Goal: Task Accomplishment & Management: Use online tool/utility

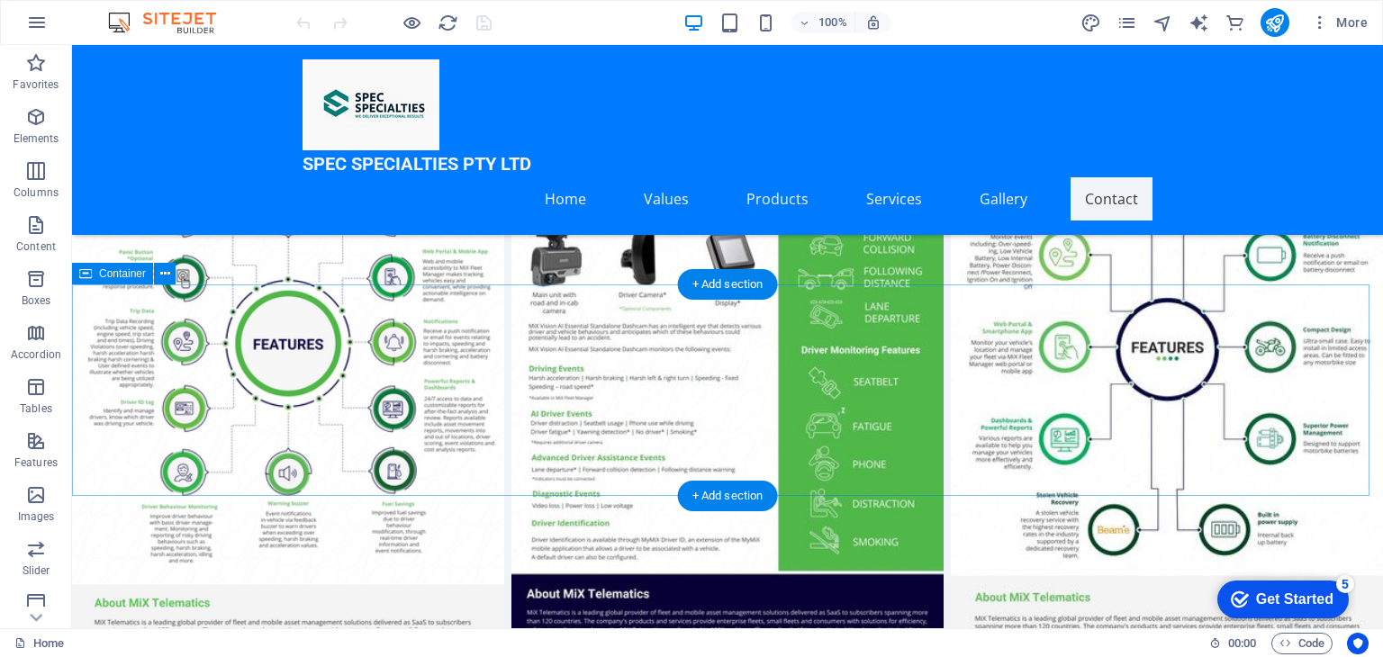
scroll to position [7315, 0]
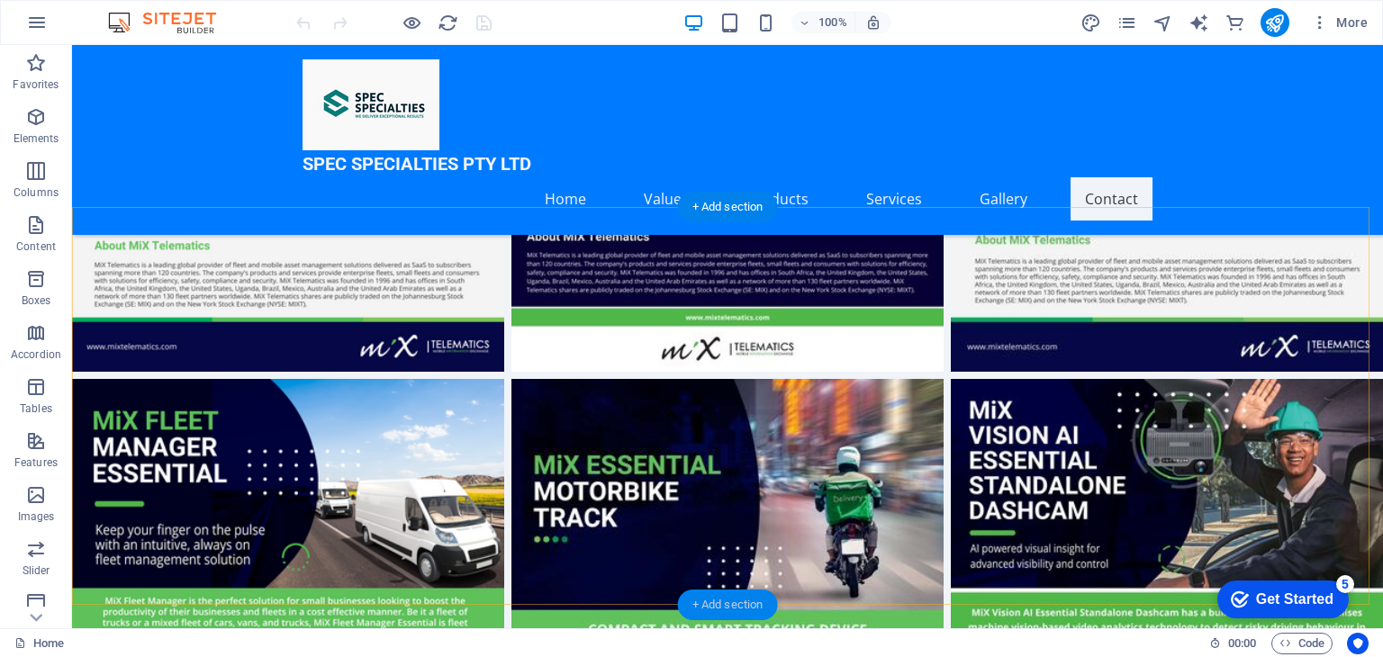
click at [732, 602] on div "+ Add section" at bounding box center [728, 605] width 100 height 31
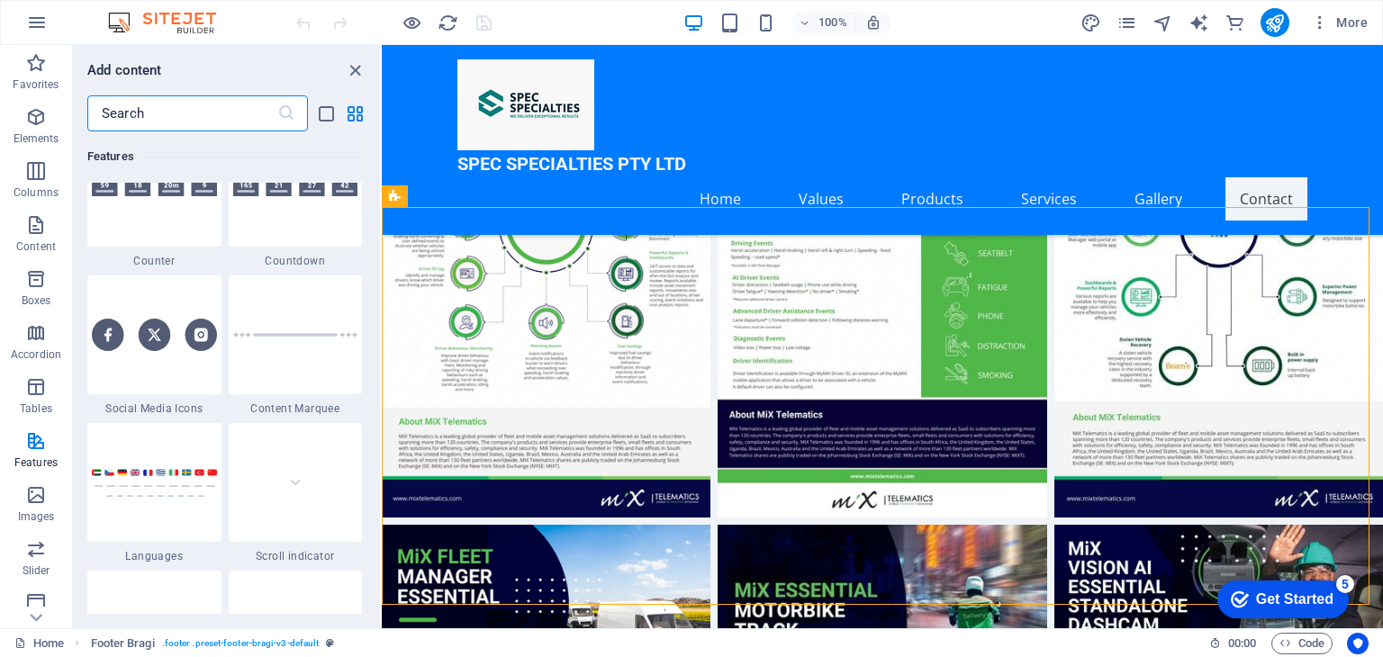
scroll to position [8192, 0]
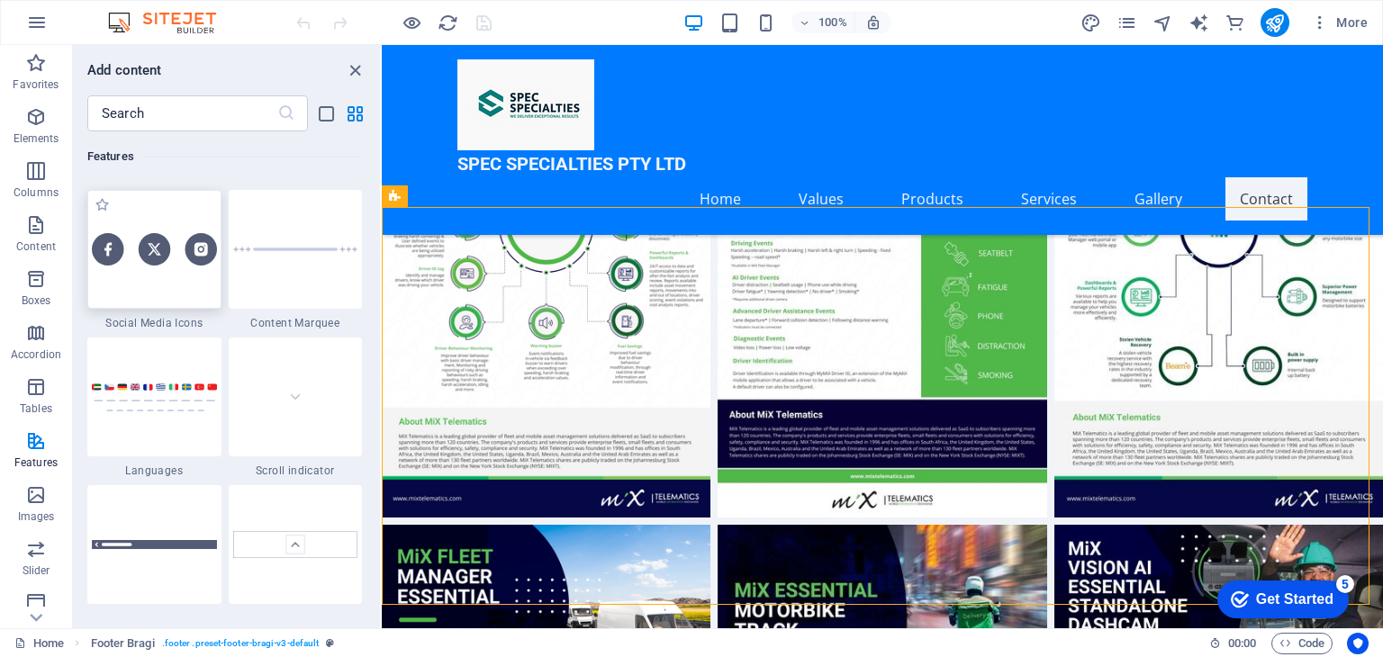
drag, startPoint x: 112, startPoint y: 252, endPoint x: 108, endPoint y: 316, distance: 64.0
click at [112, 252] on img at bounding box center [154, 249] width 125 height 32
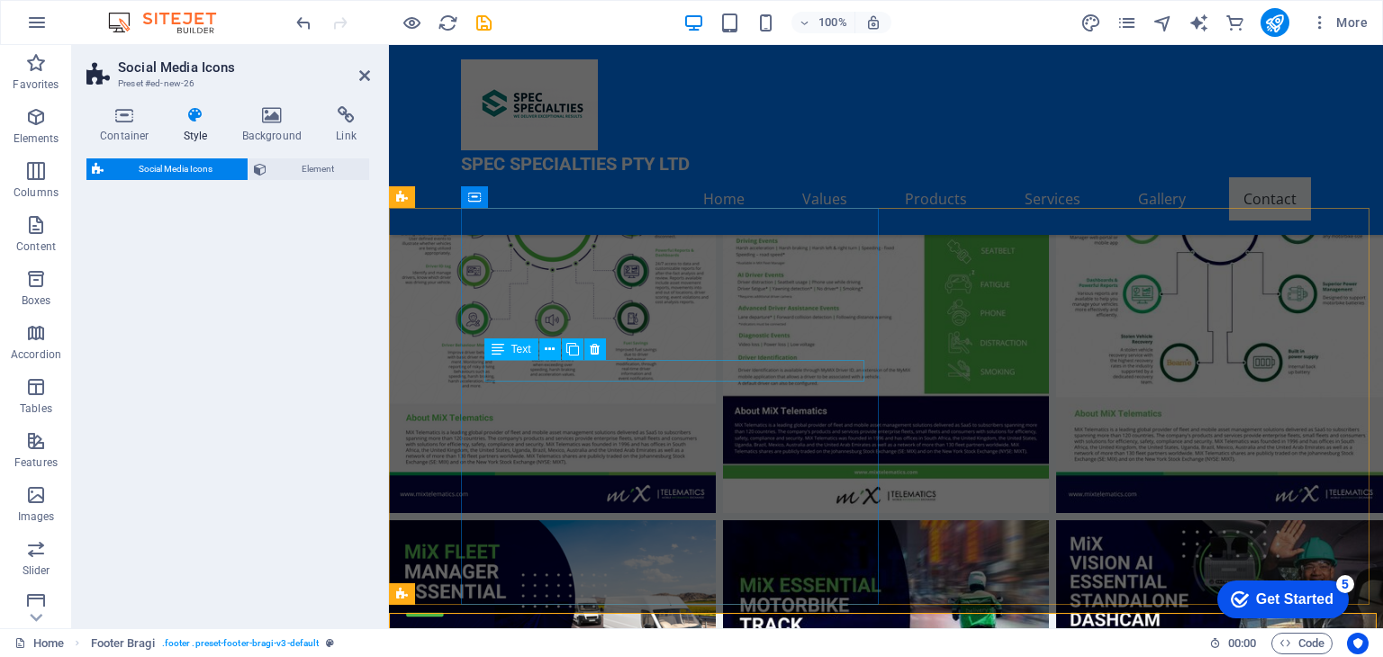
select select "rem"
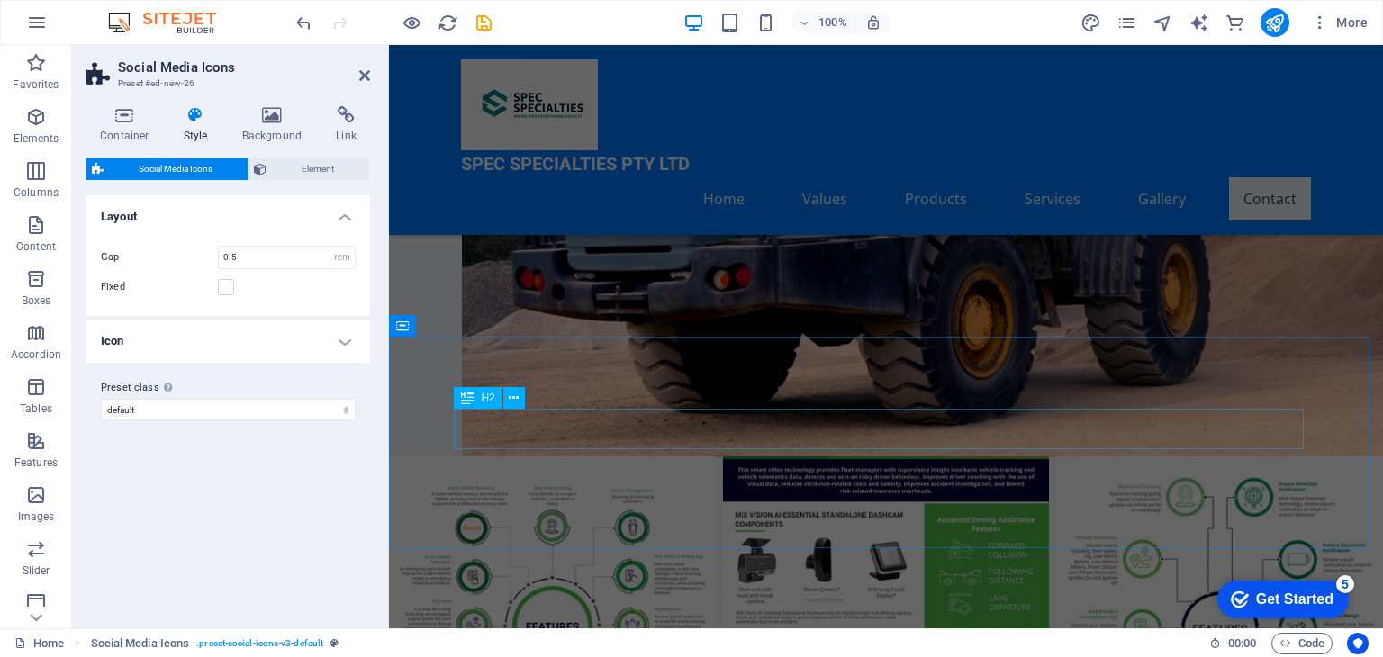
scroll to position [6514, 0]
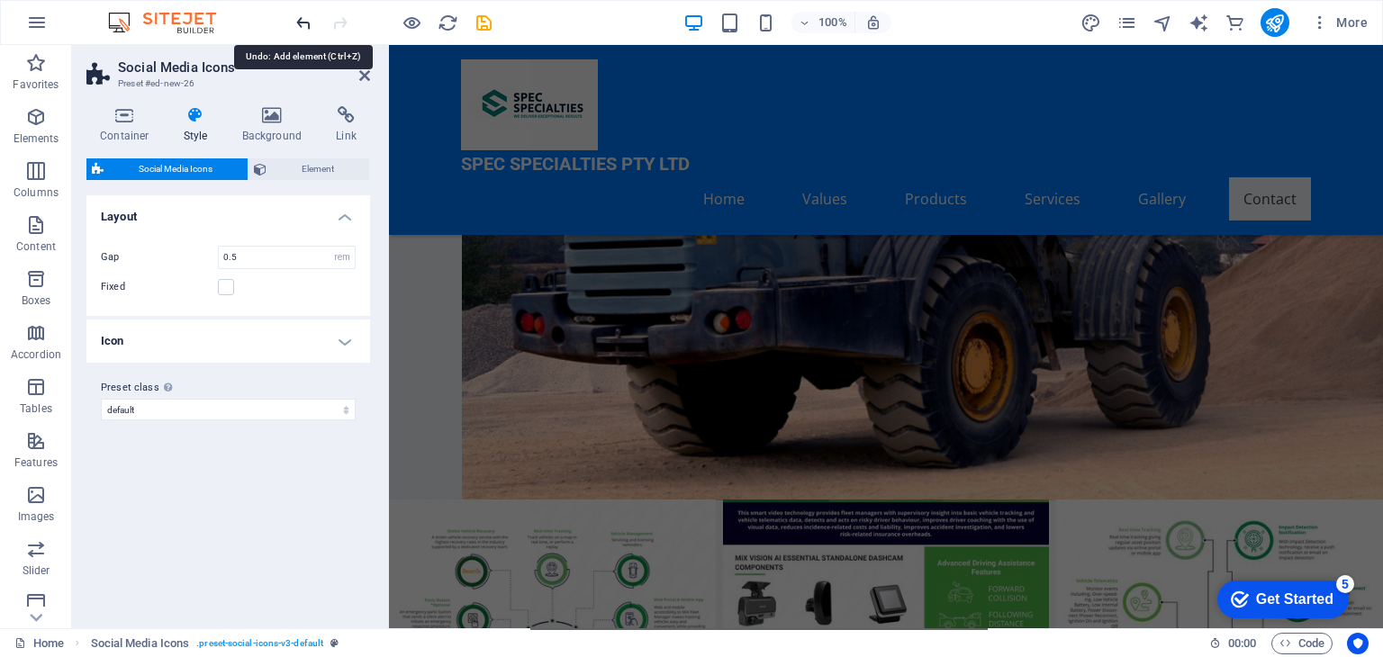
click at [297, 16] on icon "undo" at bounding box center [304, 23] width 21 height 21
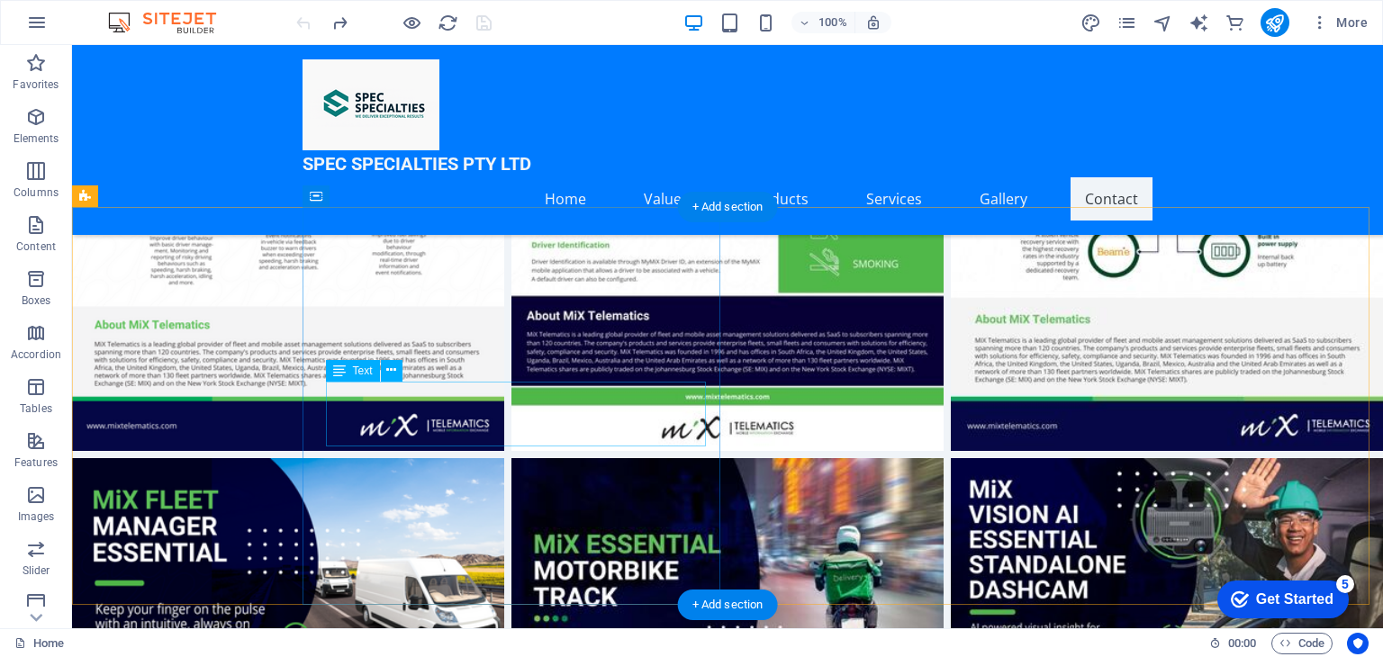
scroll to position [7315, 0]
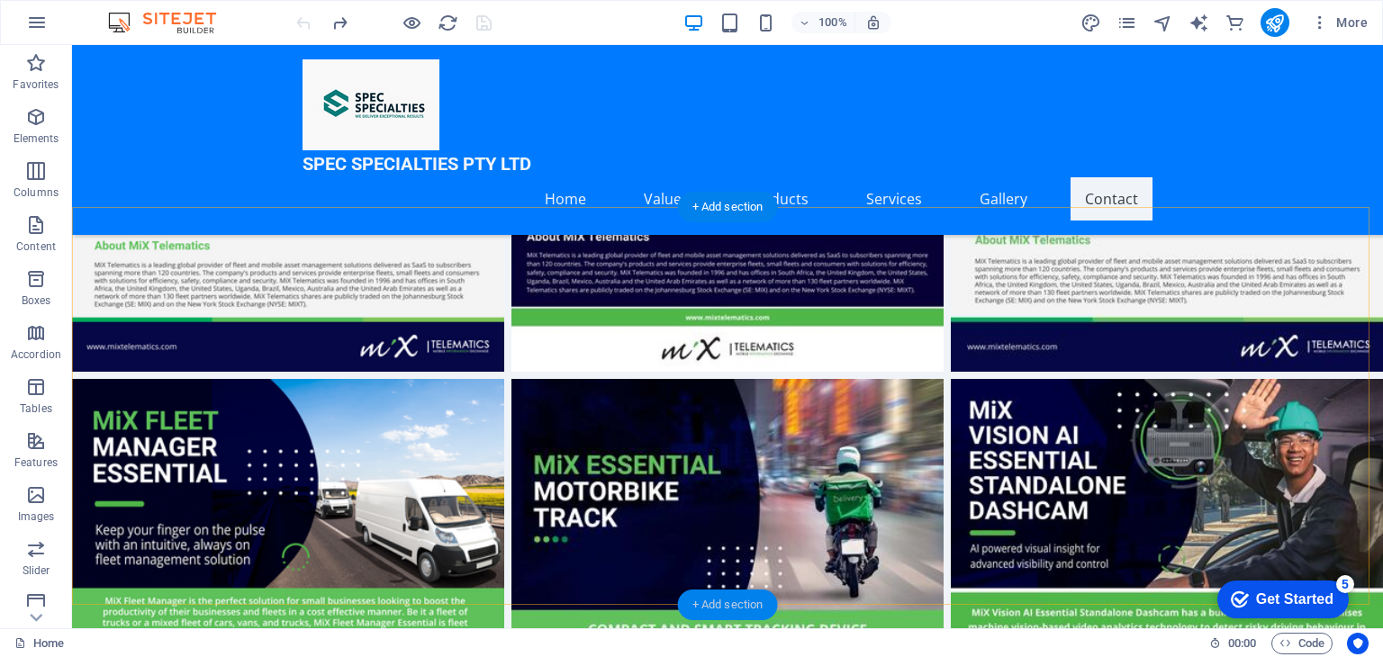
drag, startPoint x: 710, startPoint y: 597, endPoint x: 325, endPoint y: 552, distance: 388.0
click at [710, 597] on div "+ Add section" at bounding box center [728, 605] width 100 height 31
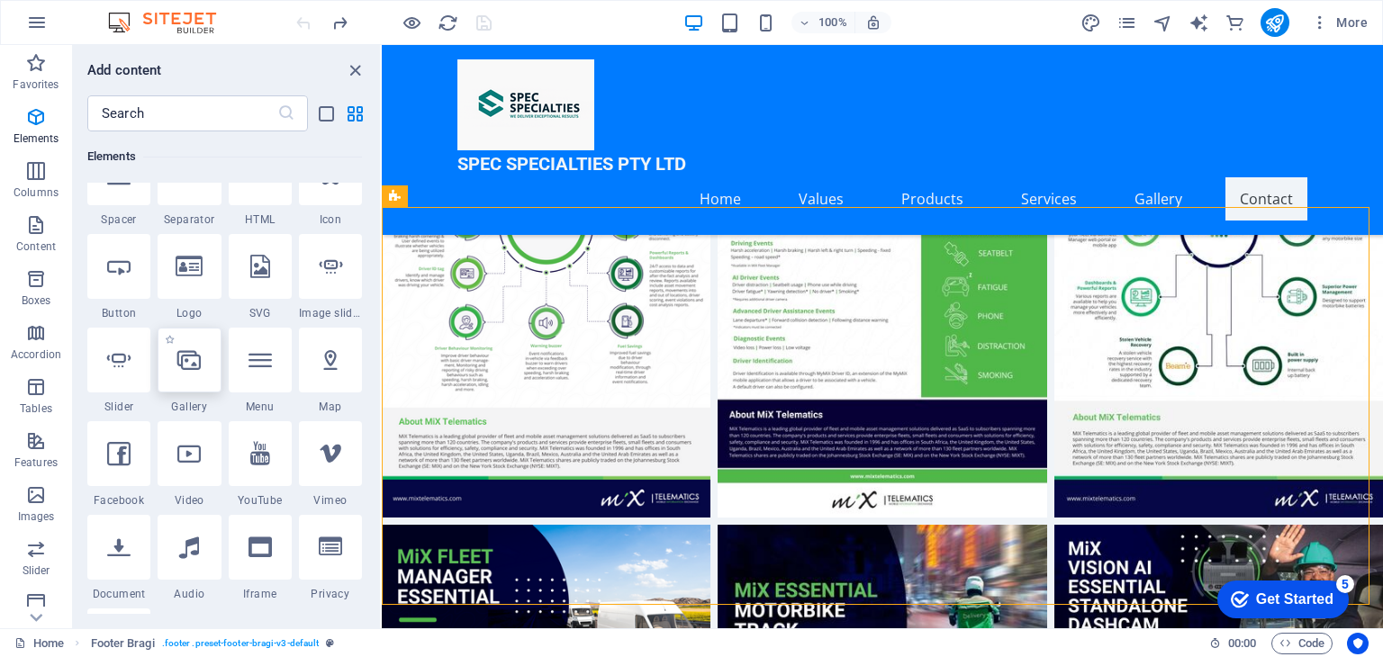
scroll to position [360, 0]
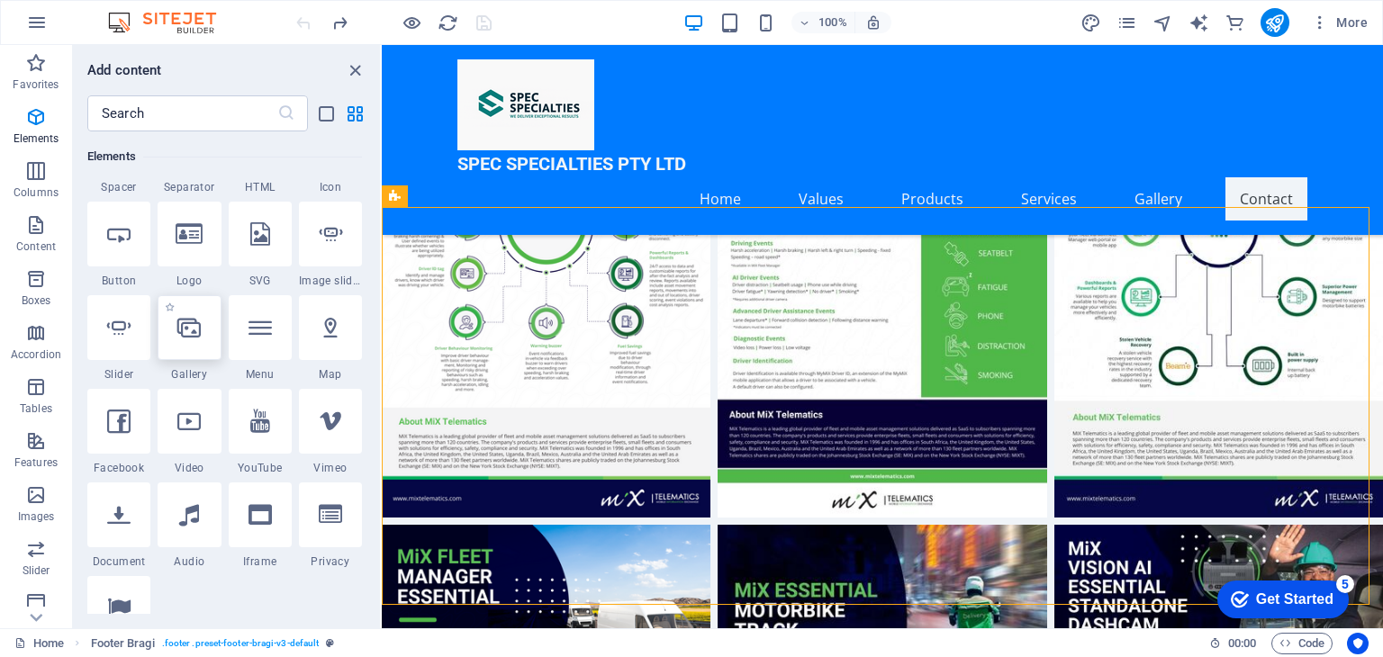
click at [202, 345] on div at bounding box center [189, 327] width 63 height 65
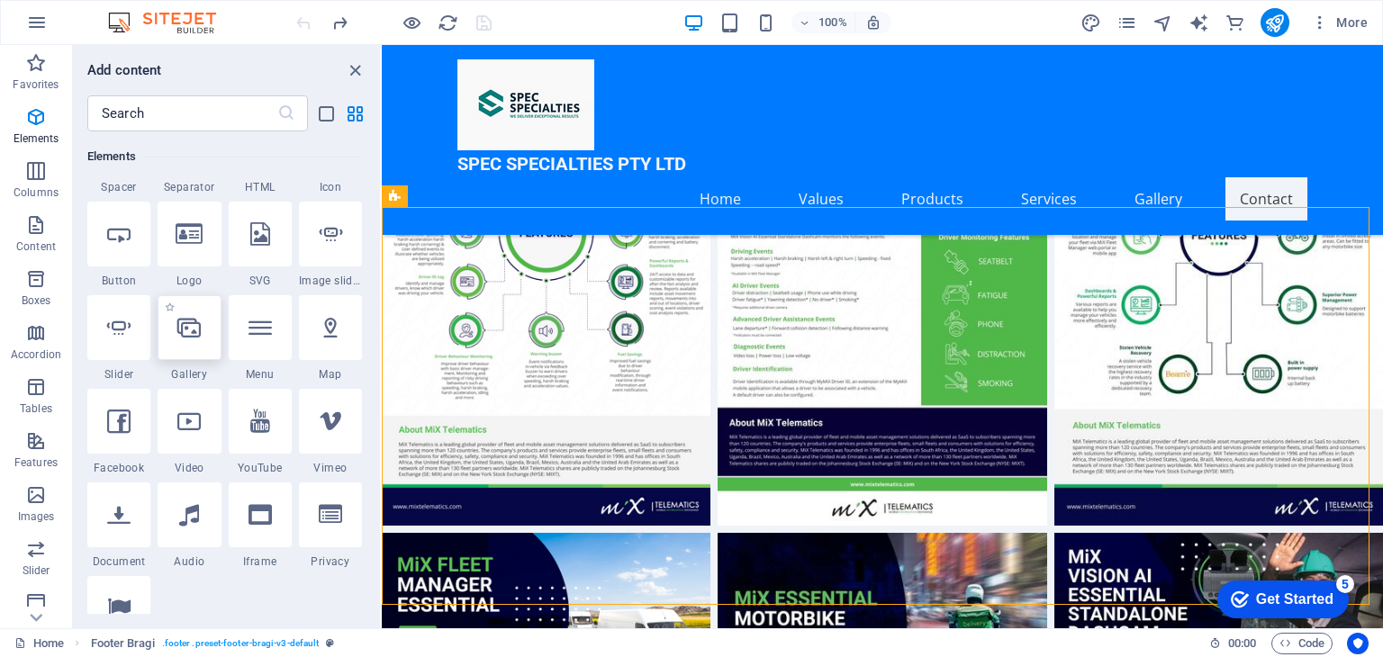
select select "4"
select select "%"
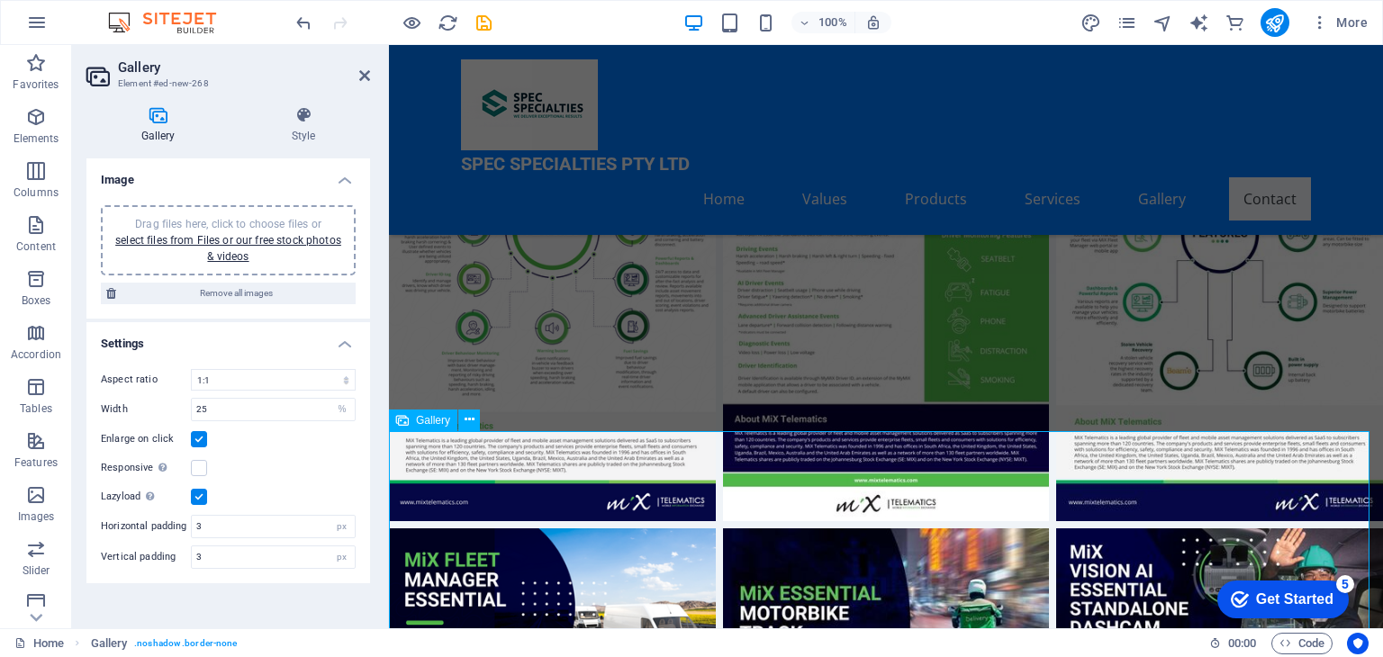
scroll to position [7156, 0]
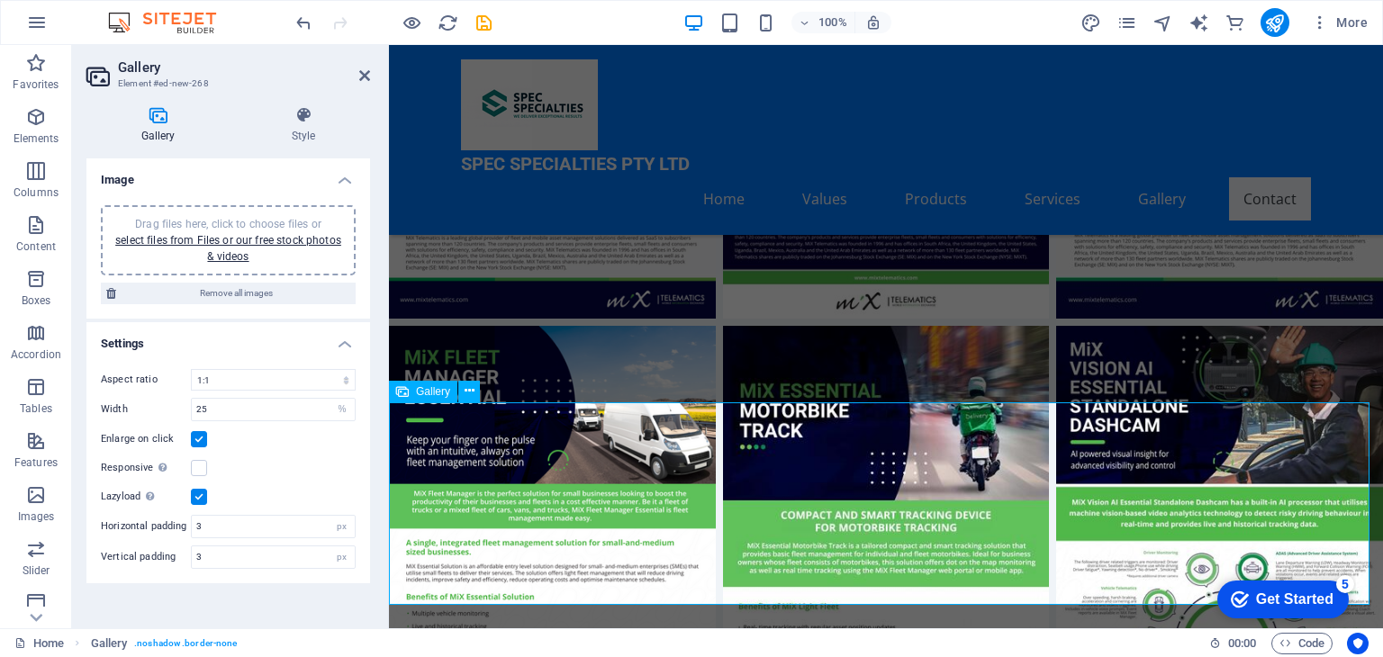
click at [229, 236] on link "select files from Files or our free stock photos & videos" at bounding box center [228, 248] width 226 height 29
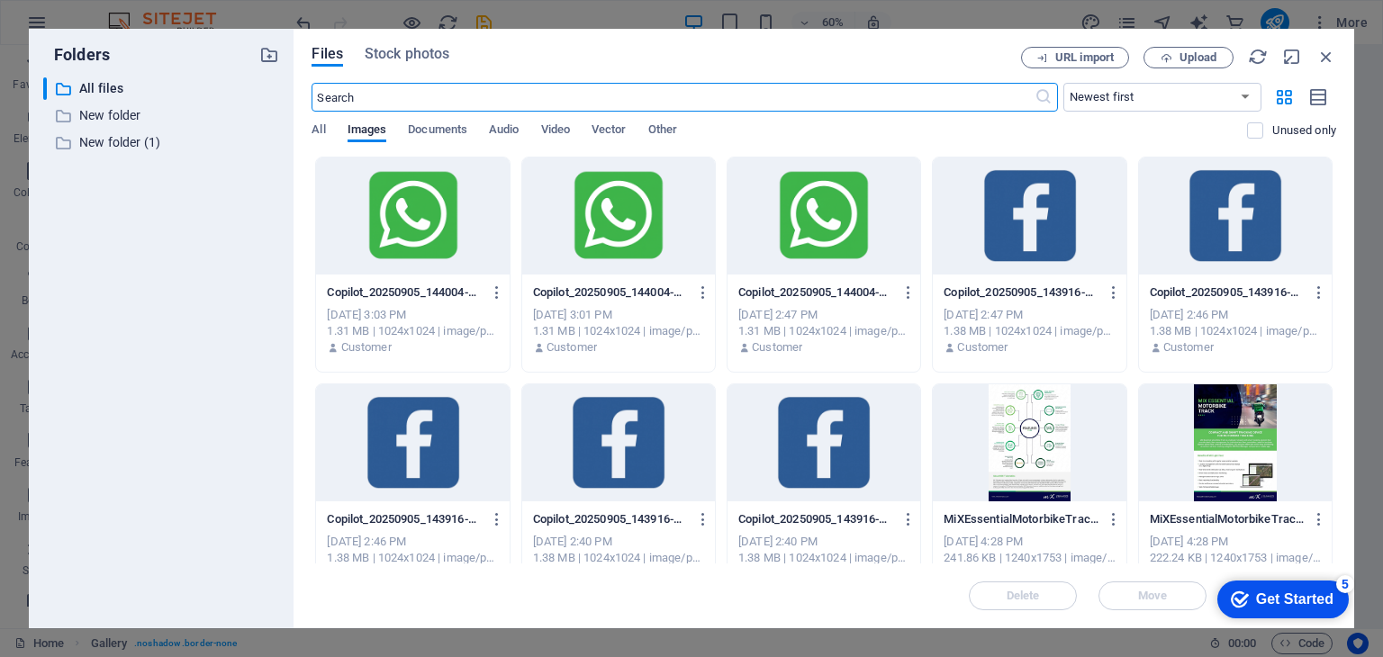
scroll to position [6685, 0]
click at [402, 206] on div at bounding box center [412, 216] width 193 height 117
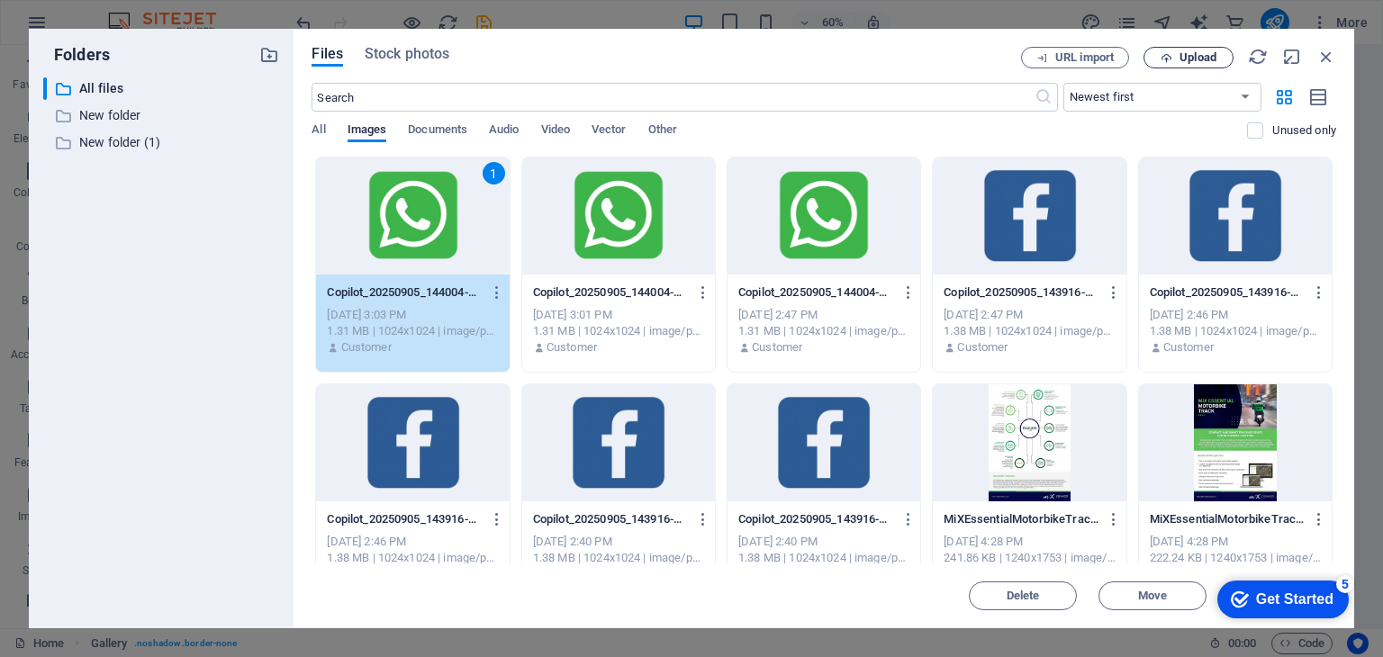
click at [1184, 56] on span "Upload" at bounding box center [1197, 57] width 37 height 11
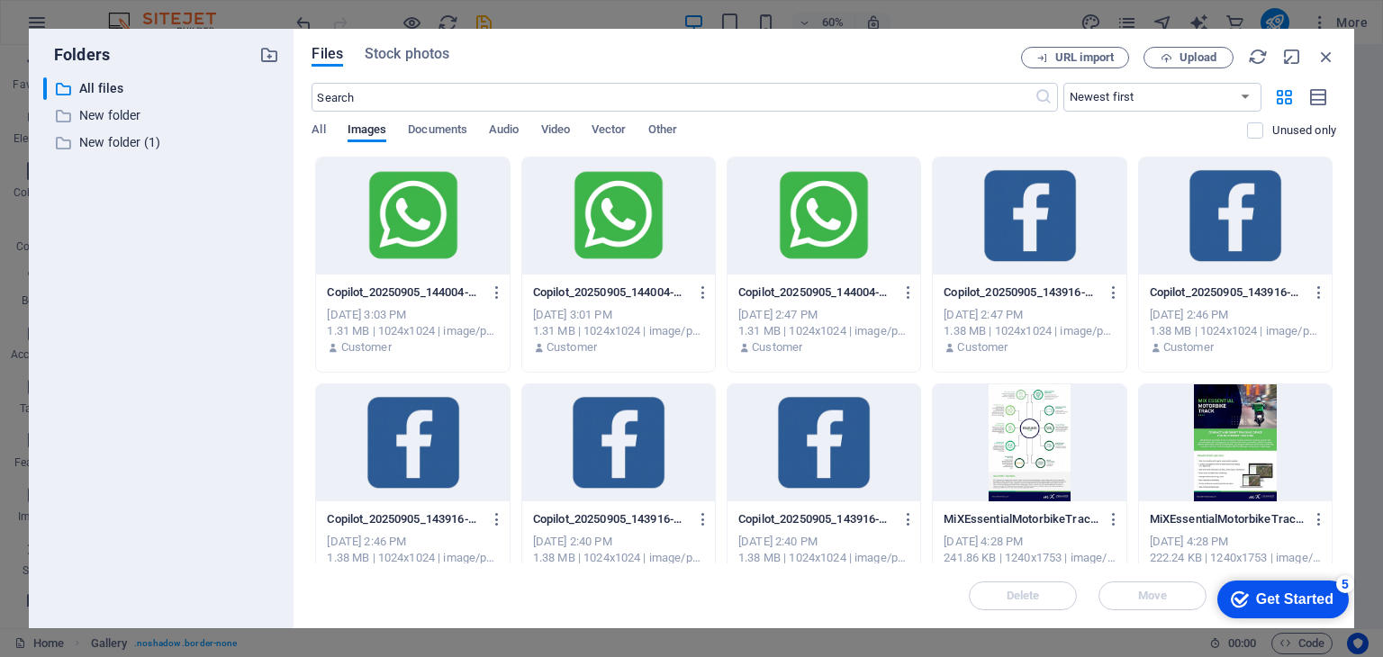
click at [362, 190] on div at bounding box center [412, 216] width 193 height 117
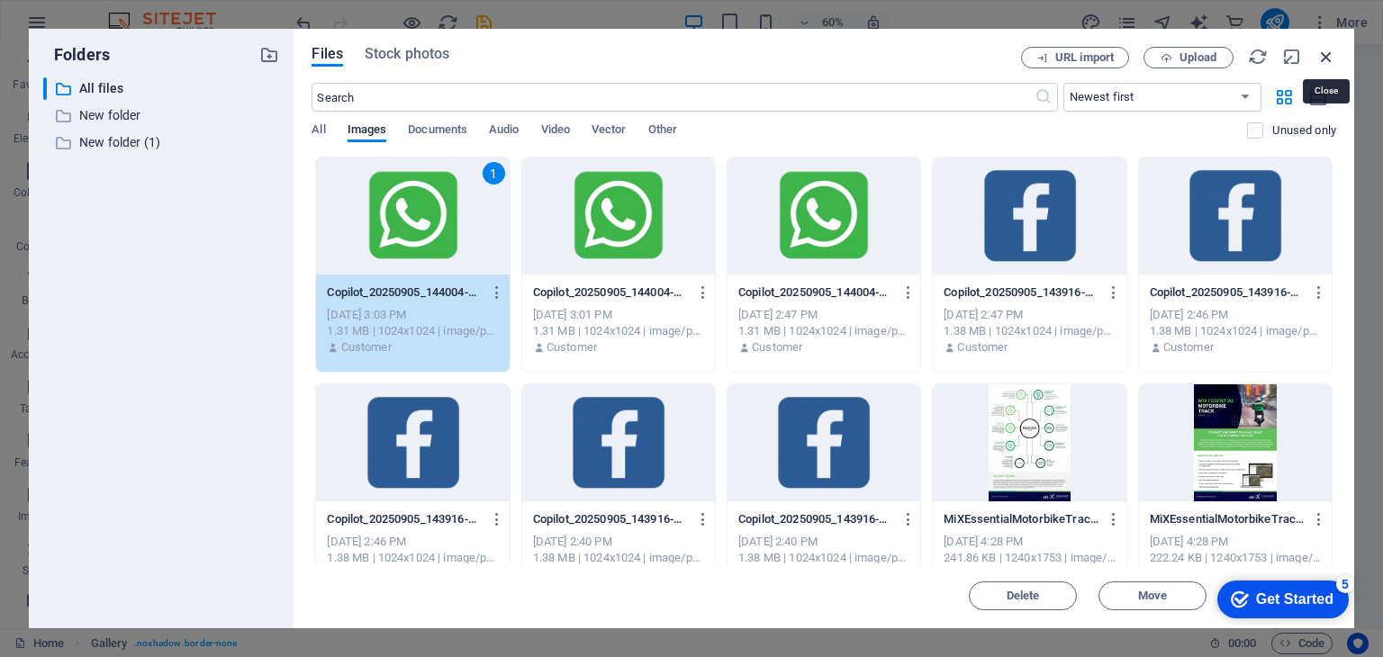
click at [1325, 53] on icon "button" at bounding box center [1326, 57] width 20 height 20
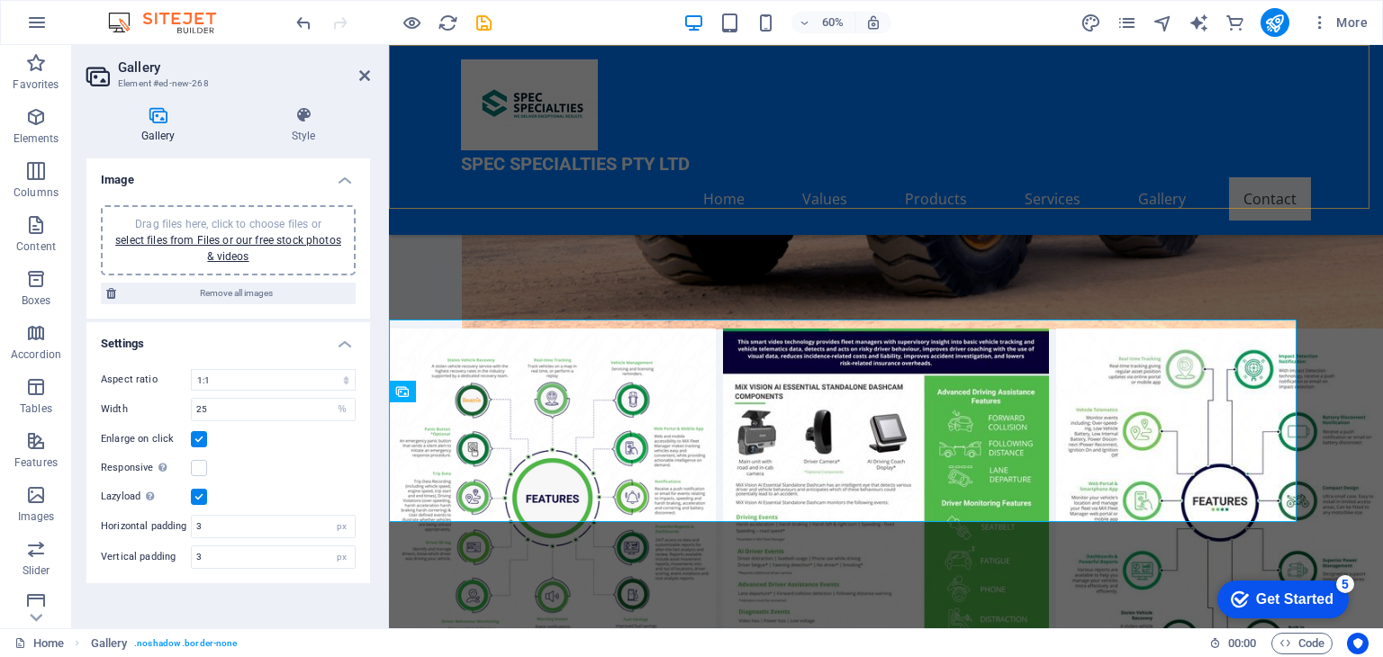
scroll to position [7156, 0]
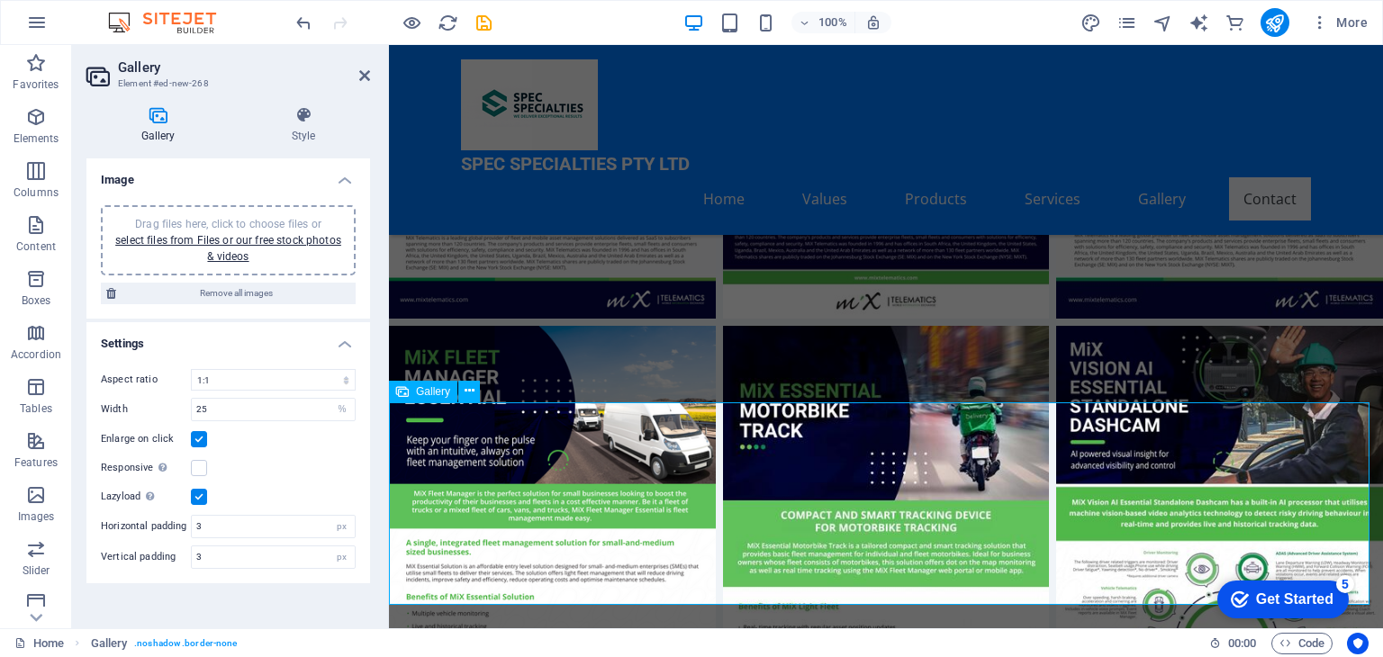
click at [249, 239] on link "select files from Files or our free stock photos & videos" at bounding box center [228, 248] width 226 height 29
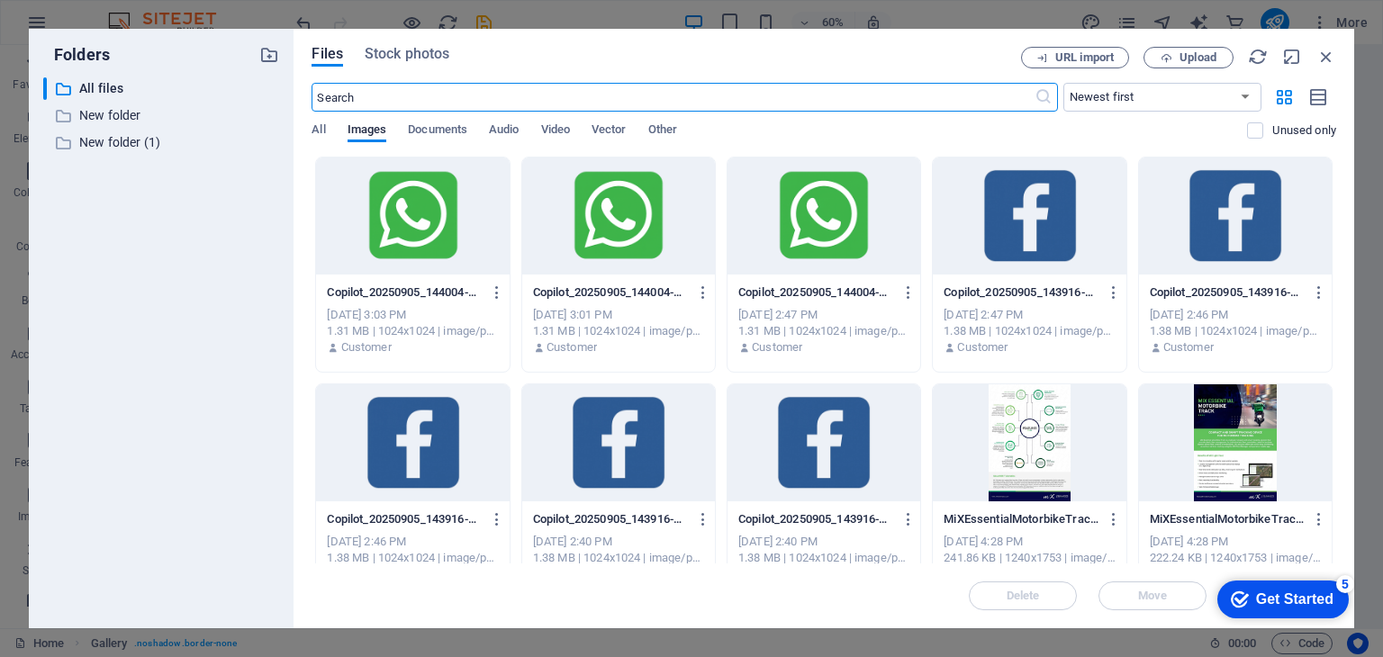
scroll to position [6685, 0]
click at [1326, 50] on icon "button" at bounding box center [1326, 57] width 20 height 20
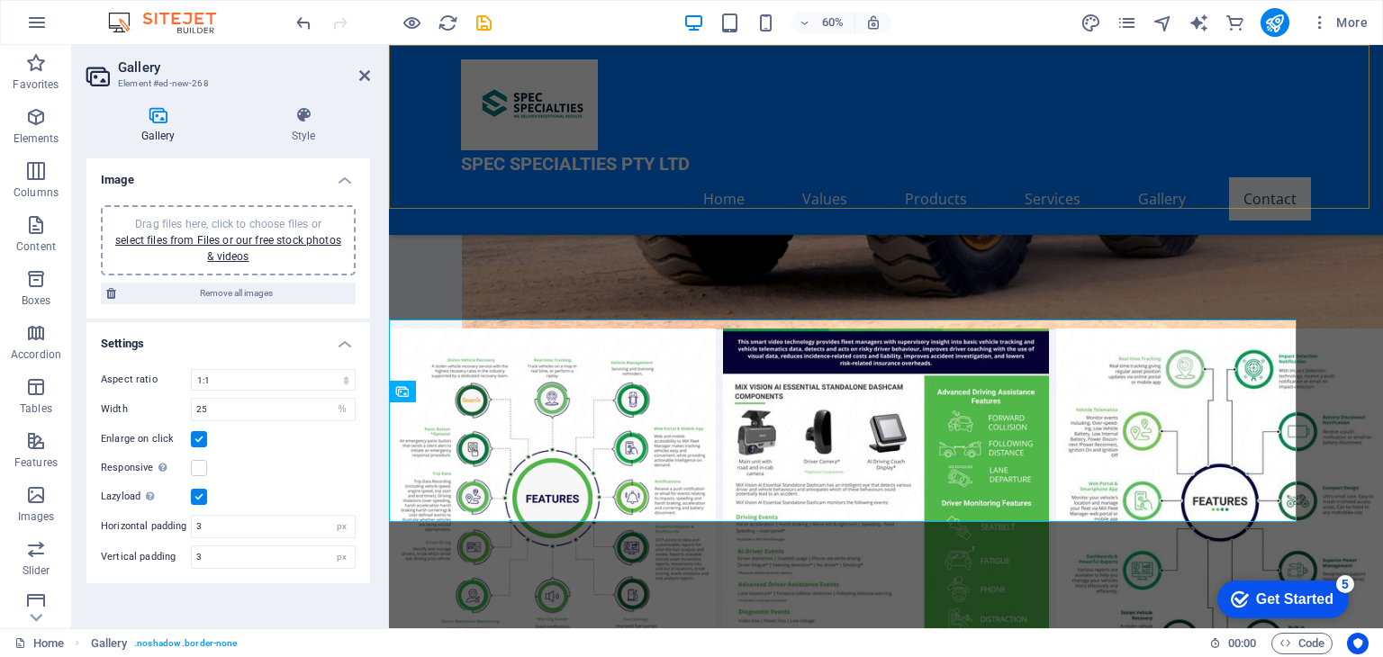
scroll to position [7156, 0]
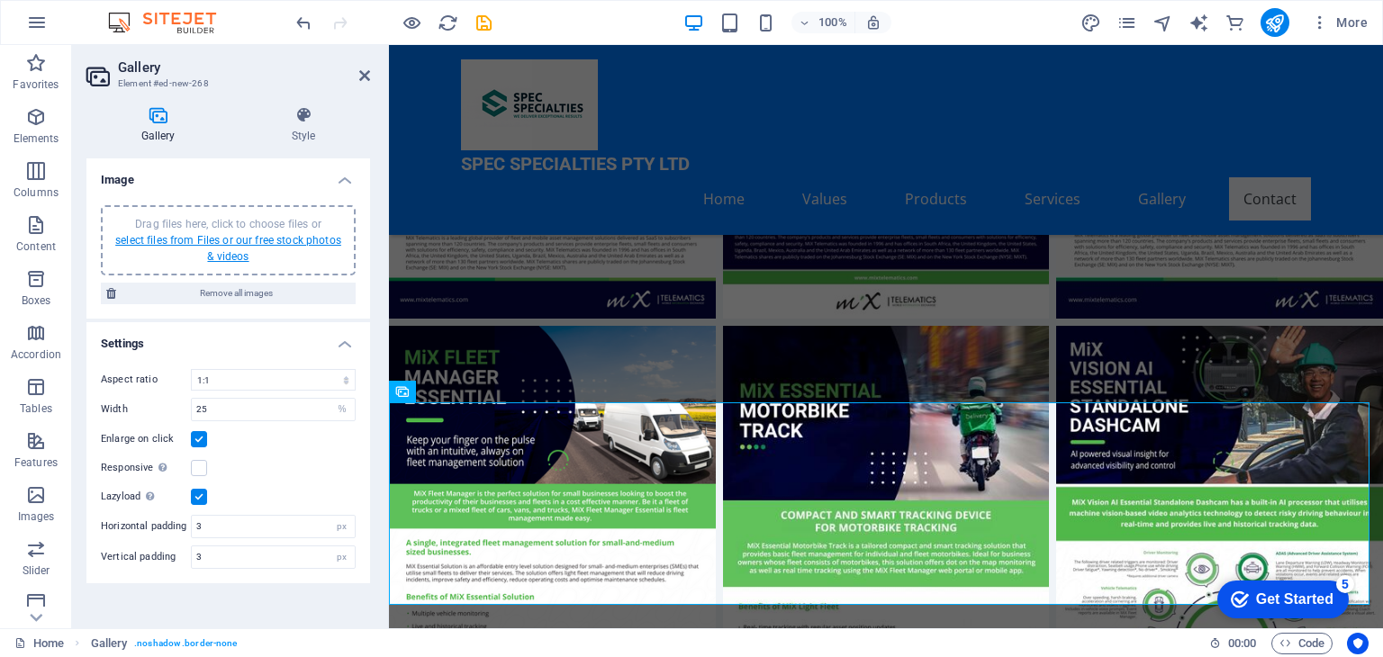
click at [248, 240] on link "select files from Files or our free stock photos & videos" at bounding box center [228, 248] width 226 height 29
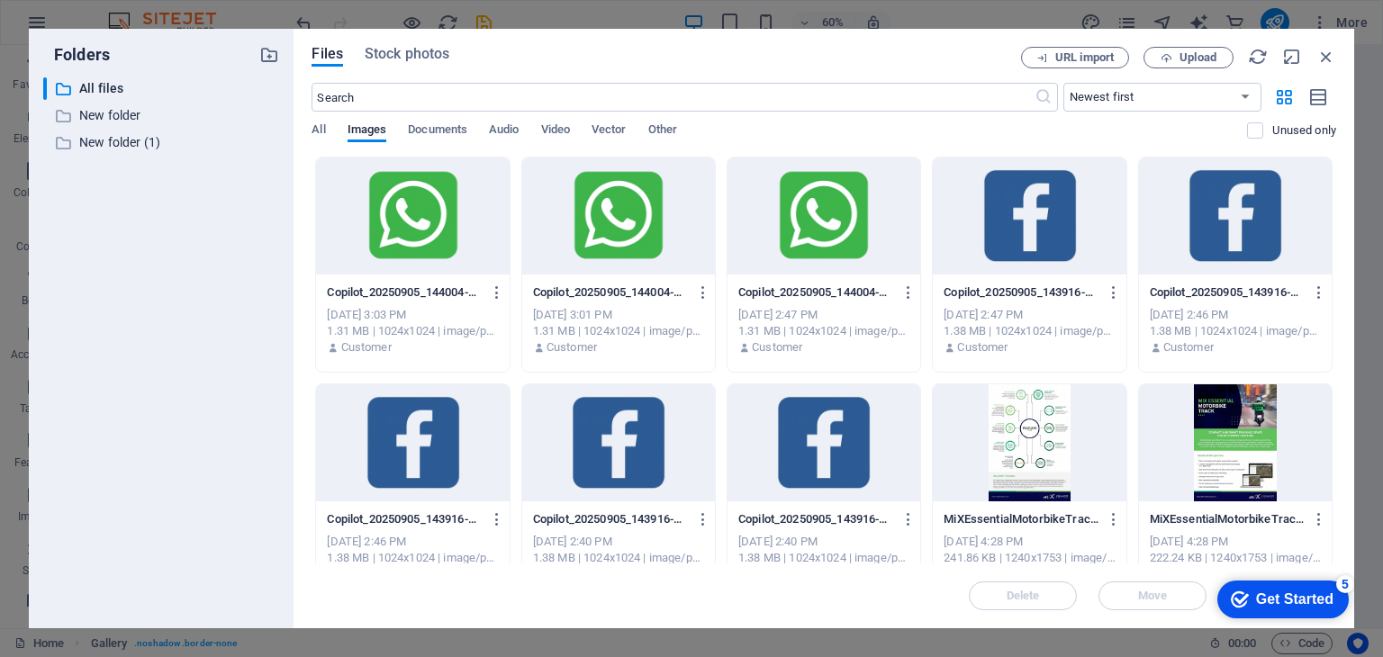
click at [422, 223] on div at bounding box center [412, 216] width 193 height 117
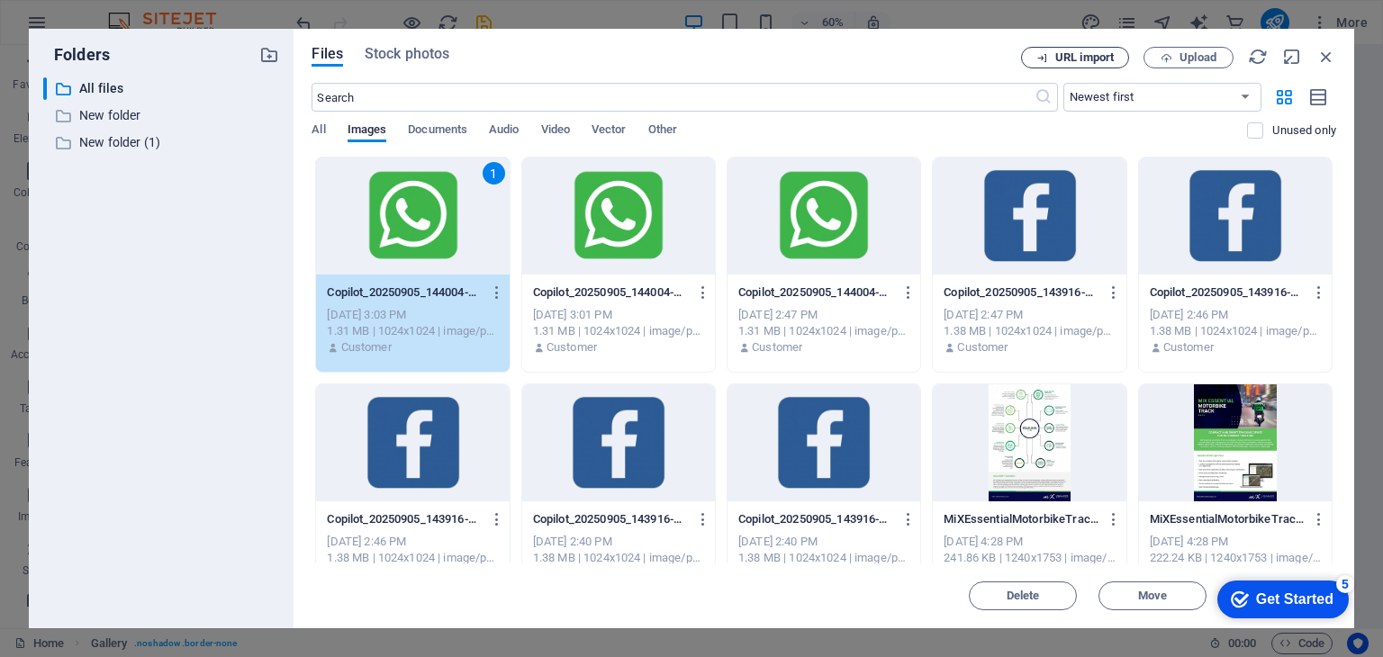
click at [1087, 63] on span "URL import" at bounding box center [1084, 57] width 59 height 11
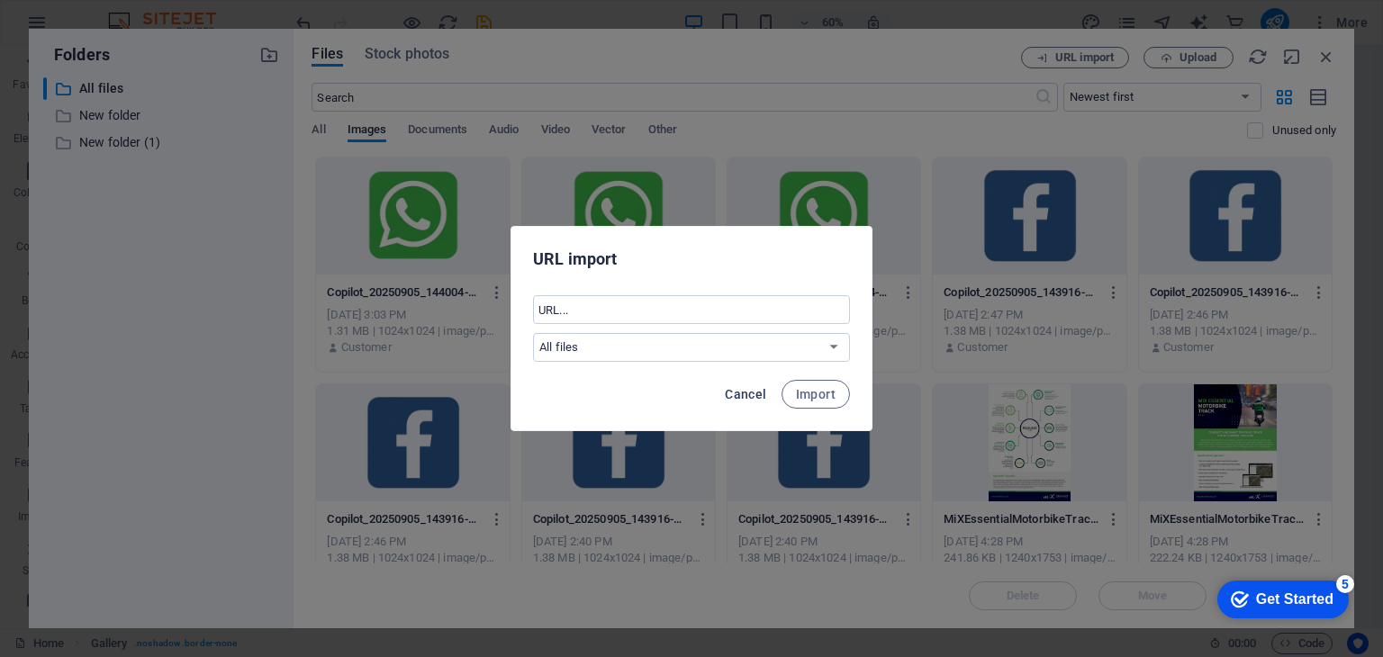
click at [745, 394] on span "Cancel" at bounding box center [745, 394] width 41 height 14
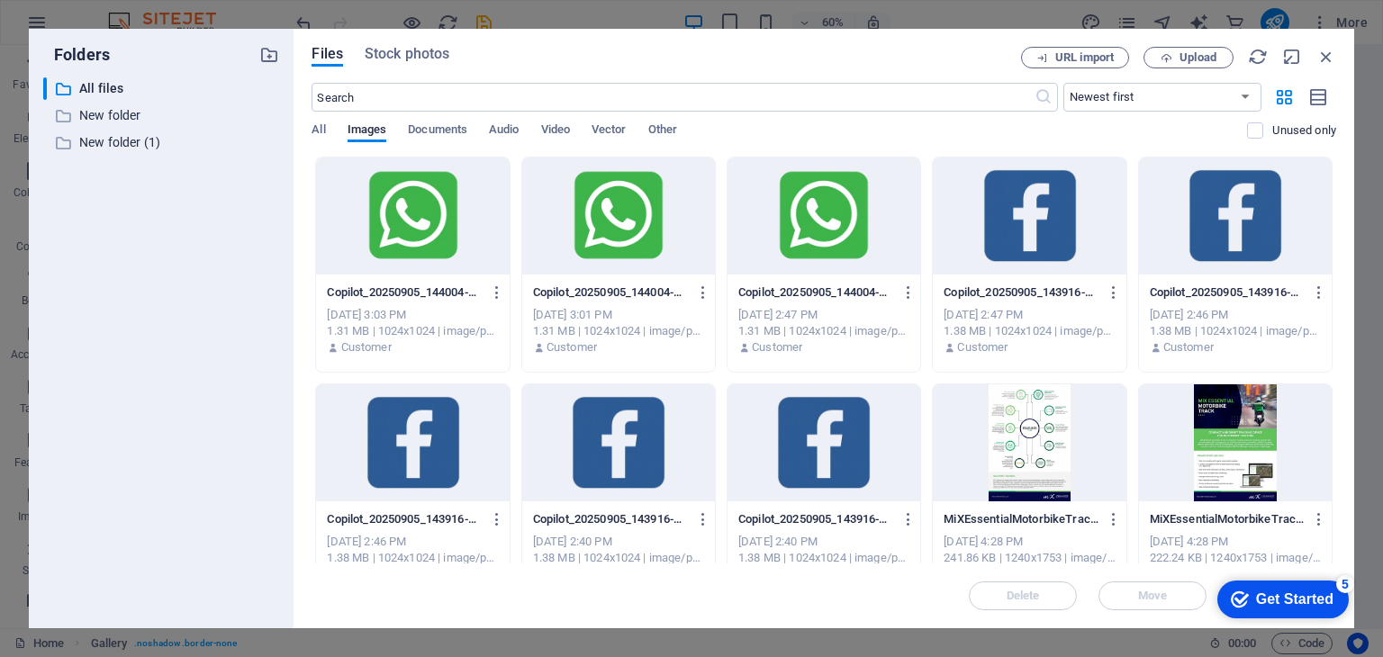
click at [401, 235] on div at bounding box center [412, 216] width 193 height 117
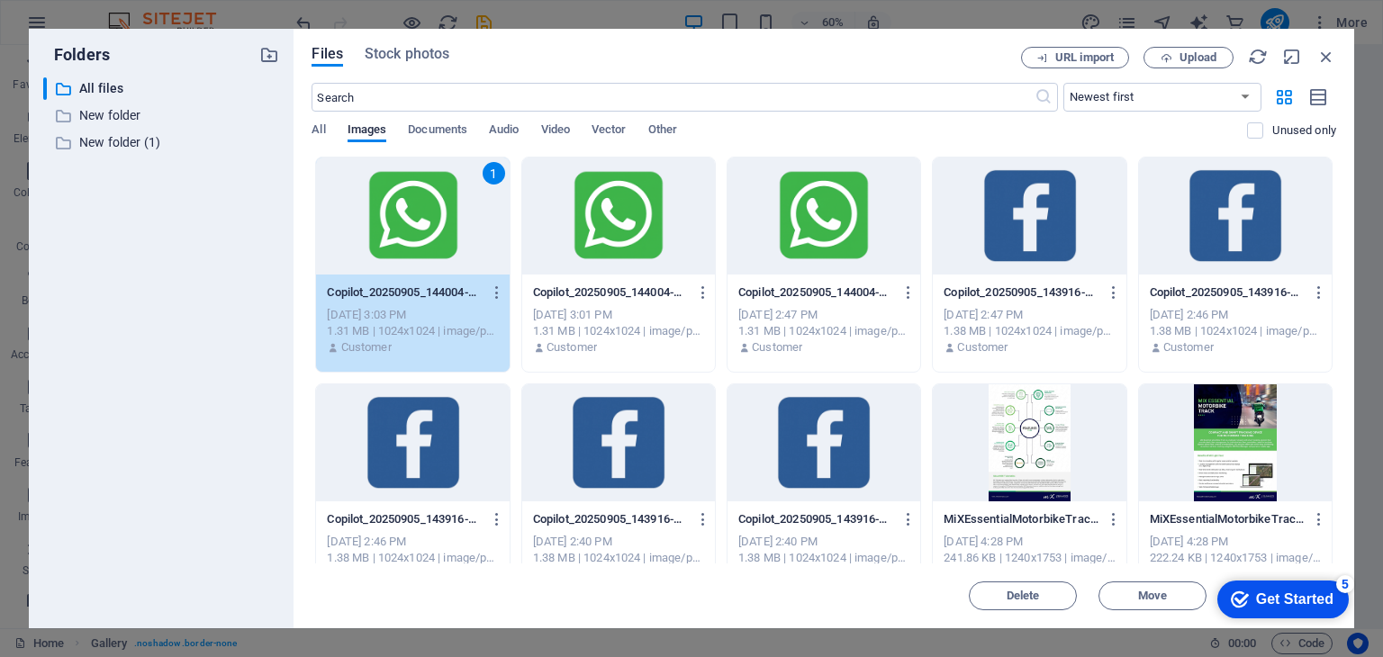
click at [401, 235] on div "1" at bounding box center [412, 216] width 193 height 117
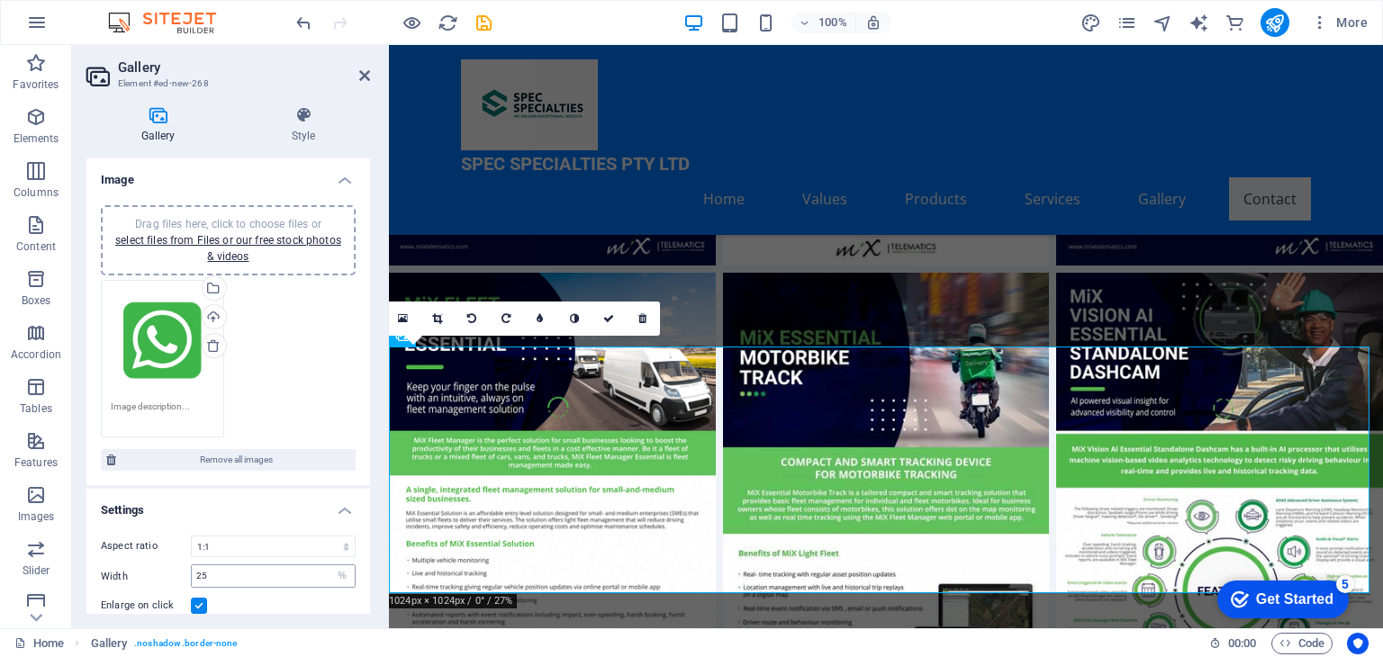
scroll to position [132, 0]
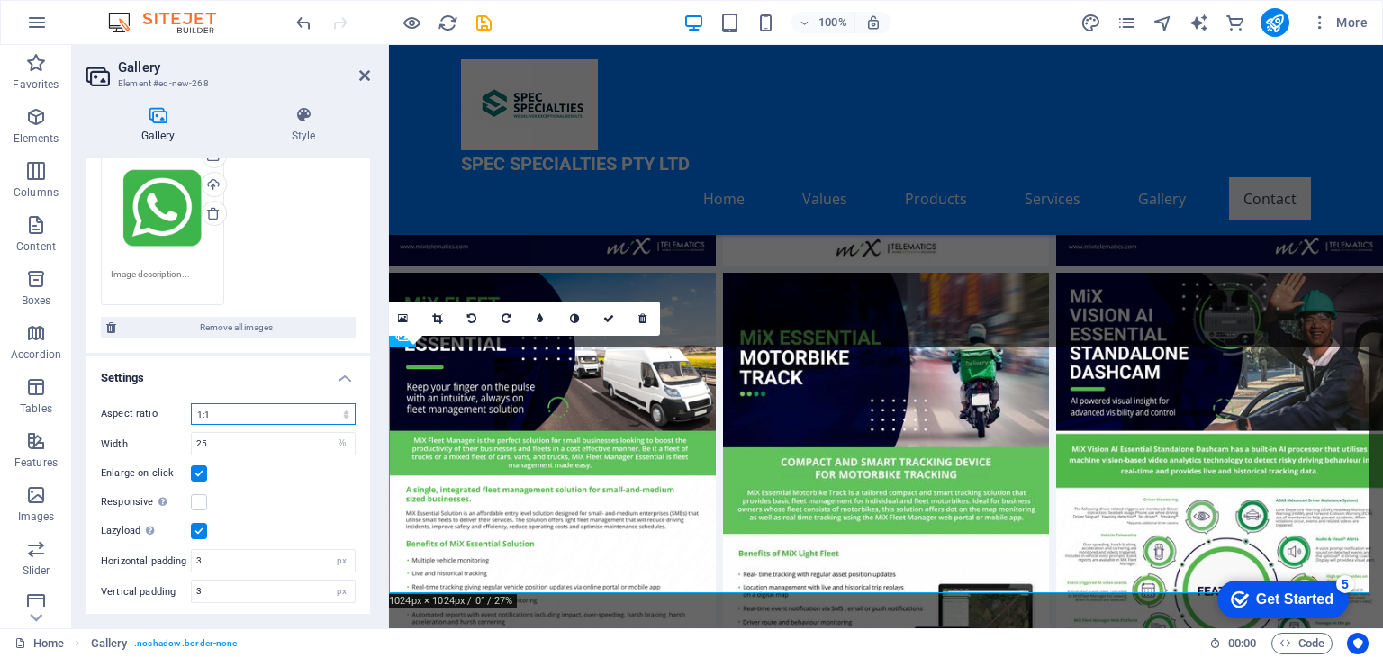
click at [220, 411] on select "No fixed aspect ratio 16:9 16:10 4:3 1:1 1:2 2:1" at bounding box center [273, 414] width 165 height 22
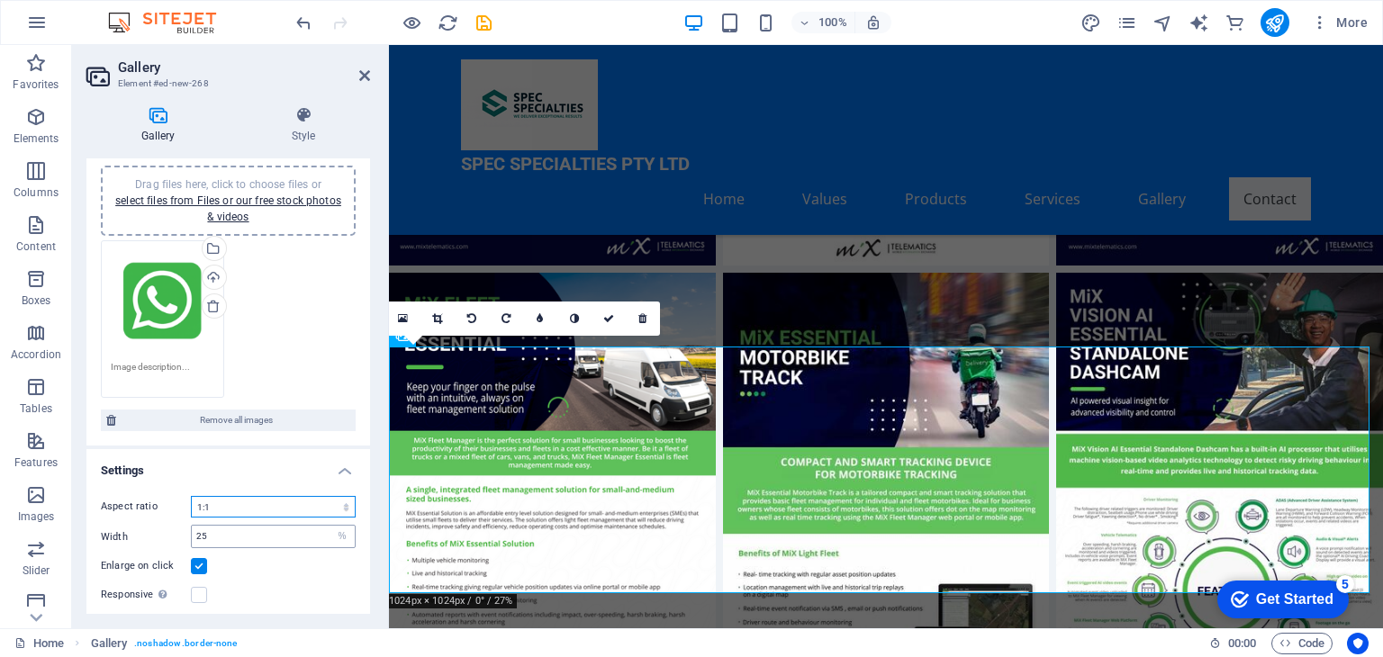
scroll to position [0, 0]
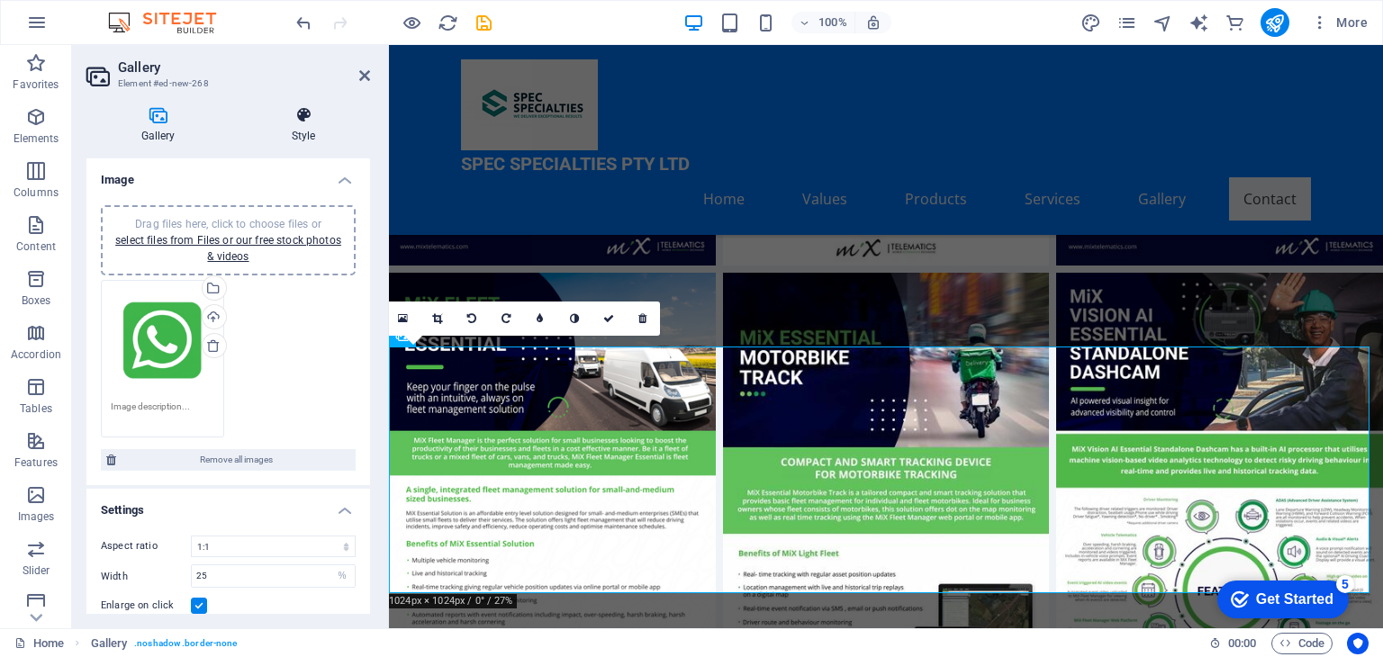
click at [303, 134] on h4 "Style" at bounding box center [303, 125] width 133 height 38
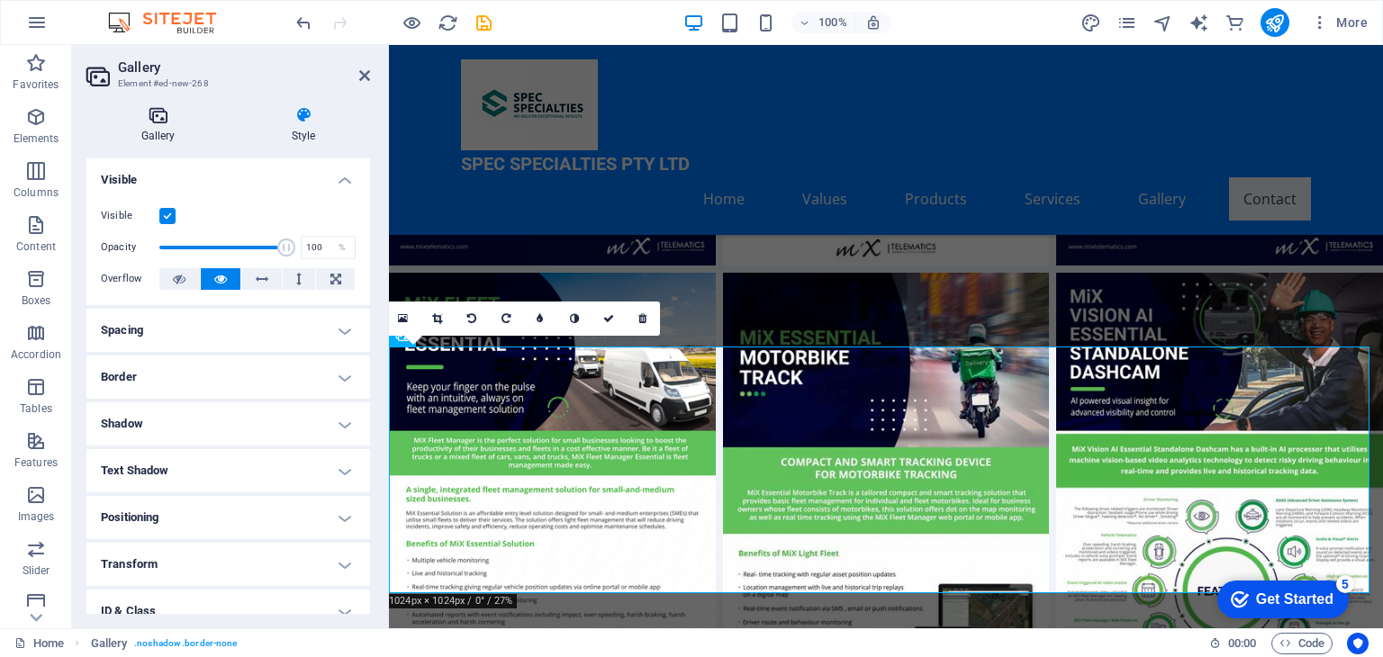
click at [158, 120] on icon at bounding box center [157, 115] width 143 height 18
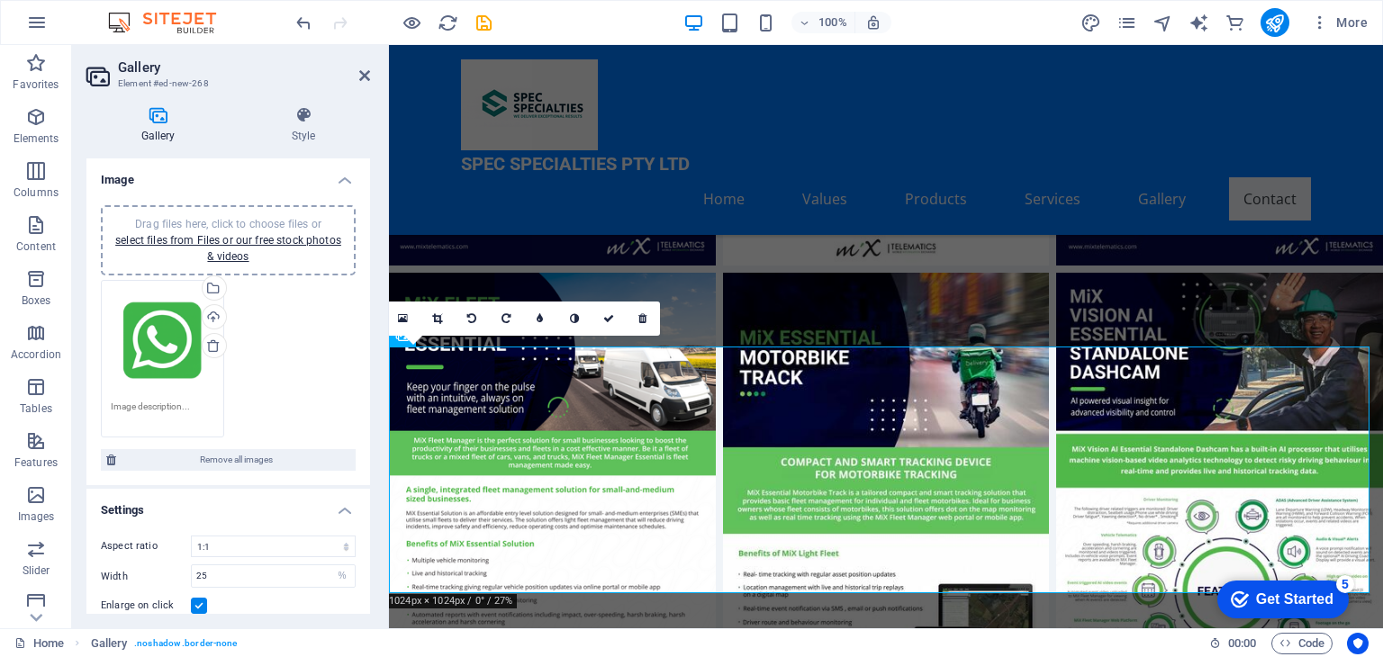
scroll to position [132, 0]
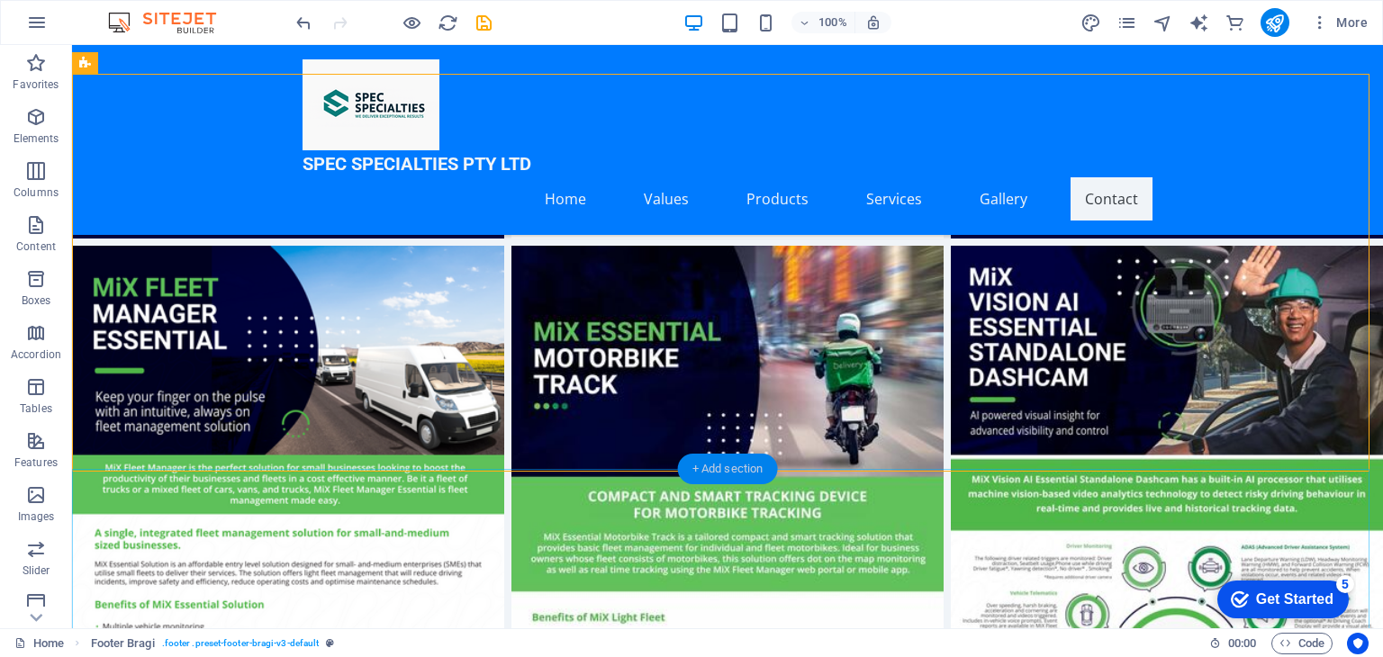
scroll to position [7649, 0]
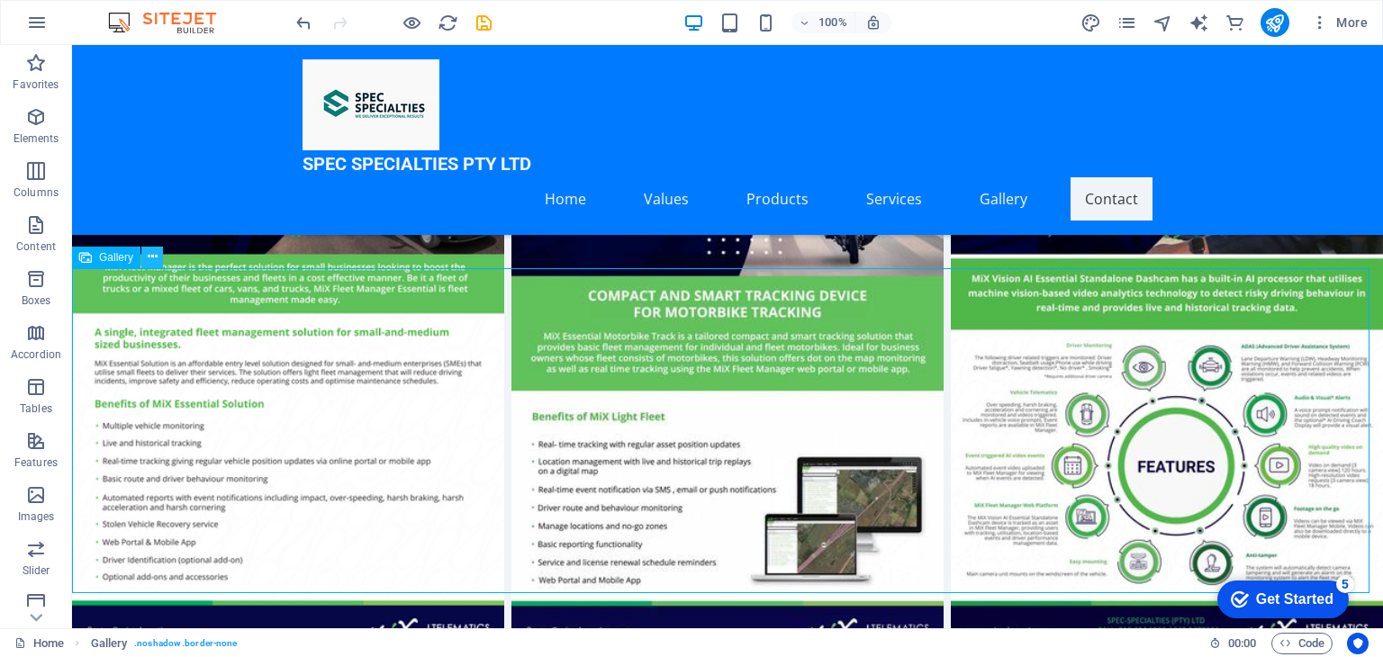
click at [148, 250] on icon at bounding box center [153, 257] width 10 height 19
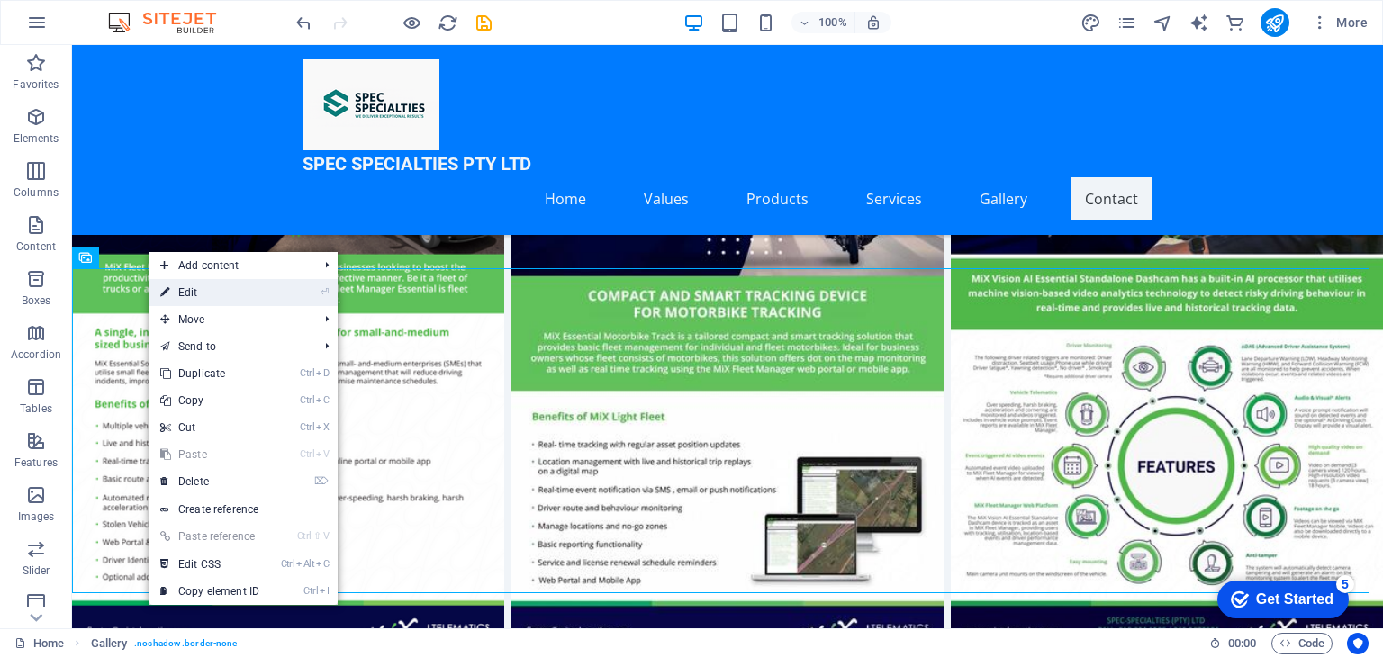
click at [198, 293] on link "⏎ Edit" at bounding box center [209, 292] width 121 height 27
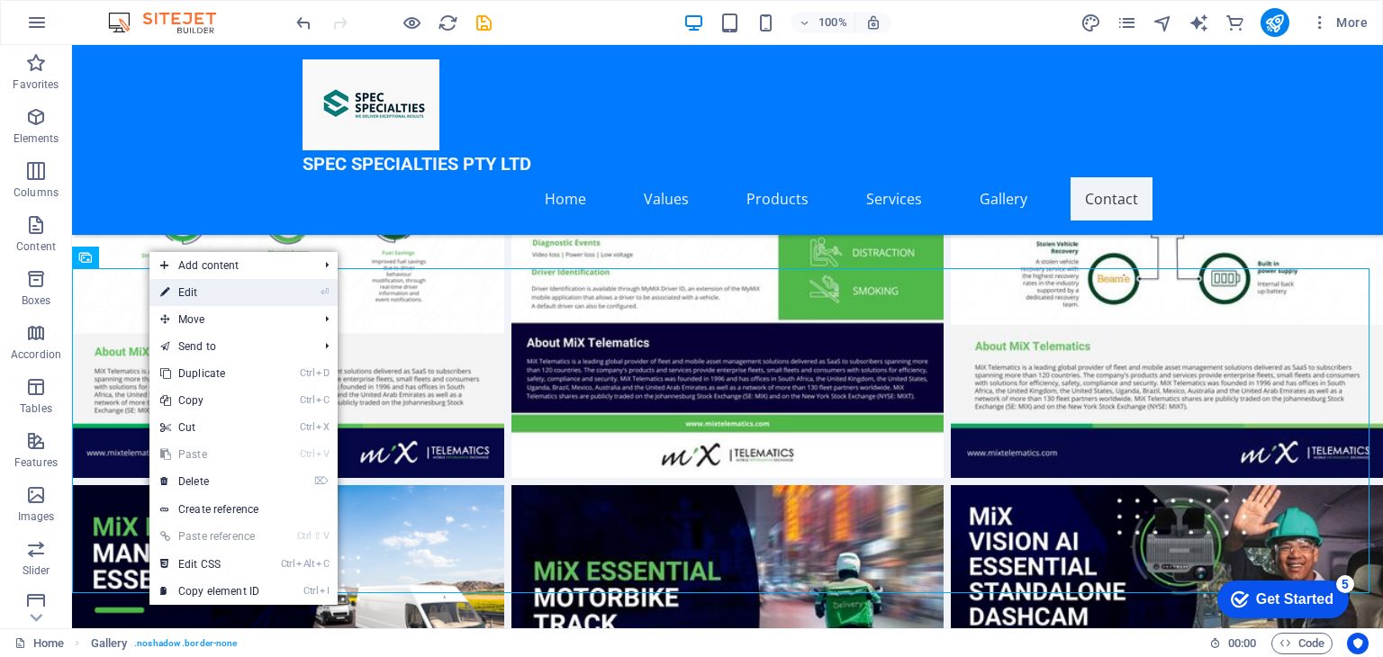
select select "4"
select select "%"
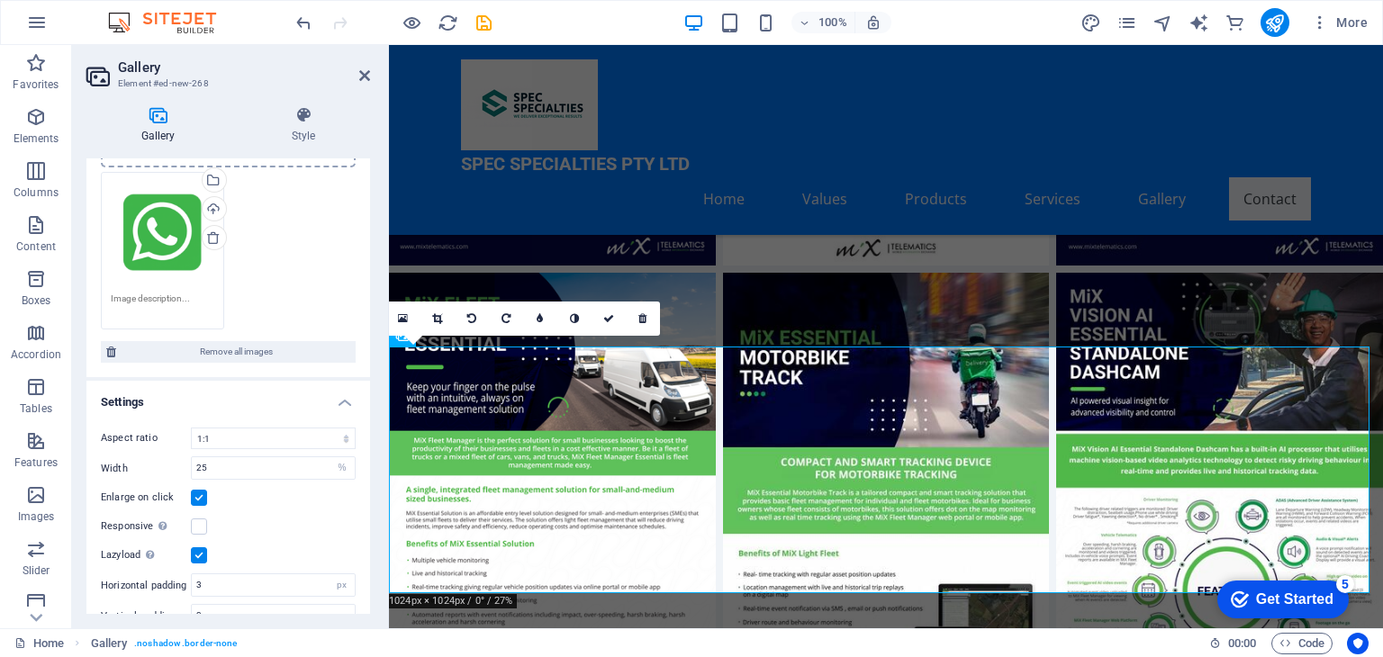
scroll to position [132, 0]
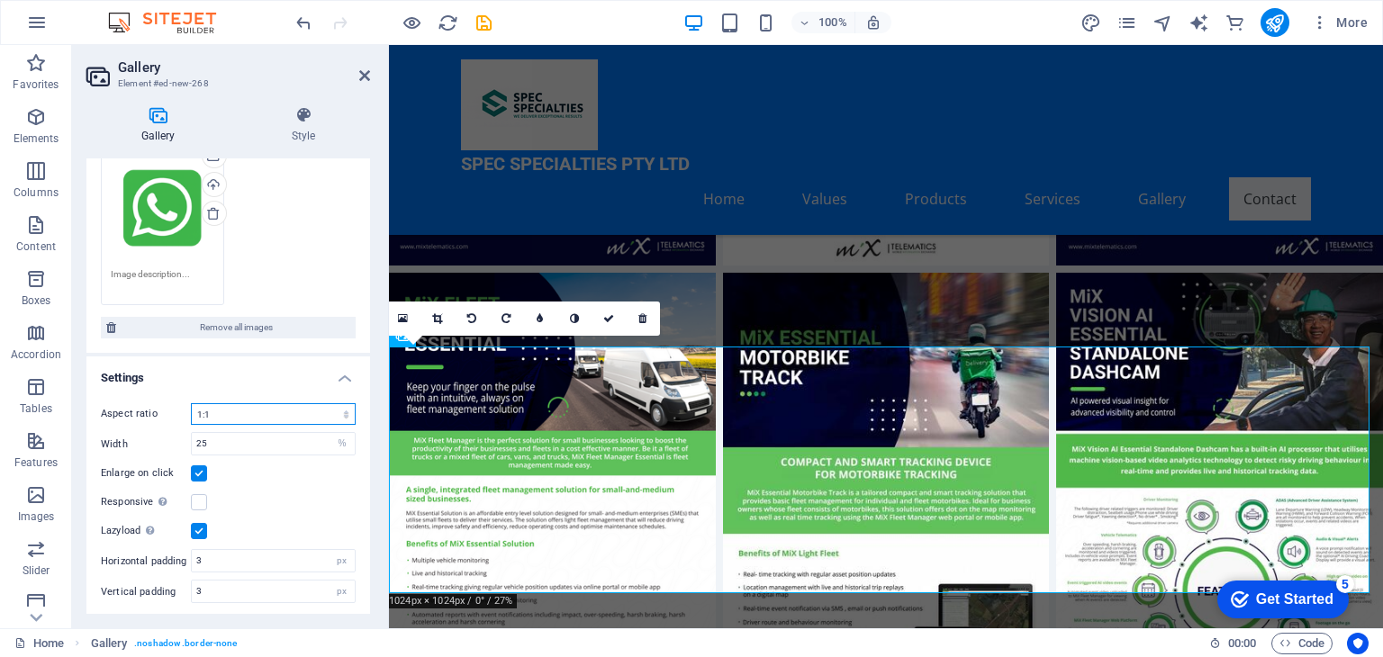
click at [235, 413] on select "No fixed aspect ratio 16:9 16:10 4:3 1:1 1:2 2:1" at bounding box center [273, 414] width 165 height 22
click at [207, 364] on h4 "Settings" at bounding box center [228, 373] width 284 height 32
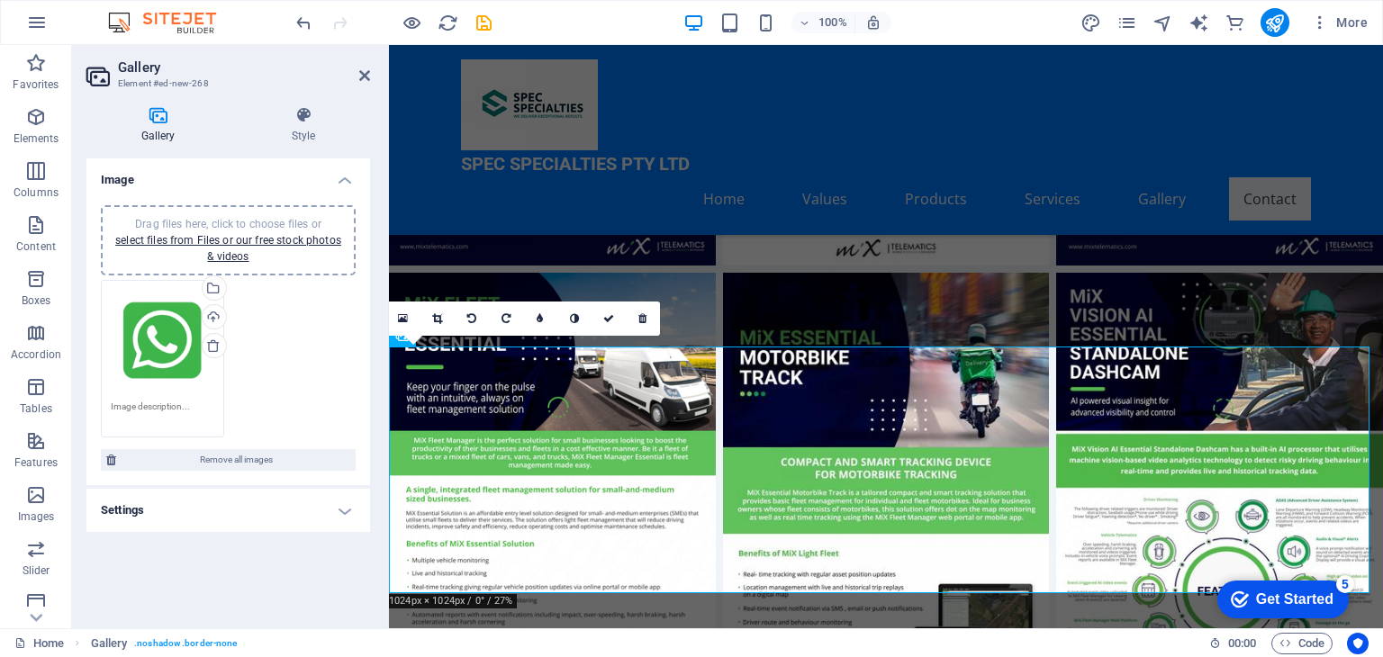
click at [354, 510] on h4 "Settings" at bounding box center [228, 510] width 284 height 43
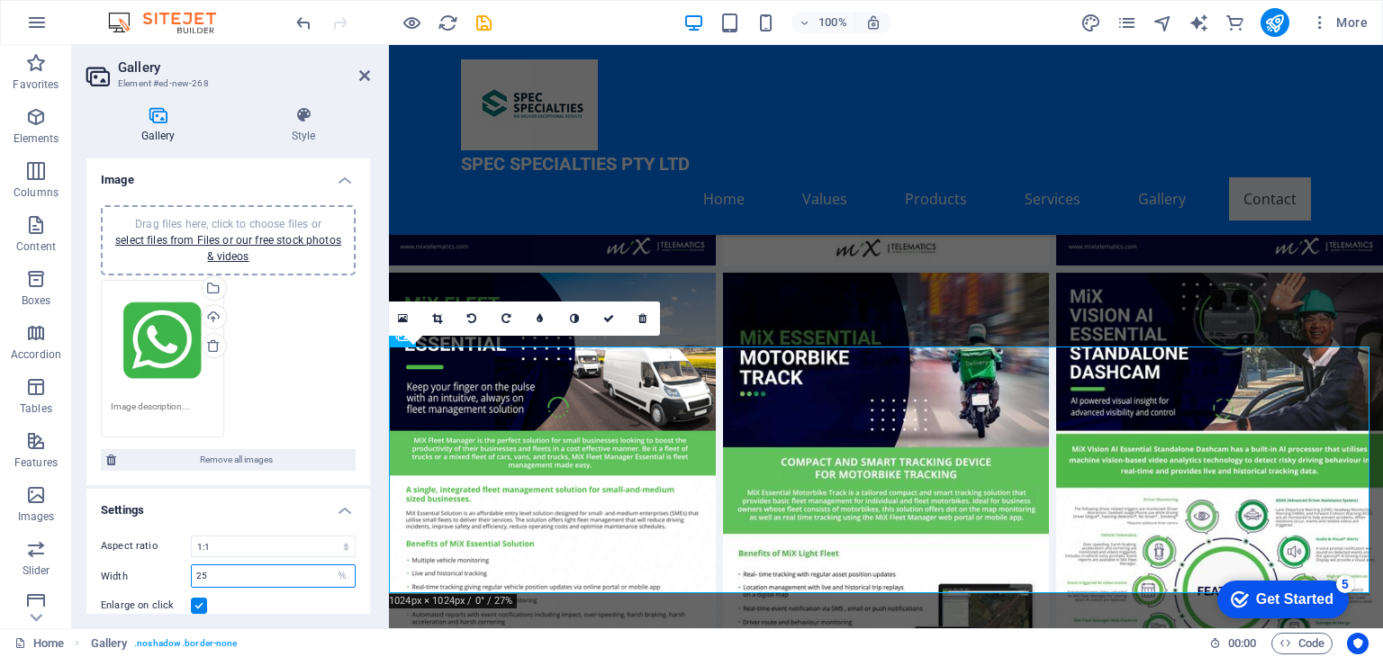
click at [238, 575] on input "25" at bounding box center [273, 576] width 163 height 22
type input "2"
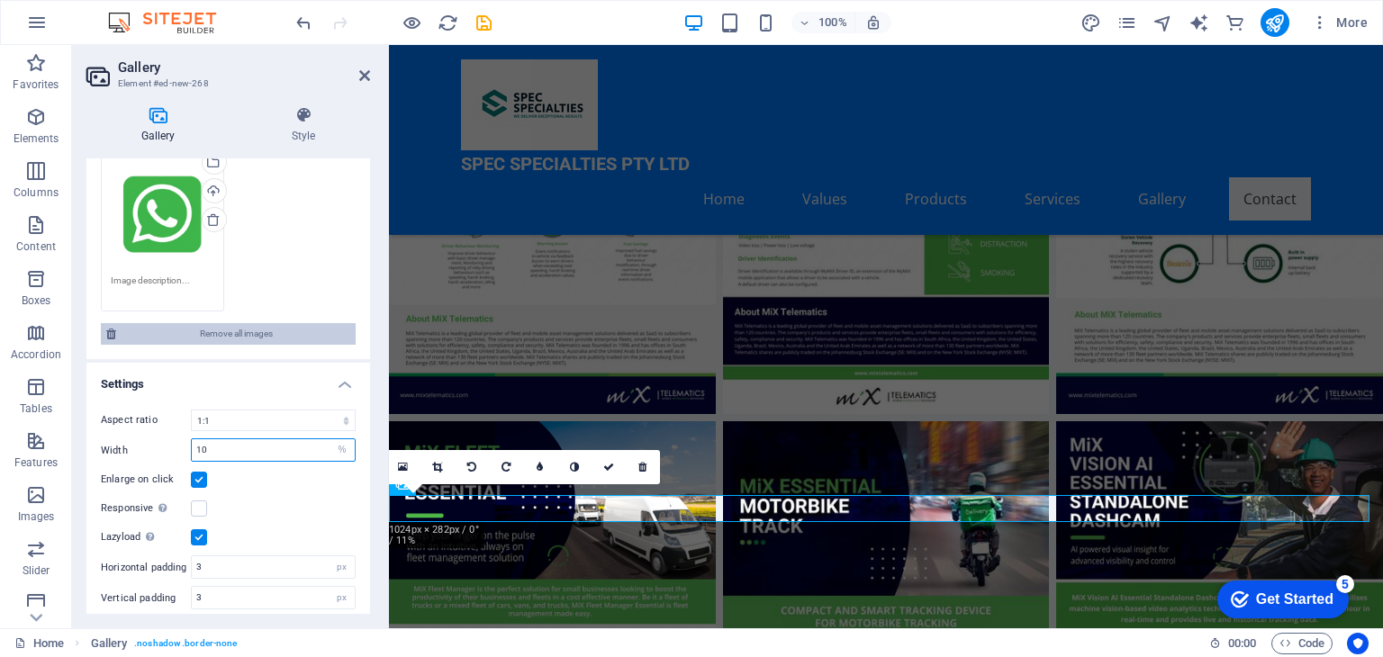
scroll to position [132, 0]
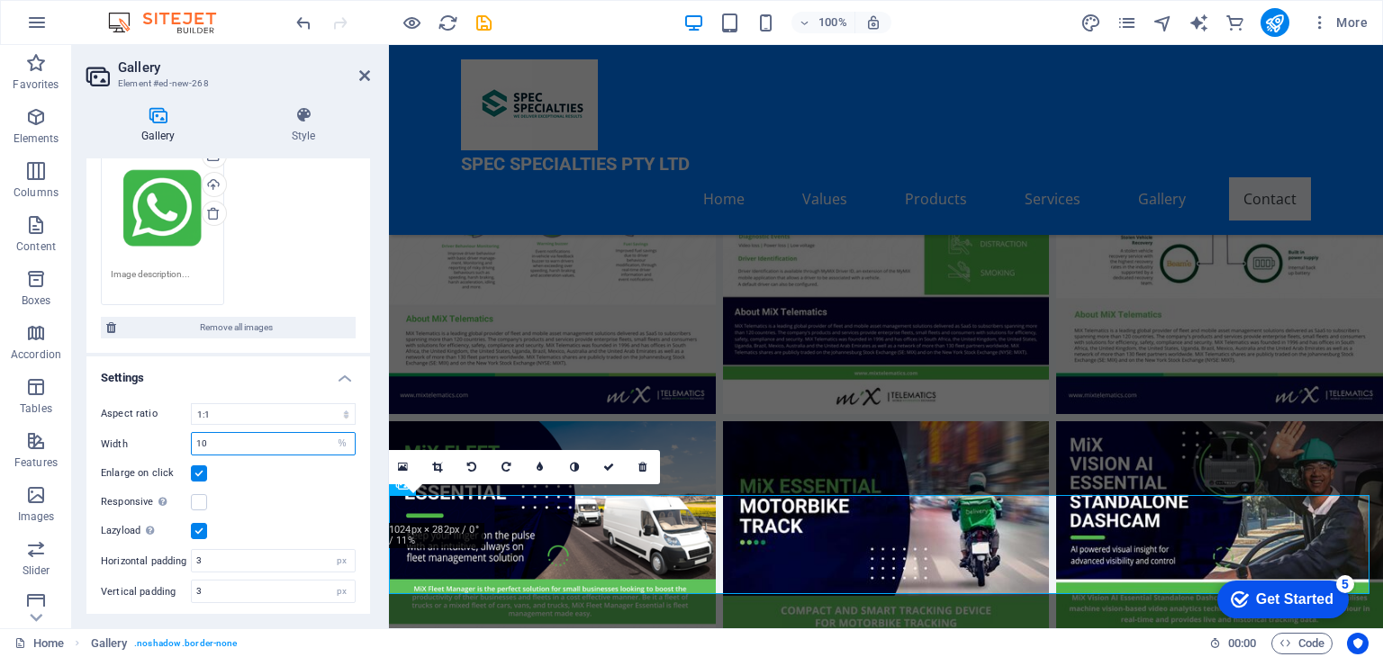
type input "1"
type input "2"
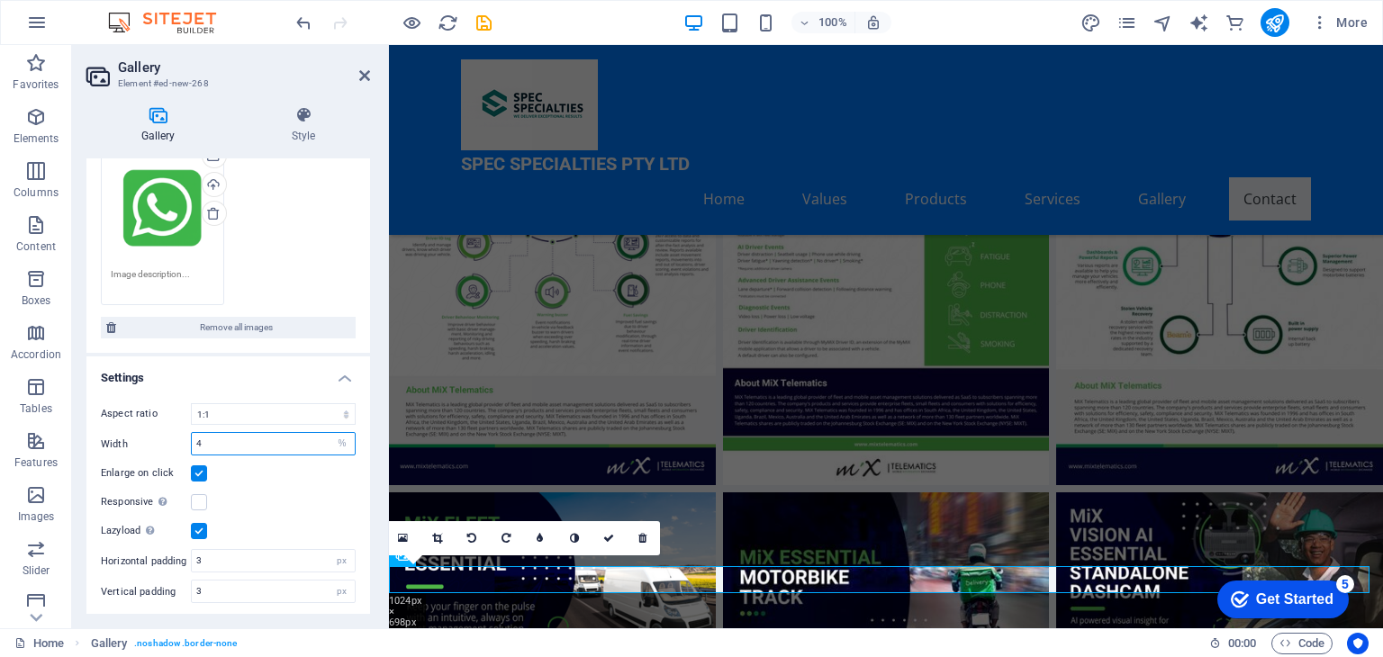
scroll to position [7001, 0]
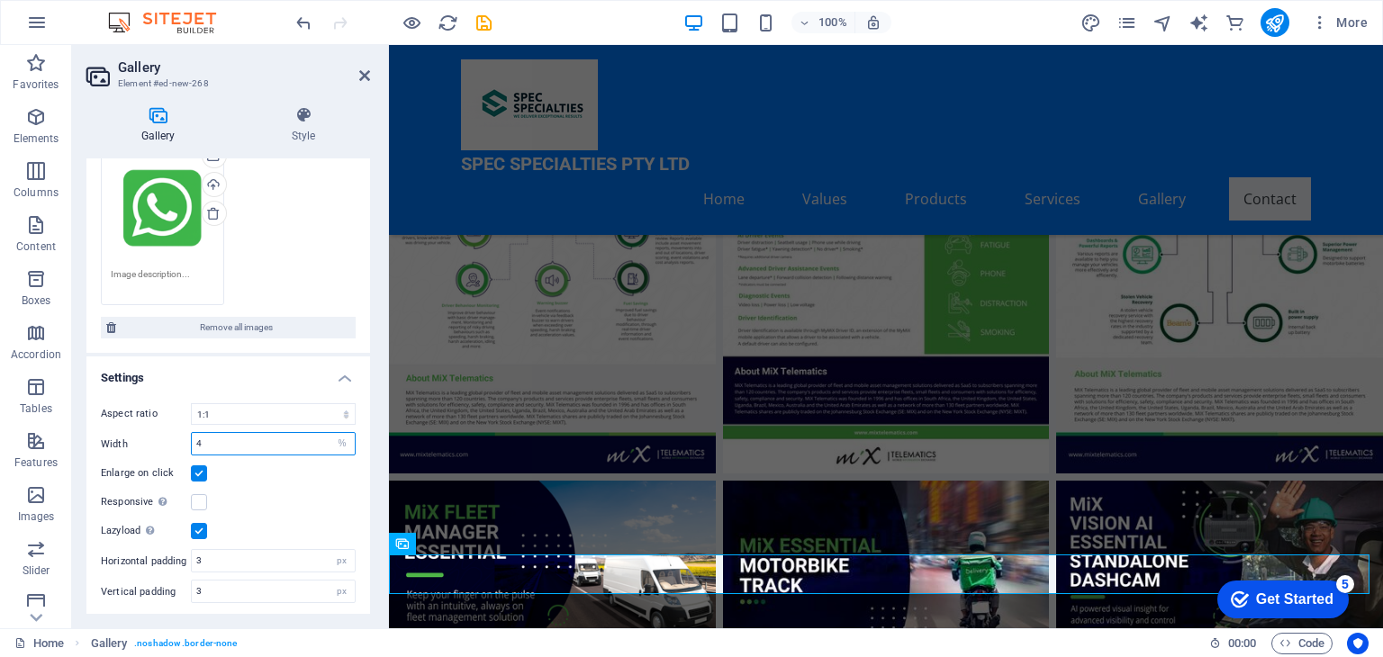
type input "4"
click at [261, 243] on div "Drag files here, click to choose files or select files from Files or our free s…" at bounding box center [228, 226] width 264 height 167
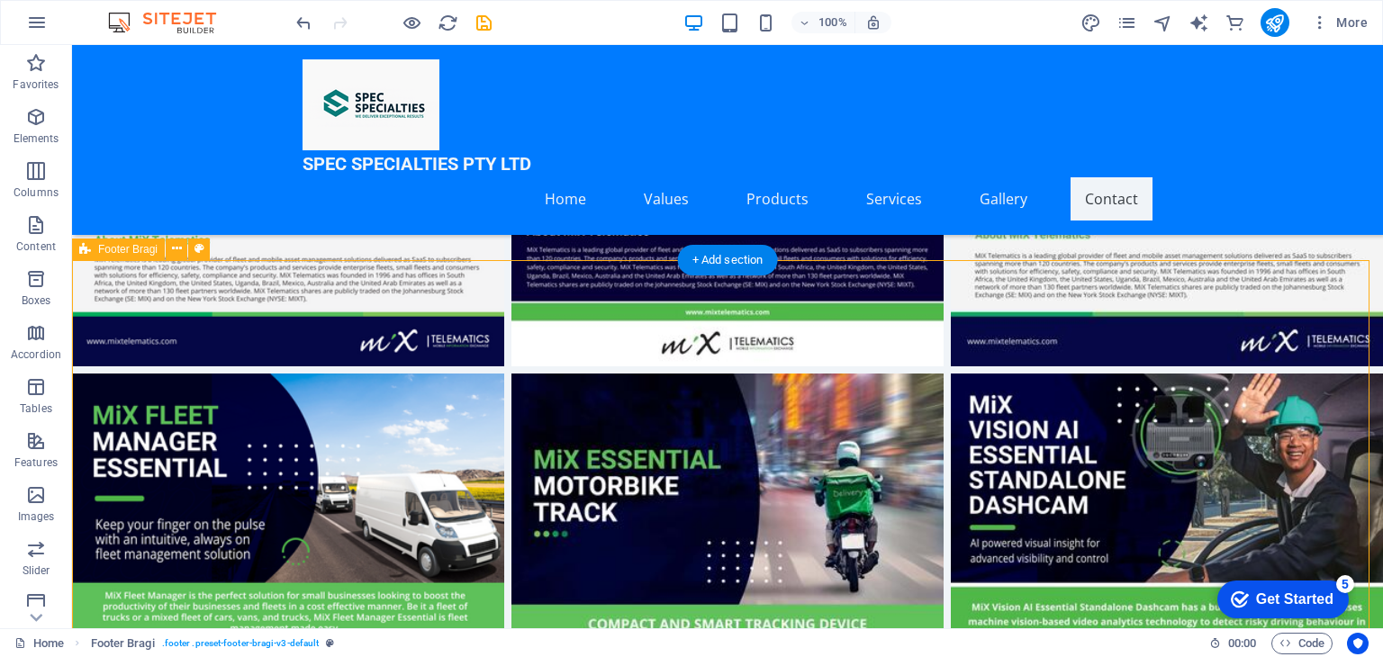
scroll to position [7375, 0]
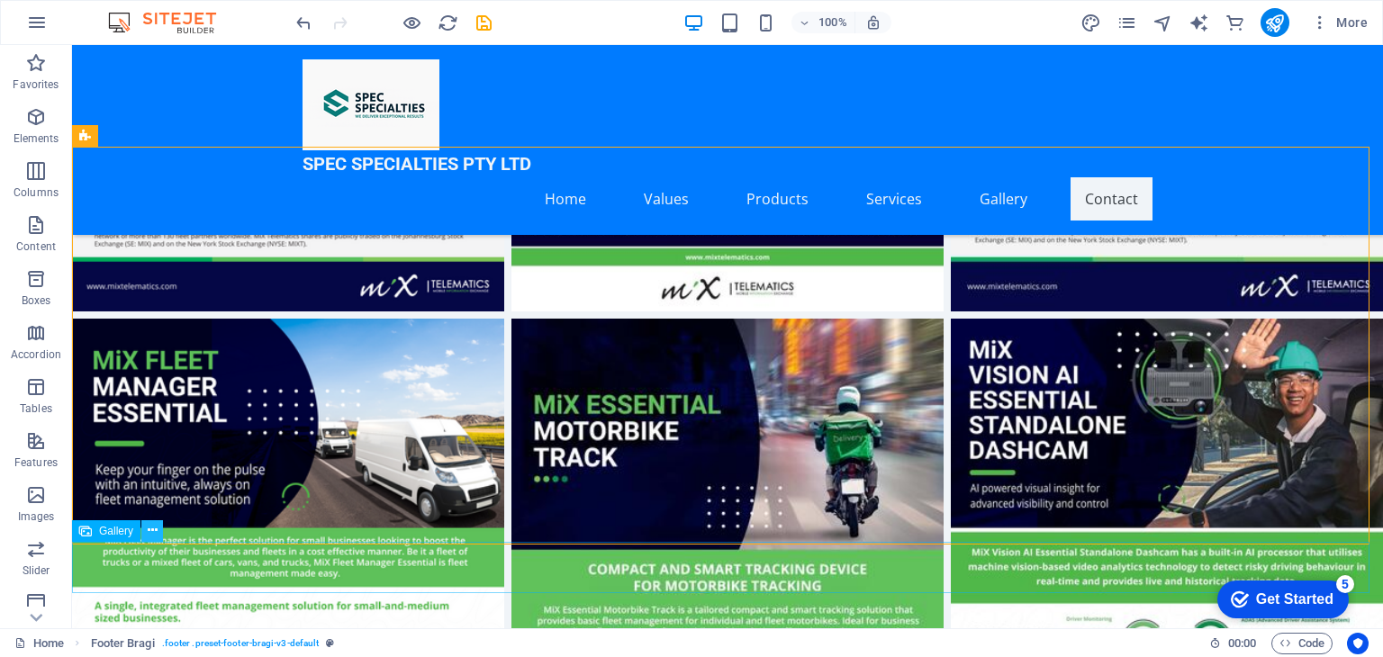
click at [151, 528] on icon at bounding box center [153, 530] width 10 height 19
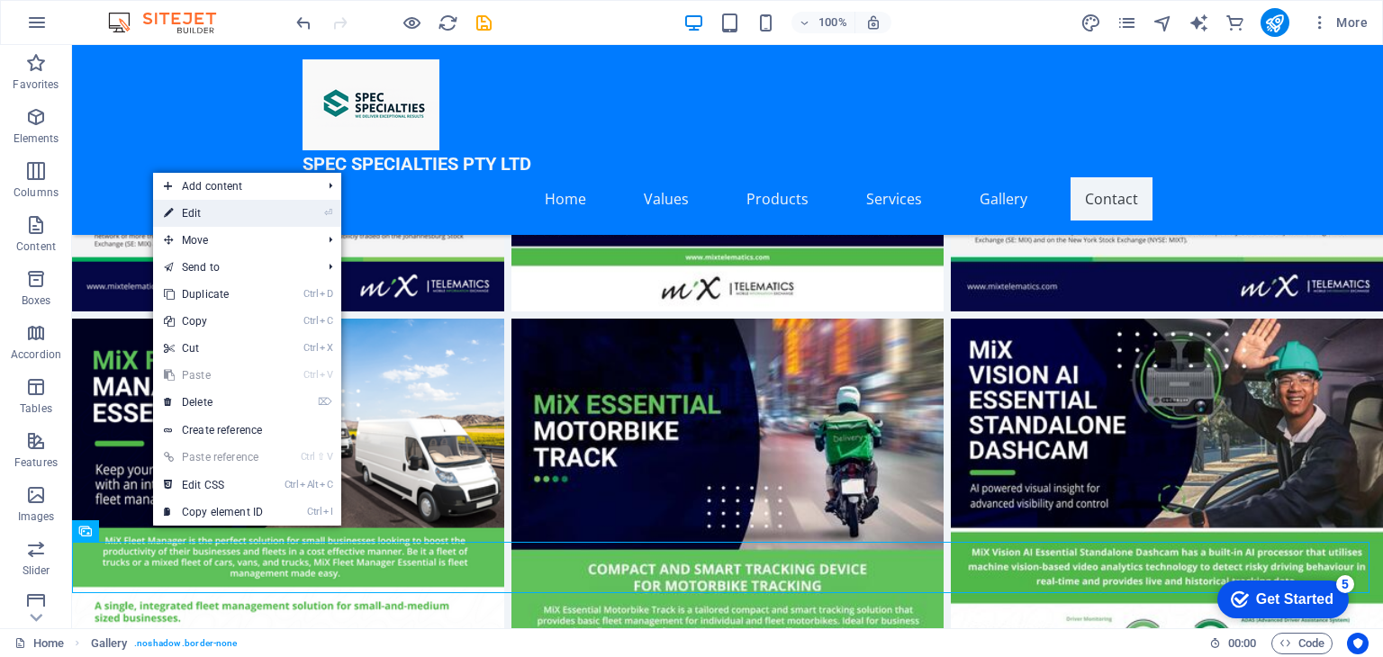
click at [212, 224] on link "⏎ Edit" at bounding box center [213, 213] width 121 height 27
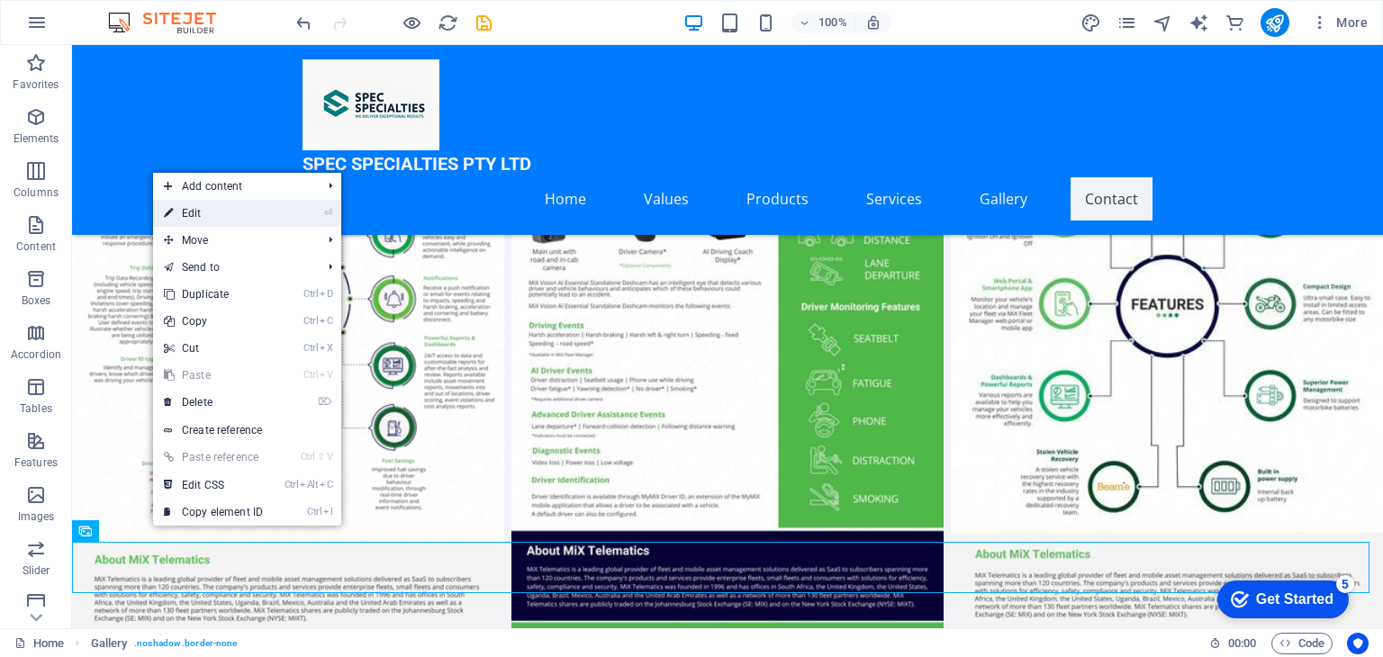
select select "4"
select select "%"
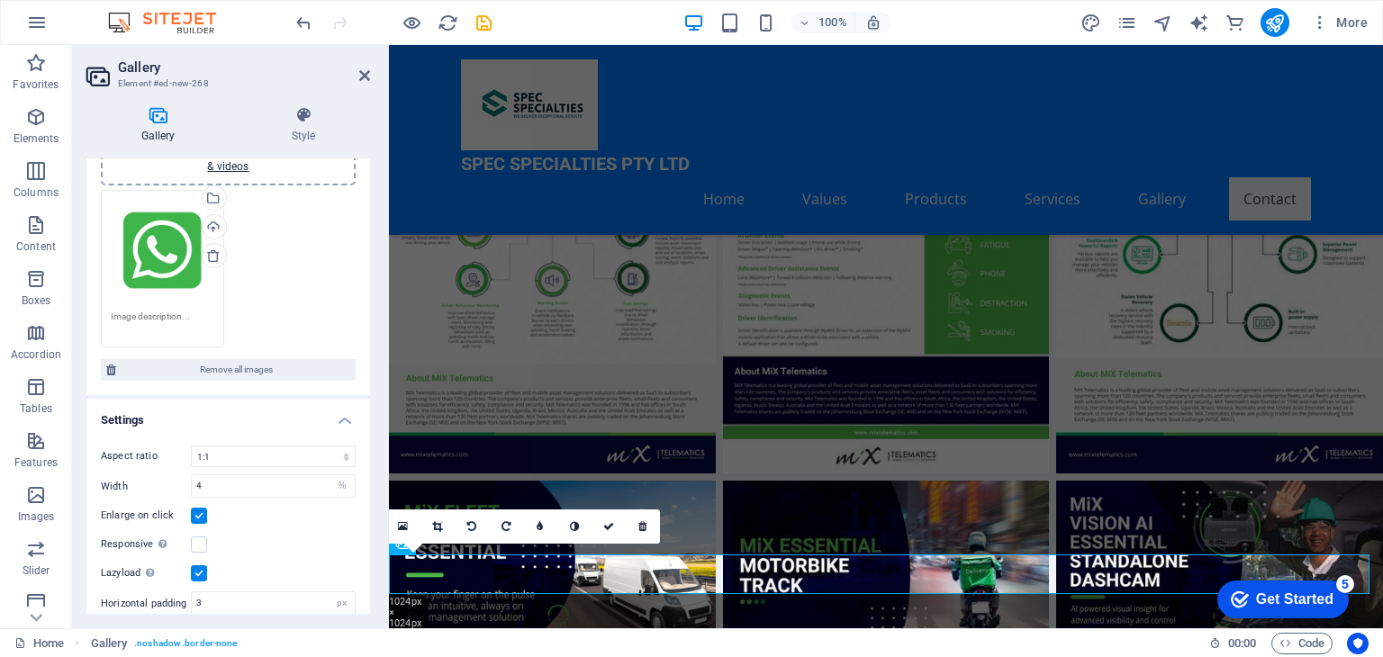
scroll to position [132, 0]
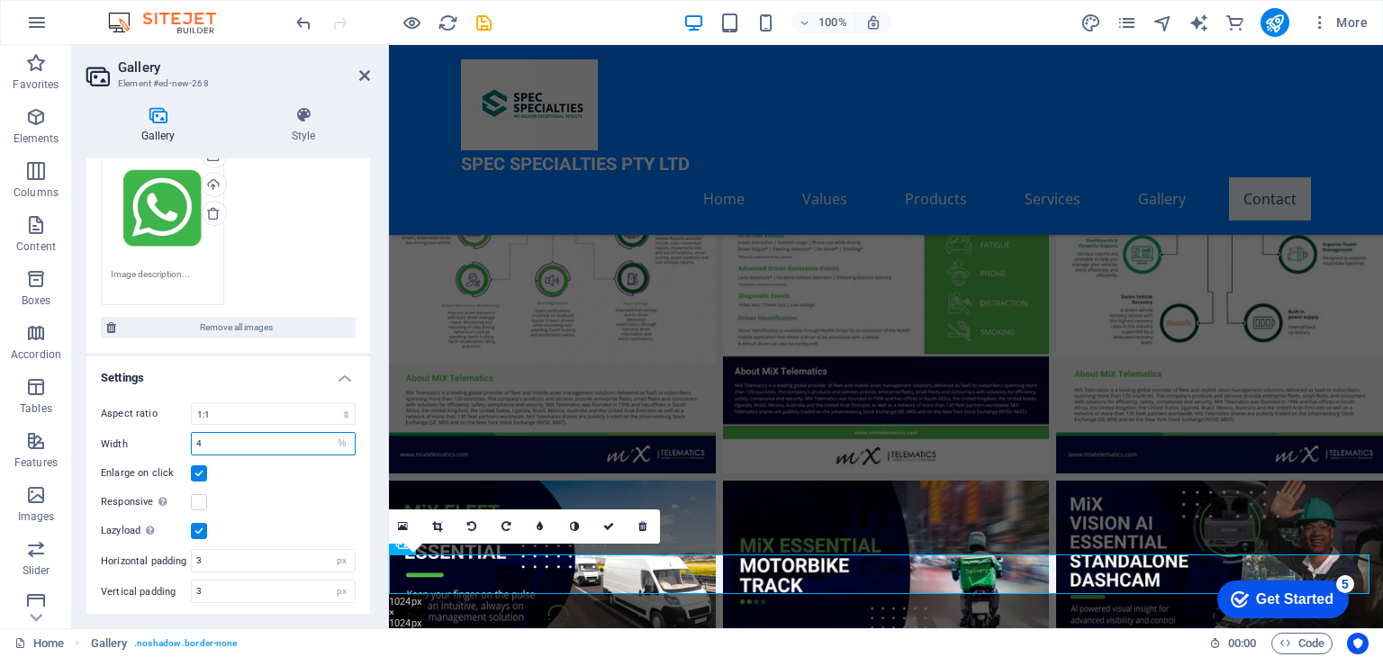
click at [215, 437] on input "4" at bounding box center [273, 444] width 163 height 22
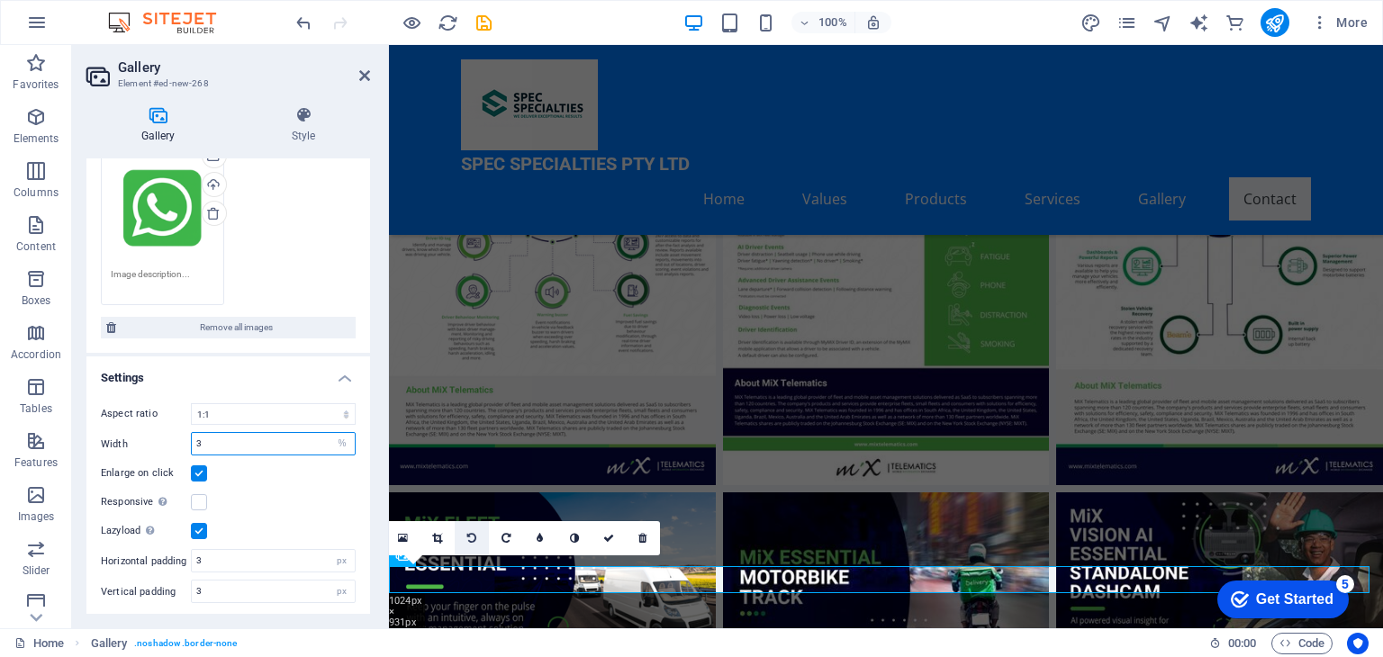
scroll to position [6991, 0]
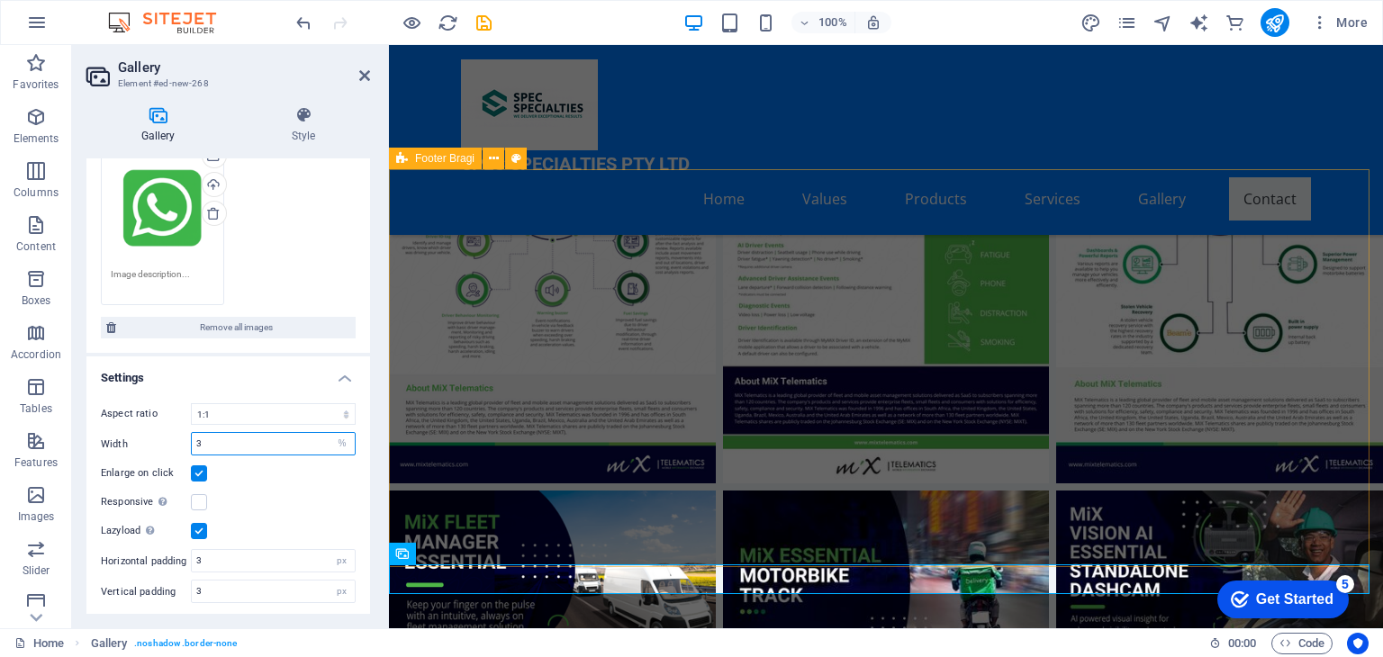
type input "3"
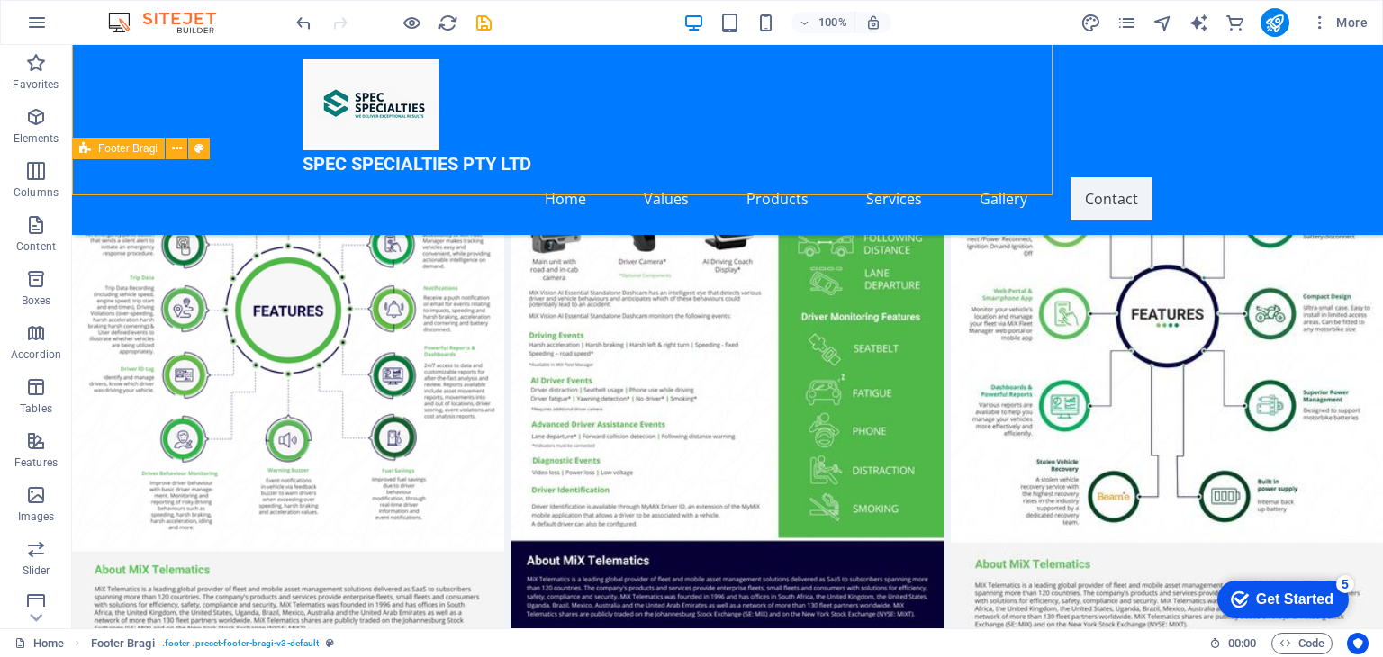
scroll to position [7363, 0]
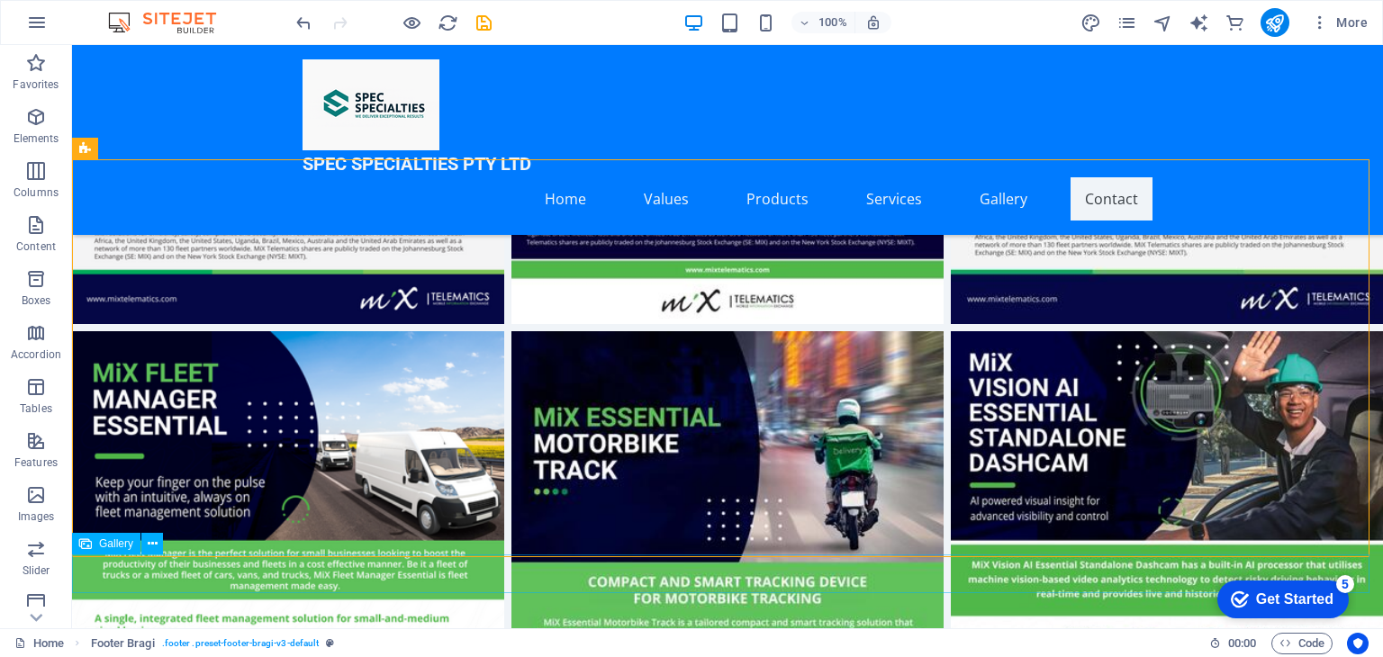
click at [110, 545] on span "Gallery" at bounding box center [116, 543] width 34 height 11
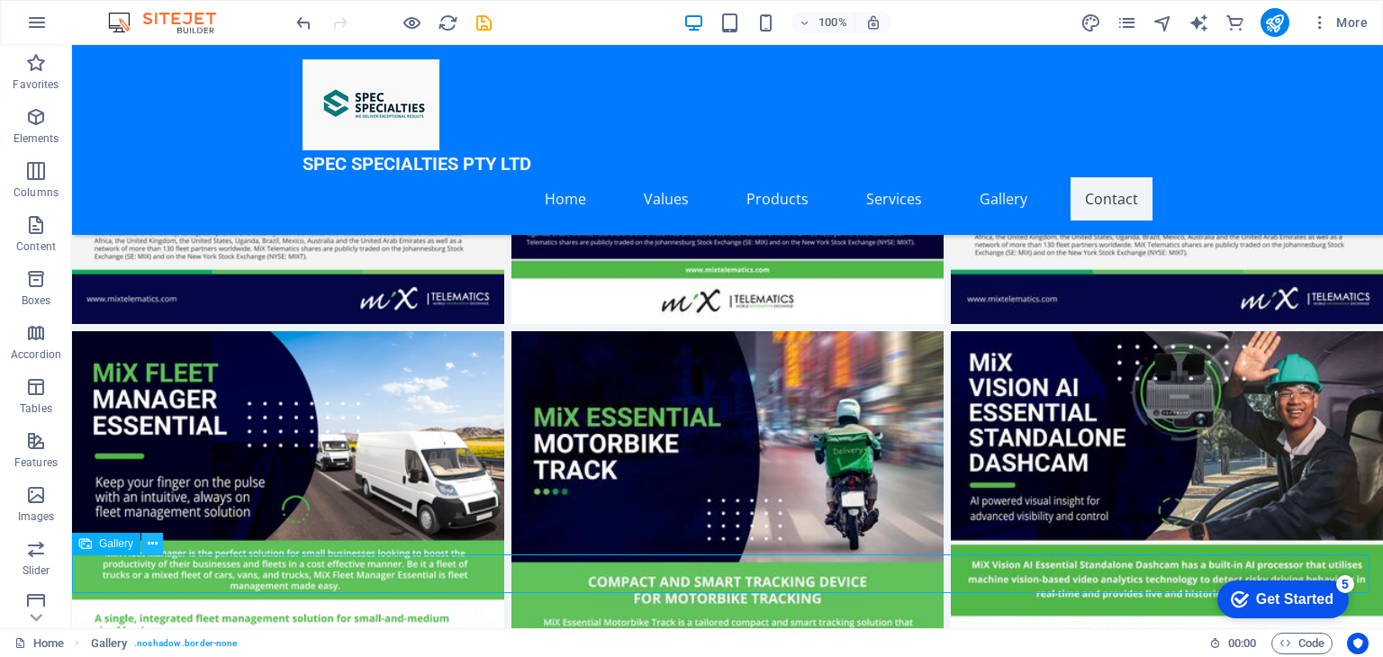
click at [145, 542] on button at bounding box center [152, 544] width 22 height 22
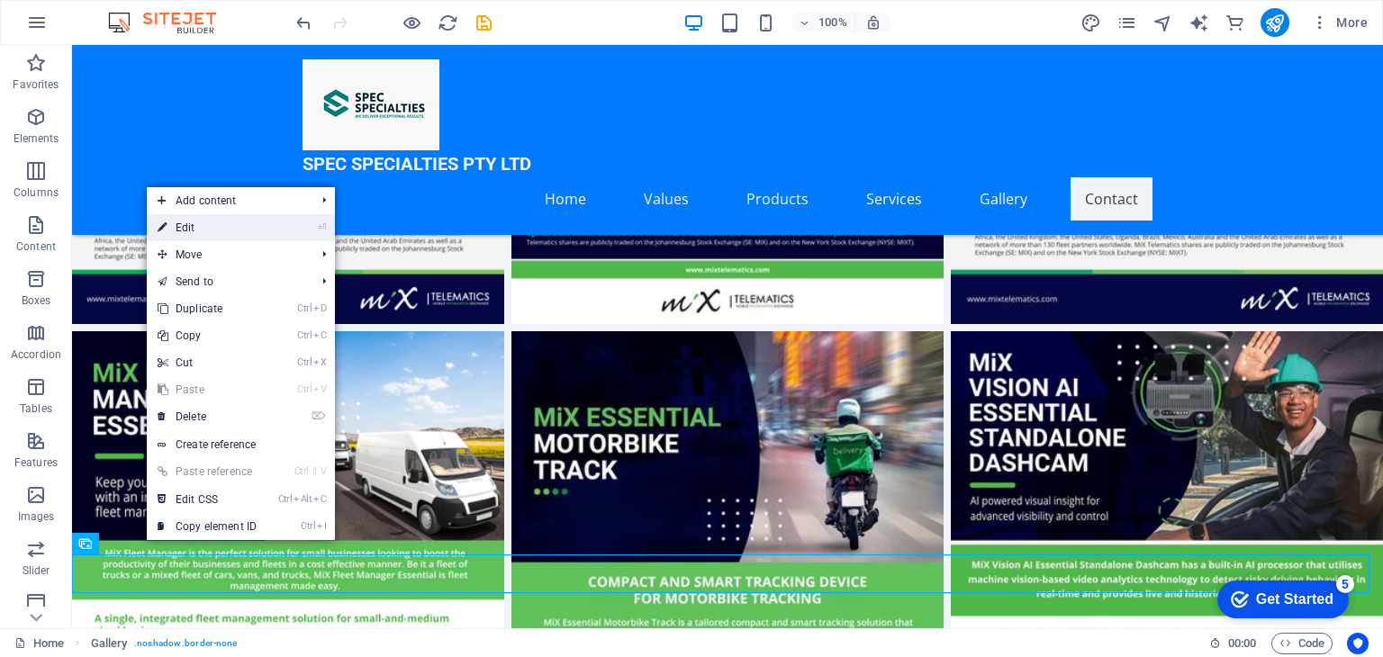
click at [212, 235] on link "⏎ Edit" at bounding box center [207, 227] width 121 height 27
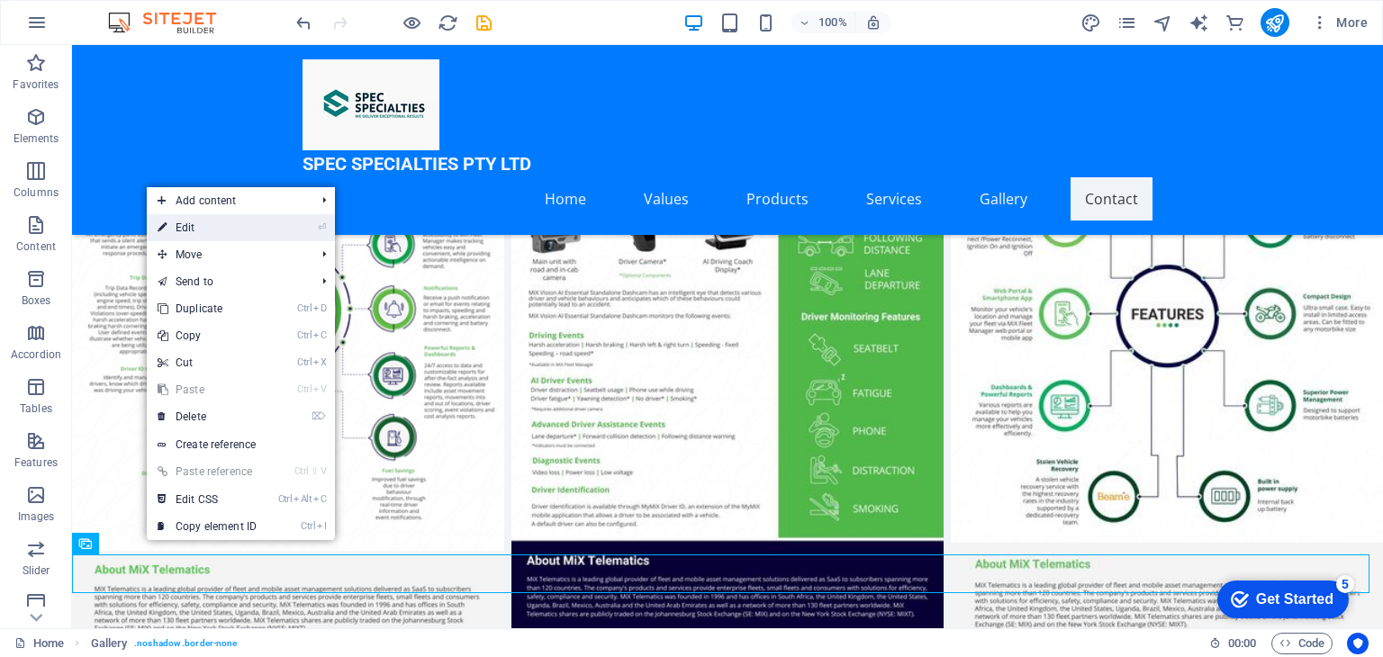
select select "4"
select select "%"
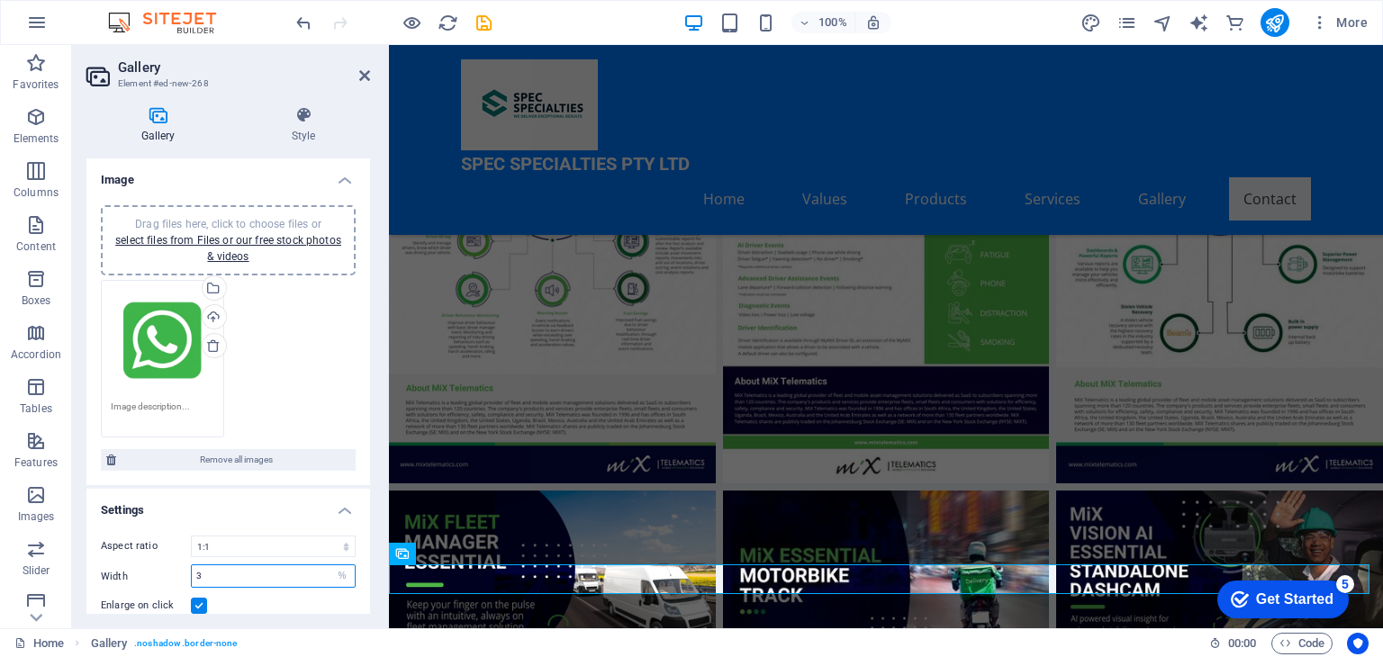
click at [212, 573] on input "3" at bounding box center [273, 576] width 163 height 22
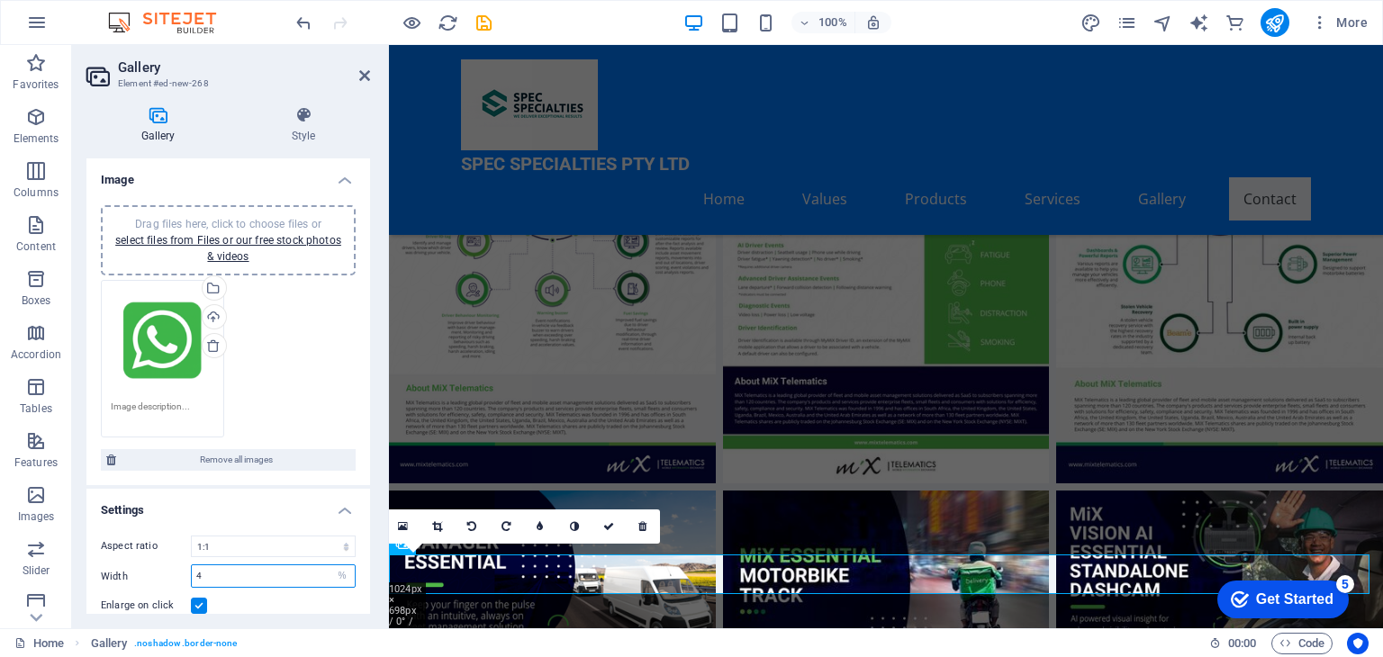
scroll to position [7001, 0]
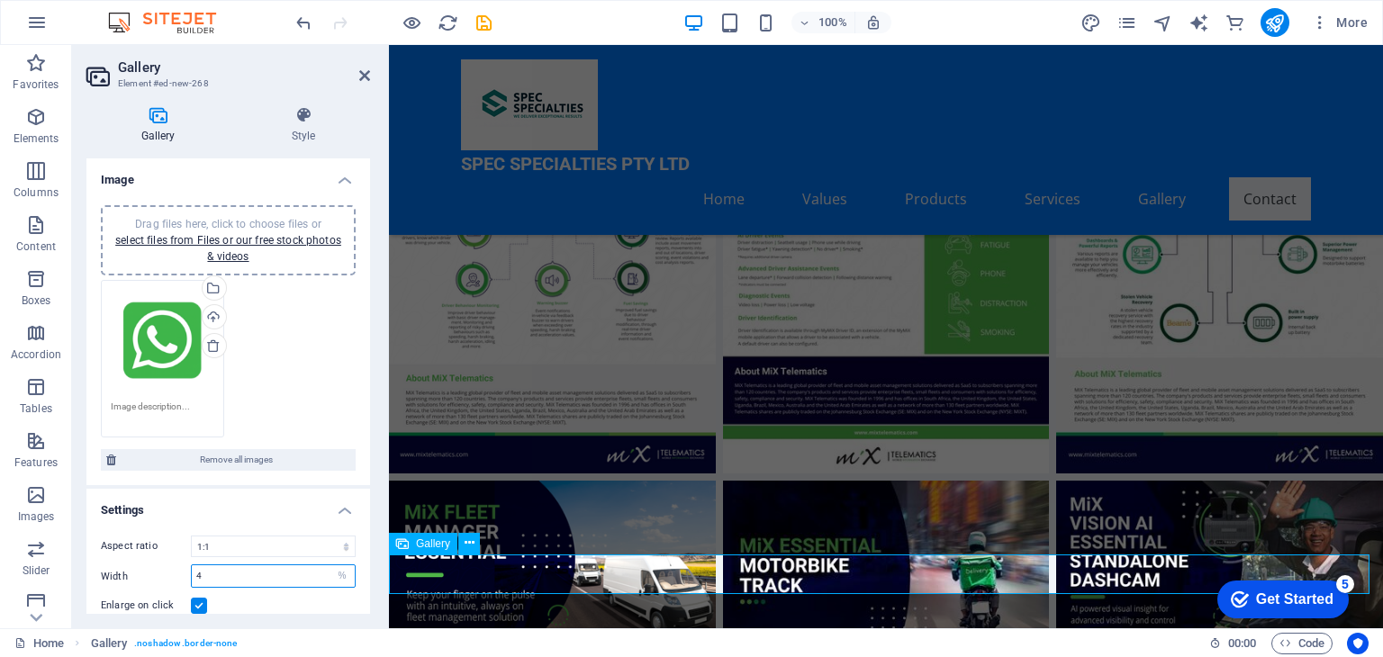
type input "4"
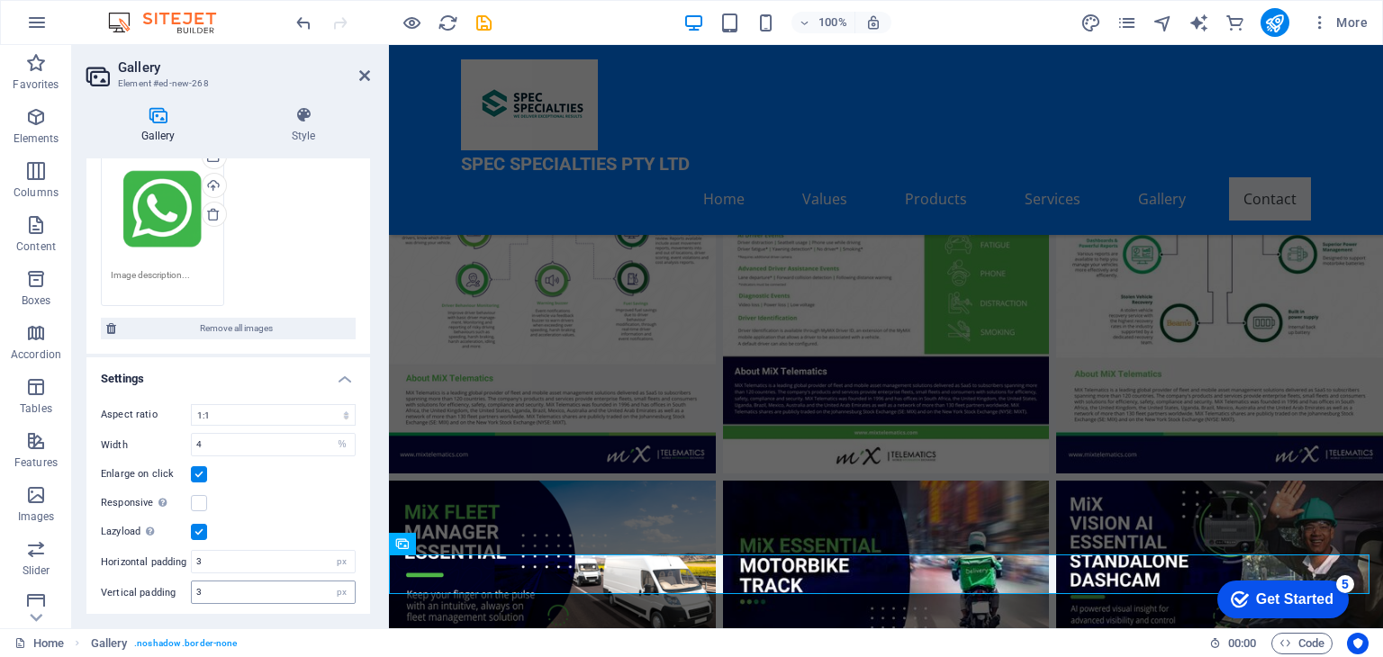
scroll to position [132, 0]
click at [193, 500] on label at bounding box center [199, 502] width 16 height 16
click at [0, 0] on input "Responsive Automatically load retina image and smartphone optimized sizes." at bounding box center [0, 0] width 0 height 0
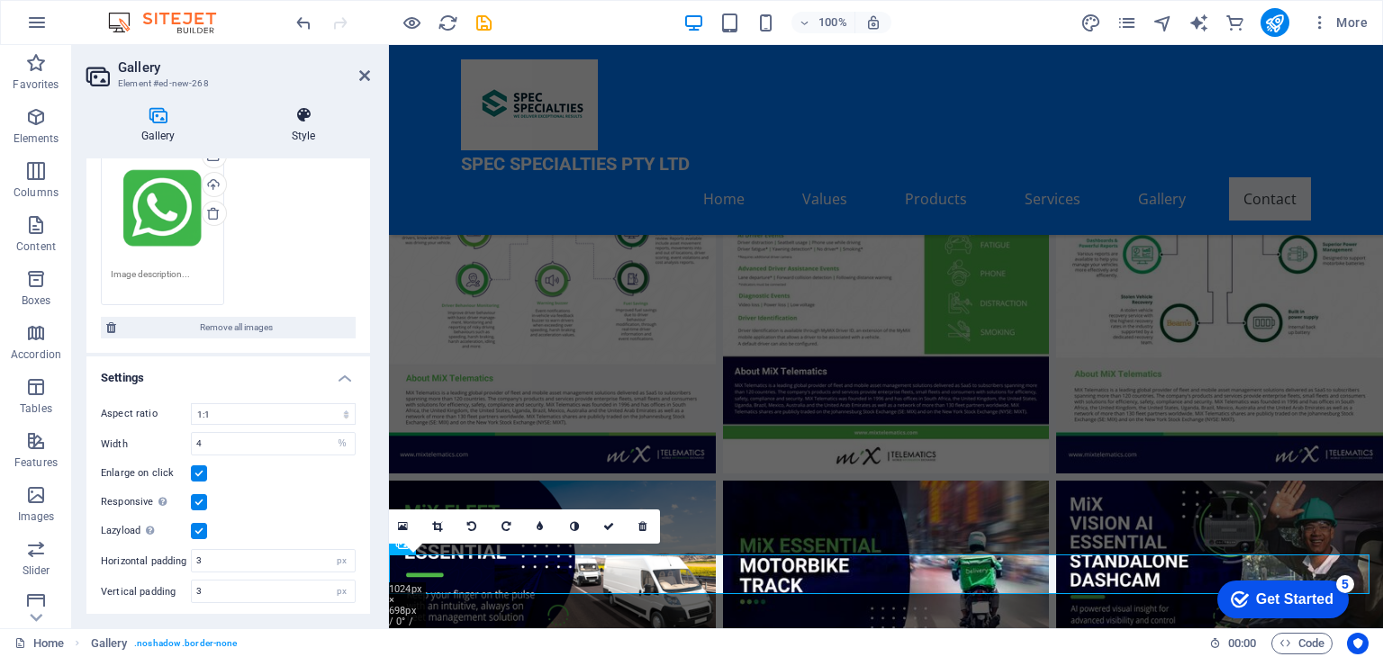
click at [300, 115] on icon at bounding box center [303, 115] width 133 height 18
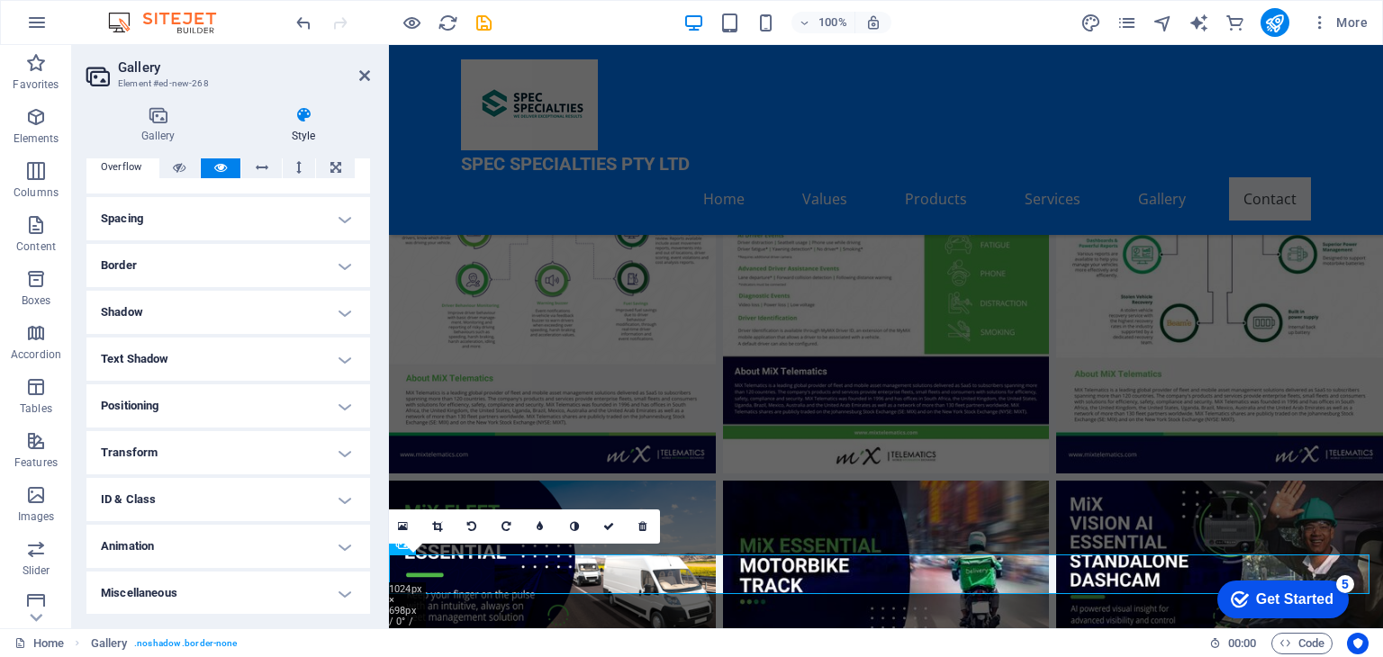
scroll to position [0, 0]
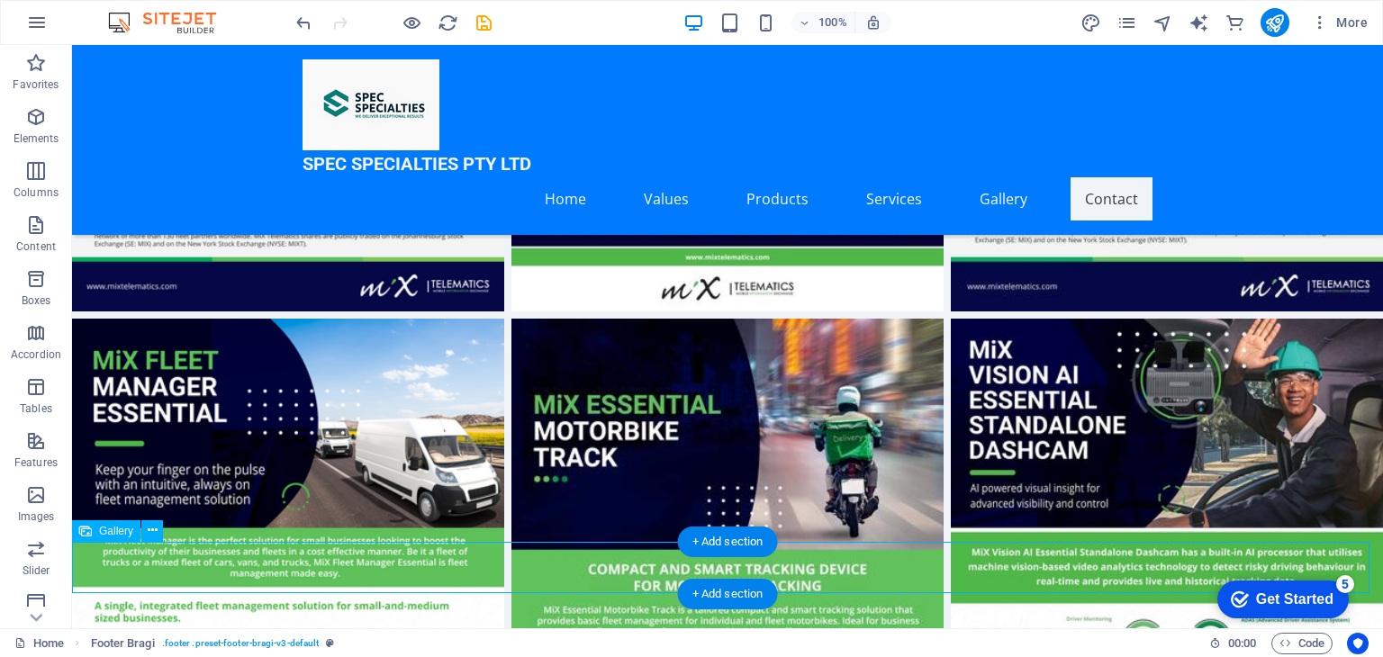
select select "4"
select select "%"
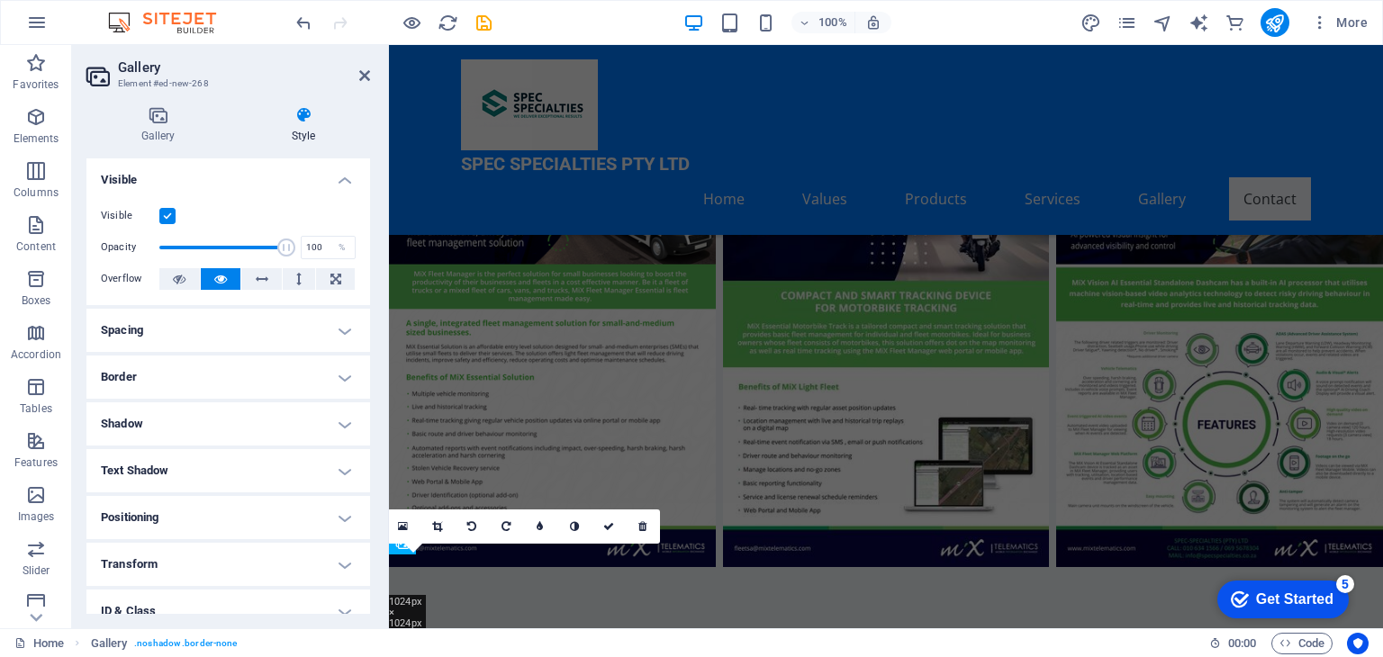
scroll to position [7001, 0]
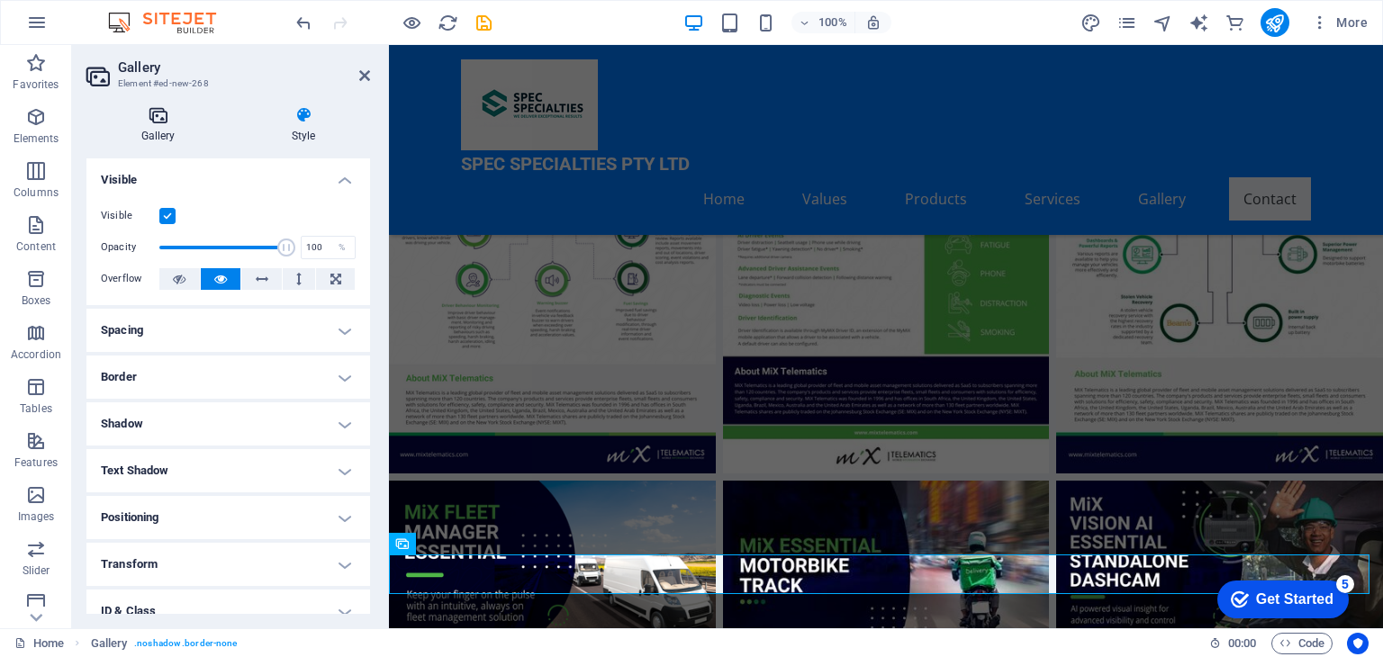
click at [157, 122] on icon at bounding box center [157, 115] width 143 height 18
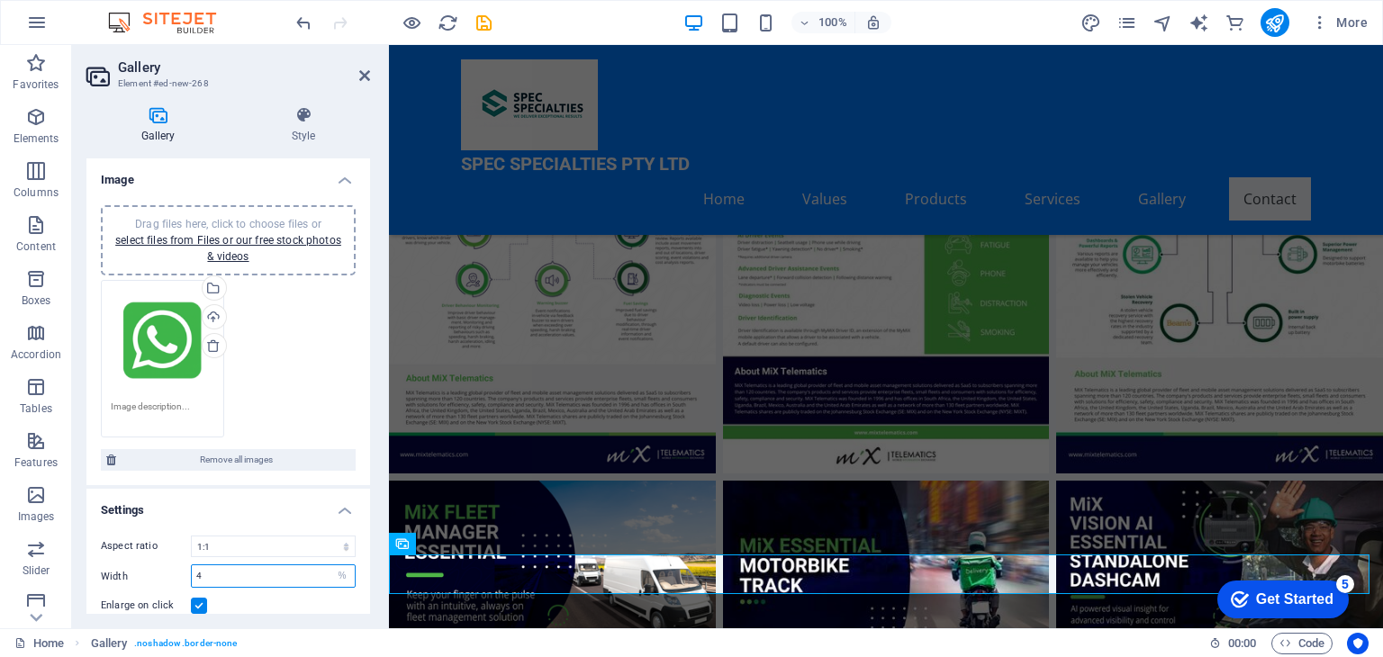
click at [203, 578] on input "4" at bounding box center [273, 576] width 163 height 22
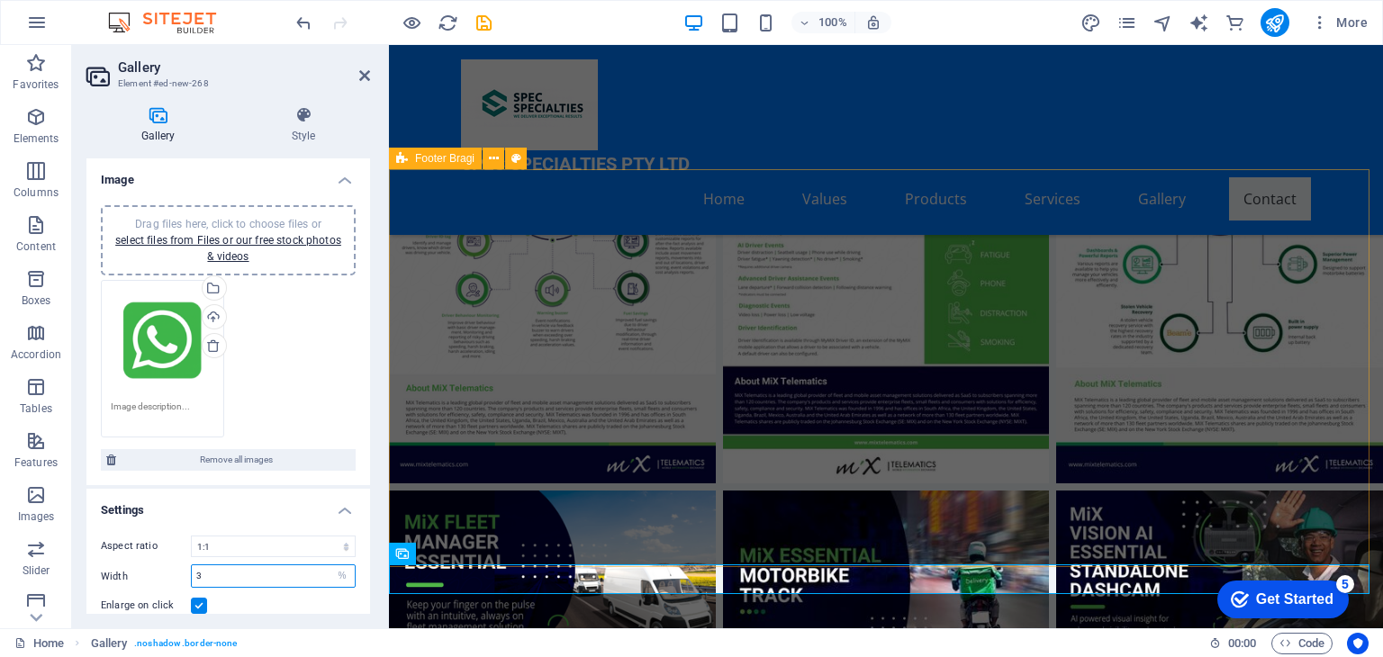
type input "3"
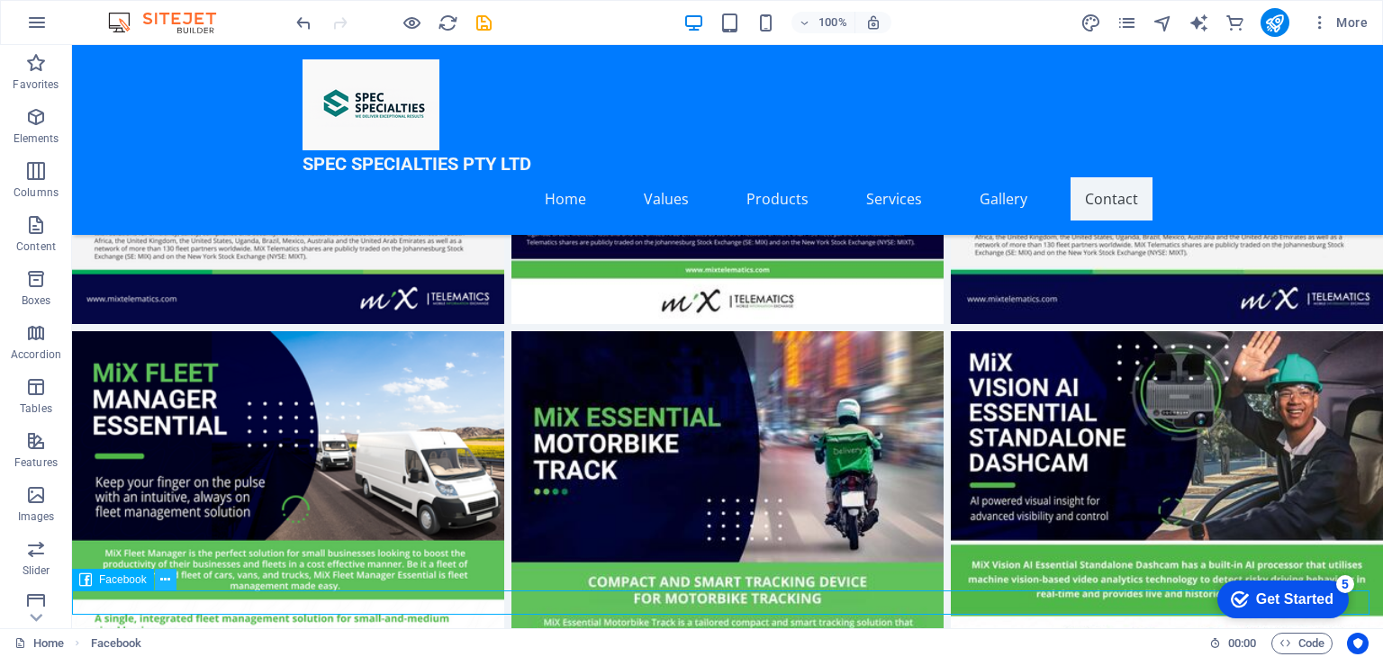
click at [163, 578] on icon at bounding box center [165, 580] width 10 height 19
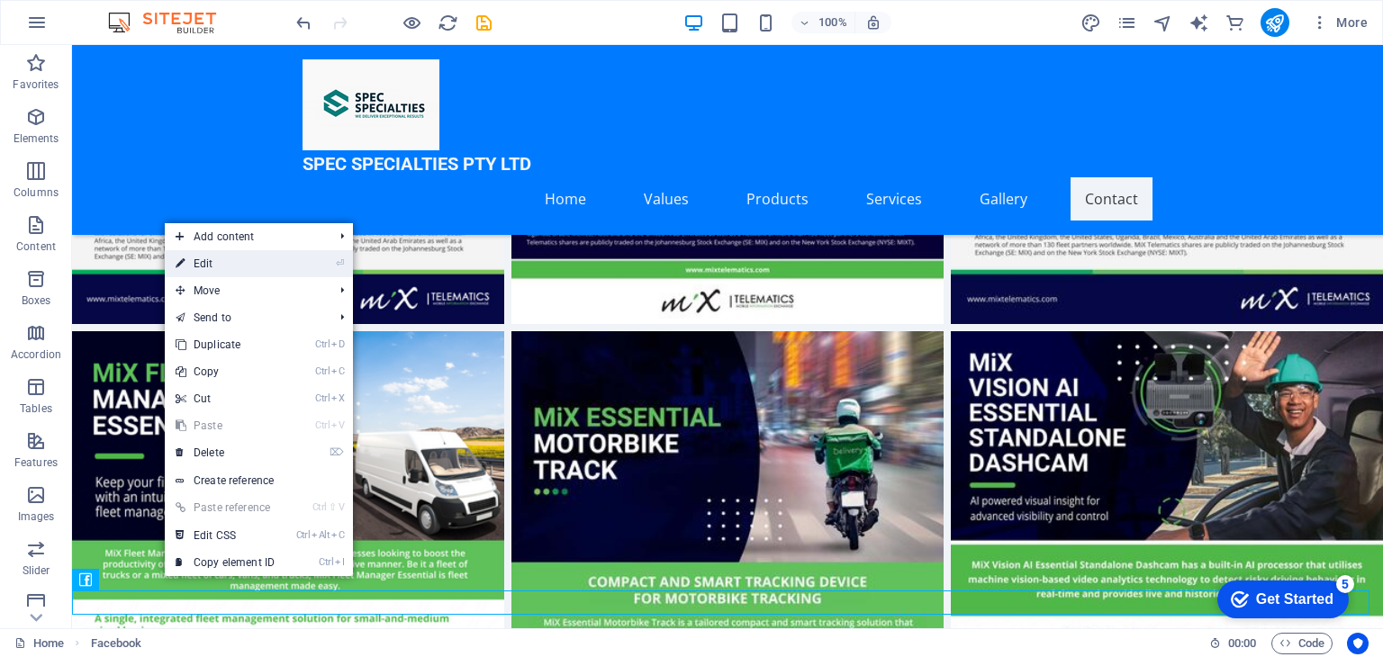
click at [223, 276] on link "⏎ Edit" at bounding box center [225, 263] width 121 height 27
select select "%"
select select "px"
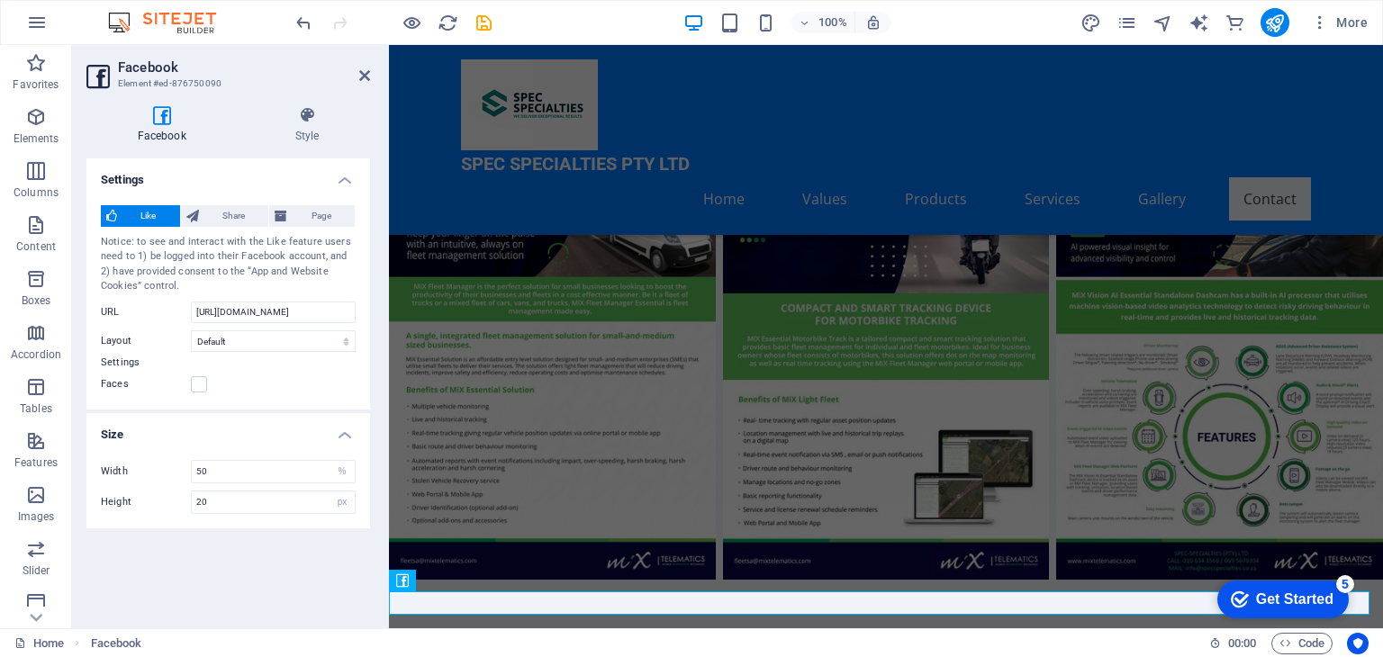
scroll to position [6991, 0]
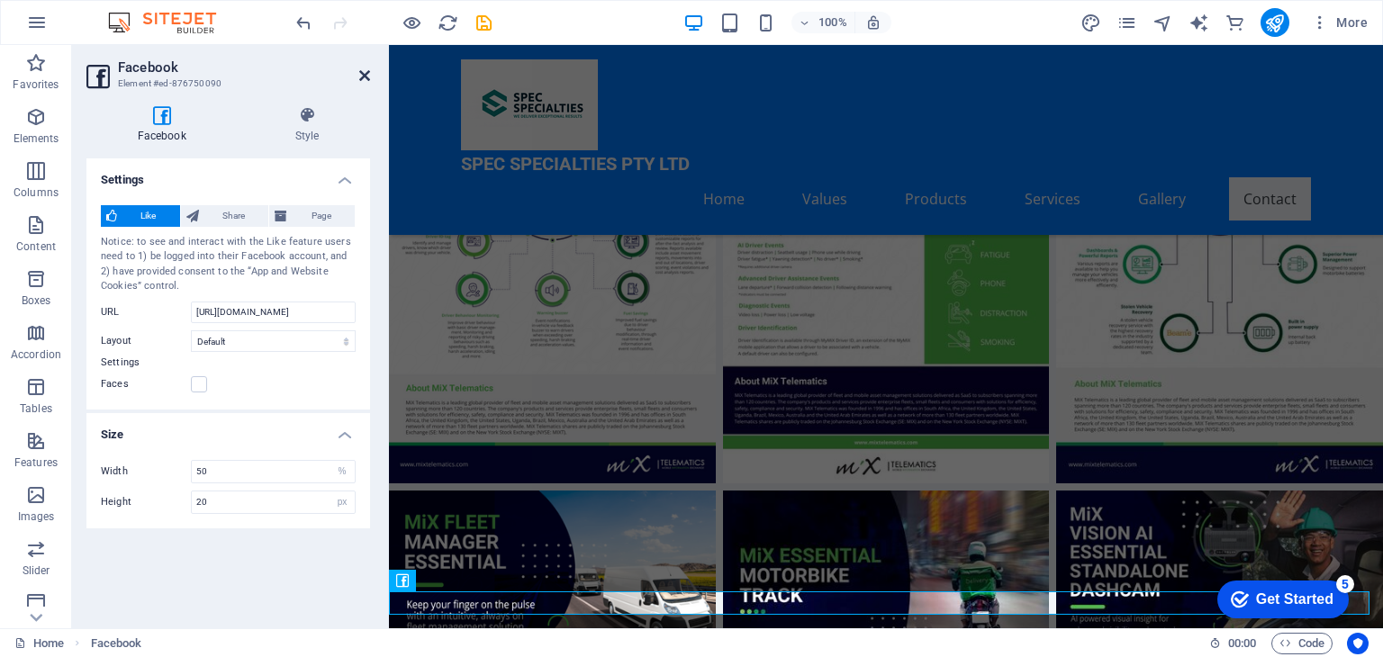
click at [367, 72] on icon at bounding box center [364, 75] width 11 height 14
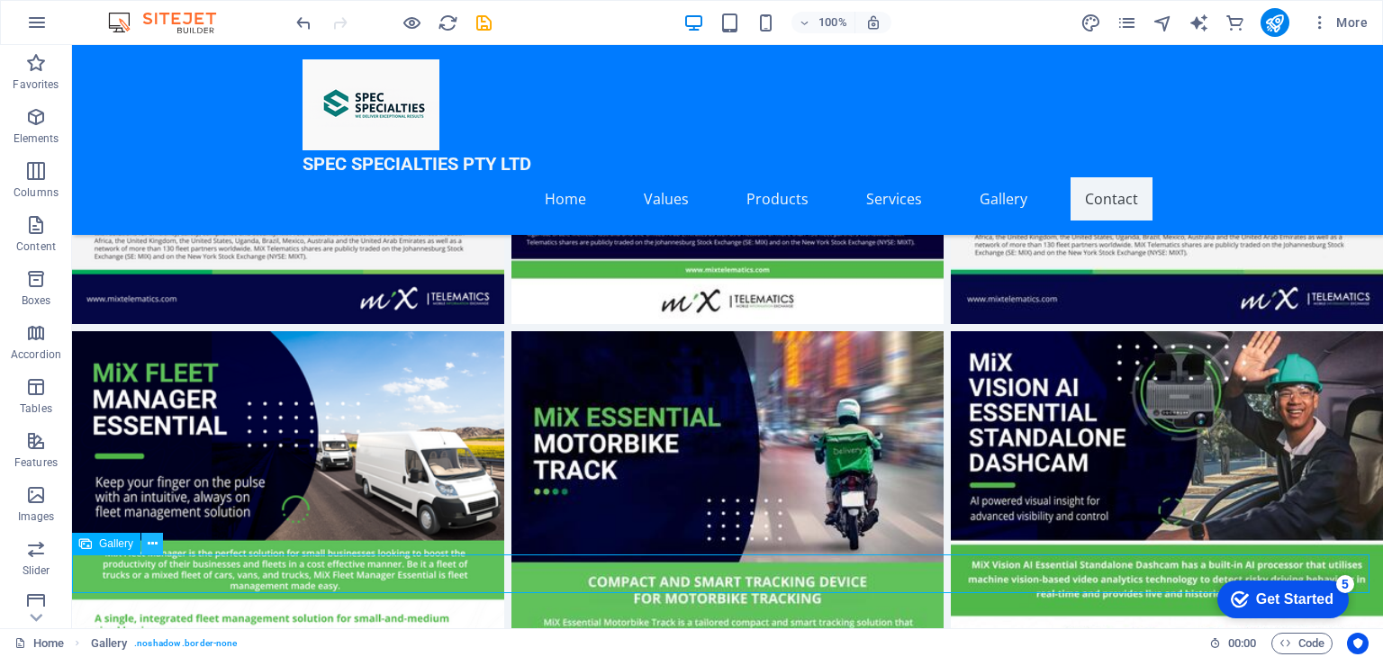
click at [149, 542] on icon at bounding box center [153, 544] width 10 height 19
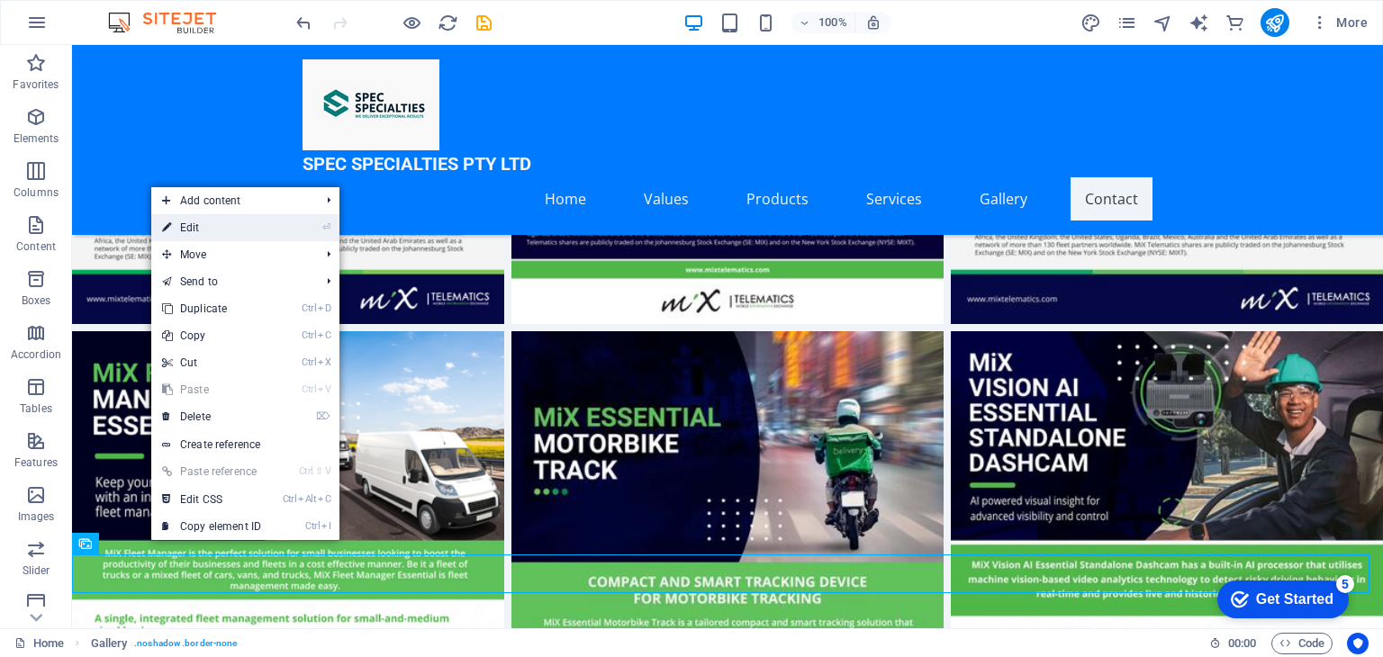
click at [219, 229] on link "⏎ Edit" at bounding box center [211, 227] width 121 height 27
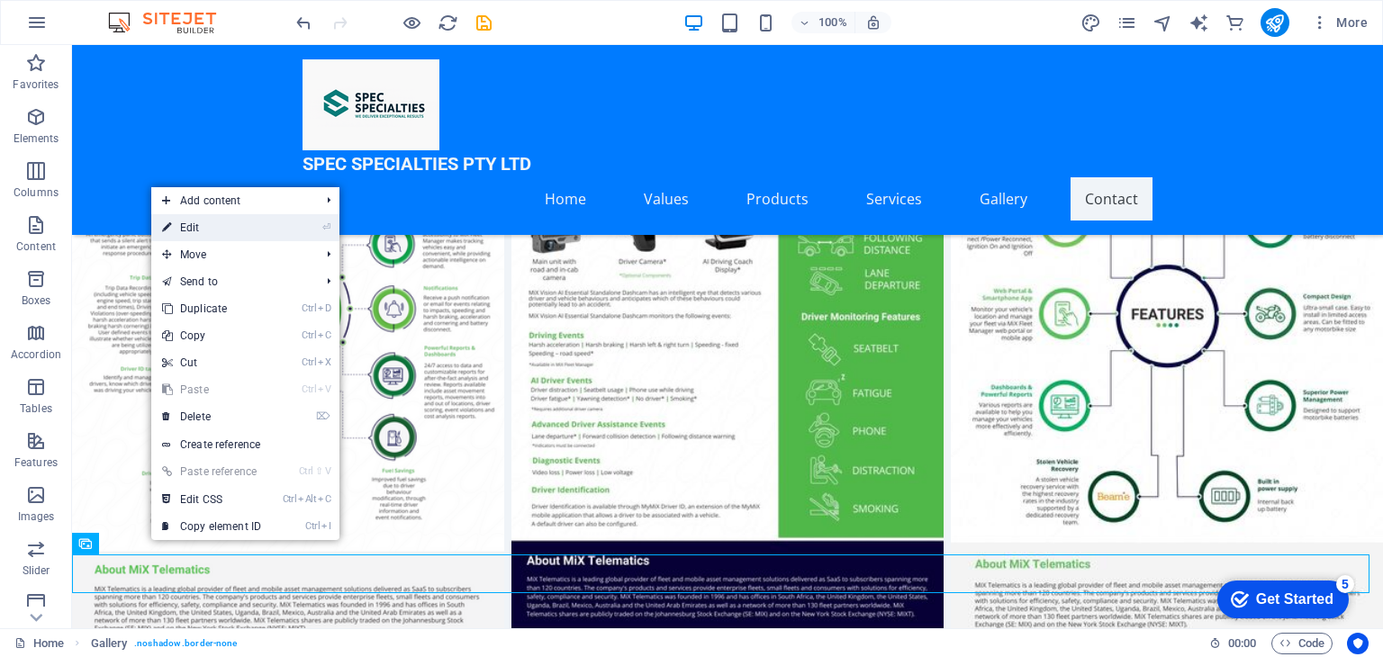
select select "4"
select select "%"
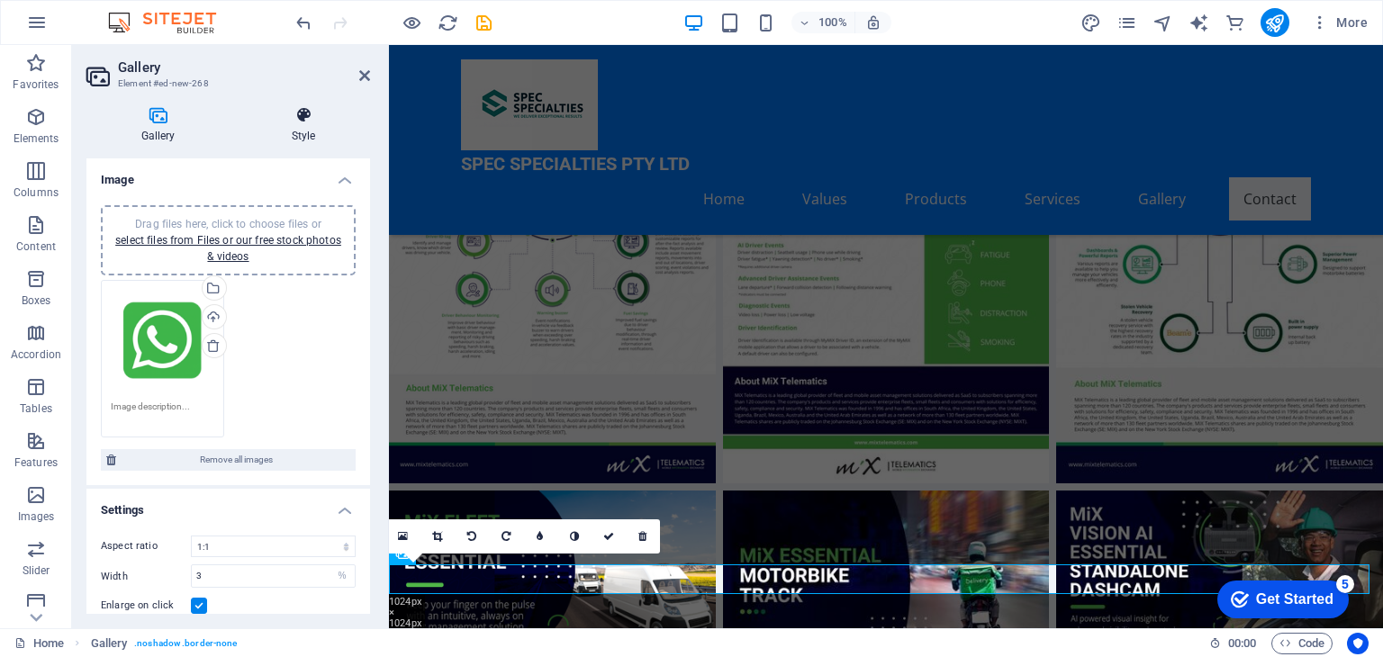
click at [299, 117] on icon at bounding box center [303, 115] width 133 height 18
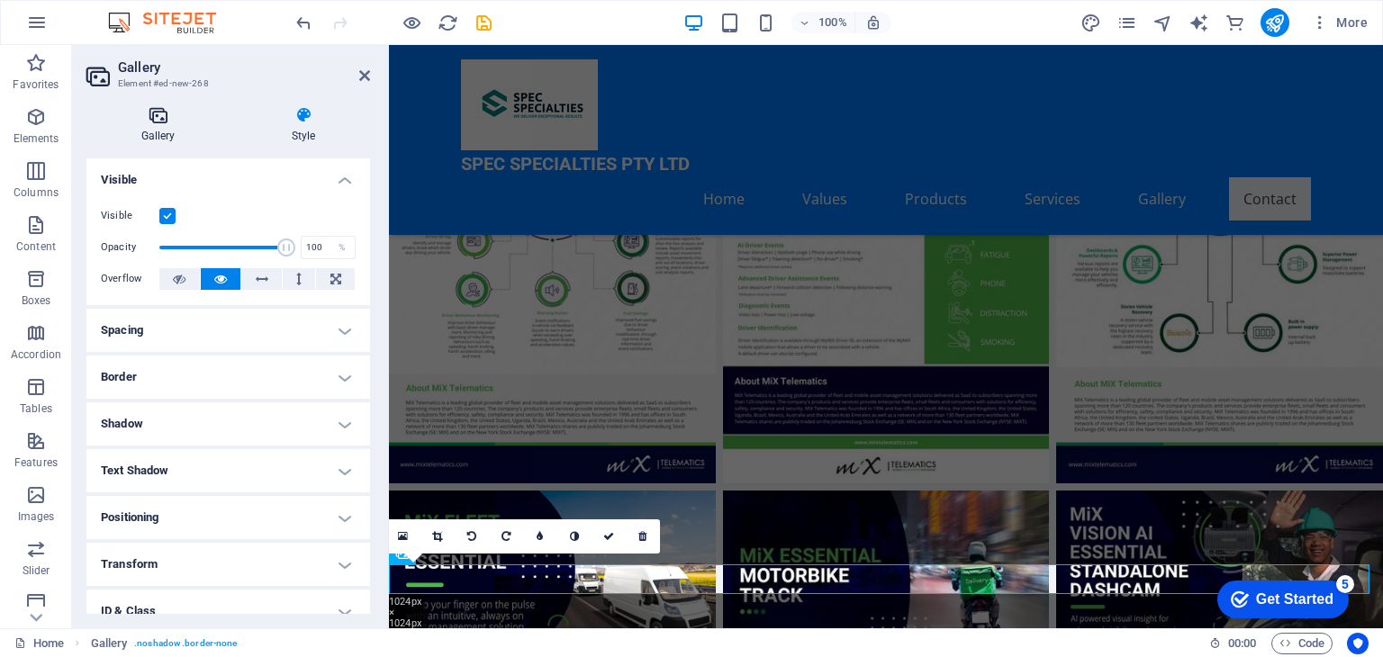
click at [166, 125] on h4 "Gallery" at bounding box center [161, 125] width 150 height 38
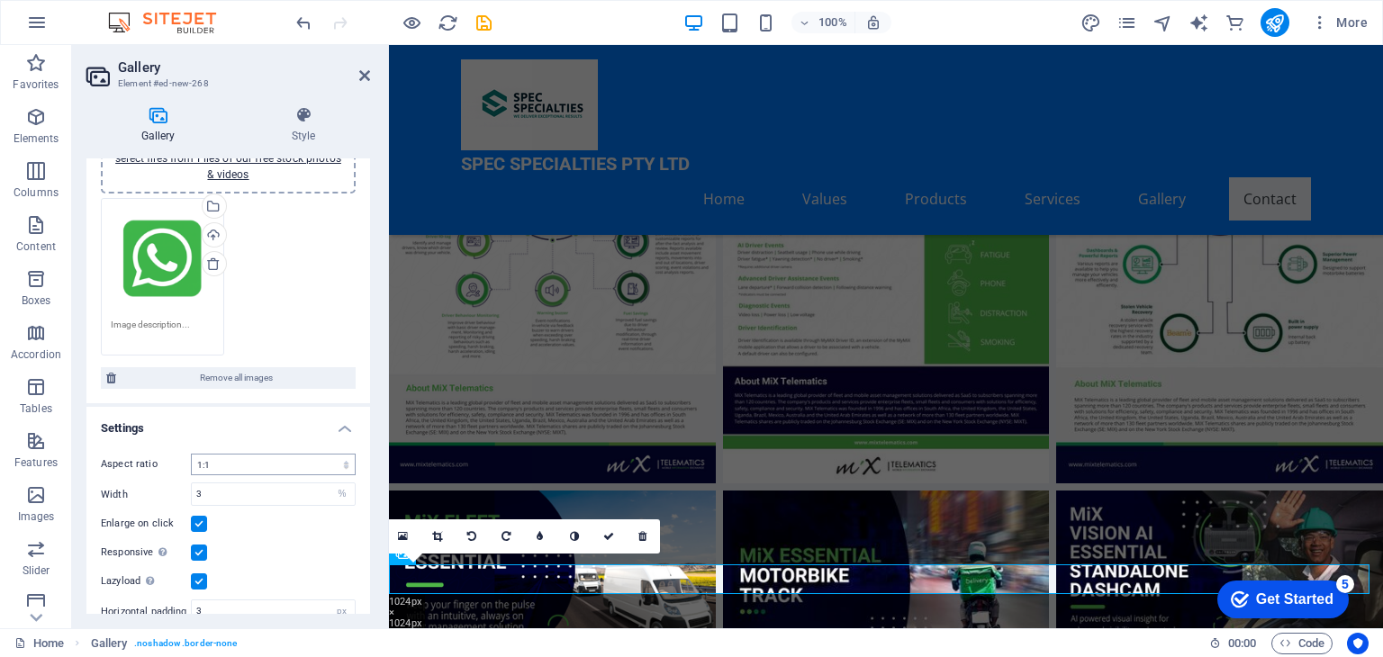
scroll to position [132, 0]
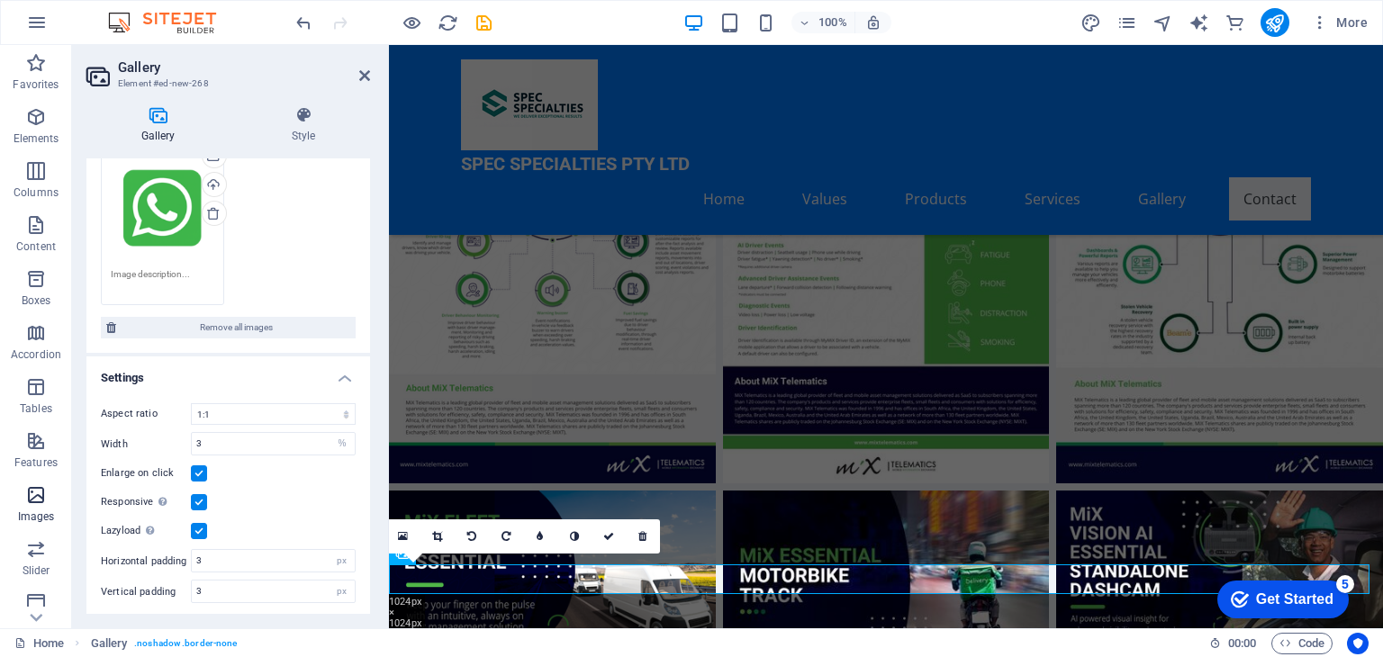
click at [44, 510] on p "Images" at bounding box center [36, 517] width 37 height 14
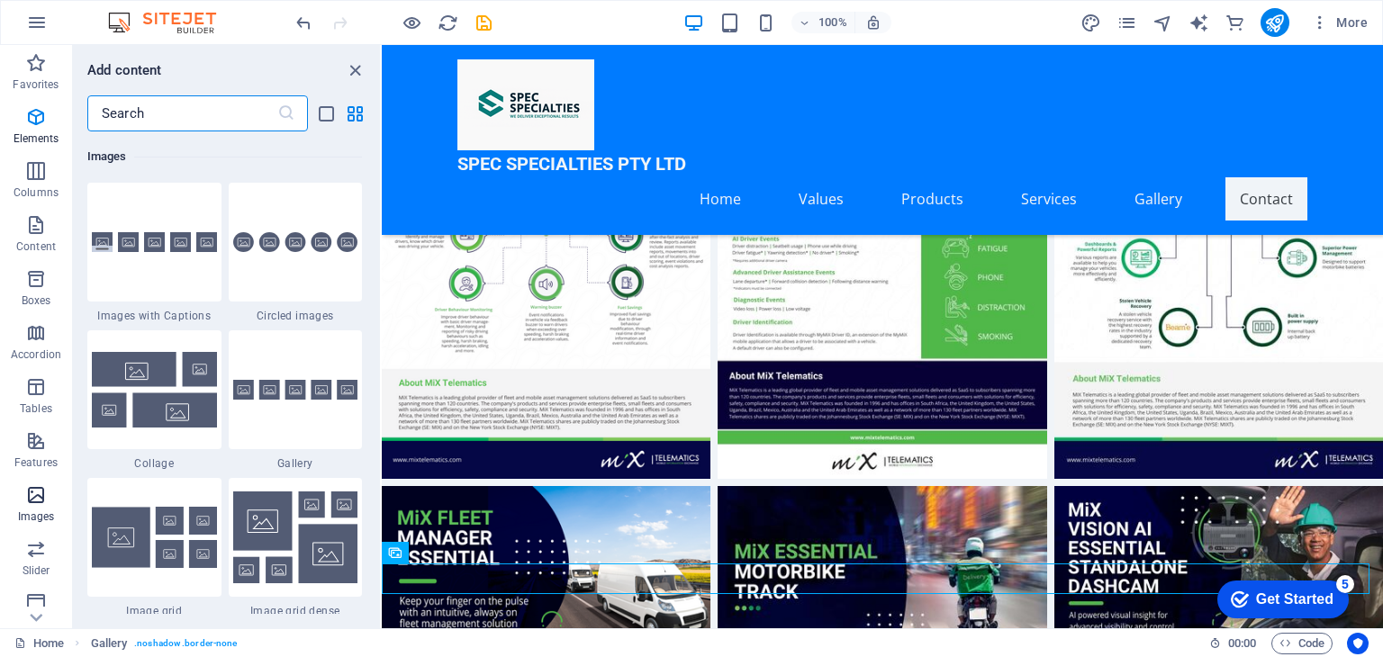
scroll to position [9129, 0]
click at [460, 552] on icon at bounding box center [462, 553] width 10 height 19
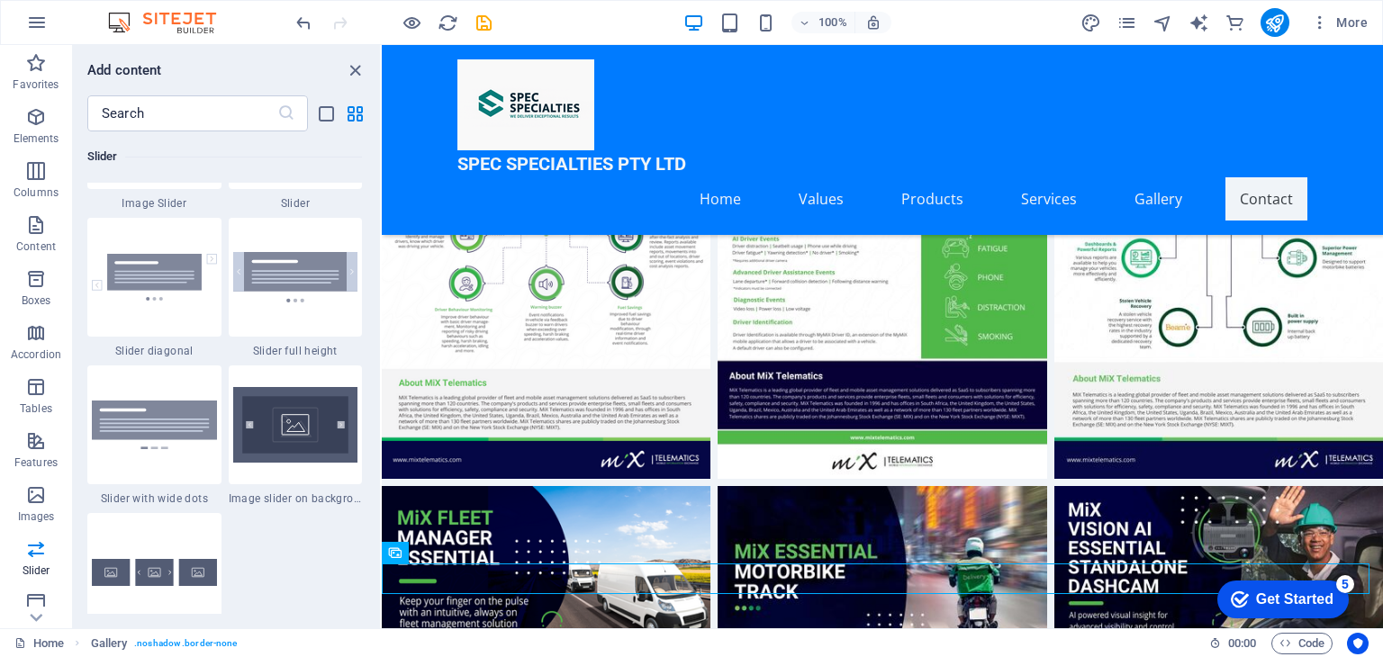
scroll to position [10329, 0]
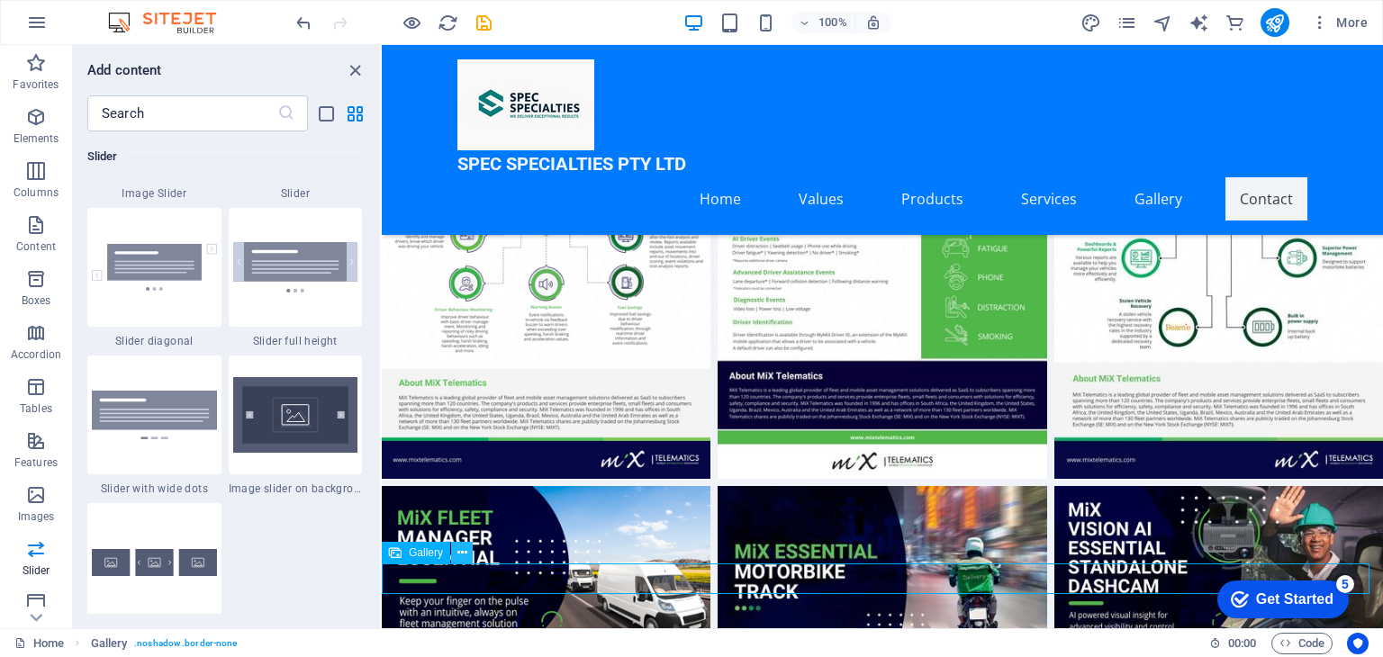
click at [466, 553] on icon at bounding box center [462, 553] width 10 height 19
select select "4"
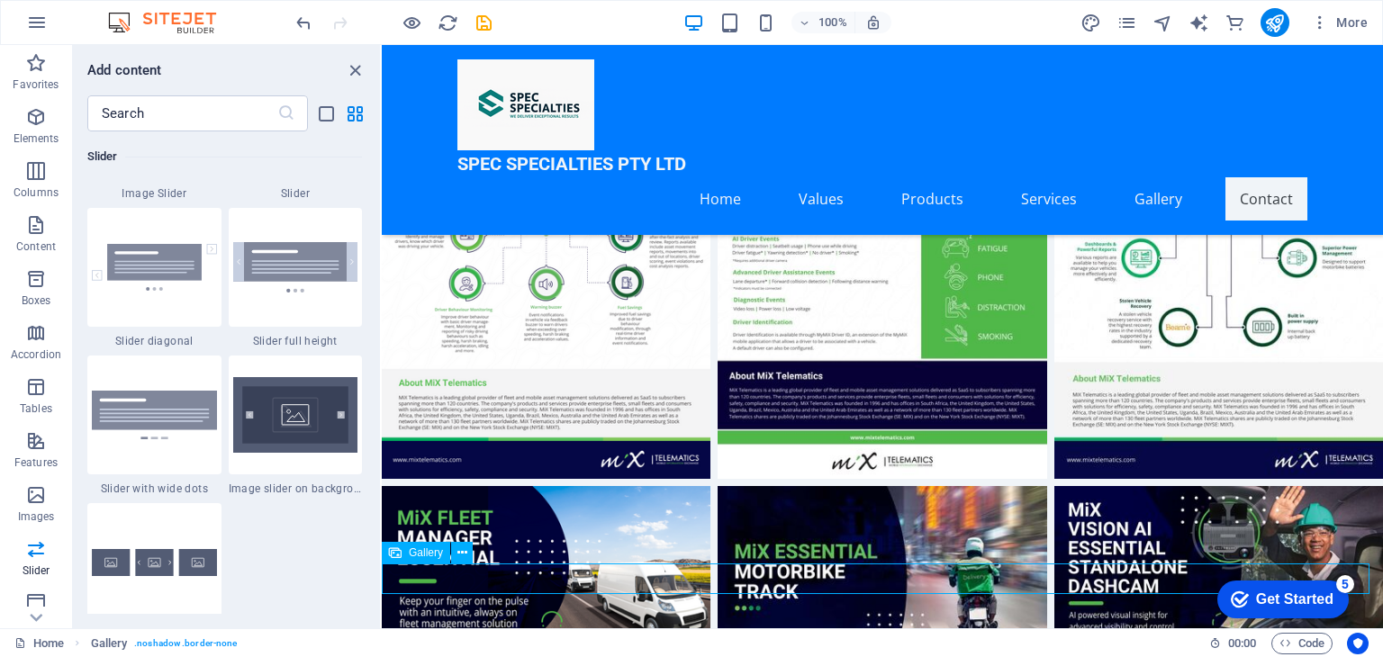
select select "%"
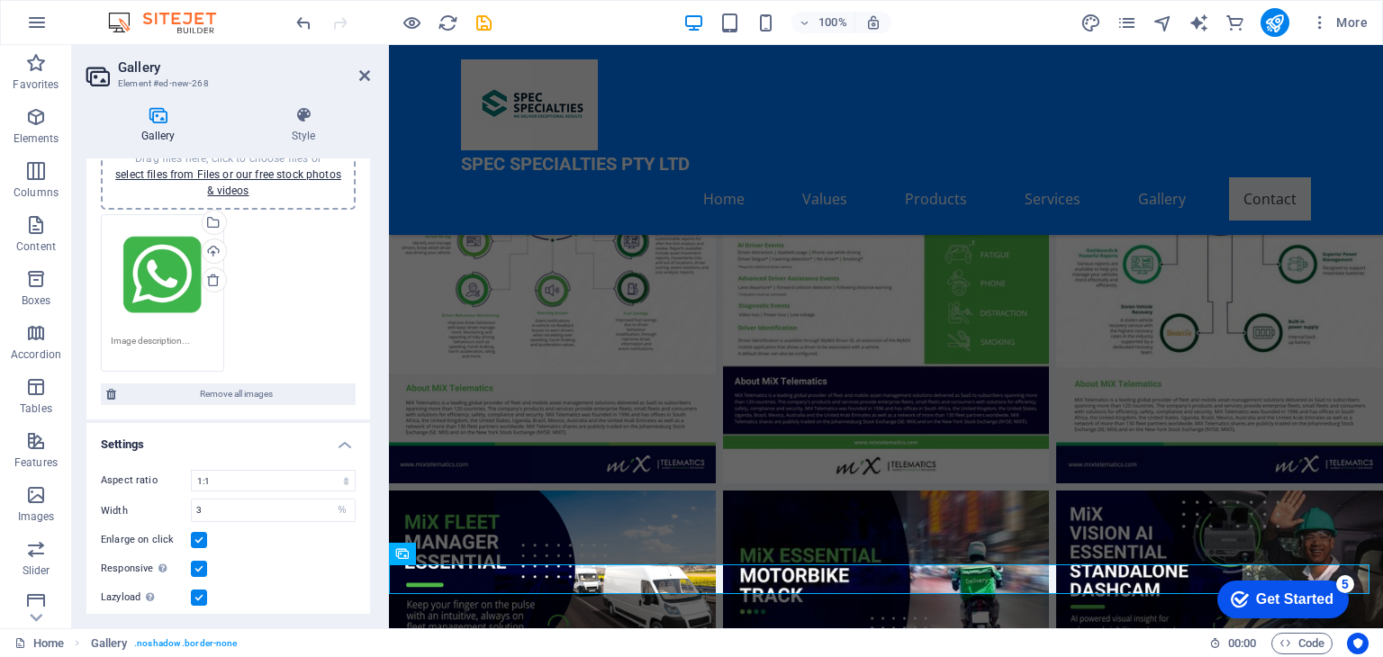
scroll to position [0, 0]
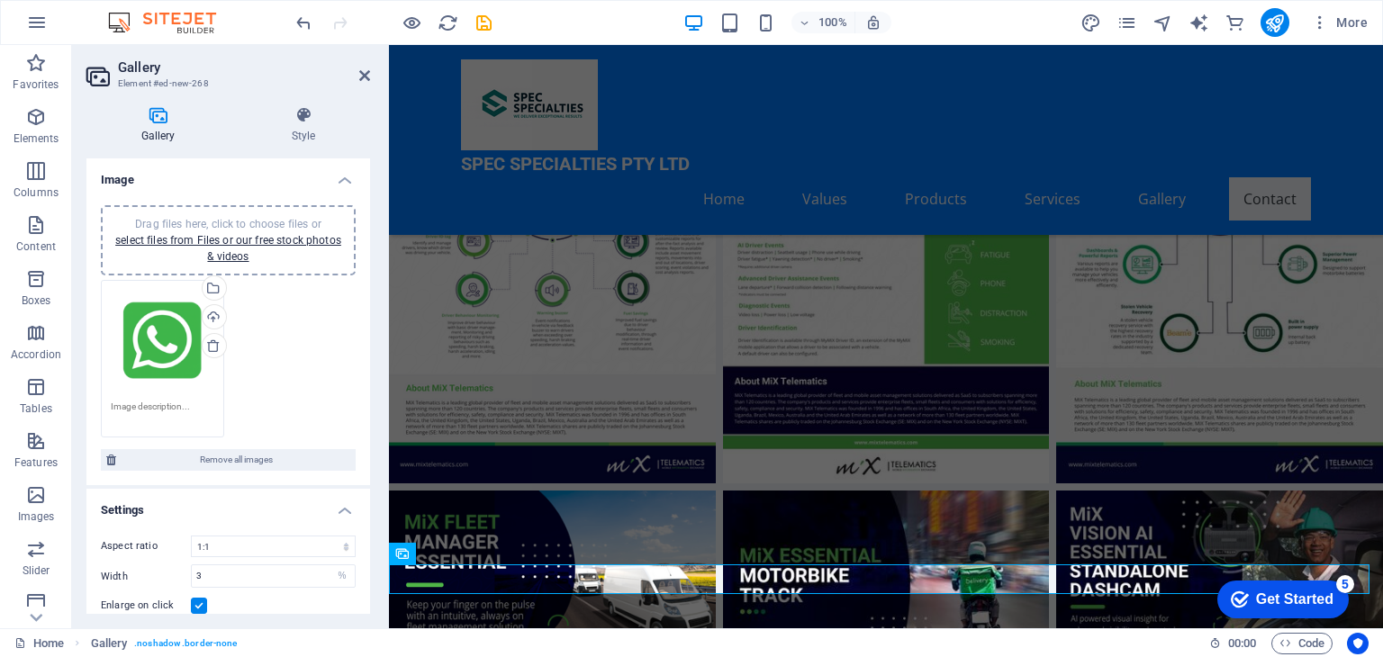
click at [166, 123] on icon at bounding box center [157, 115] width 143 height 18
click at [151, 345] on div "Drag files here, click to choose files or select files from Files or our free s…" at bounding box center [163, 342] width 104 height 104
click at [151, 345] on body "Spec Specialties Pty Ltd Home Favorites Elements Columns Content Boxes Accordio…" at bounding box center [691, 328] width 1383 height 657
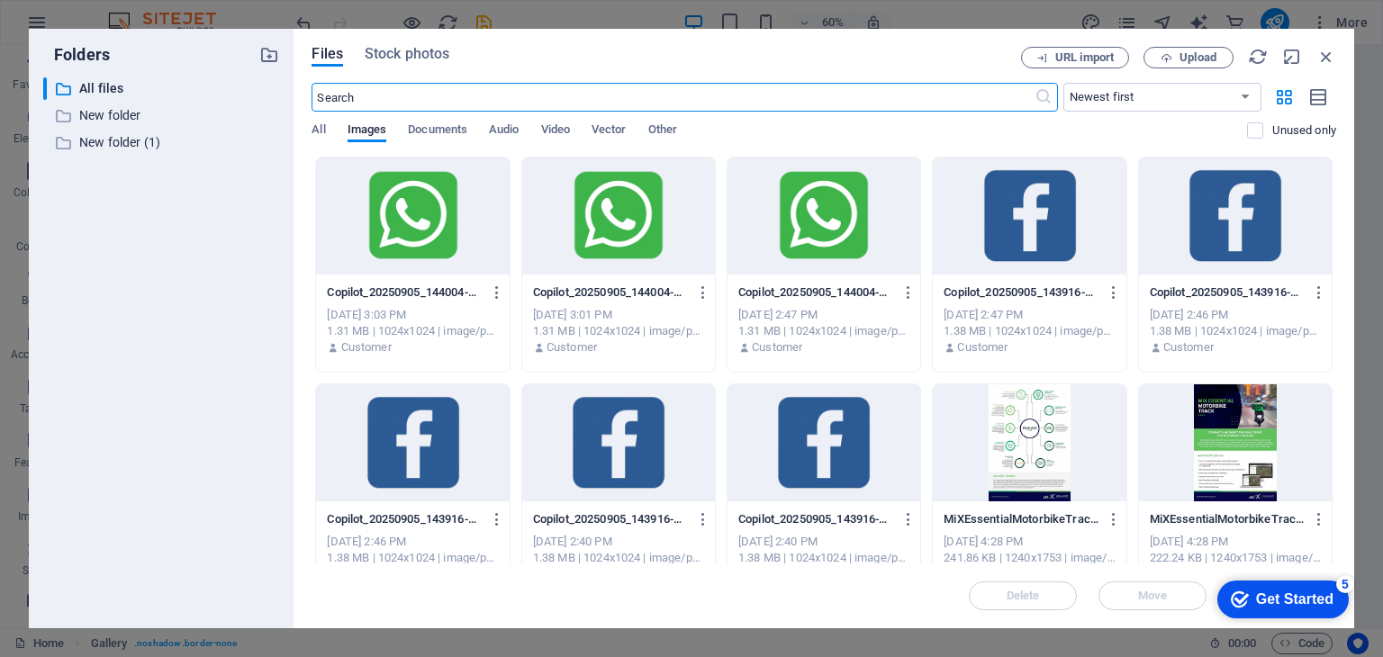
scroll to position [6519, 0]
click at [1336, 55] on div "Files Stock photos URL import Upload ​ Newest first Oldest first Name (A-Z) Nam…" at bounding box center [824, 329] width 1061 height 600
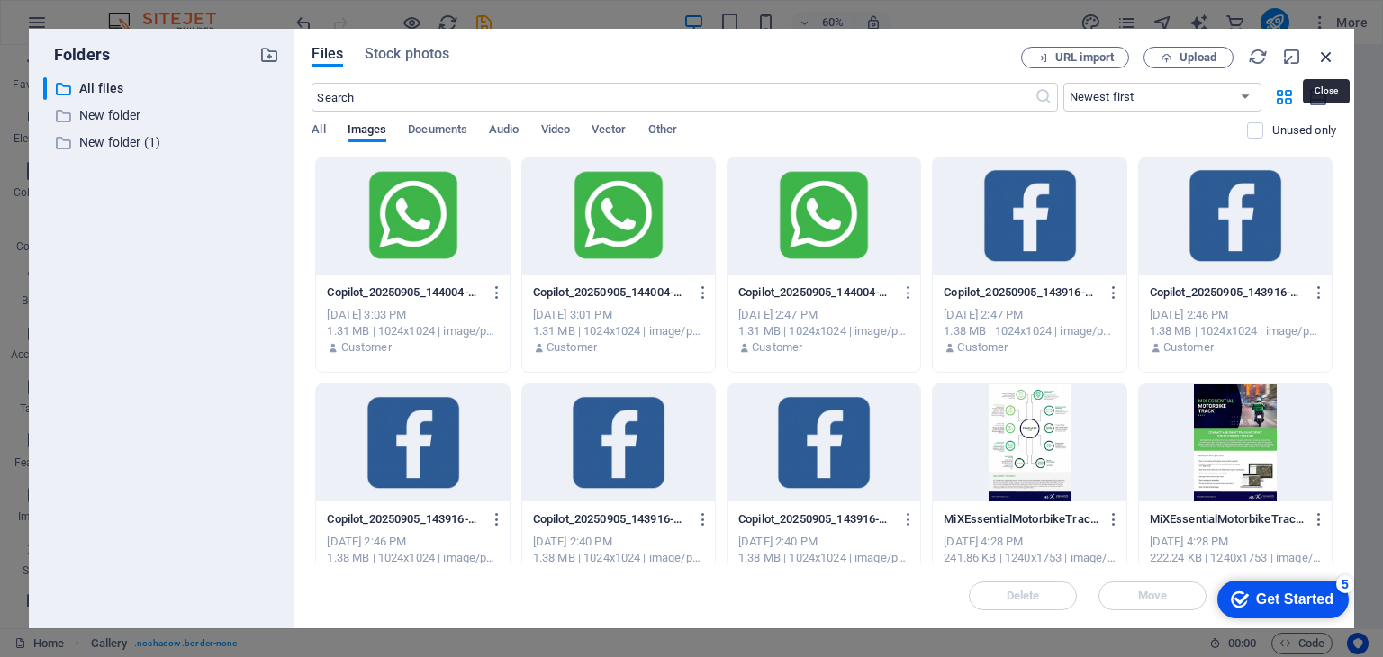
click at [1326, 58] on icon "button" at bounding box center [1326, 57] width 20 height 20
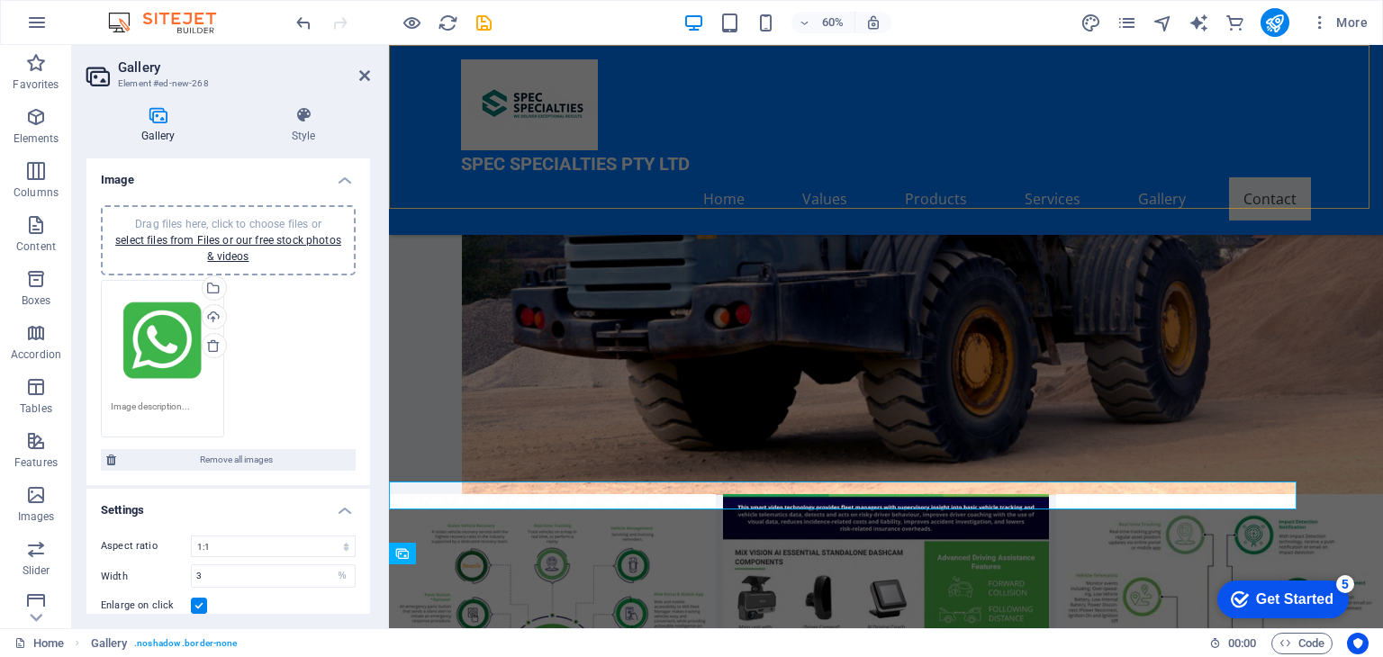
scroll to position [6991, 0]
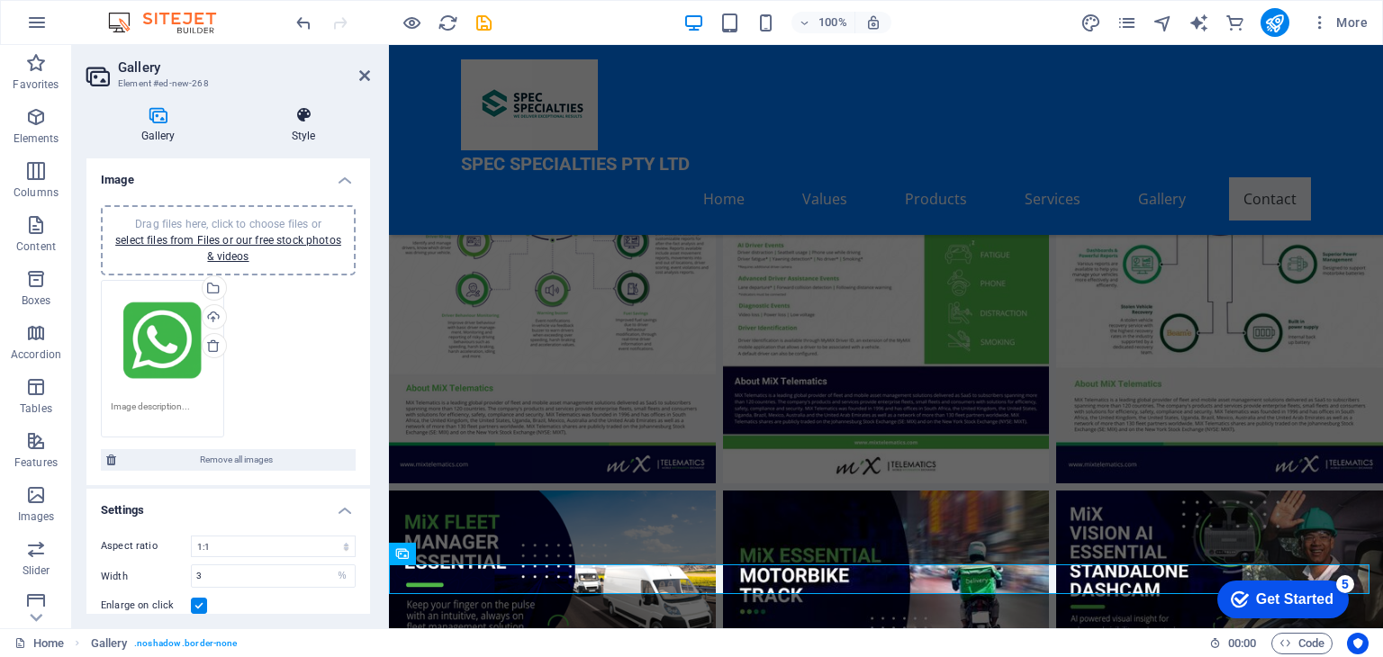
click at [303, 114] on icon at bounding box center [303, 115] width 133 height 18
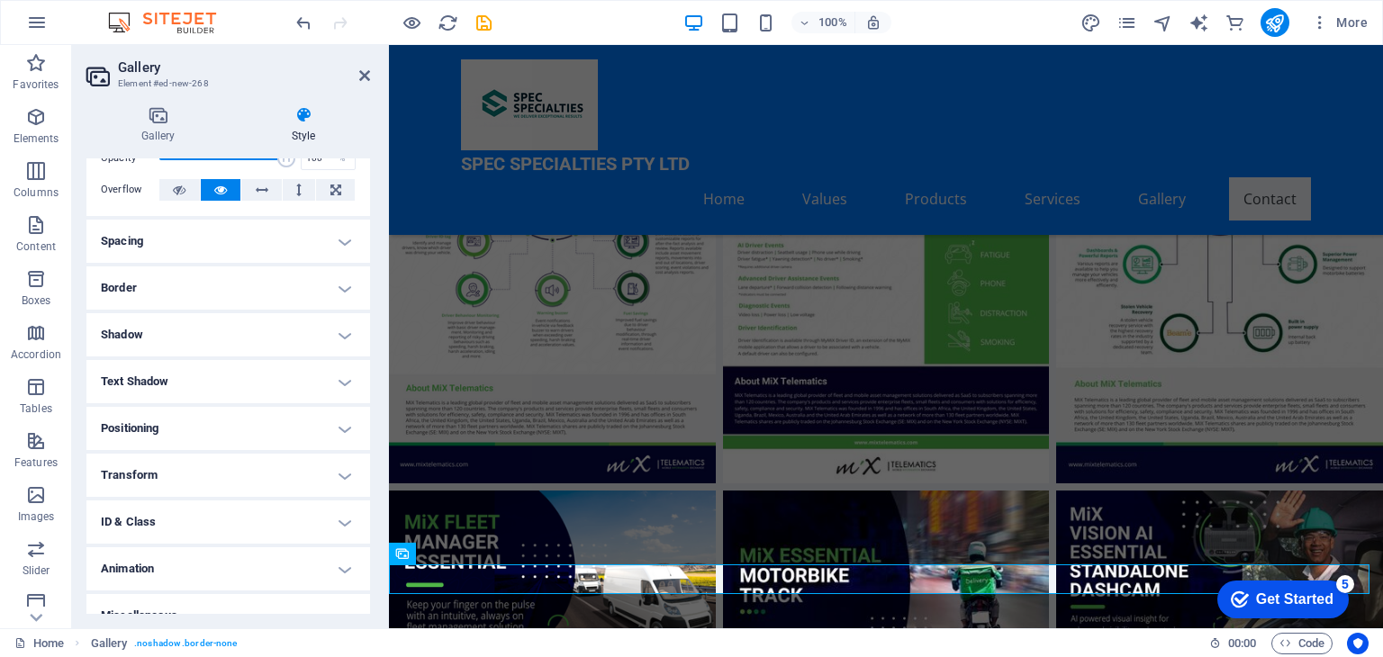
scroll to position [112, 0]
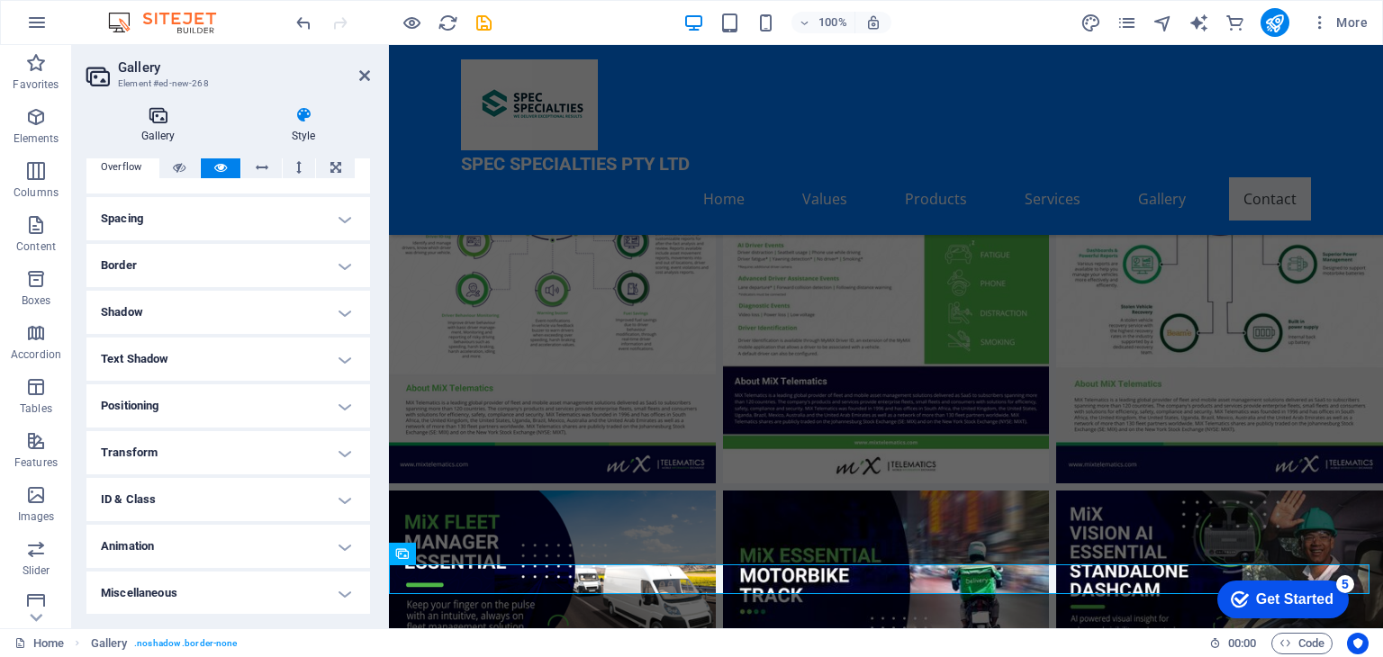
click at [162, 122] on icon at bounding box center [157, 115] width 143 height 18
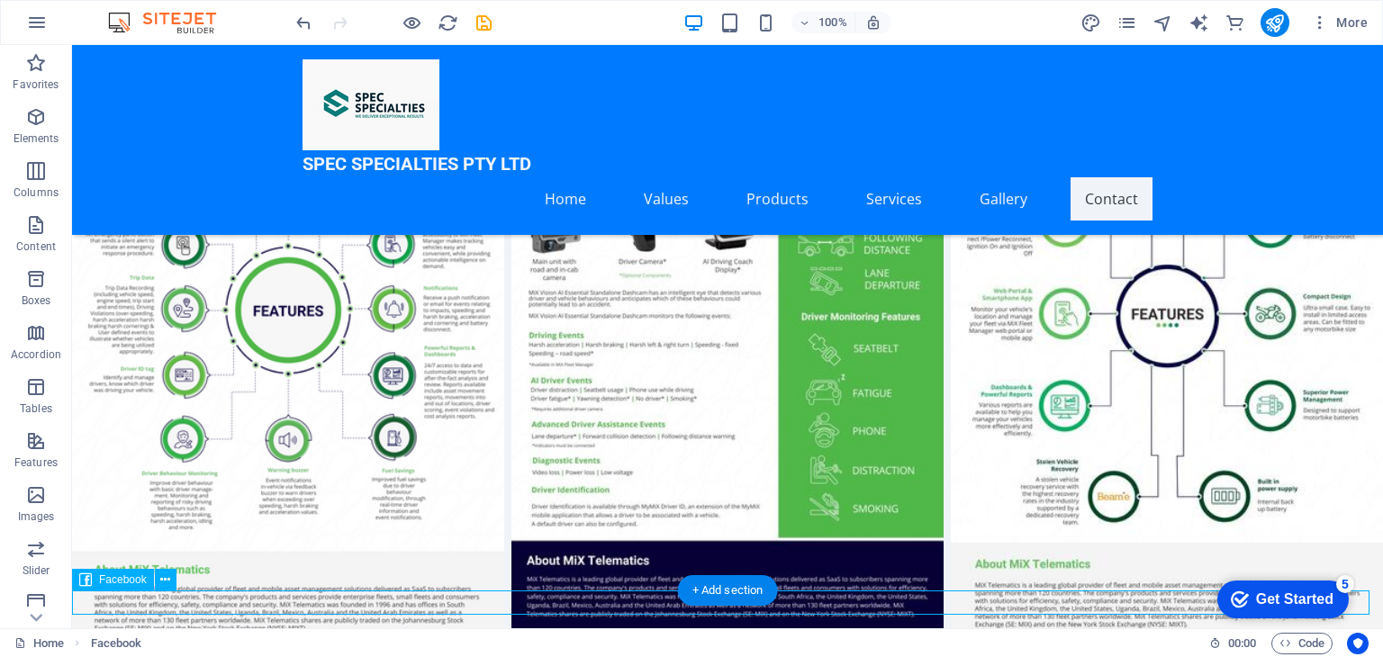
select select "%"
select select "px"
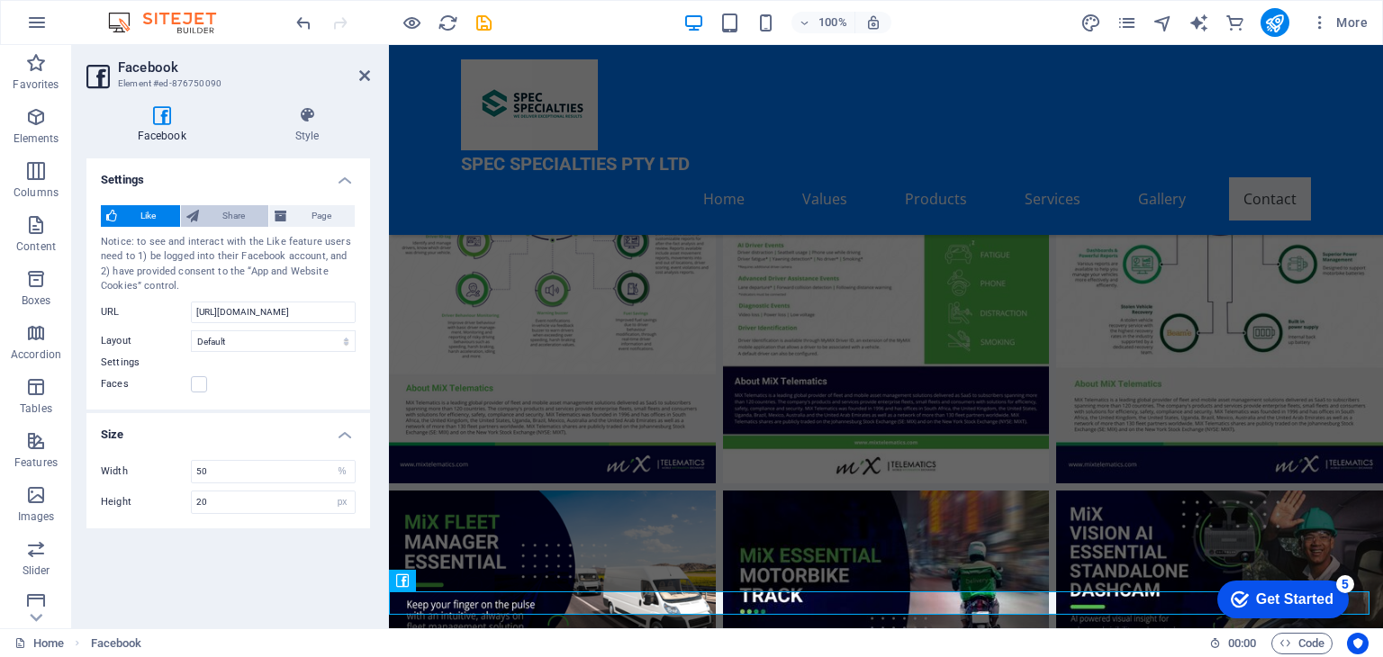
click at [223, 212] on span "Share" at bounding box center [233, 216] width 59 height 22
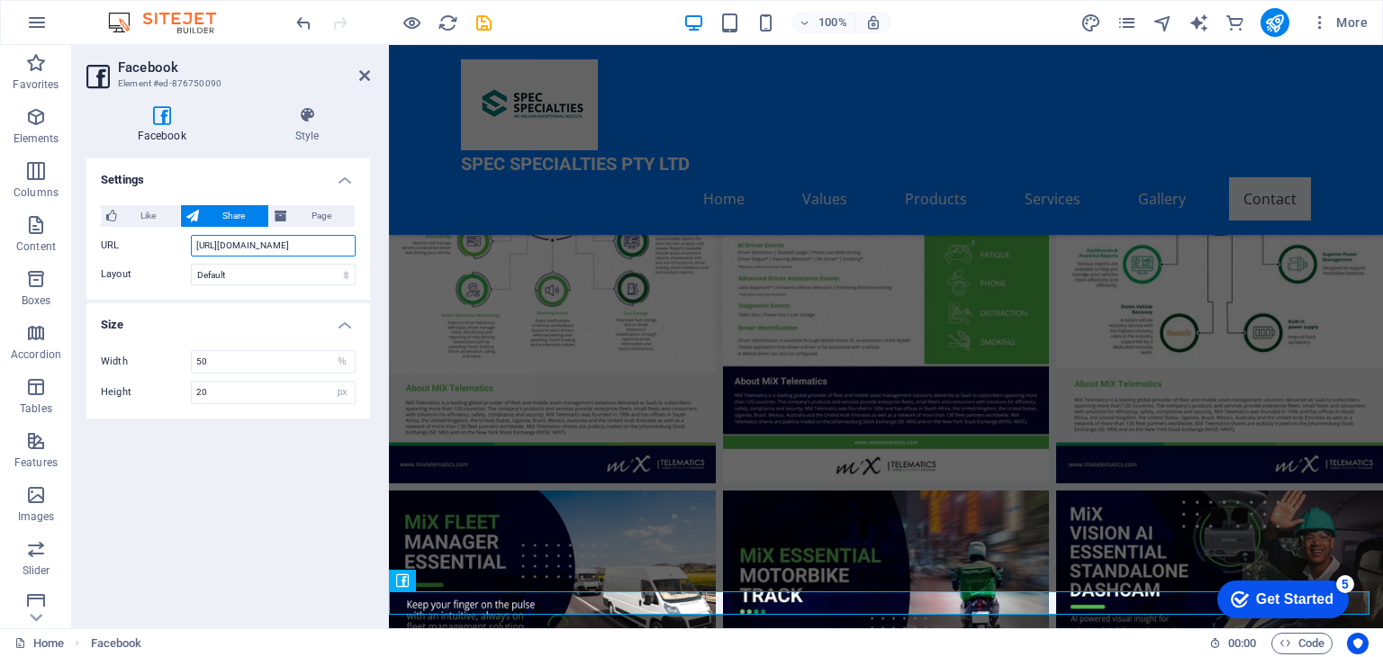
drag, startPoint x: 346, startPoint y: 244, endPoint x: 142, endPoint y: 271, distance: 205.3
click at [142, 271] on div "Like Share Page Notice: to see and interact with the Like feature users need to…" at bounding box center [228, 245] width 284 height 109
paste input "?_rdc=1&_rdr#"
type input "https://www.facebook.com/?_rdc=1&_rdr#"
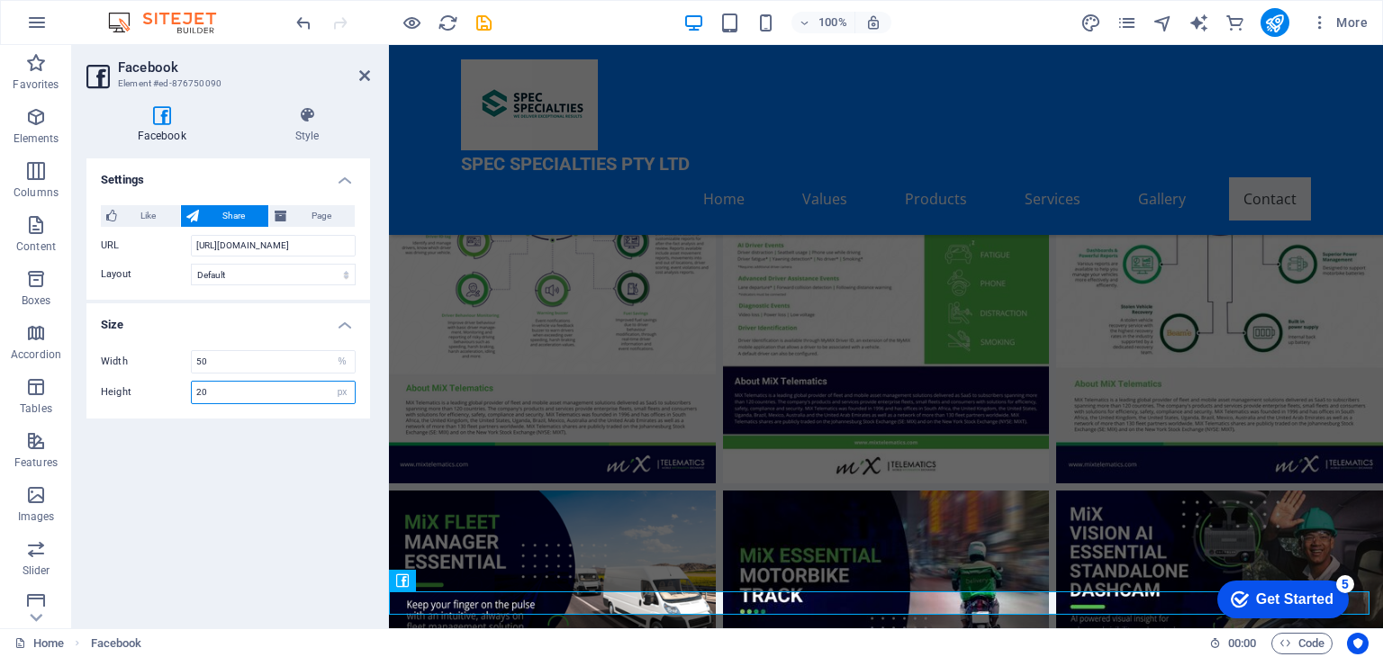
scroll to position [0, 0]
click at [198, 392] on input "20" at bounding box center [273, 393] width 163 height 22
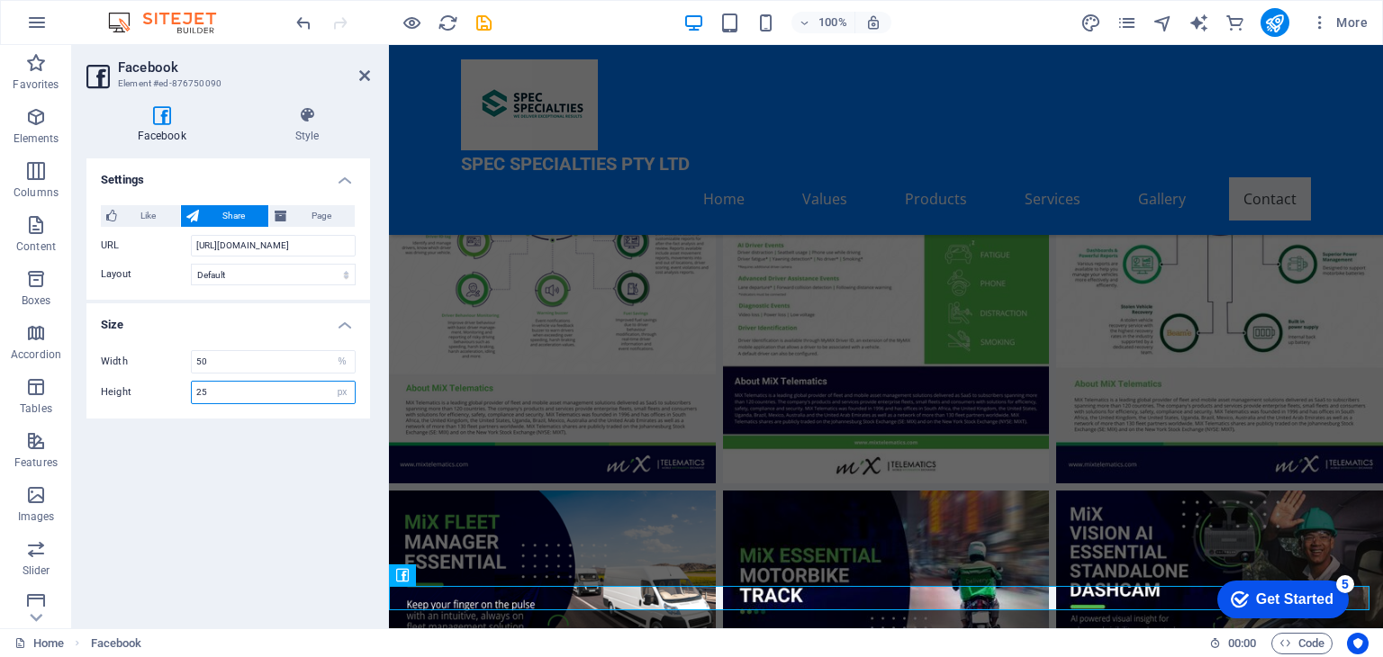
scroll to position [6996, 0]
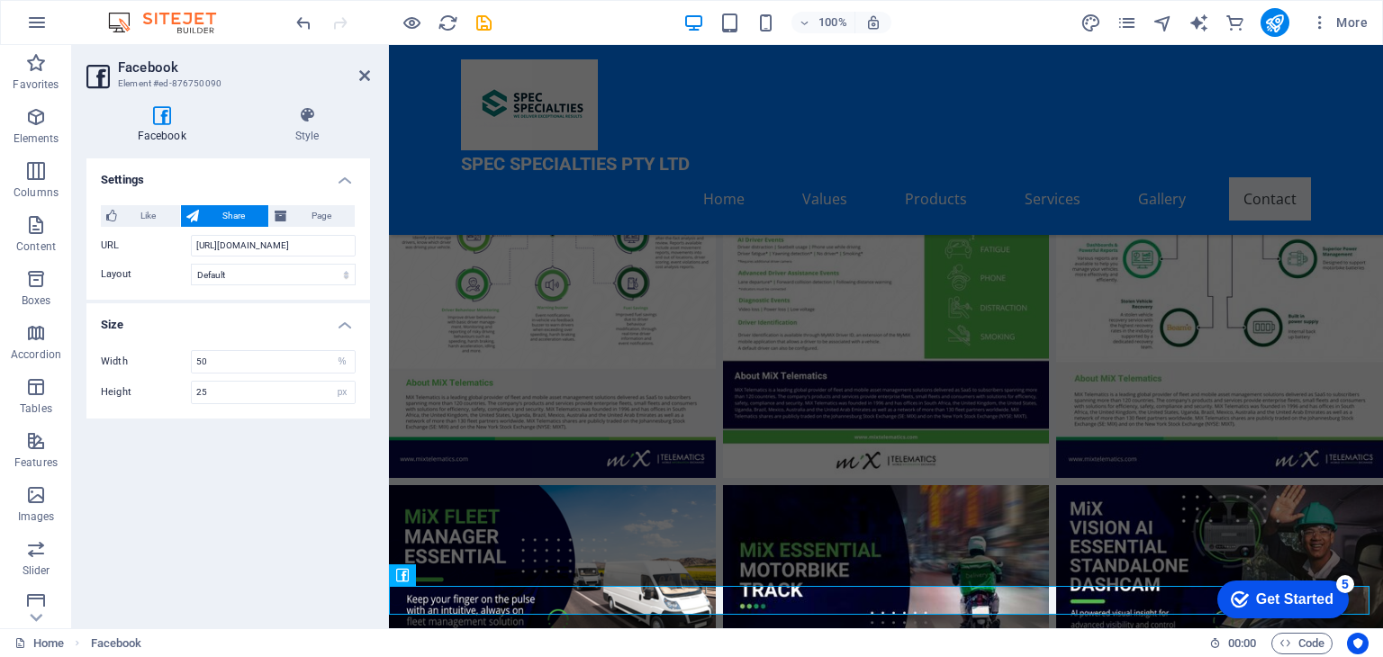
click at [170, 441] on div "Settings Like Share Page Notice: to see and interact with the Like feature user…" at bounding box center [228, 386] width 284 height 456
click at [299, 206] on span "Page" at bounding box center [321, 216] width 57 height 22
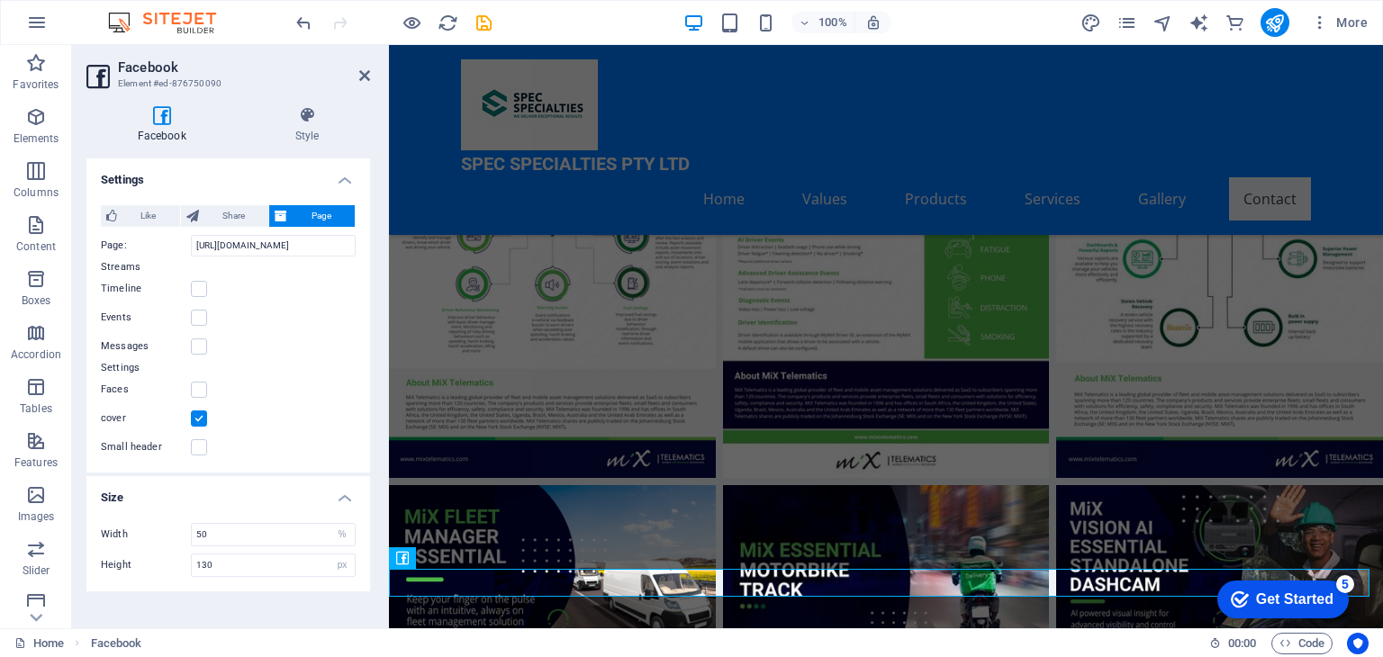
scroll to position [7014, 0]
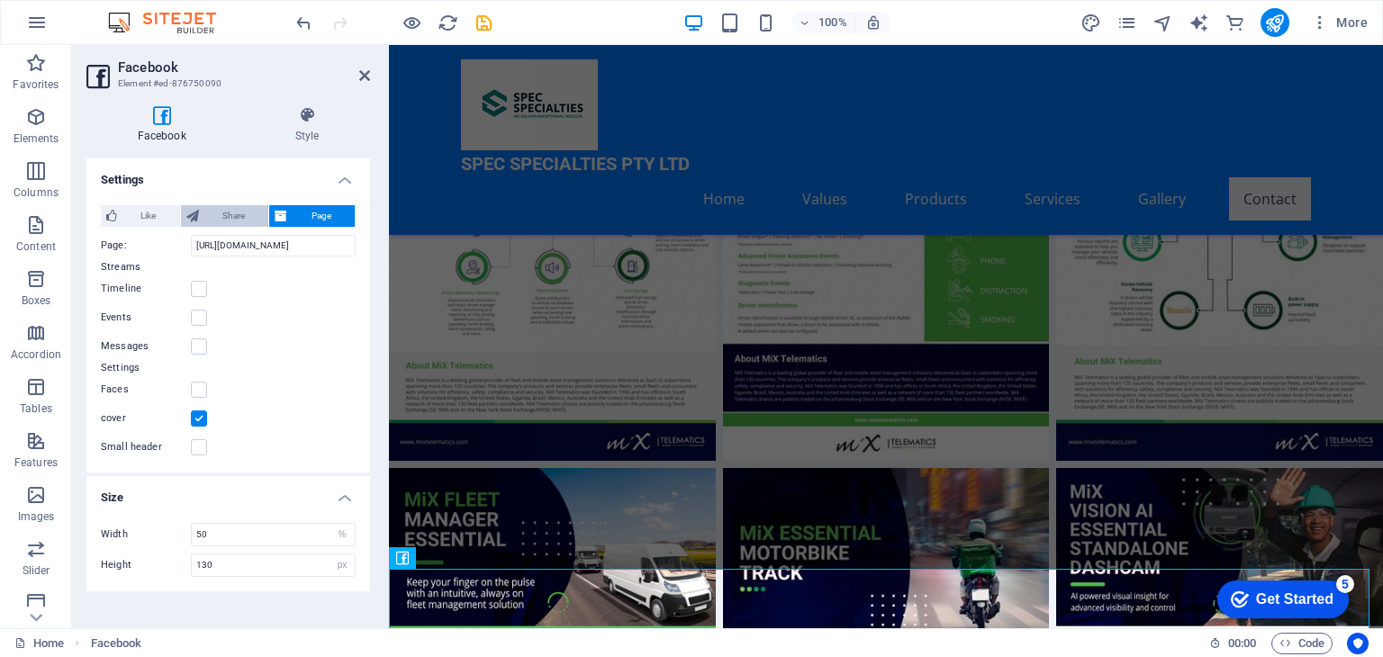
click at [230, 222] on span "Share" at bounding box center [233, 216] width 59 height 22
type input "20"
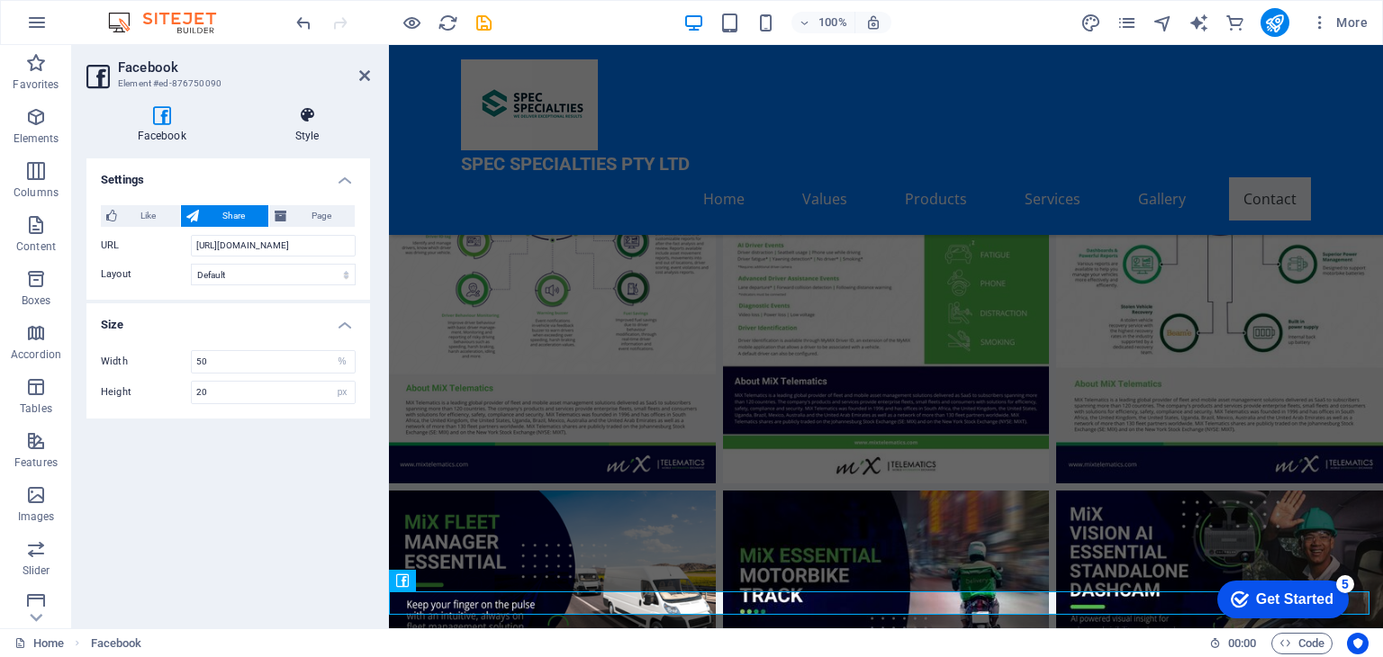
click at [303, 112] on icon at bounding box center [307, 115] width 126 height 18
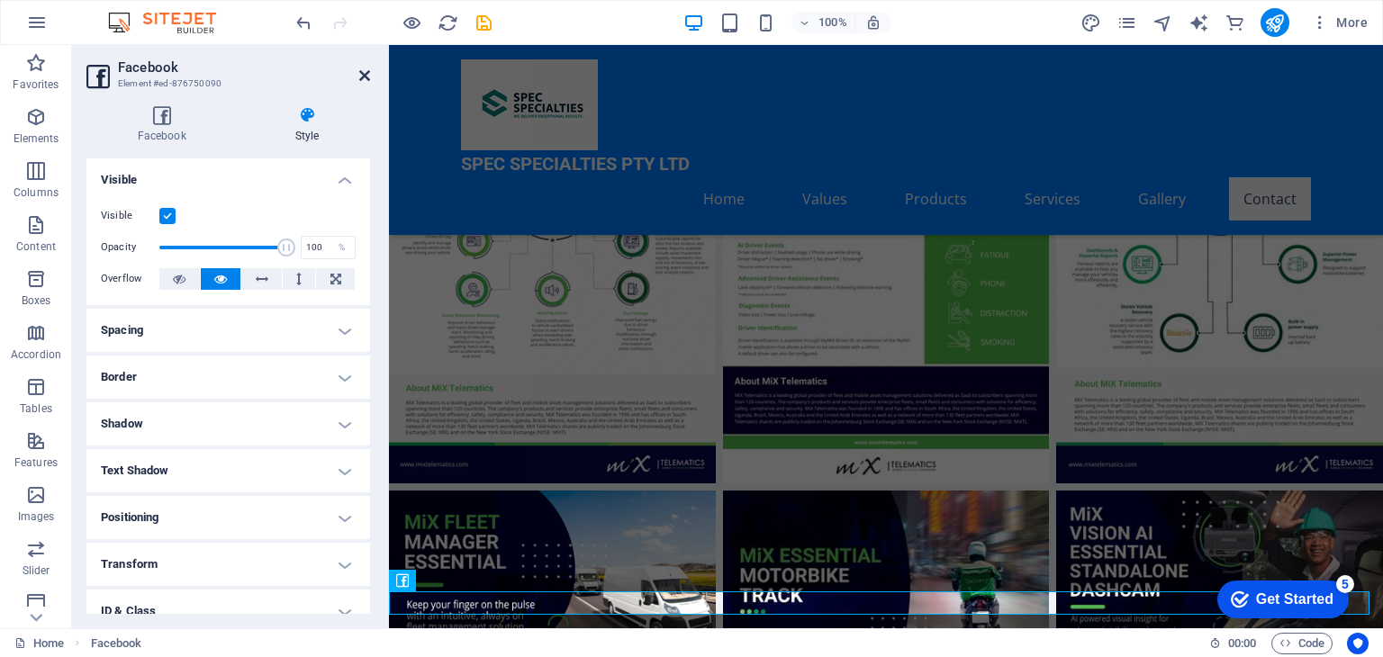
click at [366, 78] on icon at bounding box center [364, 75] width 11 height 14
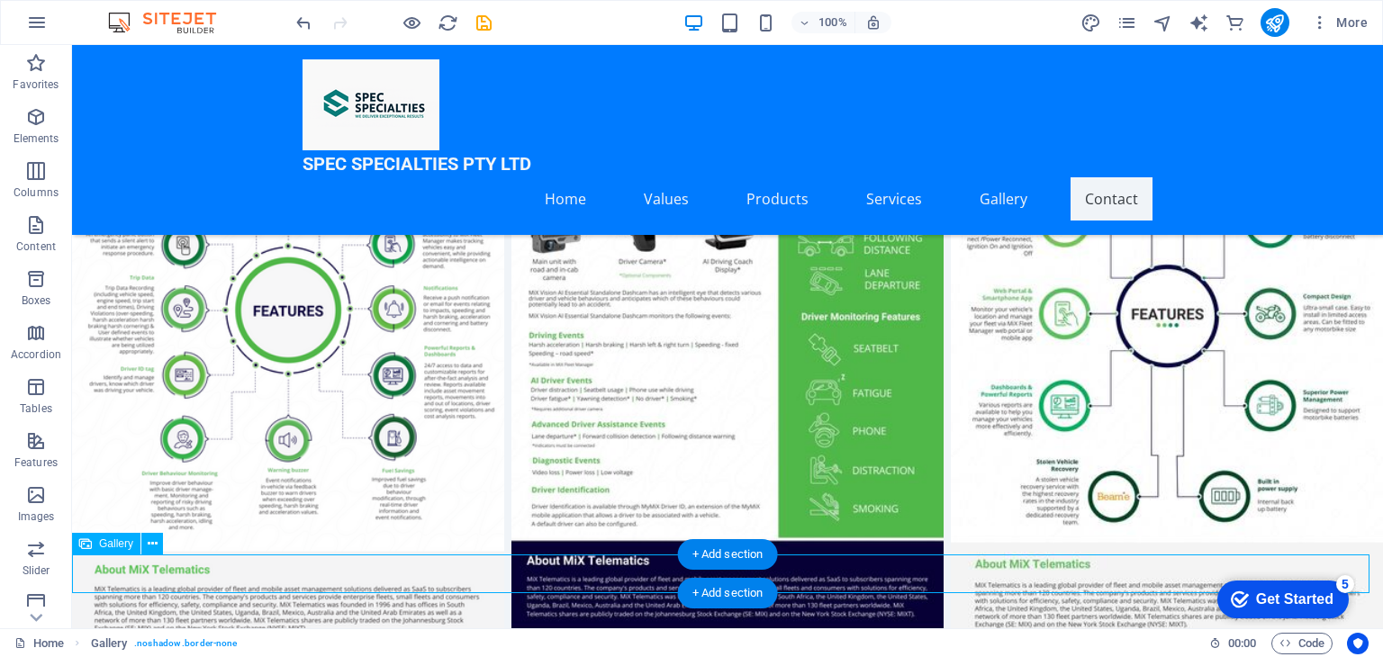
select select "4"
select select "%"
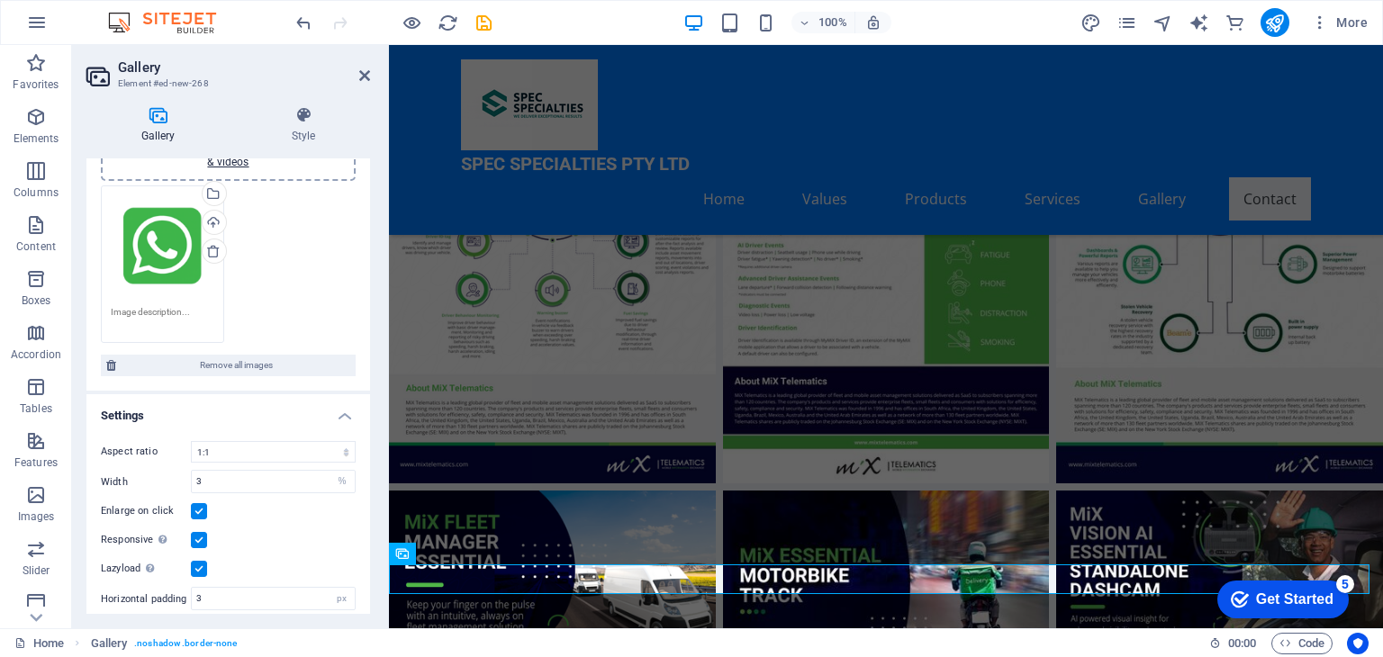
scroll to position [120, 0]
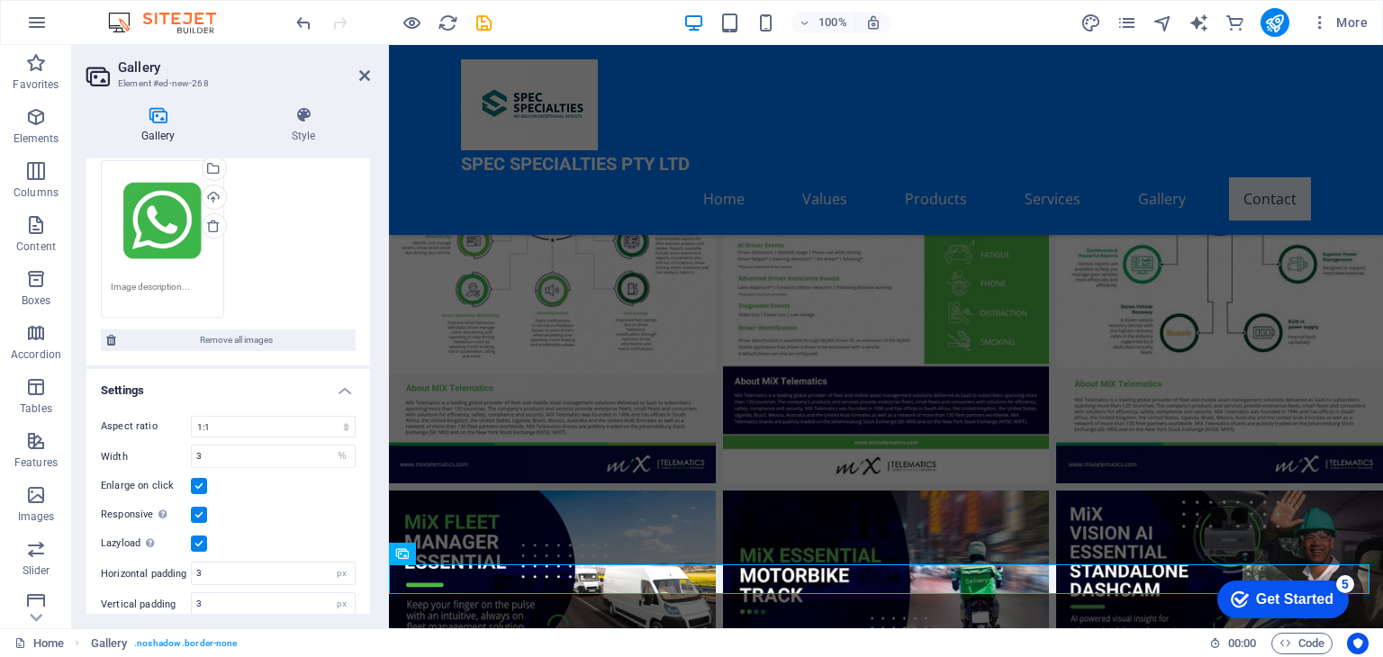
click at [340, 384] on h4 "Settings" at bounding box center [228, 385] width 284 height 32
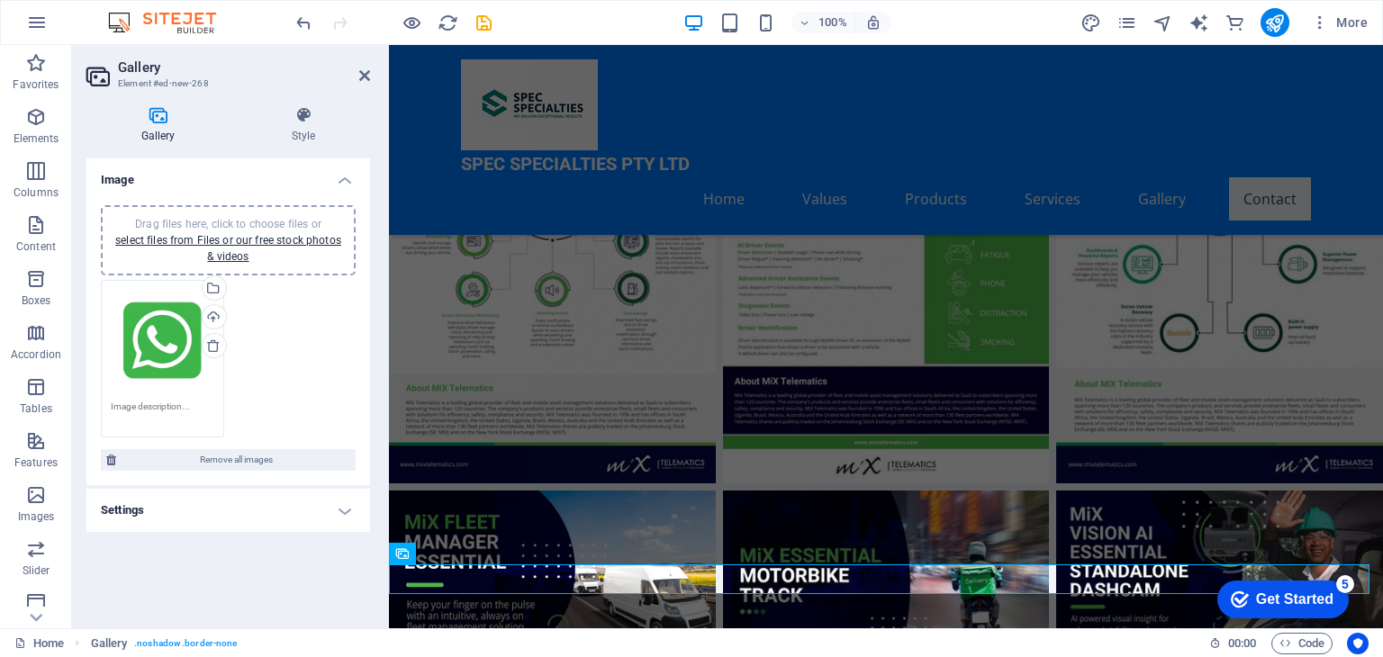
scroll to position [0, 0]
click at [120, 509] on h4 "Settings" at bounding box center [228, 510] width 284 height 43
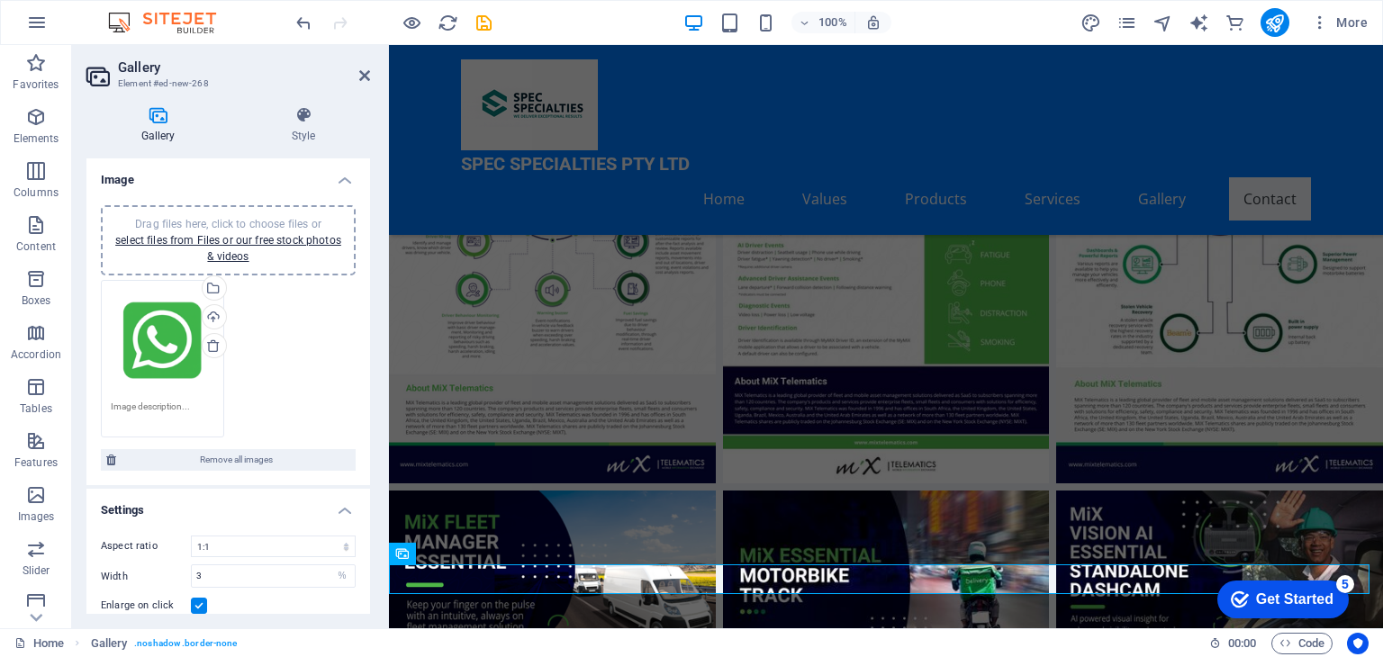
drag, startPoint x: 166, startPoint y: 357, endPoint x: 285, endPoint y: 393, distance: 123.9
click at [285, 393] on div "Drag files here, click to choose files or select files from Files or our free s…" at bounding box center [228, 359] width 264 height 167
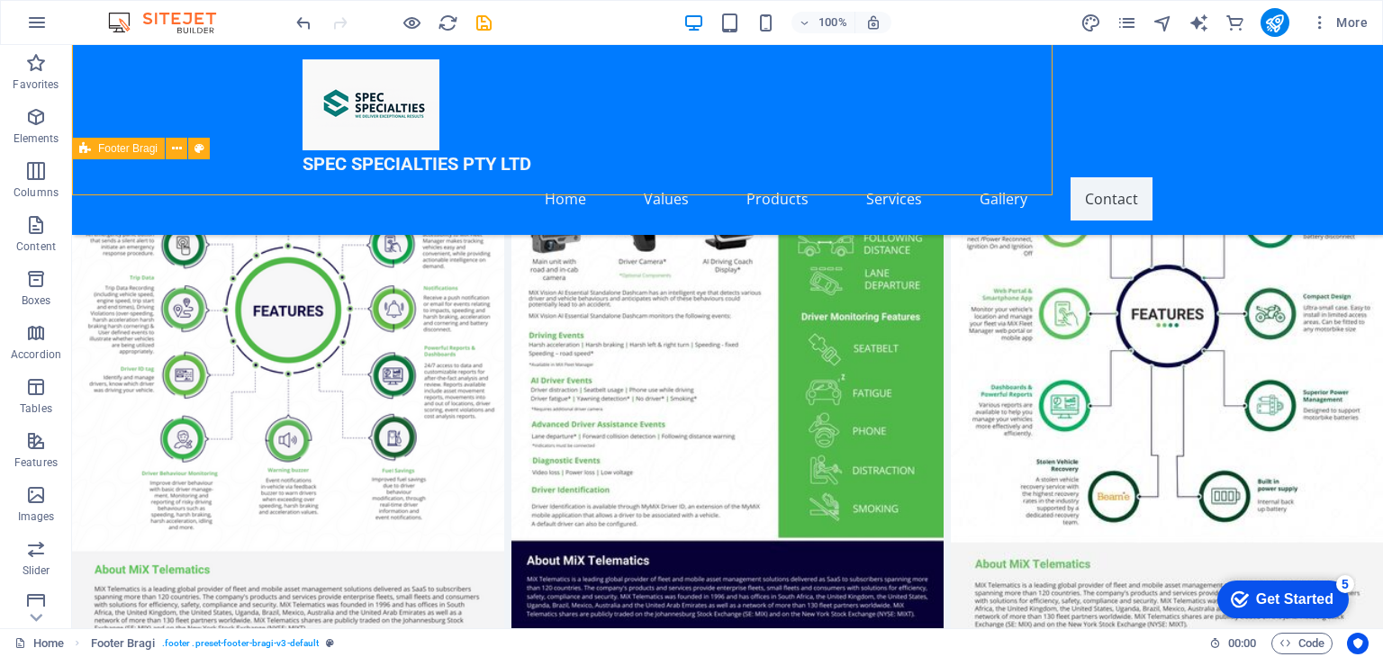
scroll to position [7363, 0]
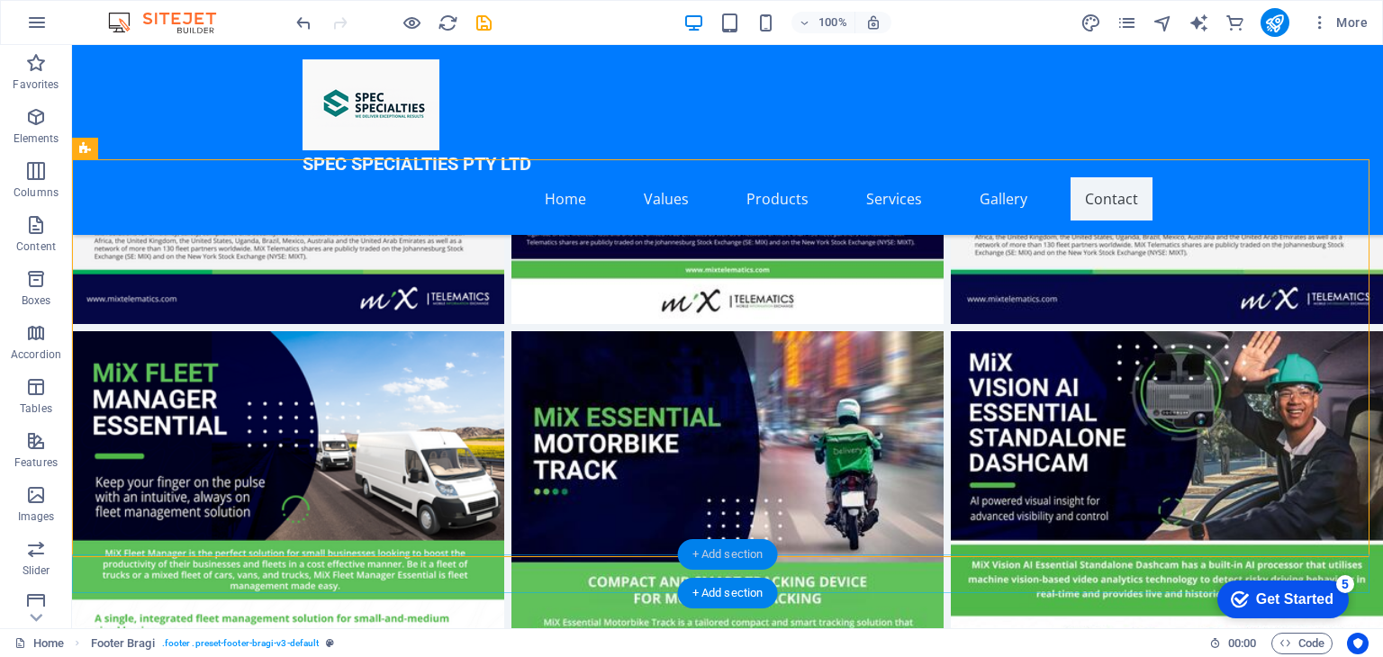
click at [736, 559] on div "+ Add section" at bounding box center [728, 554] width 100 height 31
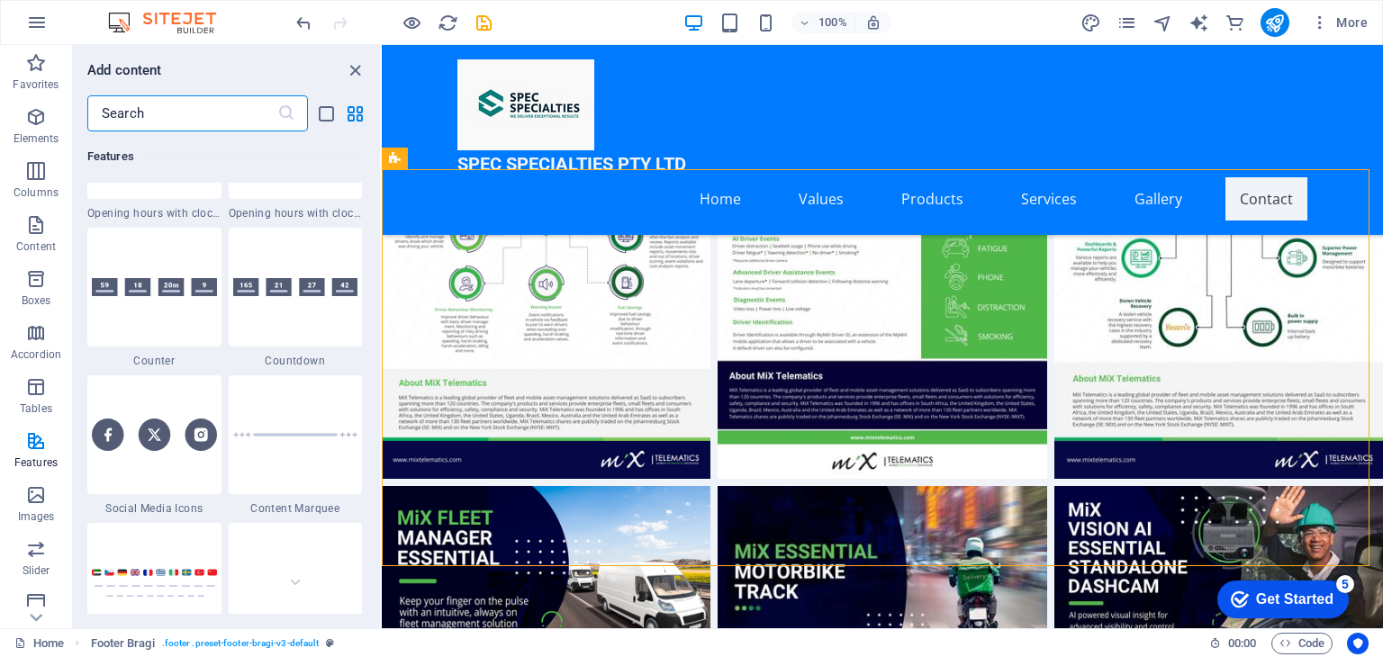
scroll to position [7952, 0]
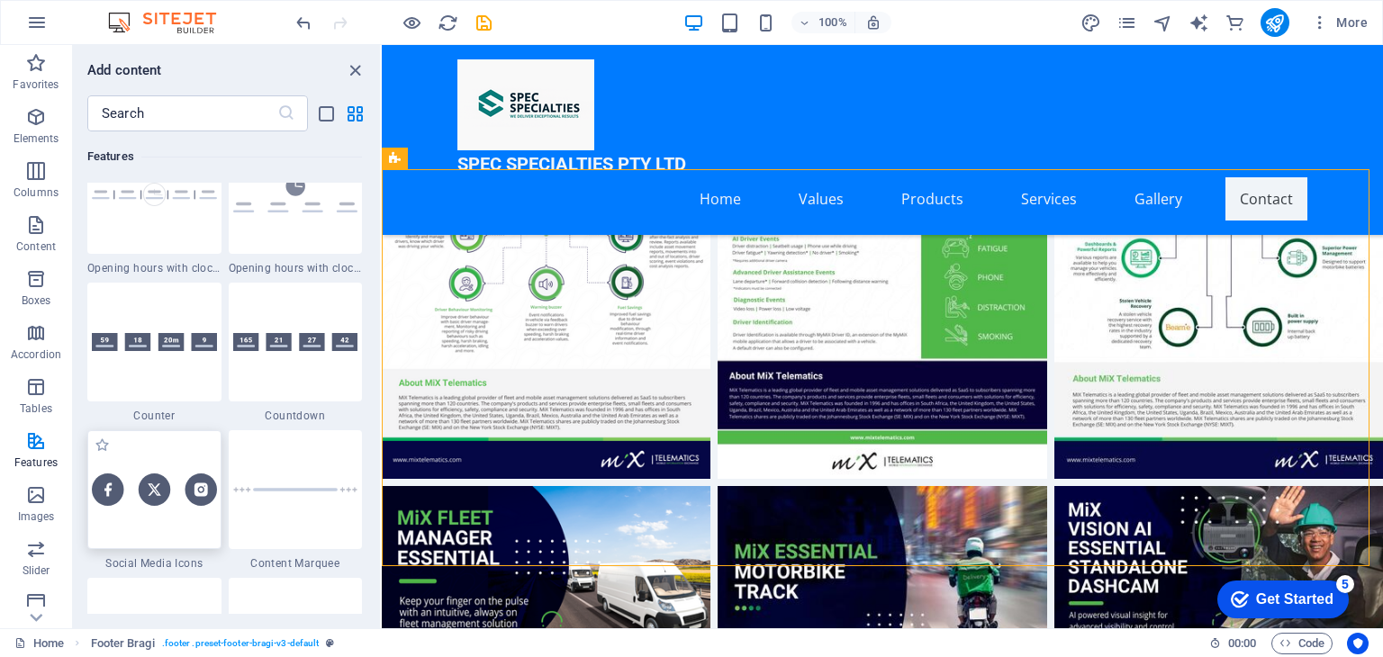
click at [174, 512] on div at bounding box center [154, 489] width 134 height 119
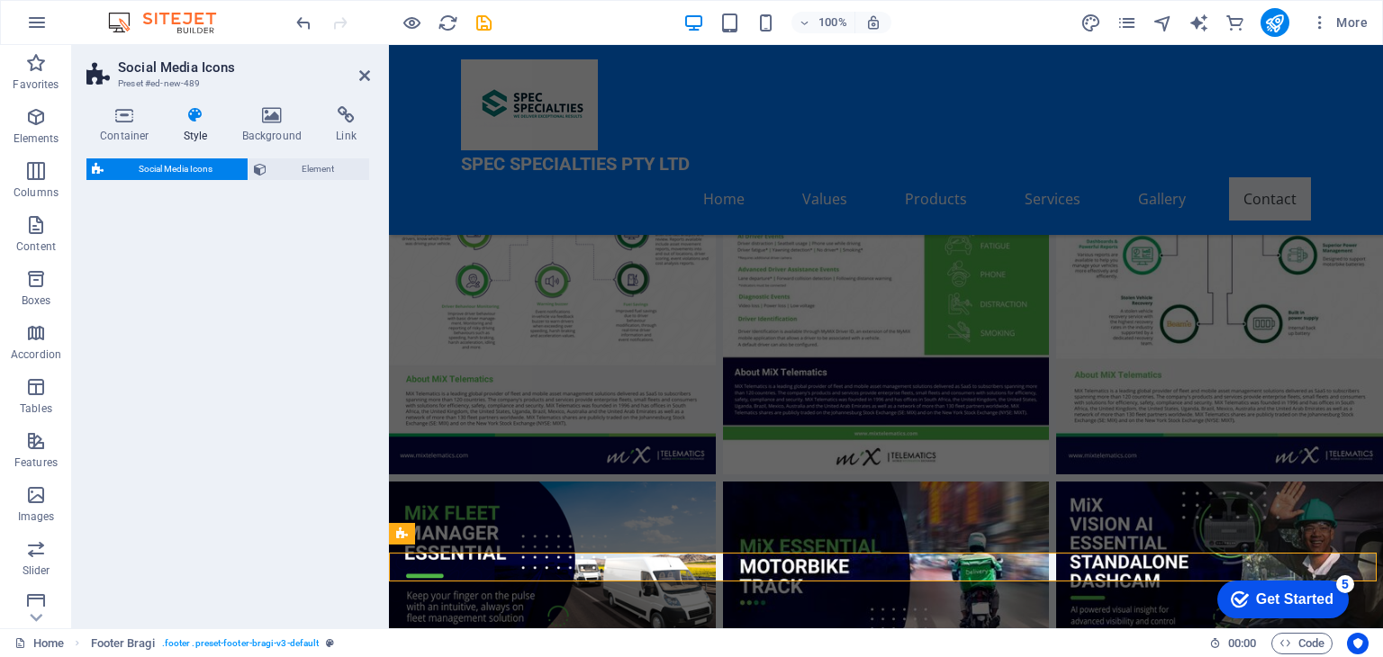
scroll to position [7014, 0]
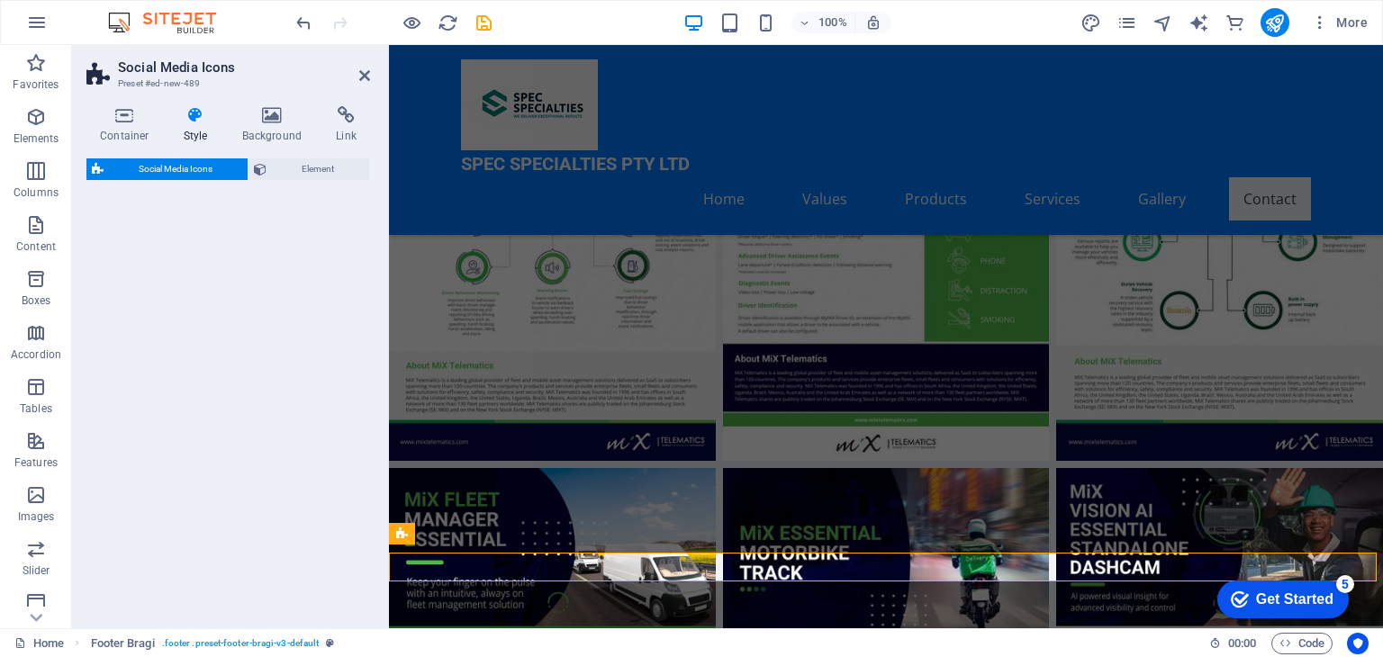
select select "rem"
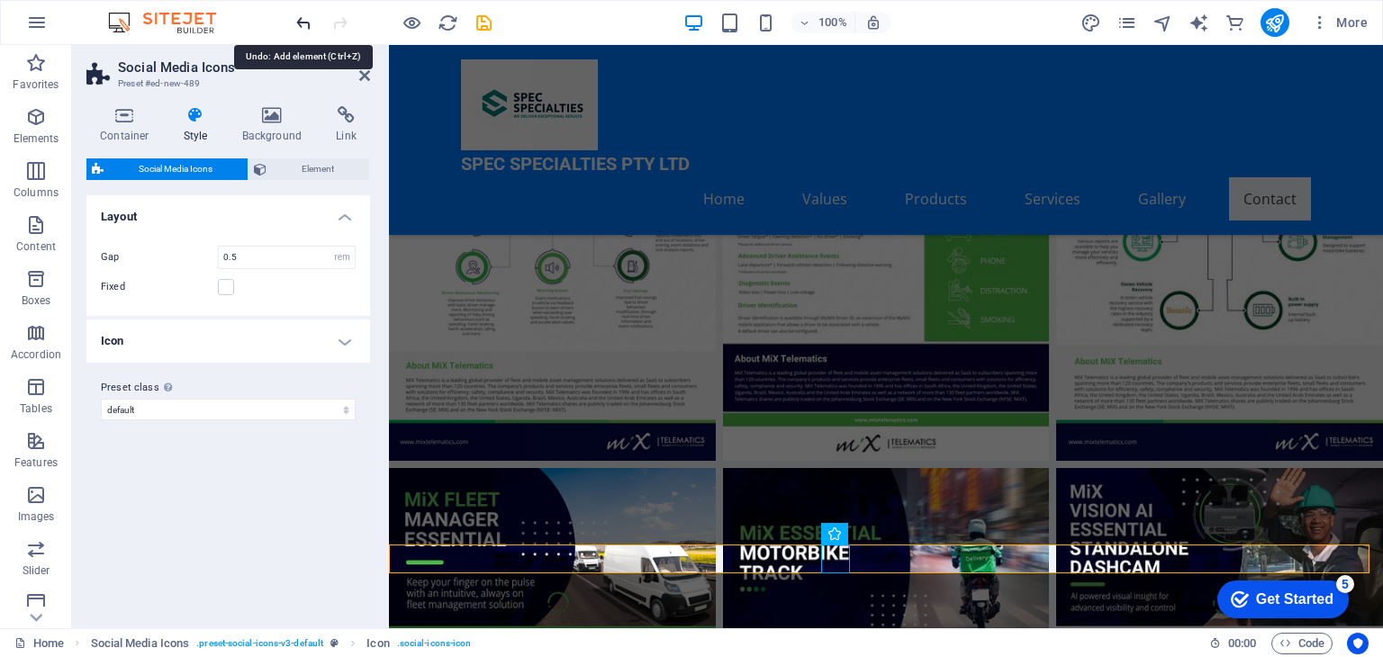
click at [301, 18] on icon "undo" at bounding box center [304, 23] width 21 height 21
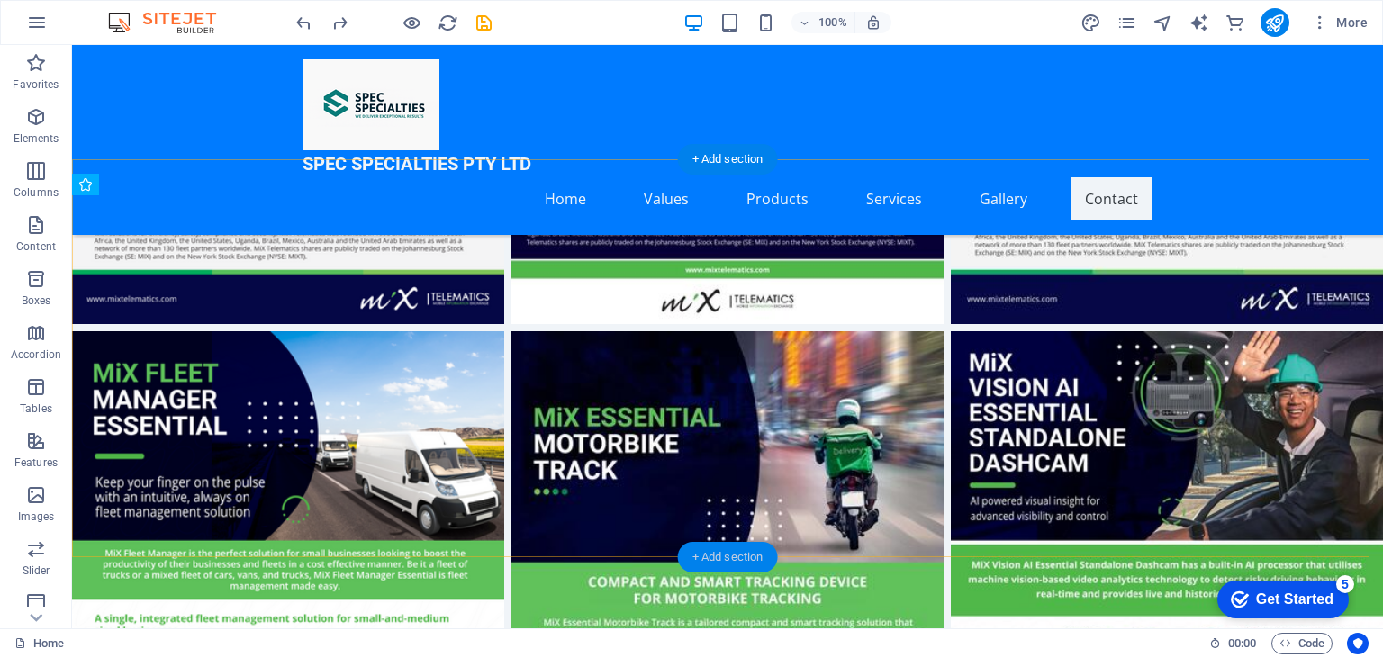
click at [735, 548] on div "+ Add section" at bounding box center [728, 557] width 100 height 31
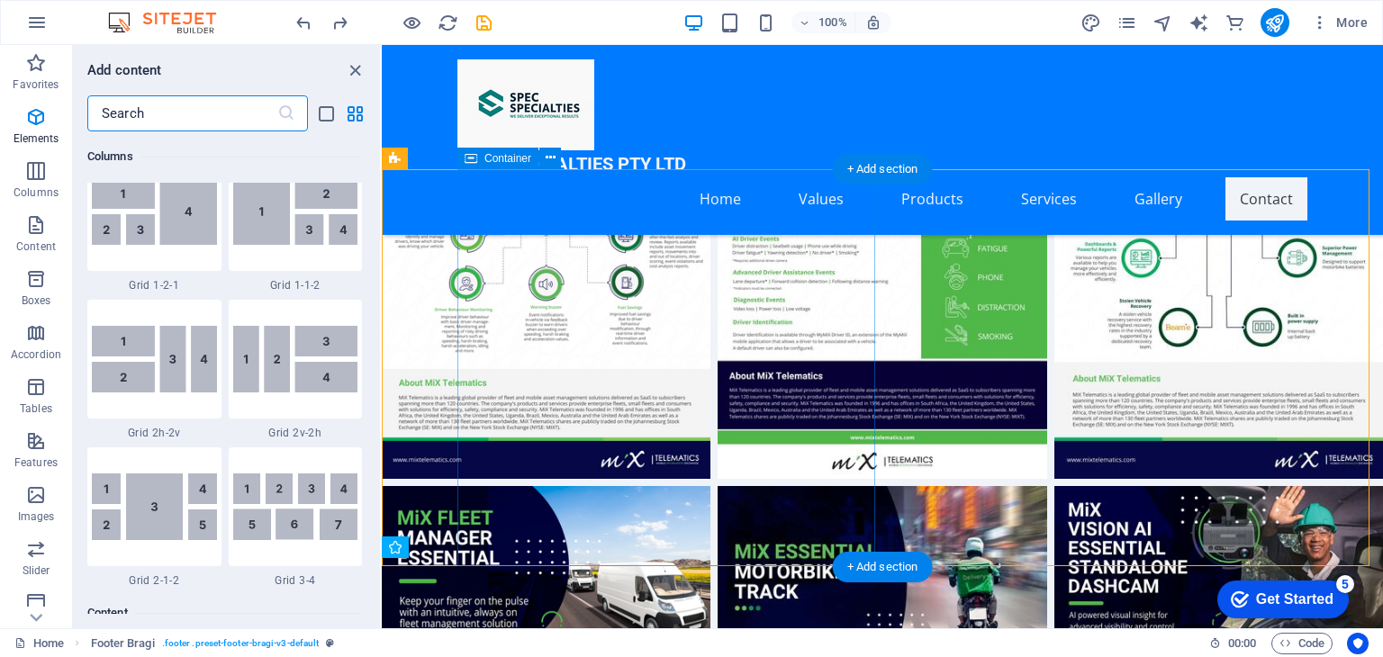
scroll to position [3150, 0]
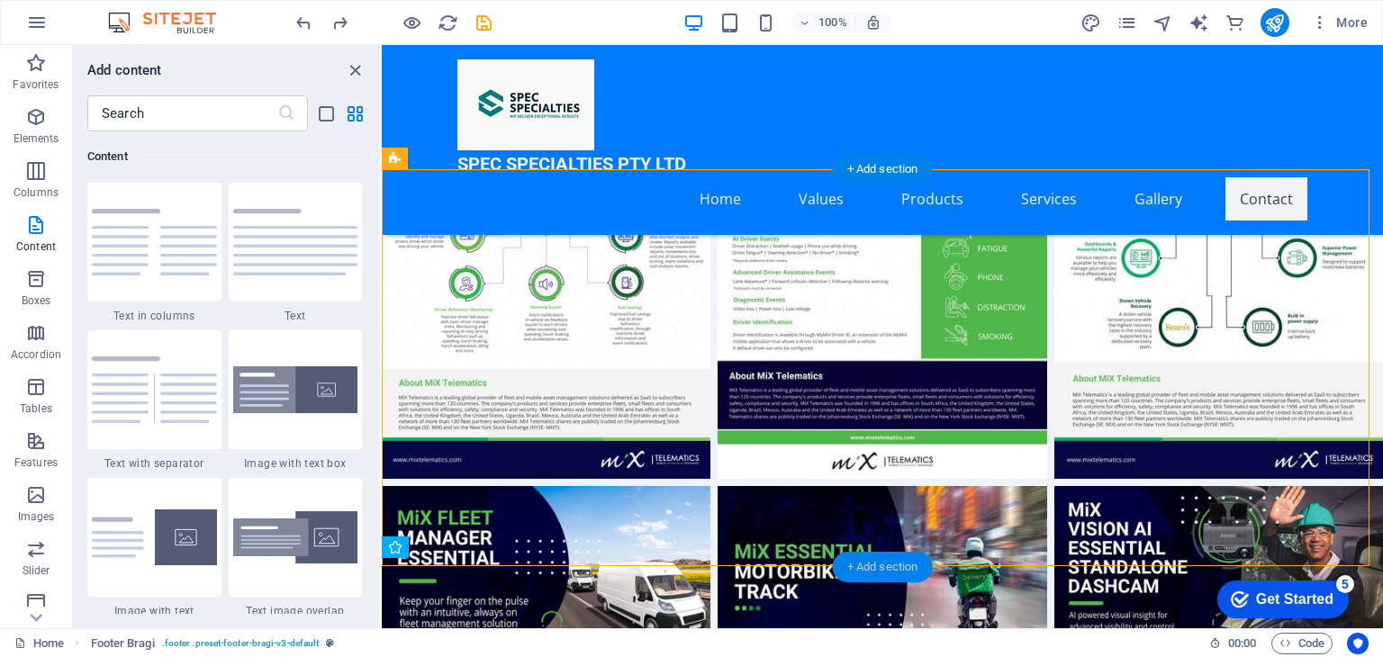
click at [863, 565] on div "+ Add section" at bounding box center [883, 567] width 100 height 31
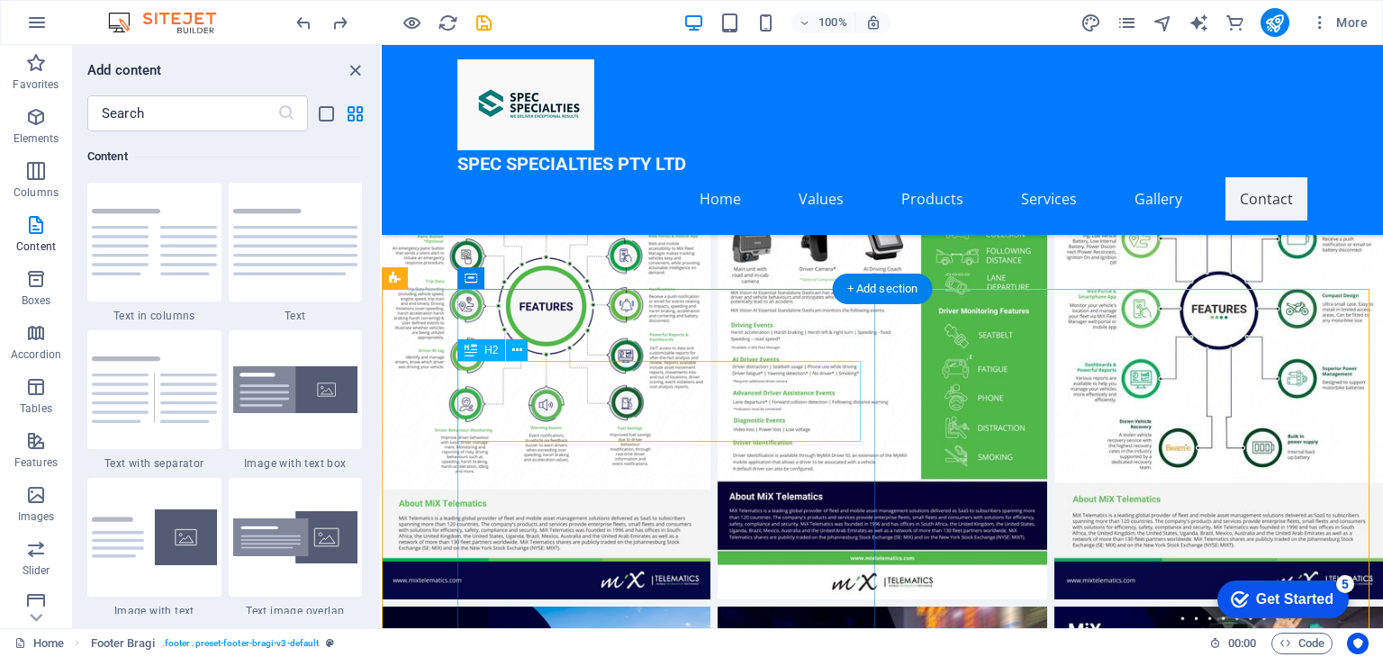
scroll to position [7000, 0]
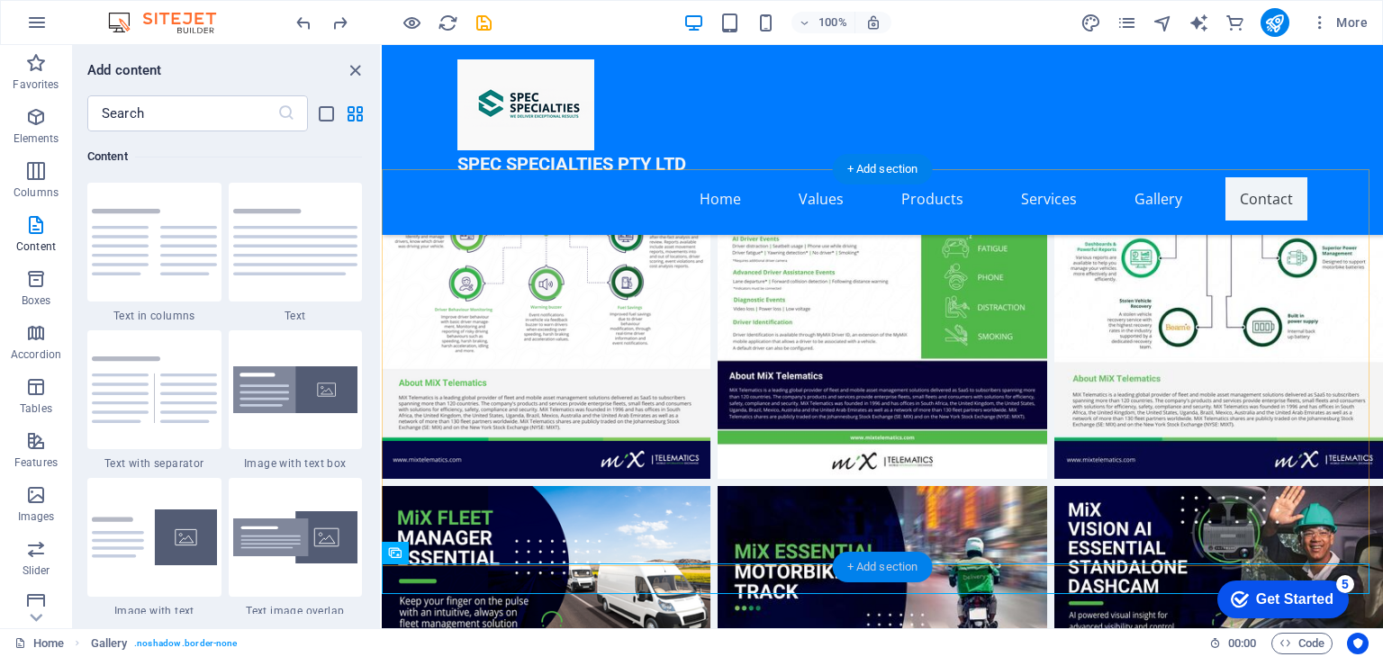
click at [874, 564] on div "+ Add section" at bounding box center [883, 567] width 100 height 31
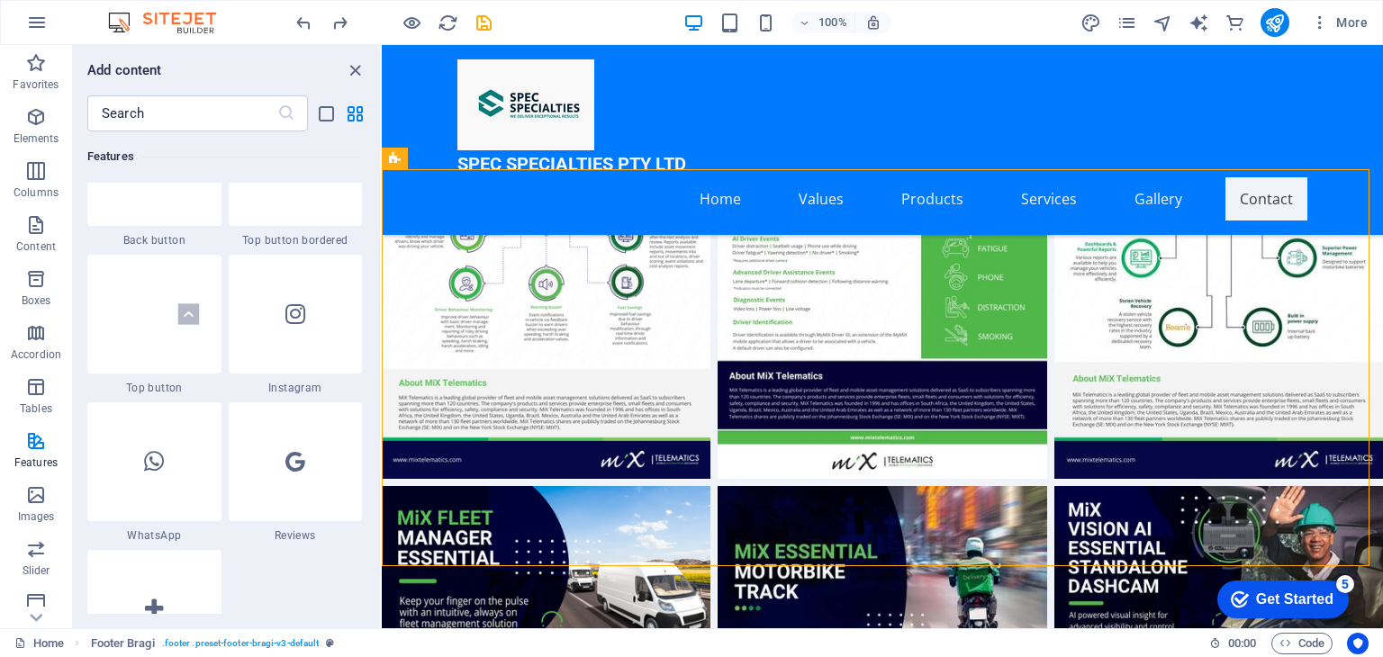
scroll to position [8552, 0]
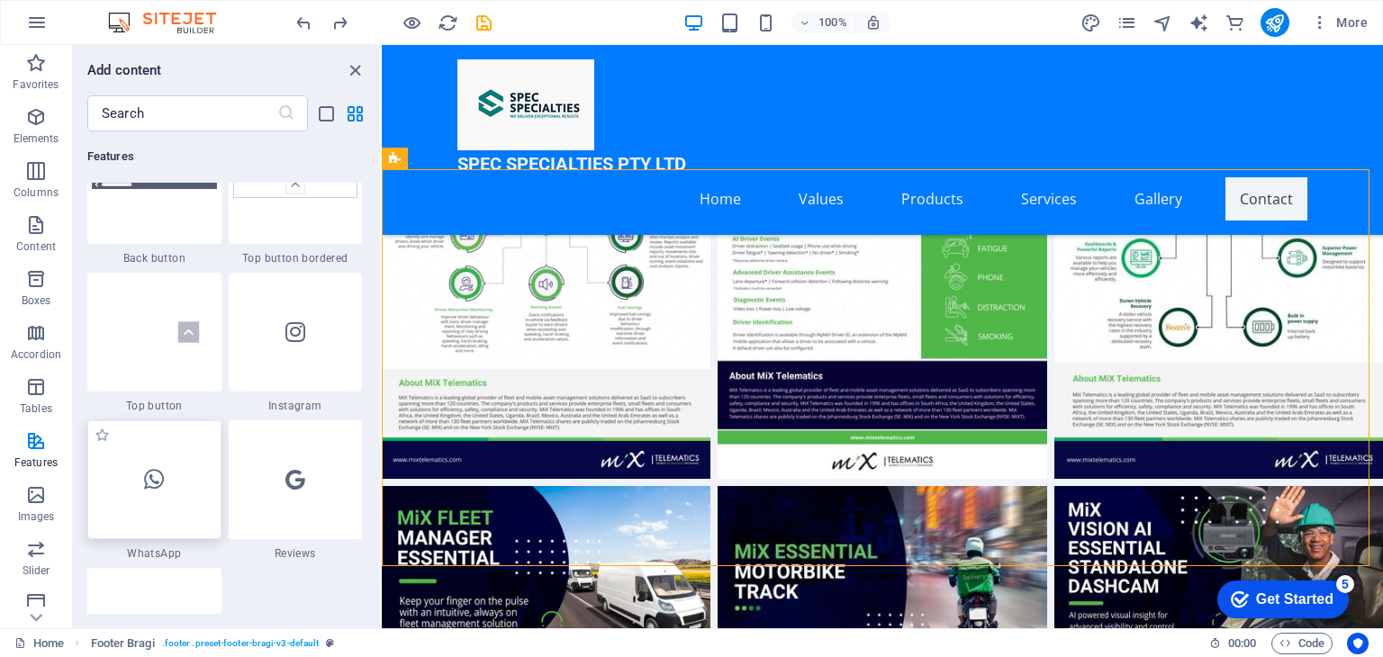
click at [146, 490] on icon at bounding box center [154, 479] width 20 height 23
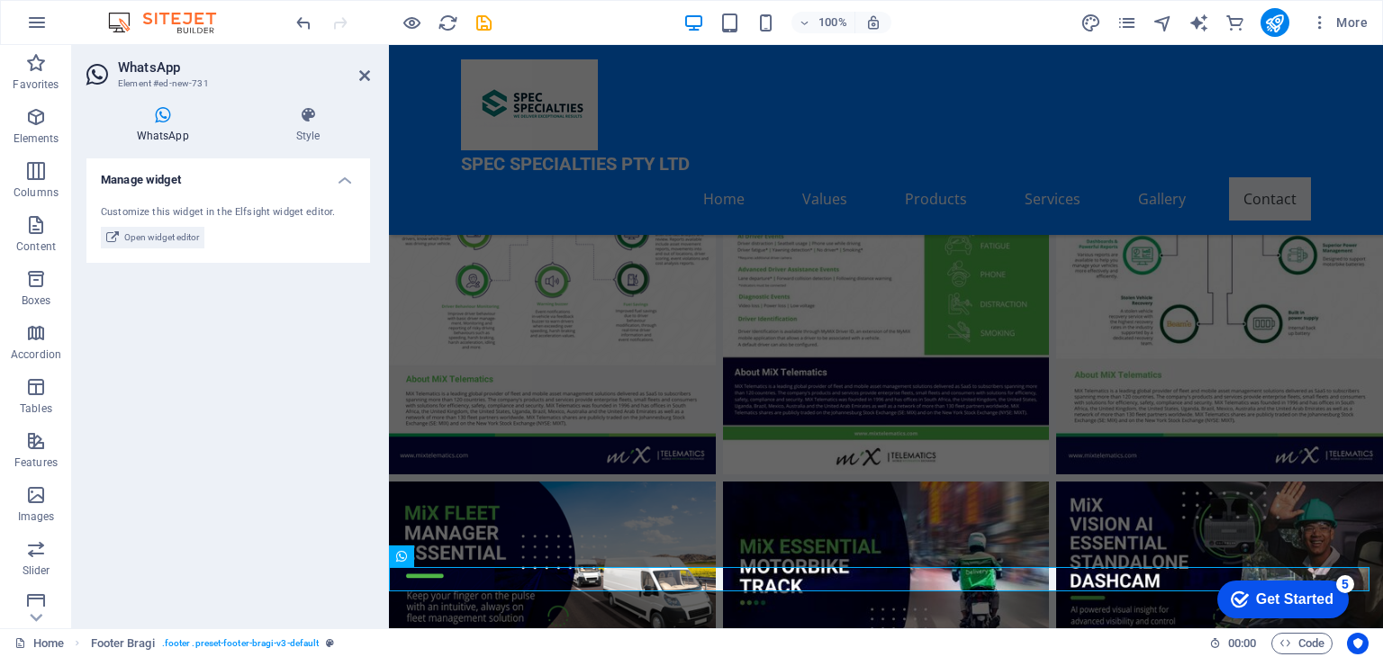
scroll to position [6991, 0]
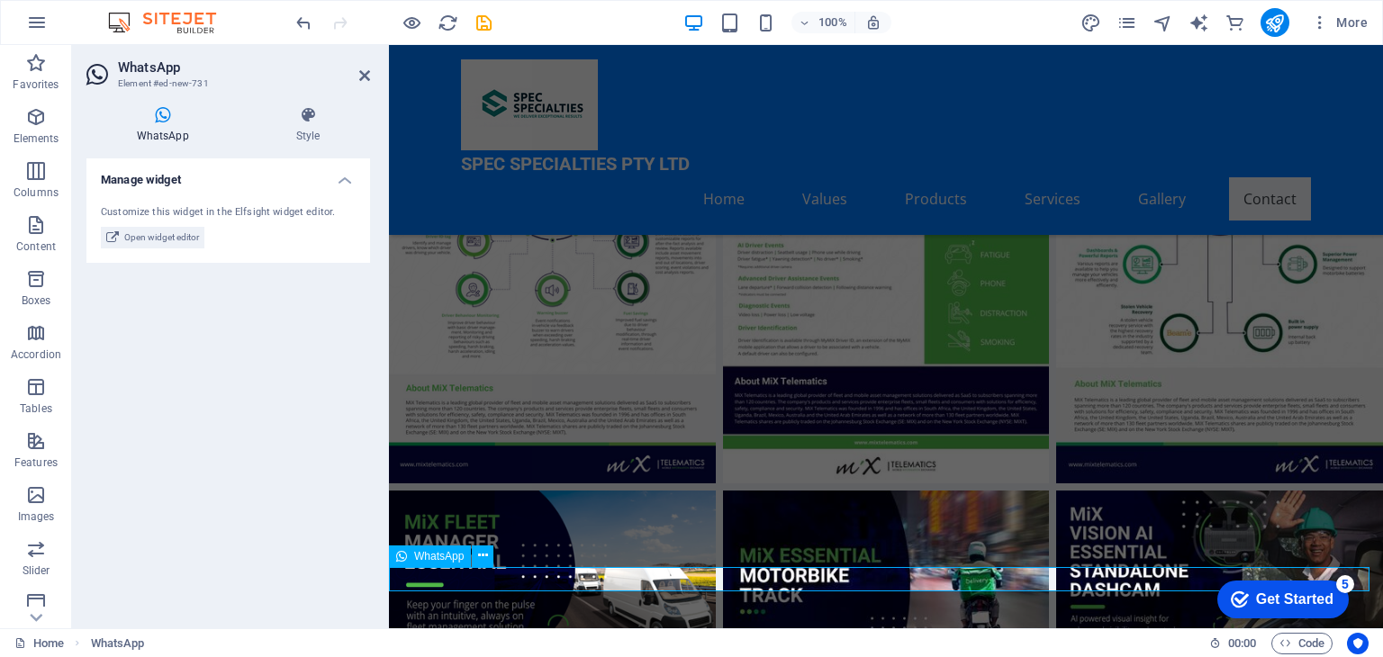
click at [411, 556] on div "WhatsApp" at bounding box center [430, 557] width 82 height 22
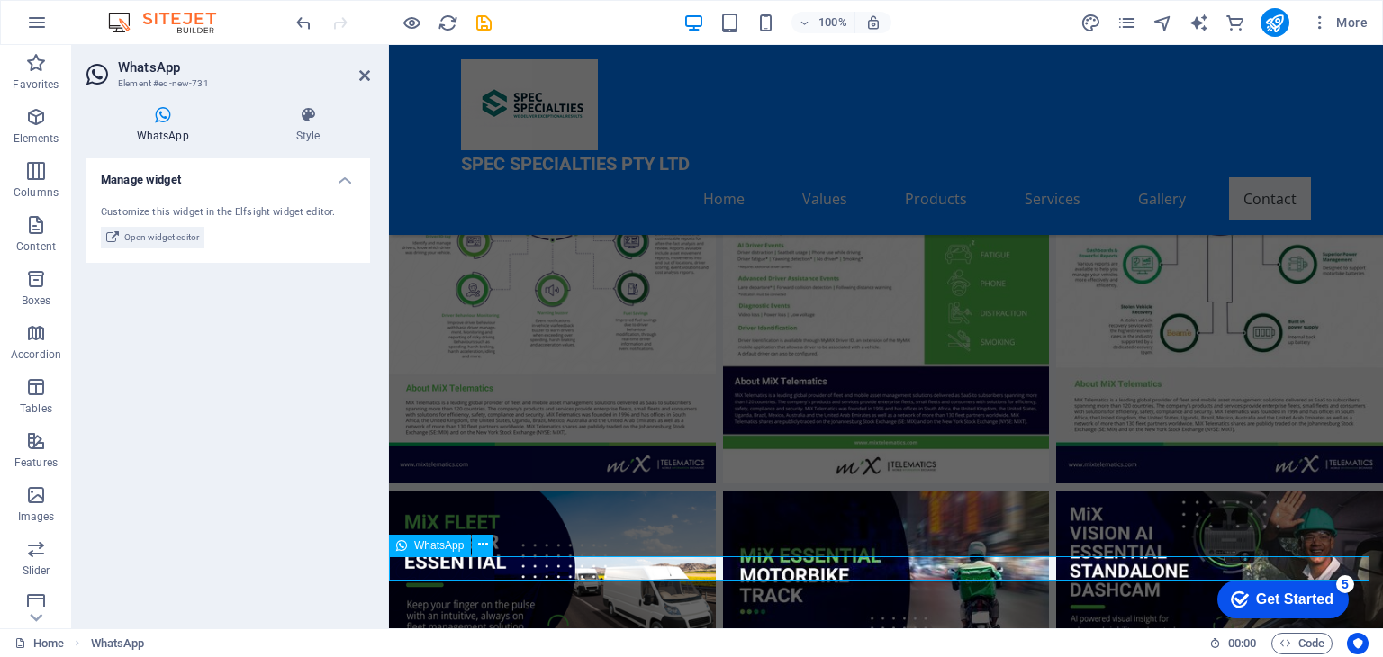
scroll to position [7015, 0]
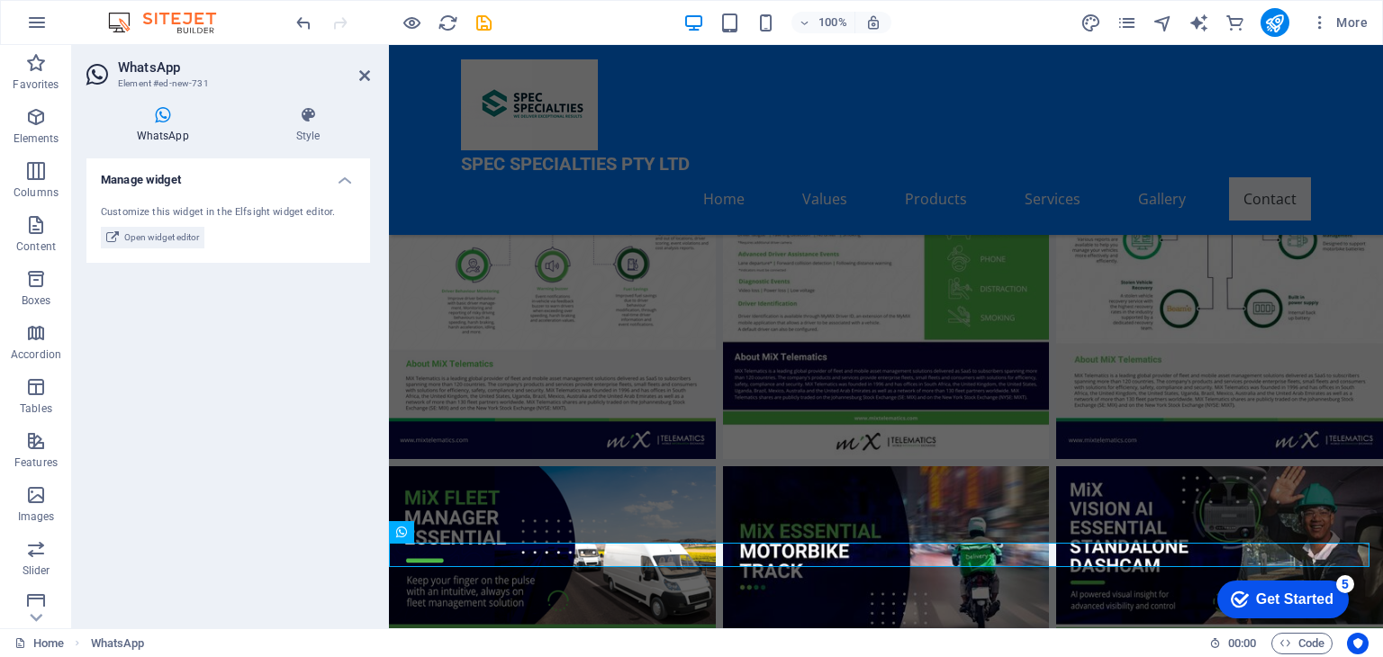
click at [152, 126] on h4 "WhatsApp" at bounding box center [165, 125] width 159 height 38
click at [155, 236] on span "Open widget editor" at bounding box center [161, 238] width 75 height 22
click at [159, 233] on span "Open widget editor" at bounding box center [161, 238] width 75 height 22
click at [313, 117] on icon at bounding box center [308, 115] width 124 height 18
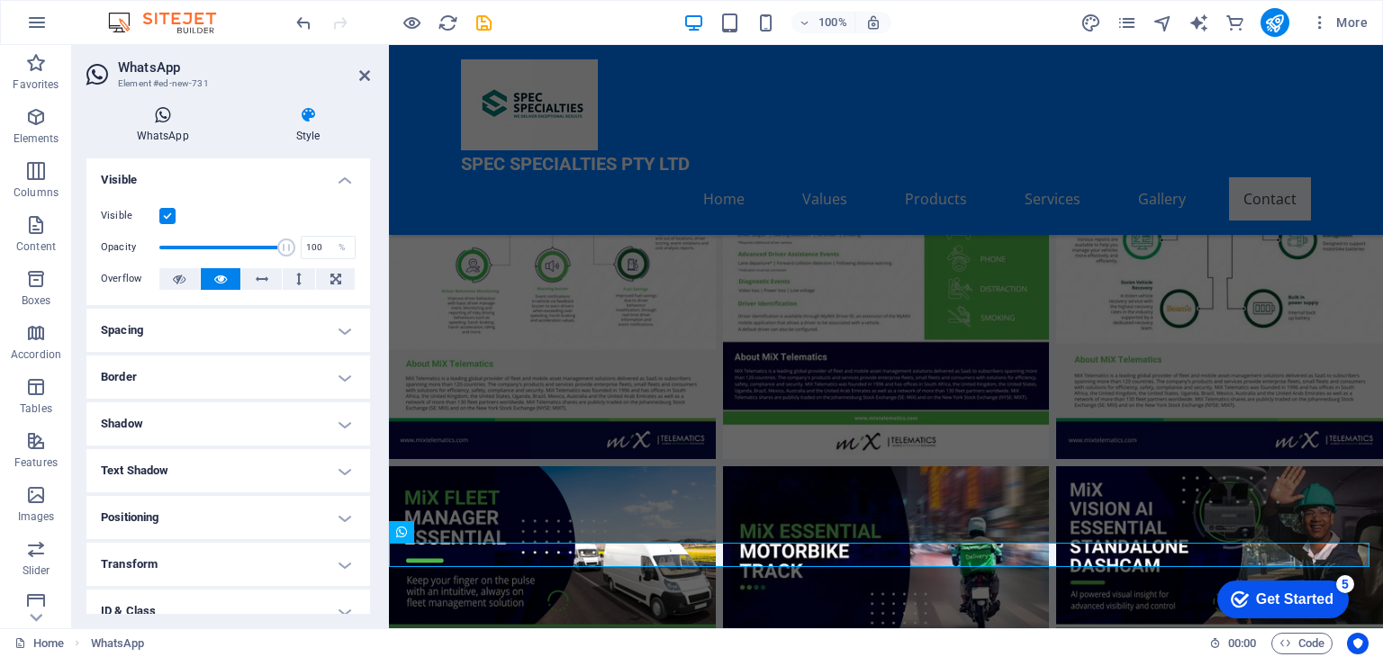
click at [160, 127] on h4 "WhatsApp" at bounding box center [165, 125] width 159 height 38
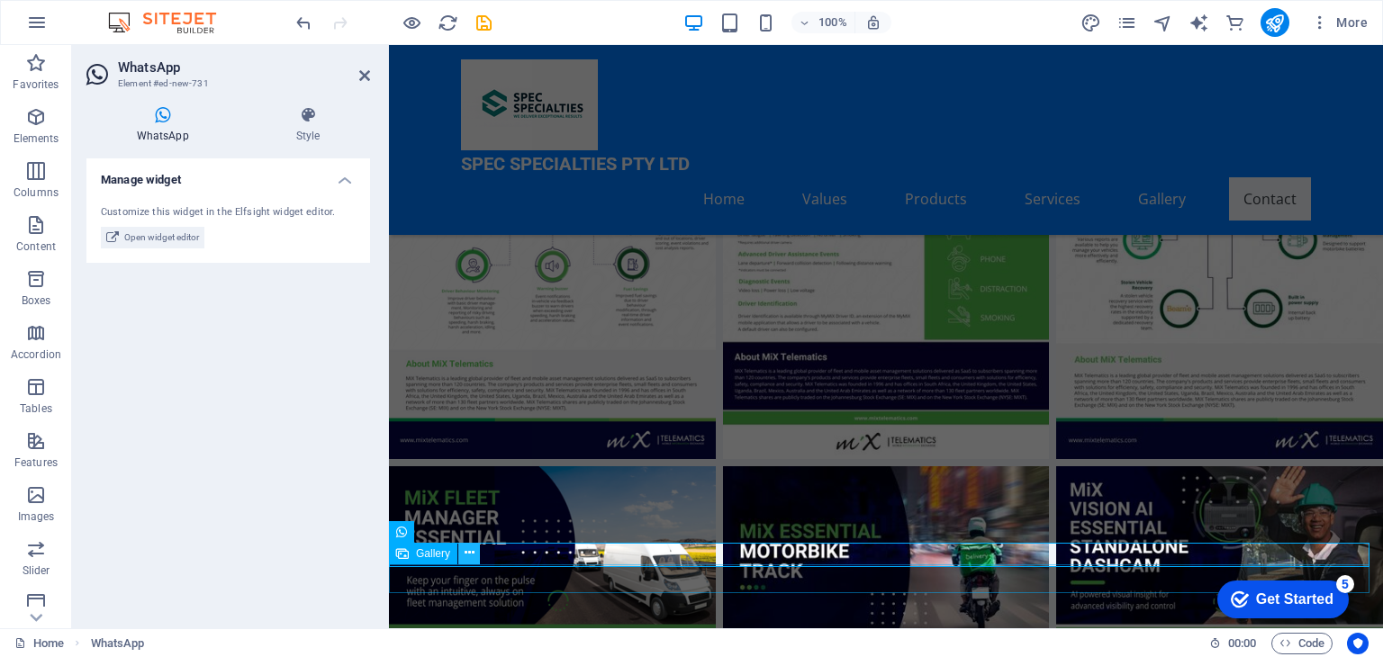
click at [472, 551] on icon at bounding box center [470, 553] width 10 height 19
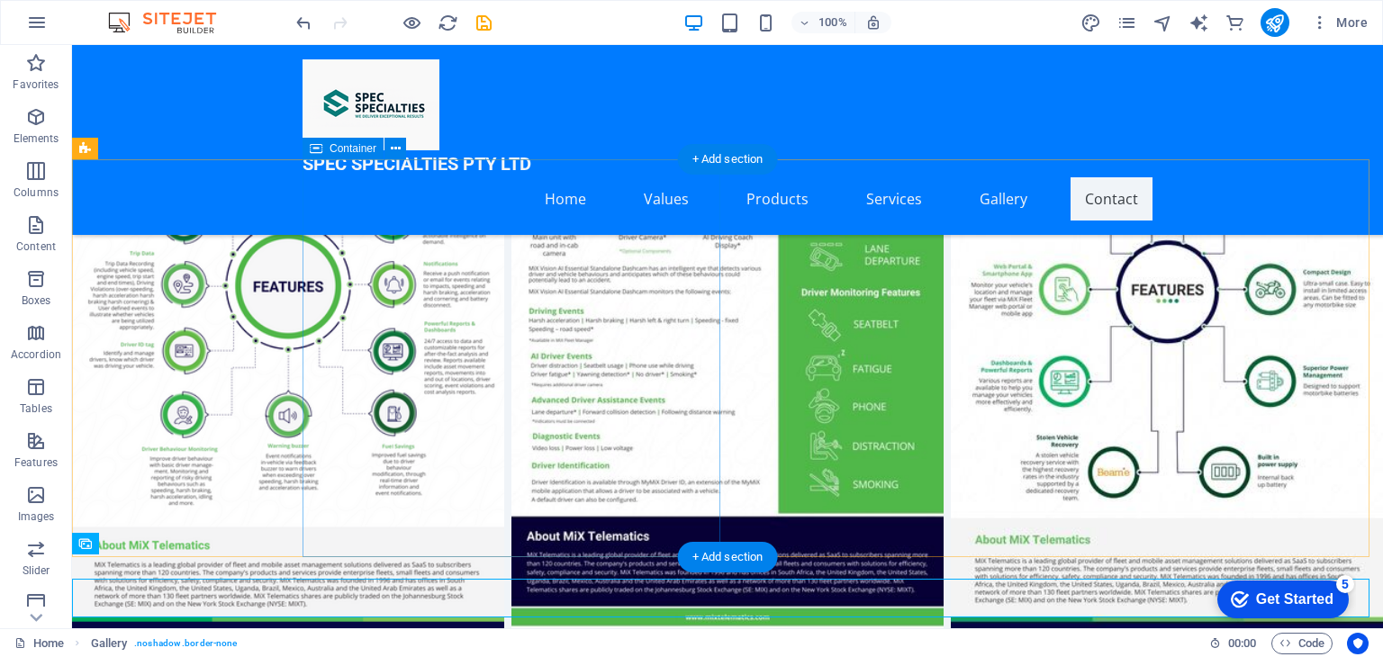
scroll to position [7363, 0]
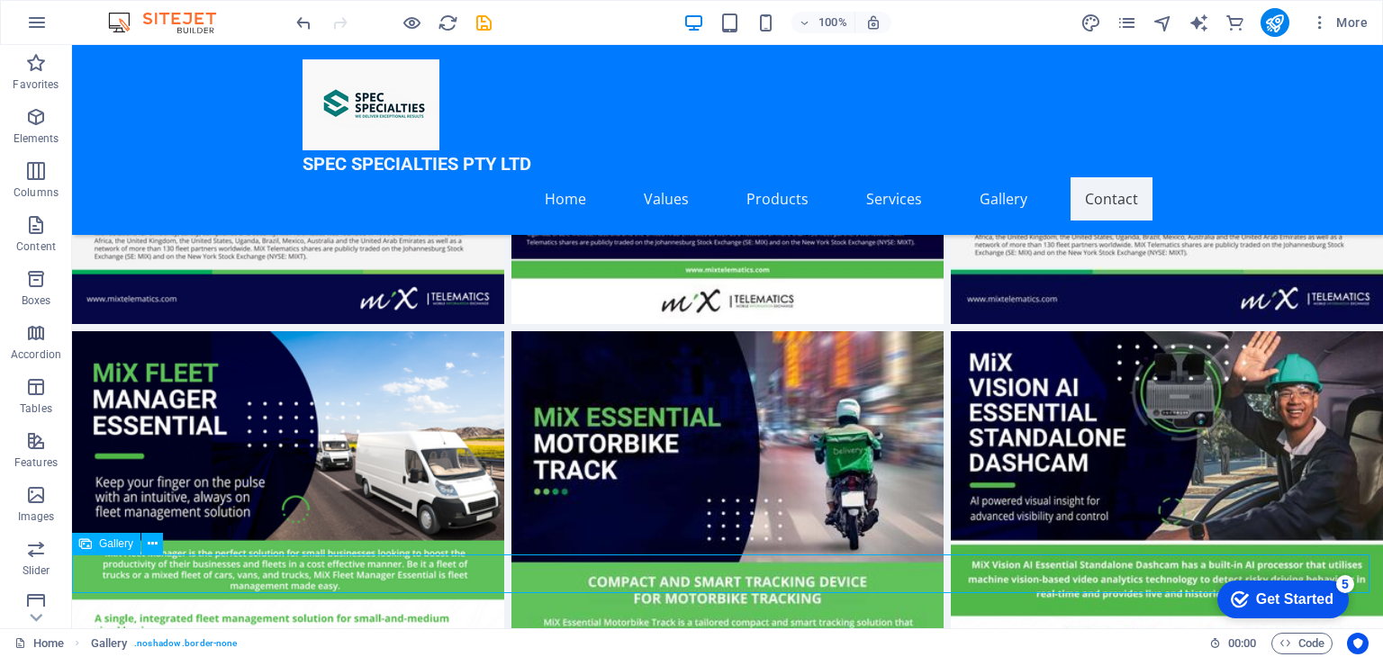
click at [113, 545] on span "Gallery" at bounding box center [116, 543] width 34 height 11
select select "4"
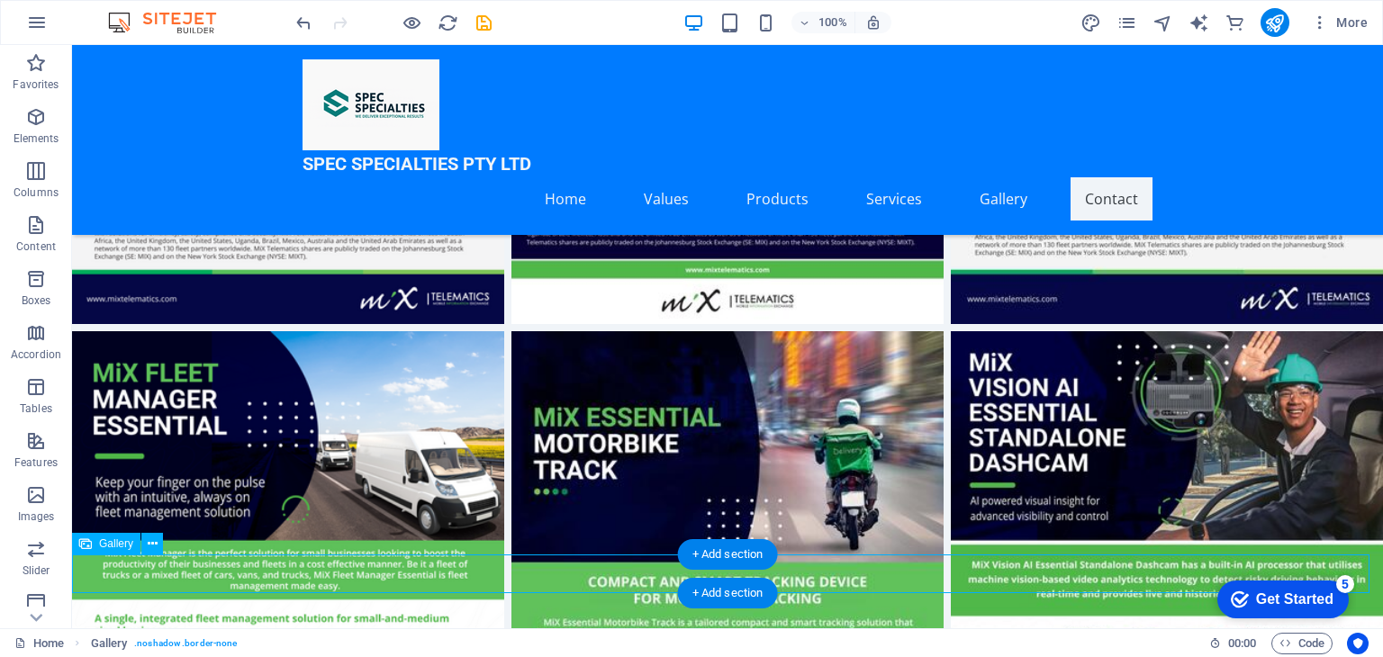
select select "%"
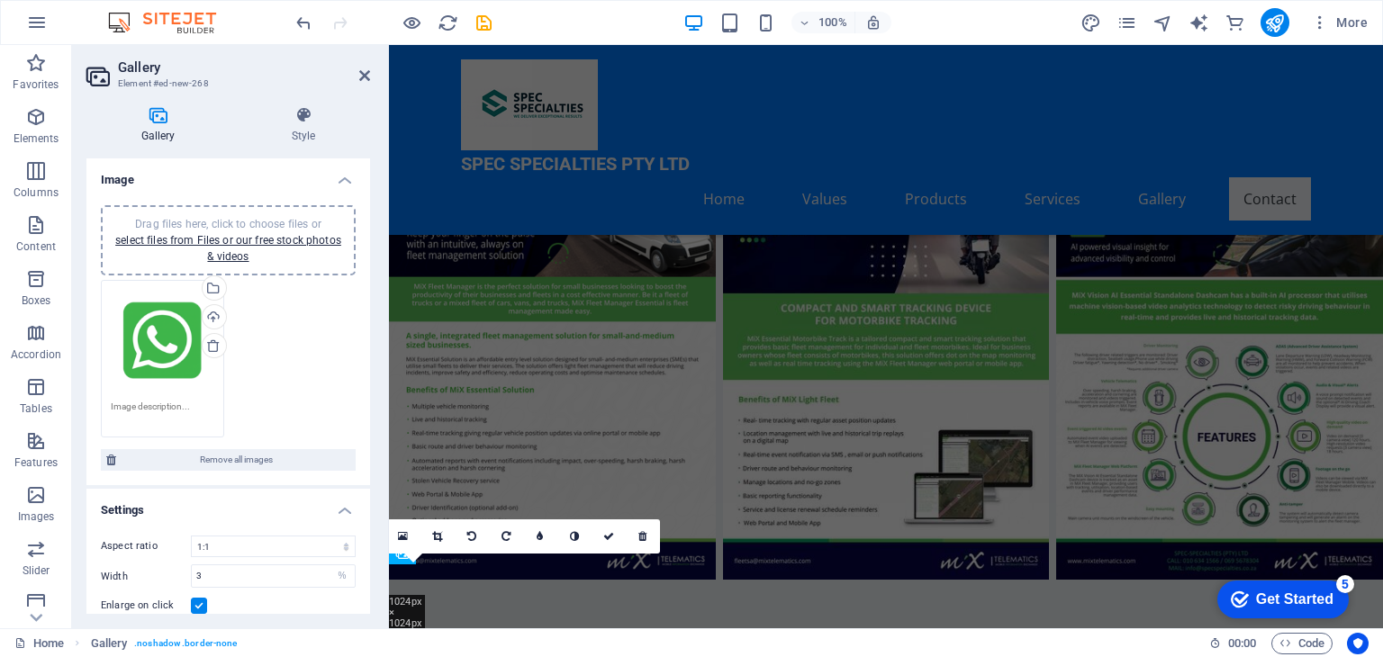
scroll to position [6991, 0]
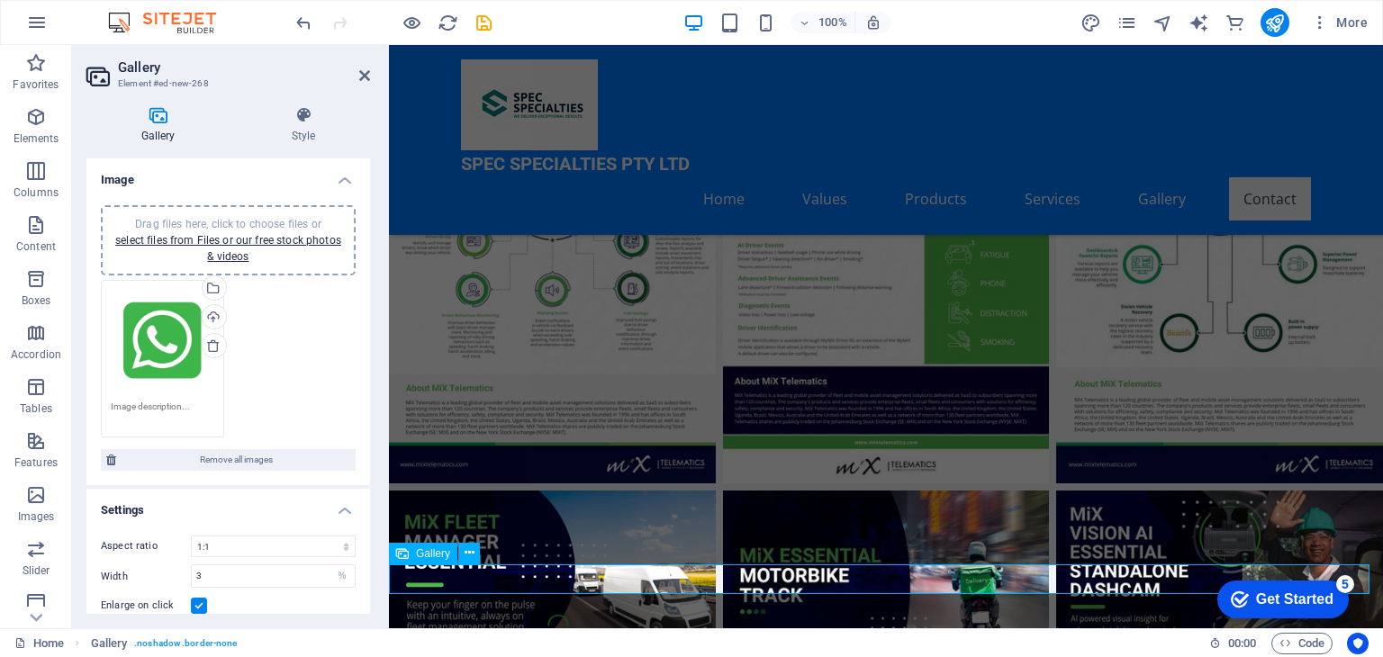
click at [434, 556] on span "Gallery" at bounding box center [433, 553] width 34 height 11
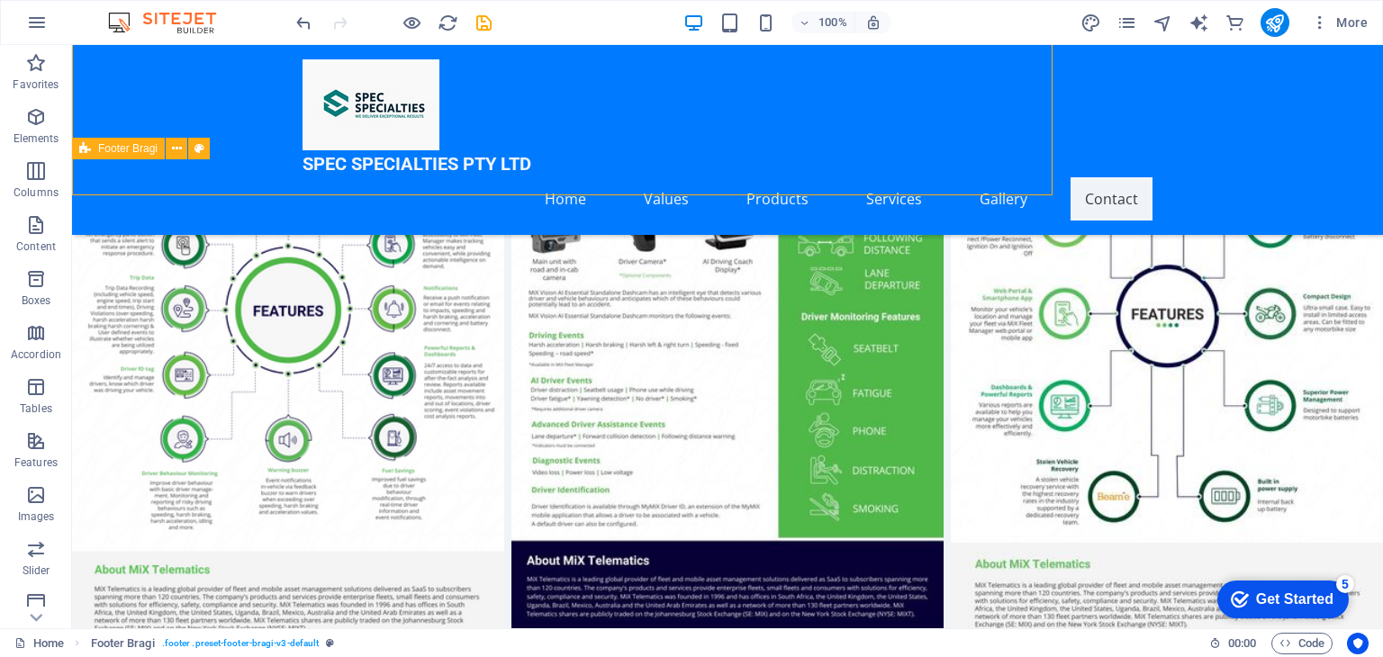
scroll to position [7363, 0]
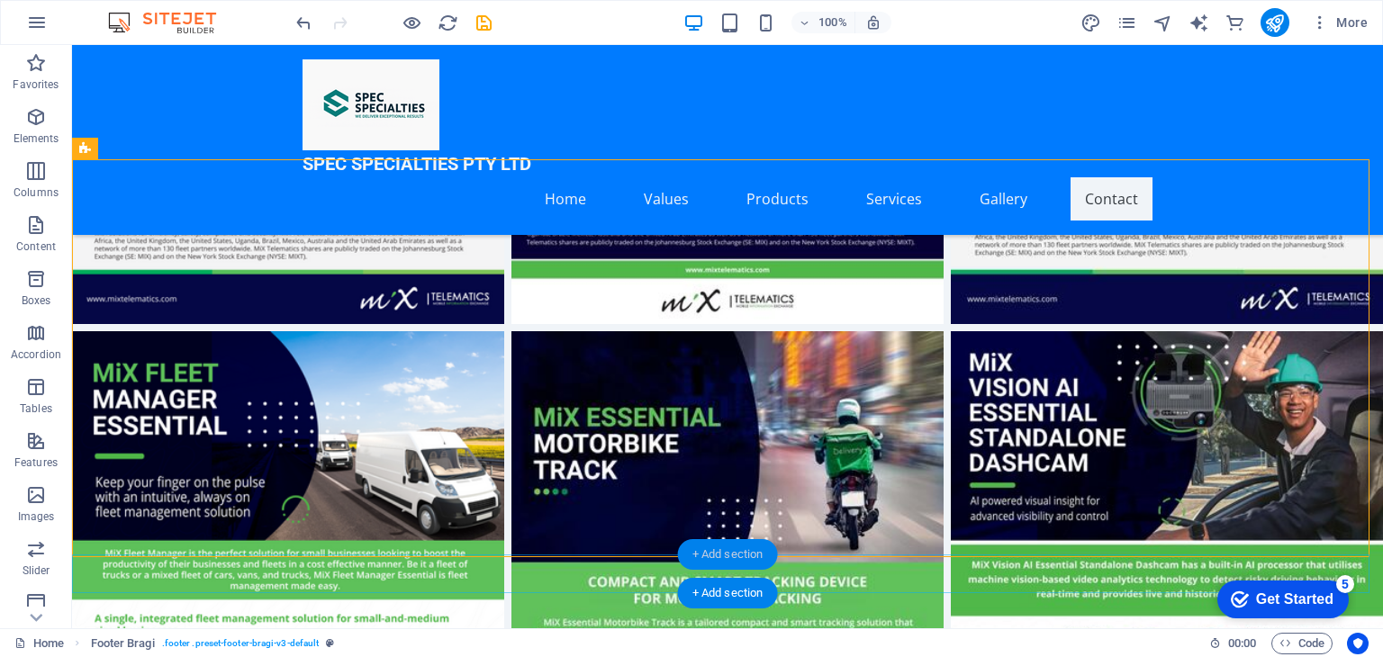
click at [699, 549] on div "+ Add section" at bounding box center [728, 554] width 100 height 31
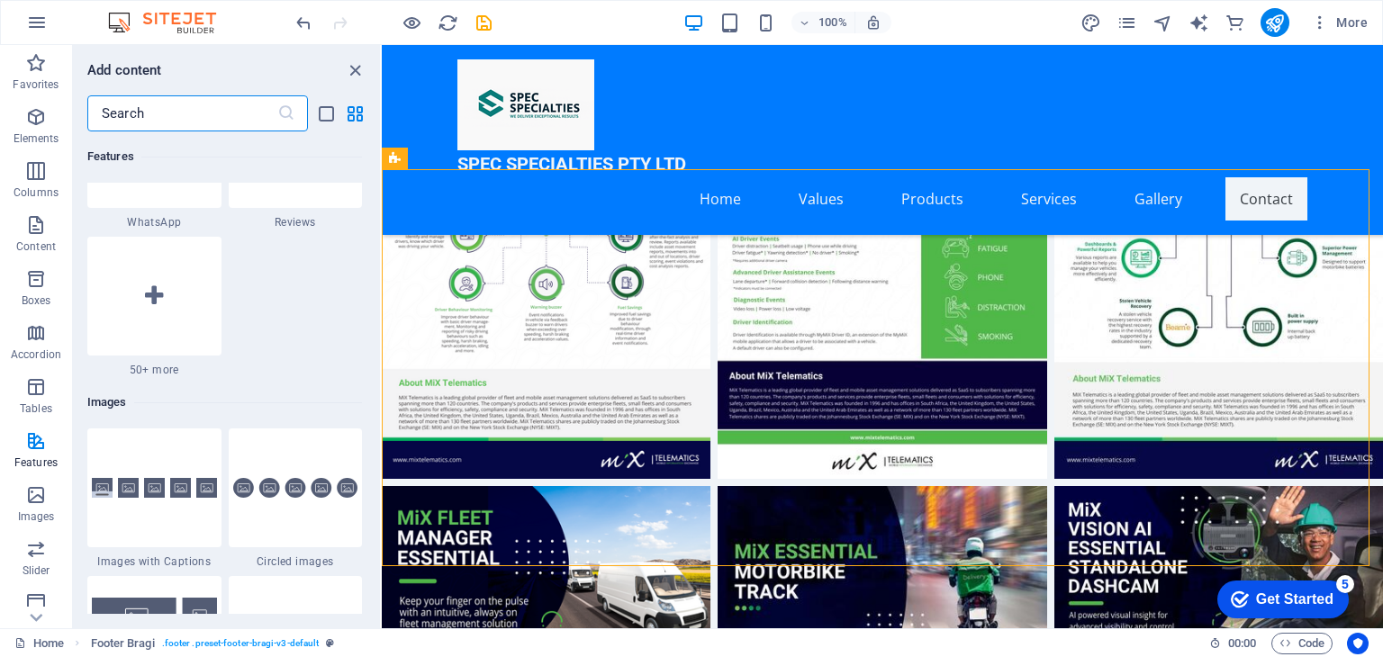
scroll to position [8643, 0]
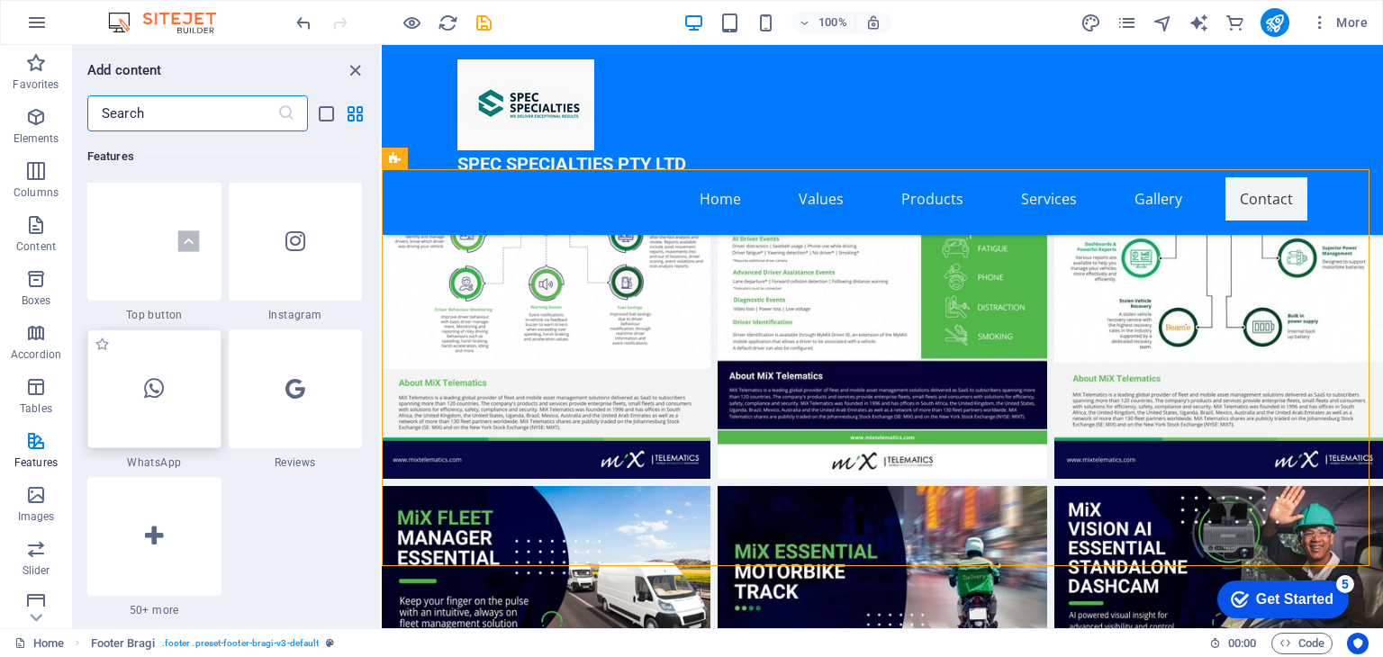
click at [155, 422] on div at bounding box center [154, 389] width 134 height 119
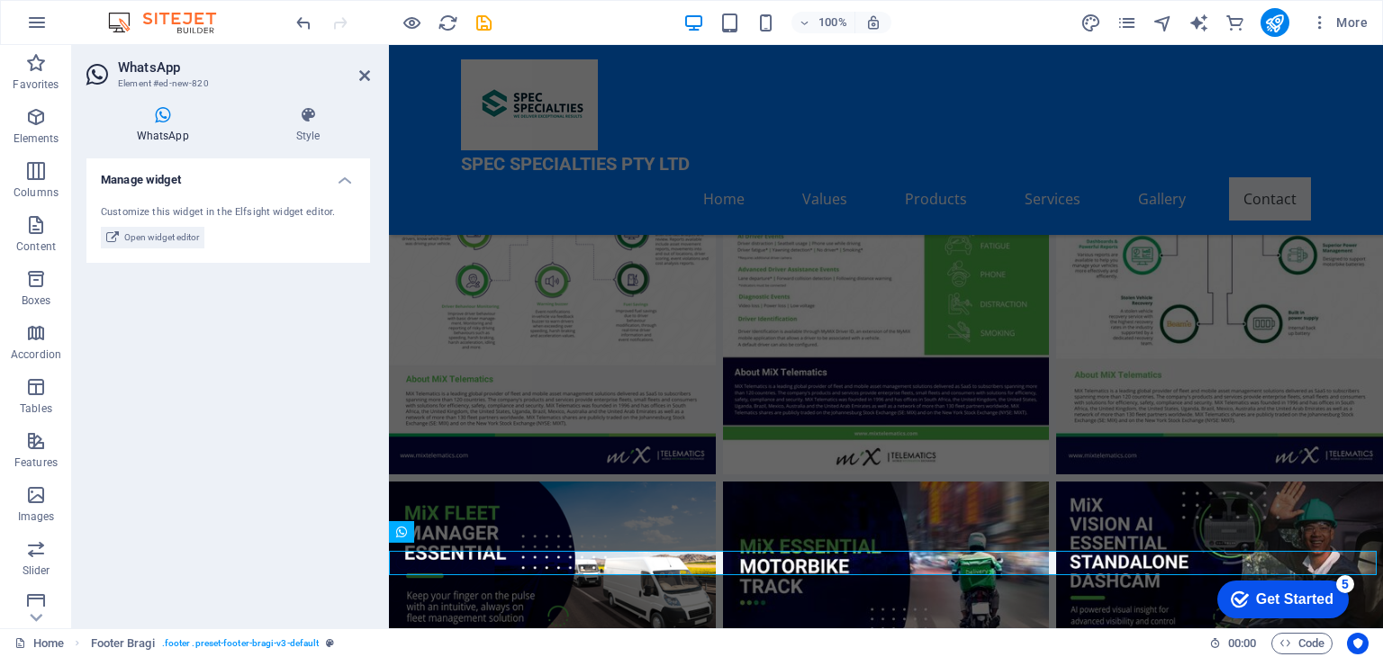
scroll to position [7015, 0]
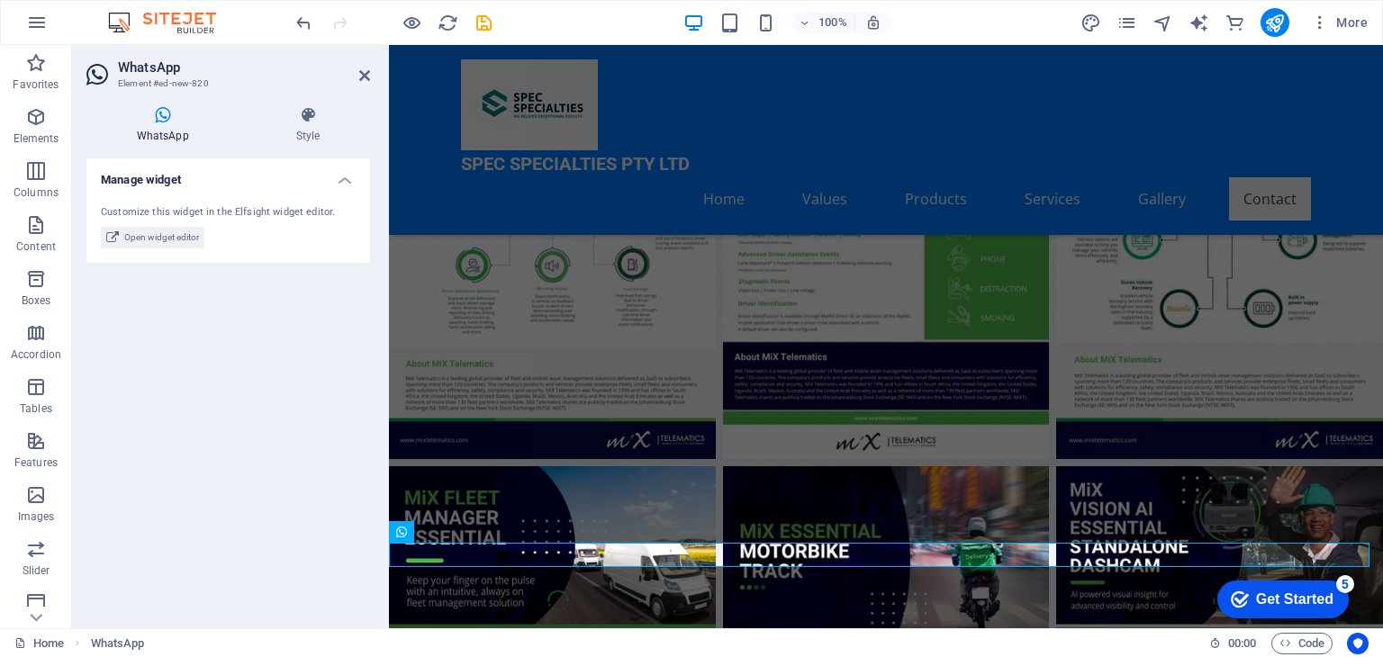
click at [164, 111] on icon at bounding box center [162, 115] width 152 height 18
click at [174, 239] on span "Open widget editor" at bounding box center [161, 238] width 75 height 22
click at [175, 239] on span "Open widget editor" at bounding box center [161, 238] width 75 height 22
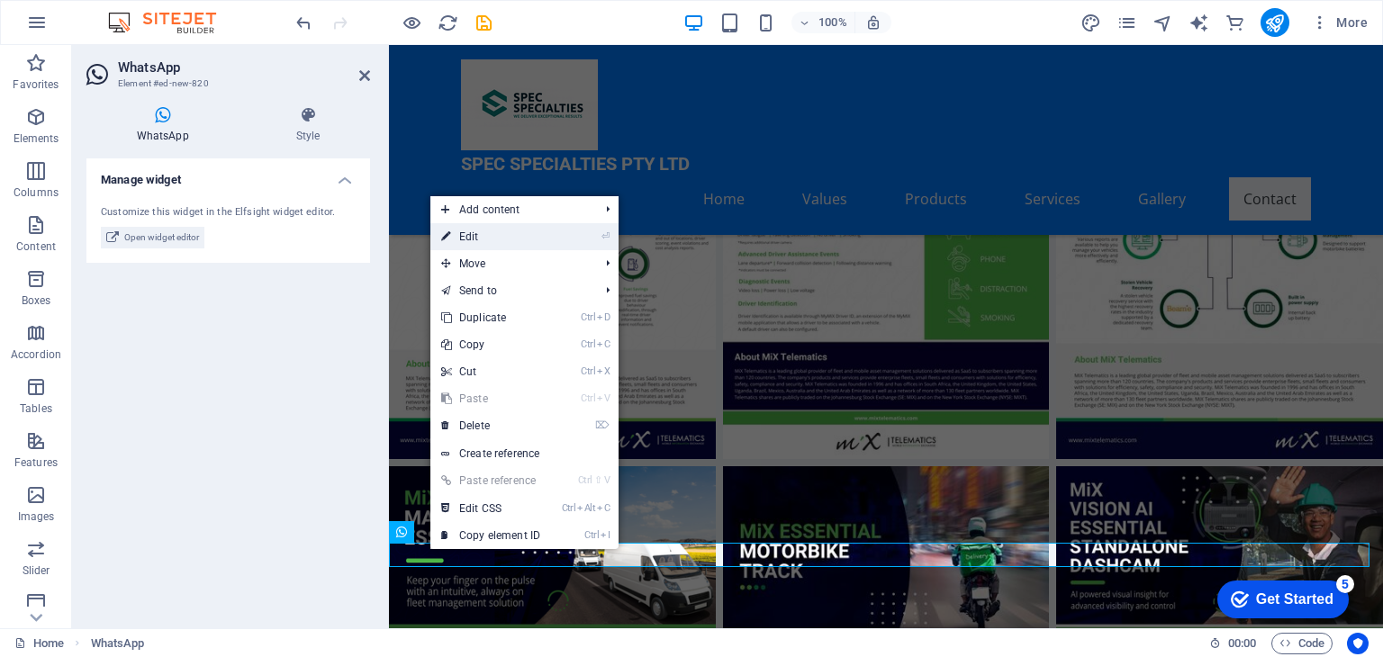
click at [501, 234] on link "⏎ Edit" at bounding box center [490, 236] width 121 height 27
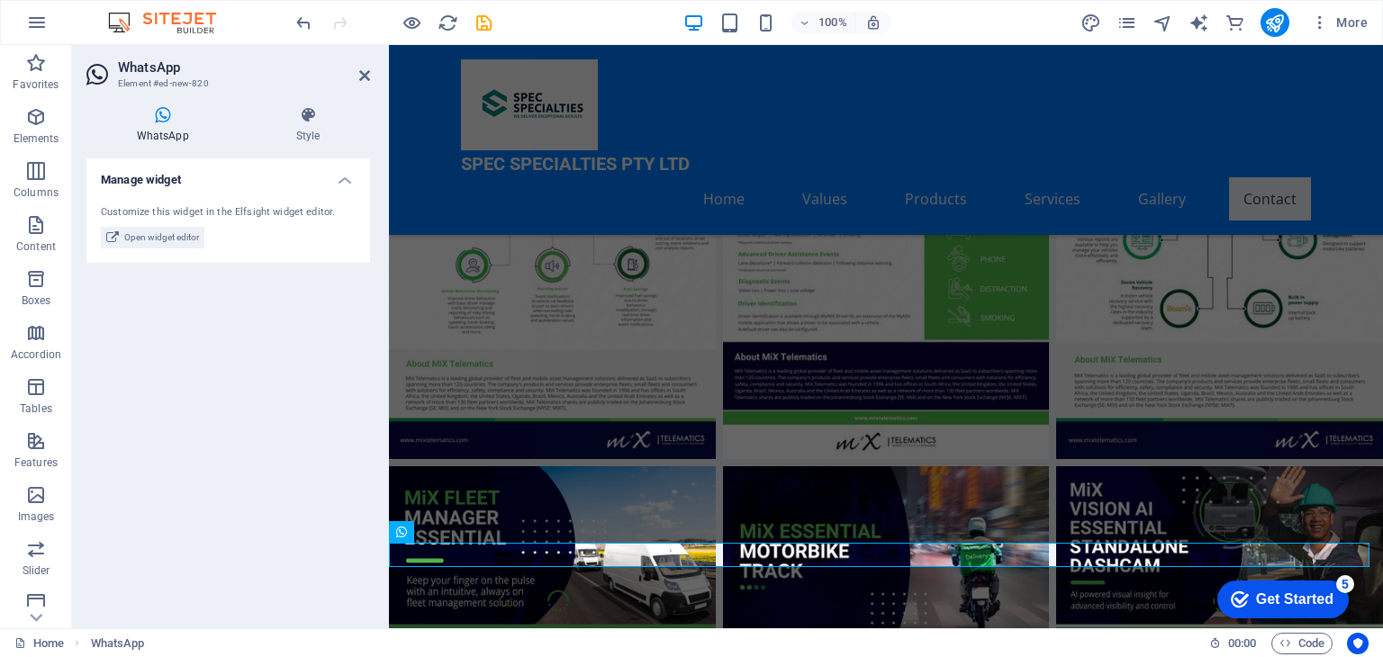
click at [257, 393] on div "Manage widget Customize this widget in the Elfsight widget editor. Open widget …" at bounding box center [228, 386] width 284 height 456
click at [167, 177] on h4 "Manage widget" at bounding box center [228, 174] width 284 height 32
drag, startPoint x: 155, startPoint y: 115, endPoint x: 118, endPoint y: 257, distance: 146.1
click at [118, 257] on div "Manage widget Customize this widget in the Elfsight widget editor. Open widget …" at bounding box center [228, 386] width 284 height 456
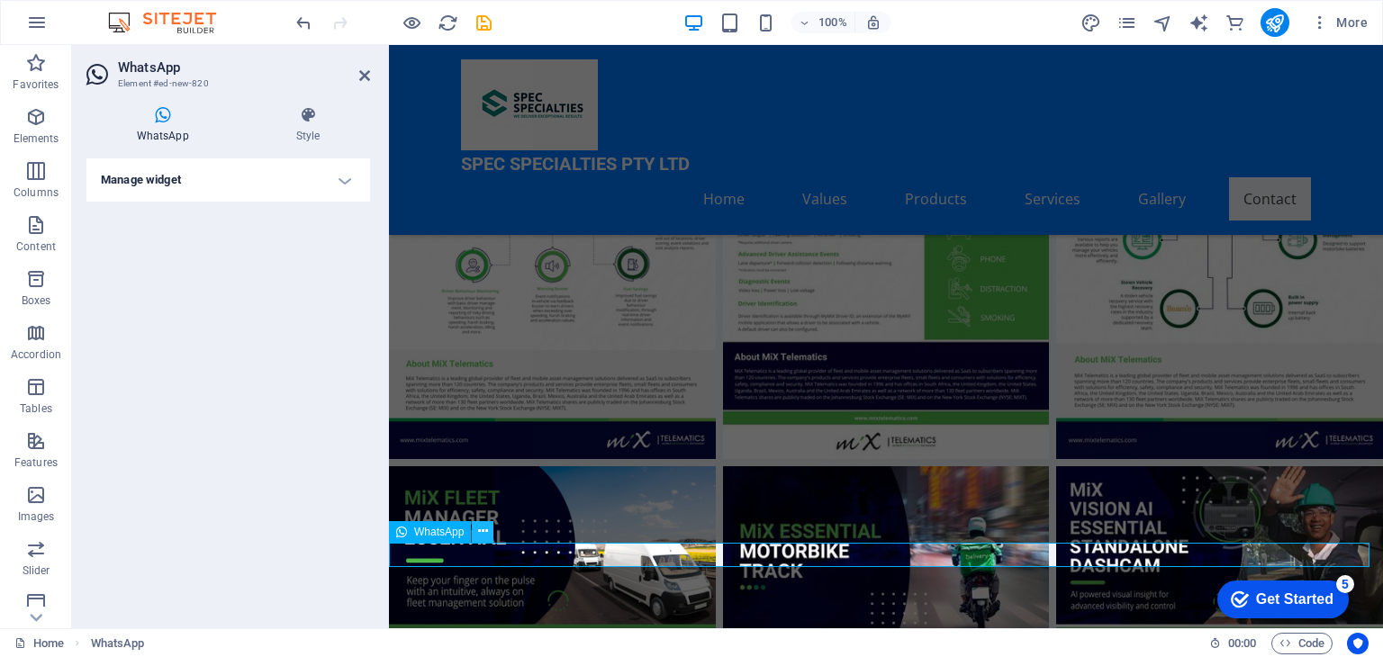
click at [484, 535] on icon at bounding box center [483, 531] width 10 height 19
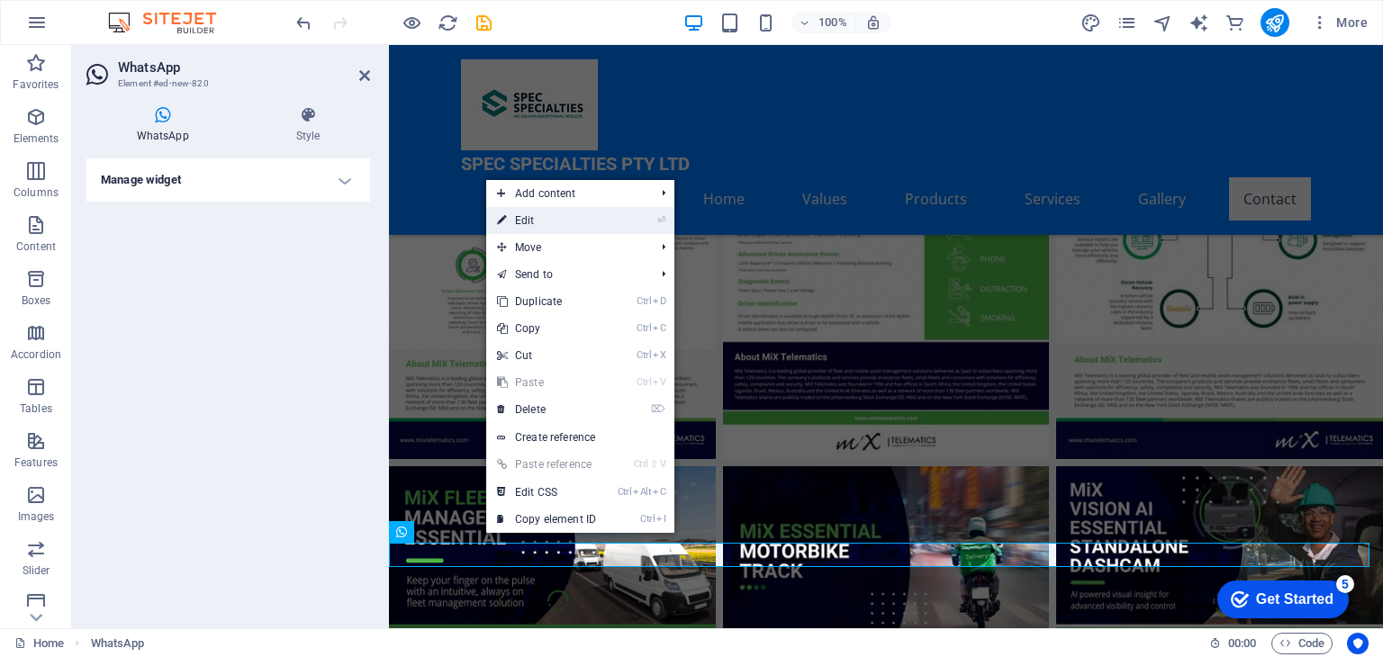
click at [529, 225] on link "⏎ Edit" at bounding box center [546, 220] width 121 height 27
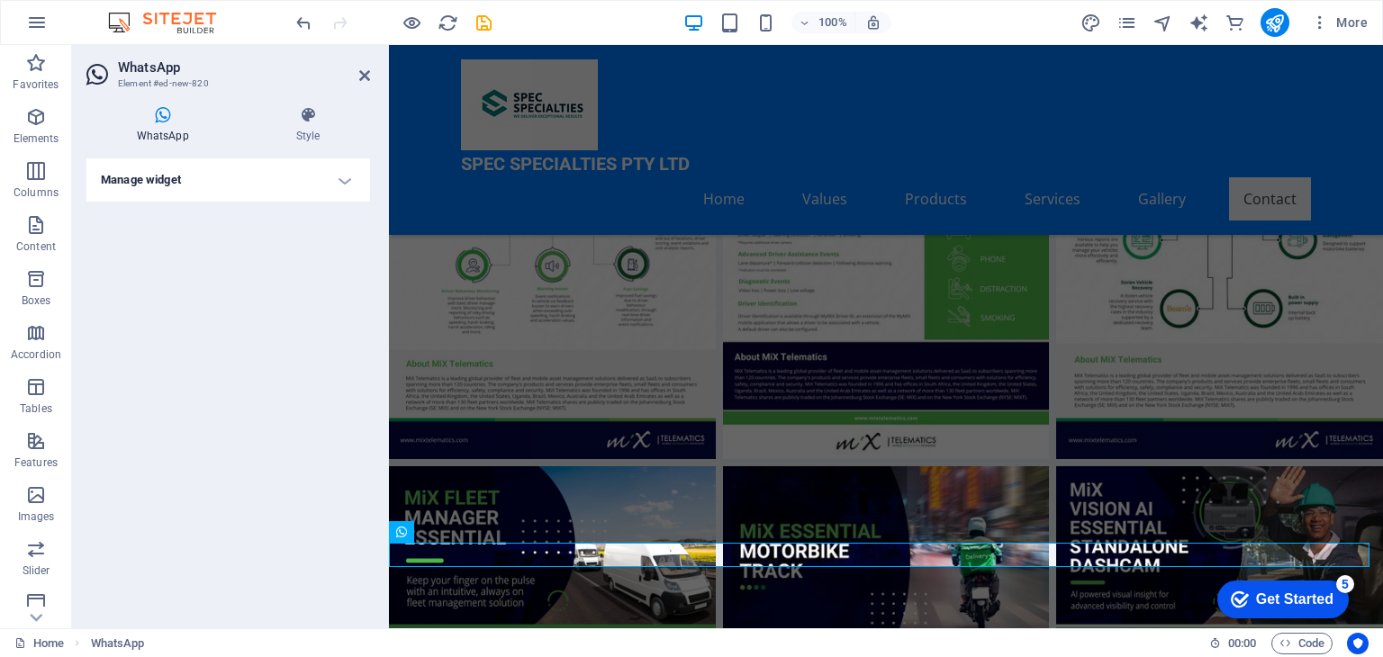
click at [303, 181] on h4 "Manage widget" at bounding box center [228, 179] width 284 height 43
click at [112, 235] on icon at bounding box center [112, 238] width 13 height 22
click at [303, 121] on icon at bounding box center [308, 115] width 124 height 18
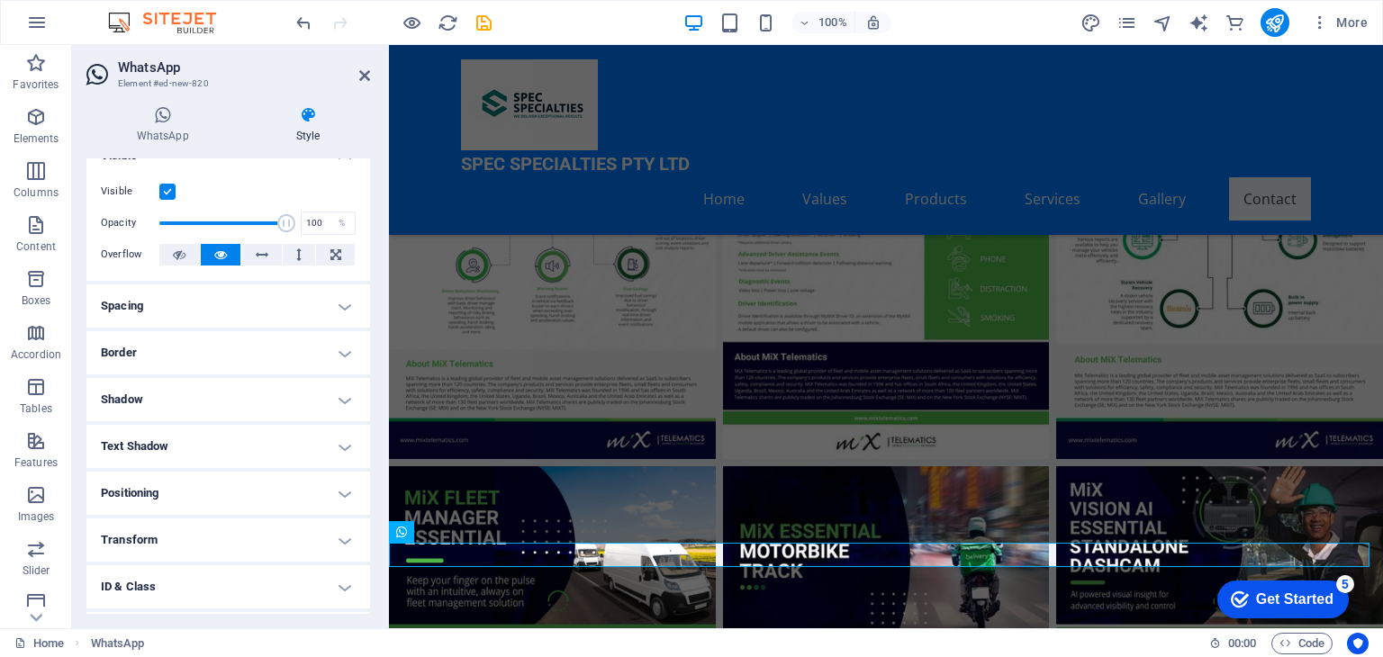
scroll to position [0, 0]
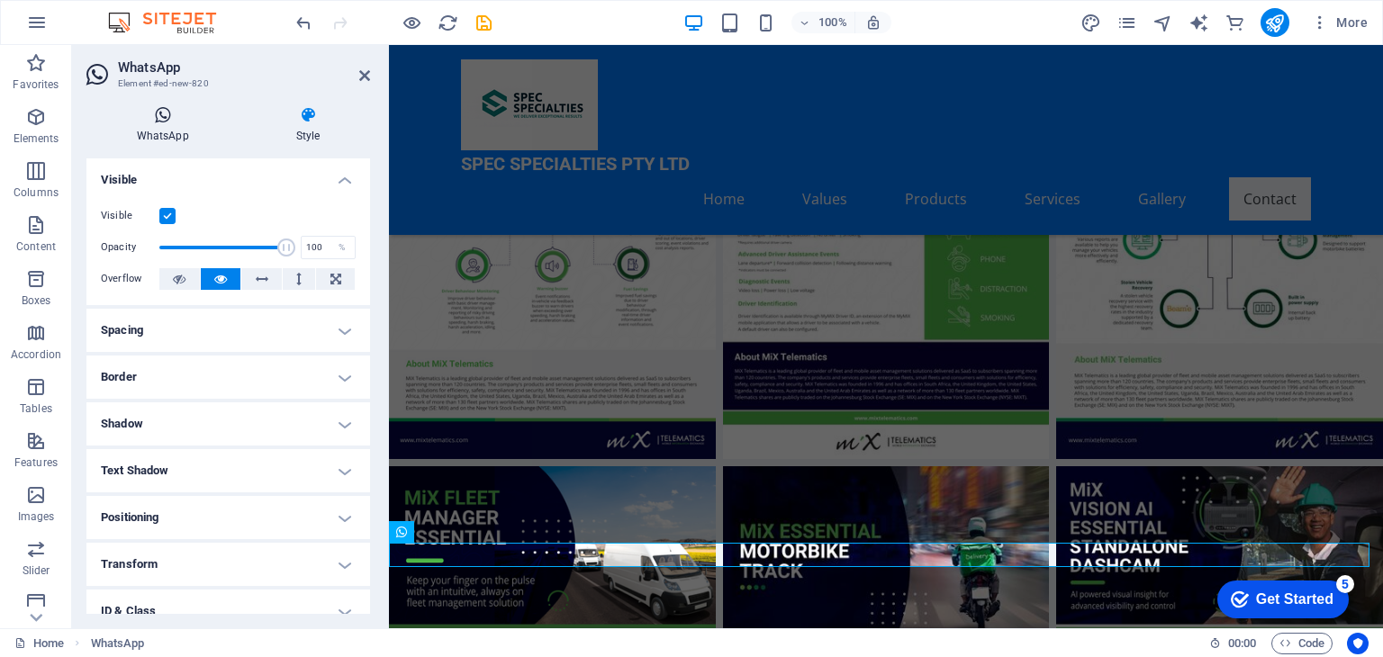
click at [234, 123] on icon at bounding box center [162, 115] width 152 height 18
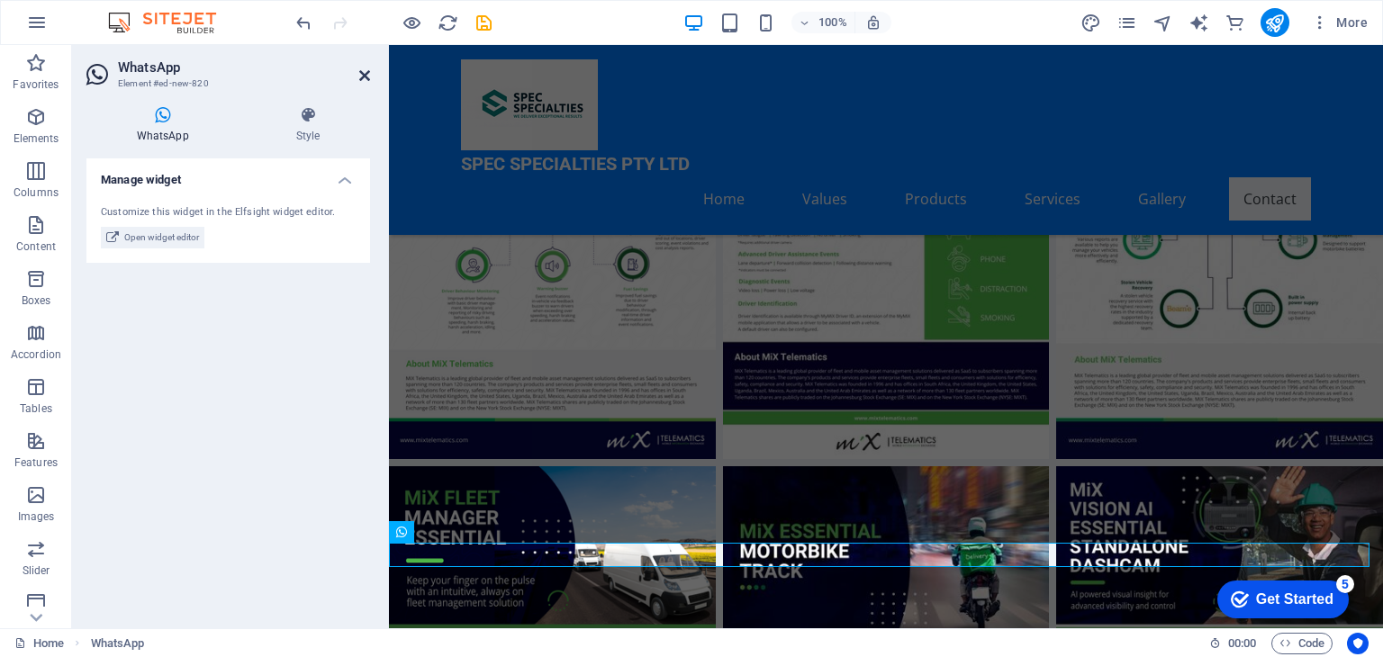
drag, startPoint x: 291, startPoint y: 30, endPoint x: 362, endPoint y: 77, distance: 85.2
click at [362, 77] on icon at bounding box center [364, 75] width 11 height 14
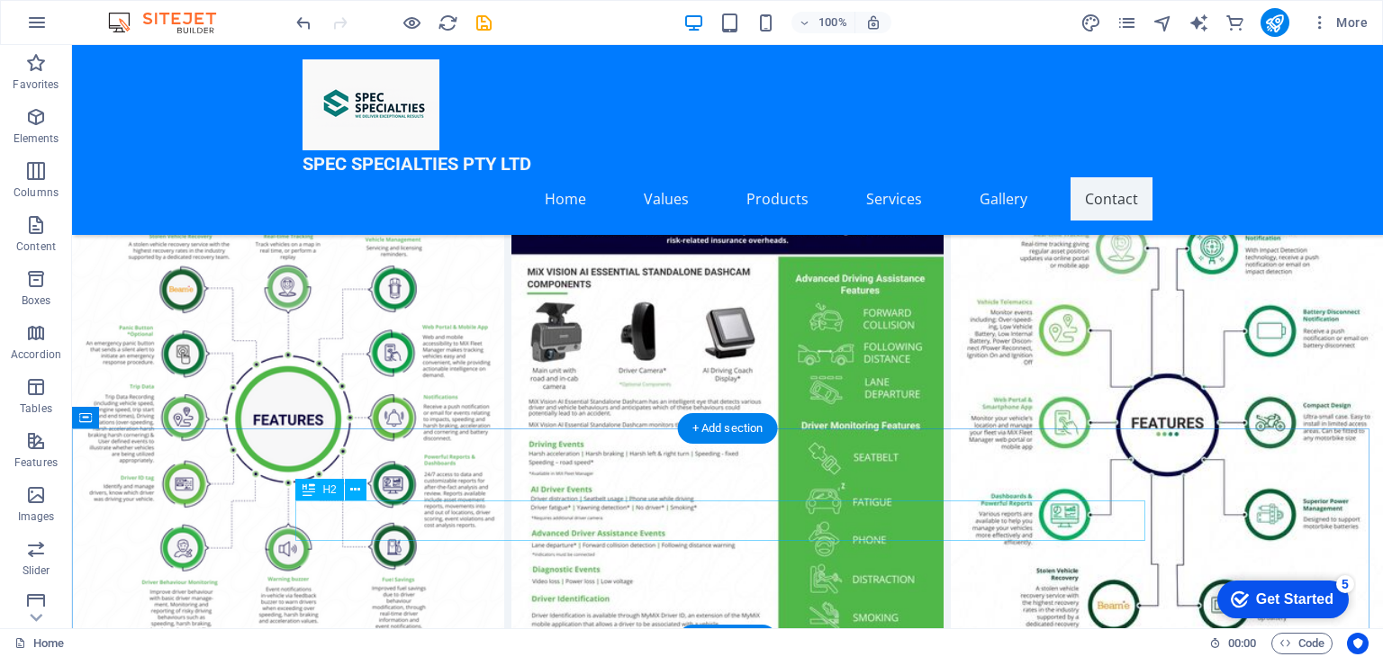
scroll to position [7363, 0]
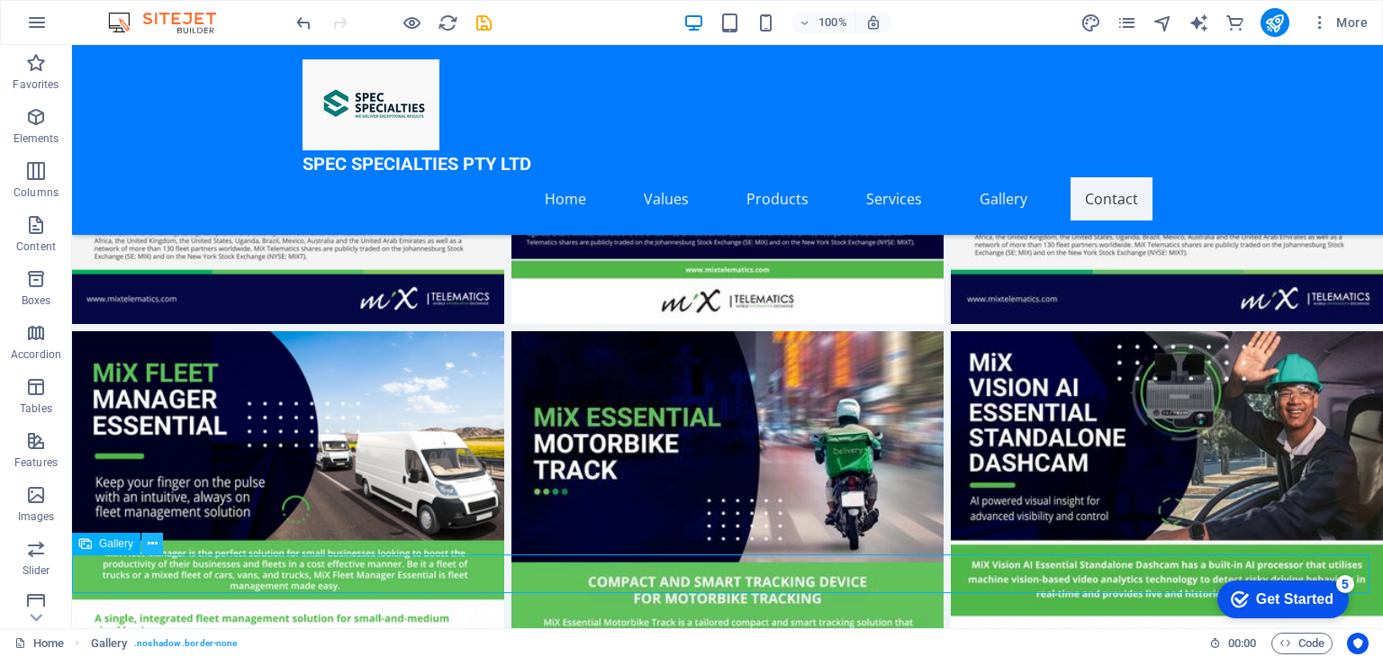
click at [151, 541] on icon at bounding box center [153, 544] width 10 height 19
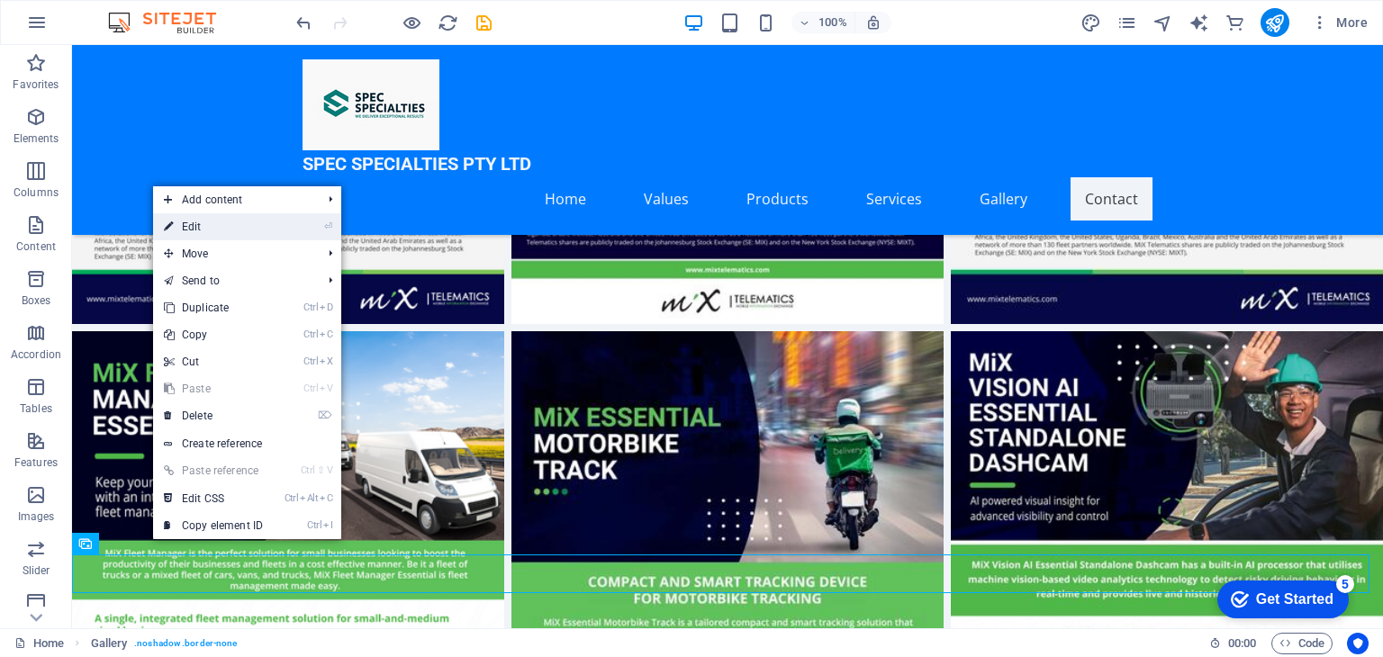
click at [205, 226] on link "⏎ Edit" at bounding box center [213, 226] width 121 height 27
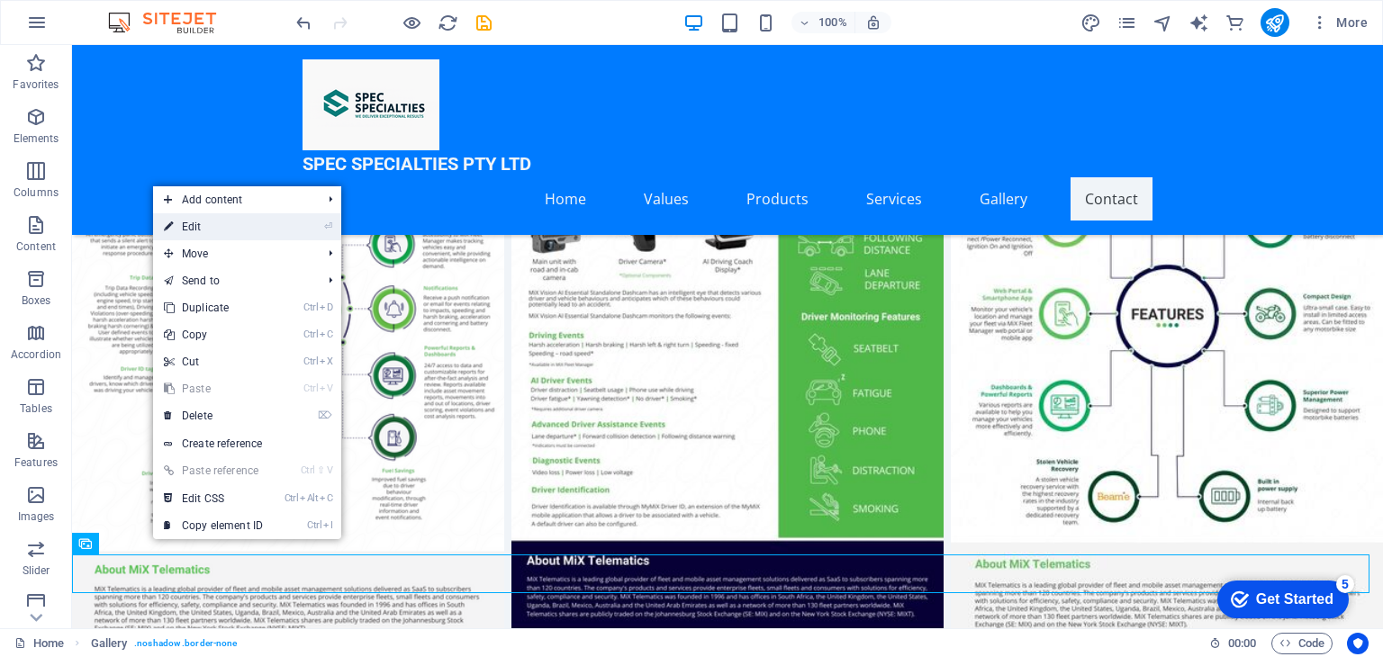
select select "4"
select select "%"
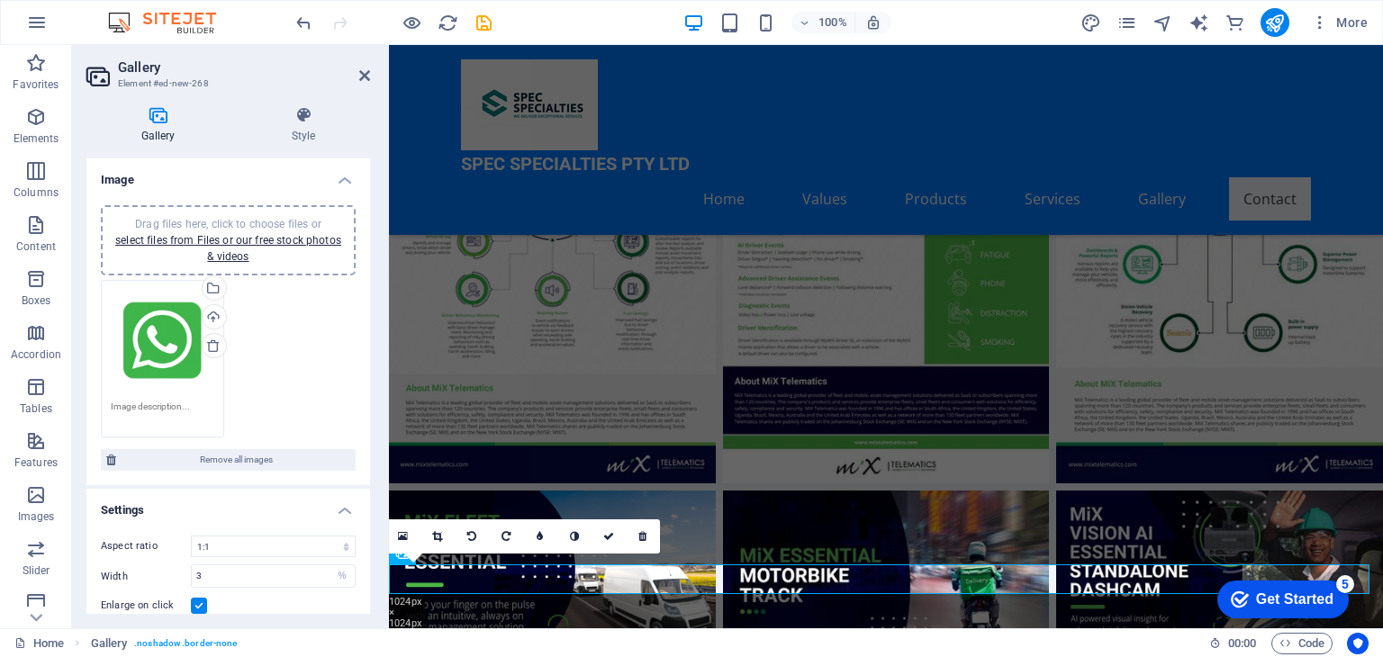
drag, startPoint x: 167, startPoint y: 332, endPoint x: 202, endPoint y: 170, distance: 165.8
click at [202, 170] on h4 "Image" at bounding box center [228, 174] width 284 height 32
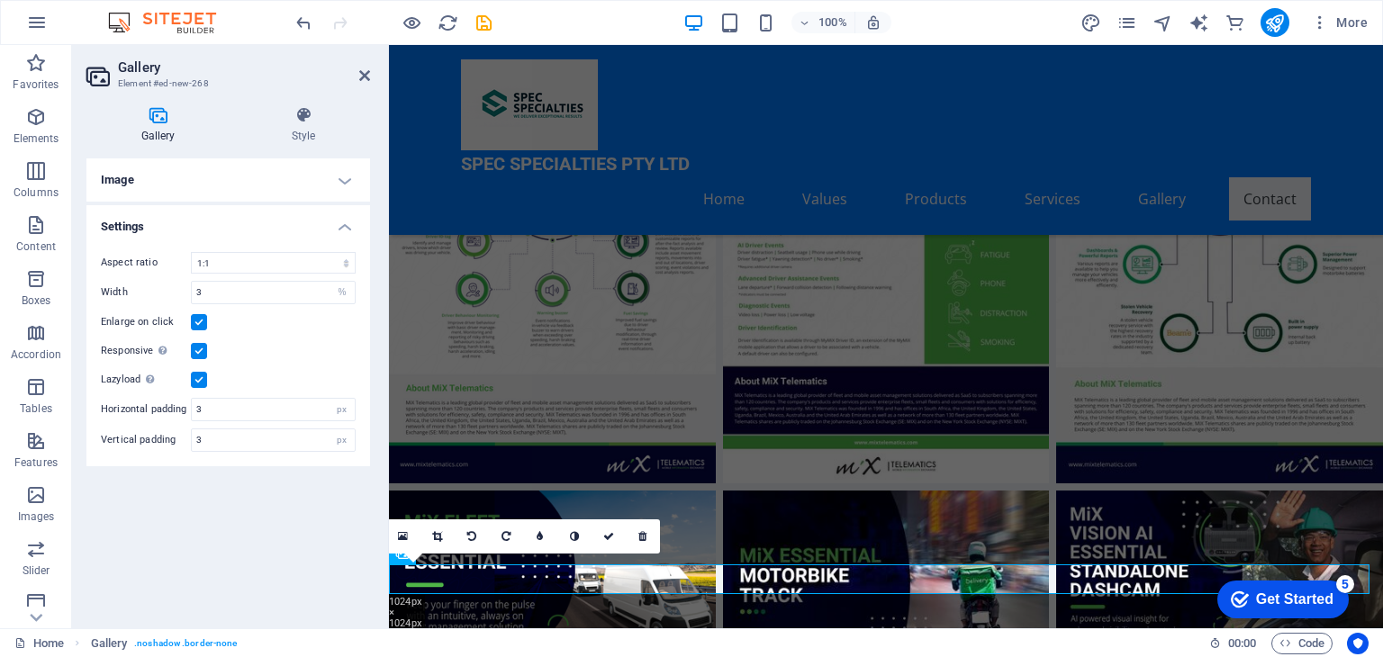
click at [160, 112] on icon at bounding box center [157, 115] width 143 height 18
click at [158, 181] on h4 "Image" at bounding box center [228, 179] width 284 height 43
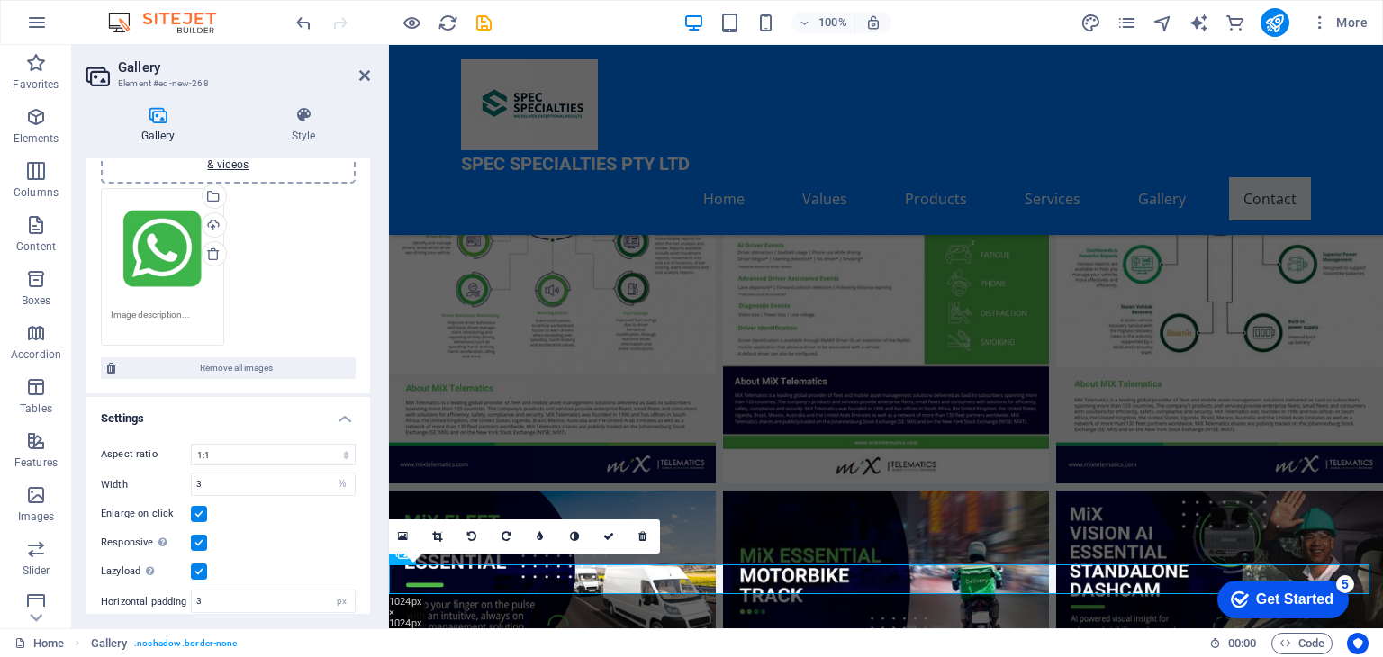
scroll to position [132, 0]
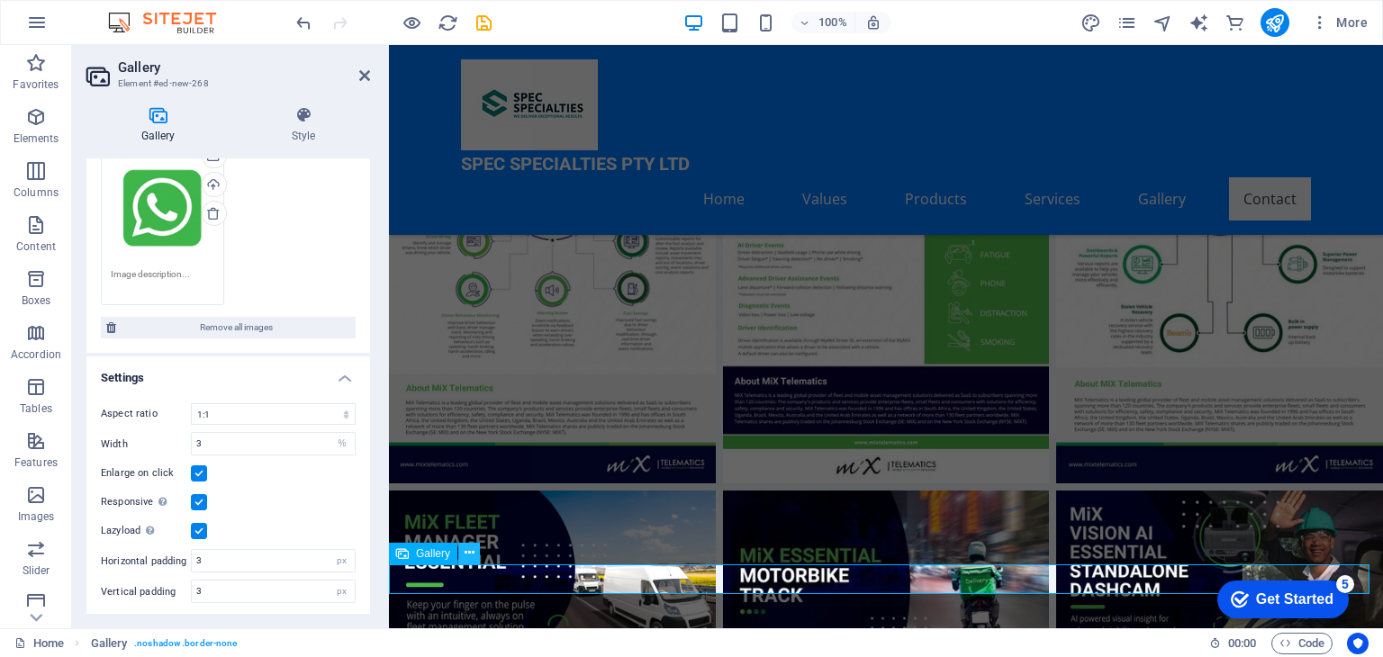
click at [461, 555] on button at bounding box center [469, 554] width 22 height 22
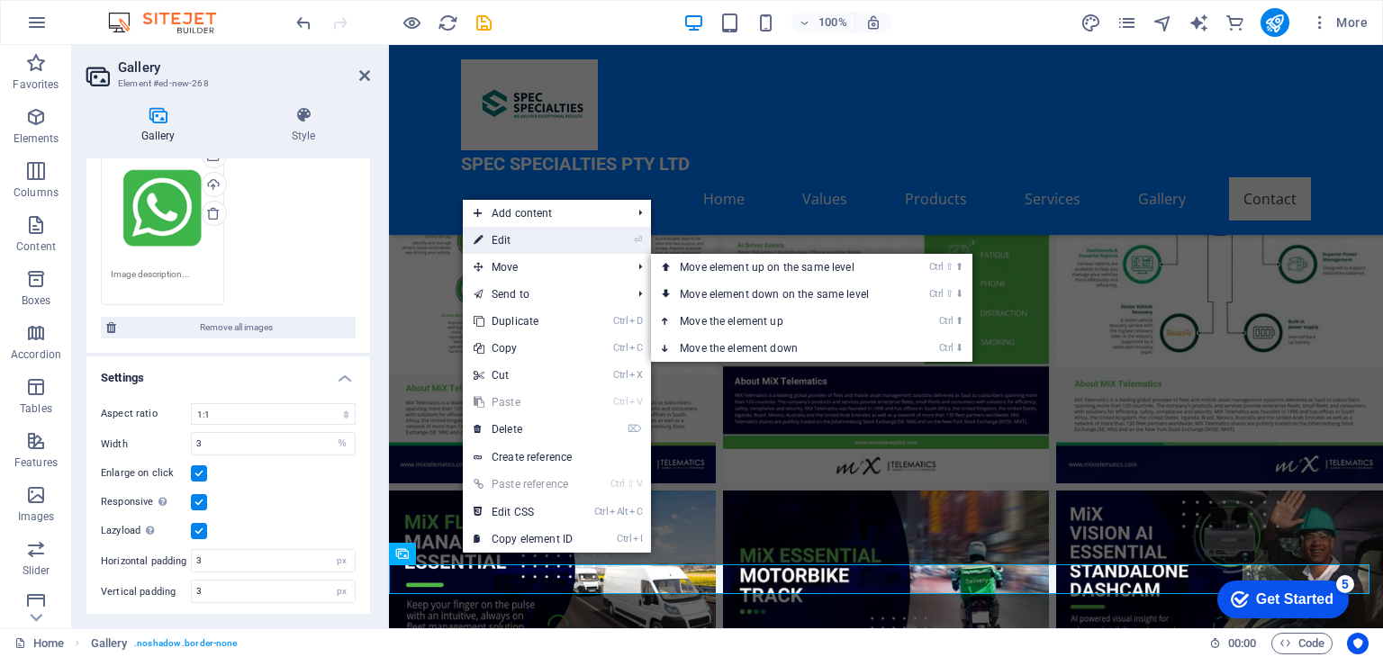
click at [517, 239] on link "⏎ Edit" at bounding box center [523, 240] width 121 height 27
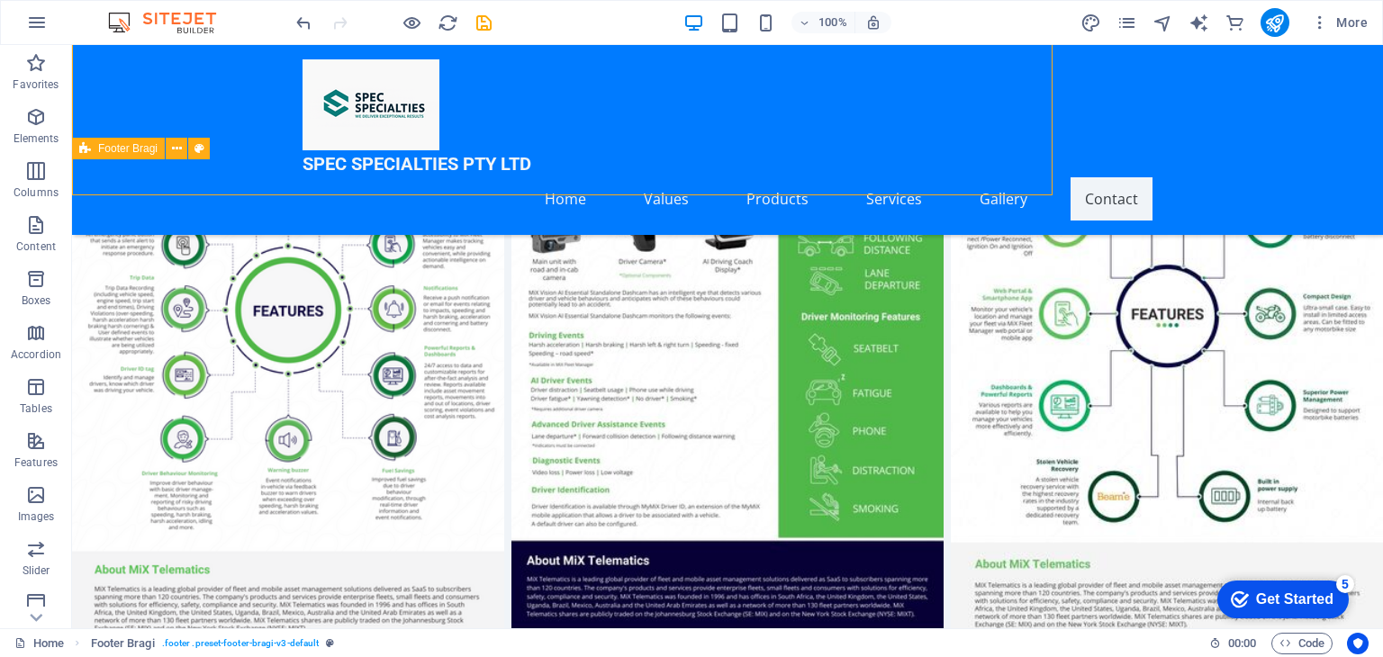
scroll to position [7363, 0]
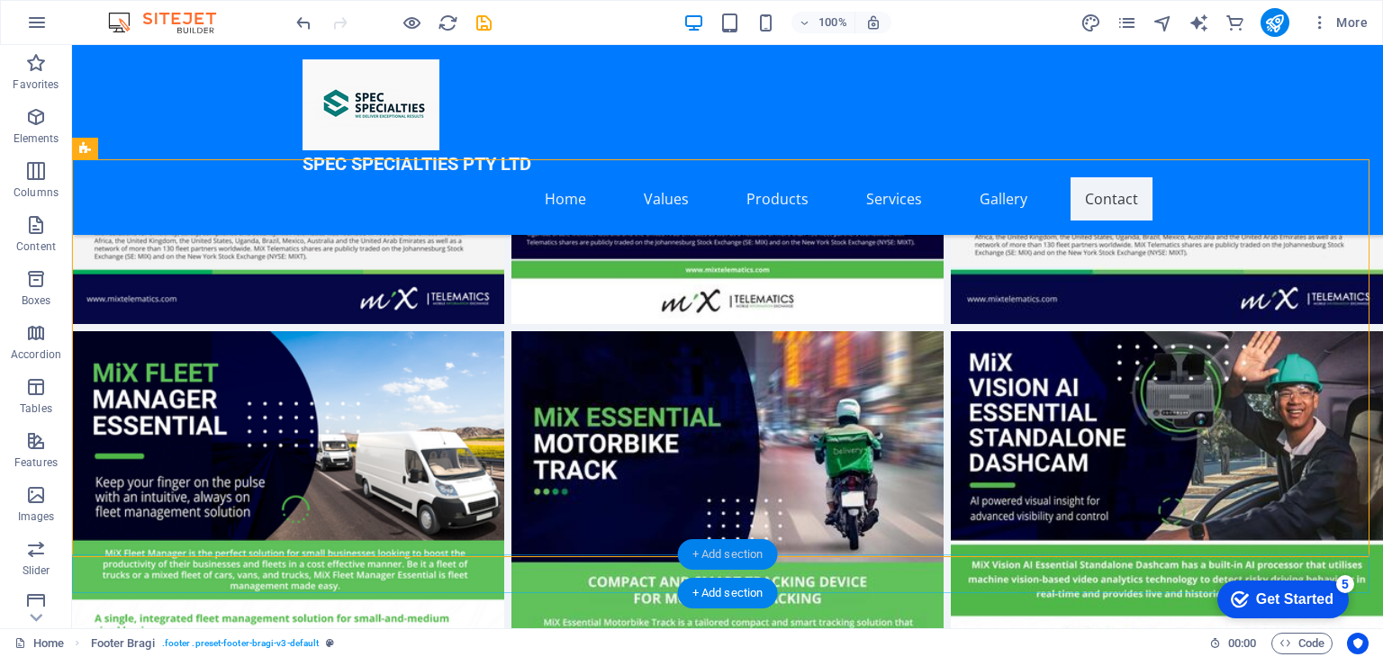
click at [713, 555] on div "+ Add section" at bounding box center [728, 554] width 100 height 31
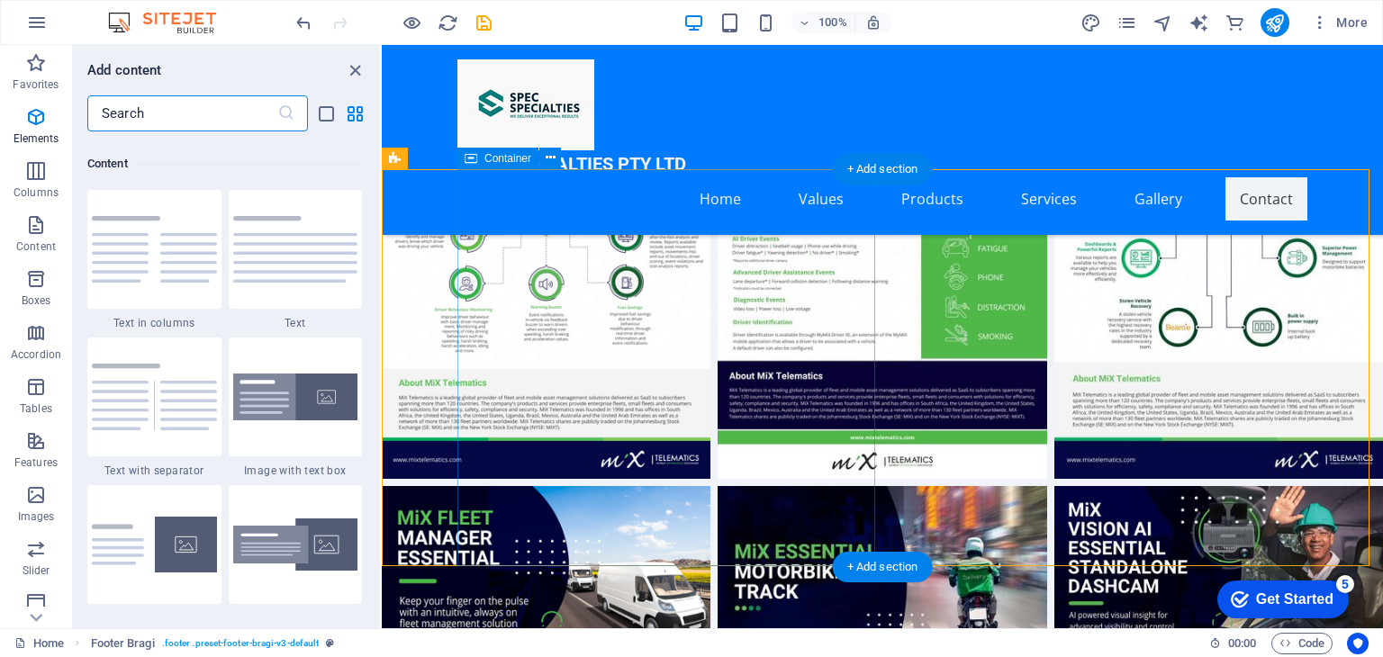
scroll to position [3150, 0]
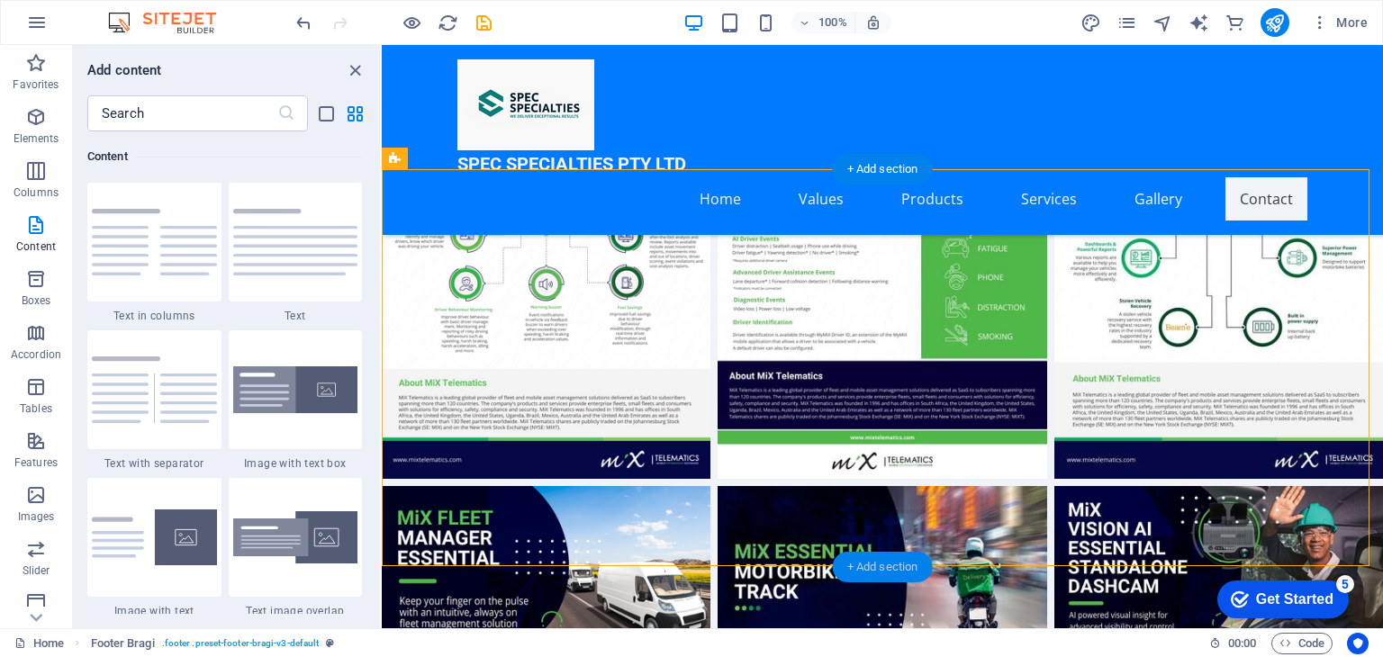
click at [892, 565] on div "+ Add section" at bounding box center [883, 567] width 100 height 31
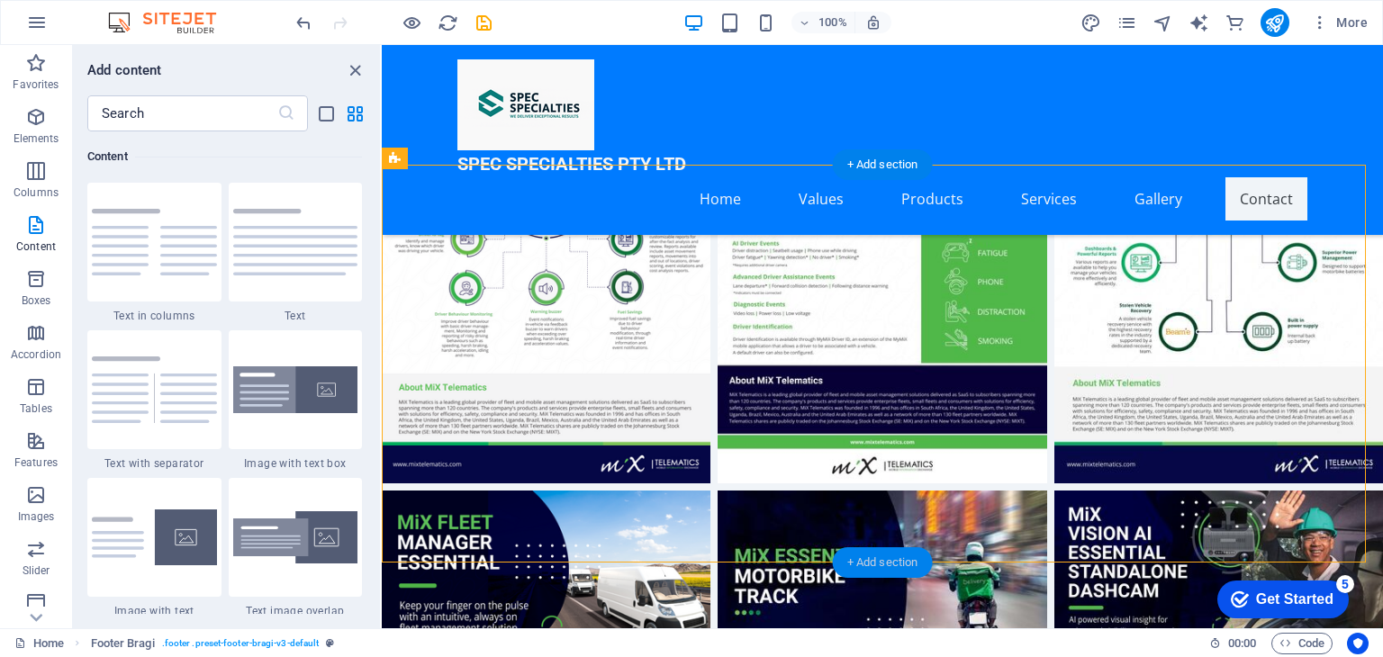
scroll to position [7000, 0]
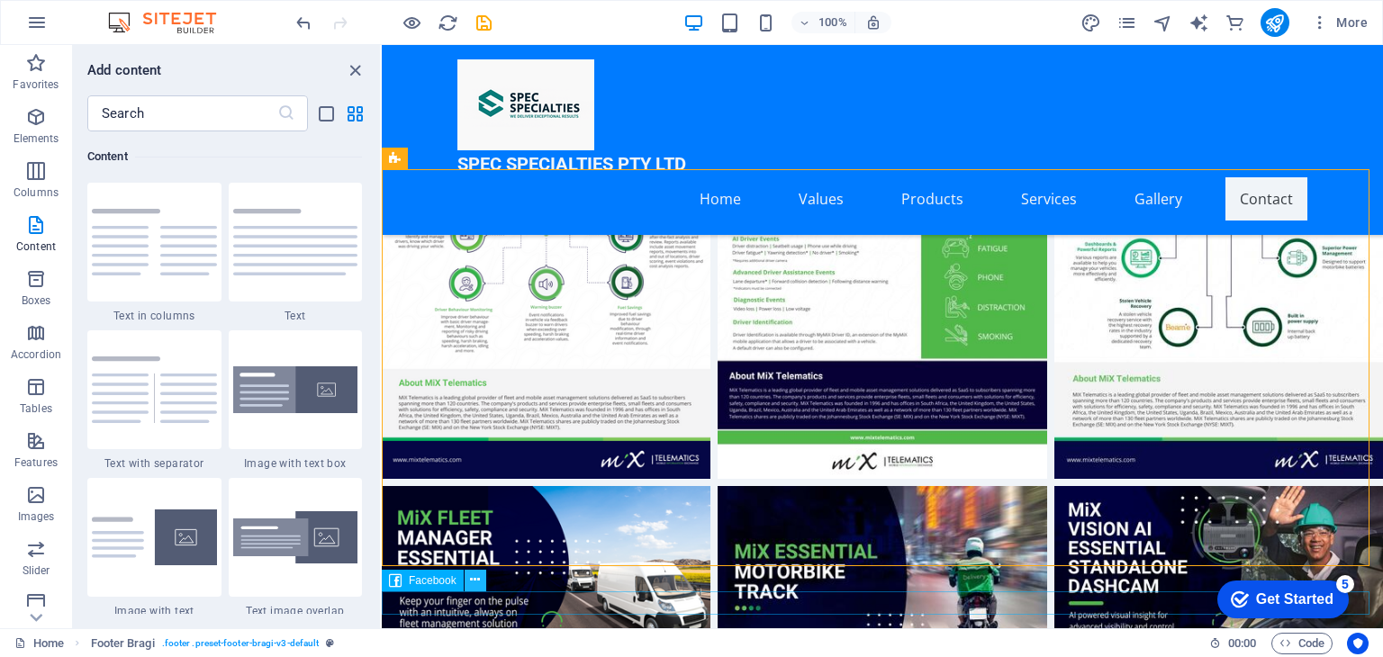
click at [480, 581] on button at bounding box center [476, 581] width 22 height 22
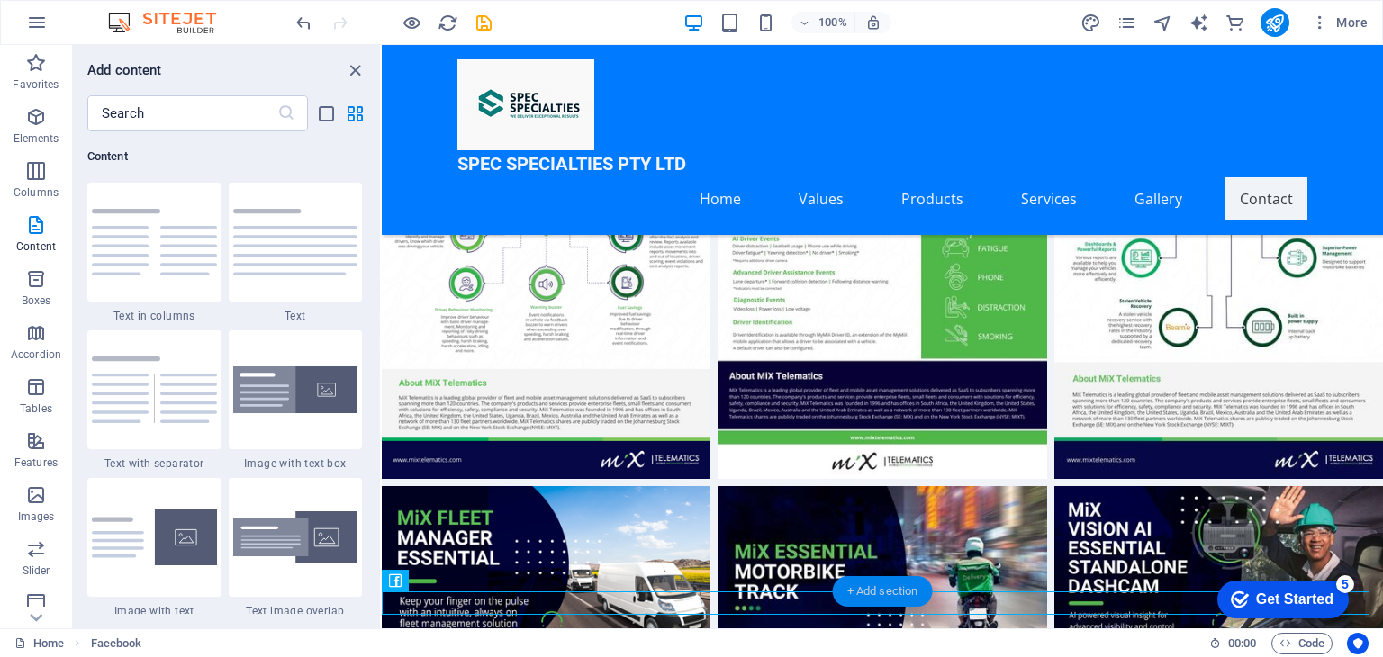
click at [864, 591] on div "+ Add section" at bounding box center [883, 591] width 100 height 31
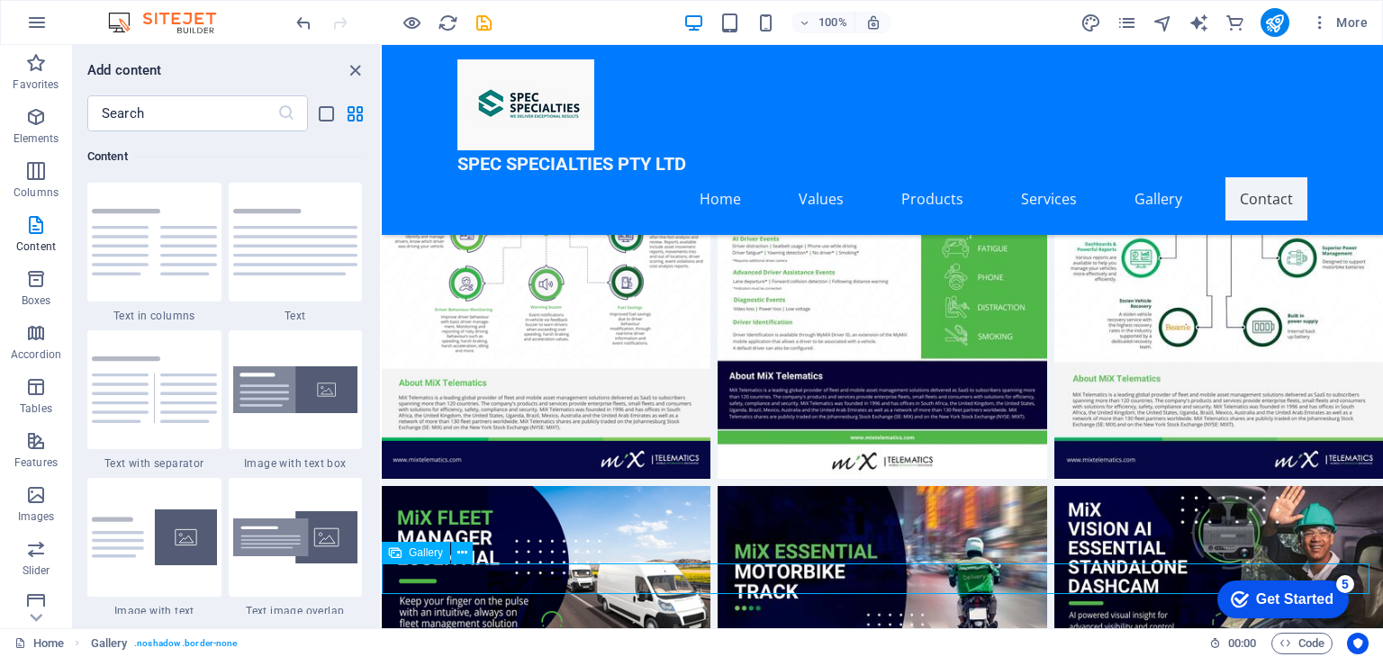
click at [460, 548] on icon at bounding box center [462, 553] width 10 height 19
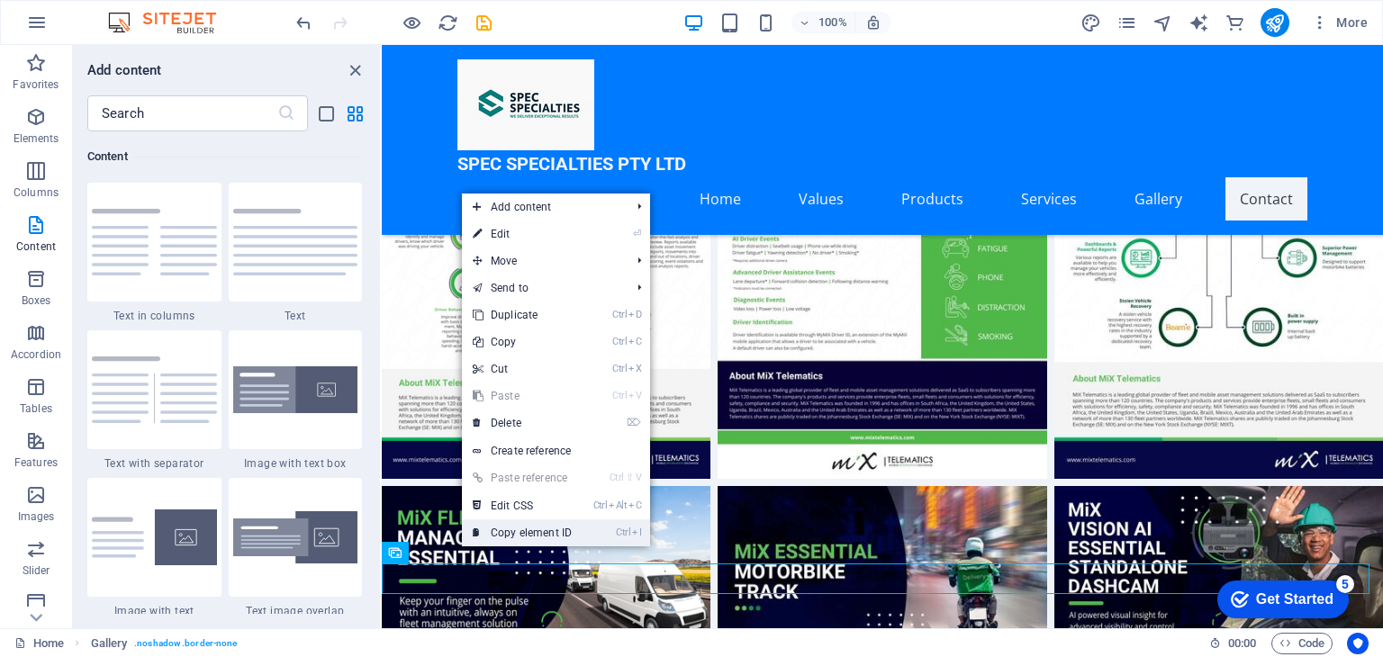
click at [519, 530] on link "Ctrl I Copy element ID" at bounding box center [522, 532] width 121 height 27
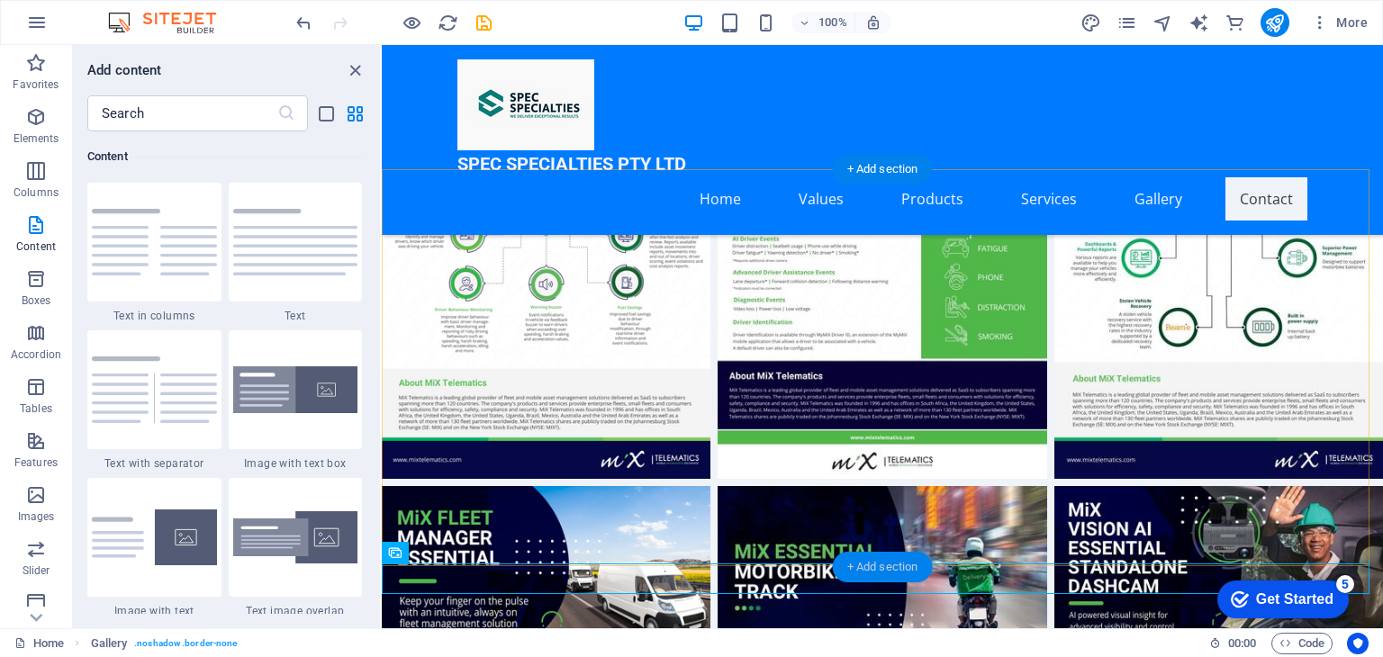
click at [913, 563] on div "+ Add section" at bounding box center [883, 567] width 100 height 31
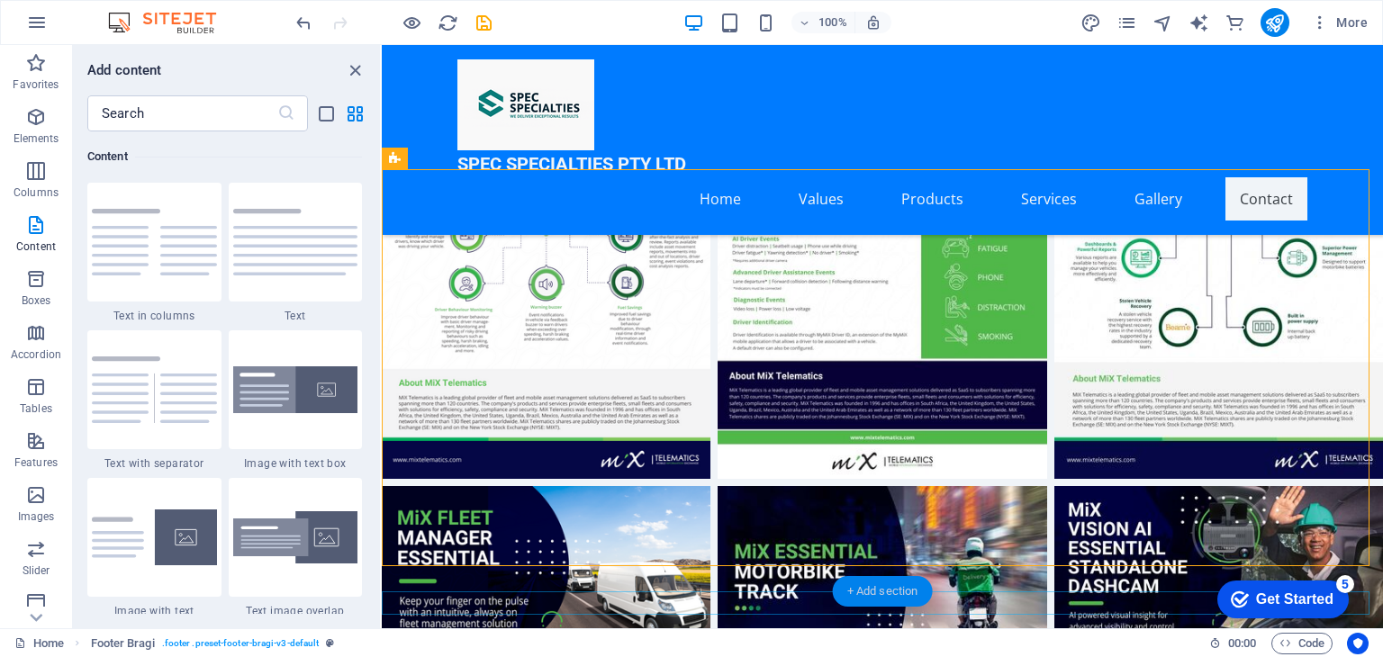
click at [875, 588] on div "+ Add section" at bounding box center [883, 591] width 100 height 31
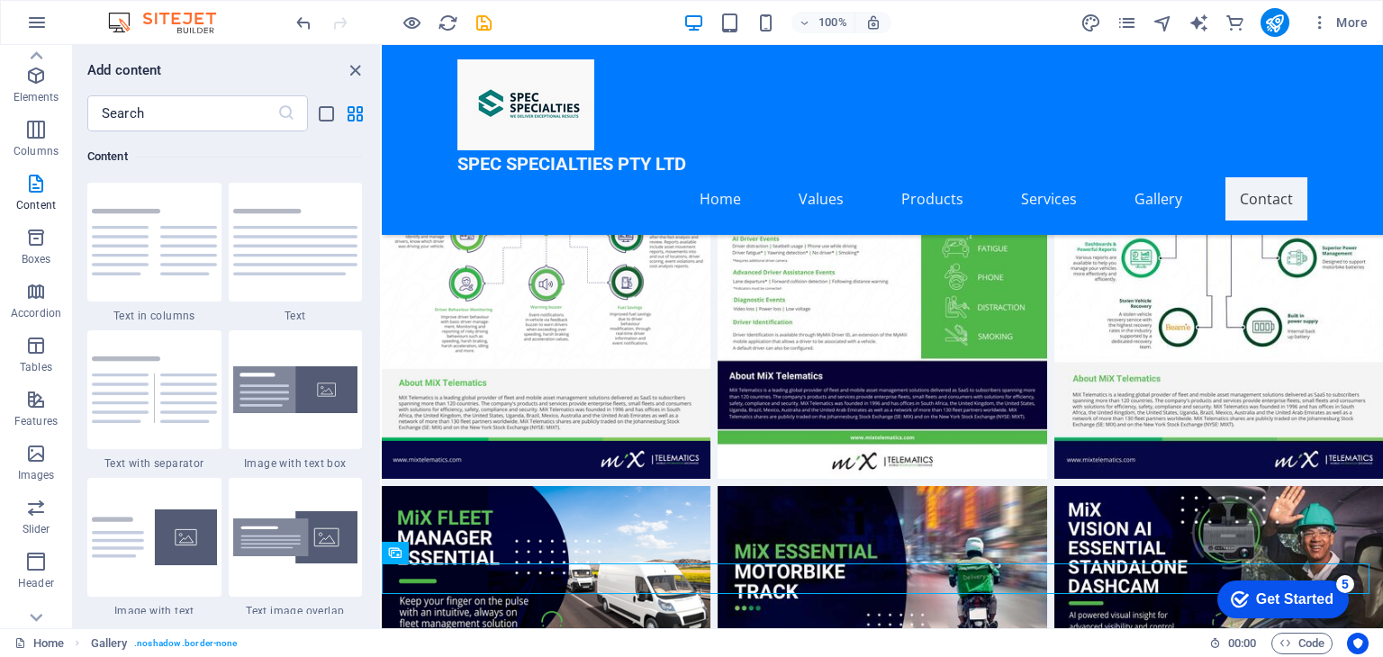
scroll to position [0, 0]
click at [27, 123] on icon "button" at bounding box center [36, 117] width 22 height 22
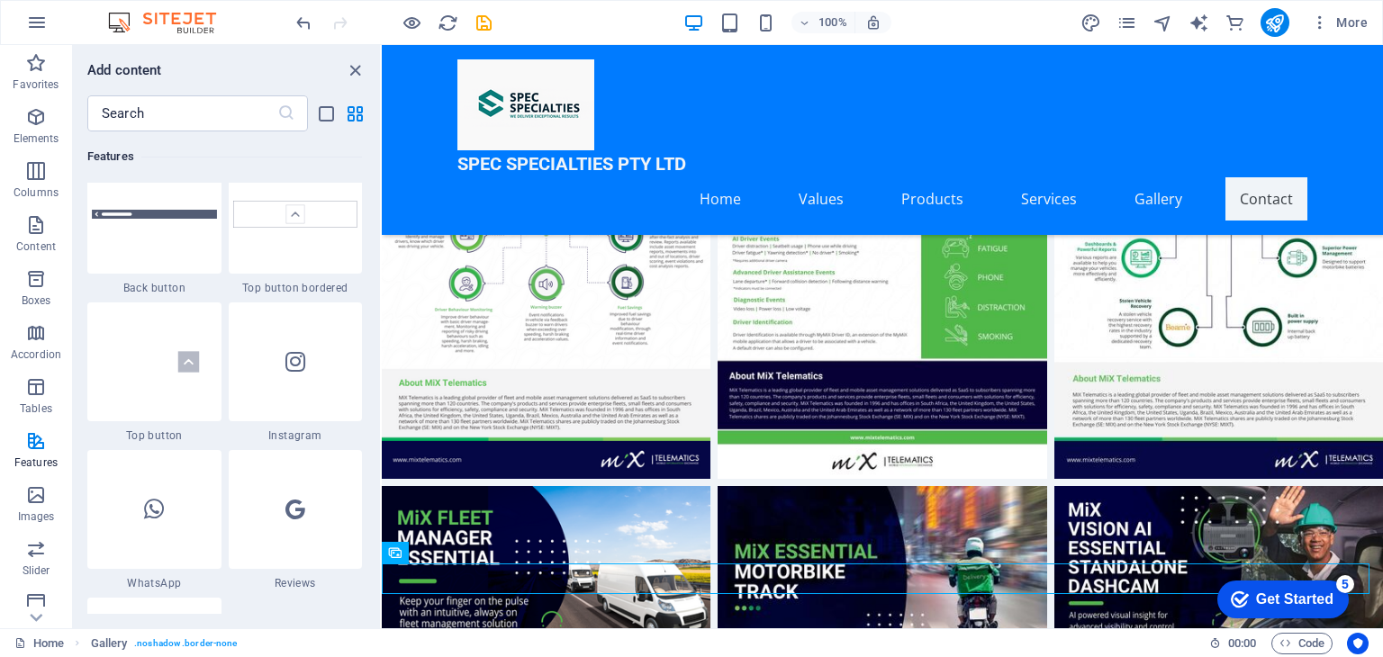
scroll to position [8763, 0]
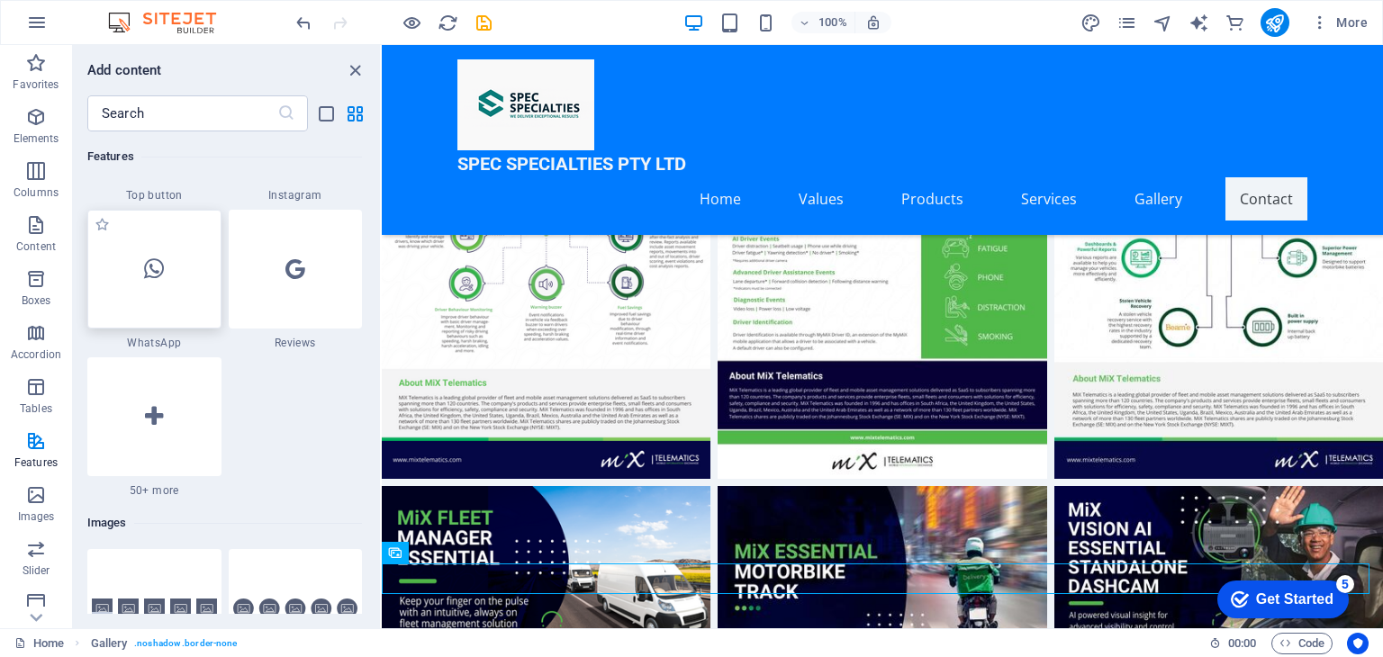
click at [164, 271] on icon at bounding box center [154, 268] width 20 height 23
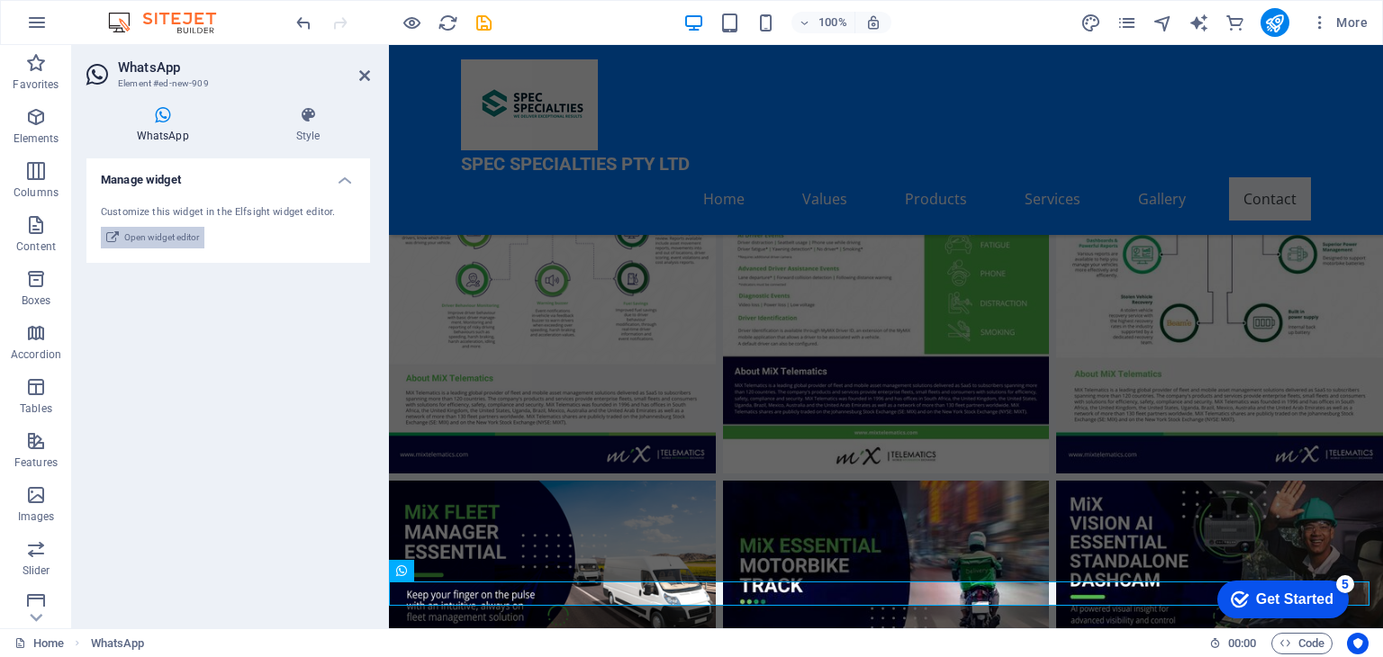
click at [118, 234] on icon at bounding box center [112, 238] width 13 height 22
click at [367, 68] on header "WhatsApp Element #ed-new-909" at bounding box center [228, 68] width 284 height 47
click at [363, 72] on icon at bounding box center [364, 75] width 11 height 14
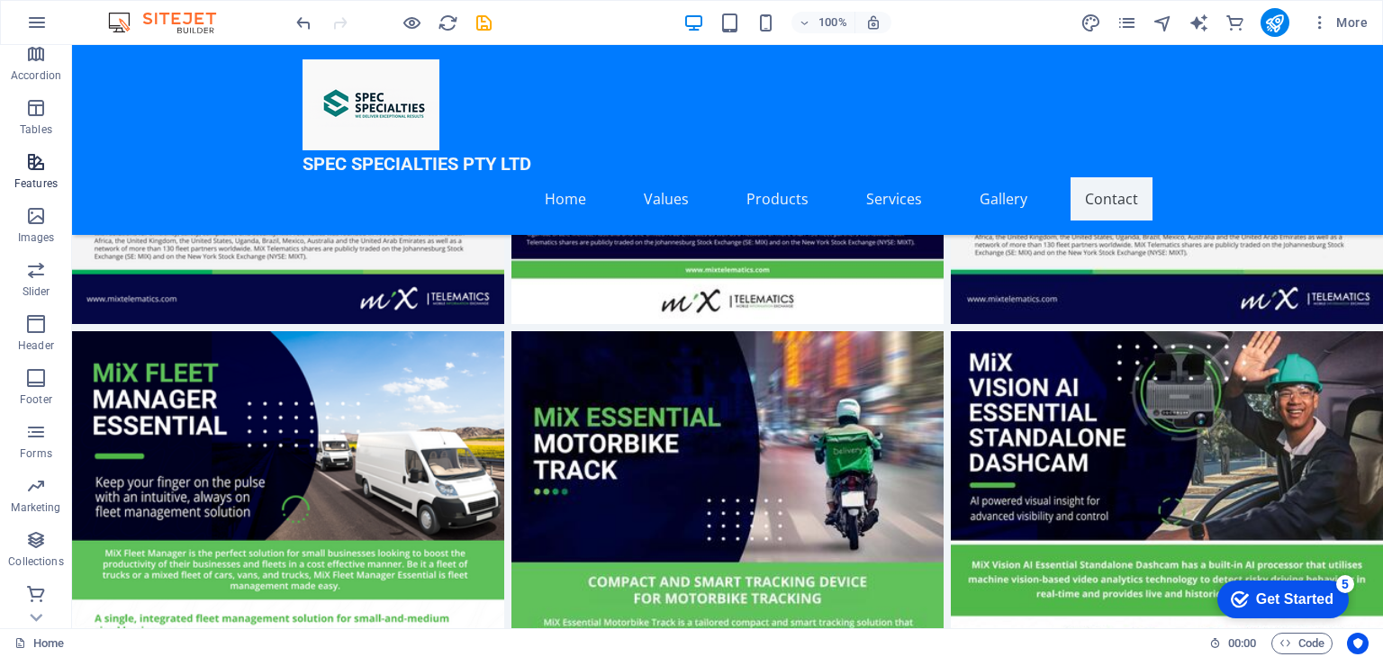
scroll to position [281, 0]
click at [39, 206] on icon "button" at bounding box center [36, 214] width 22 height 22
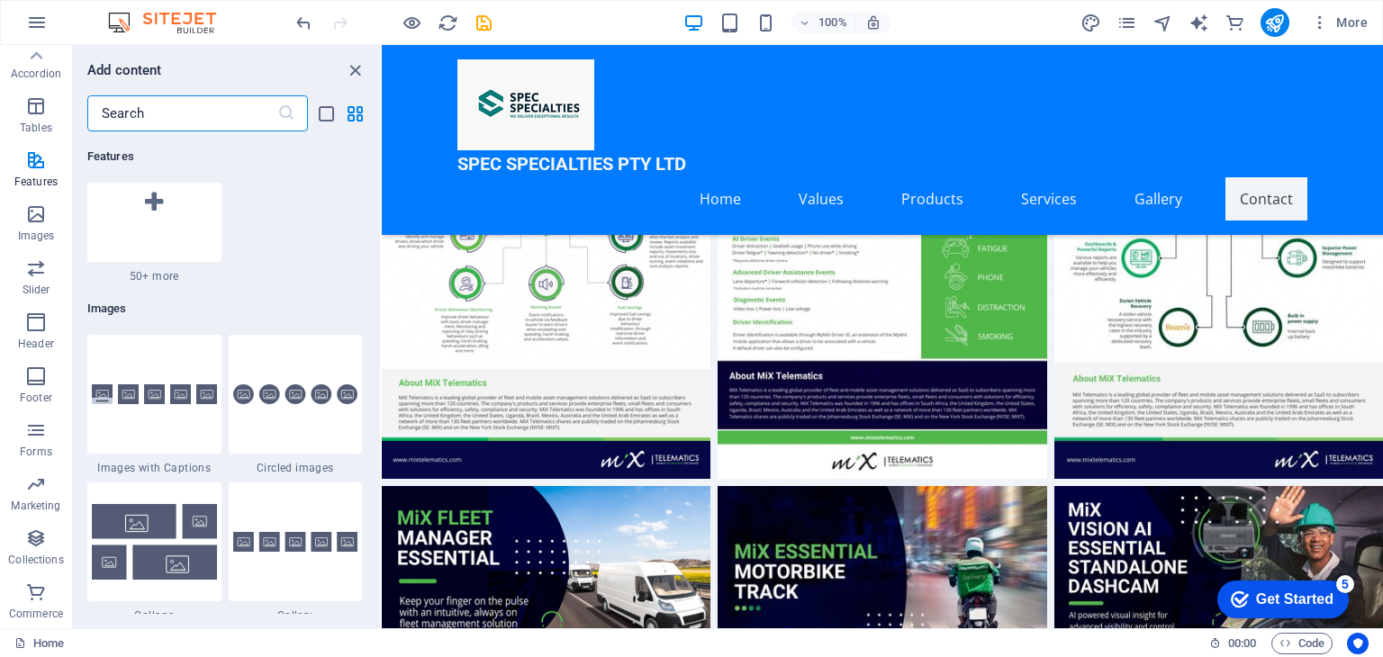
scroll to position [9003, 0]
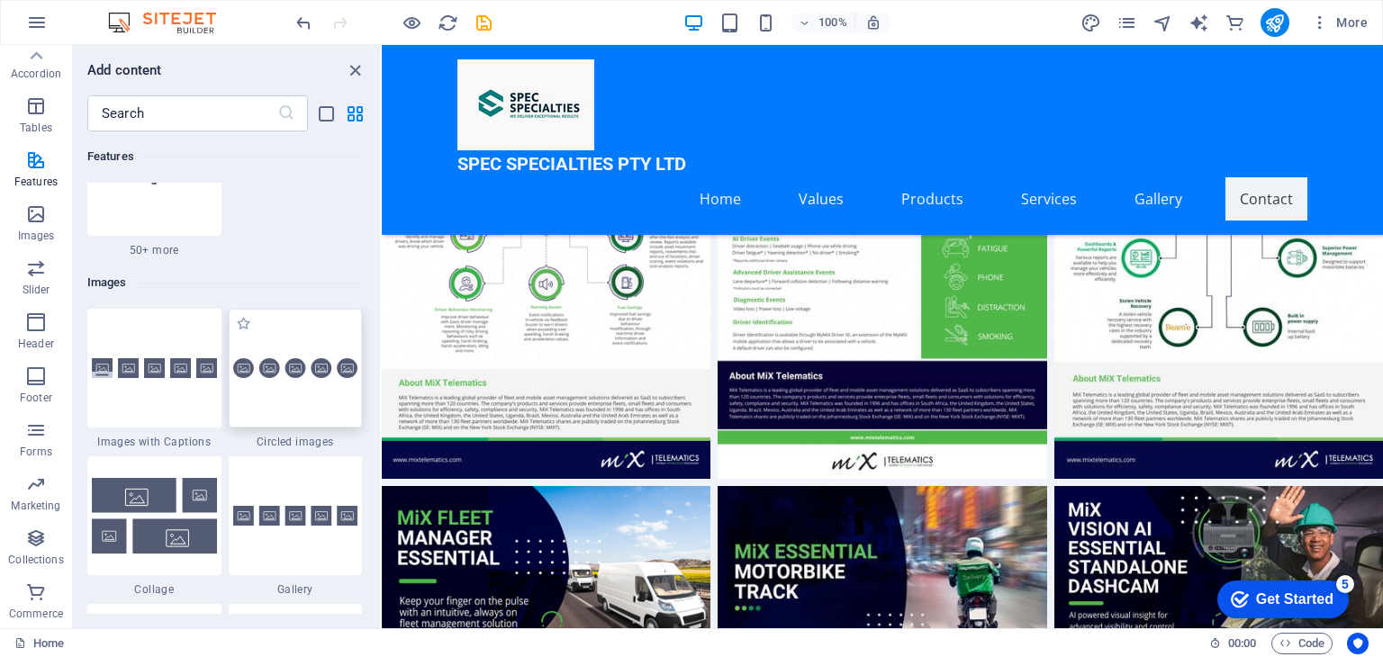
click at [280, 405] on div at bounding box center [296, 368] width 134 height 119
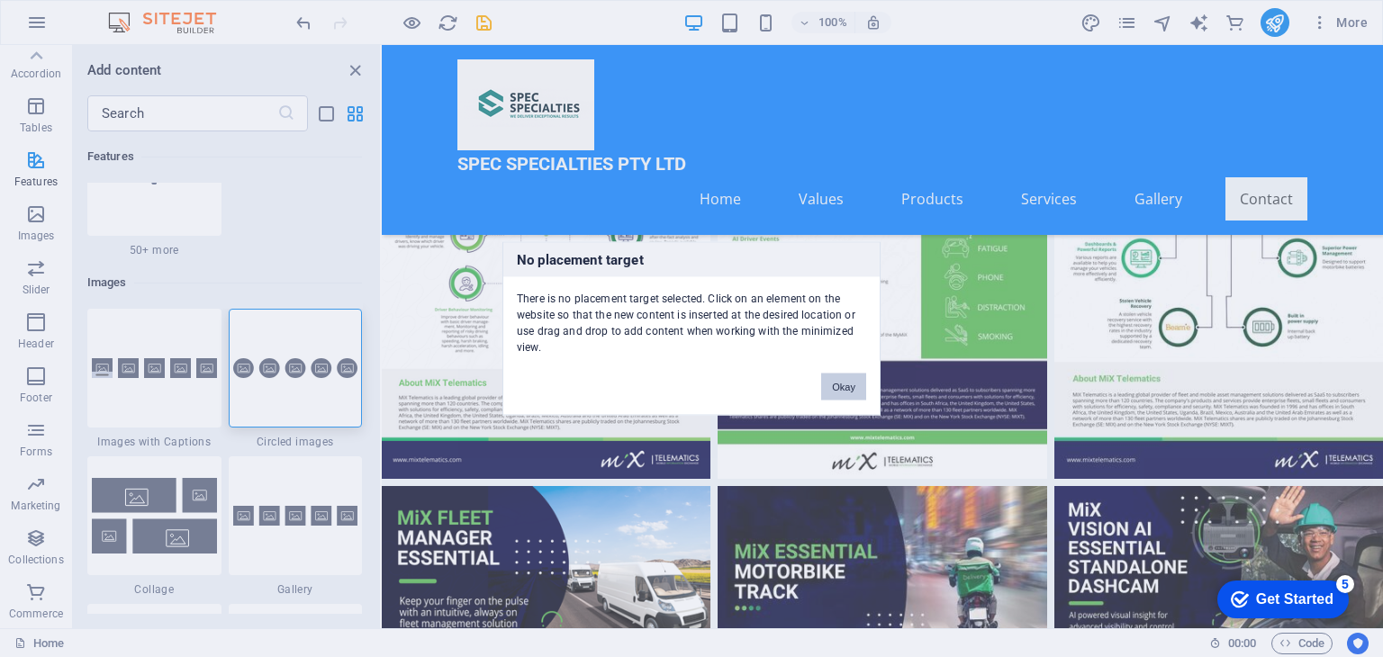
click at [854, 386] on button "Okay" at bounding box center [843, 387] width 45 height 27
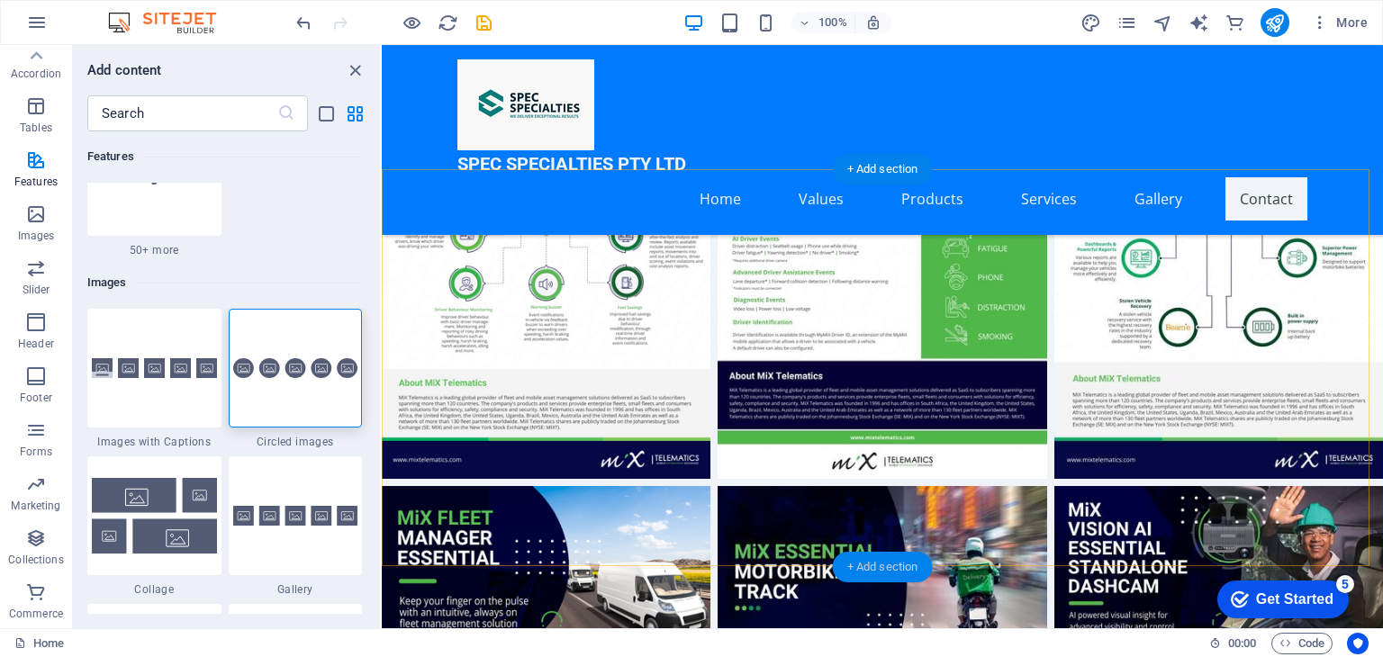
click at [896, 571] on div "+ Add section" at bounding box center [883, 567] width 100 height 31
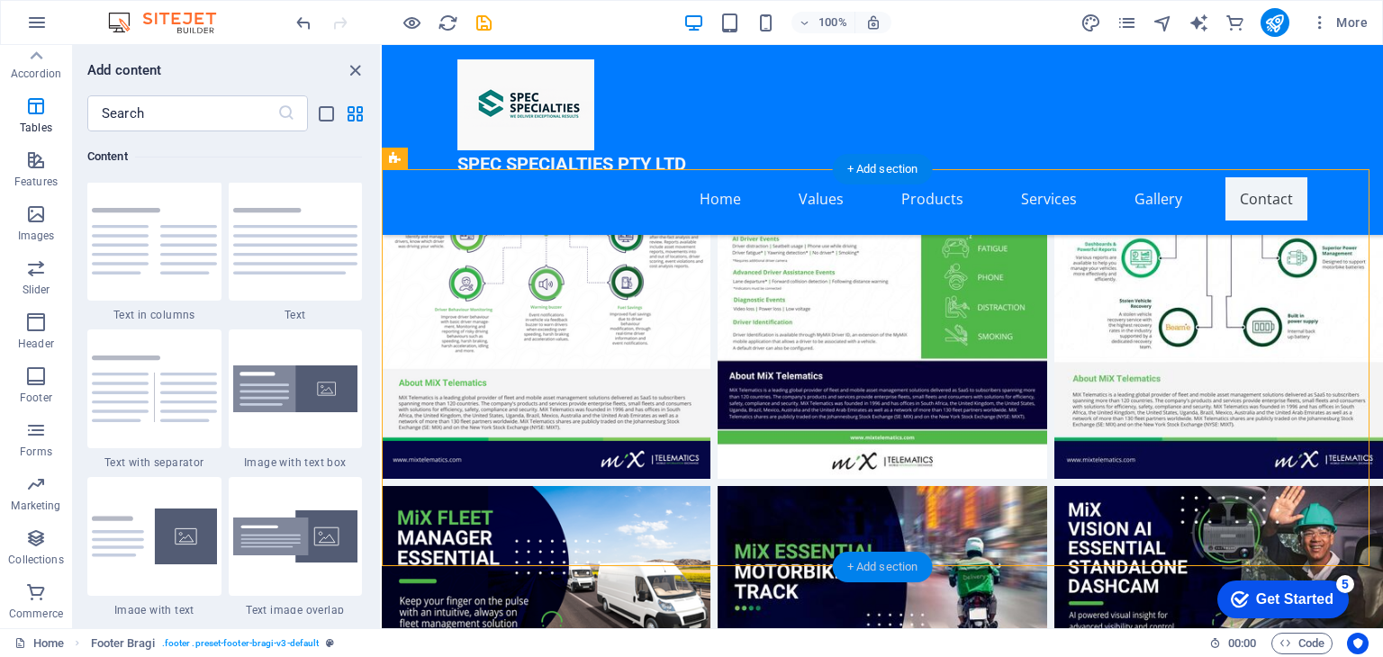
scroll to position [3150, 0]
click at [881, 594] on div "+ Add section" at bounding box center [883, 591] width 100 height 31
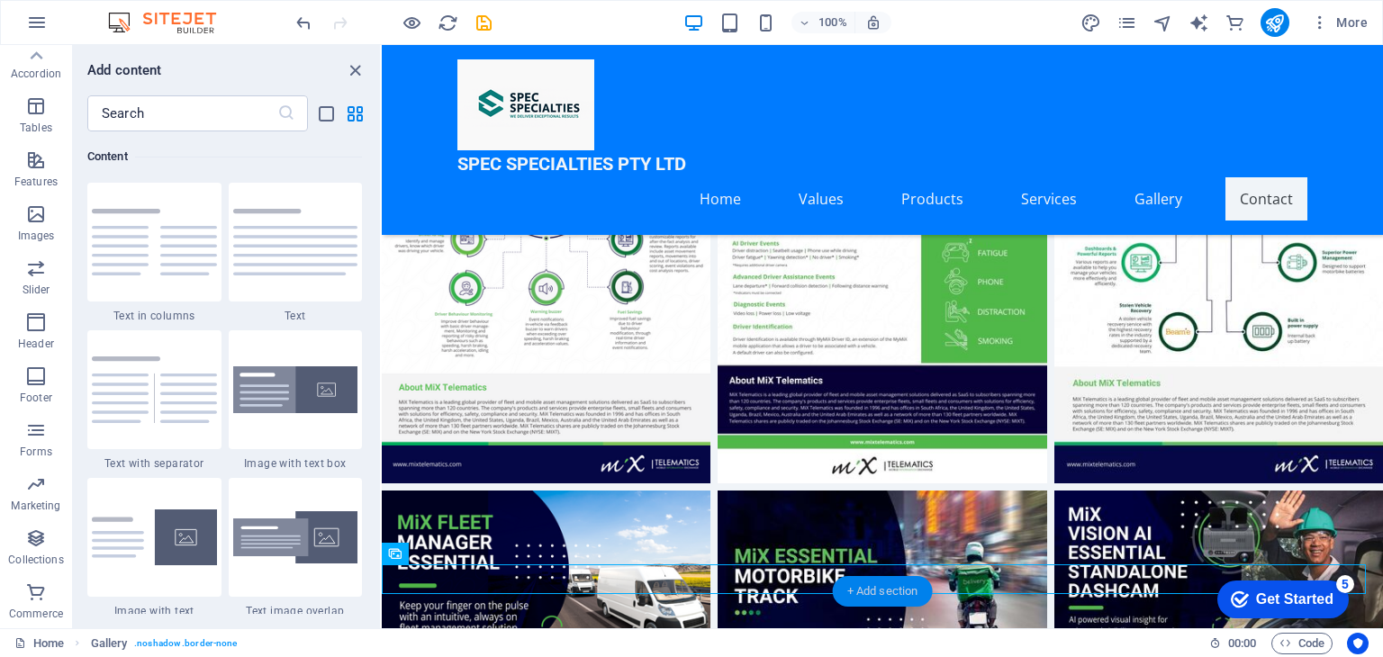
scroll to position [7000, 0]
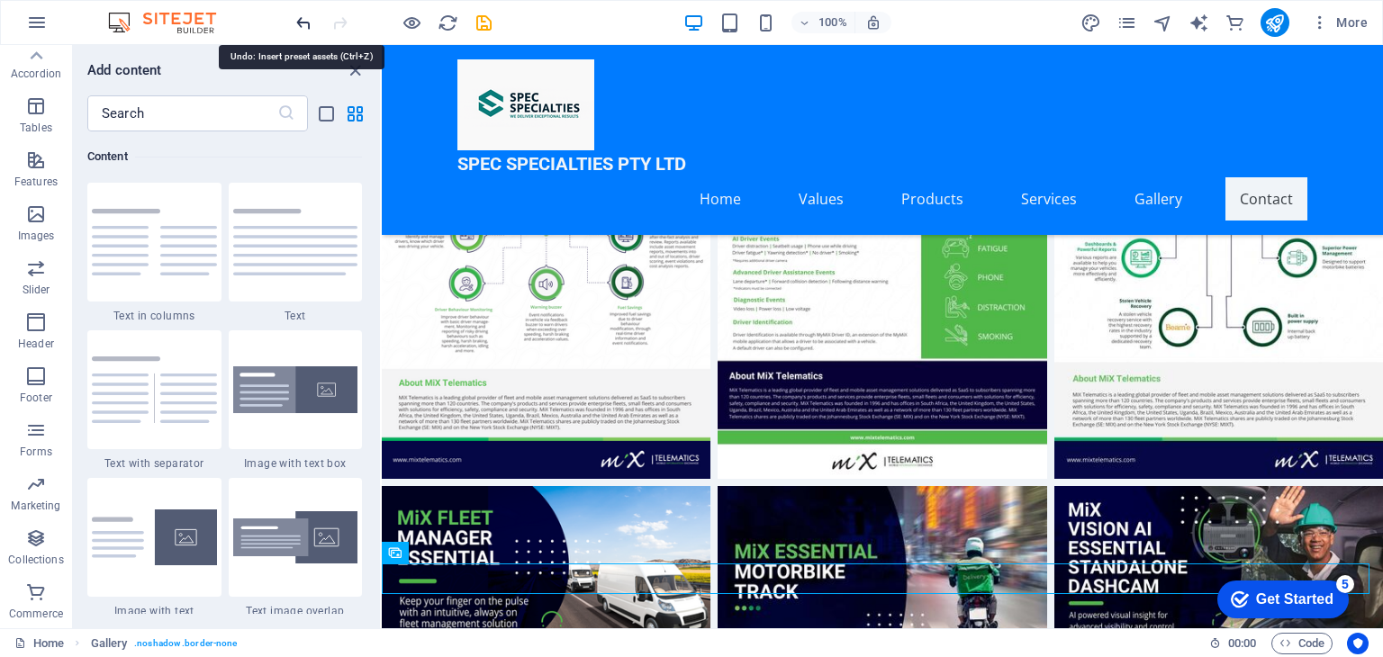
click at [303, 19] on icon "undo" at bounding box center [304, 23] width 21 height 21
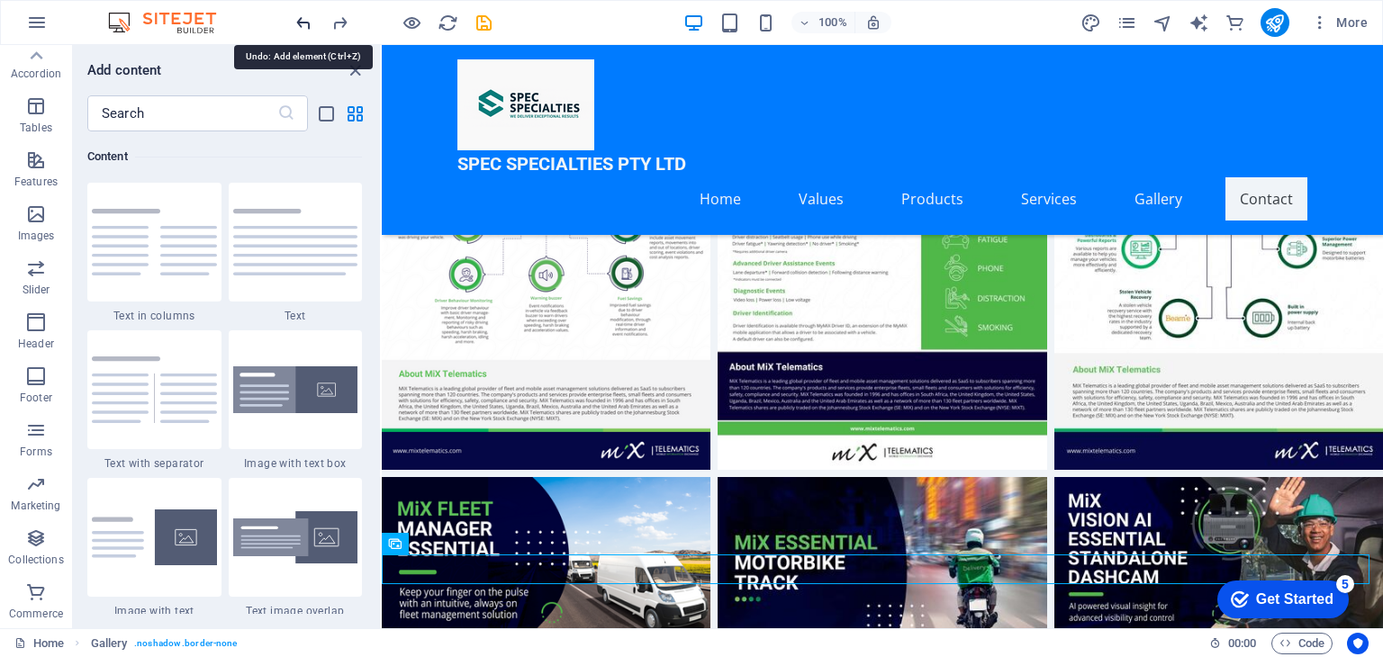
click at [303, 19] on icon "undo" at bounding box center [304, 23] width 21 height 21
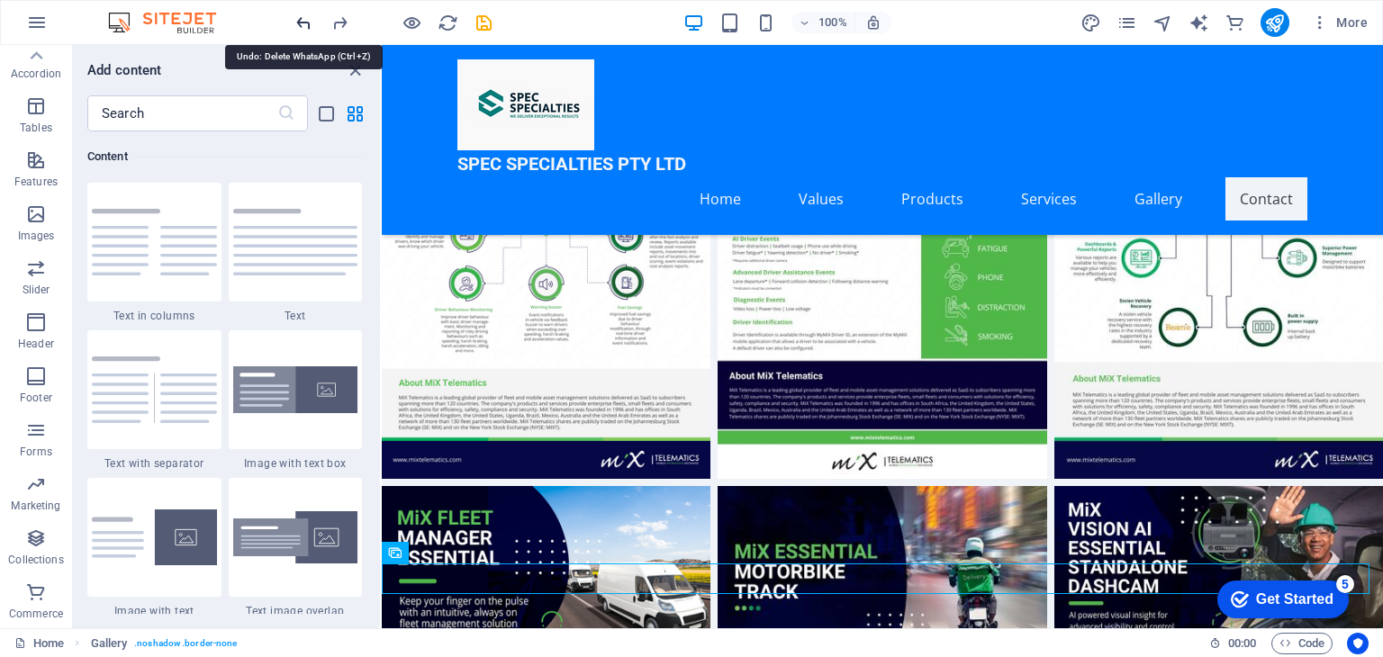
click at [303, 19] on icon "undo" at bounding box center [304, 23] width 21 height 21
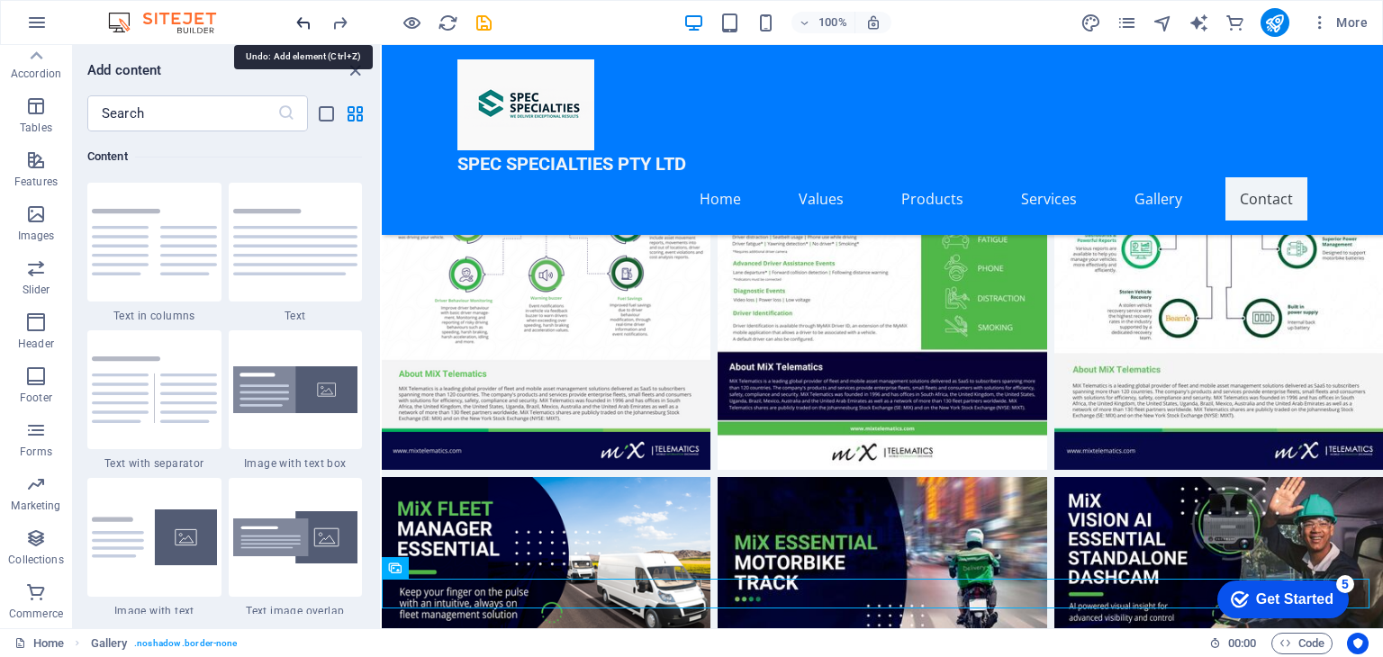
click at [303, 19] on icon "undo" at bounding box center [304, 23] width 21 height 21
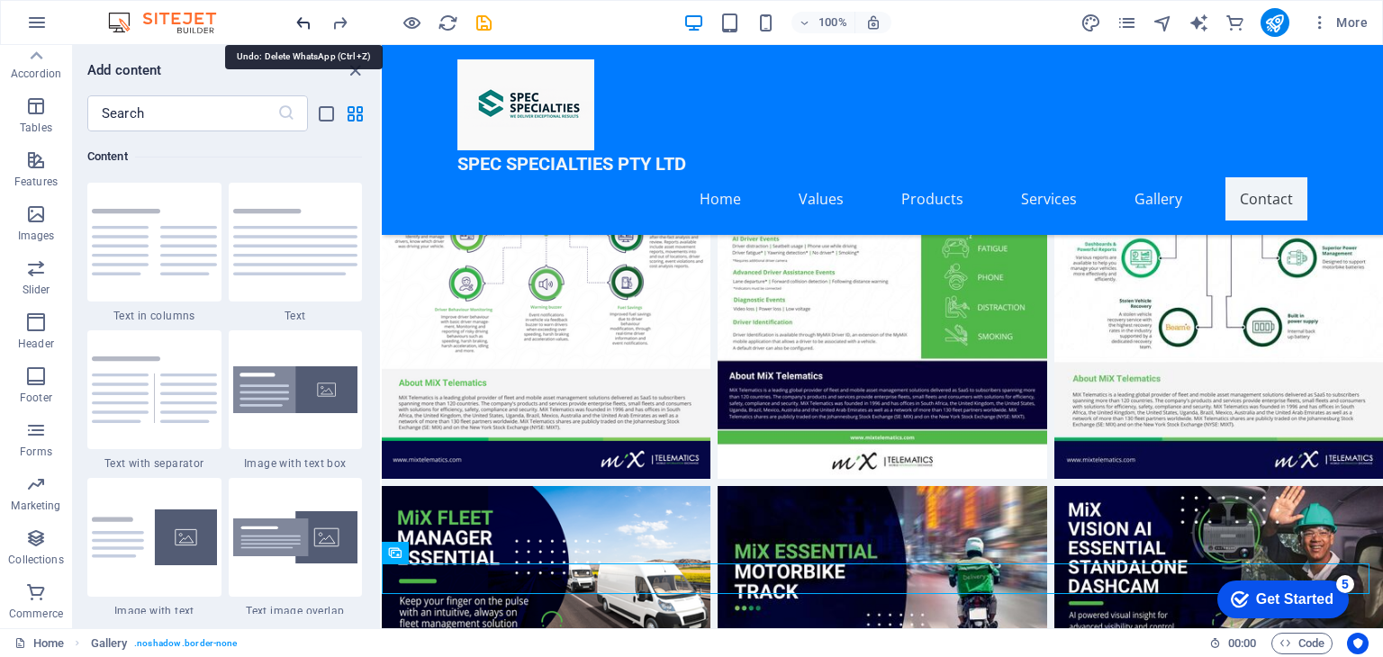
click at [303, 19] on icon "undo" at bounding box center [304, 23] width 21 height 21
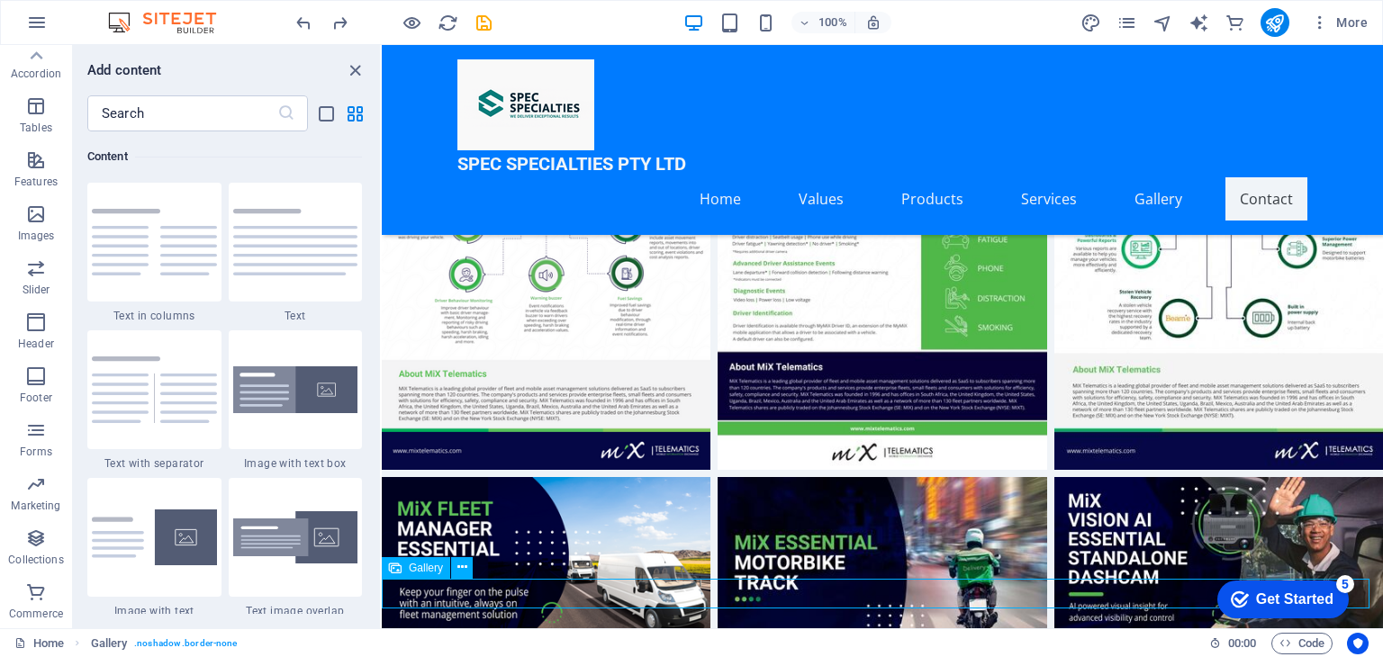
click at [412, 563] on span "Gallery" at bounding box center [426, 568] width 34 height 11
click at [461, 564] on icon at bounding box center [462, 567] width 10 height 19
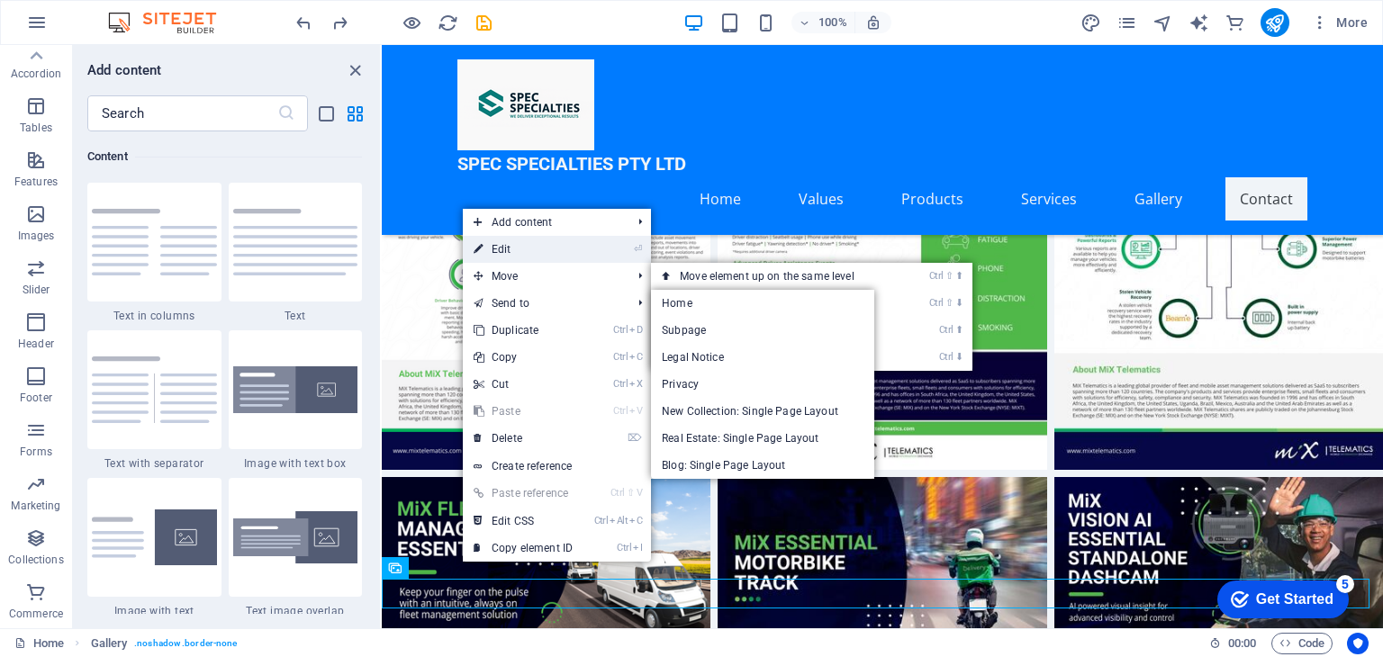
click at [517, 257] on link "⏎ Edit" at bounding box center [523, 249] width 121 height 27
select select "4"
select select "%"
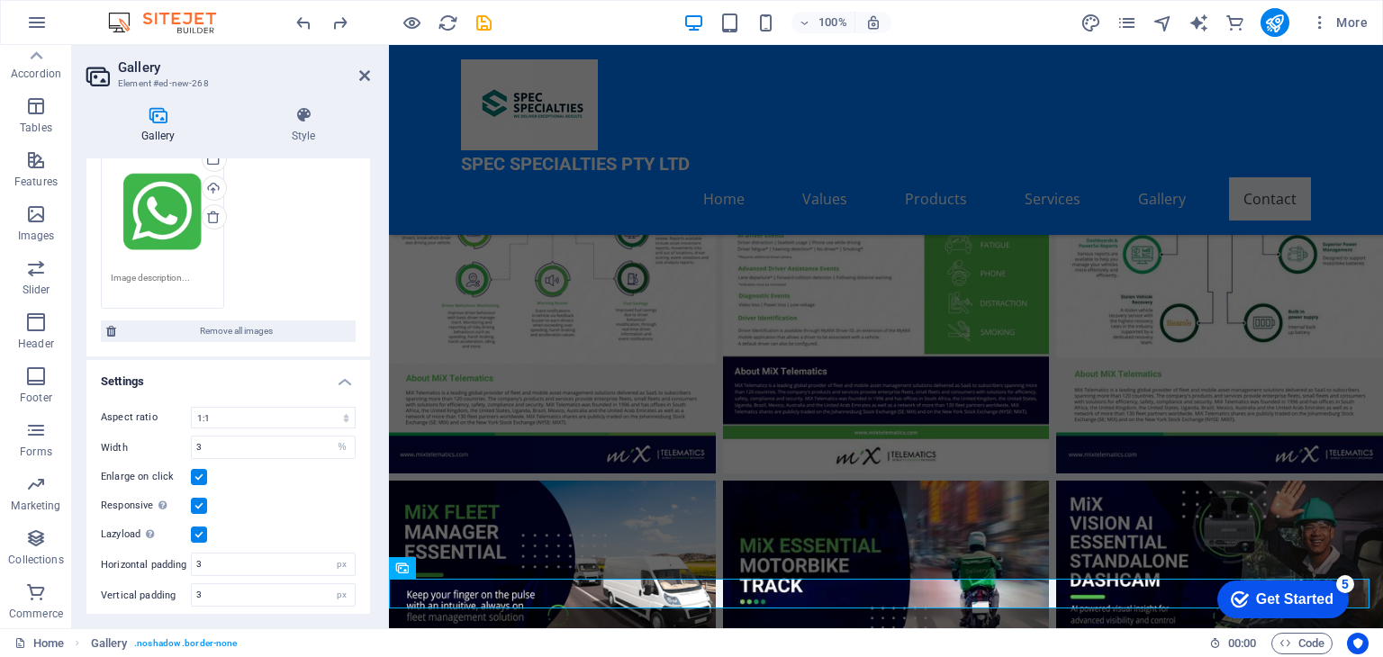
scroll to position [132, 0]
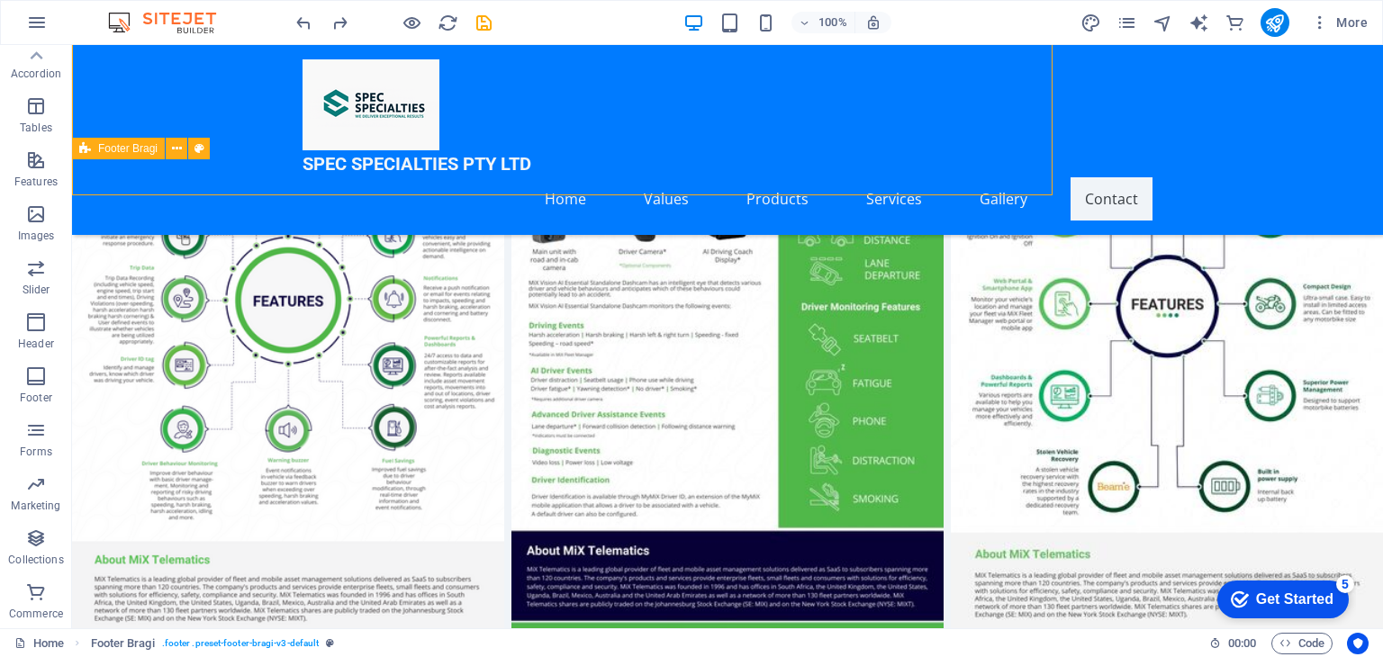
scroll to position [7363, 0]
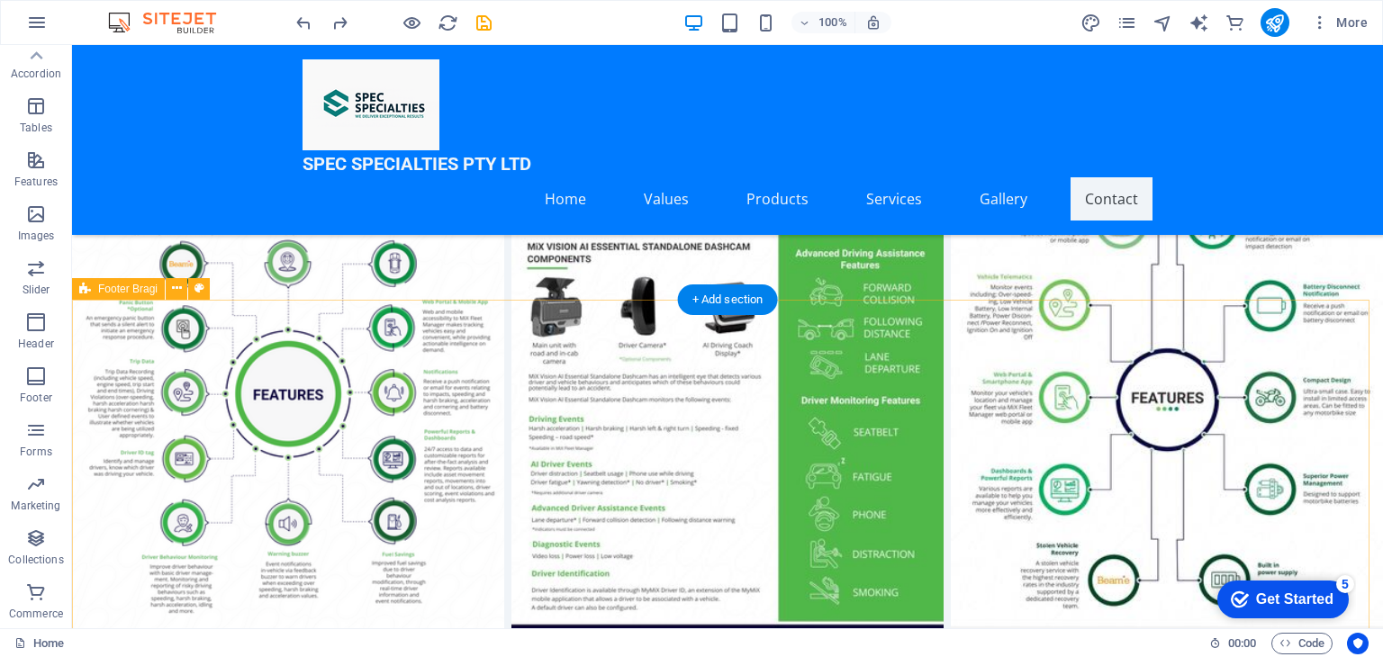
scroll to position [7387, 0]
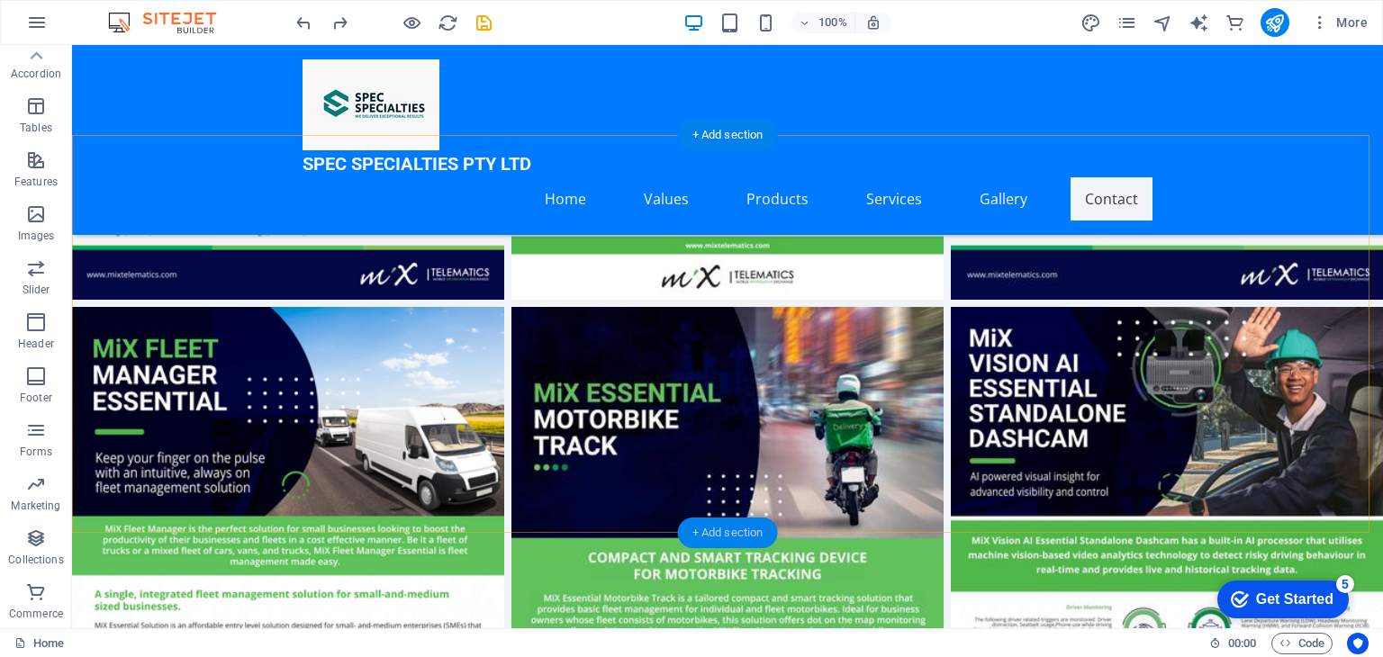
click at [721, 526] on div "+ Add section" at bounding box center [728, 533] width 100 height 31
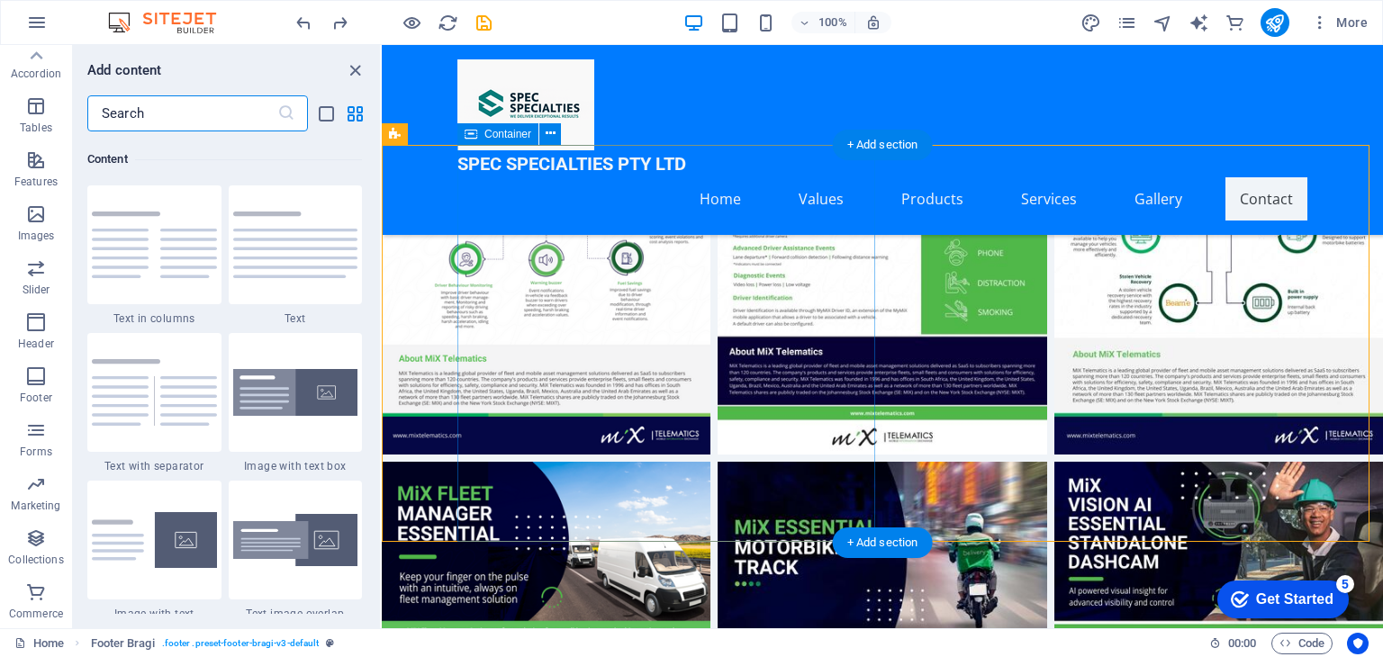
scroll to position [3150, 0]
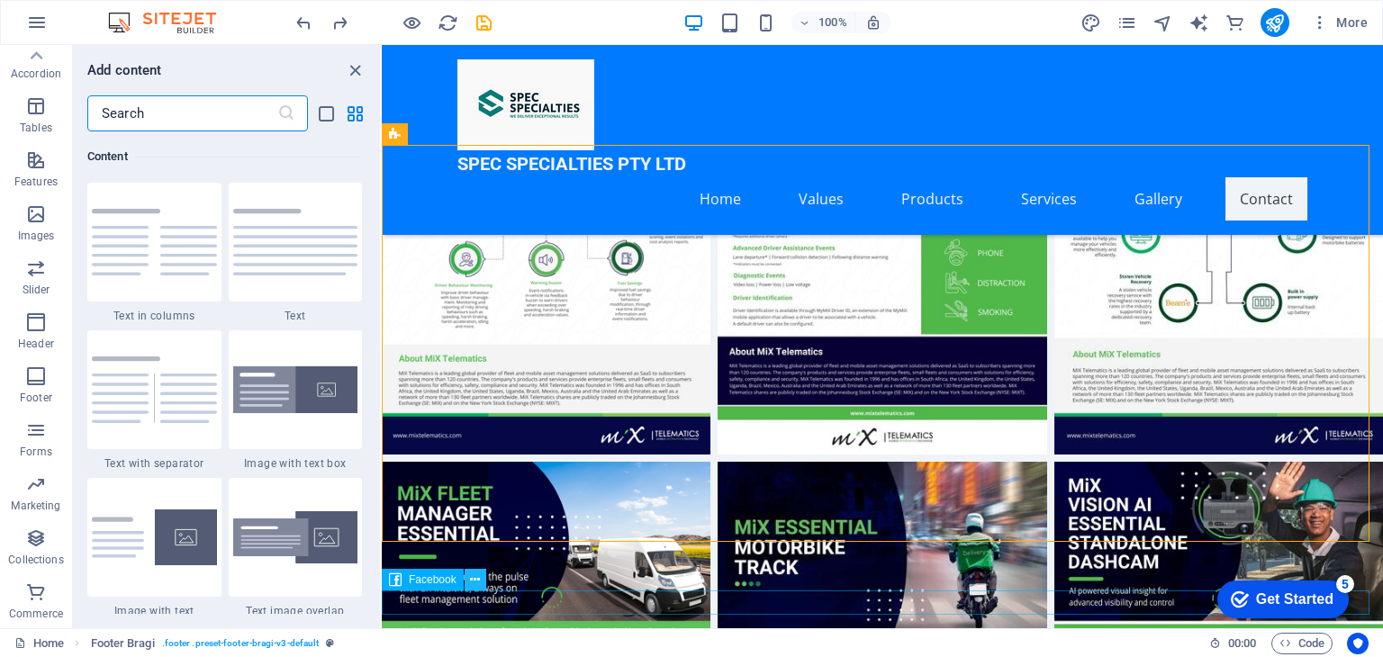
click at [477, 581] on icon at bounding box center [475, 580] width 10 height 19
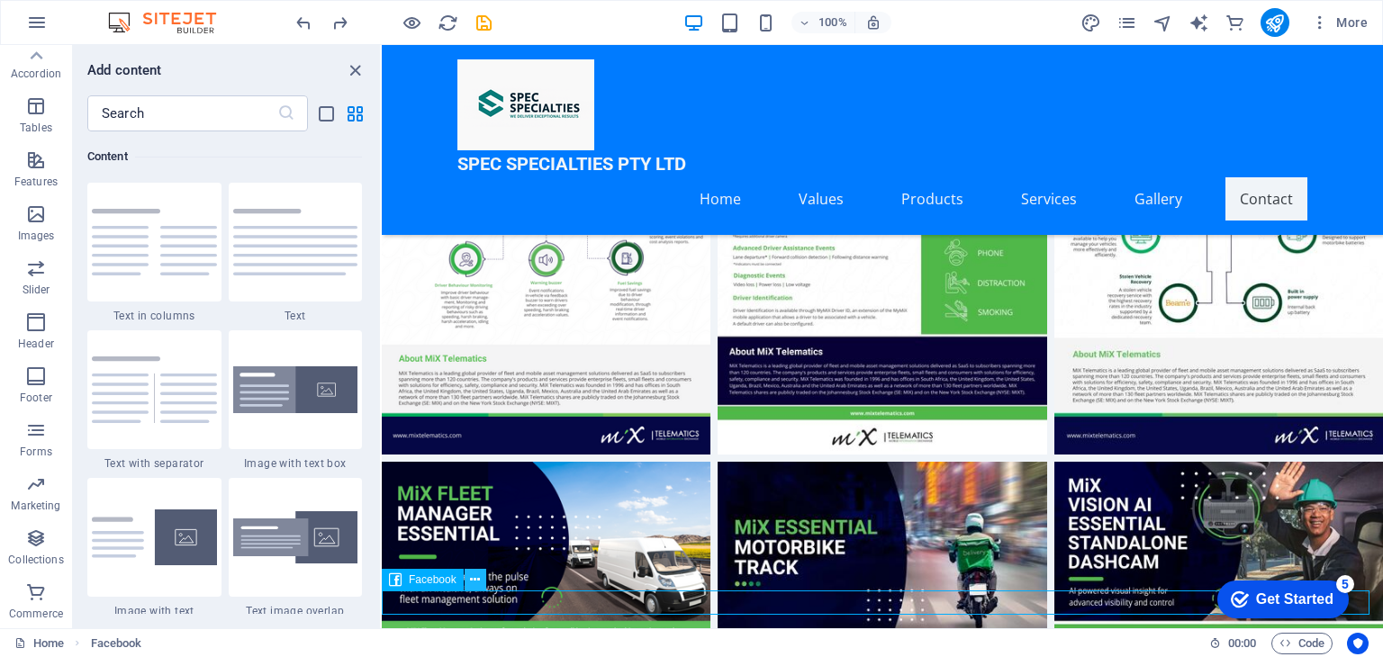
click at [475, 577] on icon at bounding box center [475, 580] width 10 height 19
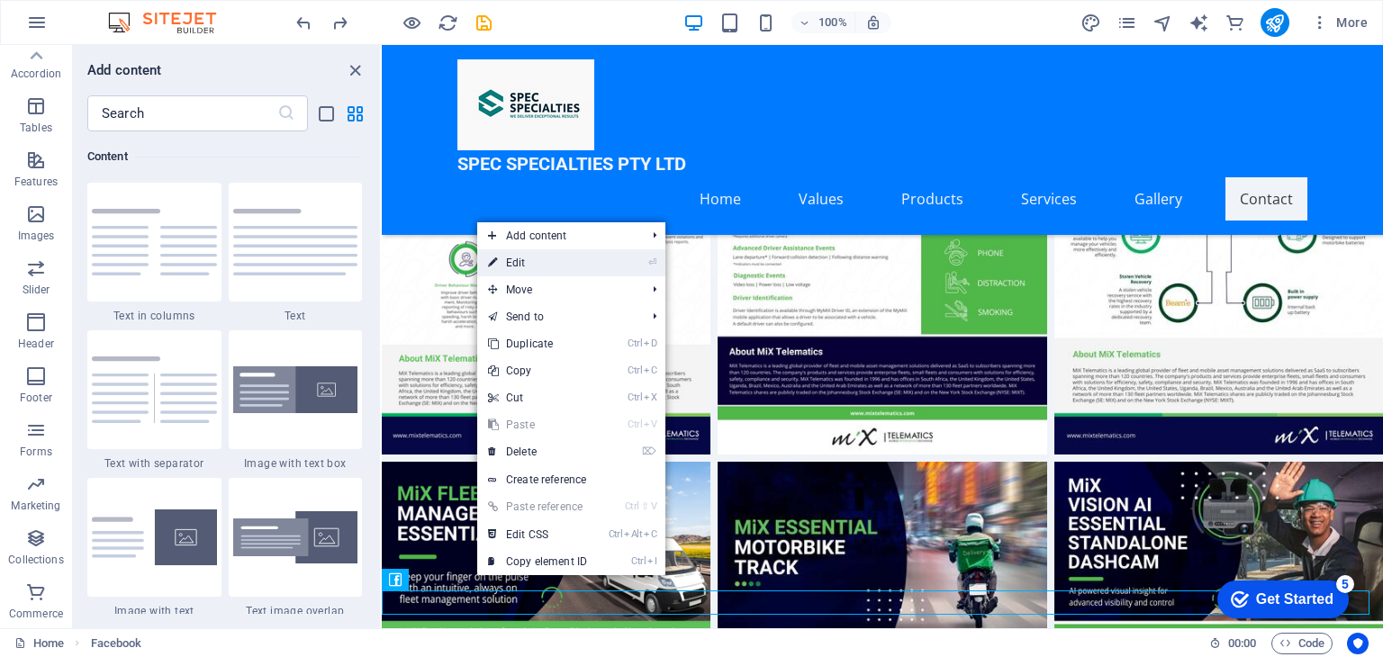
click at [533, 266] on link "⏎ Edit" at bounding box center [537, 262] width 121 height 27
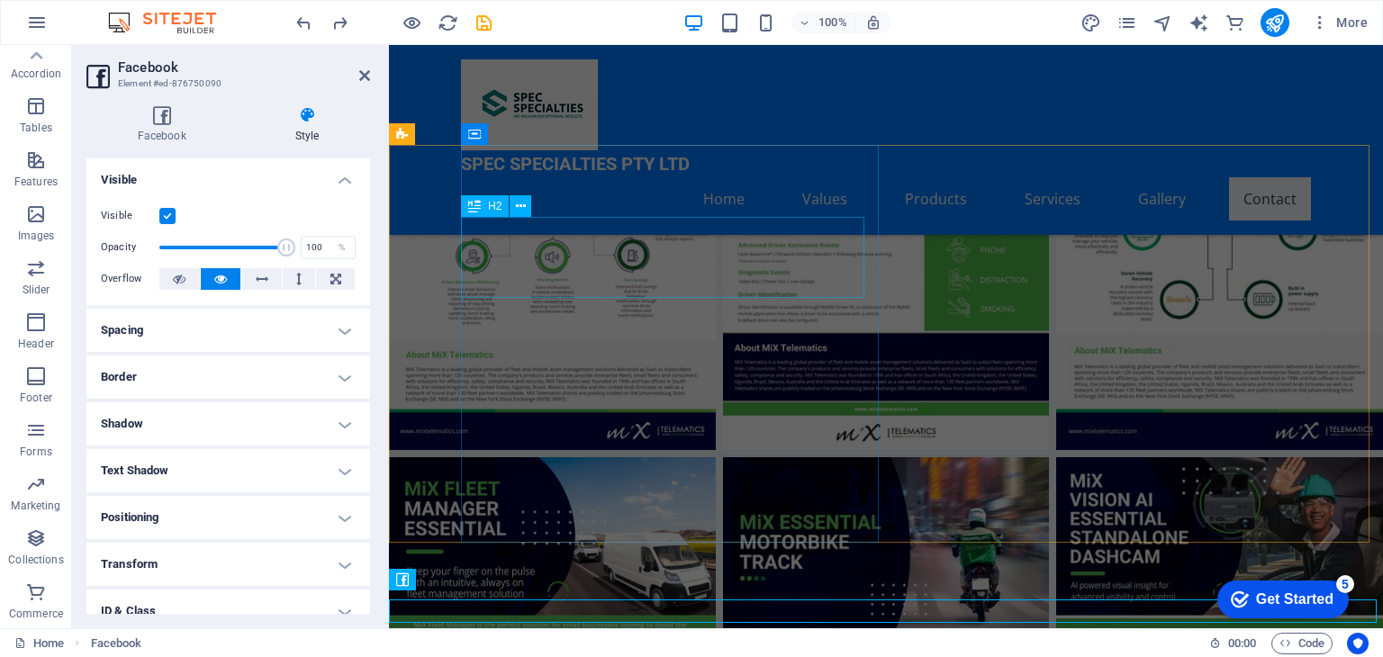
scroll to position [7015, 0]
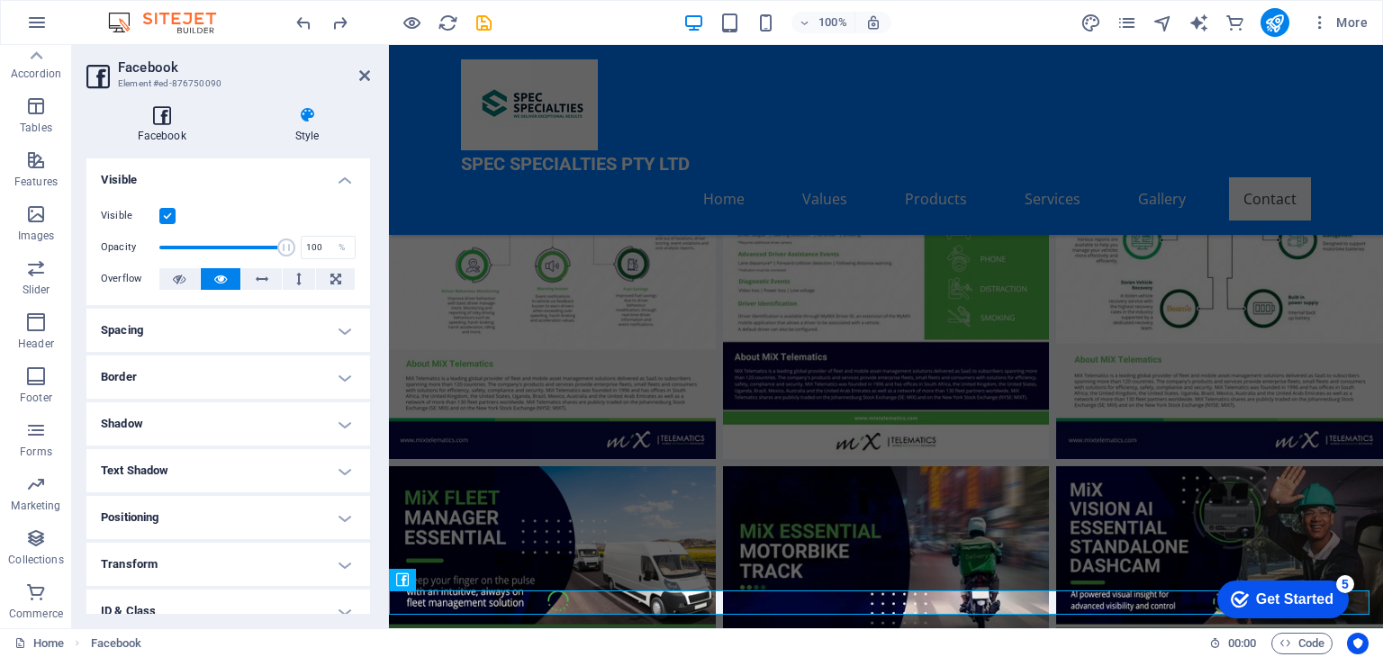
click at [161, 112] on icon at bounding box center [161, 115] width 150 height 18
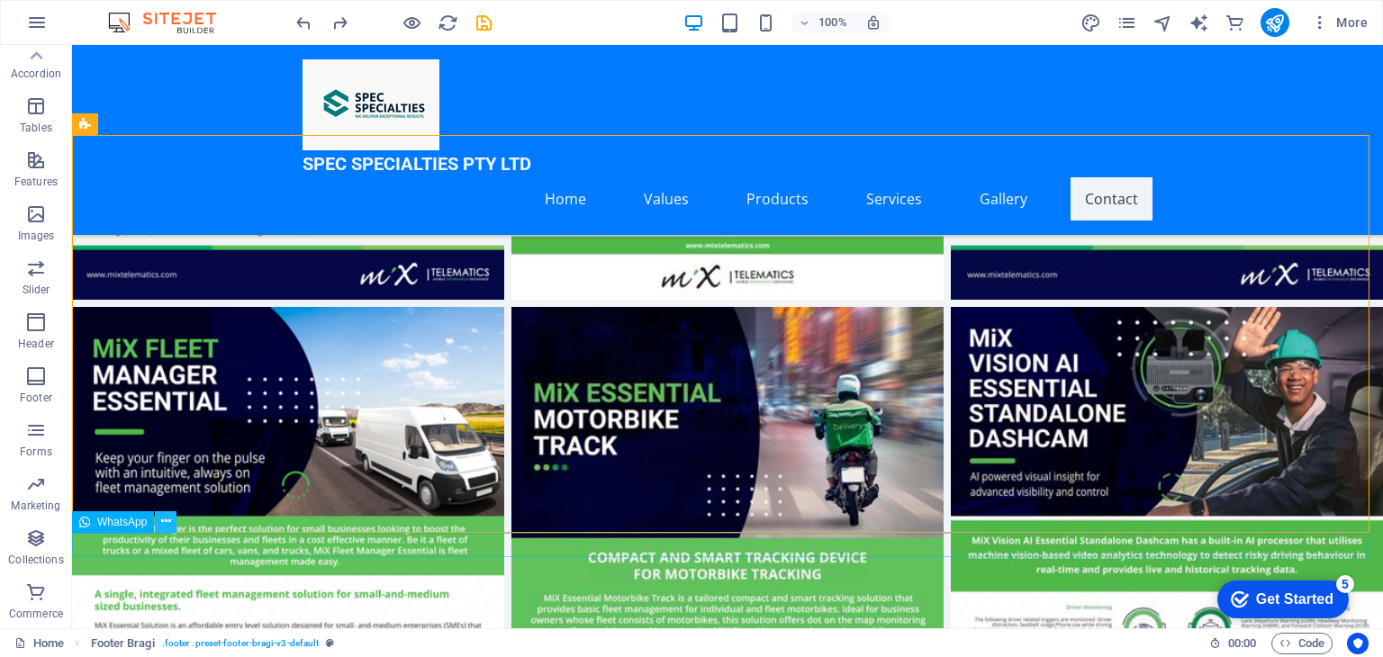
click at [168, 523] on icon at bounding box center [166, 521] width 10 height 19
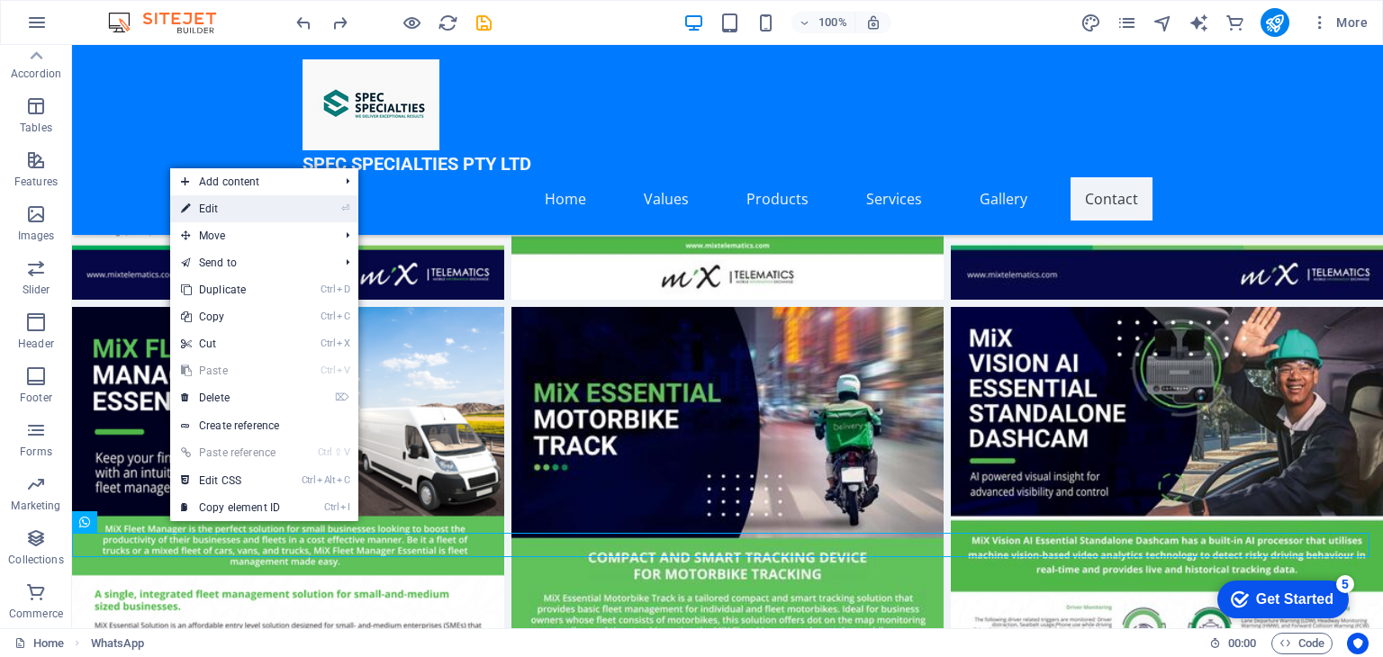
click at [222, 212] on link "⏎ Edit" at bounding box center [230, 208] width 121 height 27
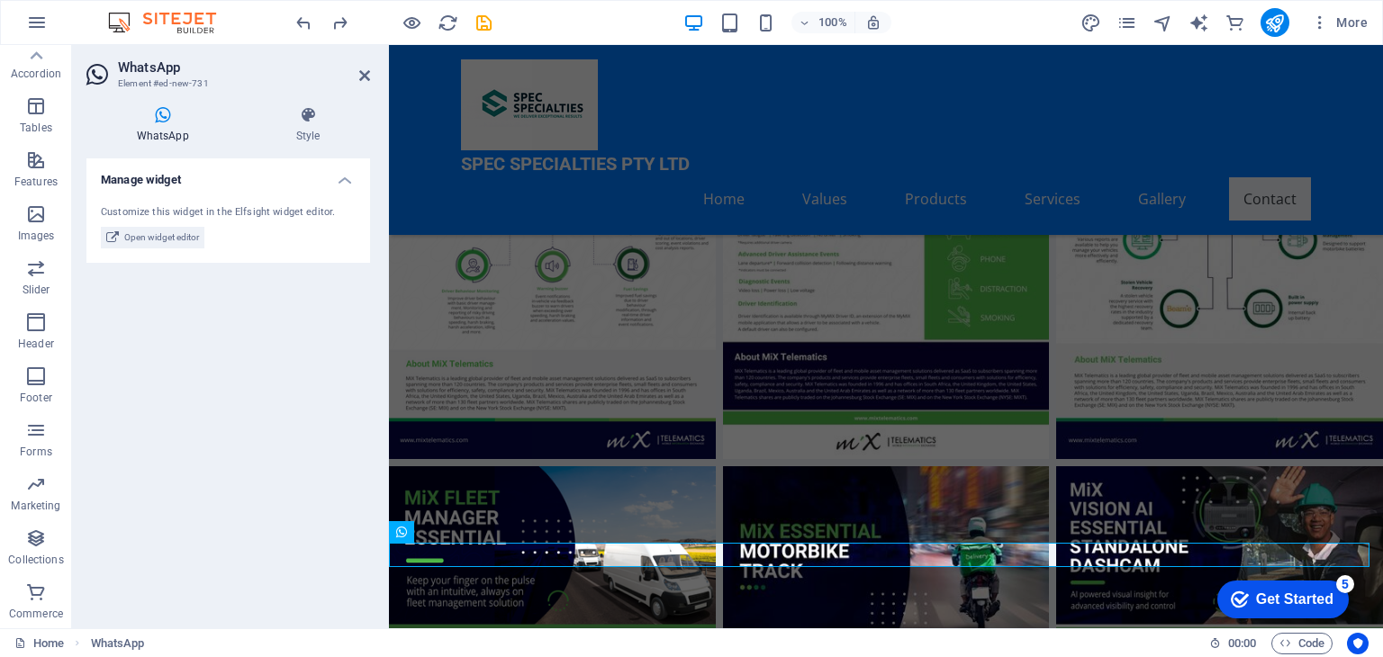
click at [158, 127] on h4 "WhatsApp" at bounding box center [165, 125] width 159 height 38
click at [293, 126] on h4 "Style" at bounding box center [308, 125] width 124 height 38
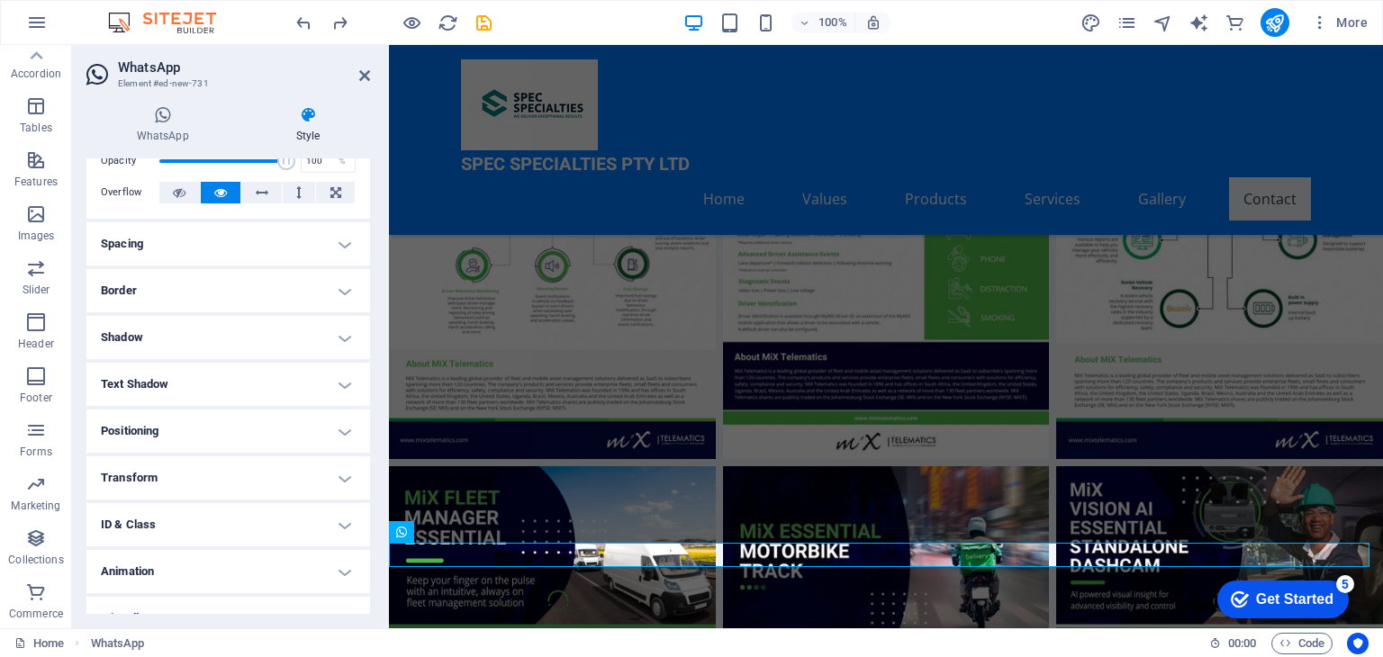
scroll to position [112, 0]
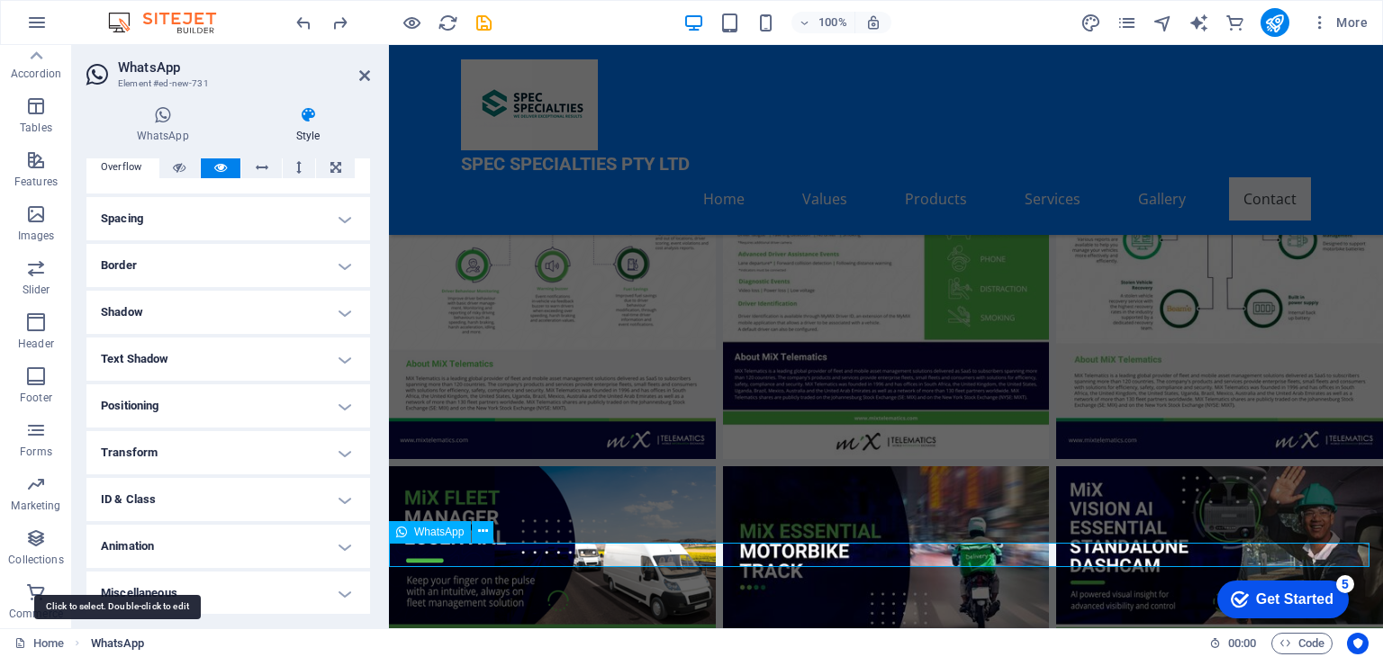
click at [133, 637] on span "WhatsApp" at bounding box center [118, 644] width 54 height 22
click at [49, 638] on link "Home" at bounding box center [39, 644] width 50 height 22
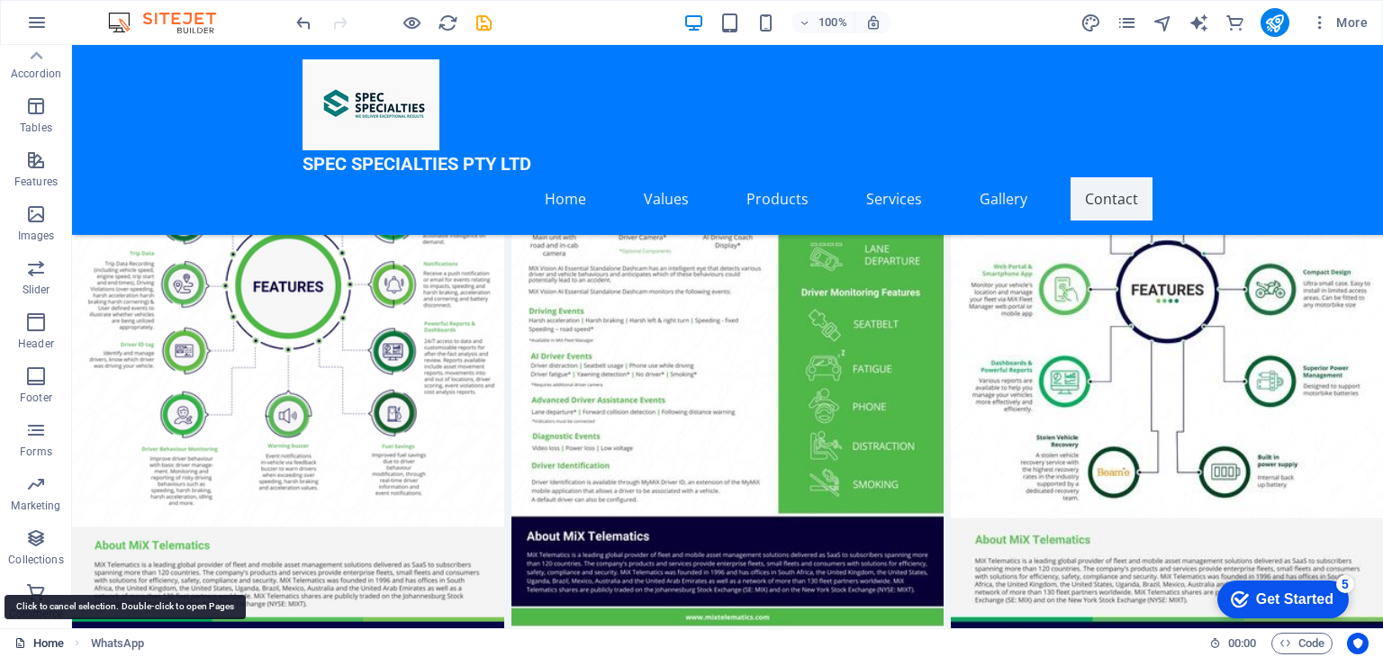
scroll to position [7363, 0]
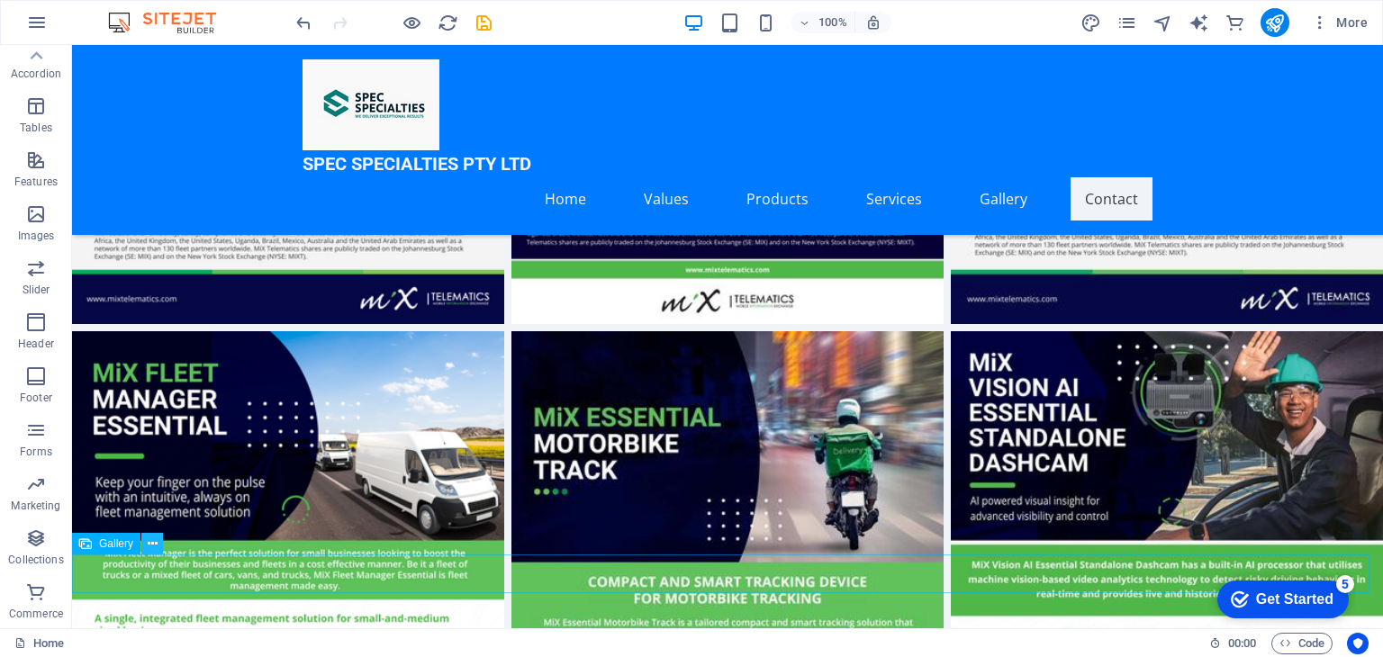
click at [149, 542] on icon at bounding box center [153, 544] width 10 height 19
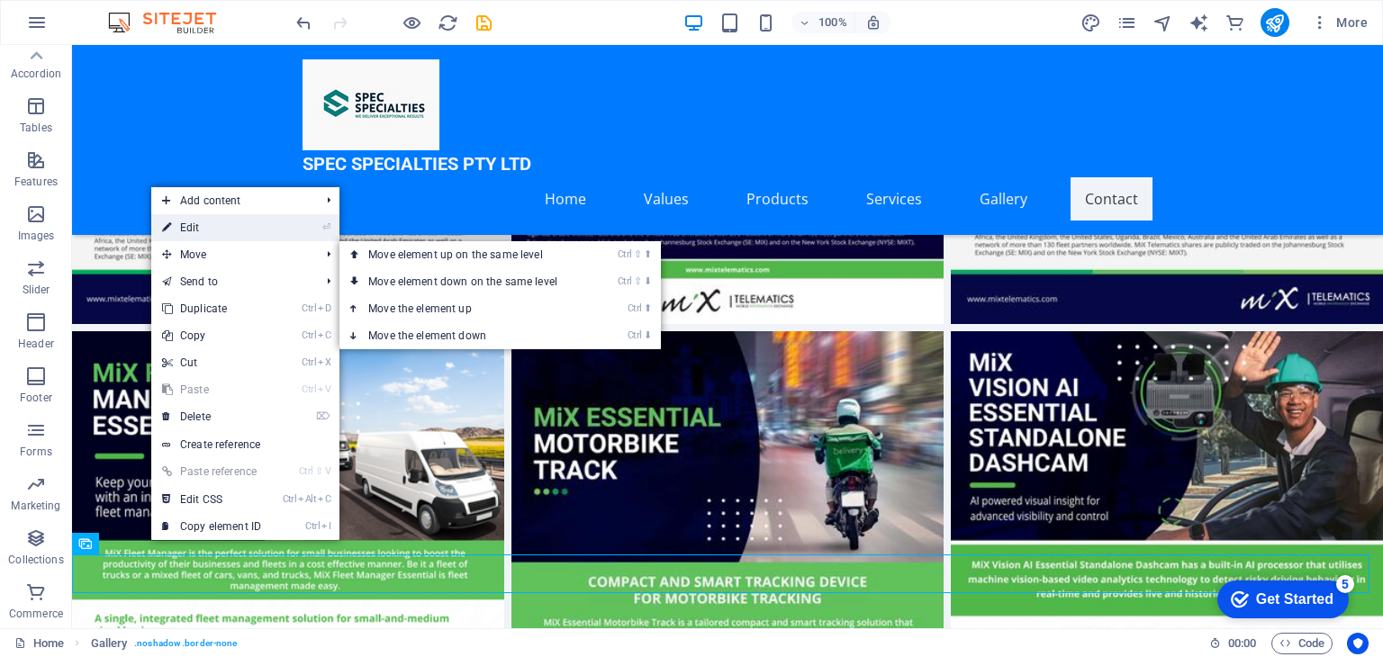
click at [194, 230] on link "⏎ Edit" at bounding box center [211, 227] width 121 height 27
select select "4"
select select "%"
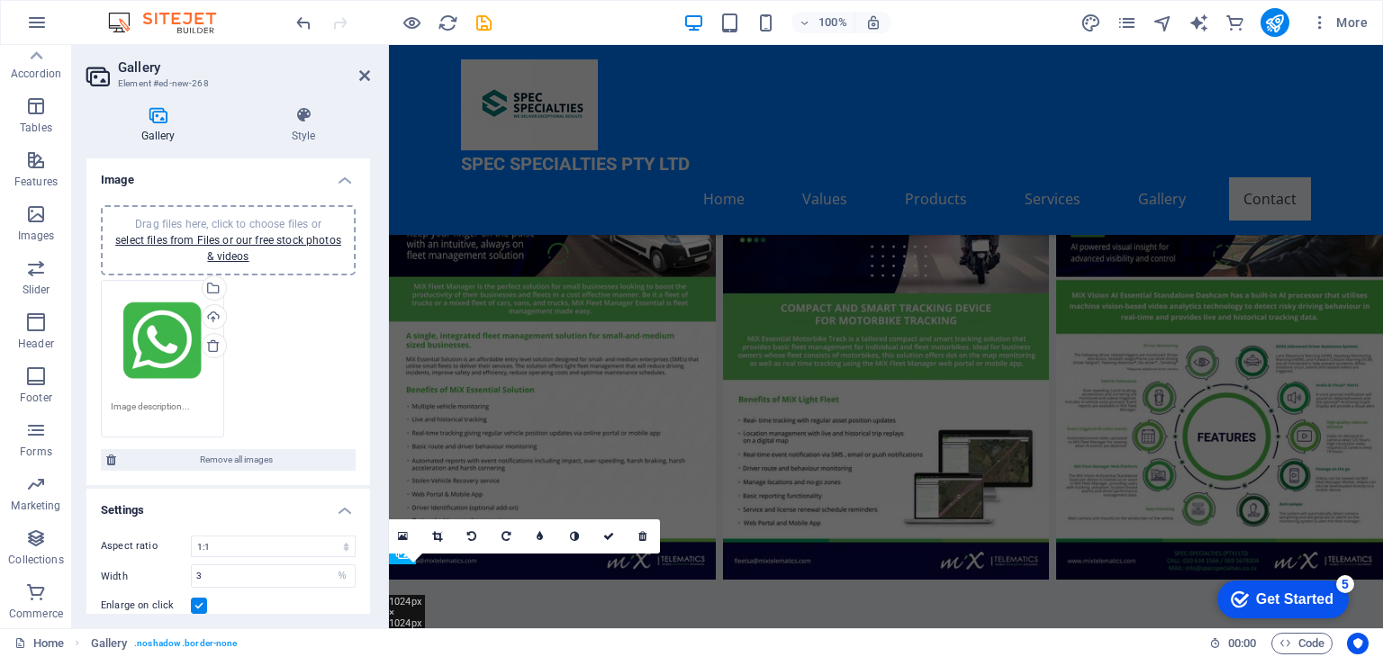
scroll to position [6991, 0]
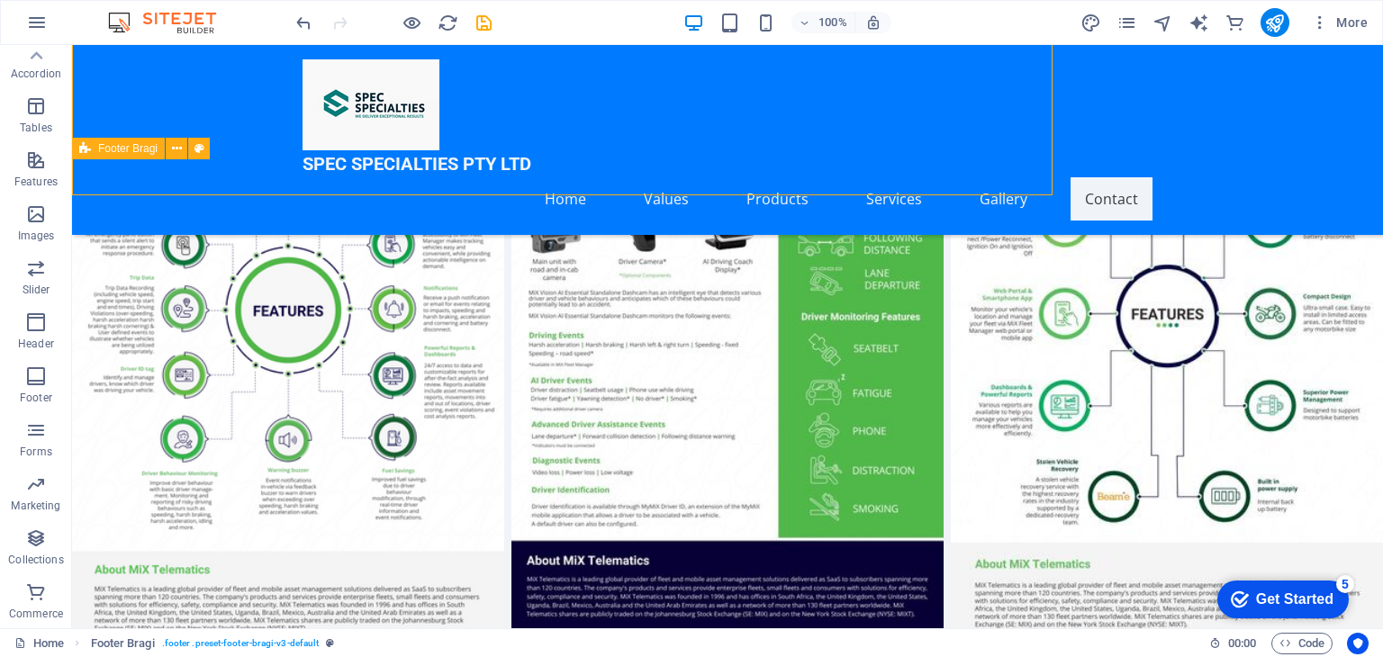
scroll to position [7363, 0]
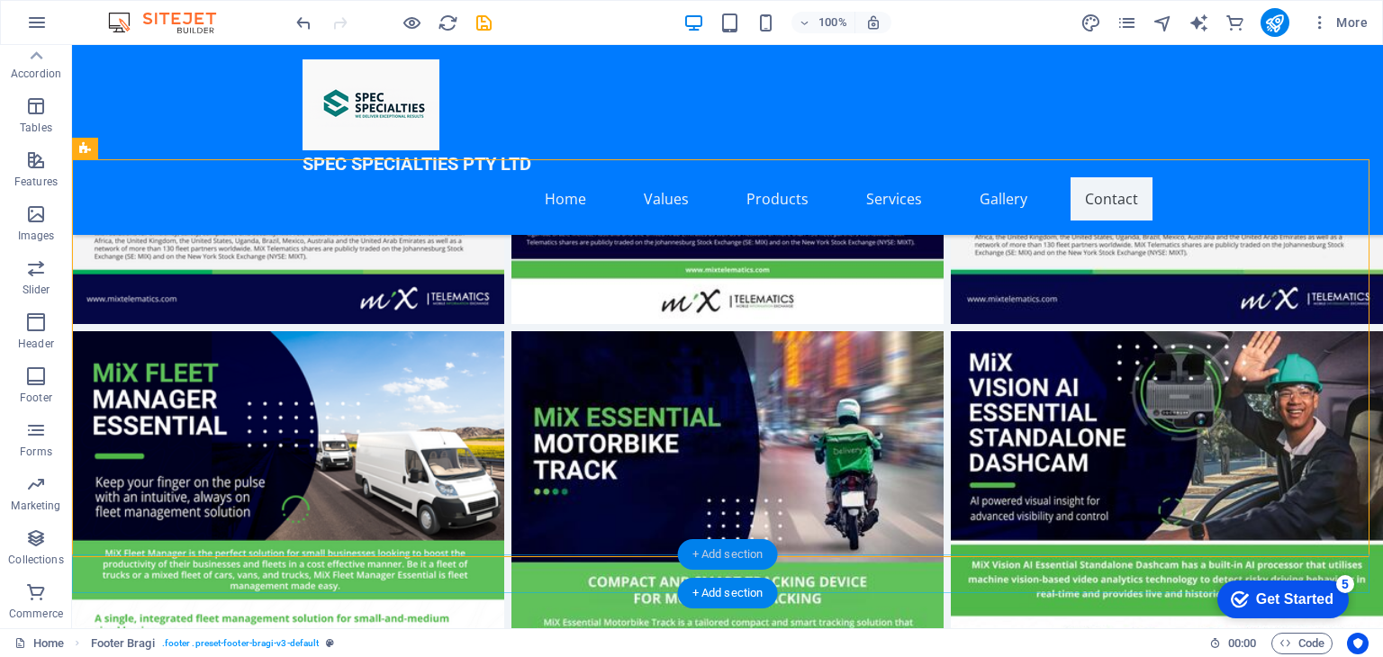
click at [727, 553] on div "+ Add section" at bounding box center [728, 554] width 100 height 31
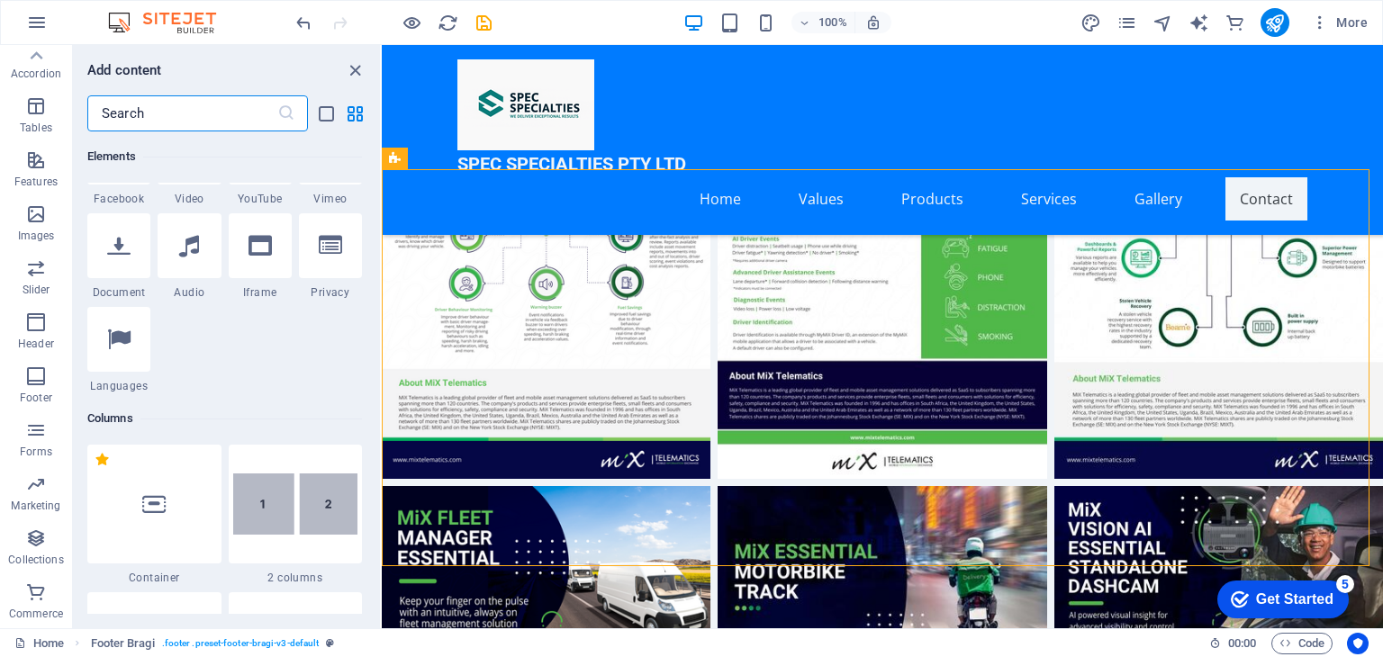
scroll to position [269, 0]
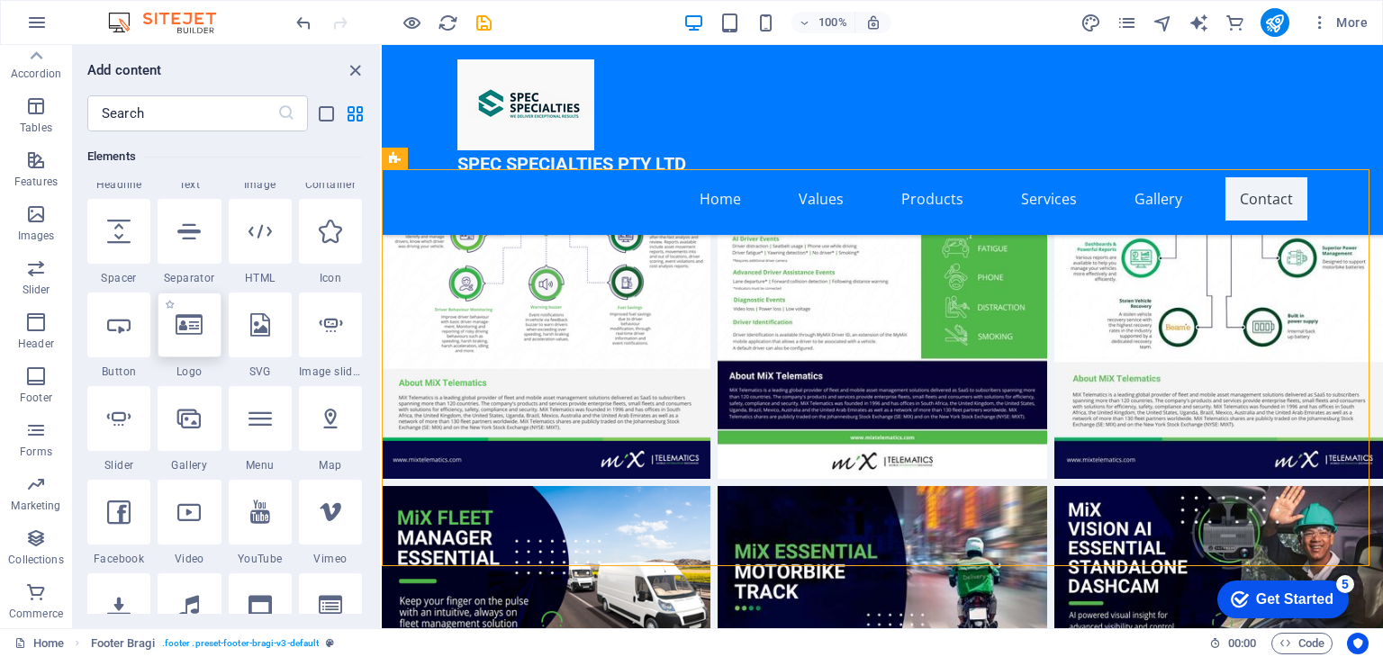
click at [186, 347] on div at bounding box center [189, 325] width 63 height 65
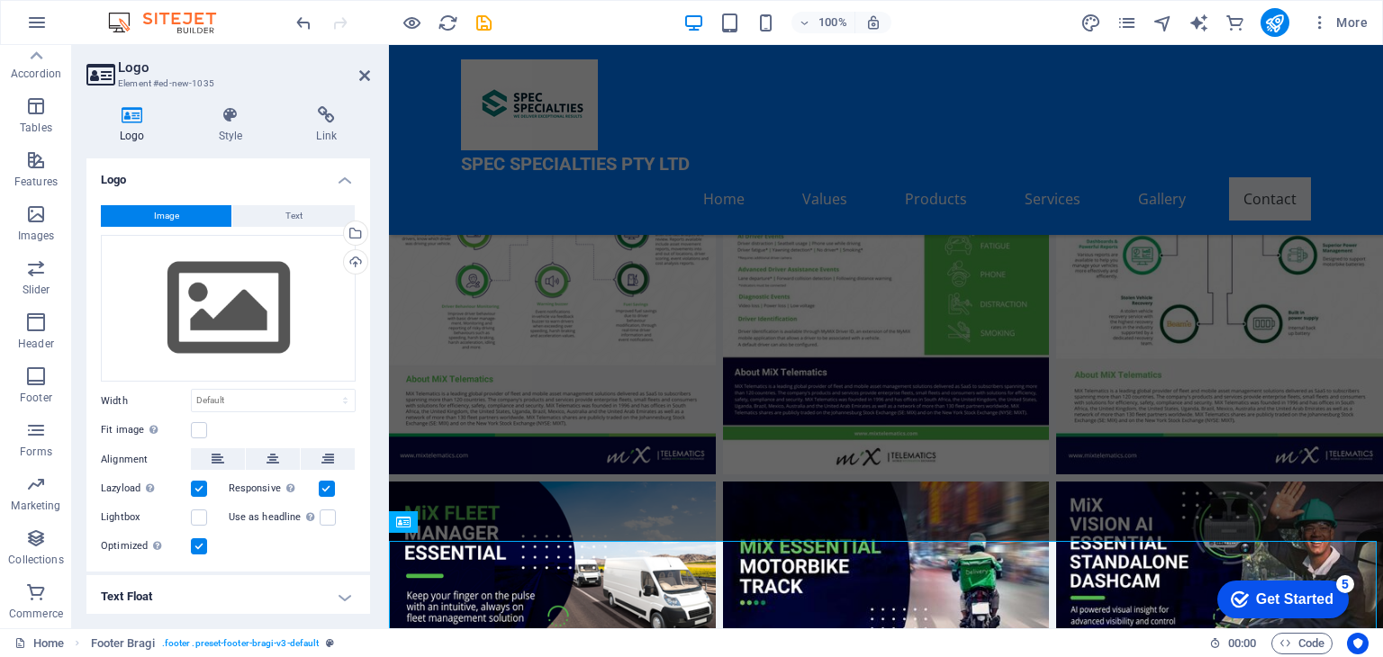
scroll to position [7025, 0]
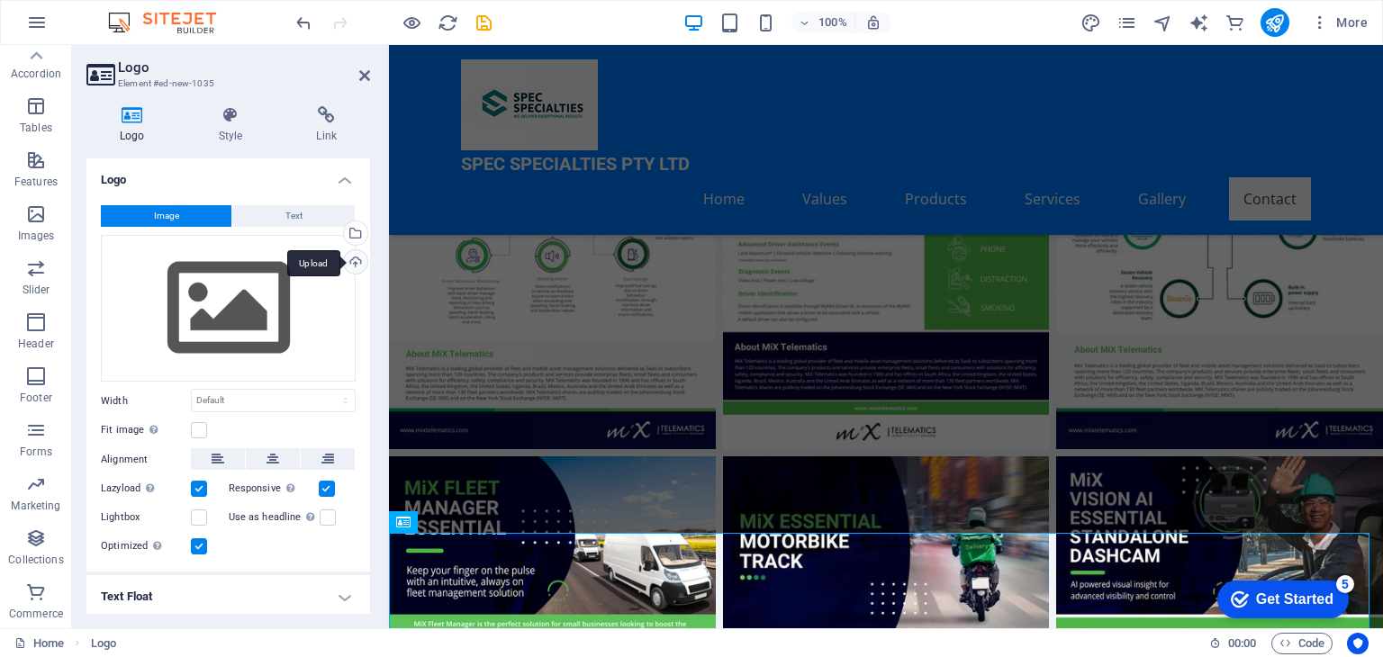
click at [349, 264] on div "Upload" at bounding box center [353, 263] width 27 height 27
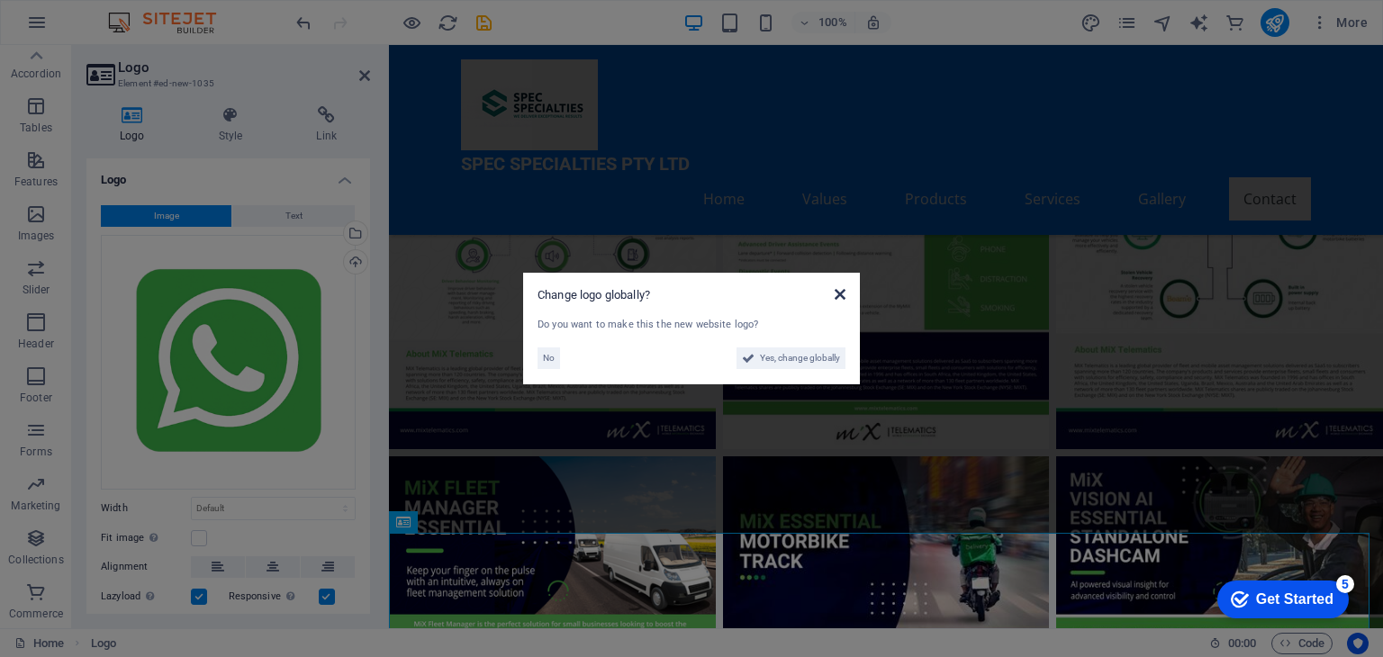
click at [843, 296] on icon at bounding box center [840, 294] width 11 height 14
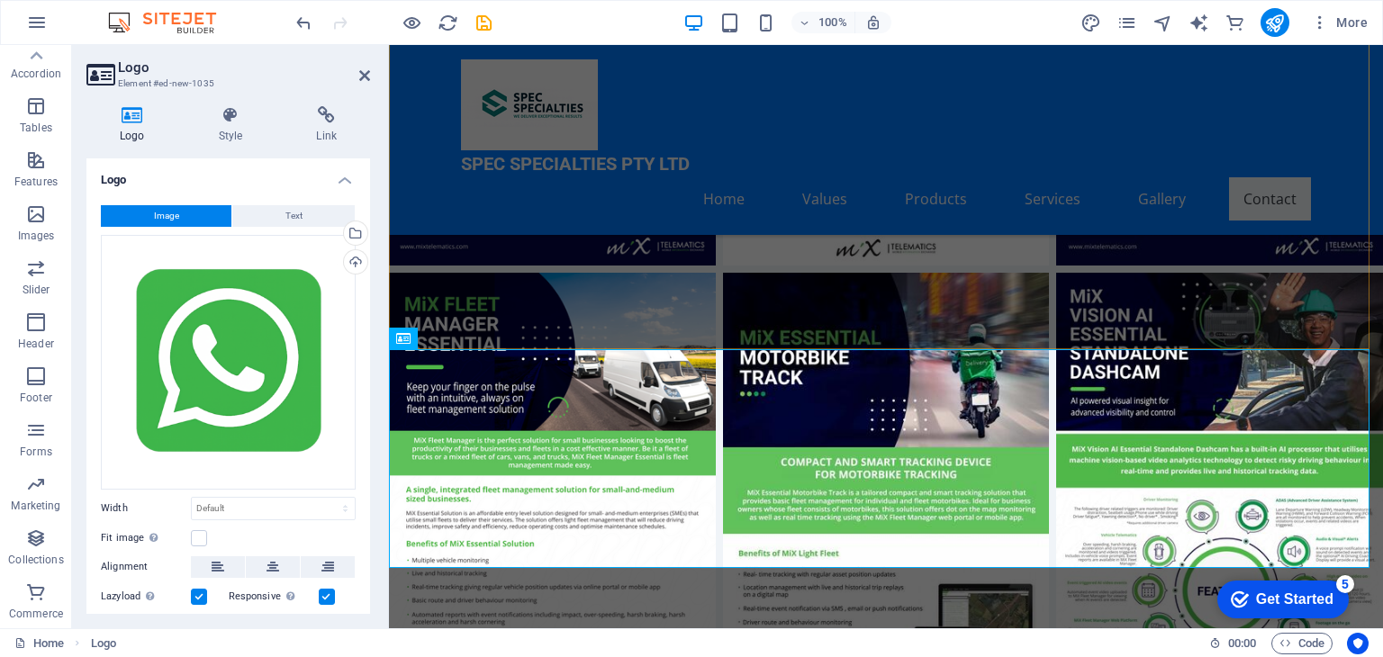
scroll to position [7210, 0]
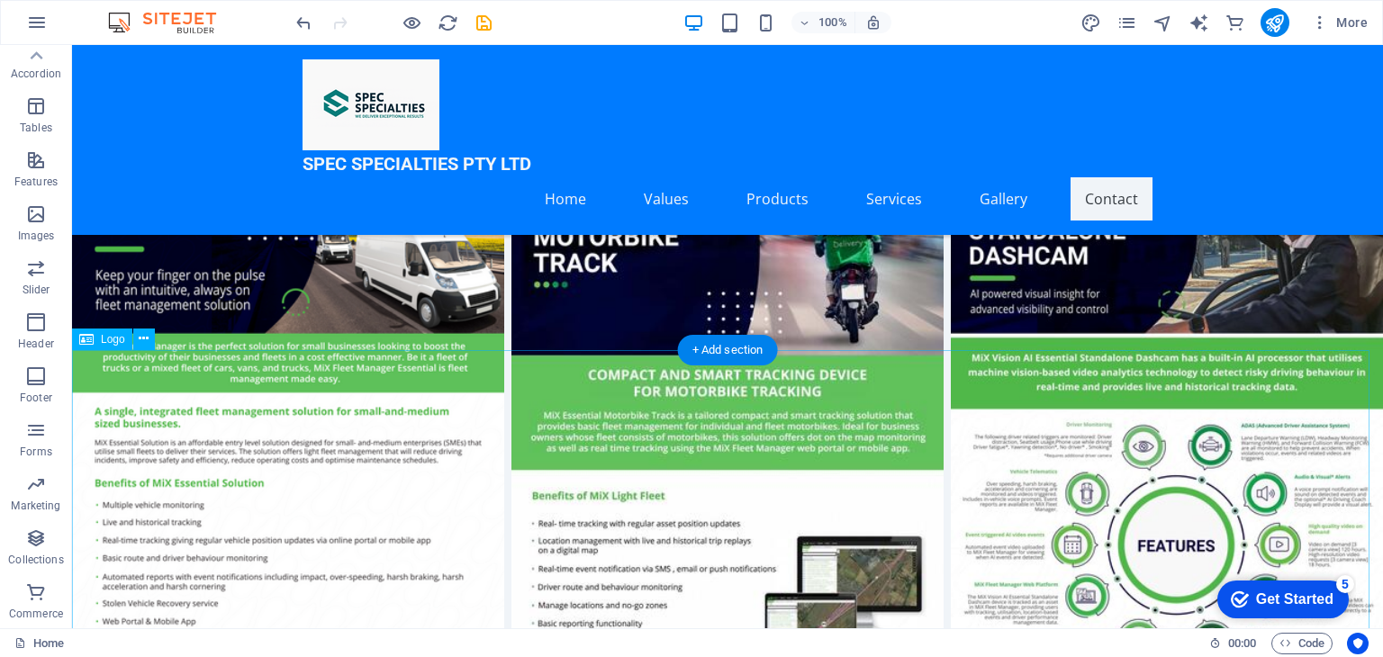
scroll to position [7691, 0]
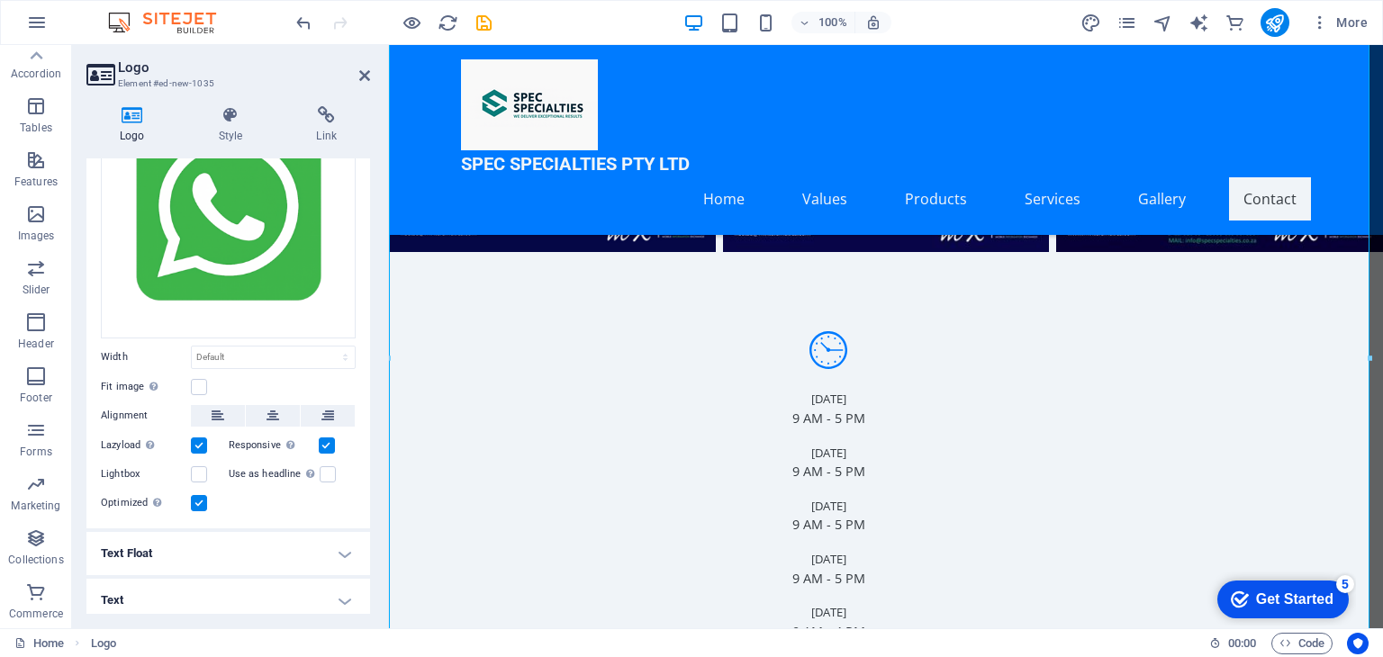
scroll to position [155, 0]
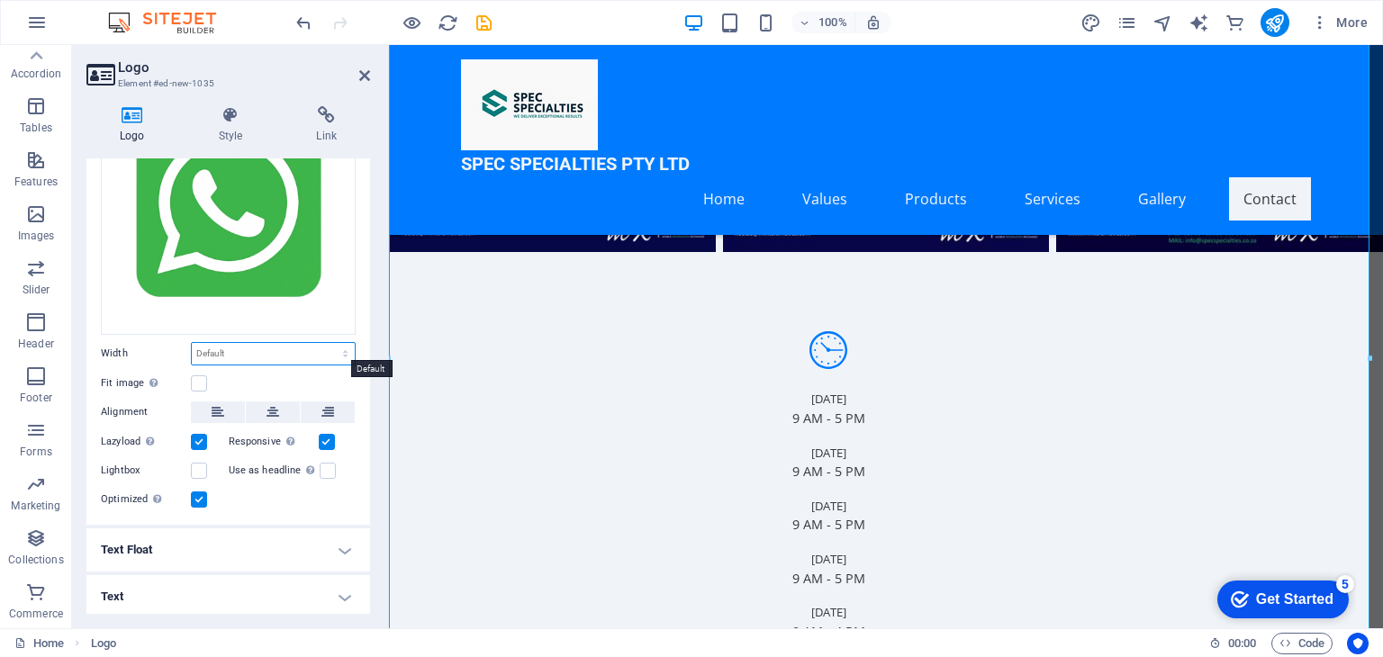
click at [231, 351] on select "Default auto px rem % em vh vw" at bounding box center [273, 354] width 163 height 22
select select "px"
click at [326, 343] on select "Default auto px rem % em vh vw" at bounding box center [273, 354] width 163 height 22
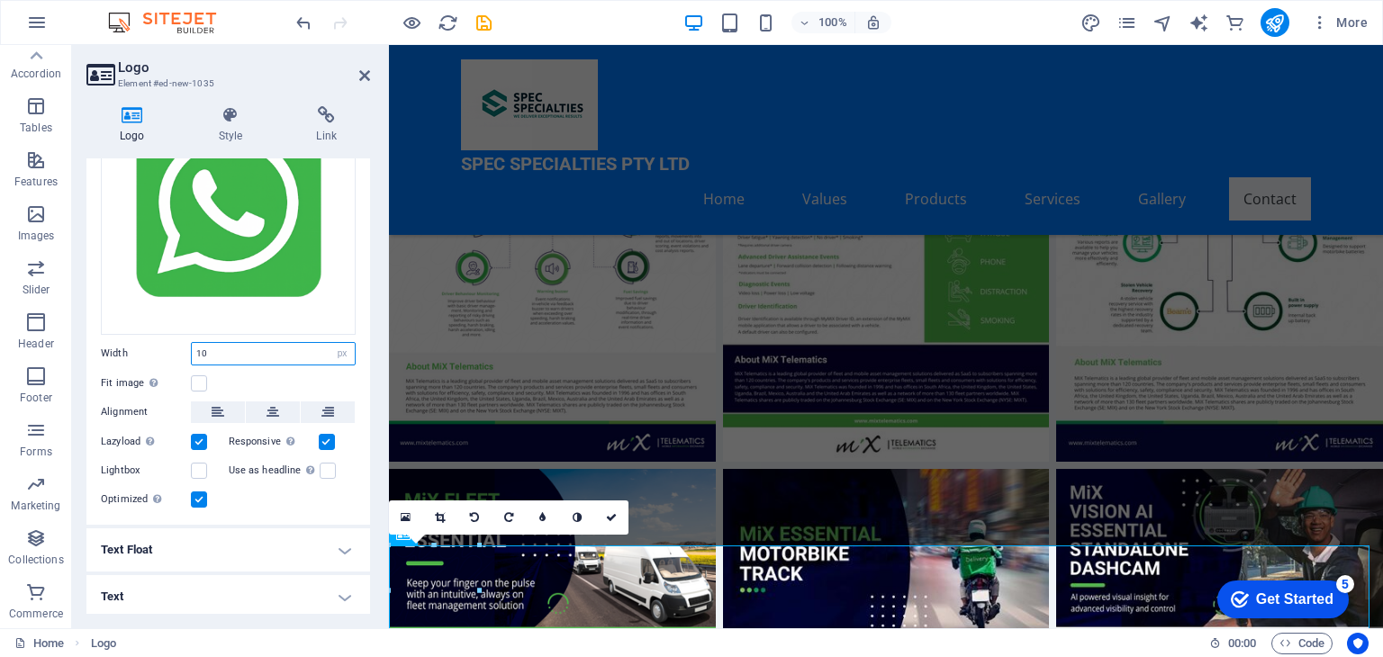
type input "1"
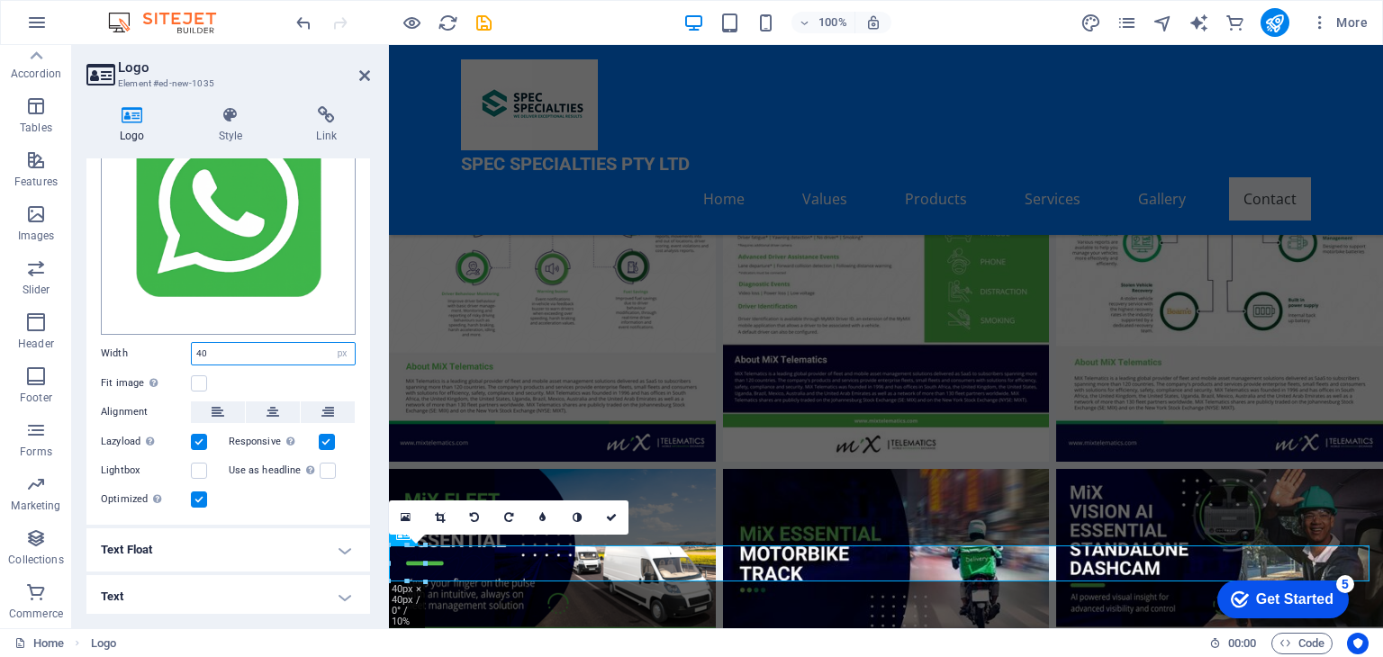
type input "40"
click at [294, 269] on div "Drag files here, click to choose files or select files from Files or our free s…" at bounding box center [228, 207] width 255 height 255
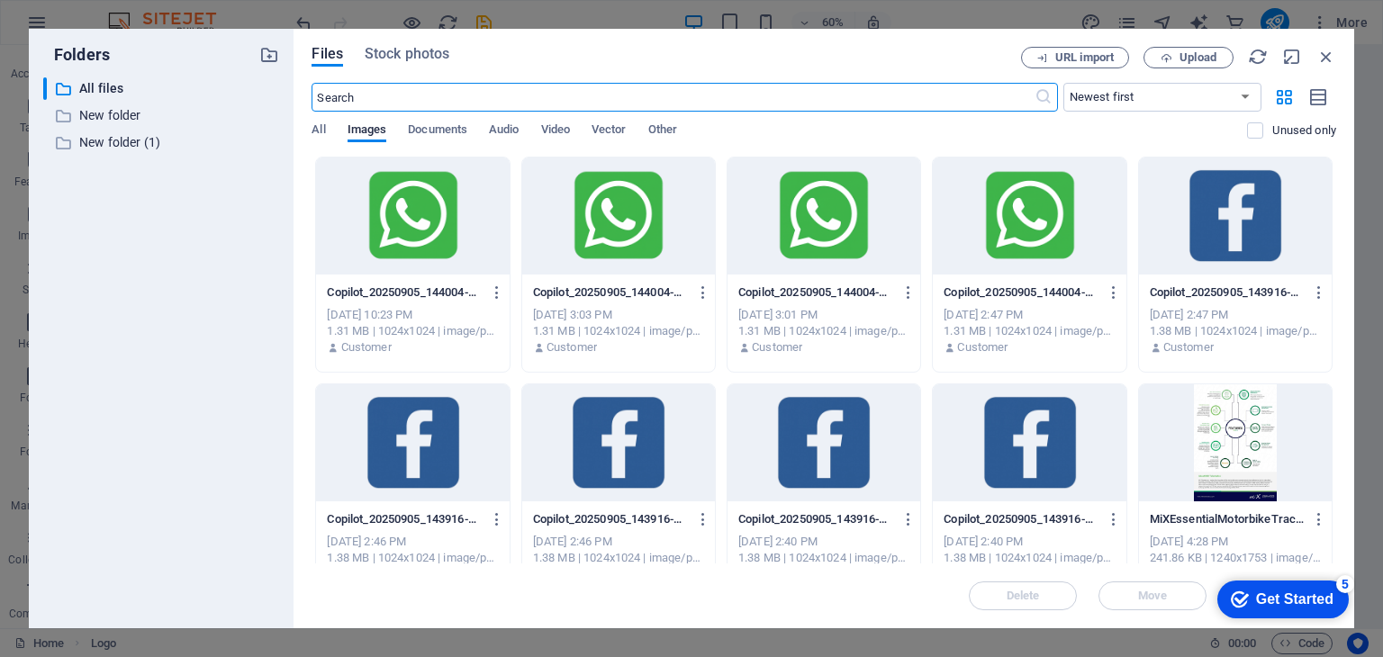
scroll to position [6555, 0]
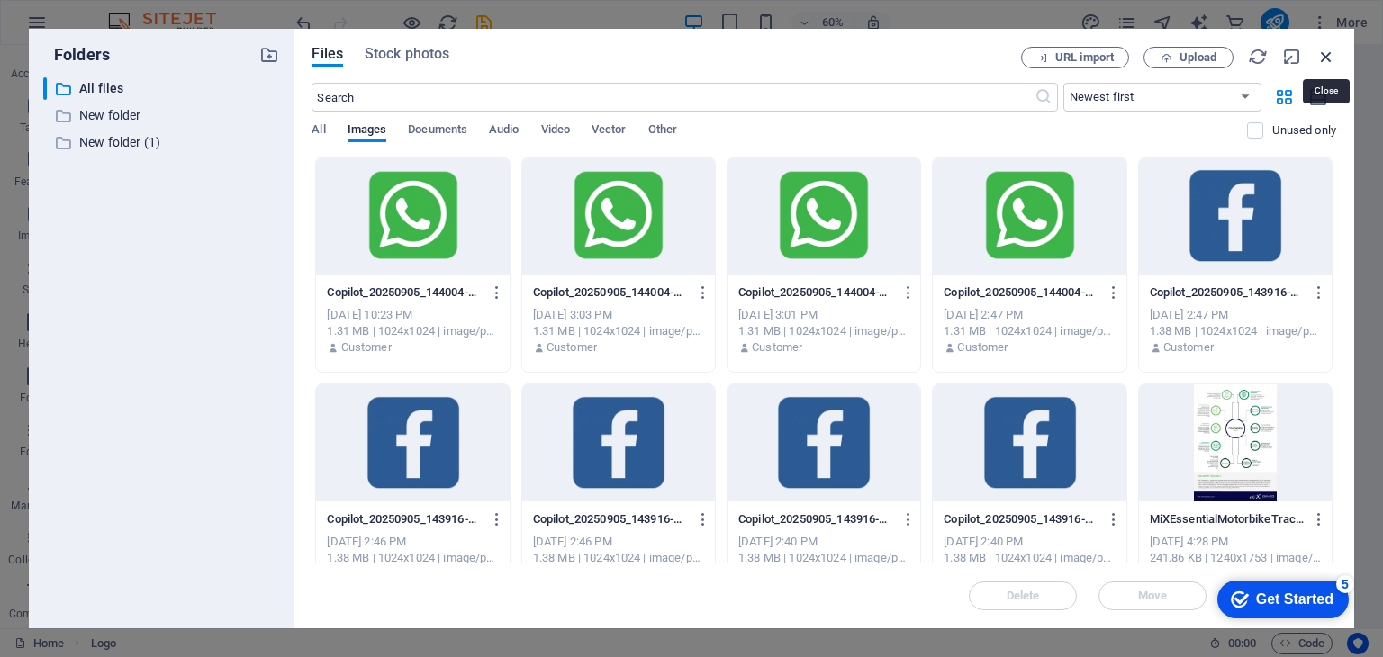
click at [1325, 51] on icon "button" at bounding box center [1326, 57] width 20 height 20
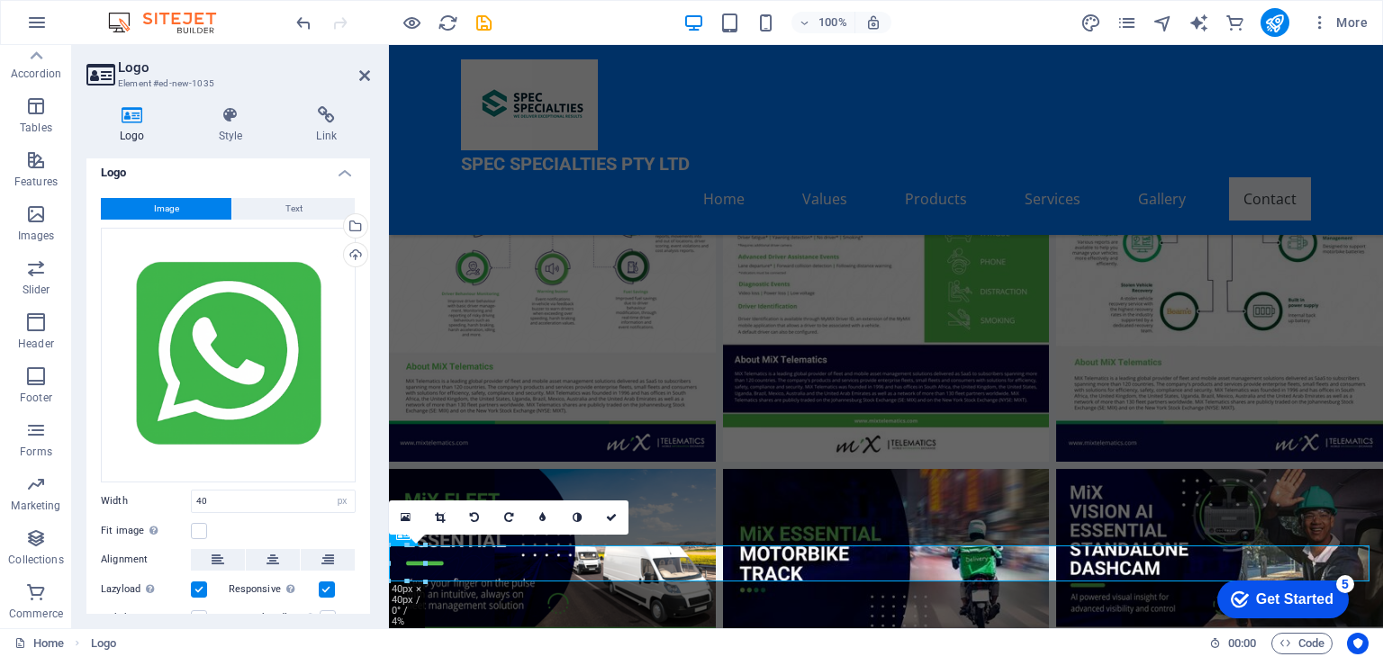
scroll to position [0, 0]
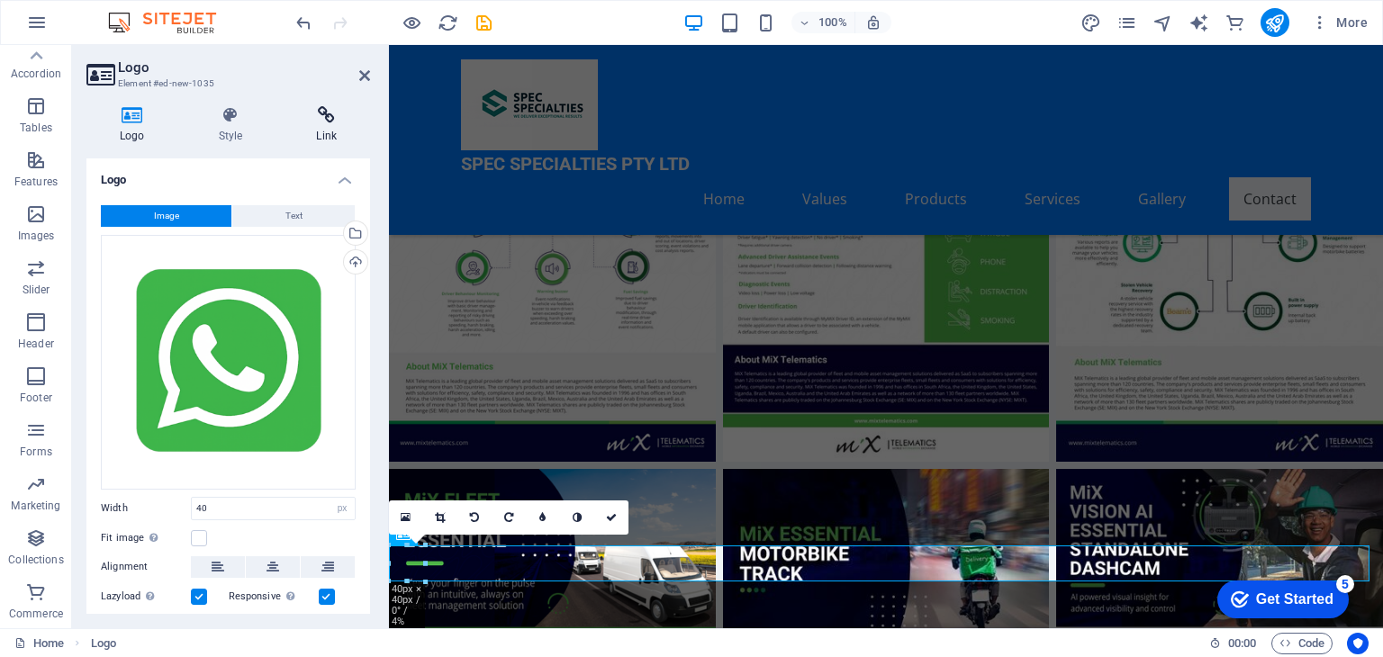
click at [323, 128] on h4 "Link" at bounding box center [326, 125] width 87 height 38
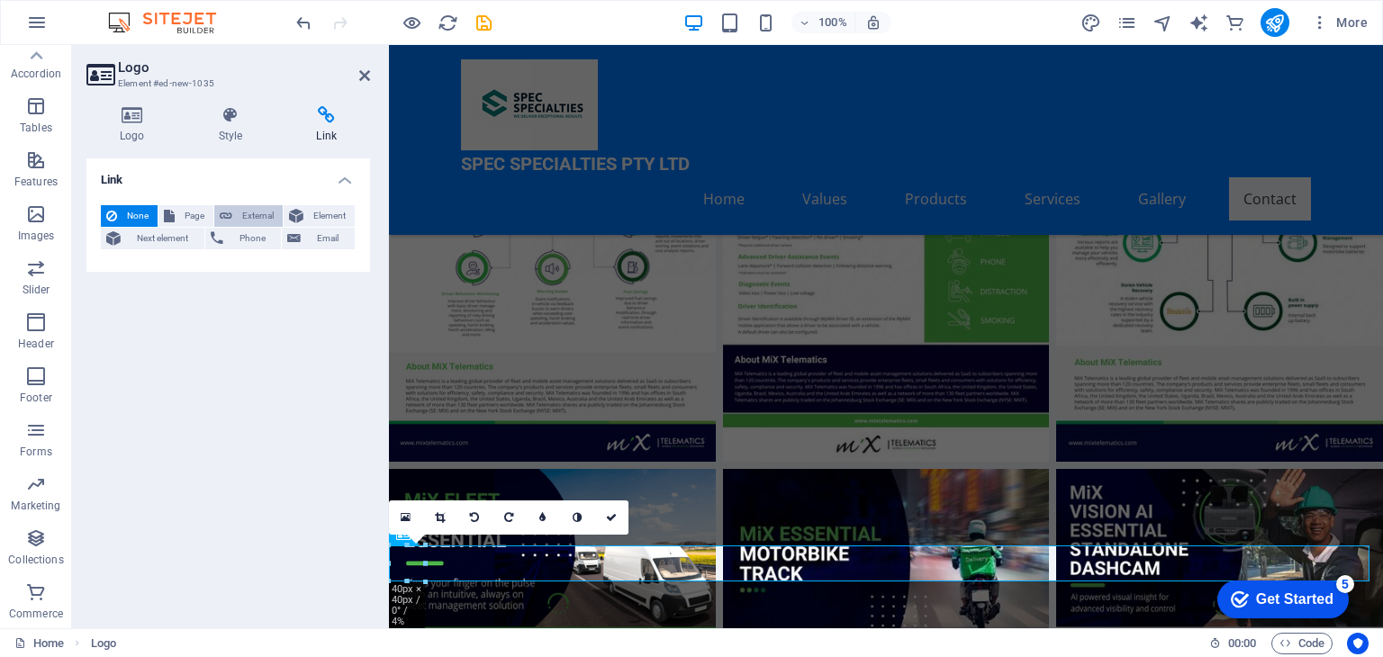
click at [252, 219] on span "External" at bounding box center [258, 216] width 40 height 22
select select "blank"
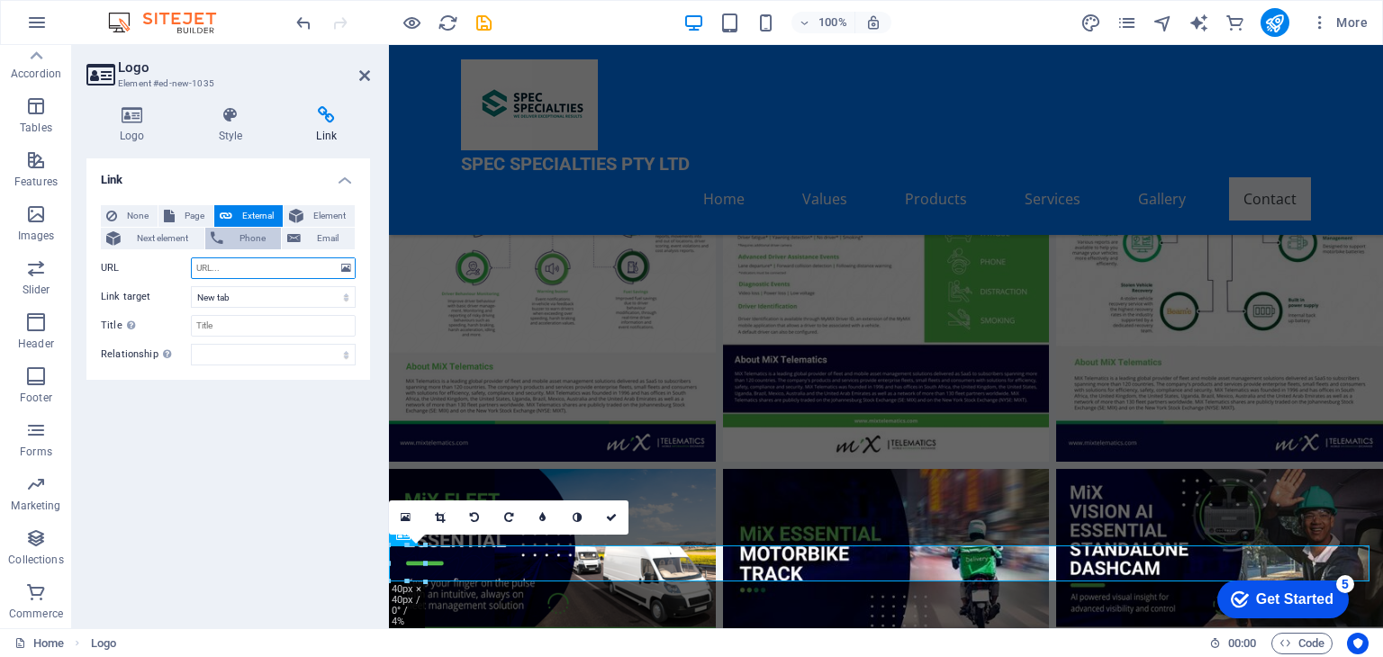
paste input "#ed-new-268"
type input "#ed-new-268"
drag, startPoint x: 252, startPoint y: 267, endPoint x: 124, endPoint y: 274, distance: 128.0
click at [124, 274] on div "URL #ed-new-268" at bounding box center [228, 268] width 255 height 22
paste input "https://wa.me/27695678304"
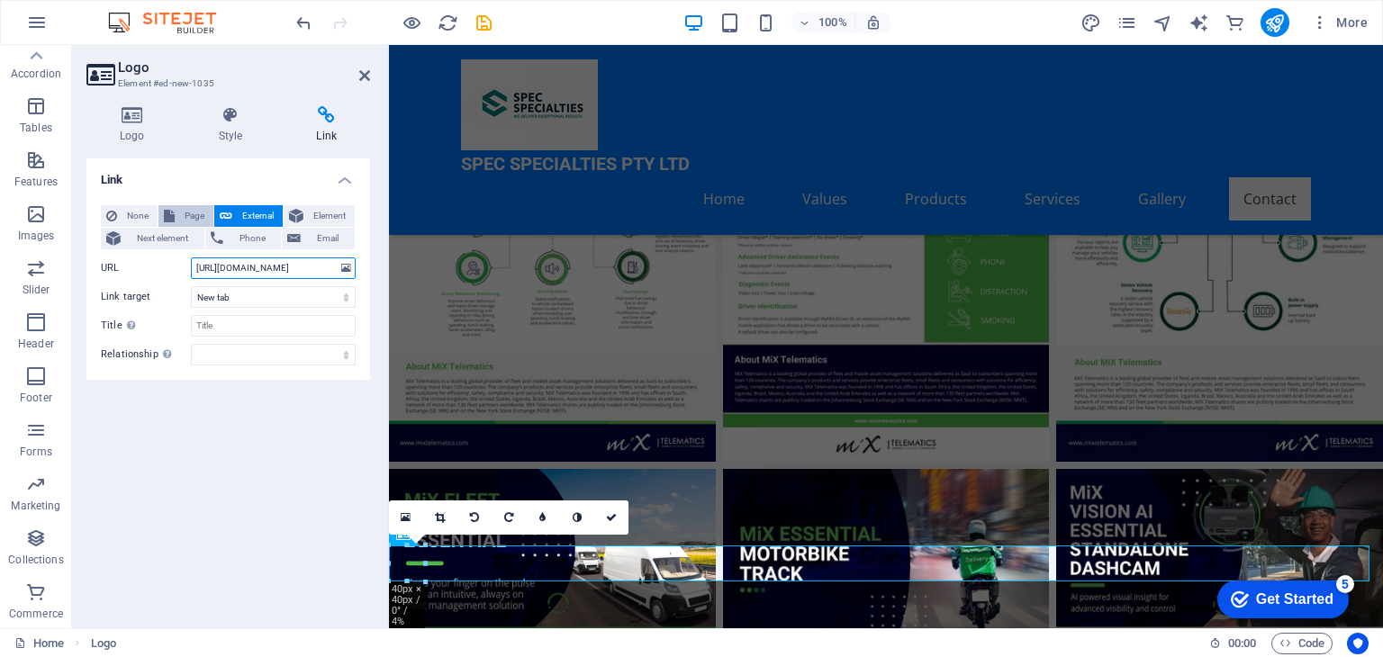
type input "https://wa.me/27695678304"
click at [183, 219] on span "Page" at bounding box center [194, 216] width 28 height 22
select select
click at [130, 117] on icon at bounding box center [132, 115] width 92 height 18
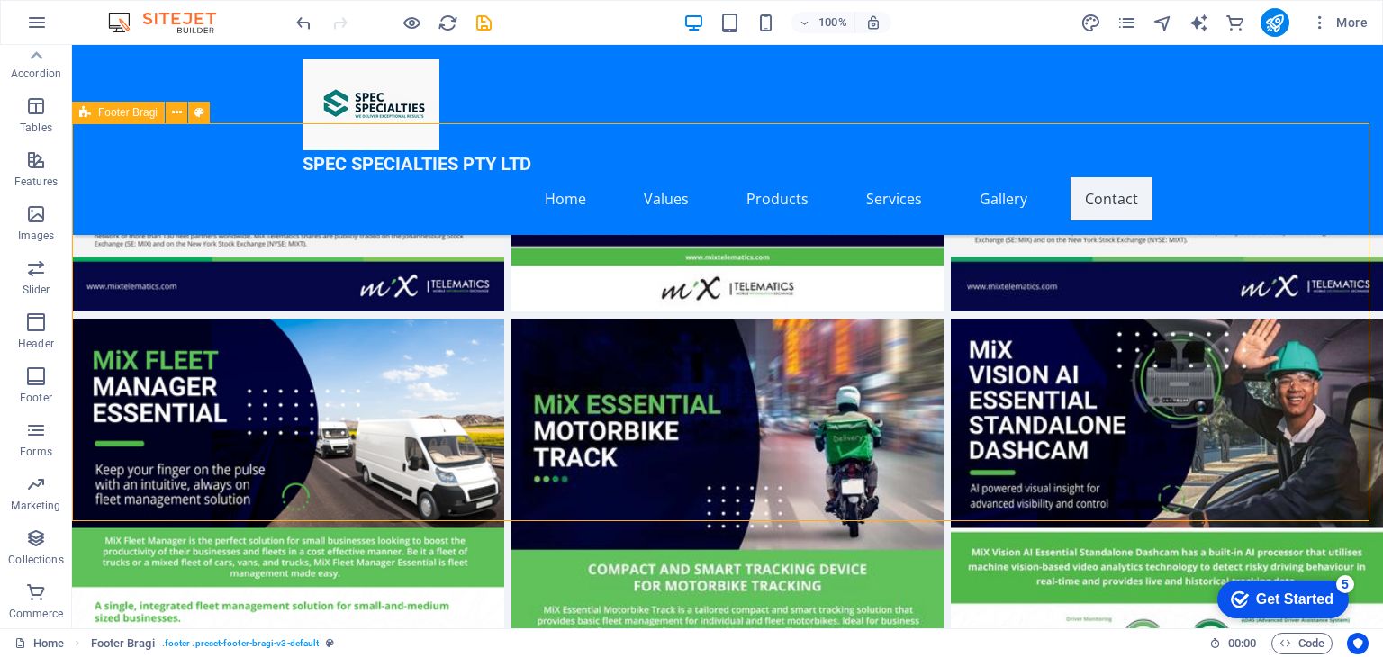
scroll to position [7399, 0]
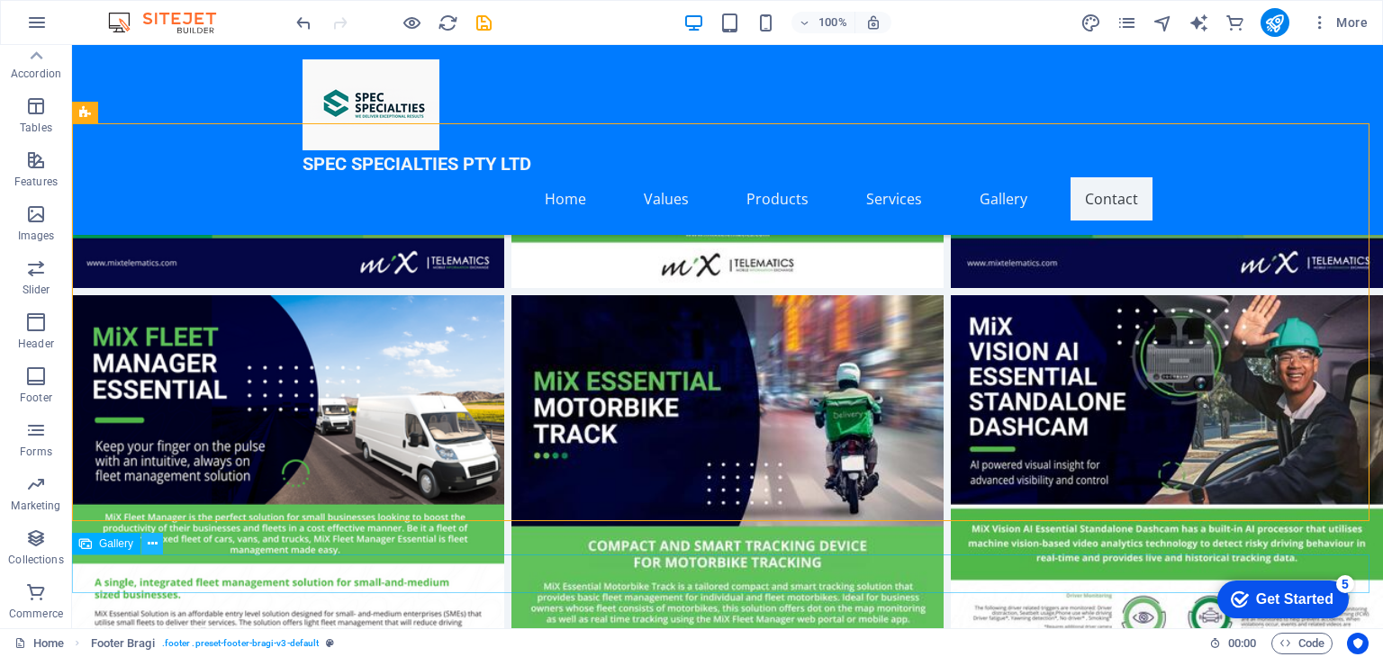
click at [148, 543] on icon at bounding box center [153, 544] width 10 height 19
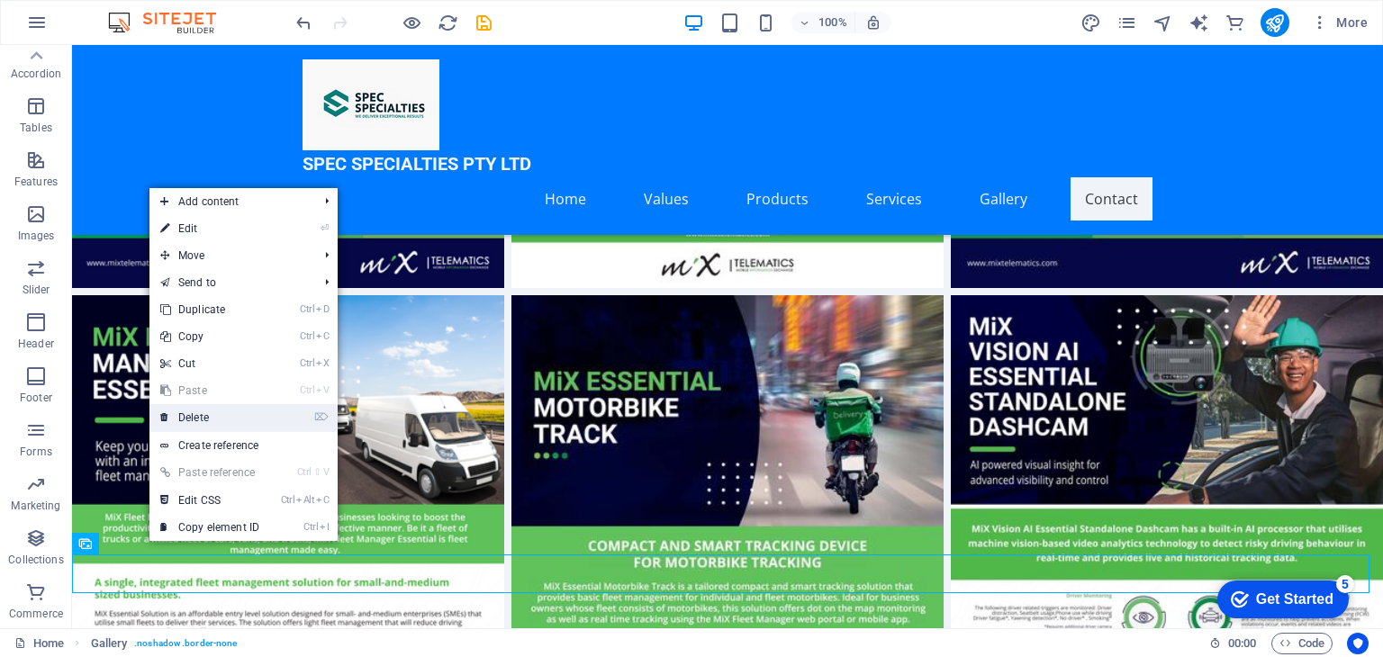
click at [206, 417] on link "⌦ Delete" at bounding box center [209, 417] width 121 height 27
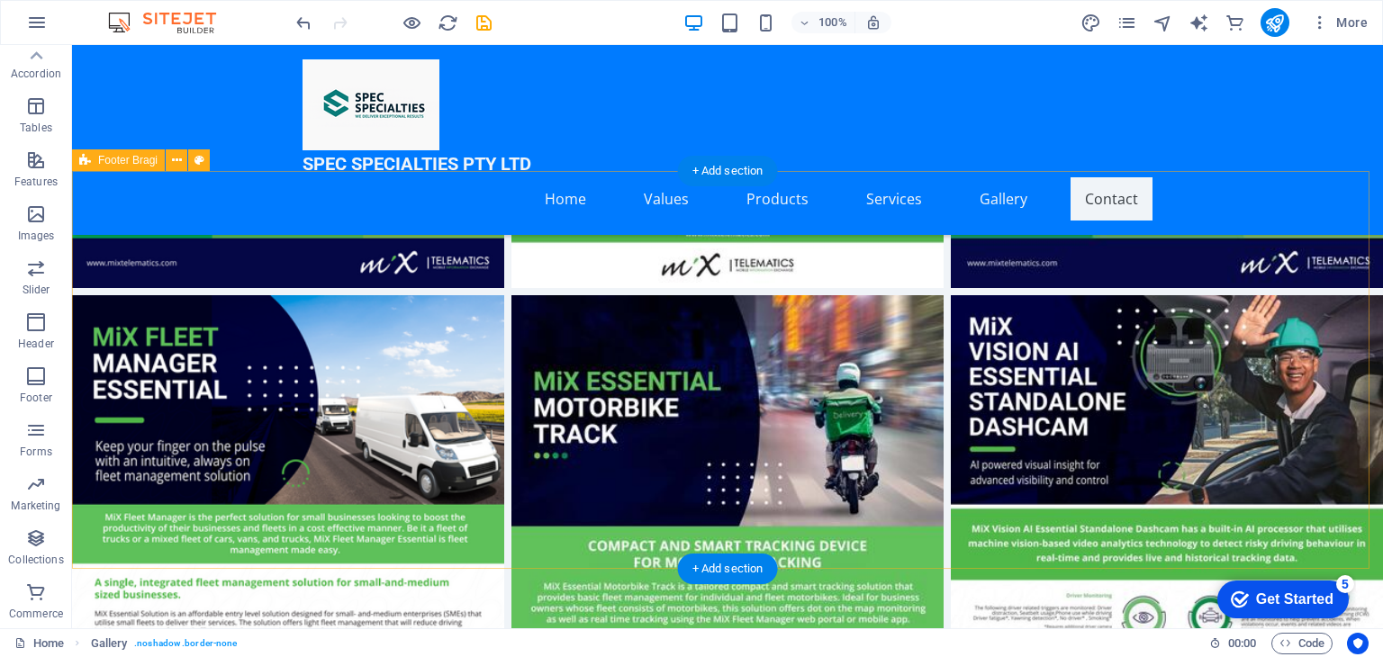
scroll to position [7351, 0]
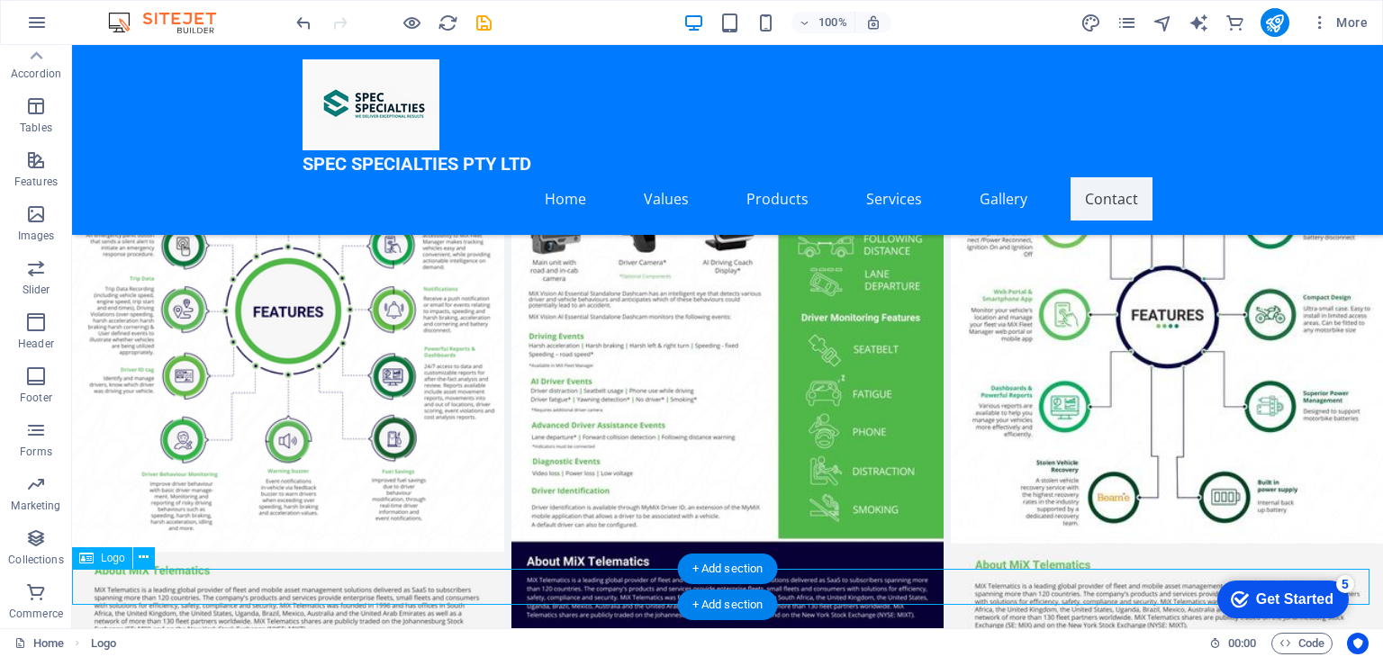
select select "px"
select select
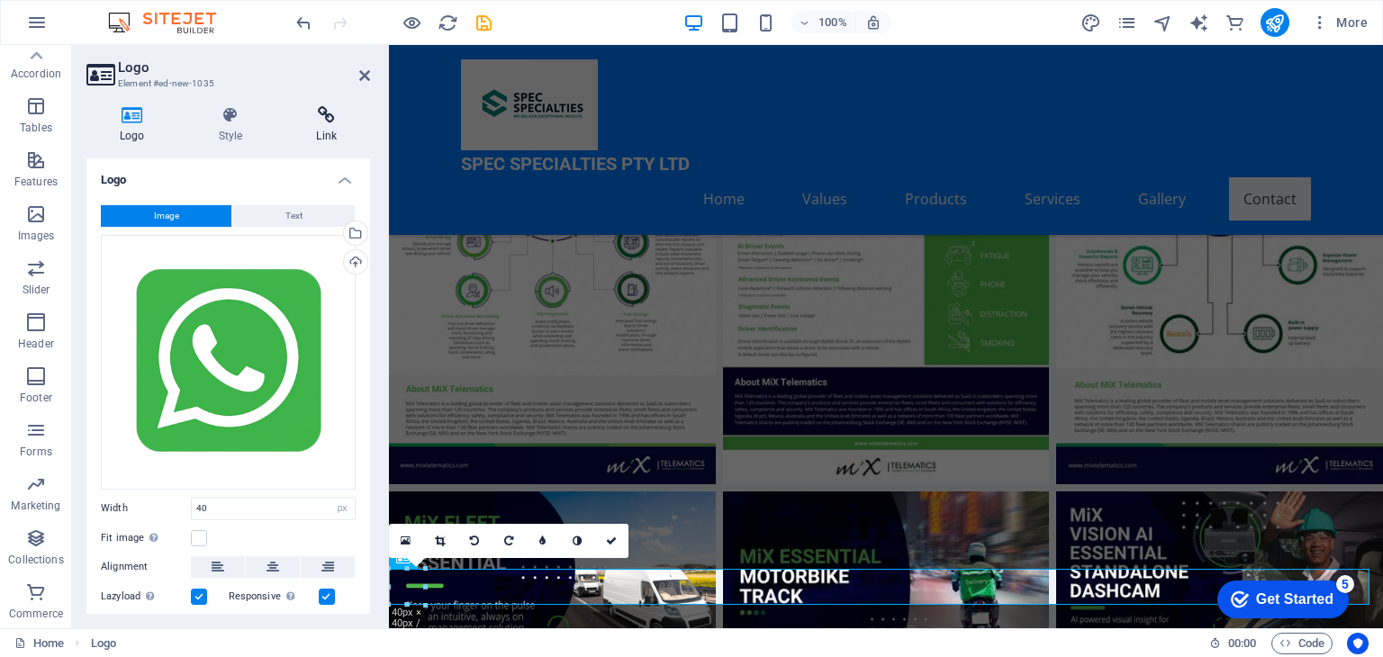
click at [328, 110] on icon at bounding box center [326, 115] width 87 height 18
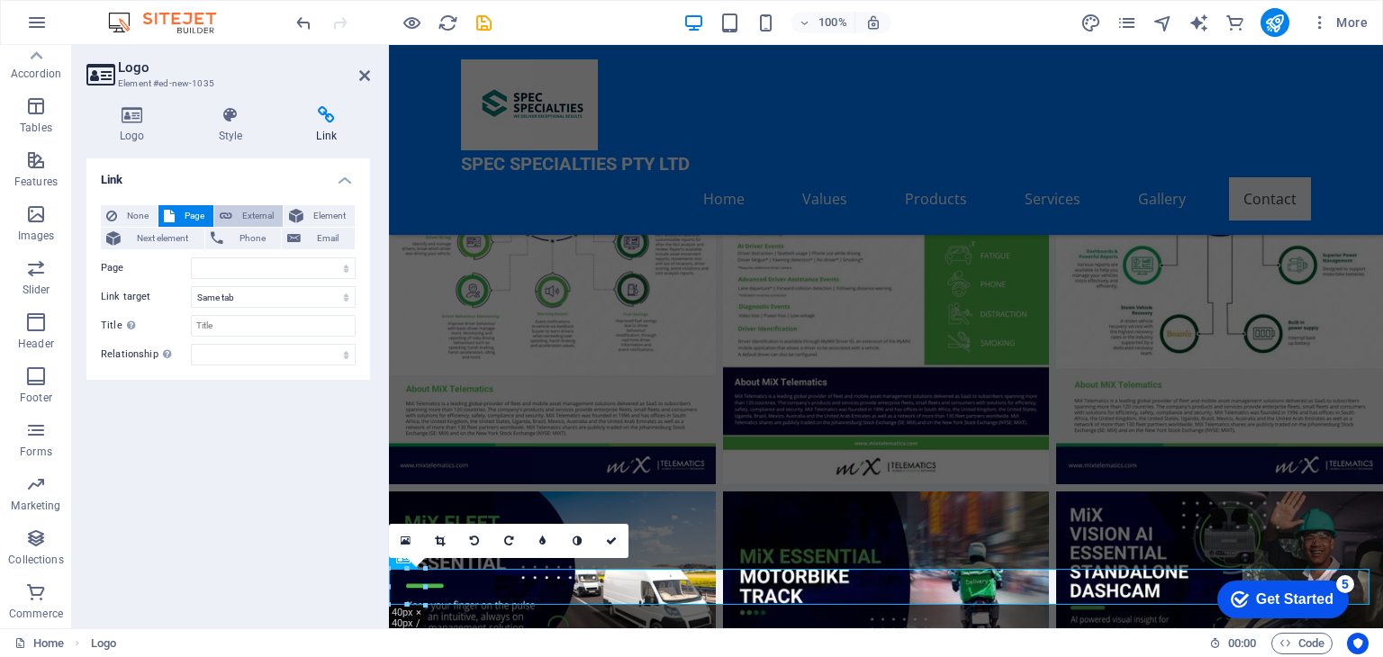
click at [256, 212] on span "External" at bounding box center [258, 216] width 40 height 22
select select "blank"
click at [120, 119] on icon at bounding box center [132, 115] width 92 height 18
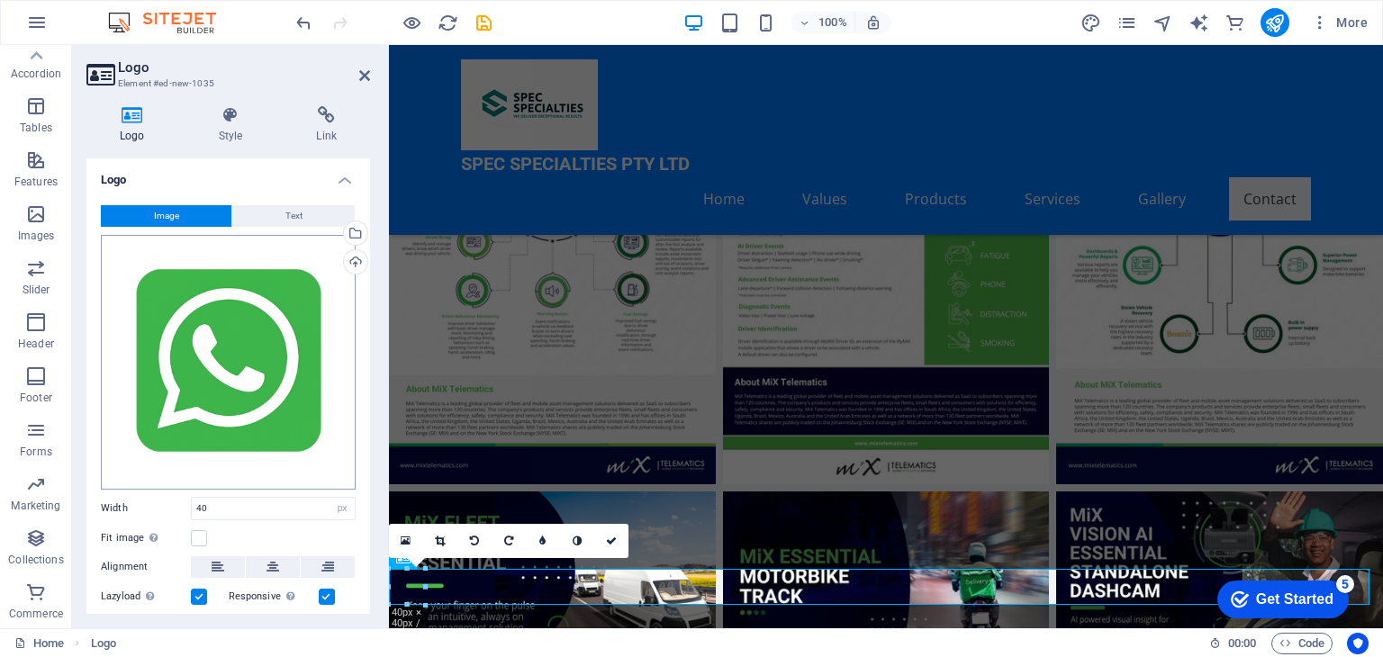
scroll to position [120, 0]
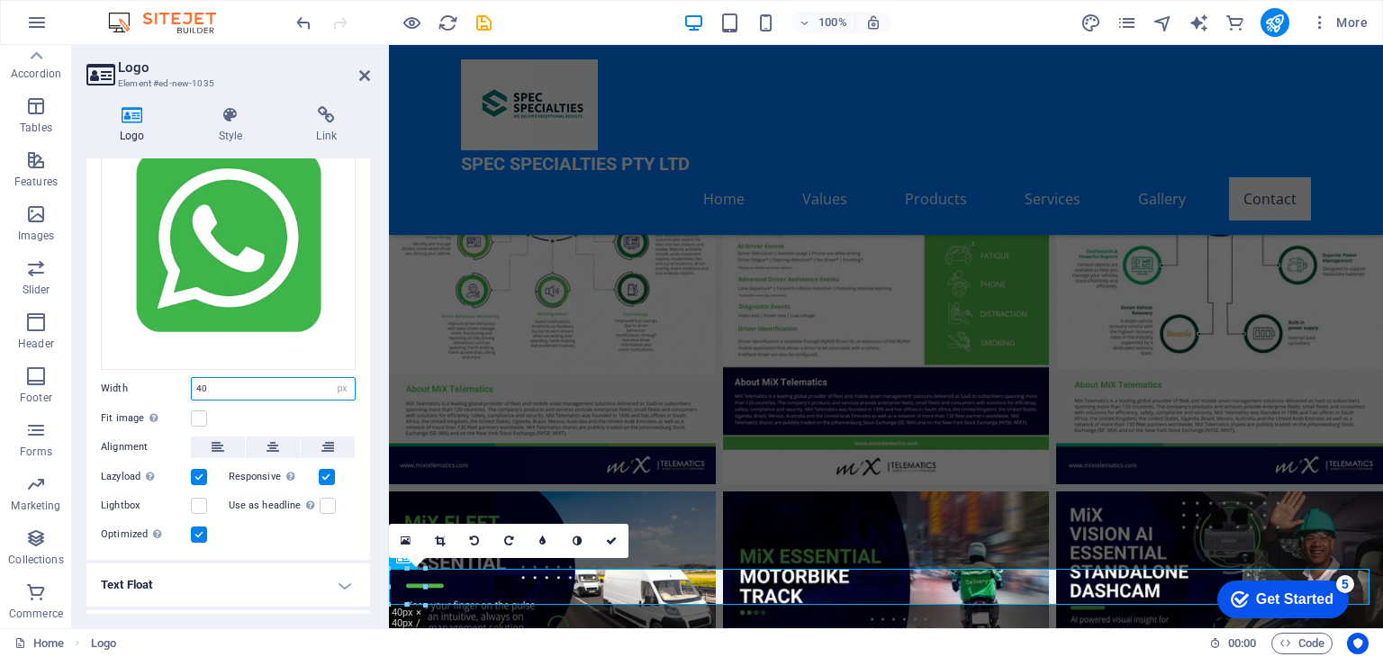
click at [201, 390] on input "40" at bounding box center [273, 389] width 163 height 22
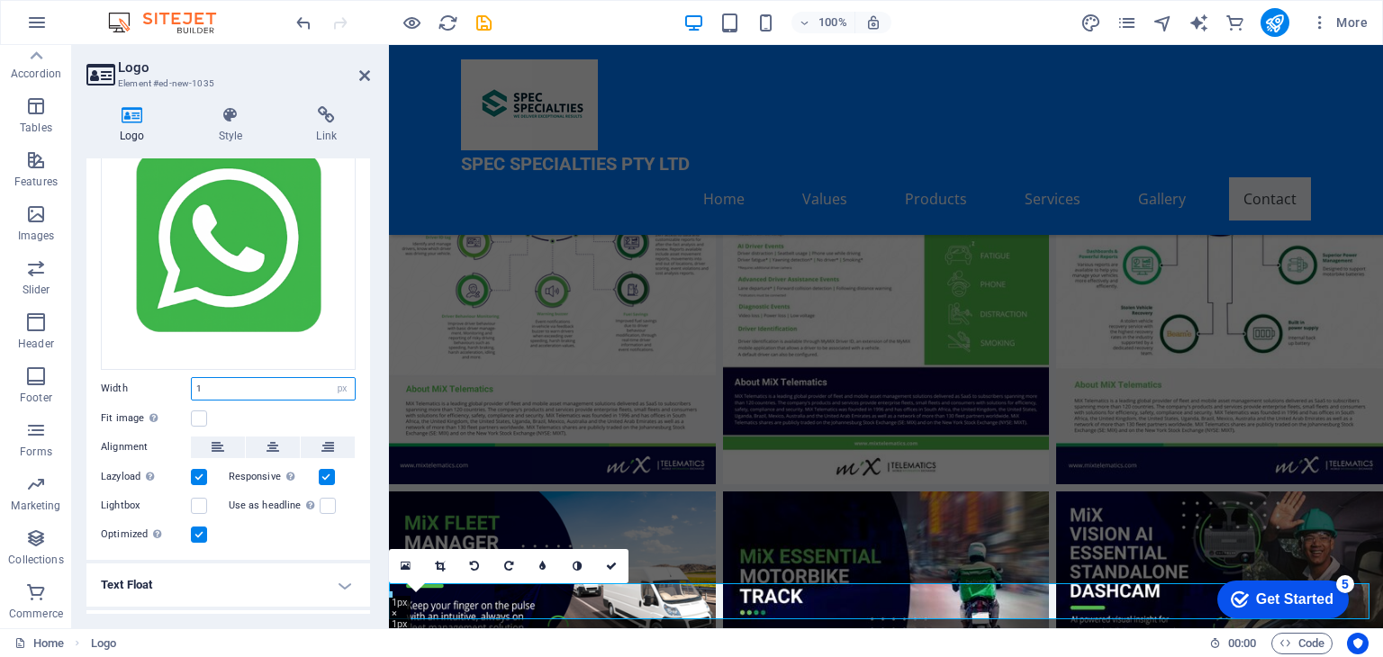
scroll to position [6976, 0]
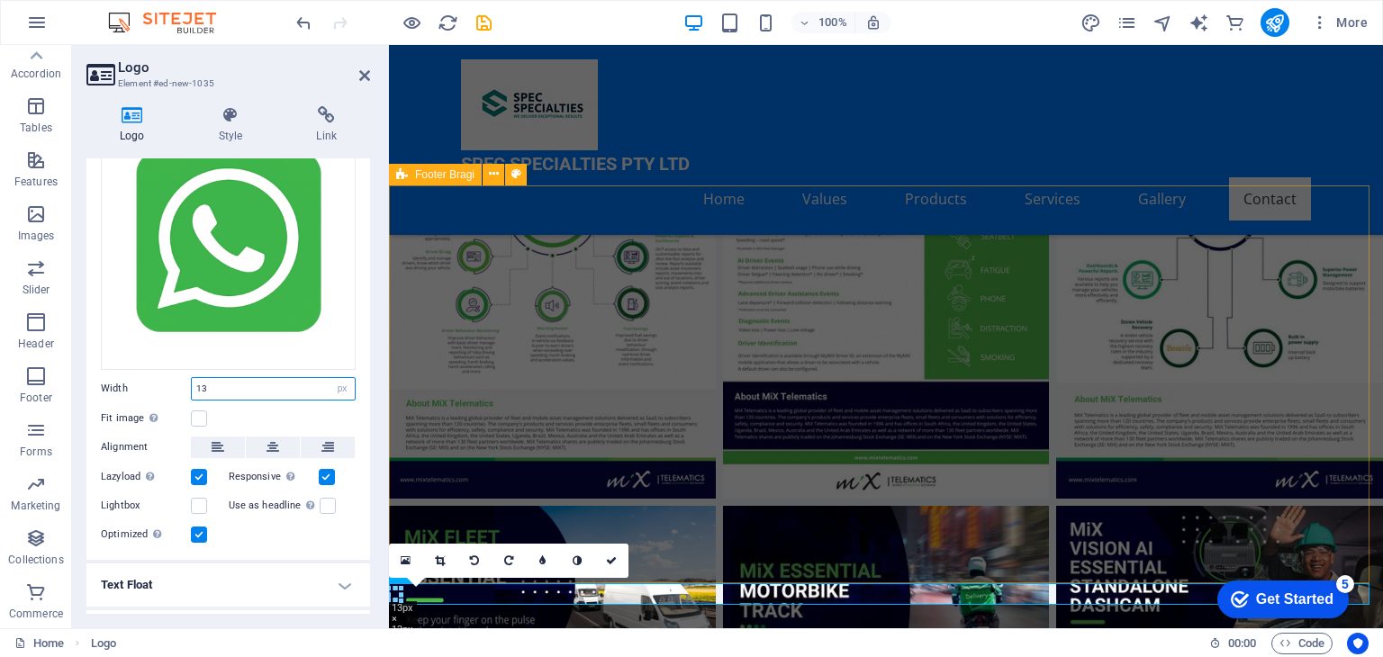
type input "13"
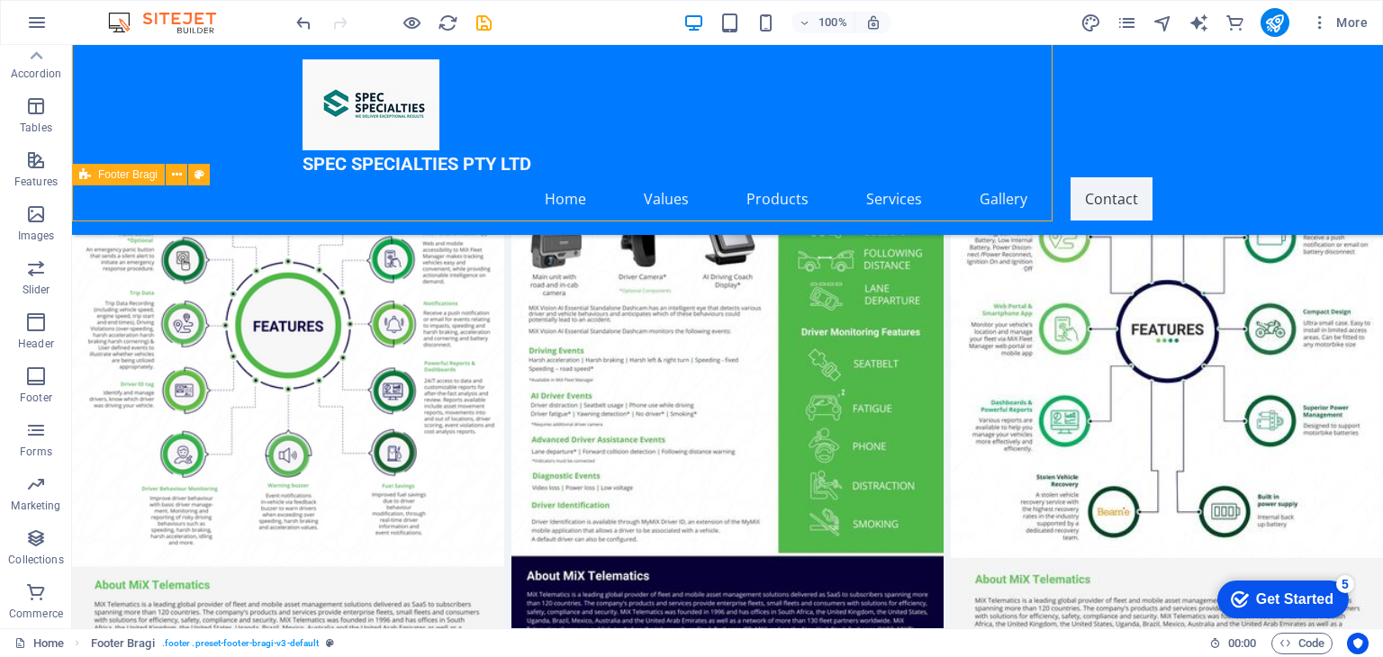
scroll to position [7337, 0]
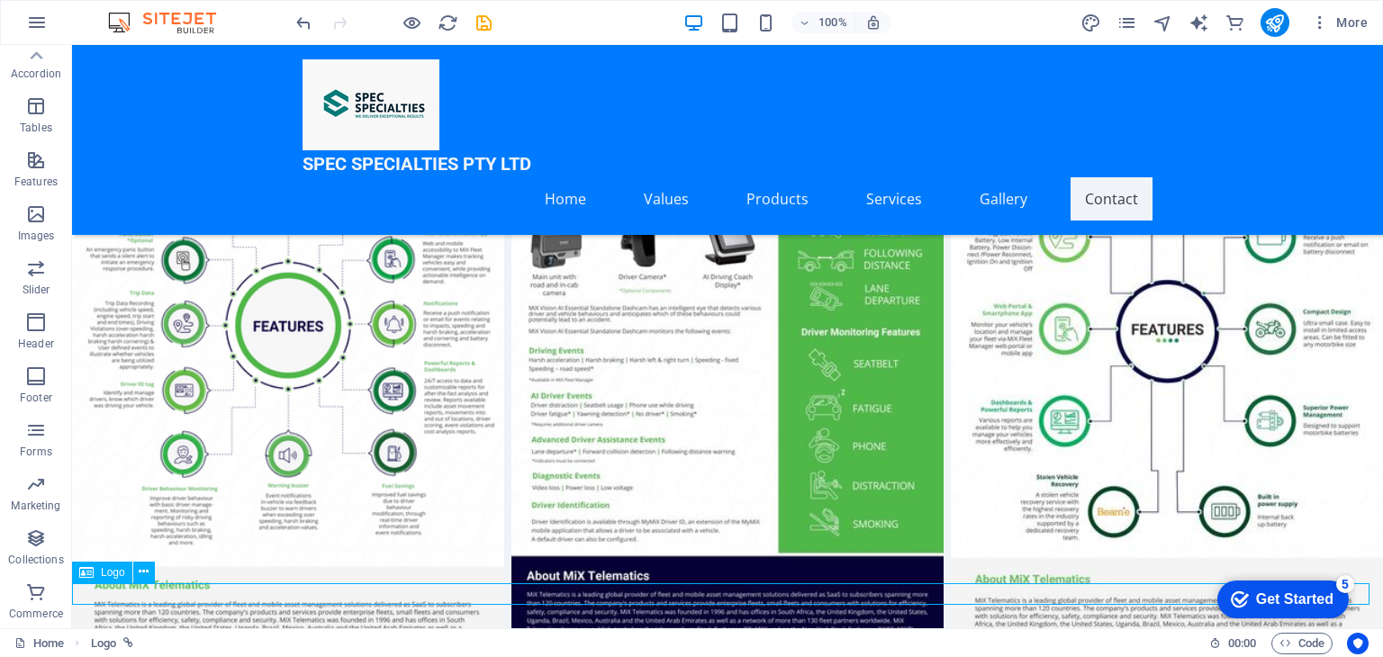
select select "px"
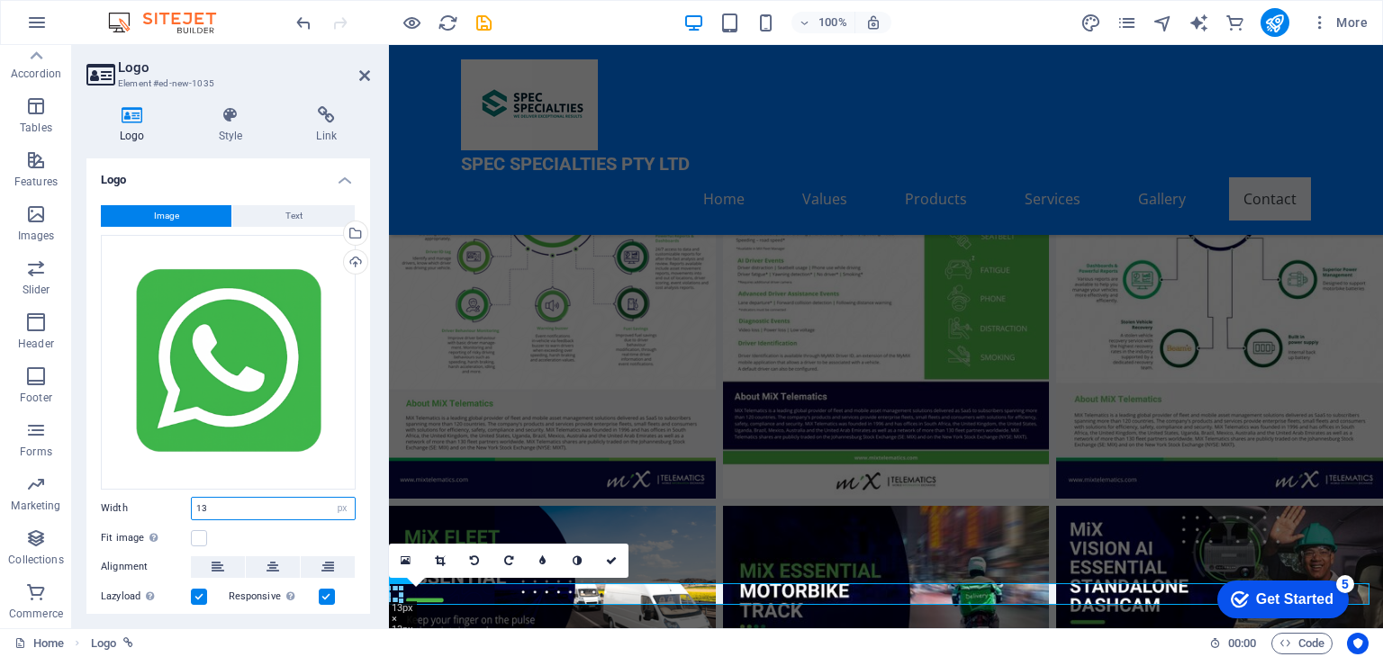
click at [206, 508] on input "13" at bounding box center [273, 509] width 163 height 22
type input "1"
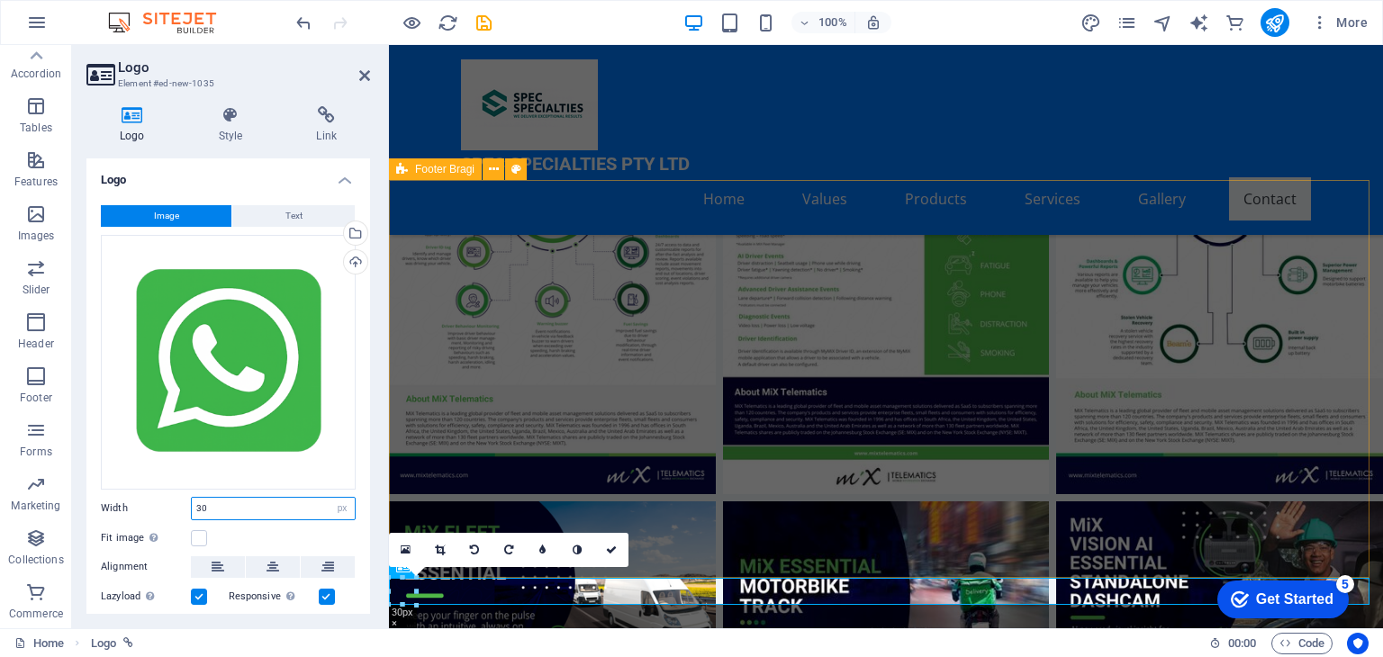
type input "30"
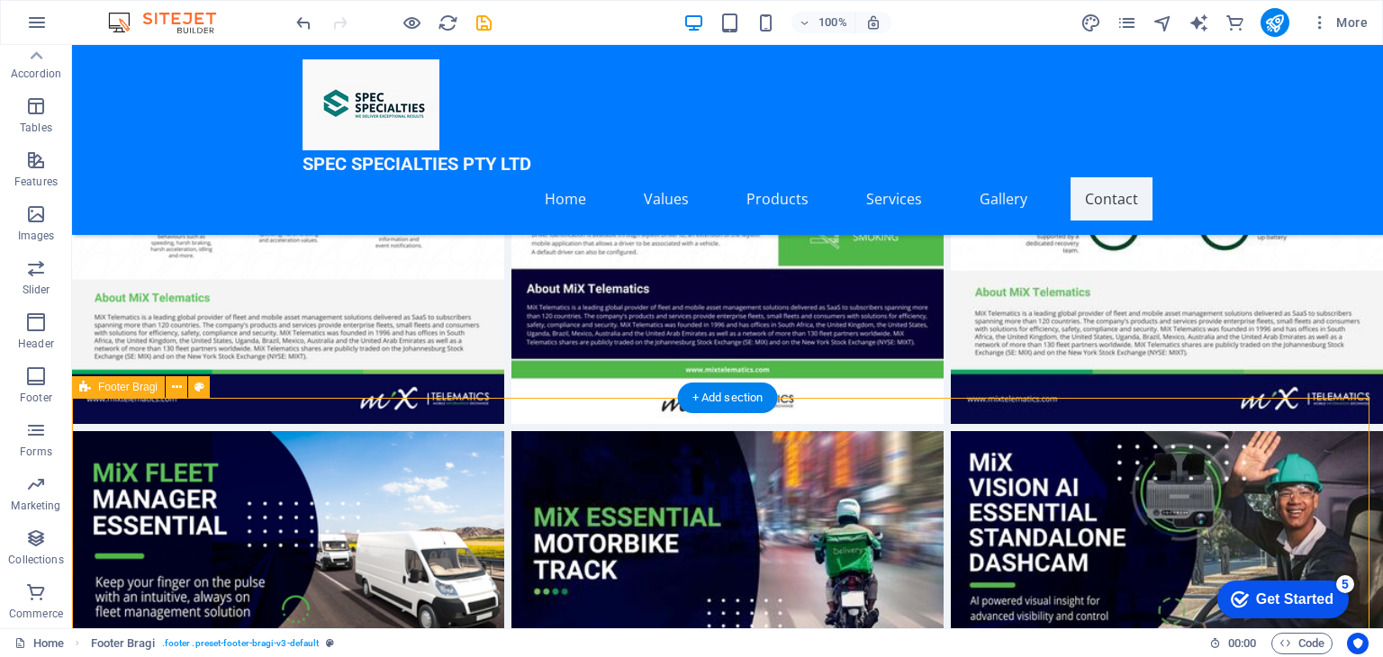
scroll to position [7343, 0]
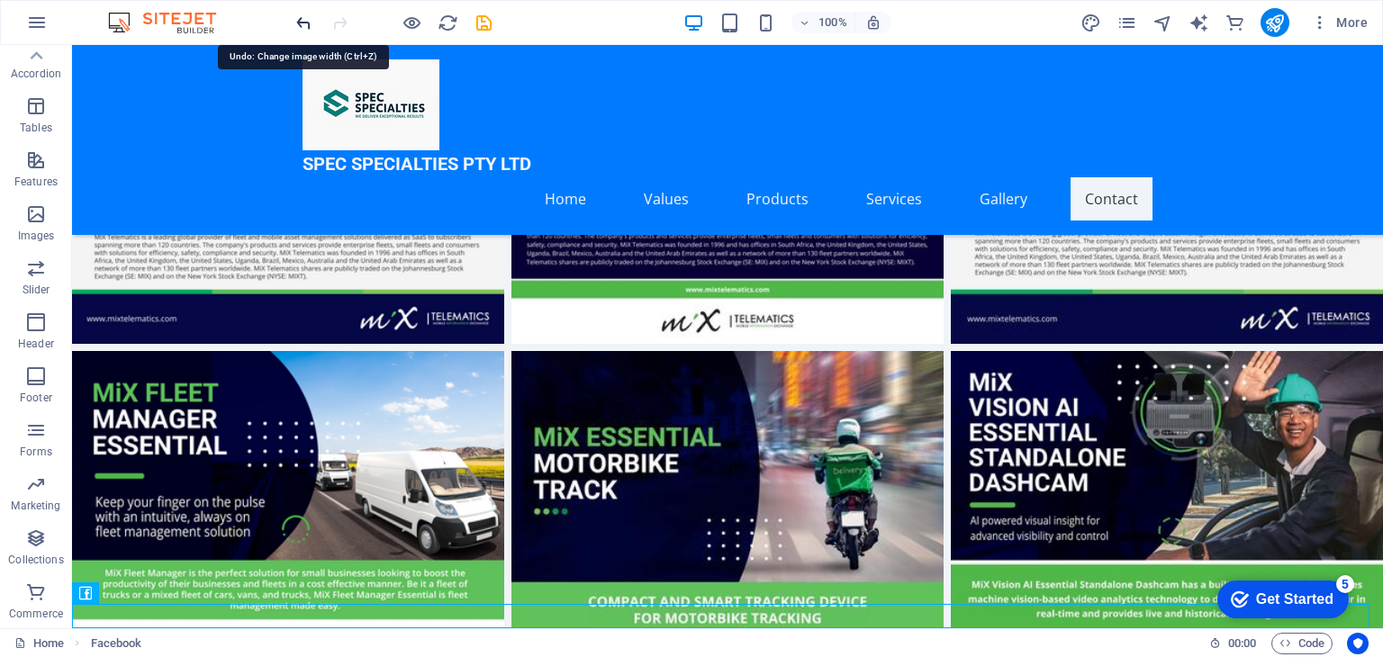
click at [301, 16] on icon "undo" at bounding box center [304, 23] width 21 height 21
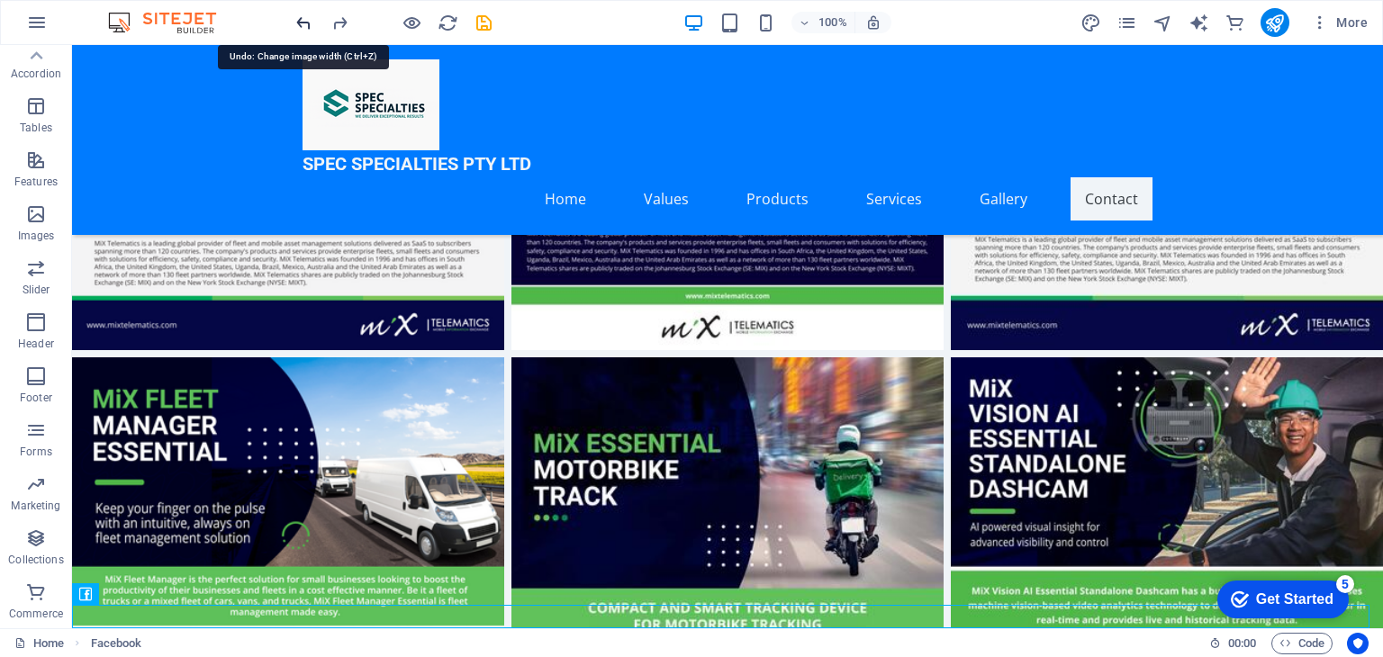
click at [301, 16] on icon "undo" at bounding box center [304, 23] width 21 height 21
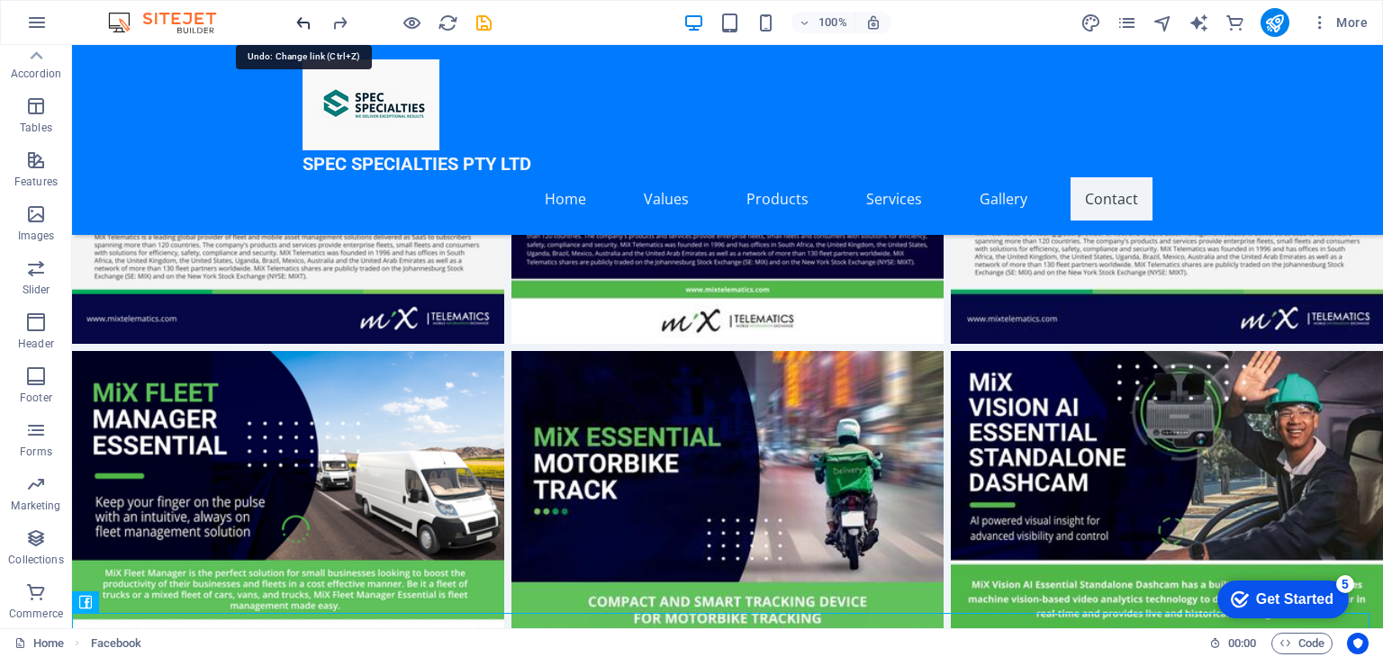
click at [301, 16] on icon "undo" at bounding box center [304, 23] width 21 height 21
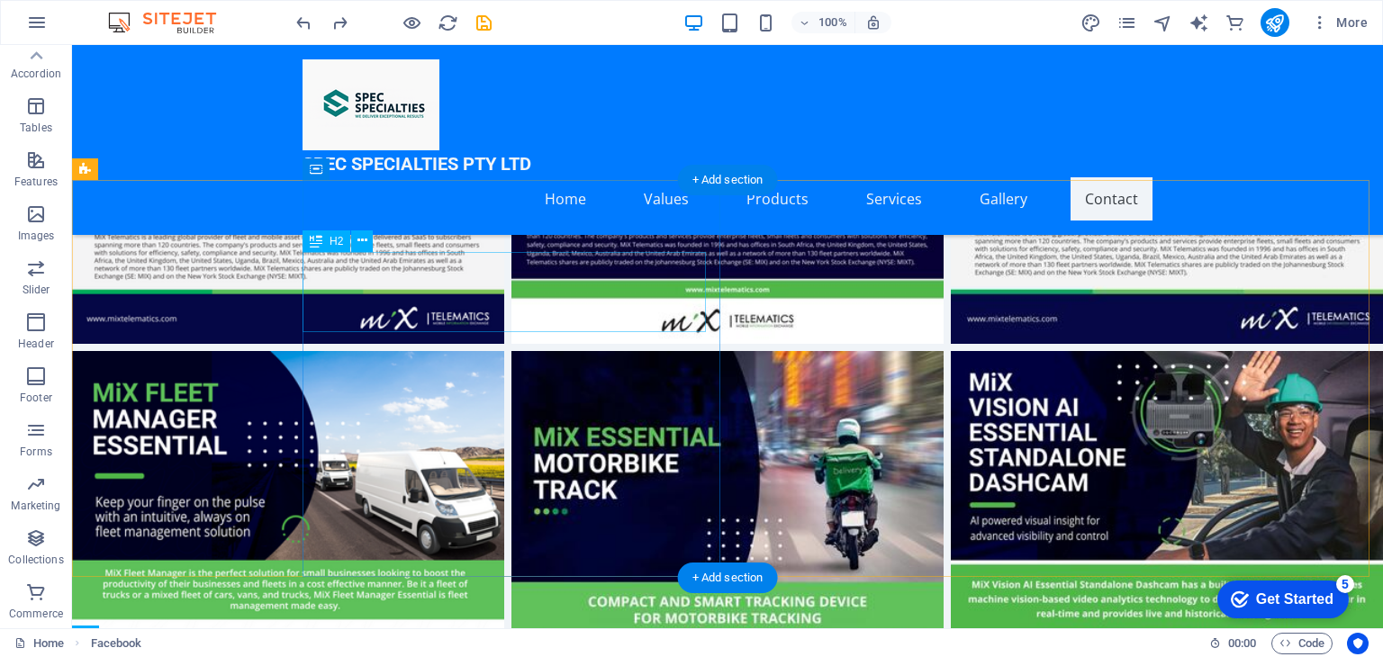
scroll to position [7399, 0]
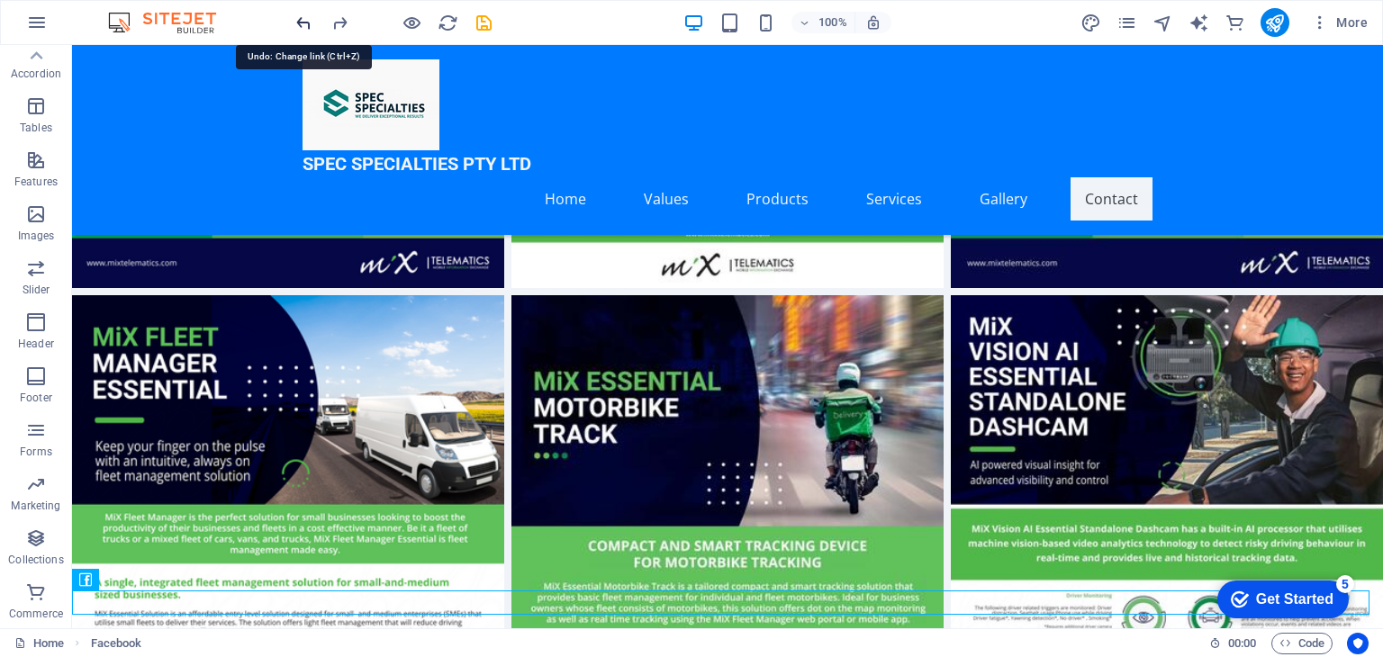
click at [299, 15] on icon "undo" at bounding box center [304, 23] width 21 height 21
click at [307, 23] on icon "undo" at bounding box center [304, 23] width 21 height 21
click at [297, 19] on icon "undo" at bounding box center [304, 23] width 21 height 21
click at [297, 18] on icon "undo" at bounding box center [304, 23] width 21 height 21
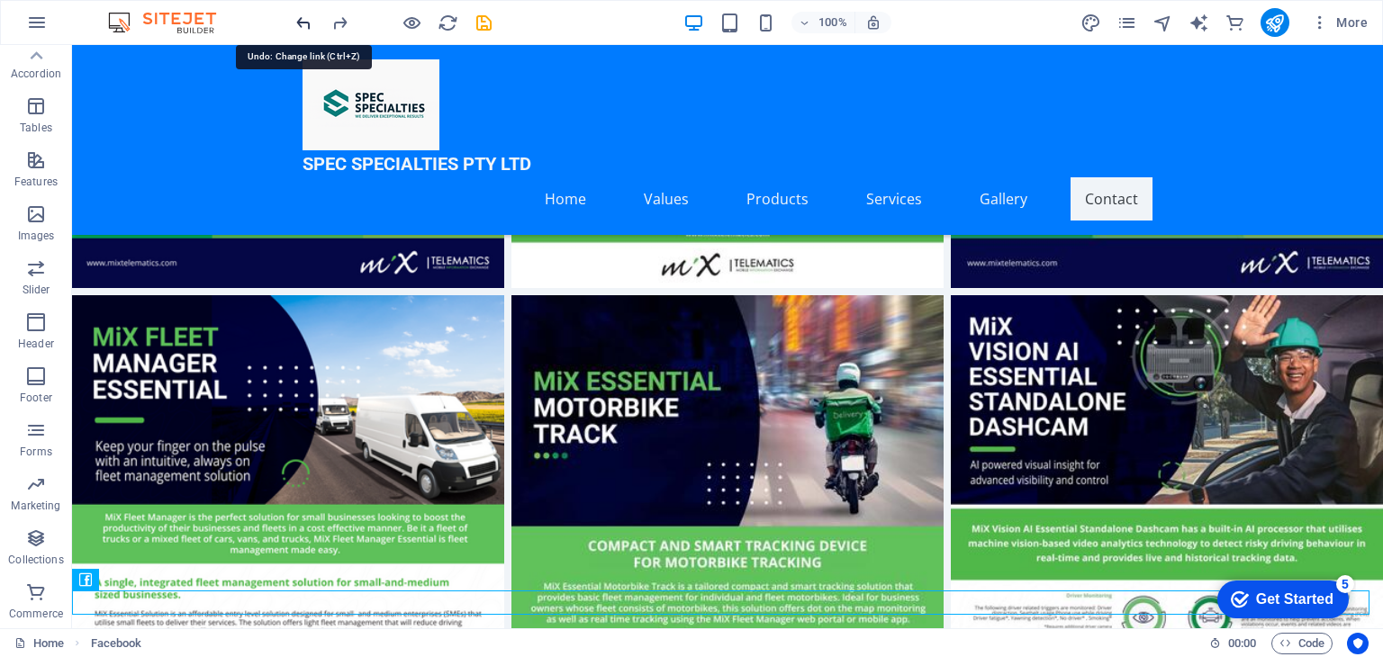
click at [297, 18] on icon "undo" at bounding box center [304, 23] width 21 height 21
click at [302, 18] on icon "undo" at bounding box center [304, 23] width 21 height 21
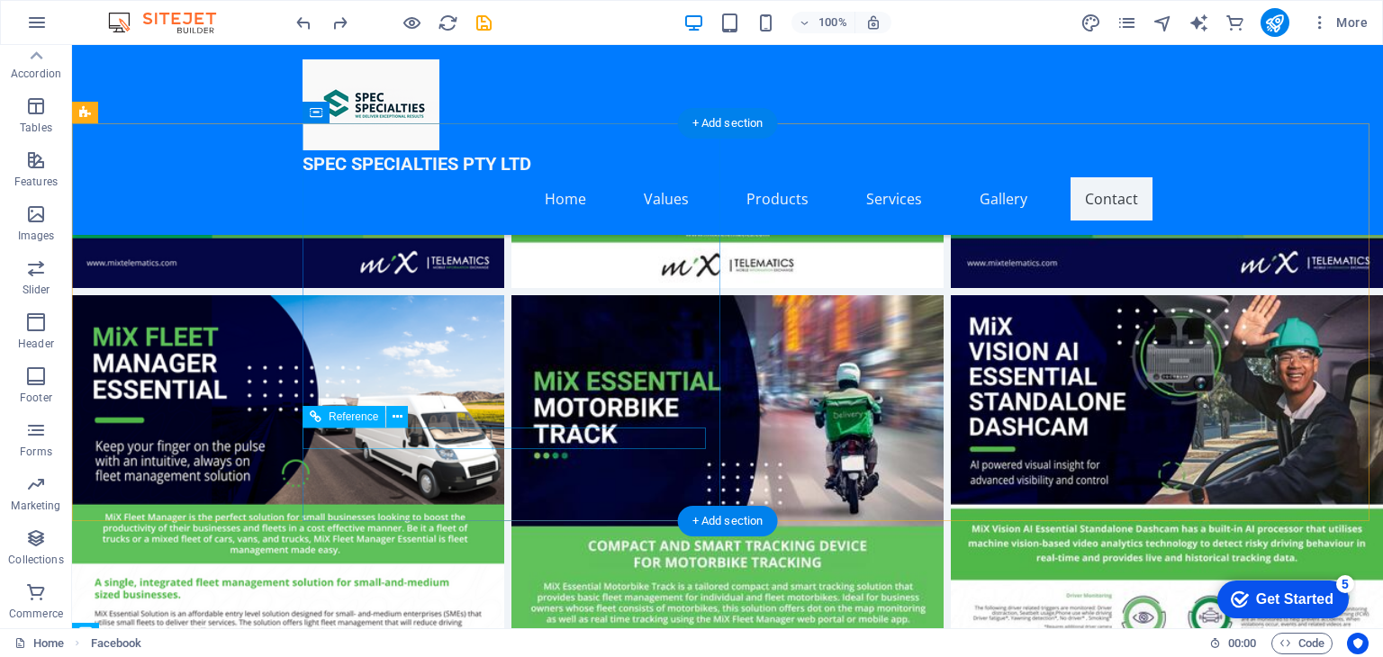
scroll to position [7453, 0]
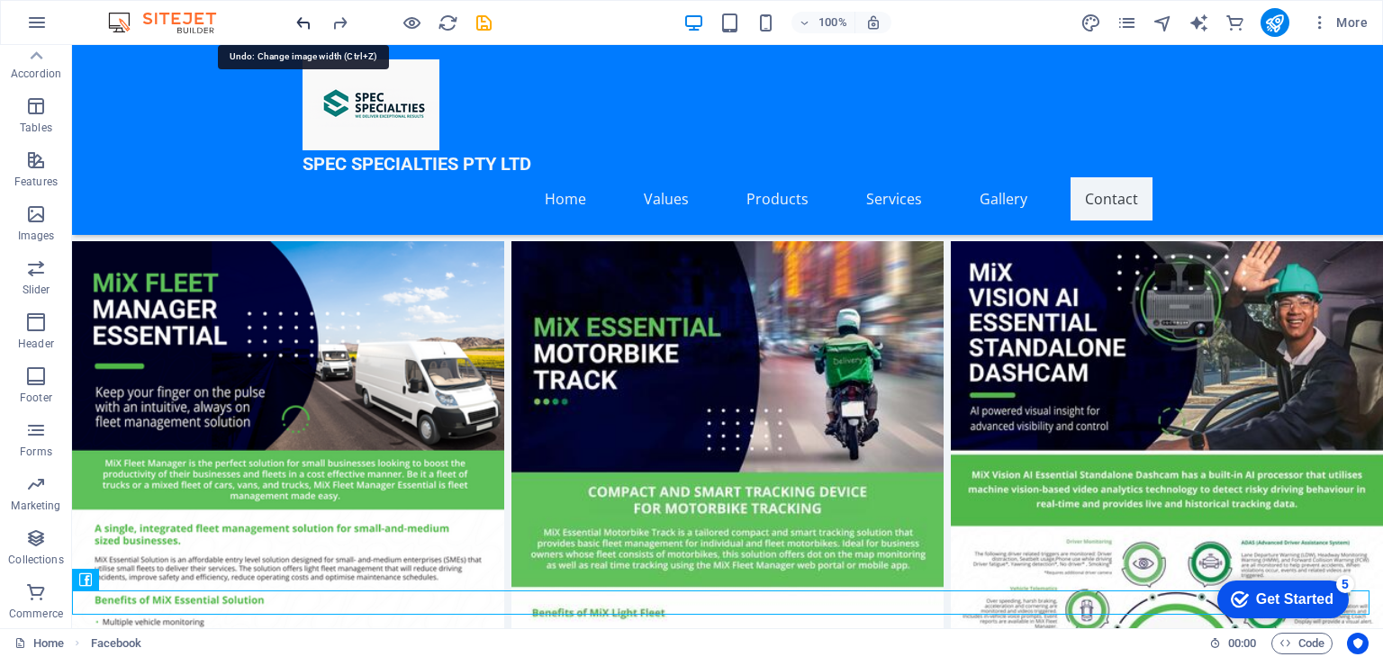
click at [298, 23] on icon "undo" at bounding box center [304, 23] width 21 height 21
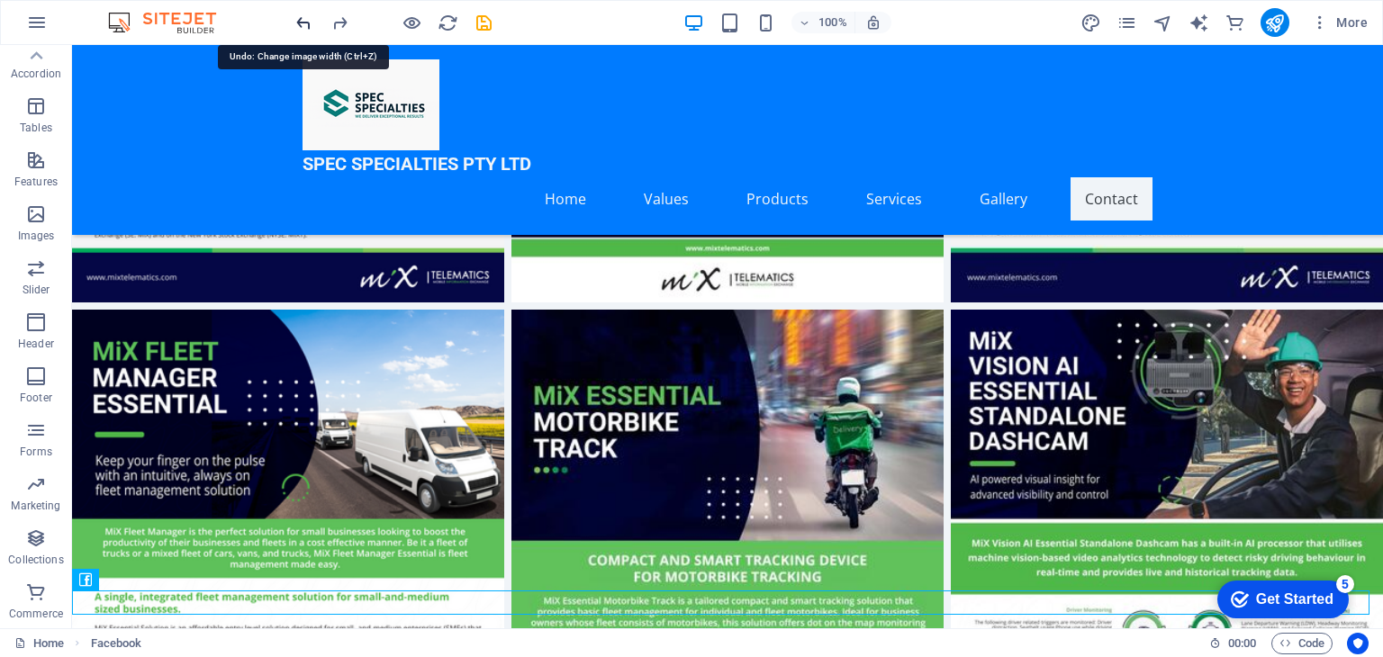
click at [298, 23] on icon "undo" at bounding box center [304, 23] width 21 height 21
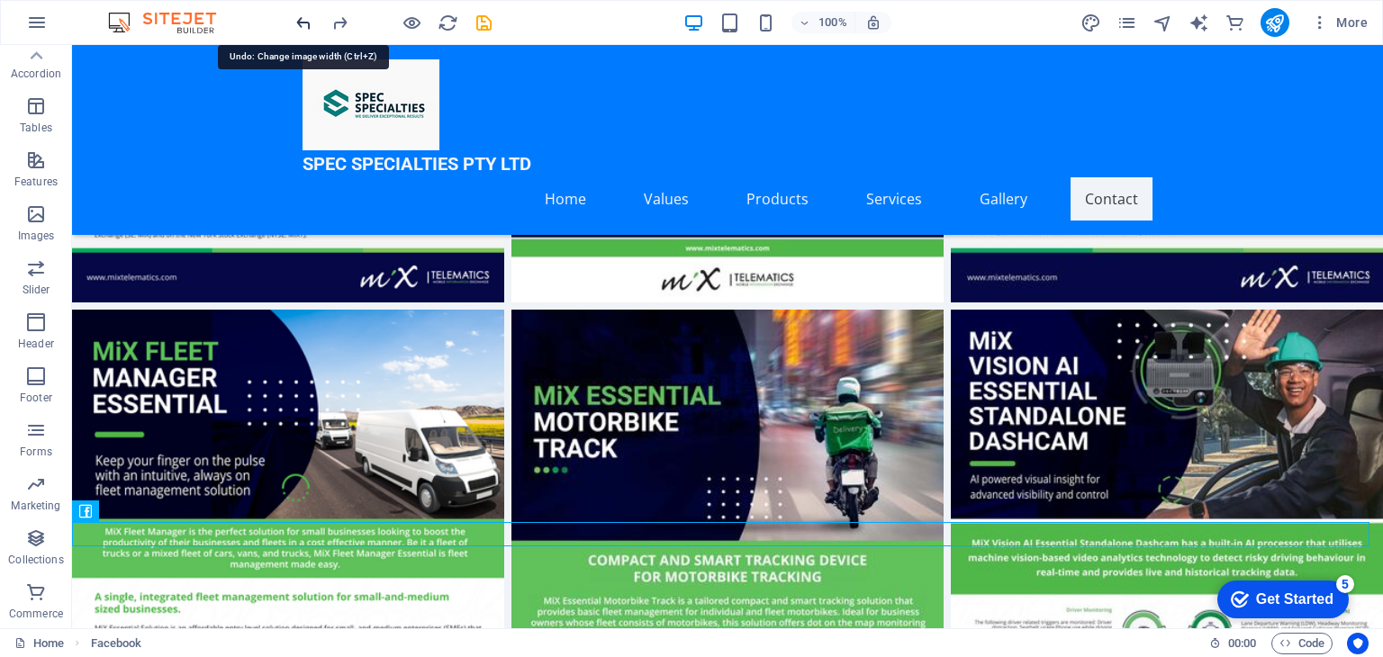
scroll to position [7453, 0]
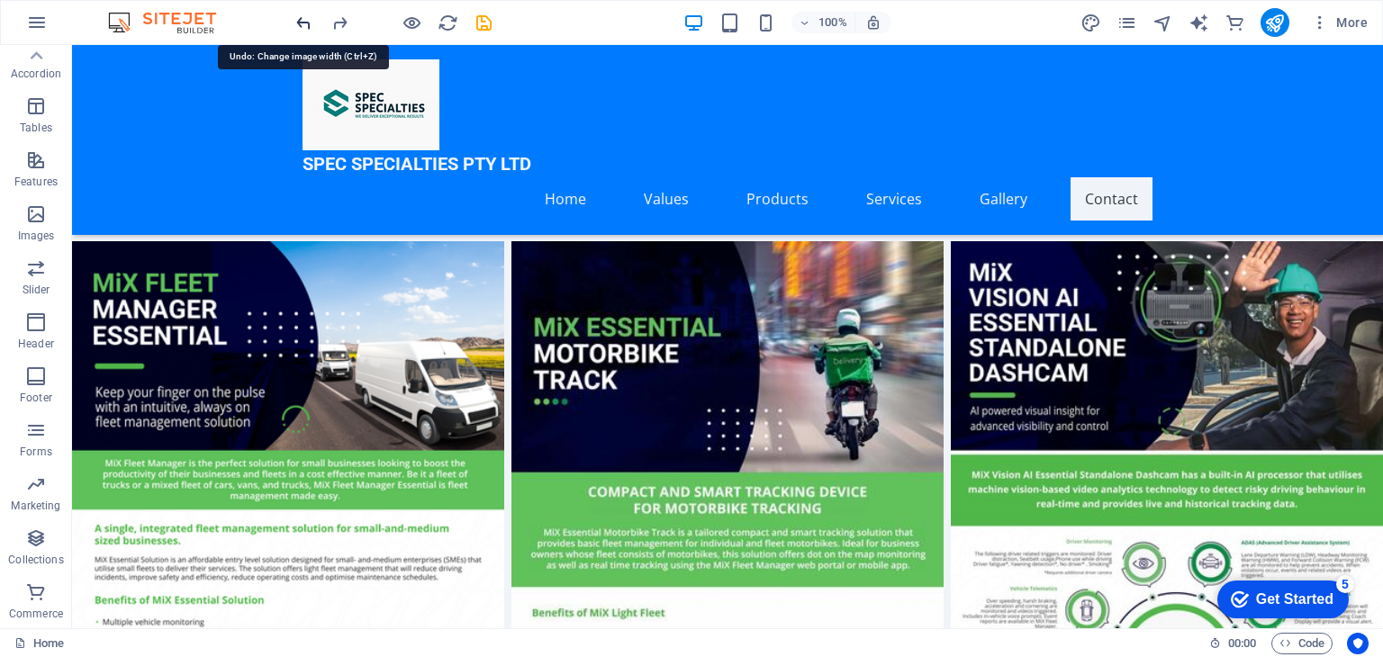
click at [303, 23] on icon "undo" at bounding box center [304, 23] width 21 height 21
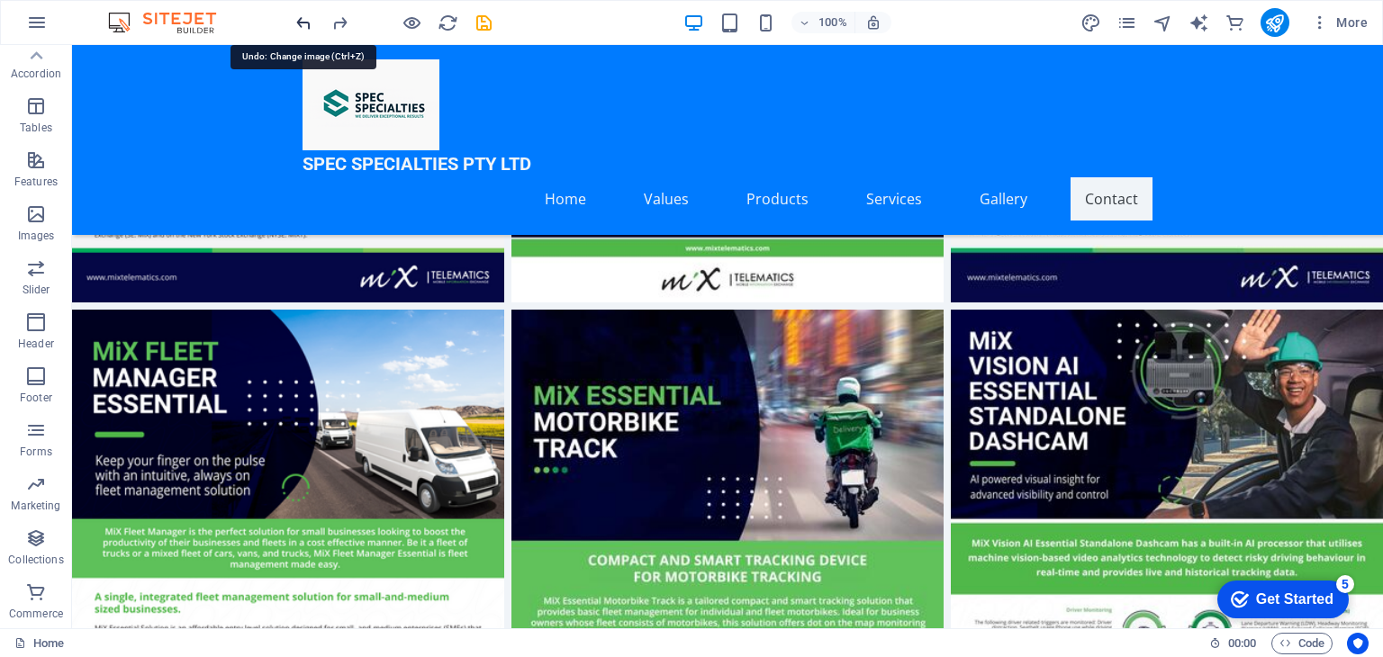
click at [303, 23] on icon "undo" at bounding box center [304, 23] width 21 height 21
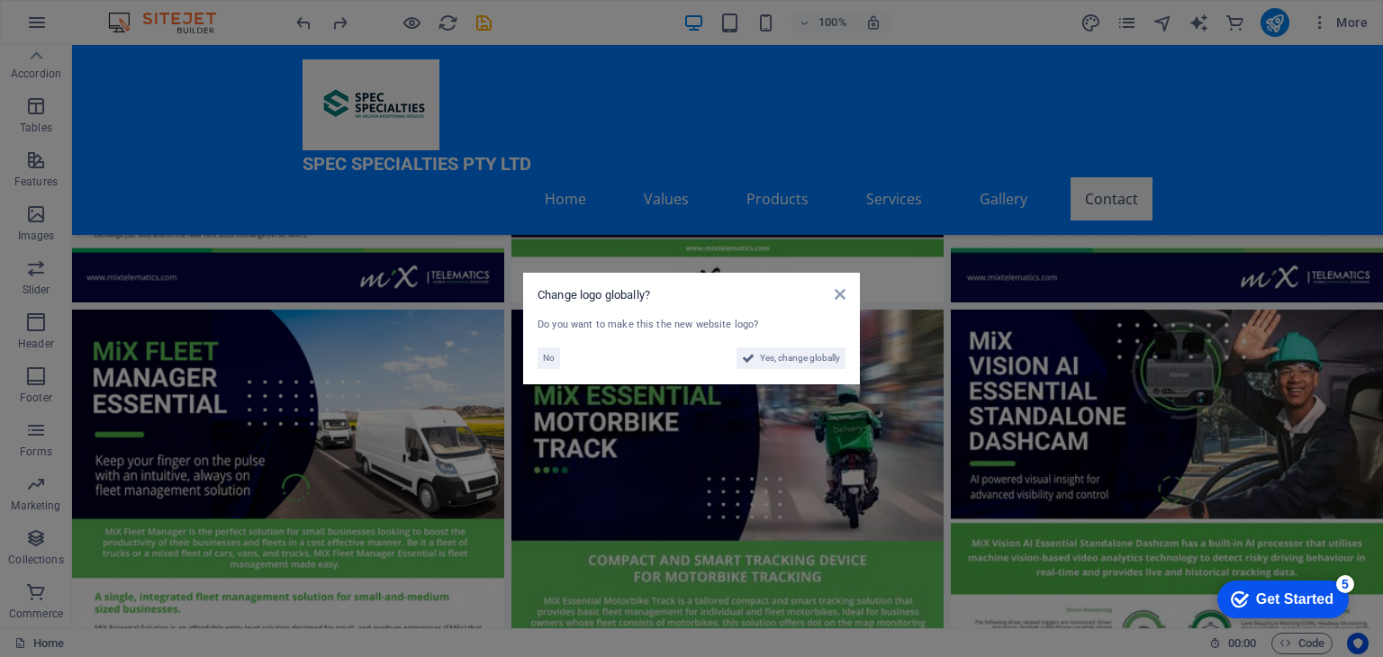
click at [306, 22] on aside "Change logo globally? Do you want to make this the new website logo? No Yes, ch…" at bounding box center [691, 328] width 1383 height 657
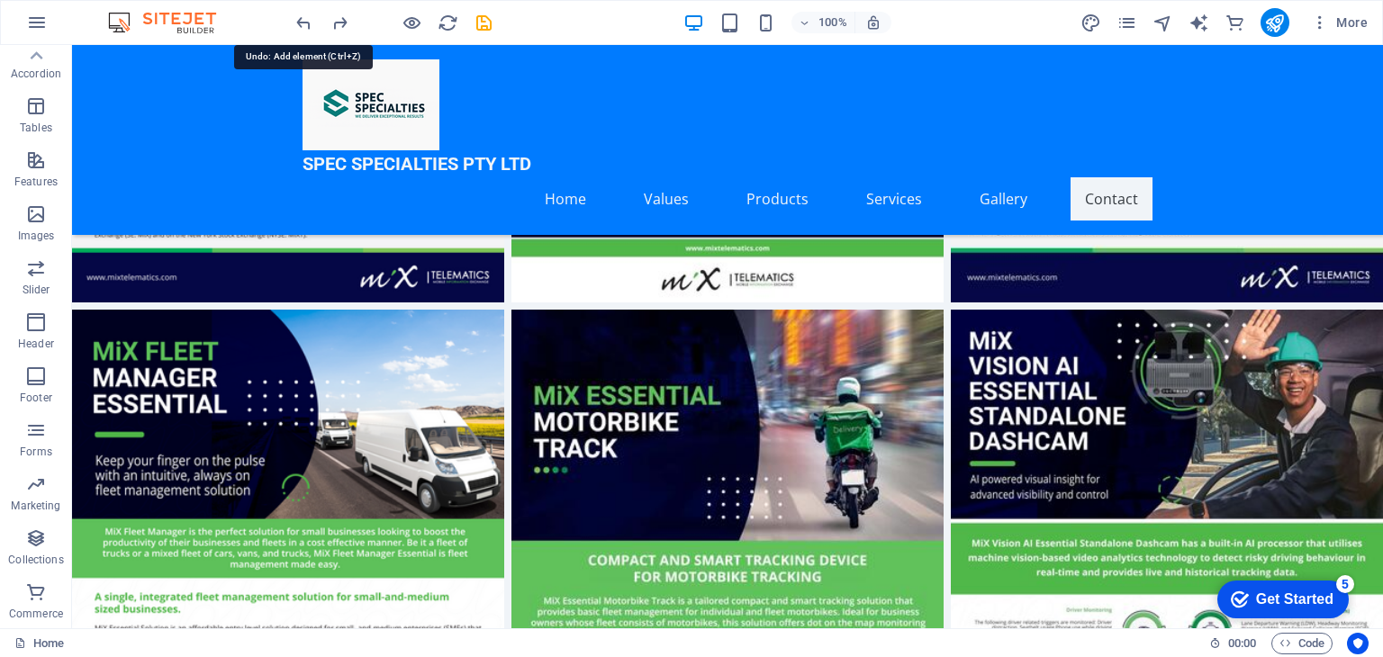
click at [306, 22] on icon "undo" at bounding box center [304, 23] width 21 height 21
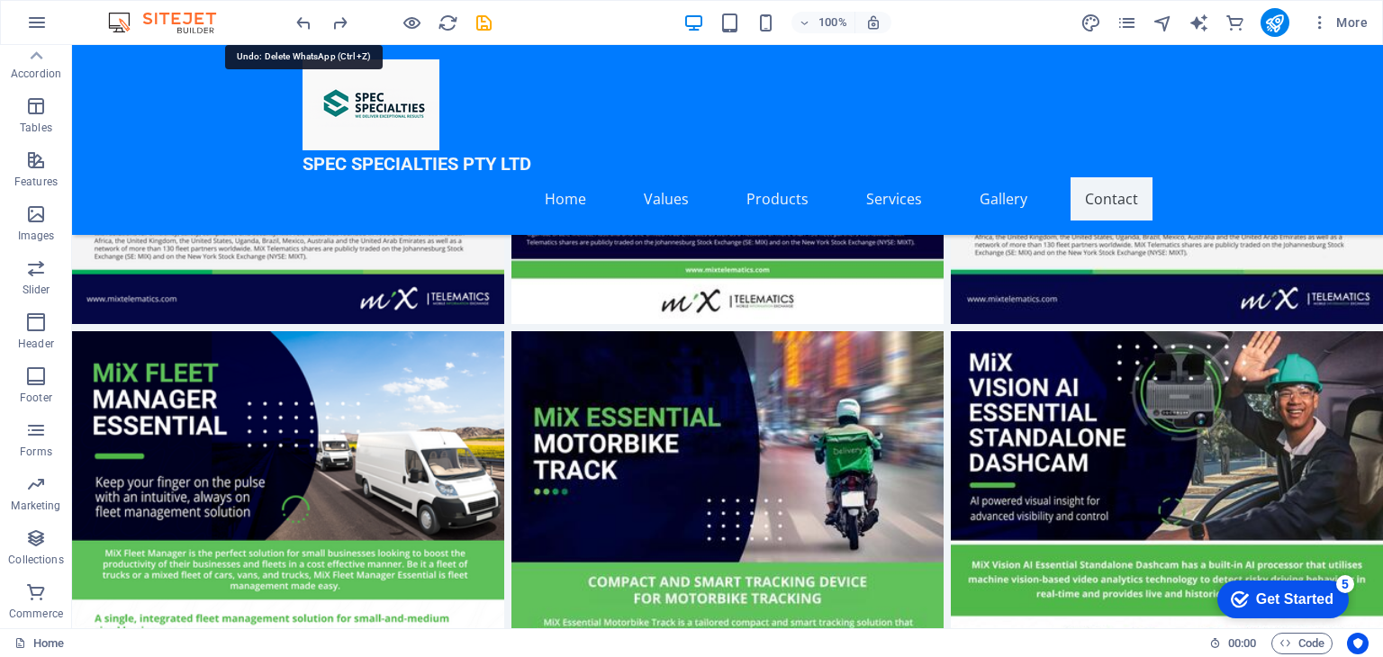
click at [306, 22] on icon "undo" at bounding box center [304, 23] width 21 height 21
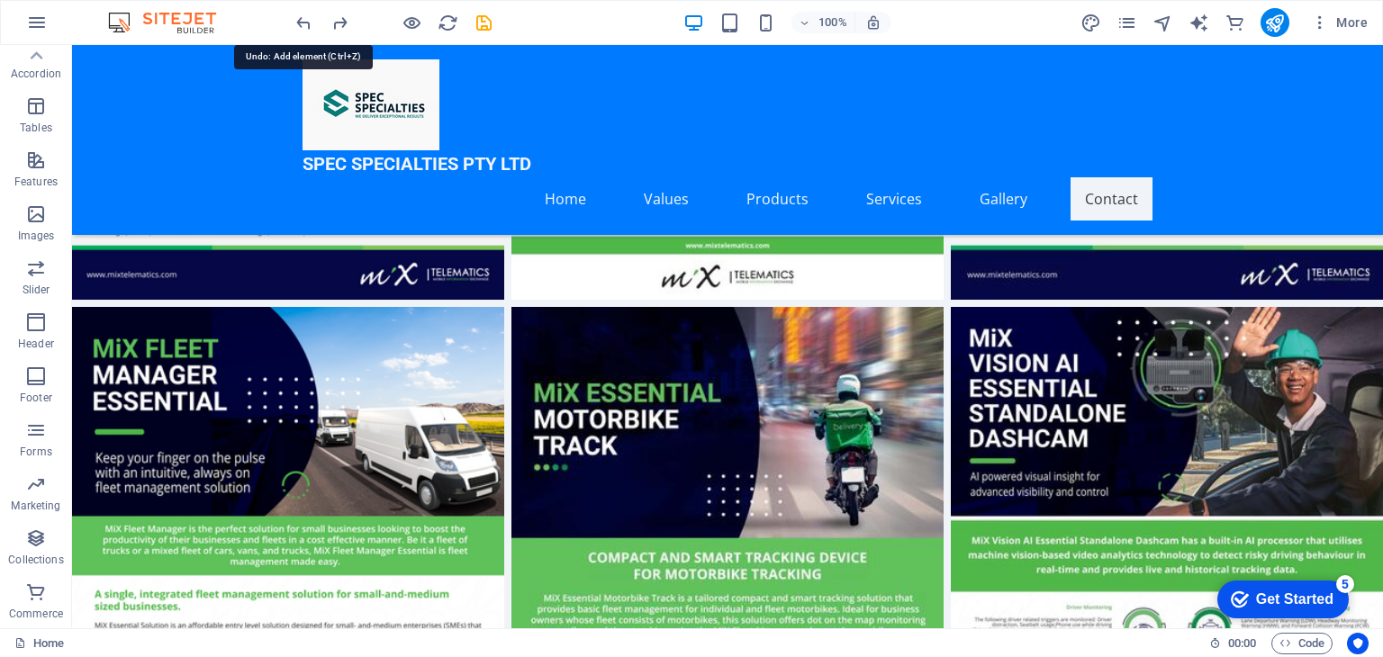
click at [306, 22] on icon "undo" at bounding box center [304, 23] width 21 height 21
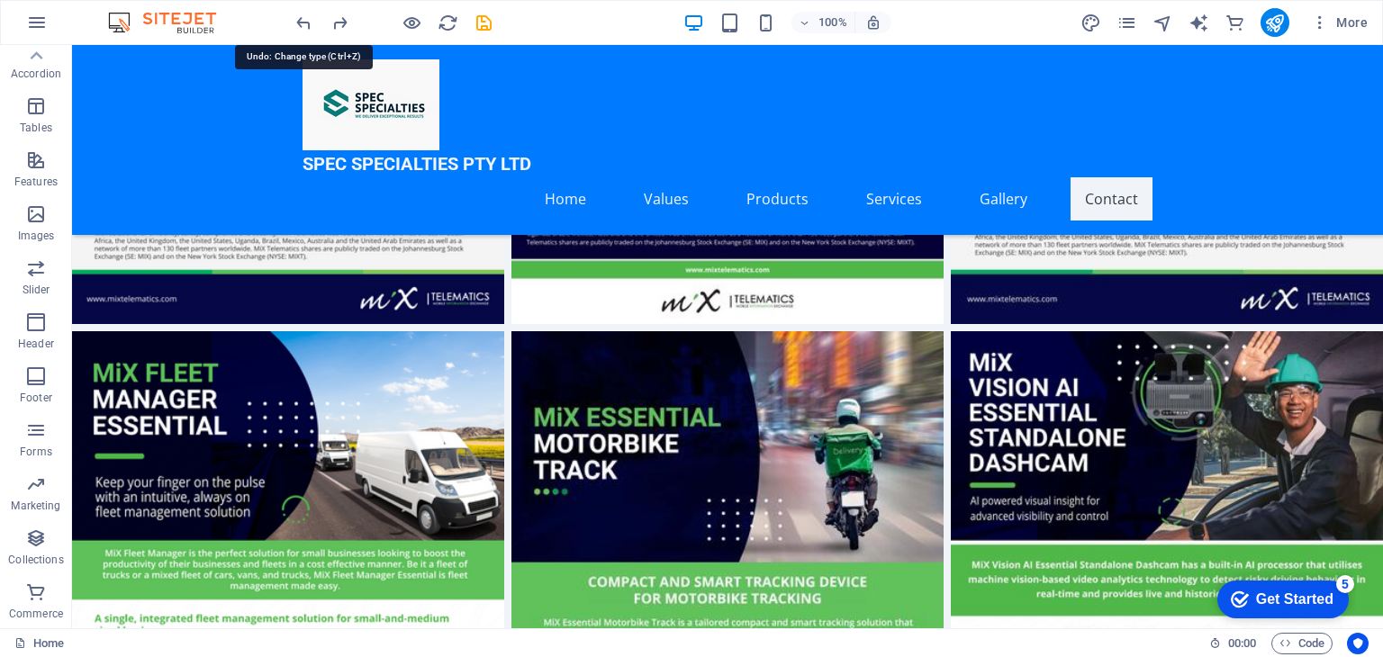
click at [306, 22] on icon "undo" at bounding box center [304, 23] width 21 height 21
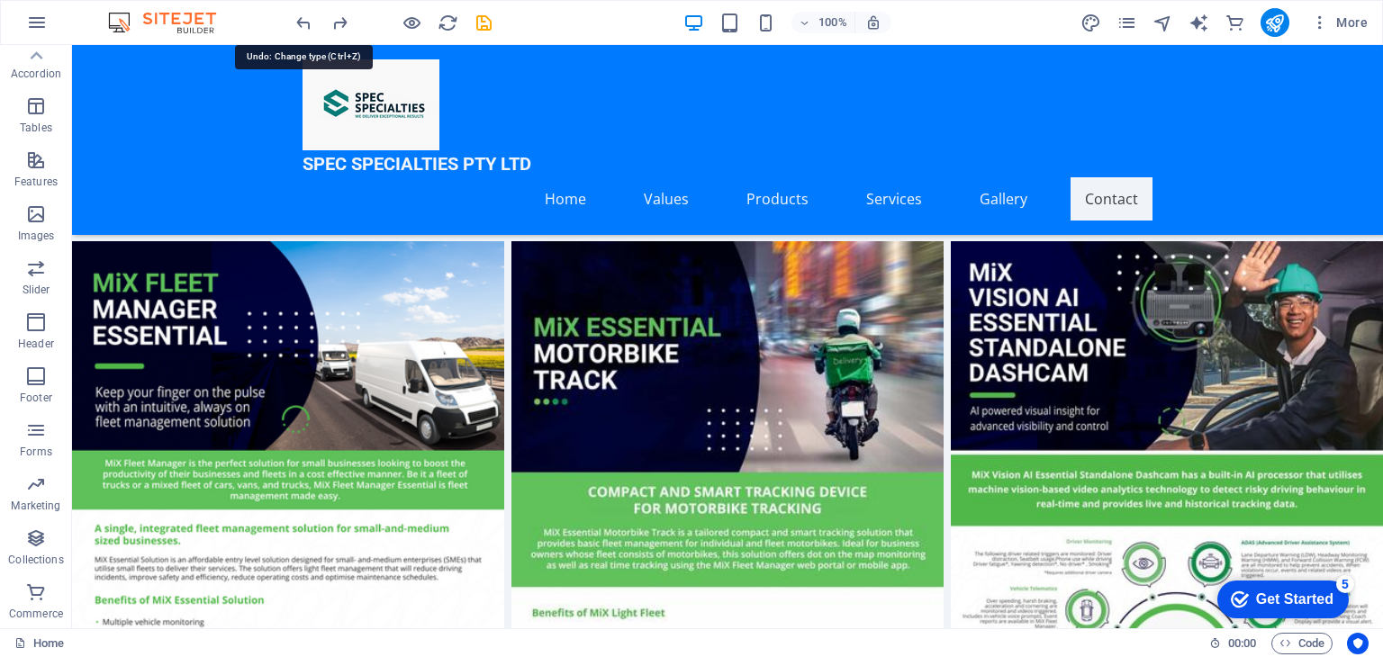
click at [306, 22] on icon "undo" at bounding box center [304, 23] width 21 height 21
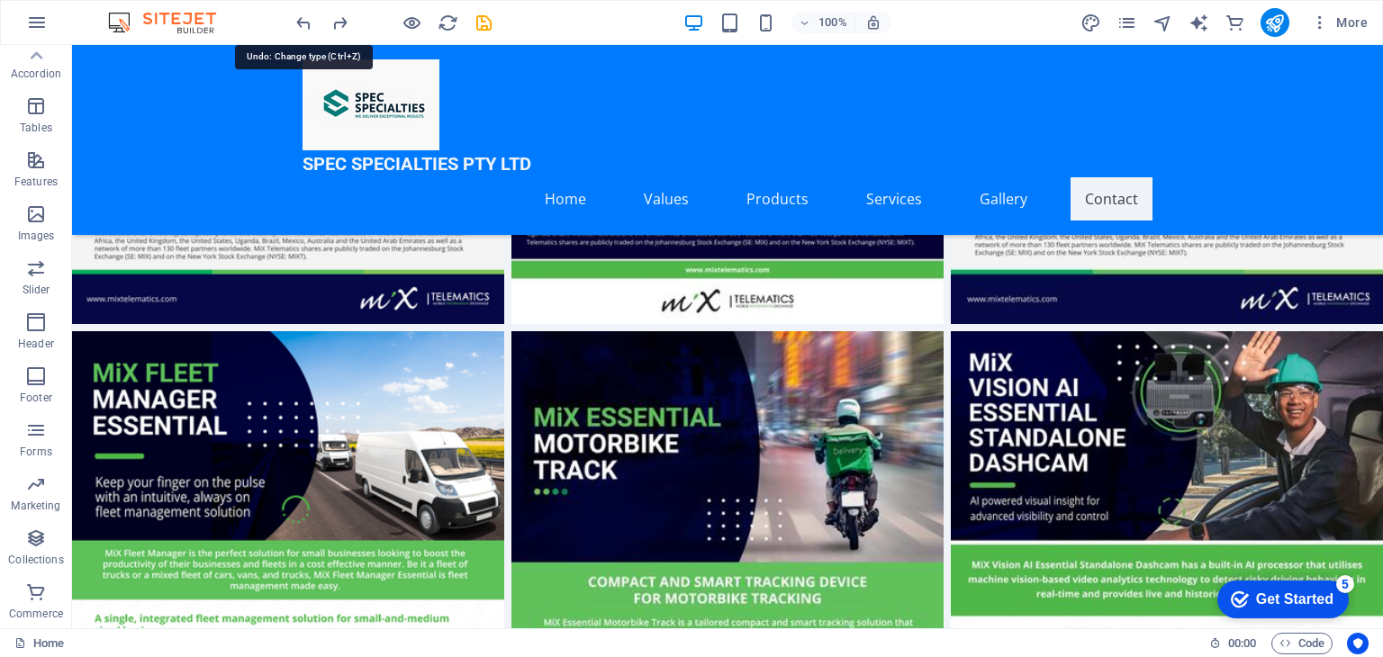
click at [306, 22] on icon "undo" at bounding box center [304, 23] width 21 height 21
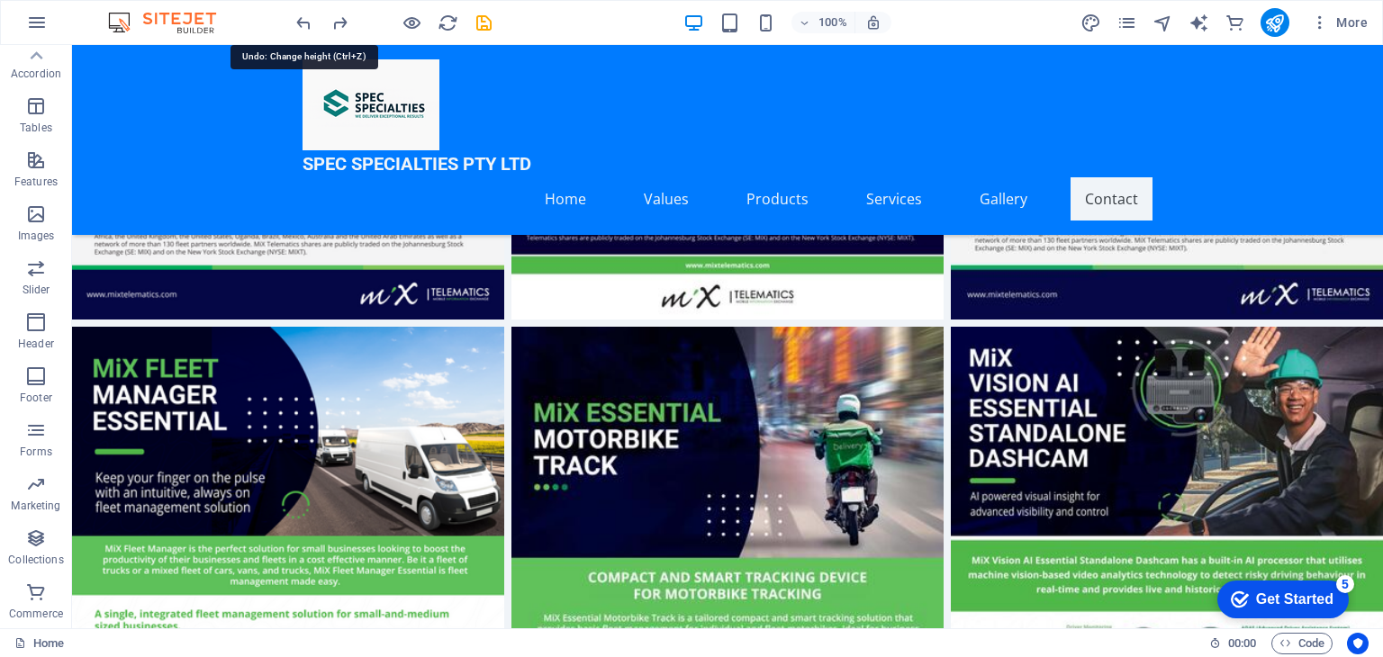
click at [306, 22] on icon "undo" at bounding box center [304, 23] width 21 height 21
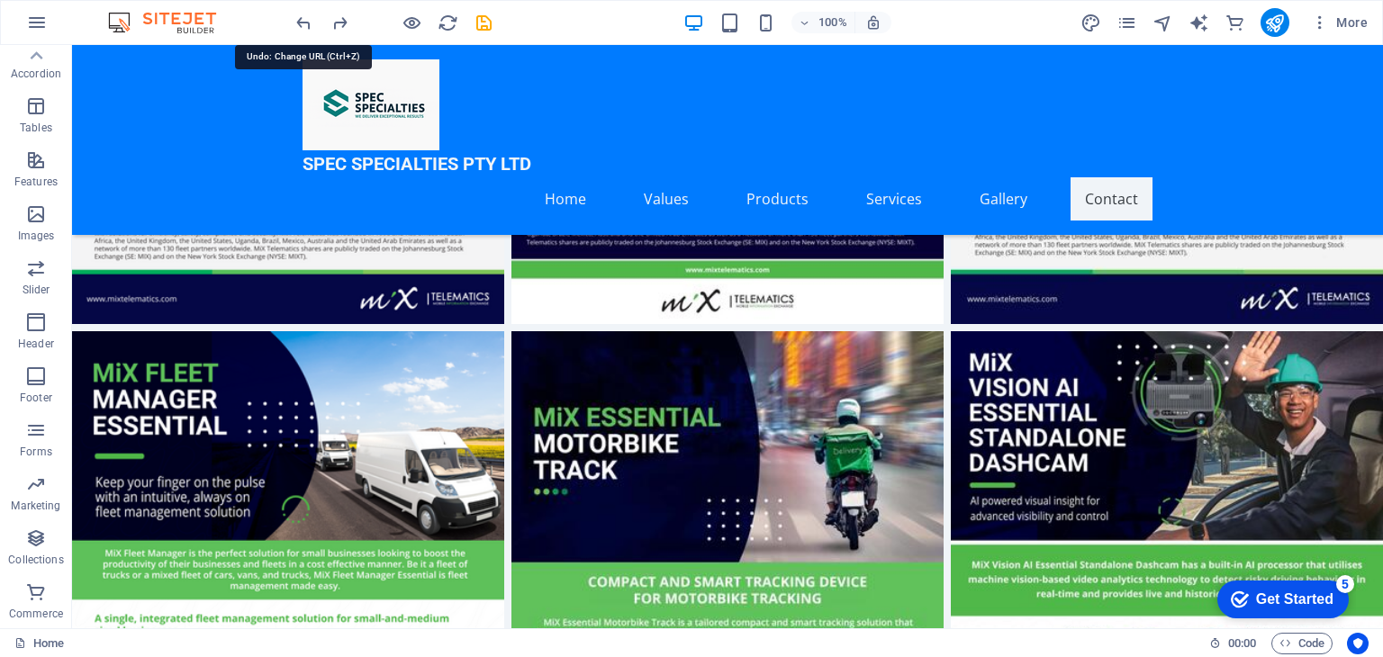
click at [306, 22] on icon "undo" at bounding box center [304, 23] width 21 height 21
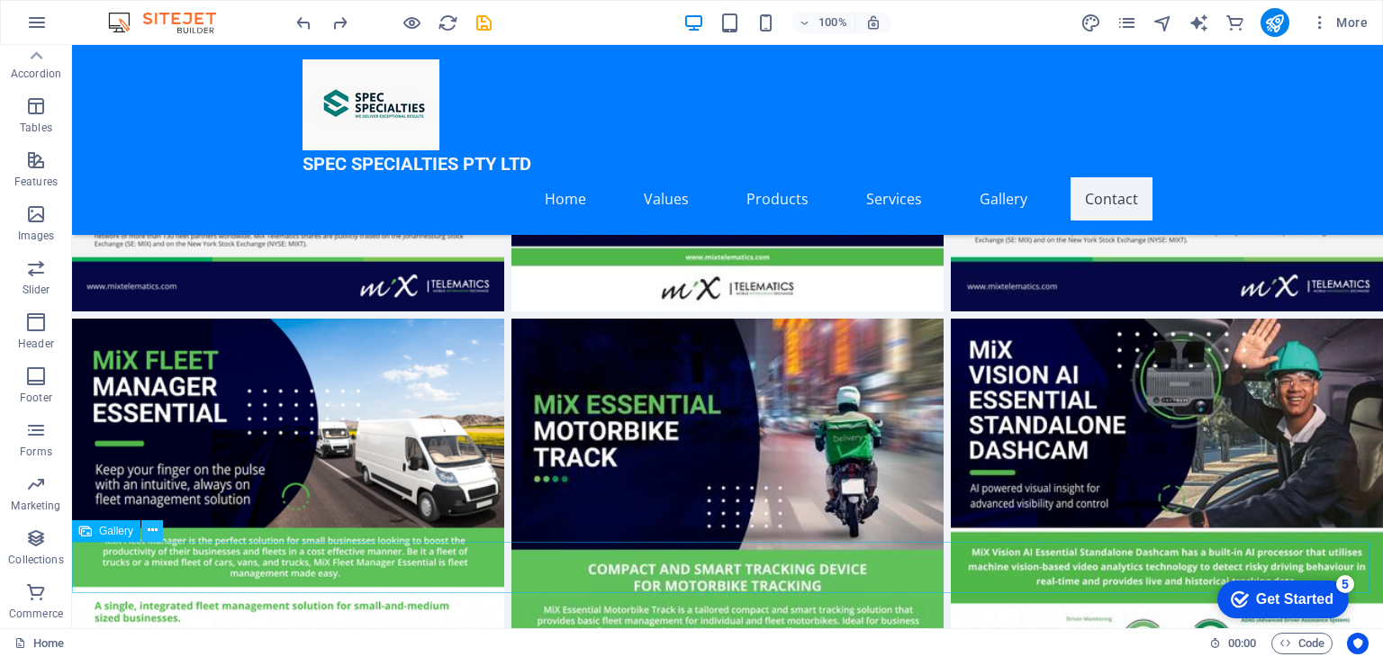
click at [158, 526] on button at bounding box center [152, 531] width 22 height 22
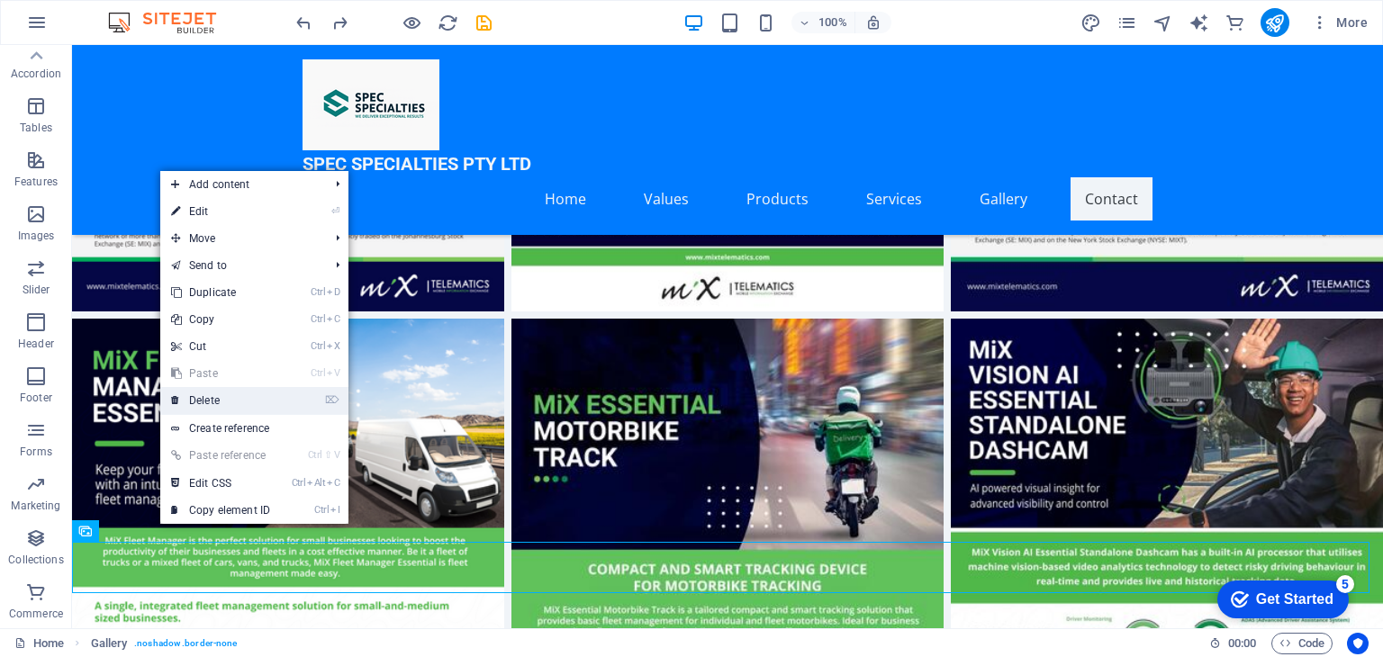
click at [207, 395] on link "⌦ Delete" at bounding box center [220, 400] width 121 height 27
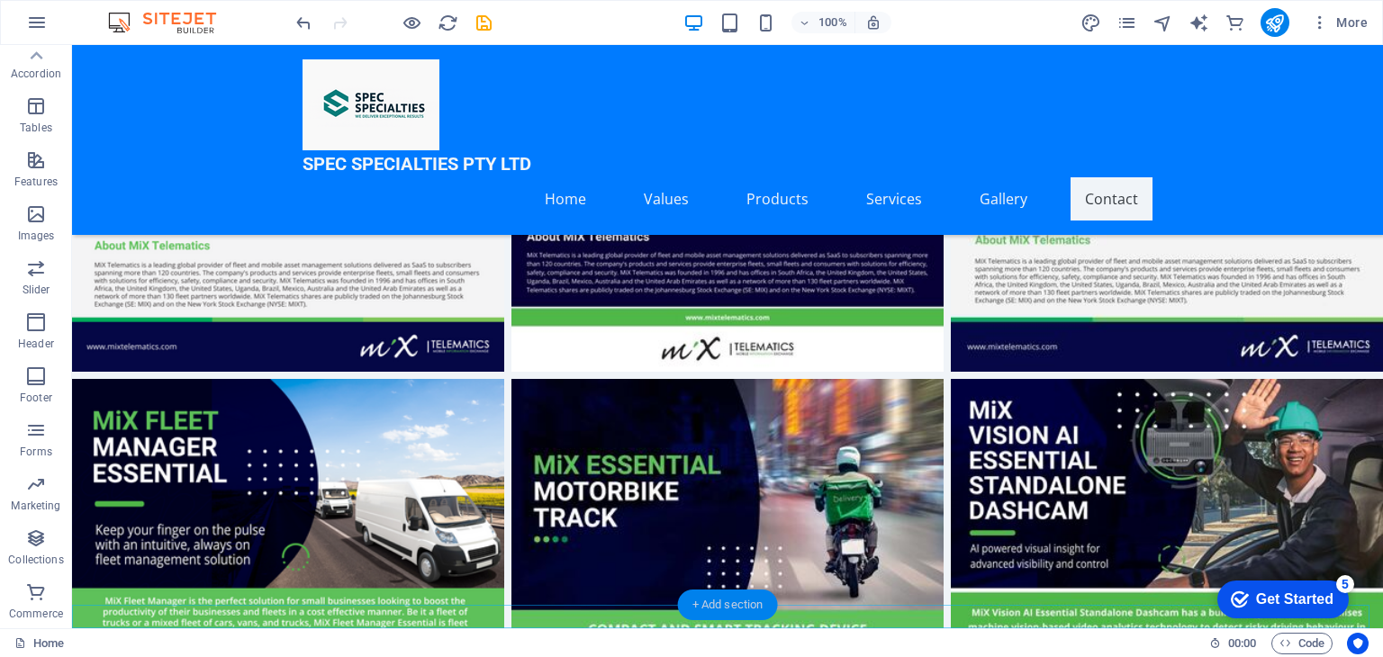
click at [742, 608] on div "+ Add section" at bounding box center [728, 605] width 100 height 31
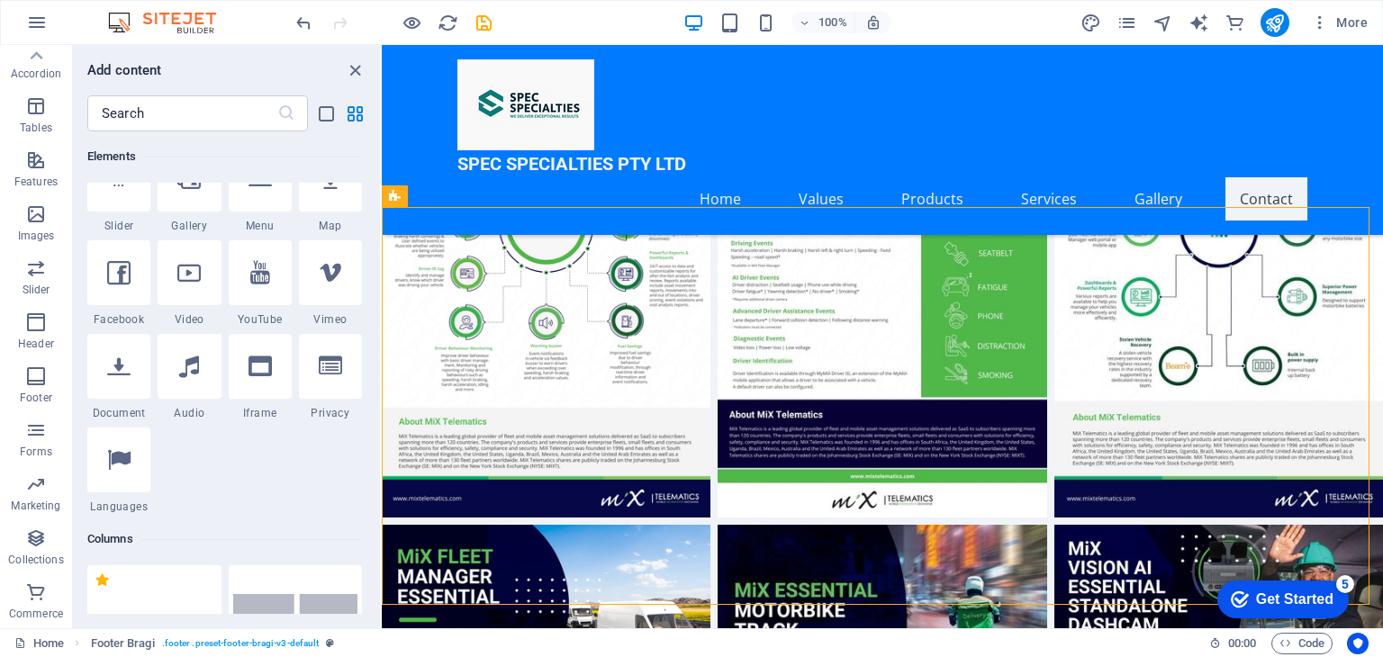
scroll to position [269, 0]
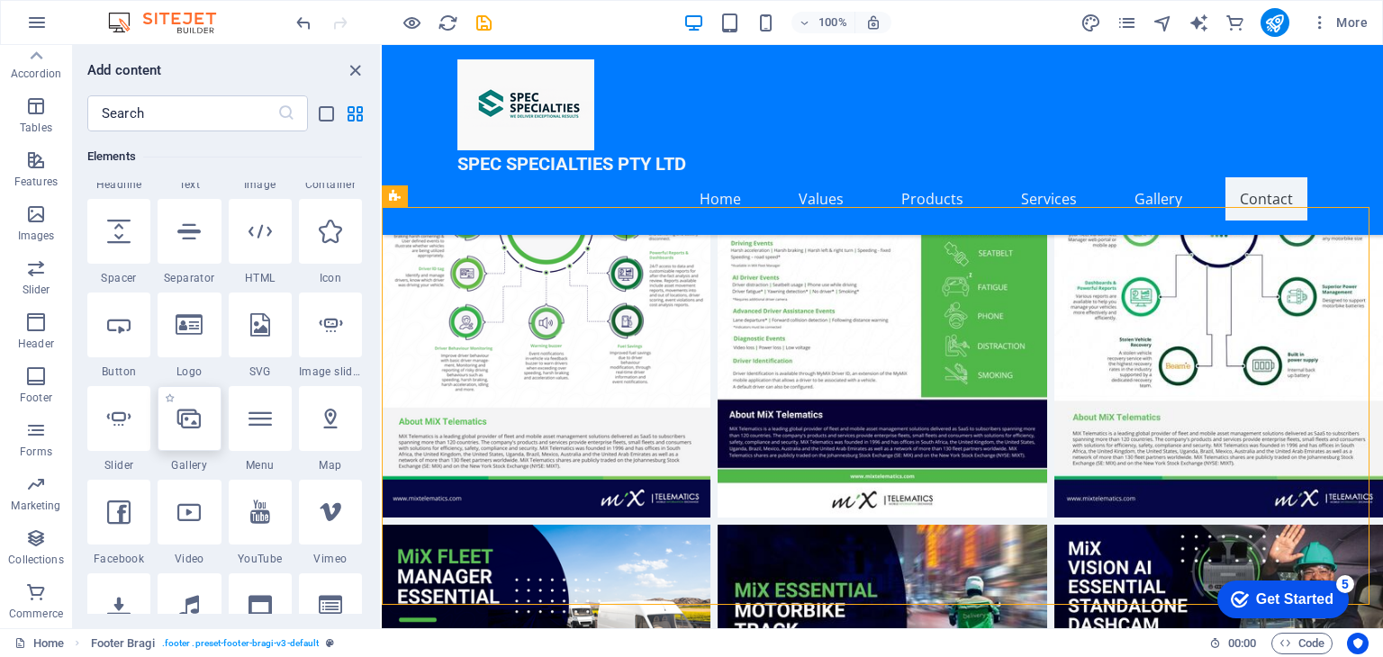
click at [187, 423] on icon at bounding box center [188, 418] width 23 height 23
select select "4"
select select "%"
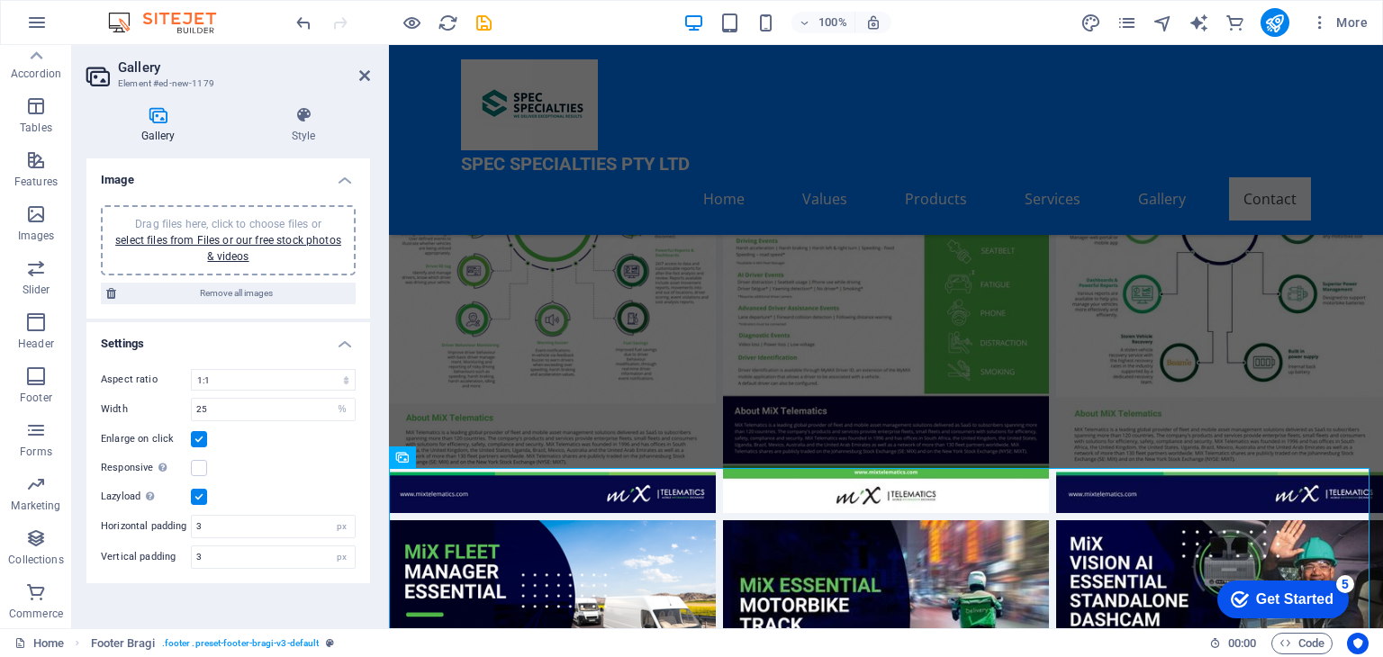
scroll to position [7091, 0]
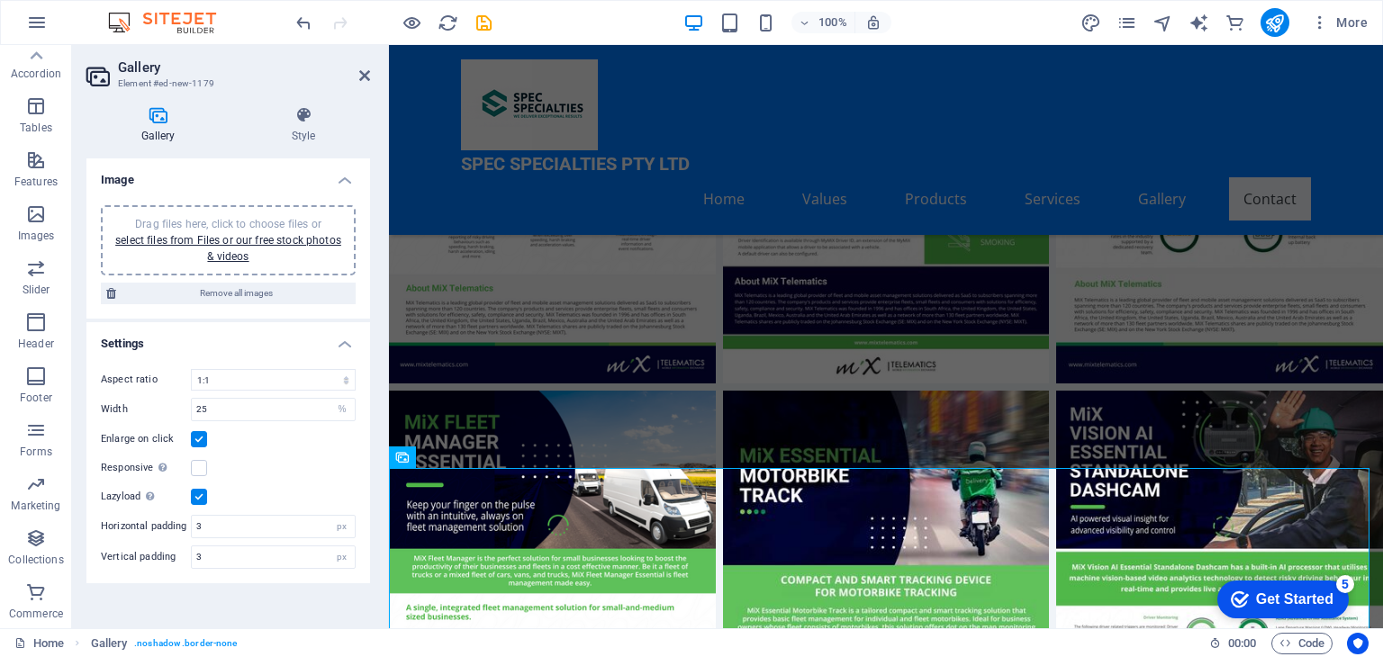
click at [232, 248] on div "Drag files here, click to choose files or select files from Files or our free s…" at bounding box center [228, 240] width 233 height 49
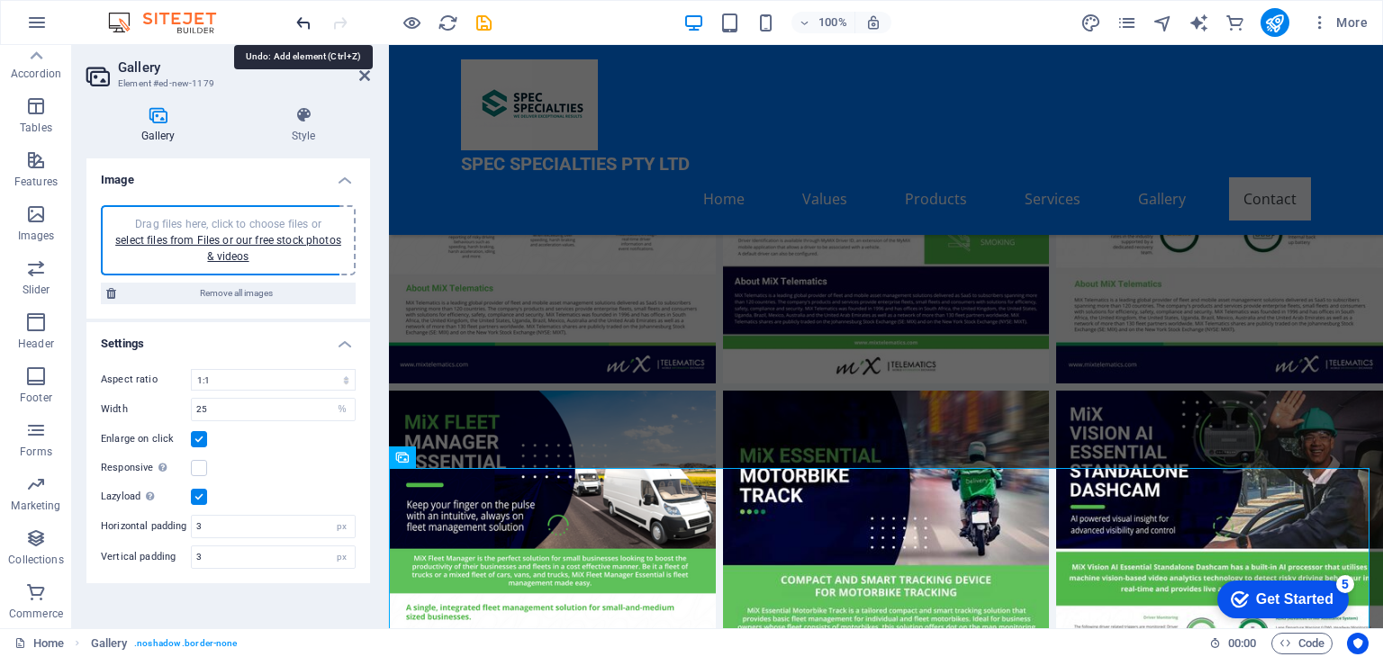
click at [299, 30] on icon "undo" at bounding box center [304, 23] width 21 height 21
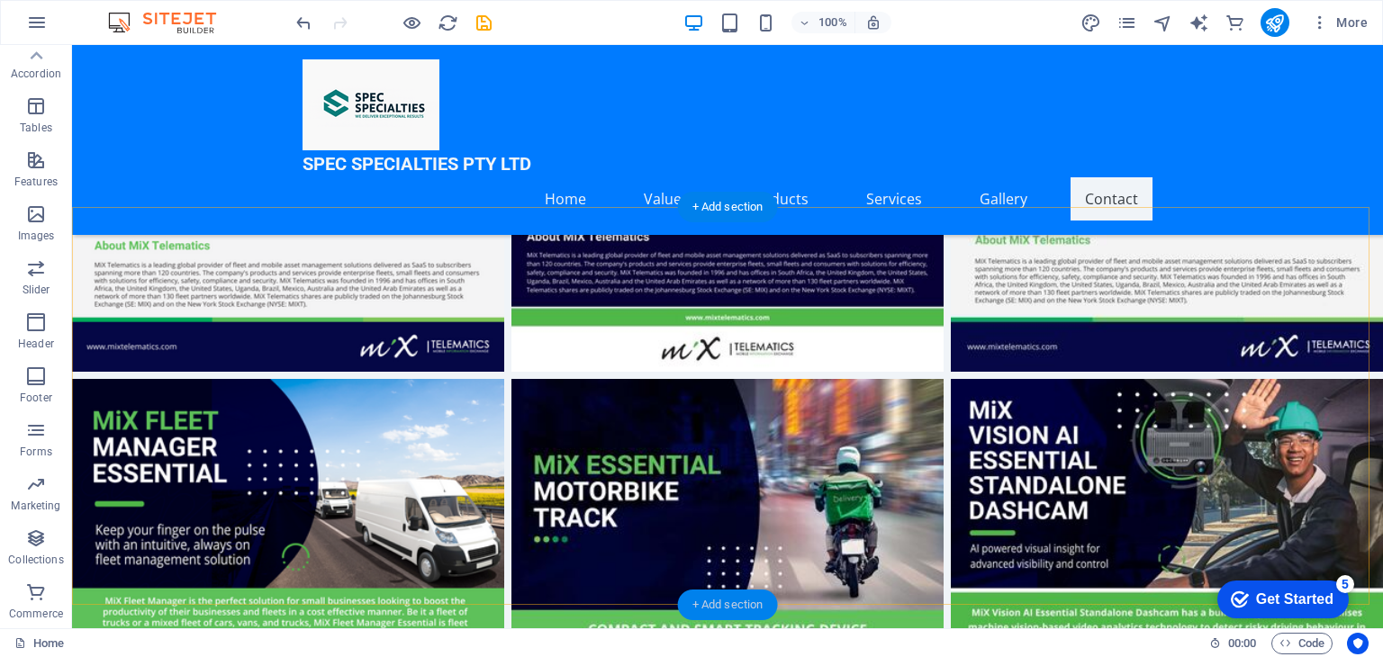
click at [714, 598] on div "+ Add section" at bounding box center [728, 605] width 100 height 31
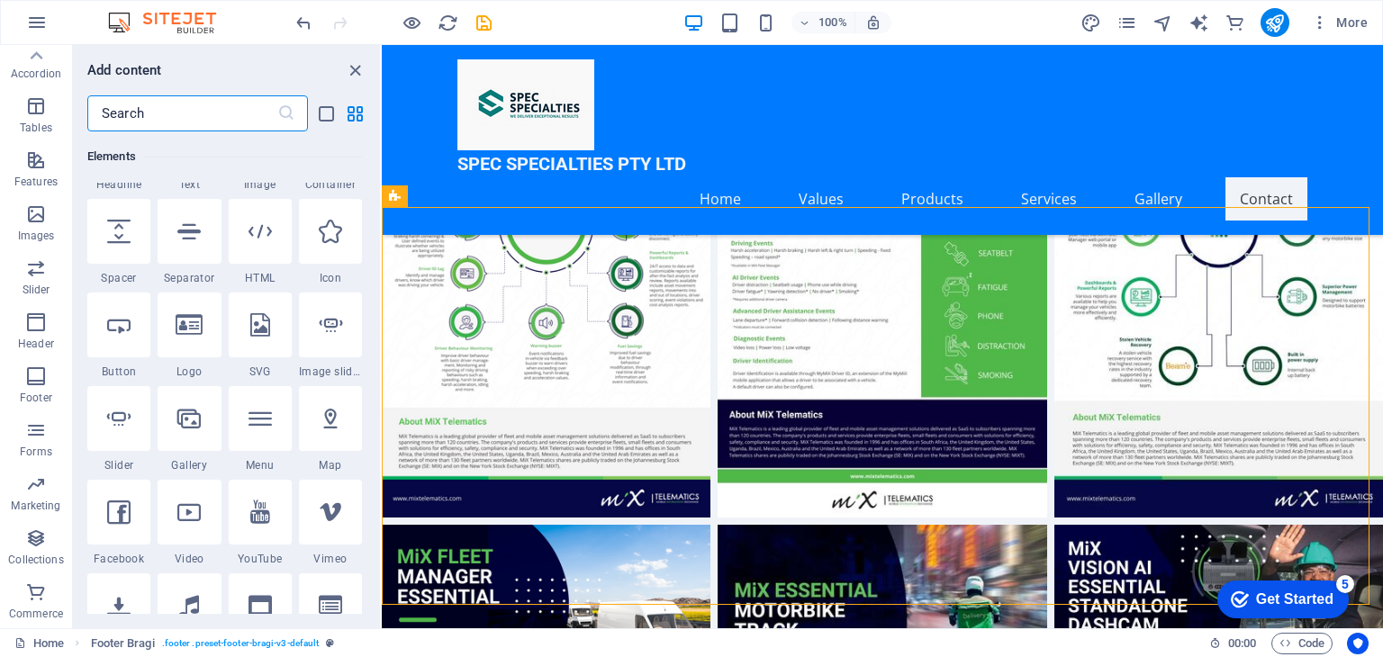
scroll to position [0, 0]
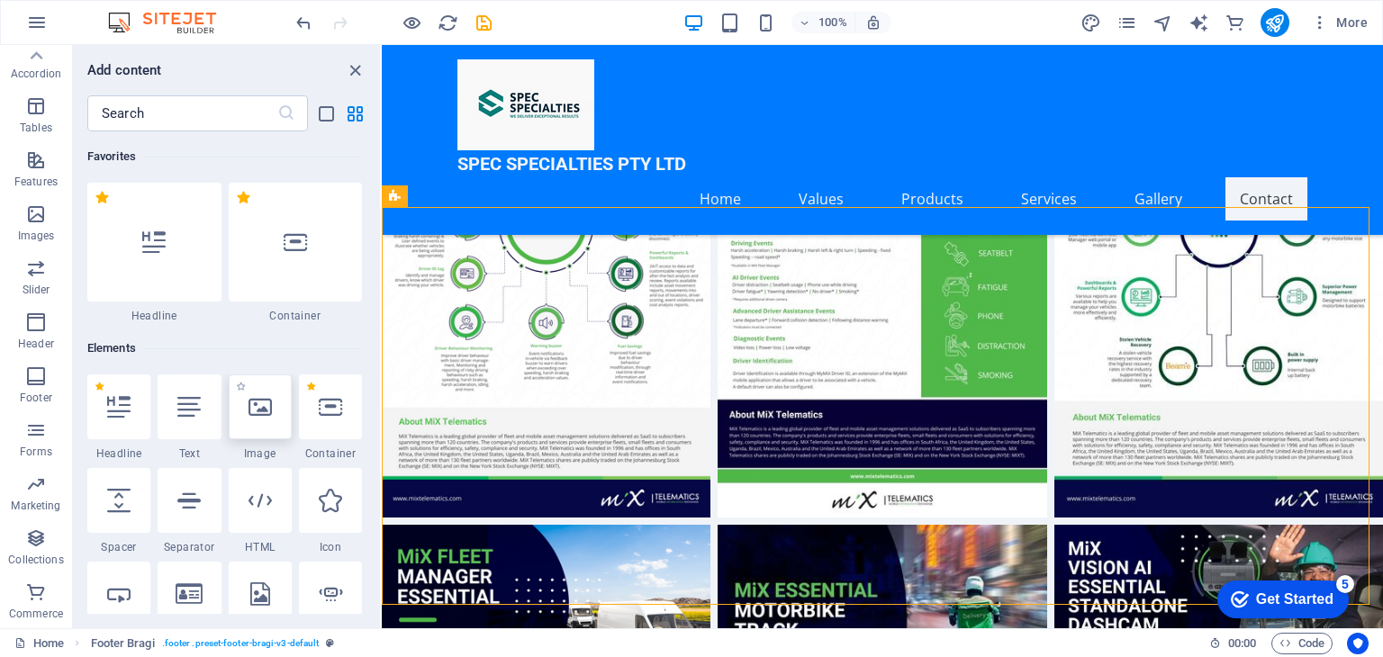
click at [260, 410] on icon at bounding box center [259, 406] width 23 height 23
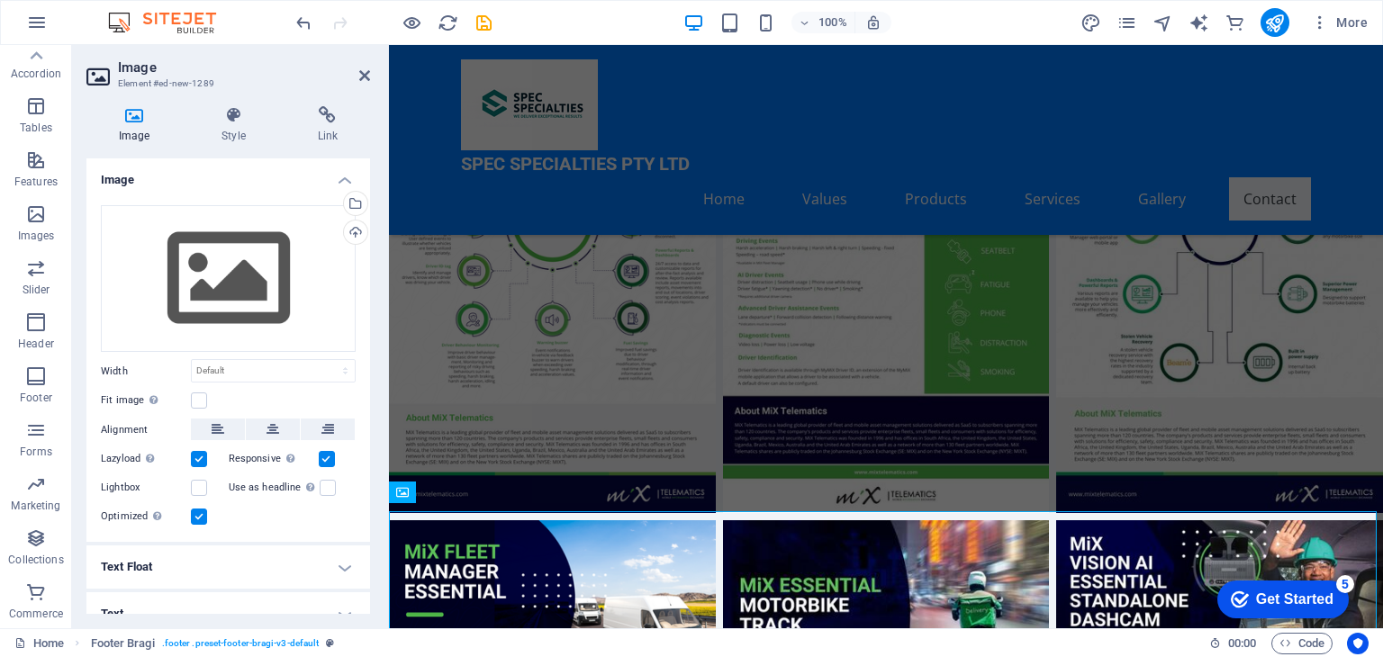
scroll to position [7055, 0]
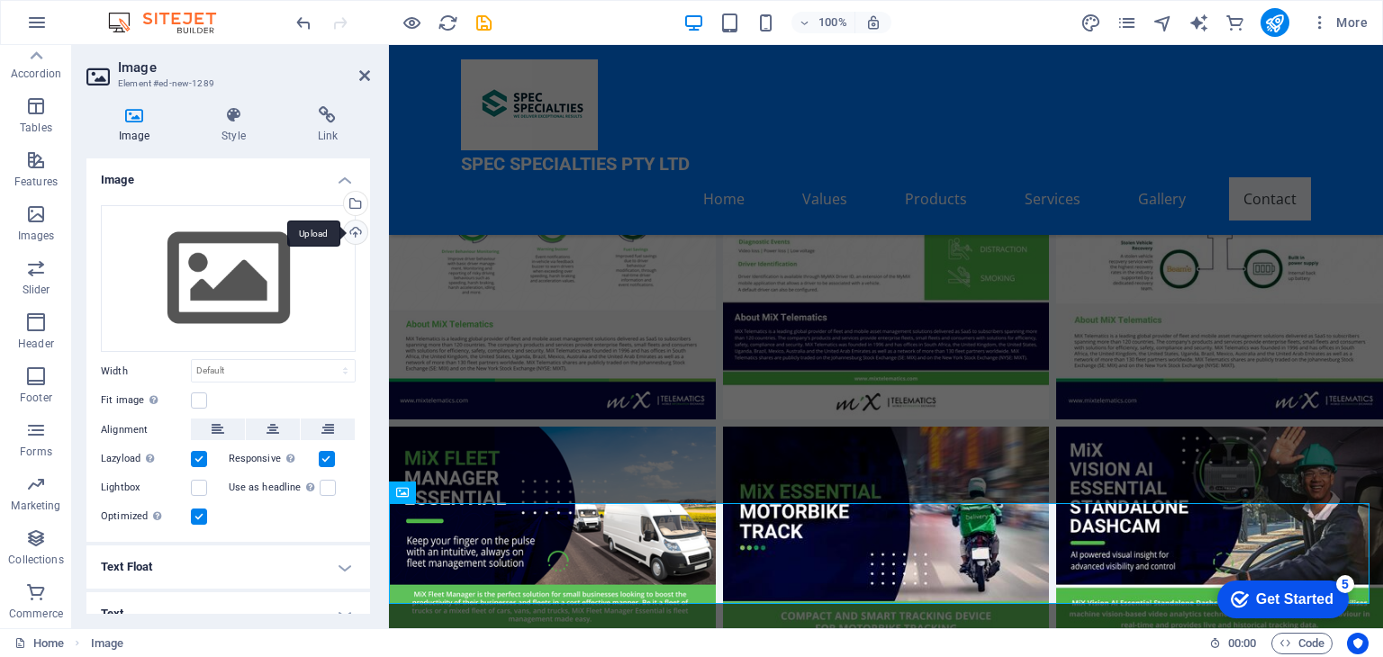
click at [354, 228] on div "Upload" at bounding box center [353, 234] width 27 height 27
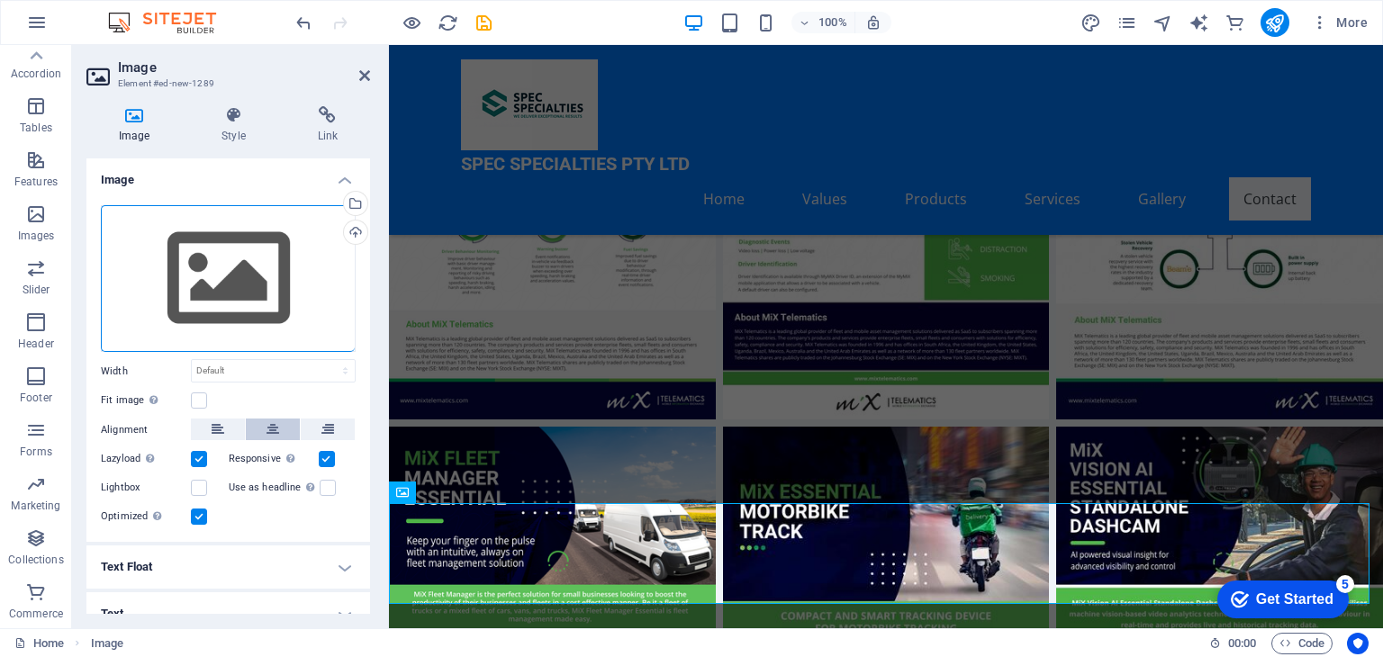
scroll to position [7091, 0]
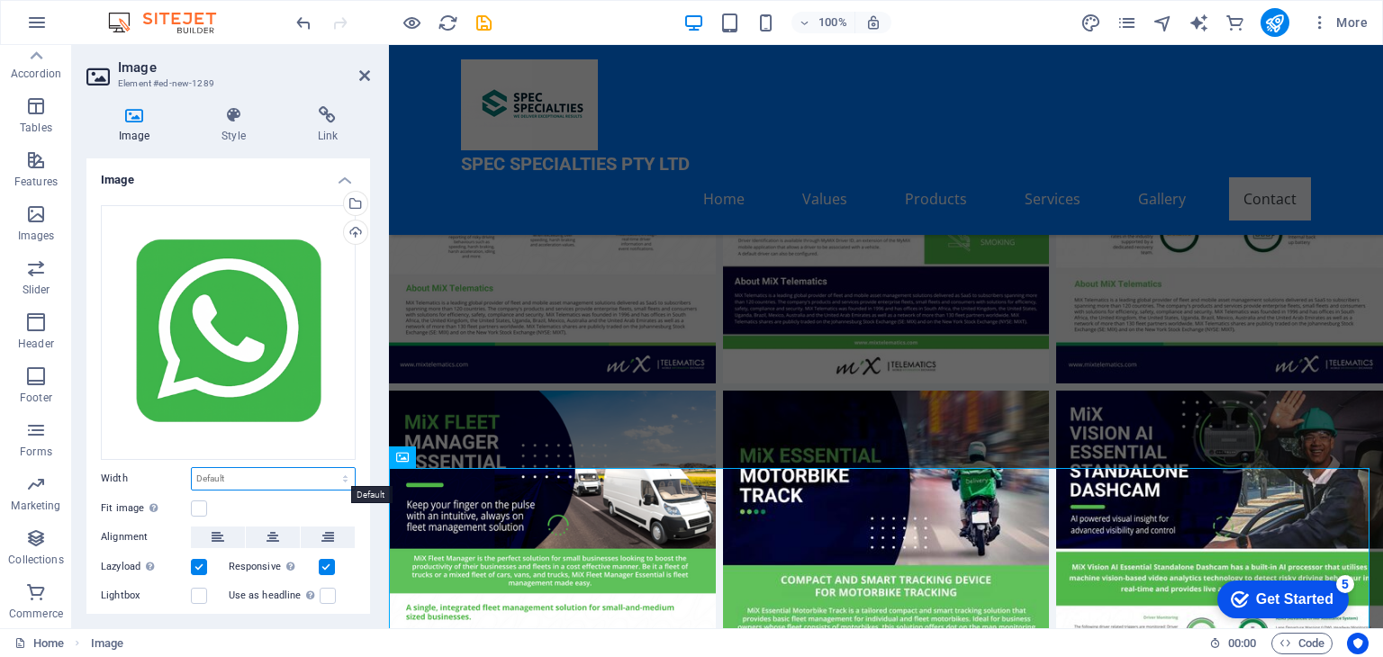
click at [223, 472] on select "Default auto px rem % em vh vw" at bounding box center [273, 479] width 163 height 22
select select "px"
click at [326, 468] on select "Default auto px rem % em vh vw" at bounding box center [273, 479] width 163 height 22
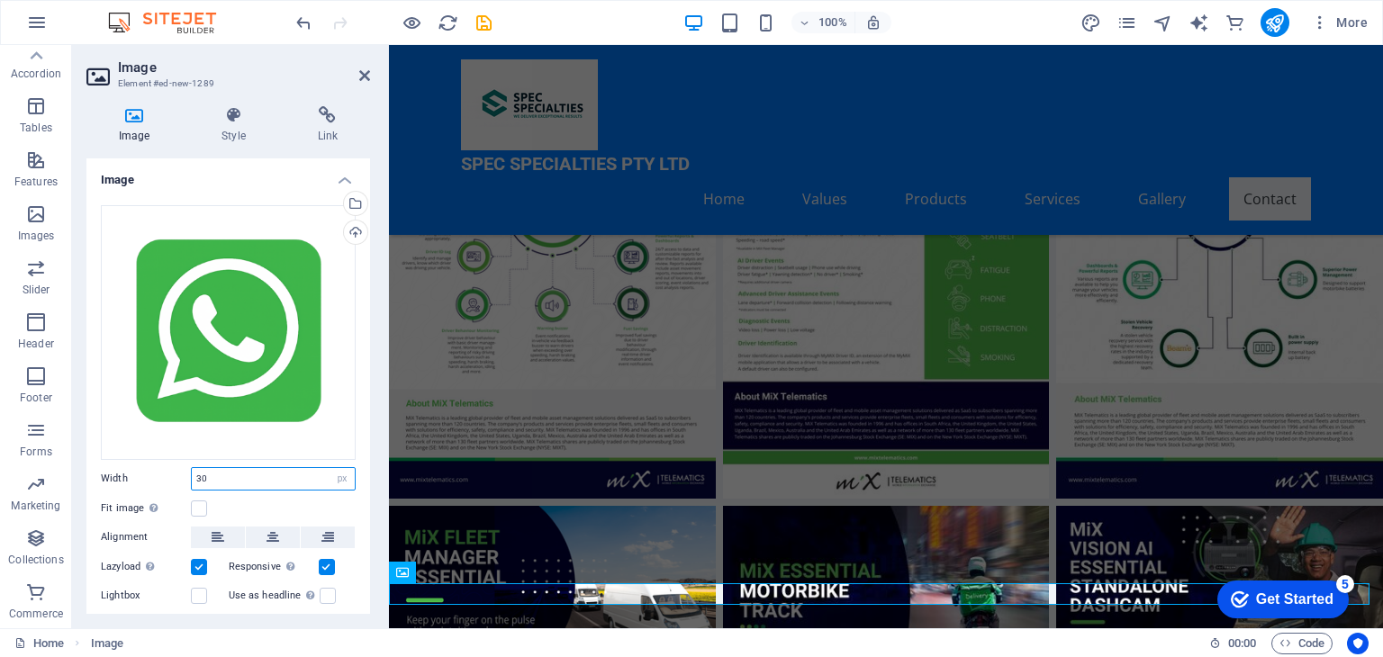
type input "3"
type input "40"
click at [322, 131] on h4 "Link" at bounding box center [327, 125] width 85 height 38
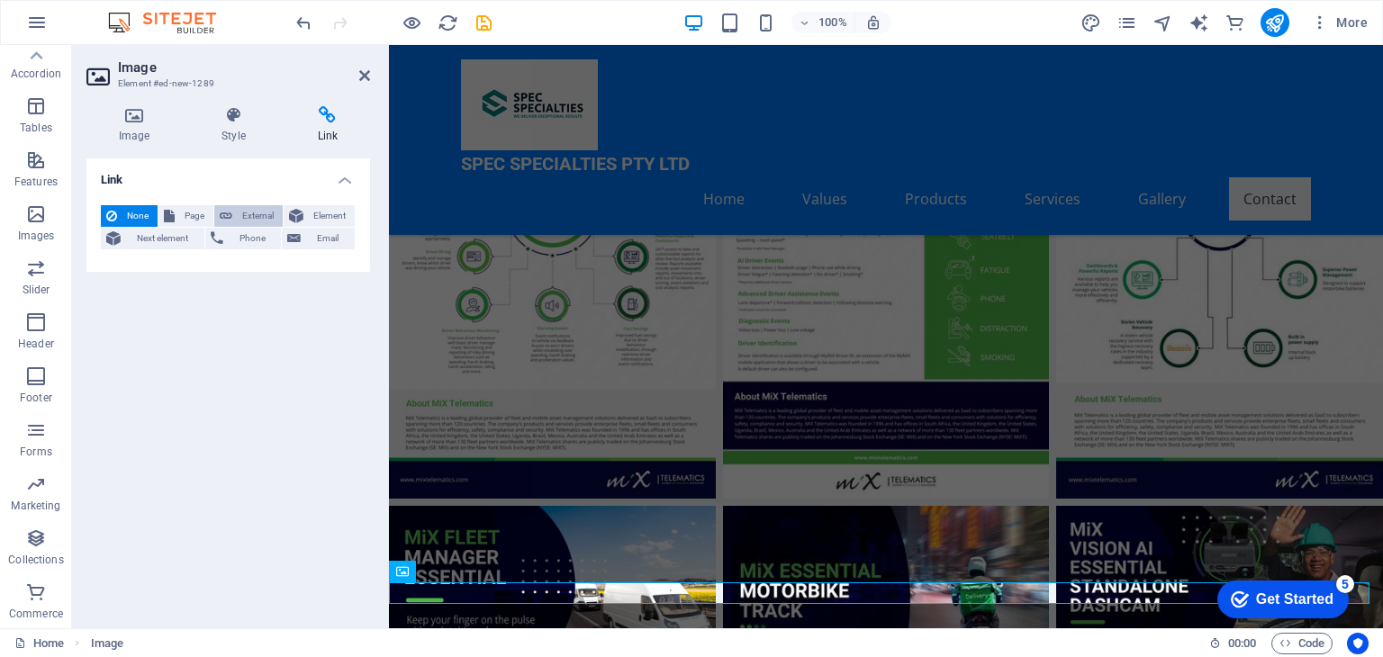
click at [258, 213] on span "External" at bounding box center [258, 216] width 40 height 22
select select "blank"
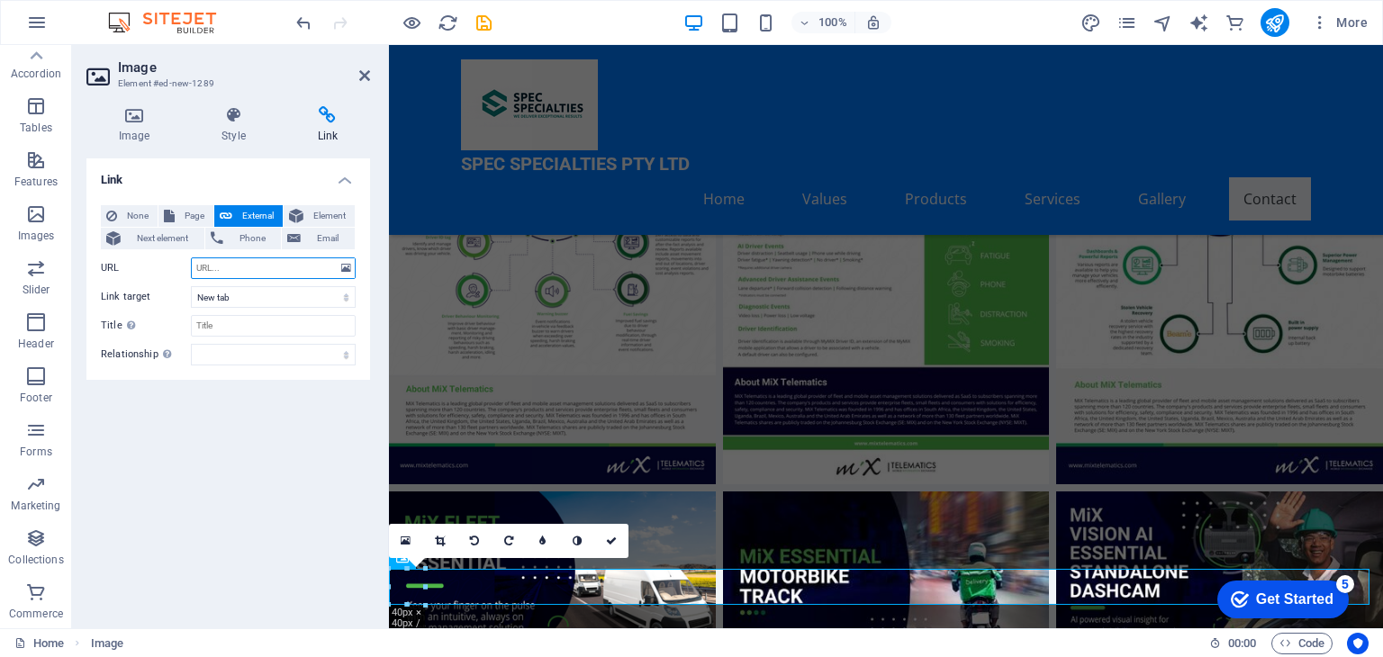
paste input "https://wa.me/27695678304"
type input "https://wa.me/27695678304"
click at [143, 134] on h4 "Image" at bounding box center [137, 125] width 103 height 38
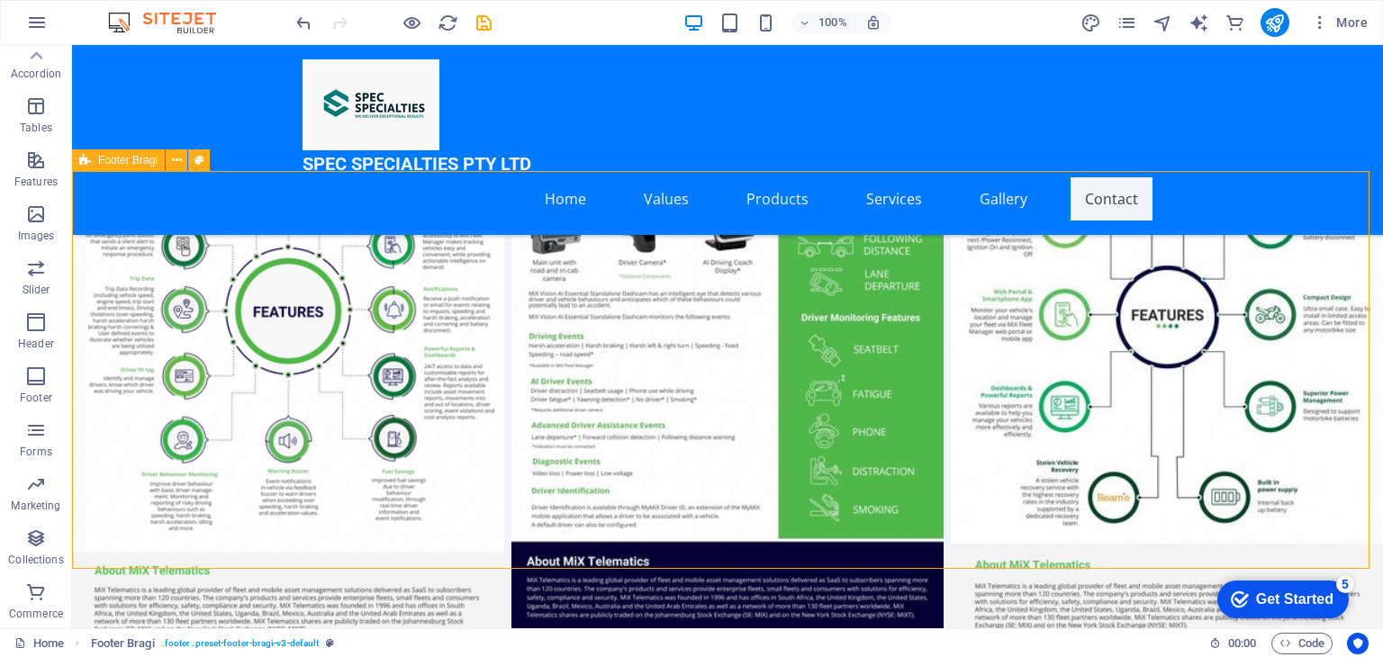
scroll to position [7351, 0]
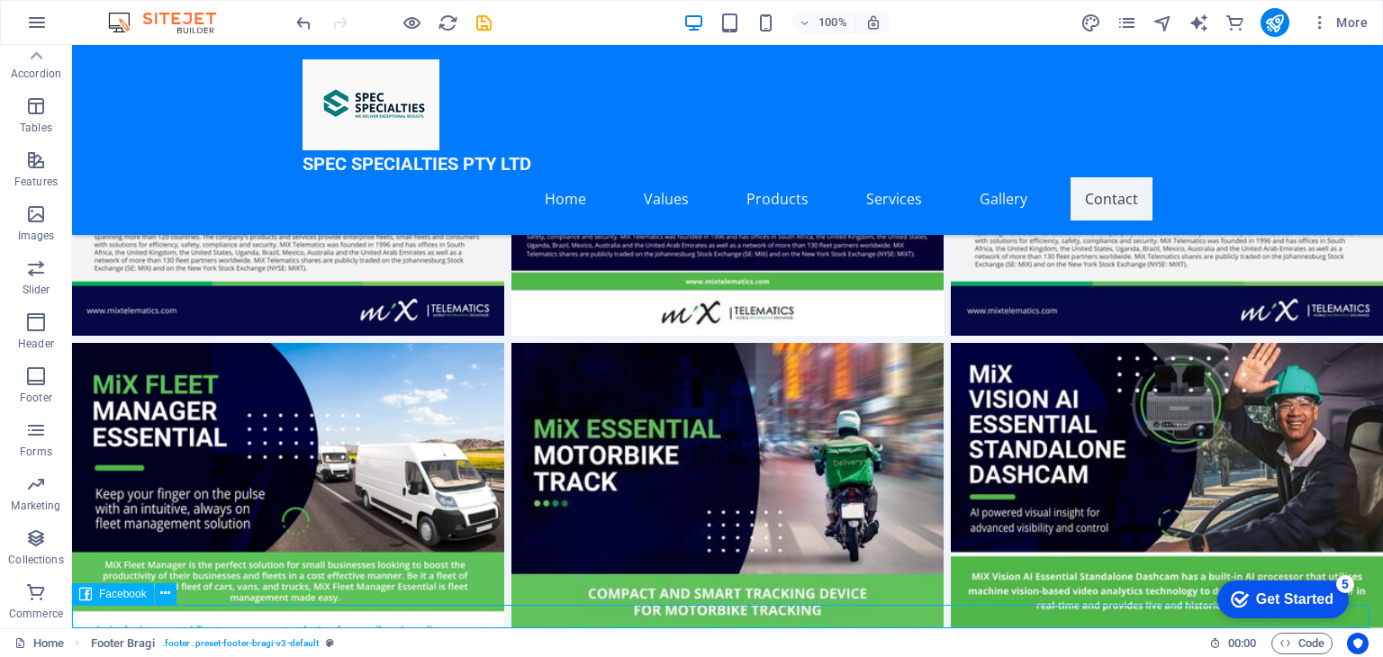
select select "%"
select select "px"
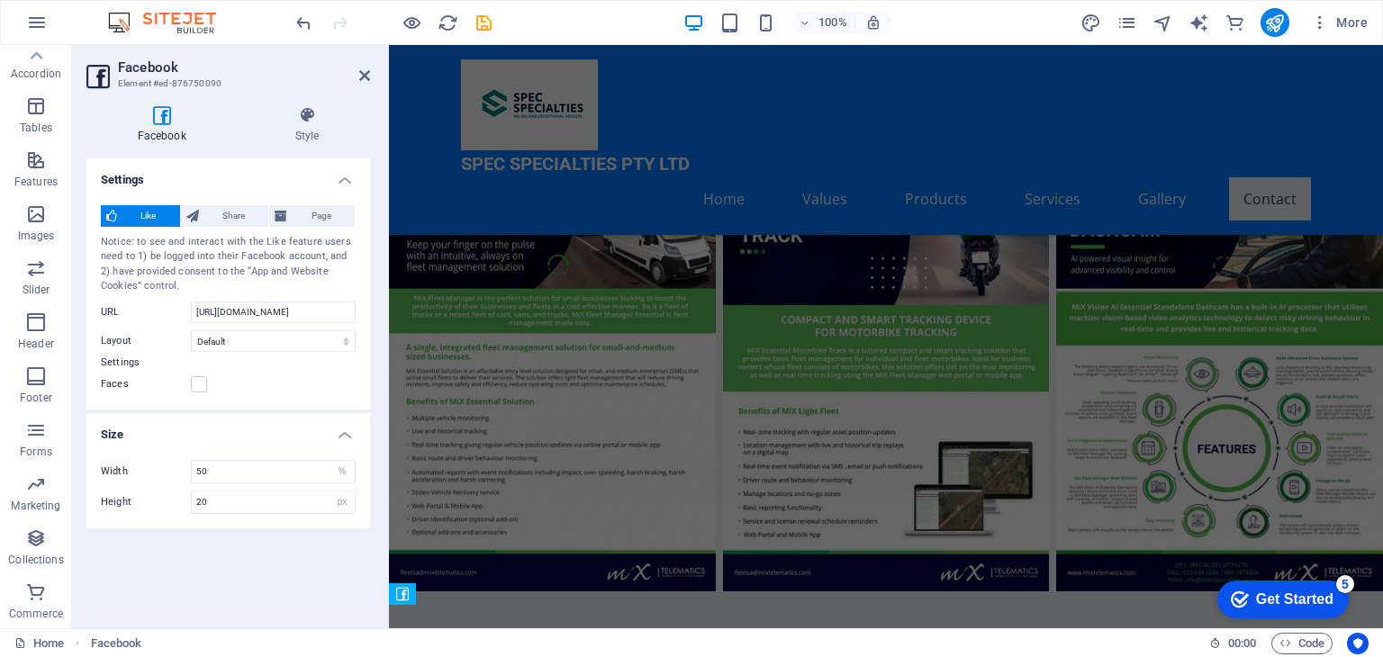
scroll to position [6990, 0]
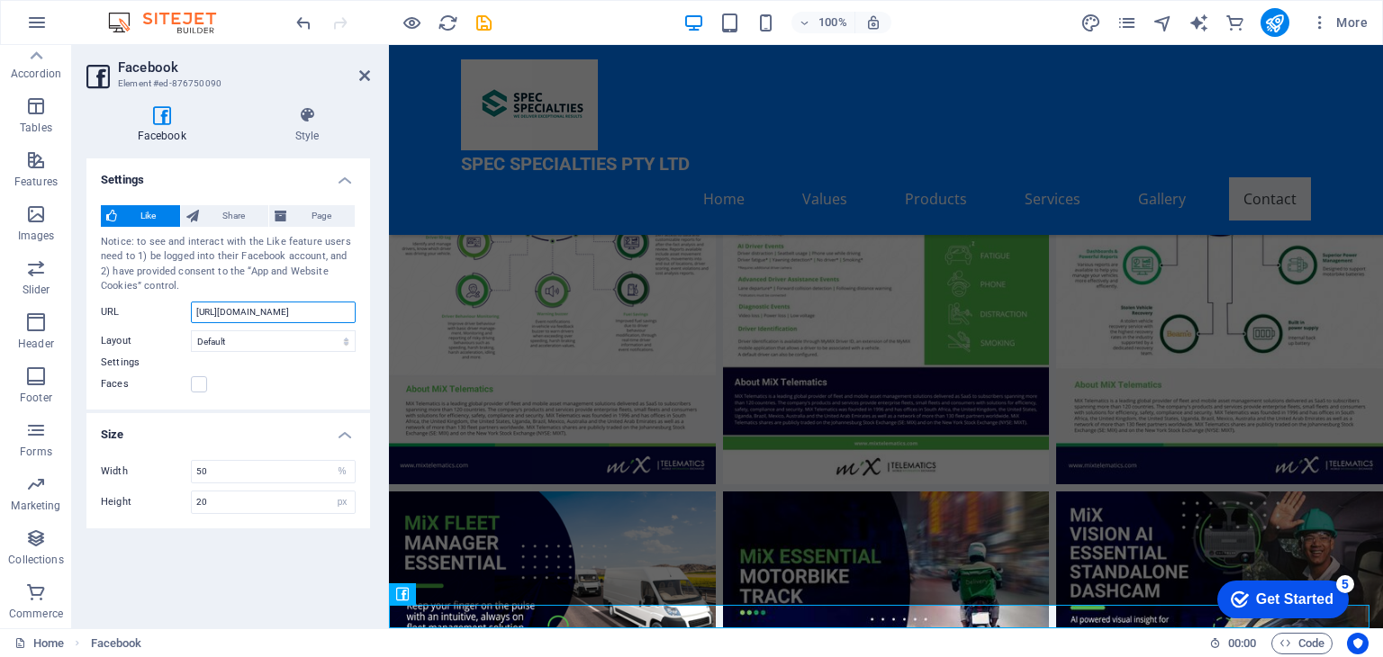
click at [303, 311] on input "https://www.facebook.com/facebook" at bounding box center [273, 313] width 165 height 22
paste input "?_rdc=1&_rdr#"
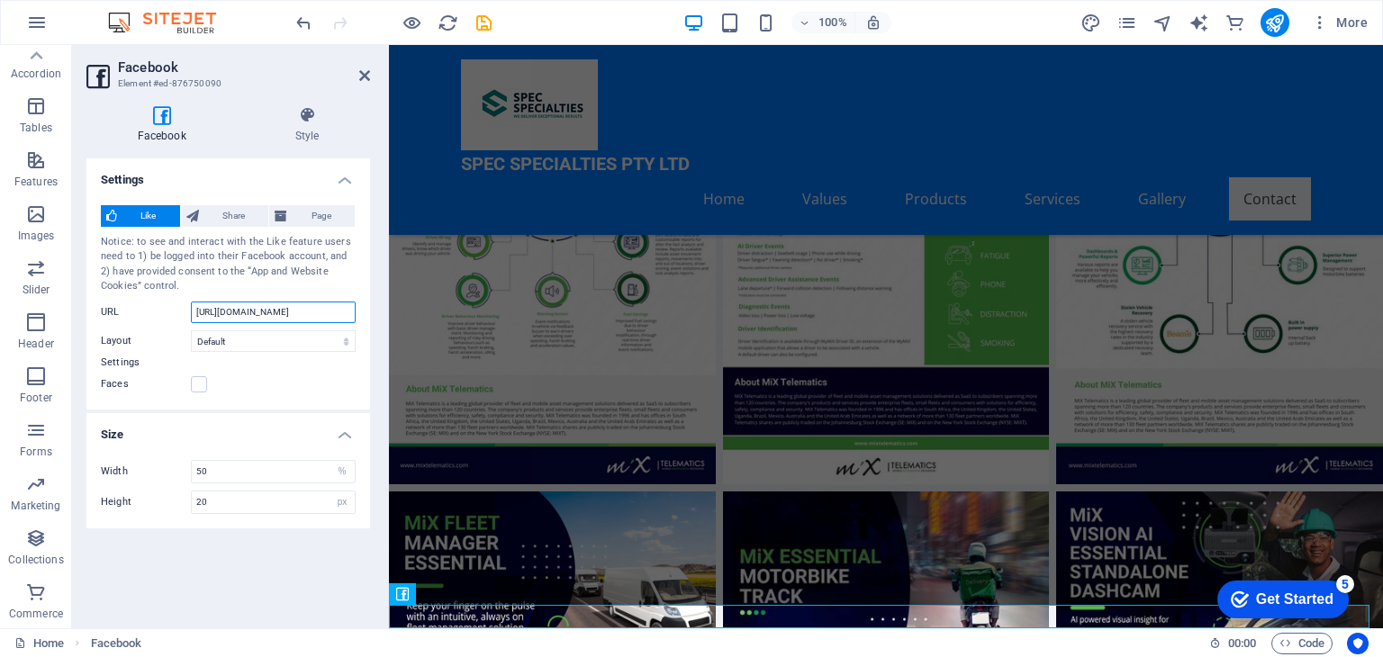
scroll to position [0, 14]
type input "https://www.facebook.com/?_rdc=1&_rdr#"
click at [197, 384] on label at bounding box center [199, 384] width 16 height 16
click at [0, 0] on input "Faces" at bounding box center [0, 0] width 0 height 0
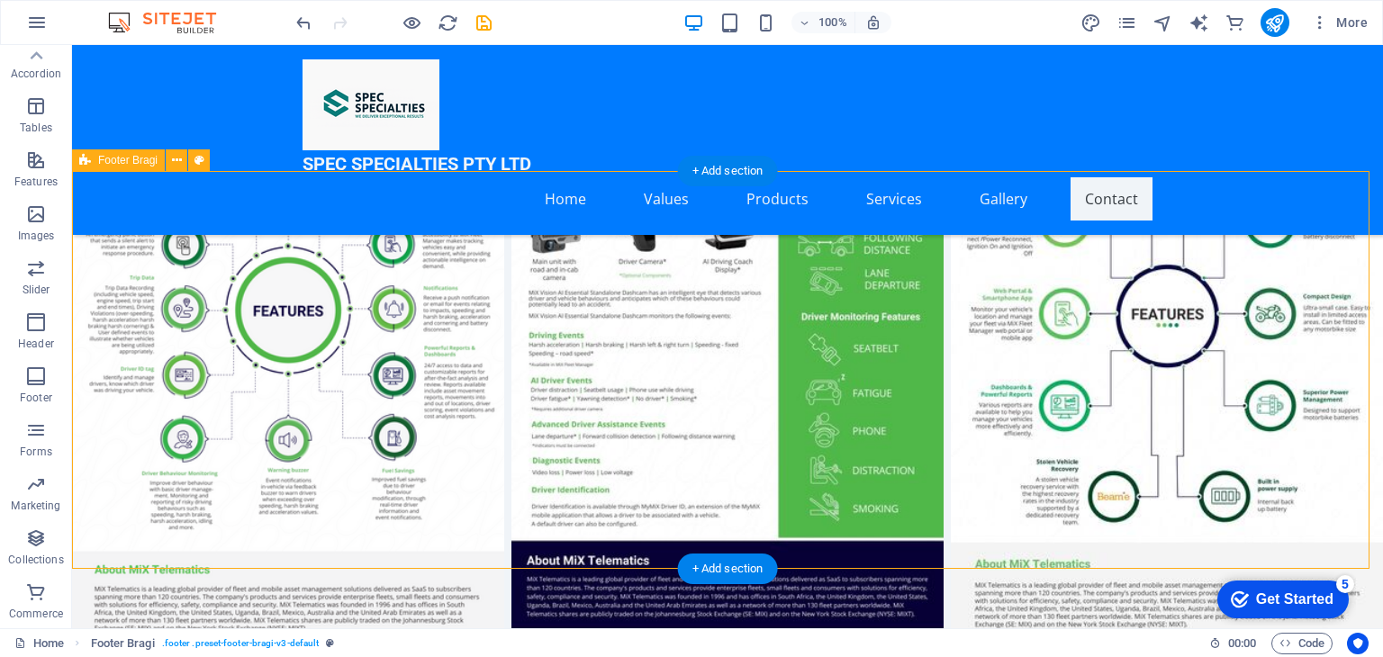
scroll to position [7351, 0]
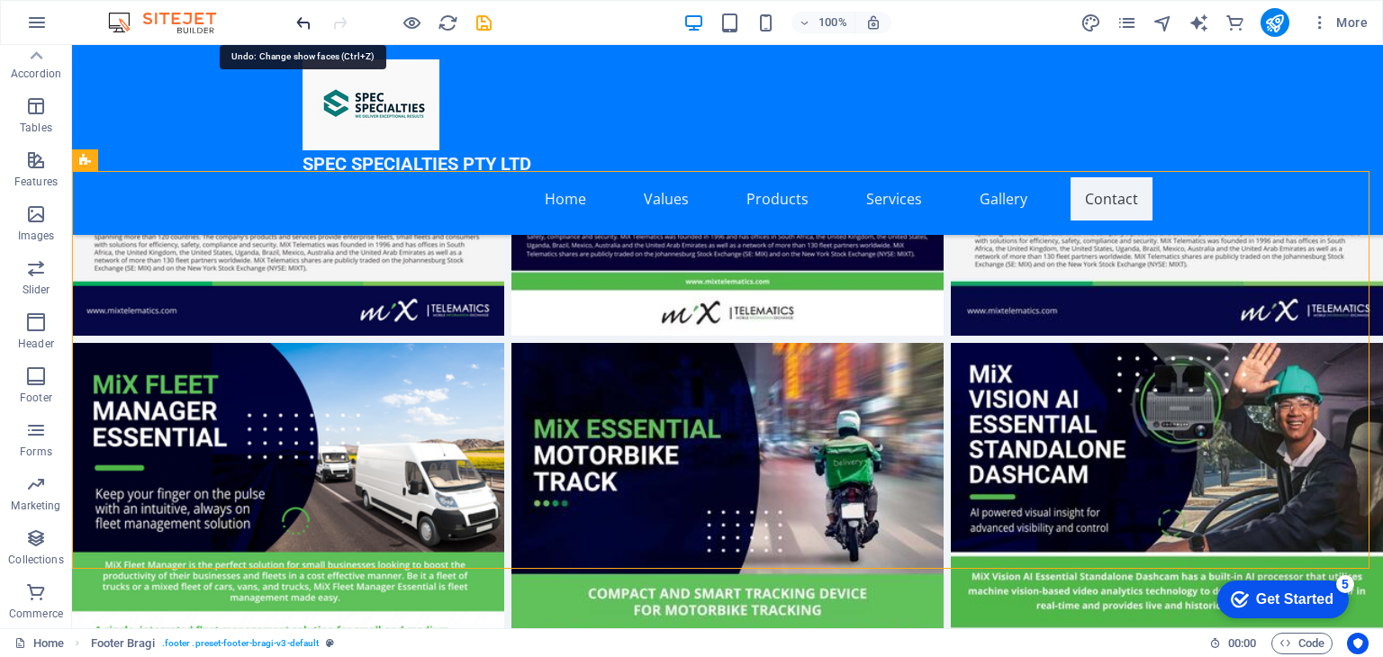
click at [305, 16] on icon "undo" at bounding box center [304, 23] width 21 height 21
click at [296, 24] on icon "undo" at bounding box center [304, 23] width 21 height 21
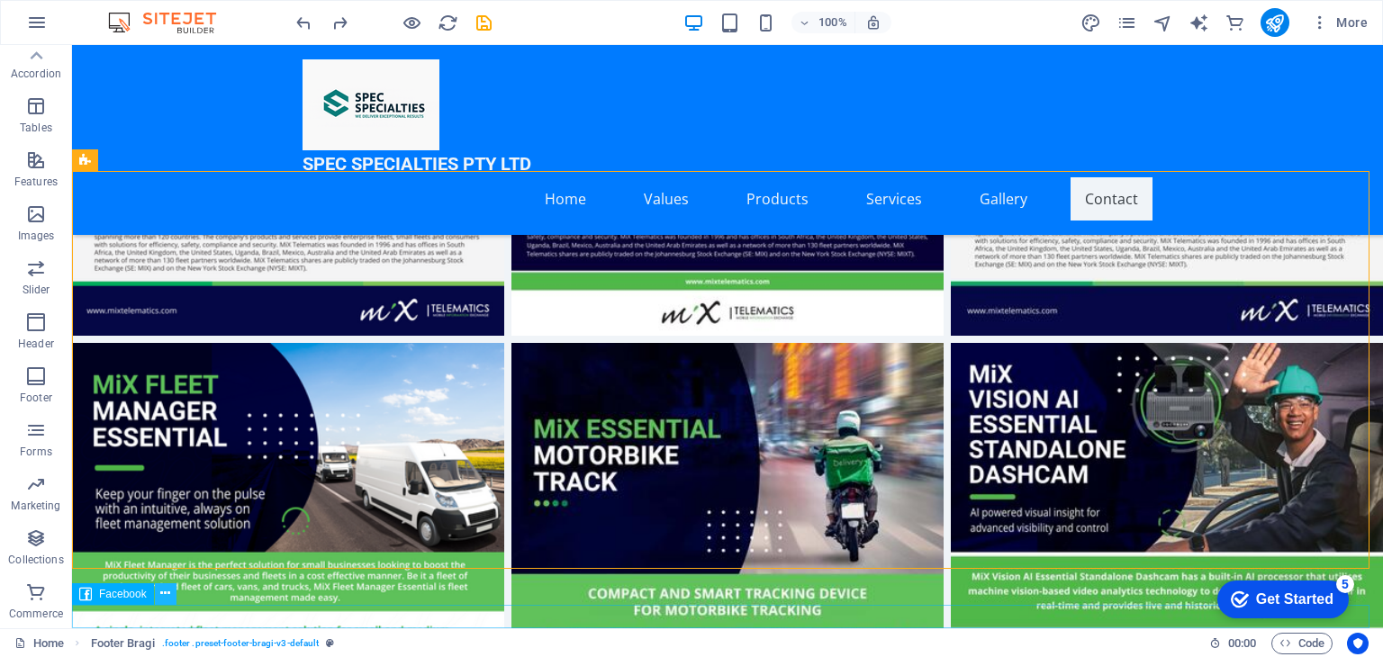
click at [168, 588] on icon at bounding box center [165, 593] width 10 height 19
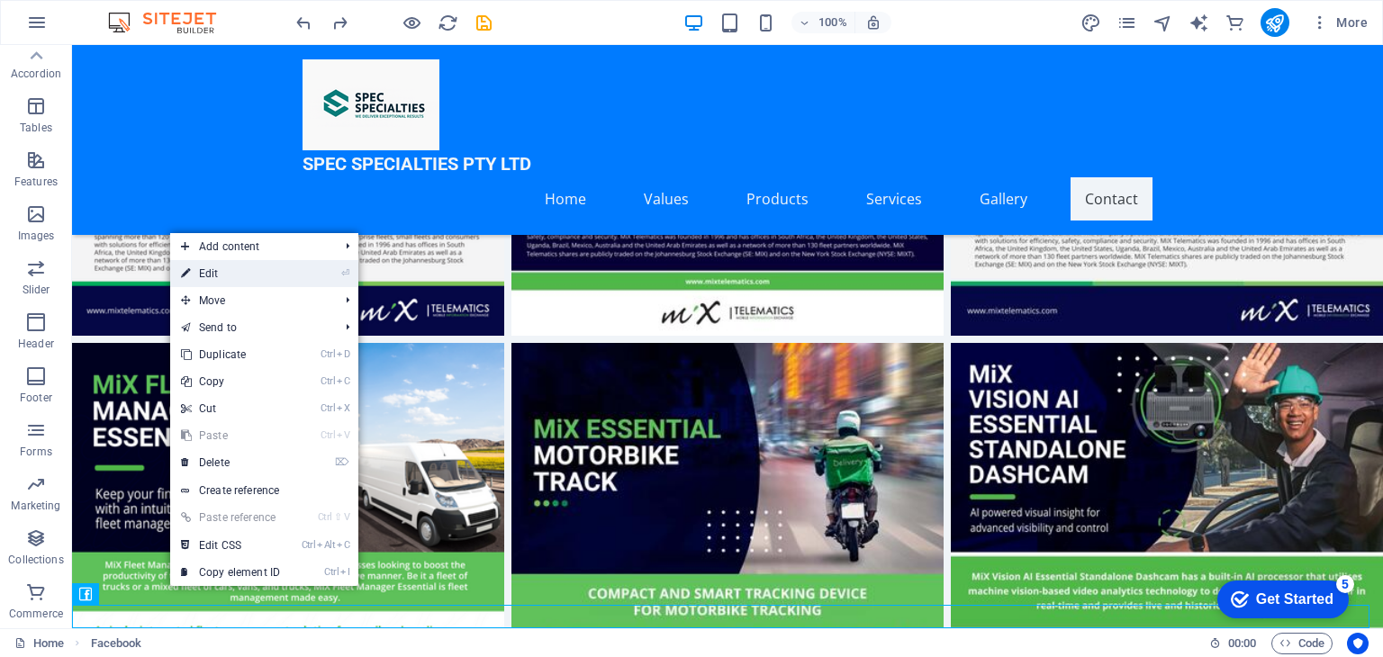
click at [223, 274] on link "⏎ Edit" at bounding box center [230, 273] width 121 height 27
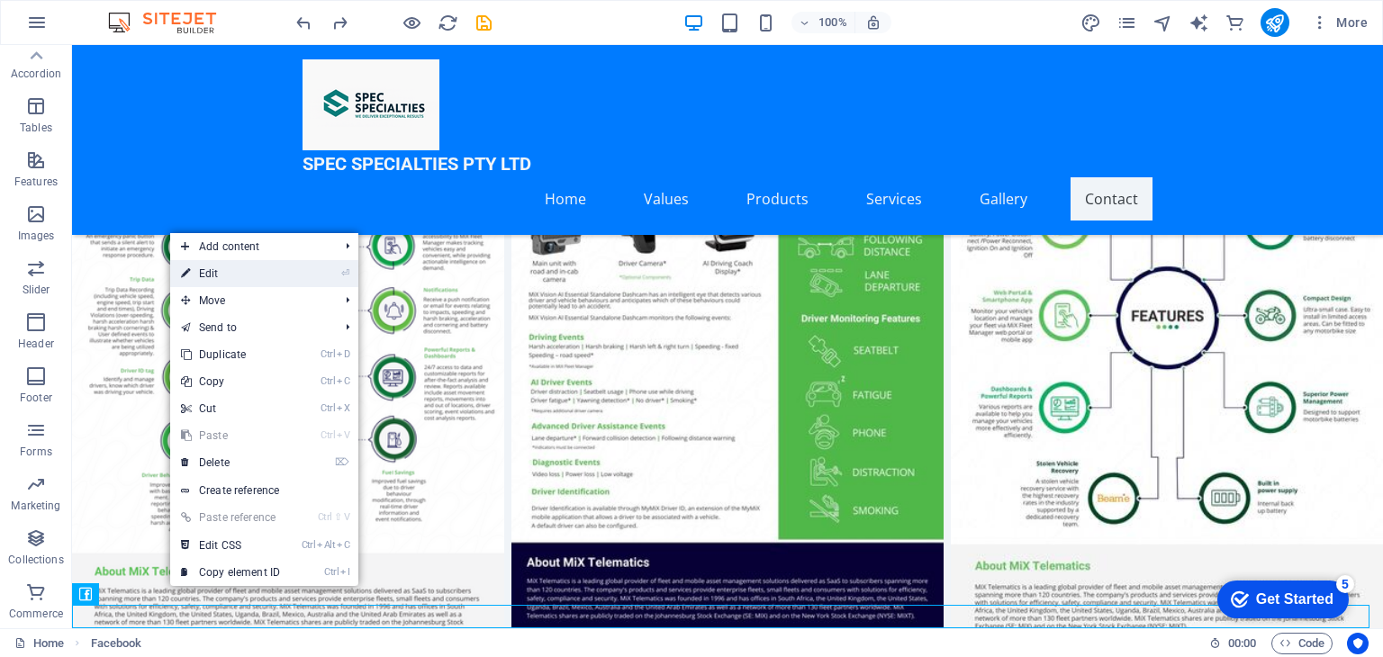
select select "%"
select select "px"
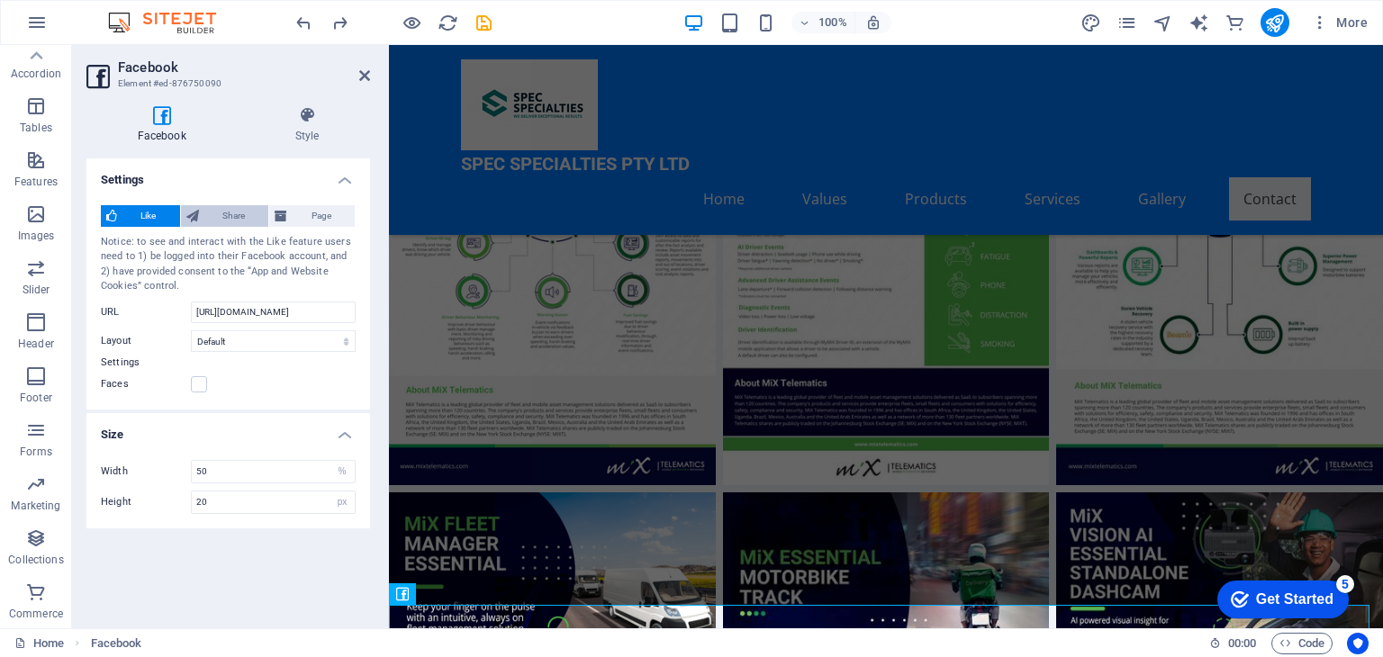
click at [217, 217] on span "Share" at bounding box center [233, 216] width 59 height 22
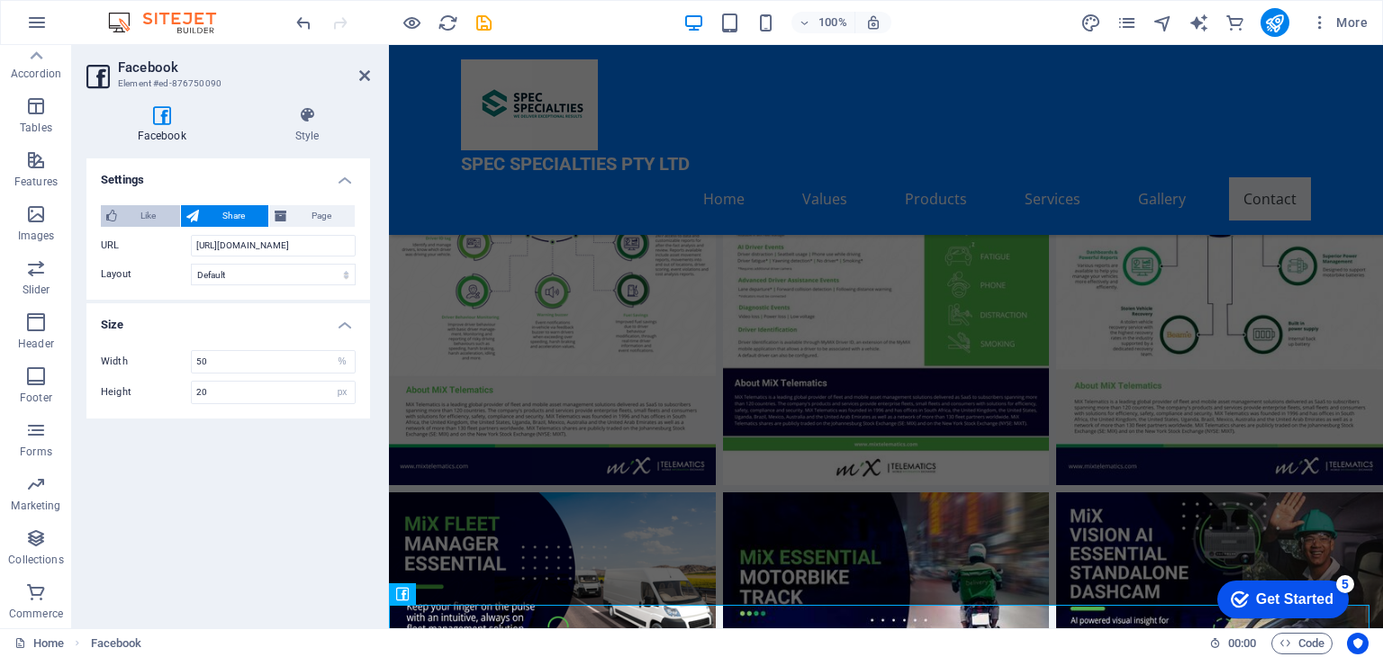
click at [140, 221] on span "Like" at bounding box center [148, 216] width 52 height 22
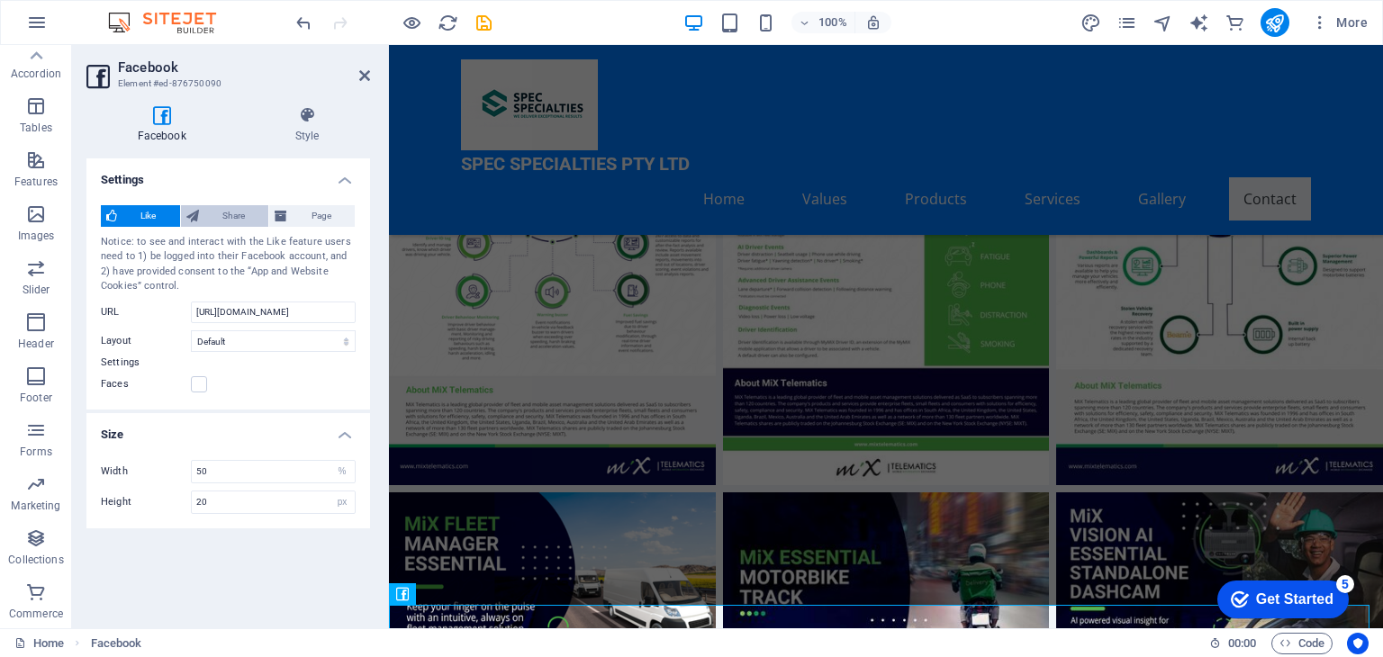
click at [215, 213] on span "Share" at bounding box center [233, 216] width 59 height 22
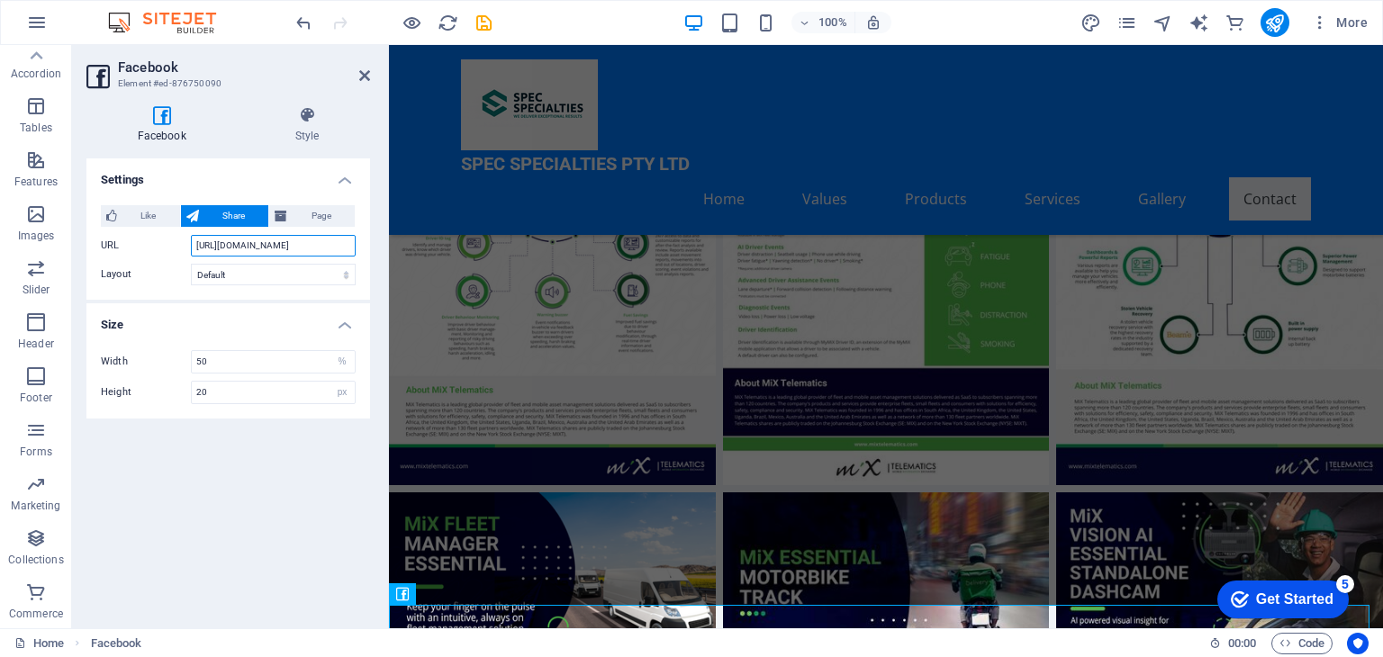
click at [276, 242] on input "https://www.facebook.com/facebook" at bounding box center [273, 246] width 165 height 22
click at [332, 221] on span "Page" at bounding box center [321, 216] width 57 height 22
type input "130"
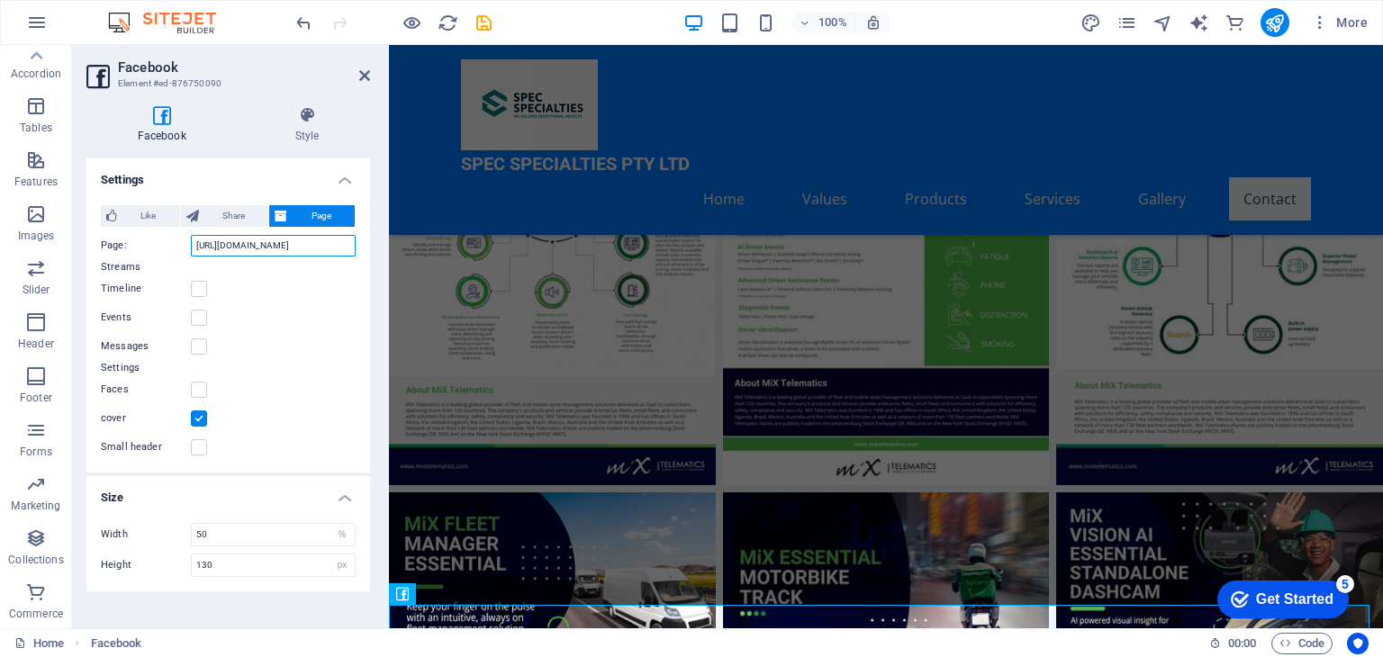
click at [348, 246] on input "https://www.facebook.com/facebook" at bounding box center [273, 246] width 165 height 22
paste input "?_rdc=1&_rdr#"
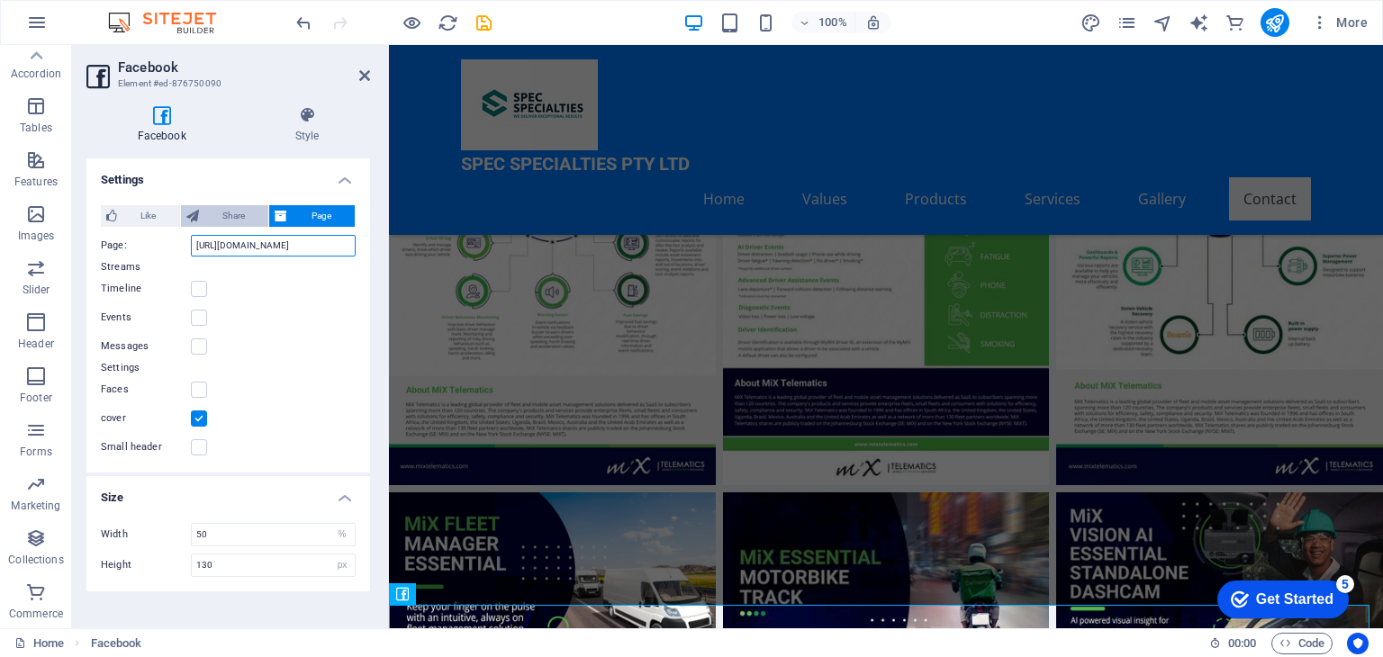
type input "https://www.facebook.com/?_rdc=1&_rdr#"
click at [248, 211] on span "Share" at bounding box center [233, 216] width 59 height 22
type input "20"
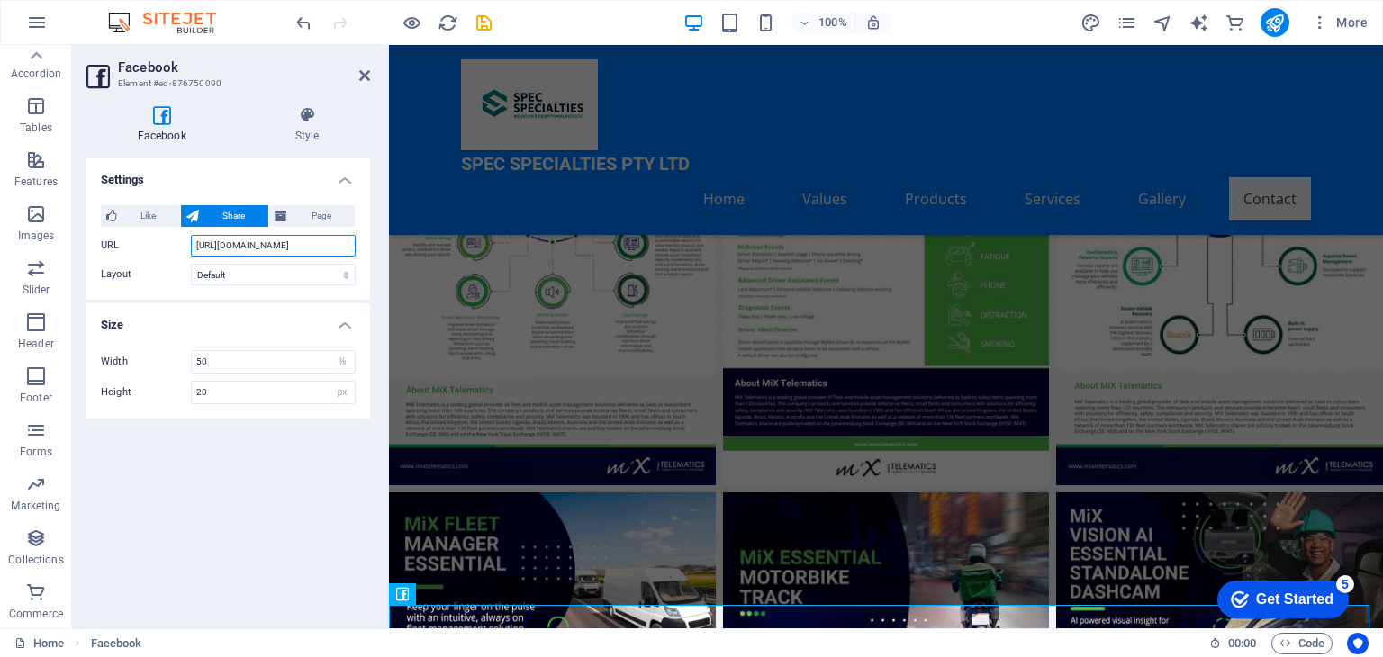
click at [288, 248] on input "https://www.facebook.com/?_rdc=1&_rdr#" at bounding box center [273, 246] width 165 height 22
click at [156, 474] on div "Settings Like Share Page Notice: to see and interact with the Like feature user…" at bounding box center [228, 386] width 284 height 456
click at [366, 72] on icon at bounding box center [364, 75] width 11 height 14
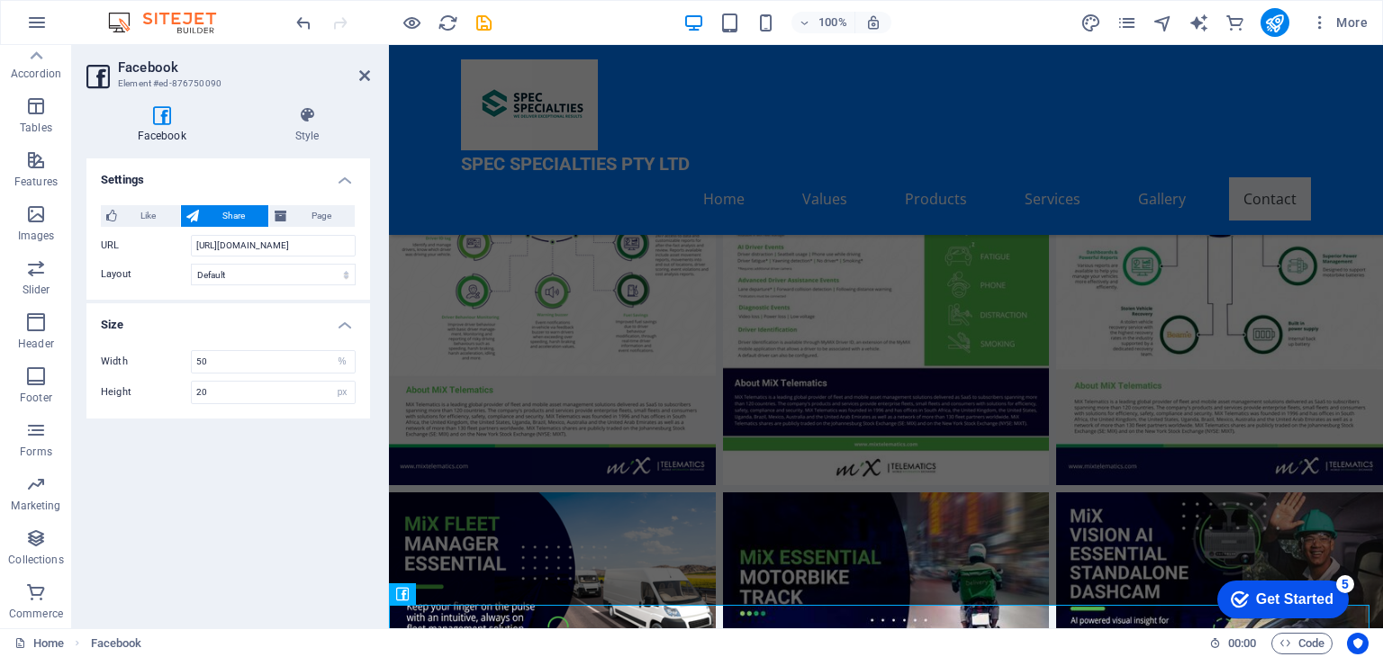
scroll to position [7351, 0]
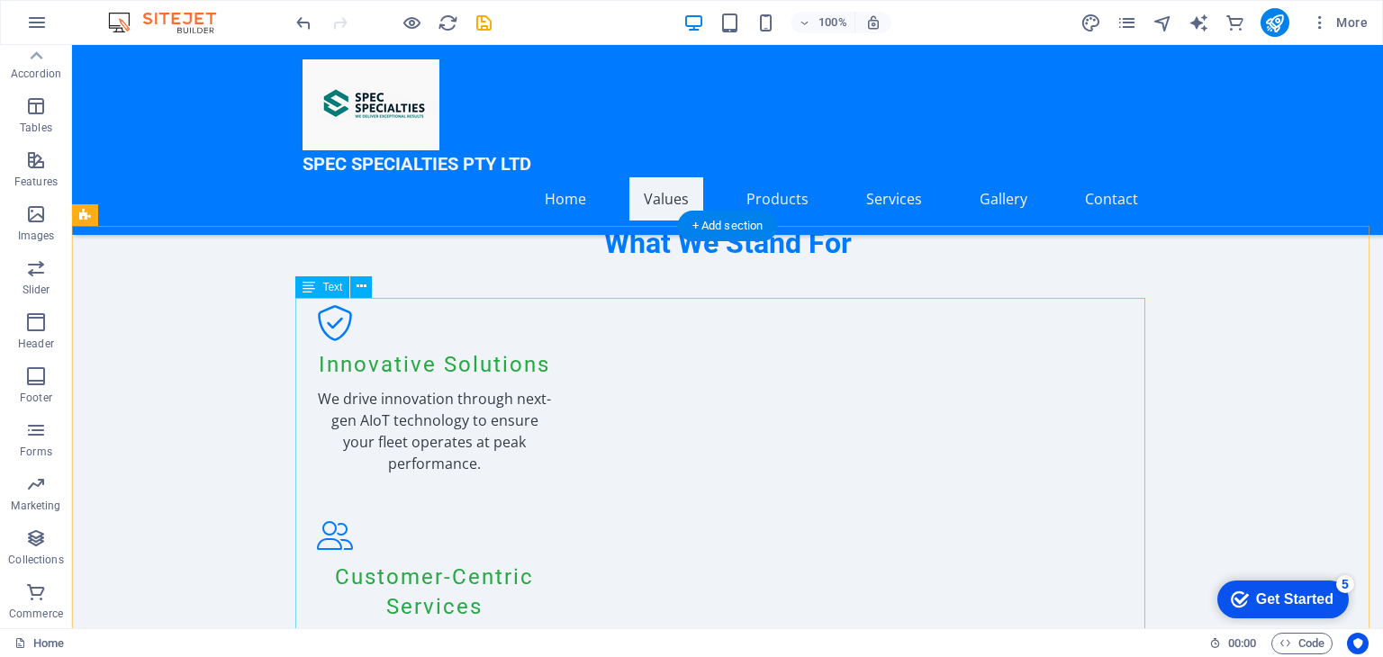
scroll to position [1589, 0]
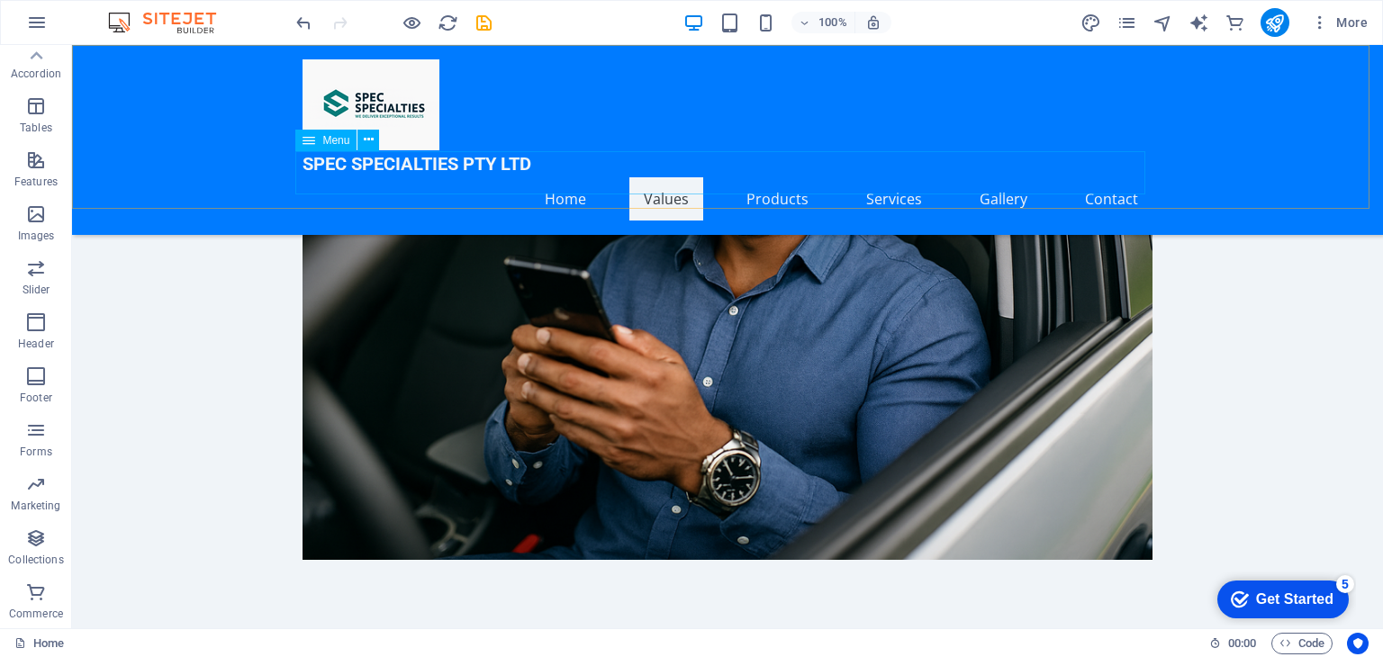
click at [772, 179] on nav "Home Values Products Services Gallery Contact" at bounding box center [728, 198] width 850 height 43
select select
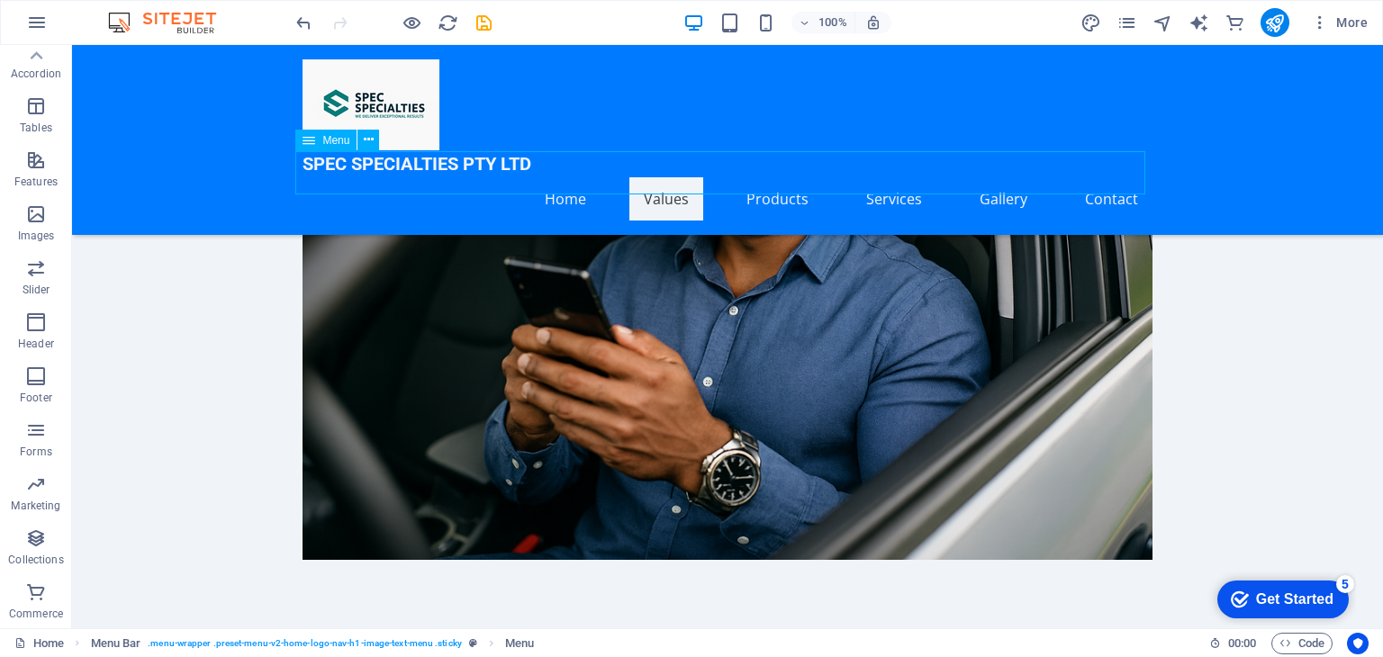
select select
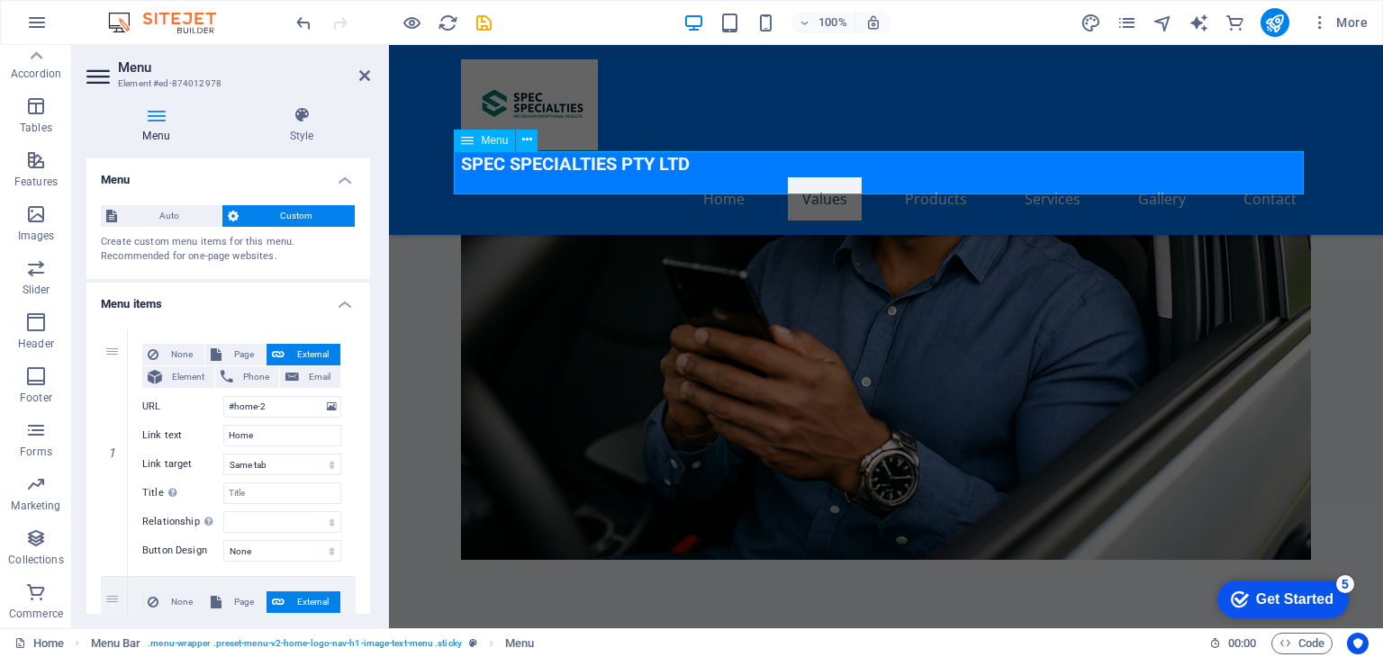
click at [942, 177] on nav "Home Values Products Services Gallery Contact" at bounding box center [886, 198] width 850 height 43
click at [910, 177] on nav "Home Values Products Services Gallery Contact" at bounding box center [886, 198] width 850 height 43
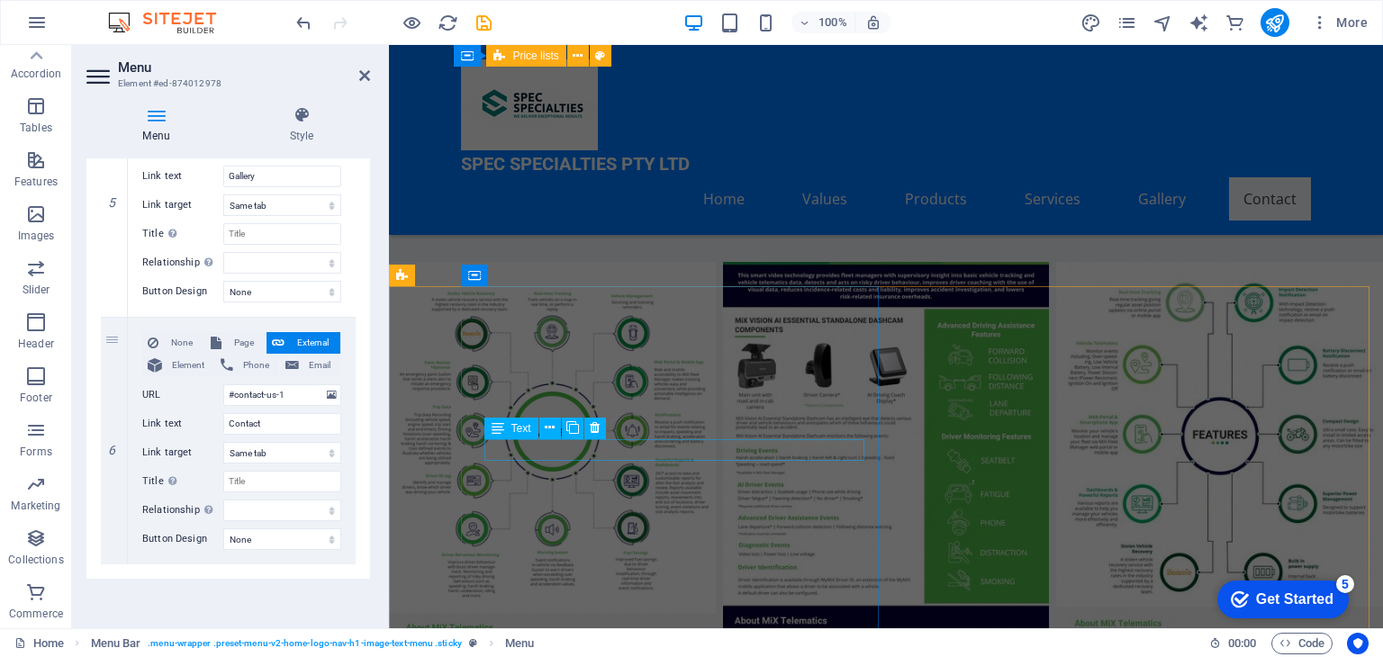
scroll to position [6990, 0]
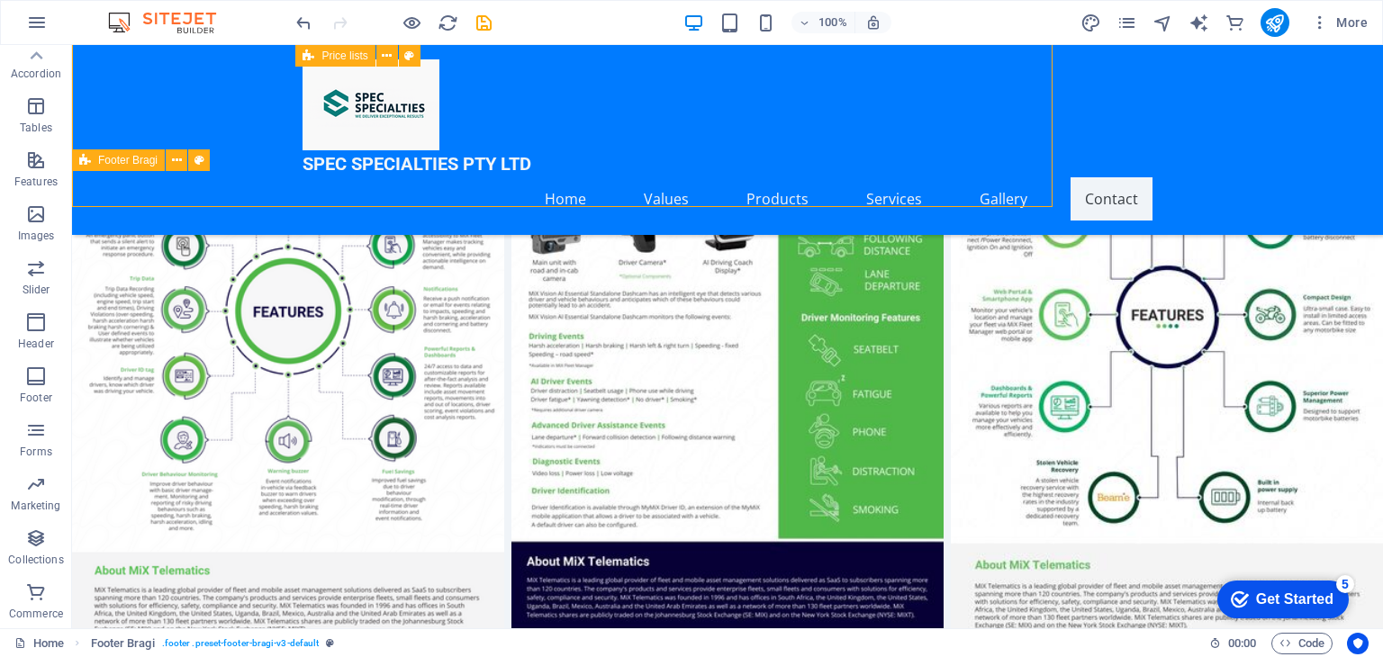
scroll to position [7351, 0]
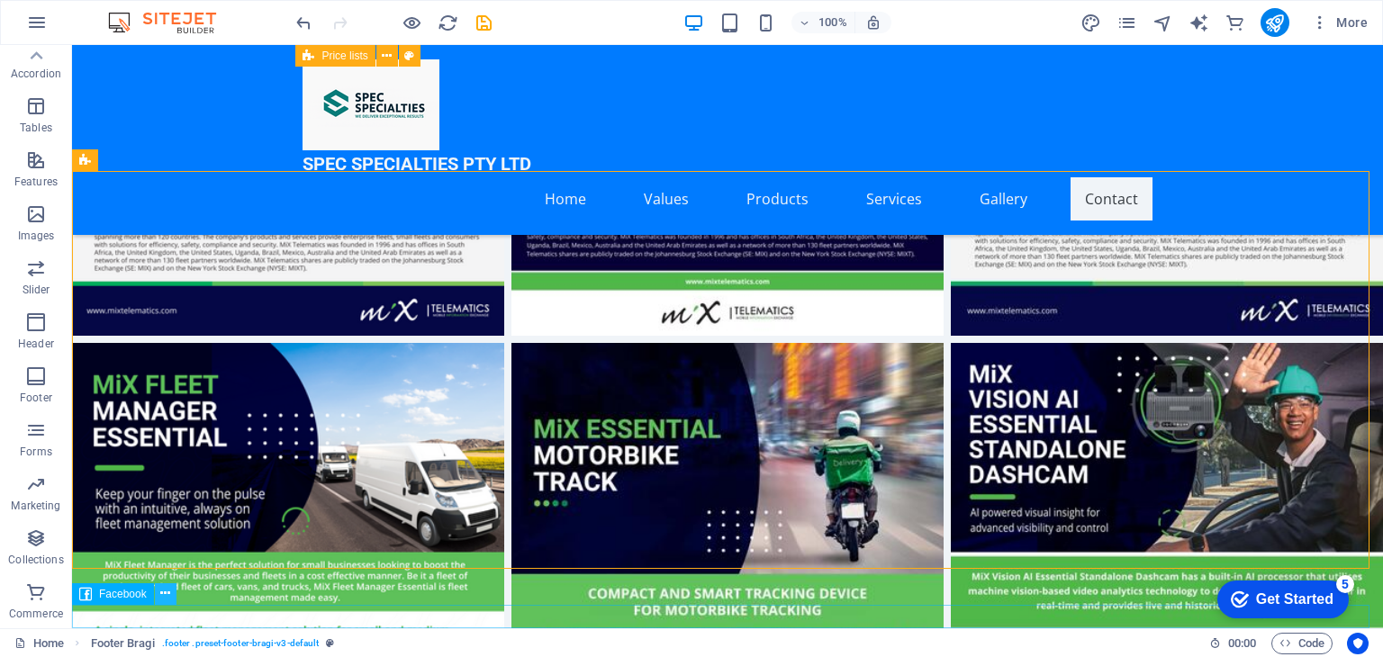
click at [162, 590] on icon at bounding box center [165, 593] width 10 height 19
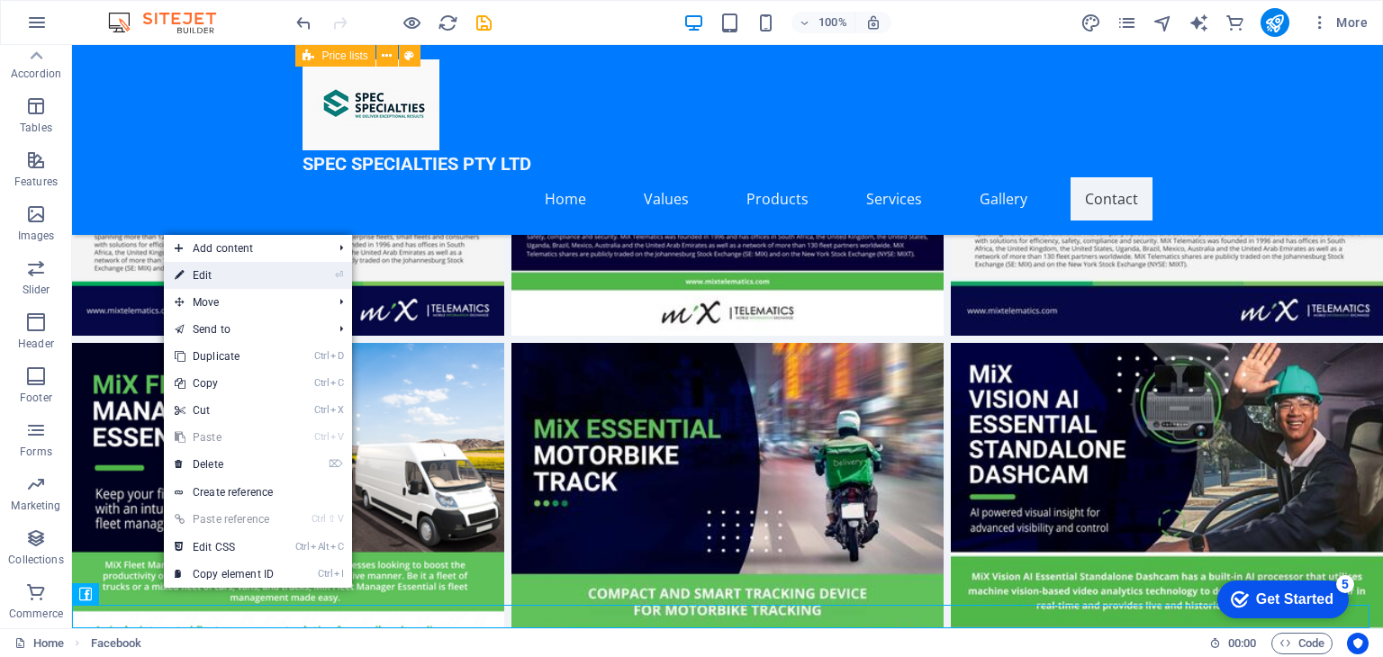
click at [213, 266] on link "⏎ Edit" at bounding box center [224, 275] width 121 height 27
select select "%"
select select "px"
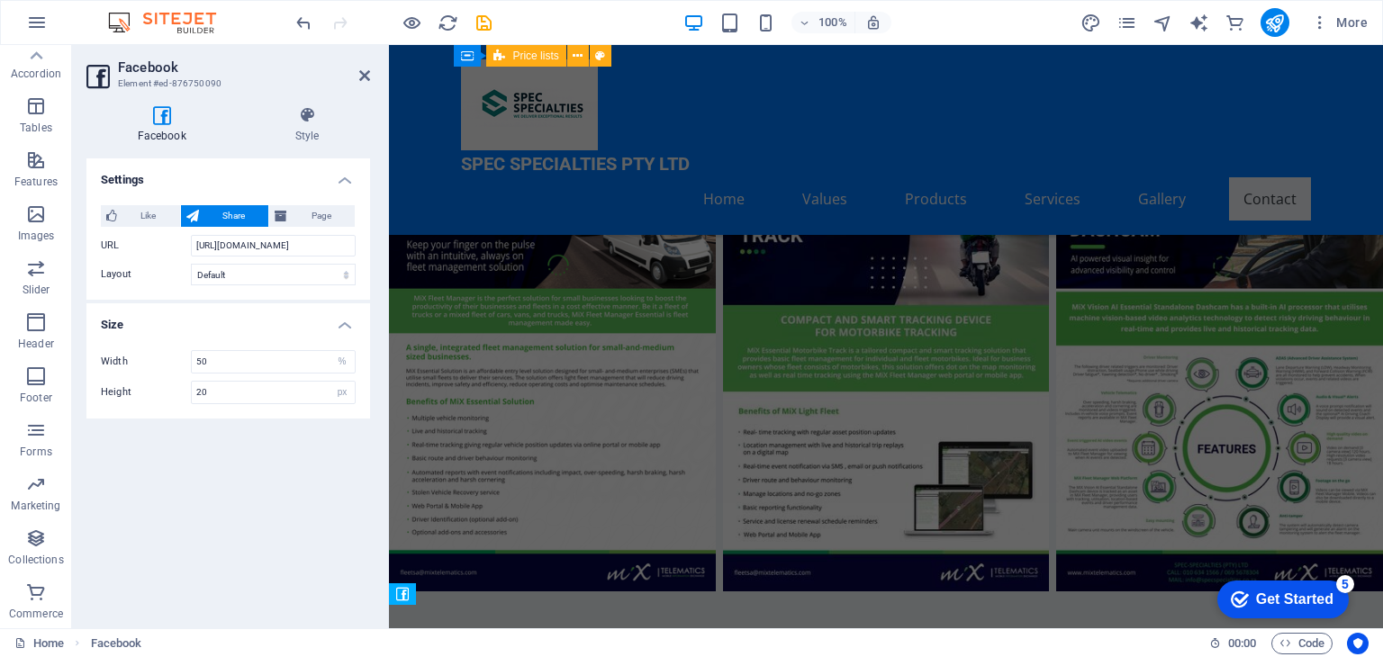
scroll to position [6990, 0]
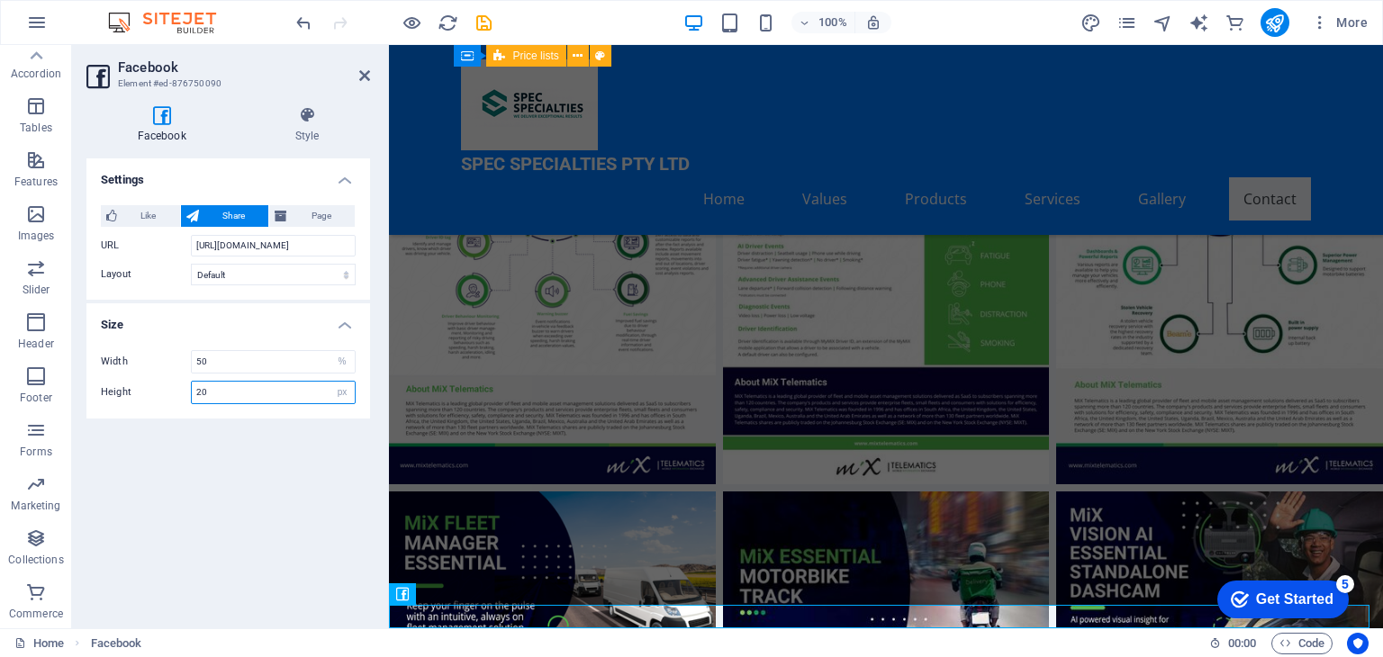
click at [198, 391] on input "20" at bounding box center [273, 393] width 163 height 22
type input "30"
click at [221, 488] on div "Settings Like Share Page Notice: to see and interact with the Like feature user…" at bounding box center [228, 386] width 284 height 456
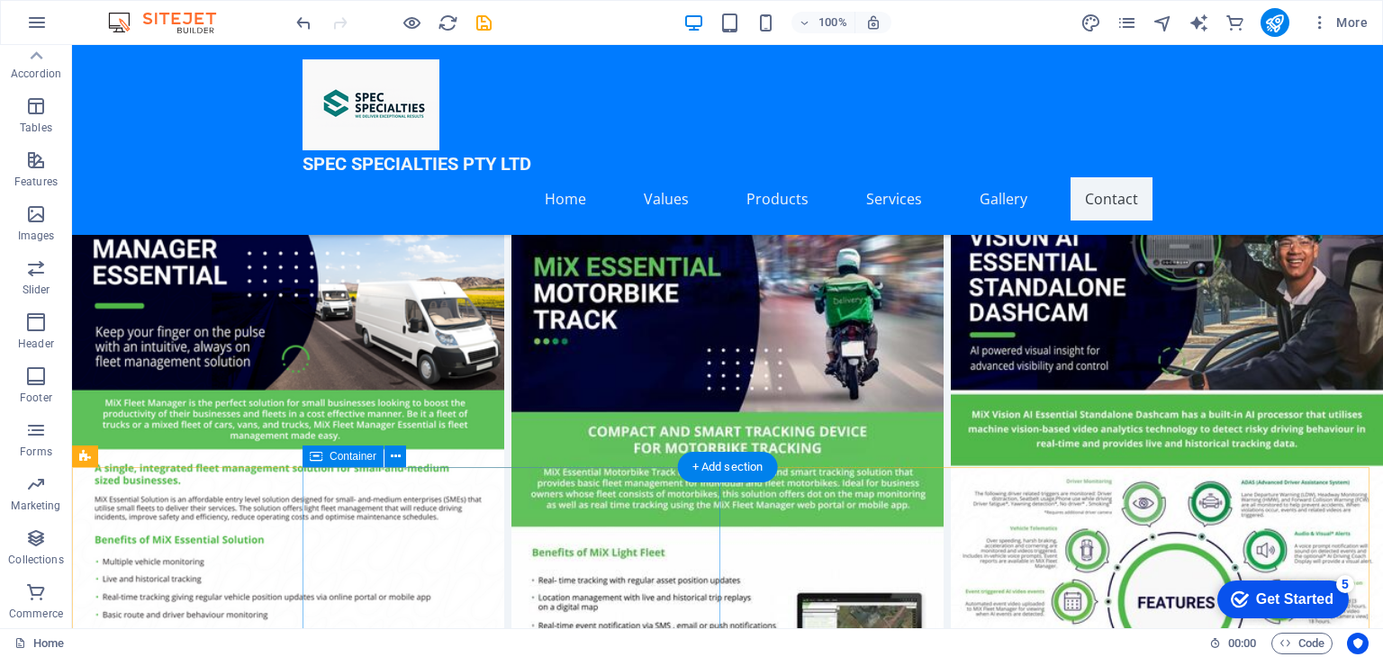
scroll to position [7361, 0]
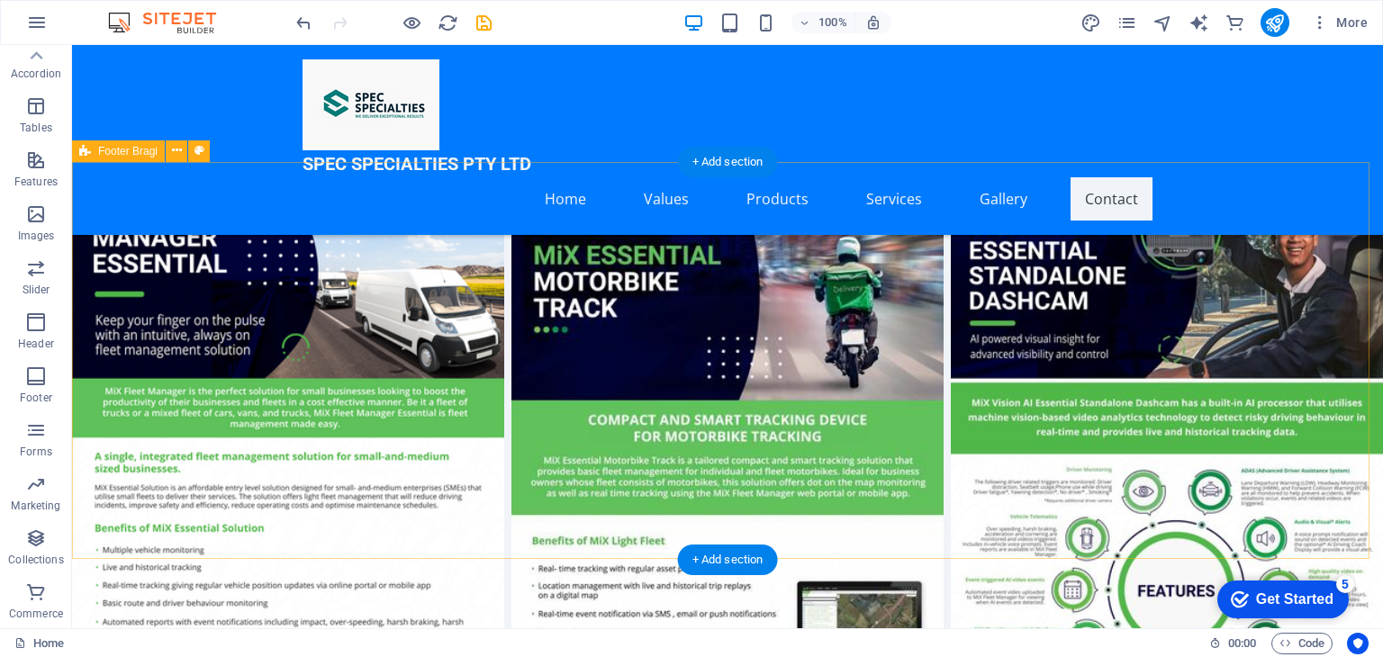
select select "footer"
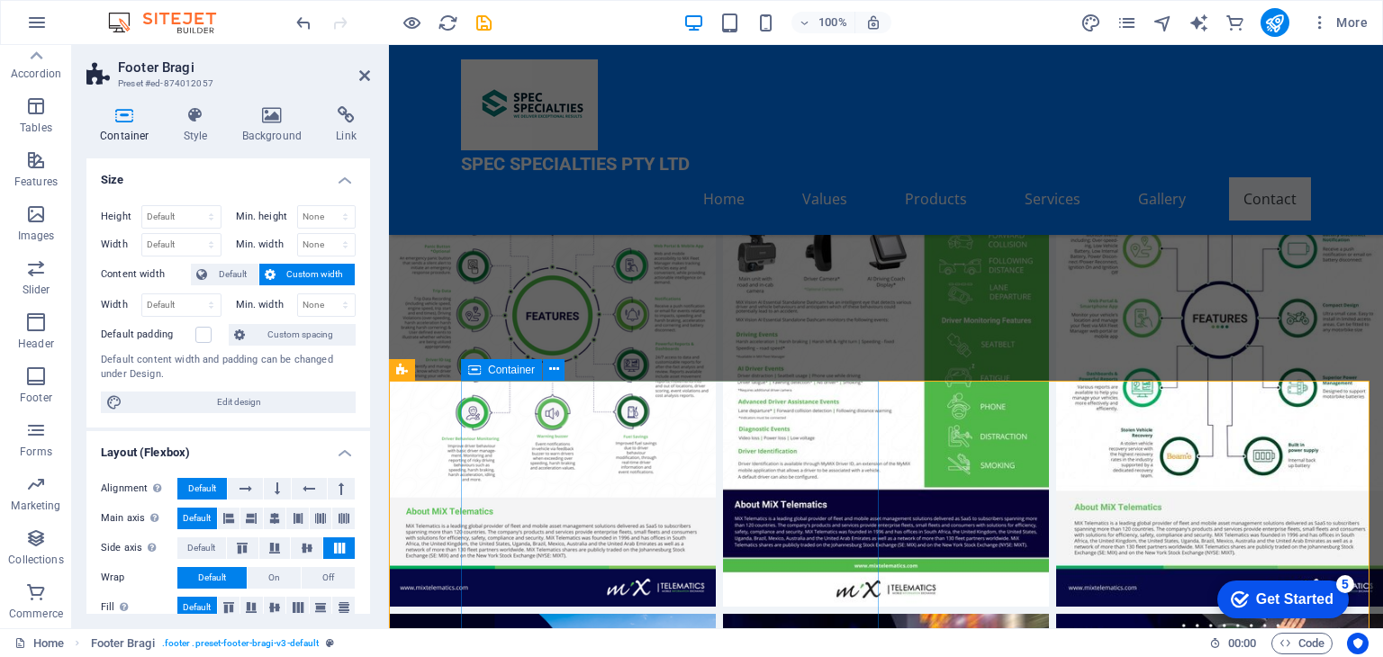
scroll to position [6879, 0]
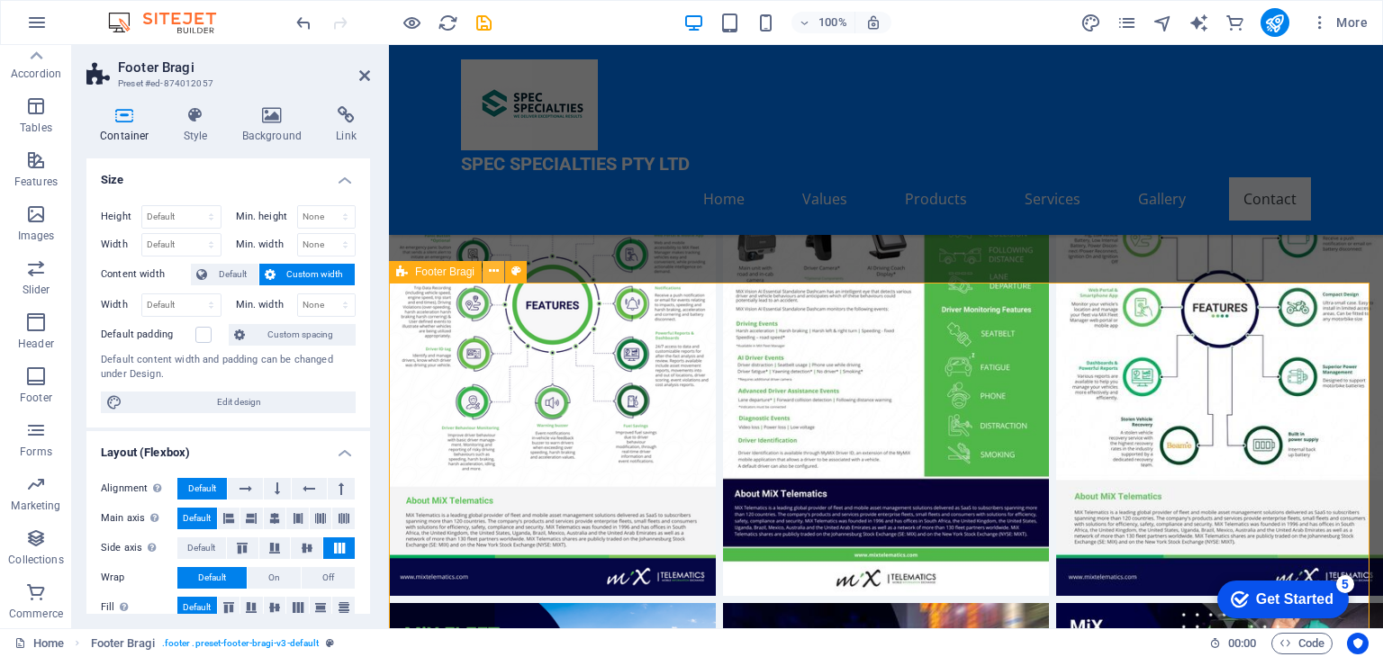
click at [490, 266] on icon at bounding box center [494, 271] width 10 height 19
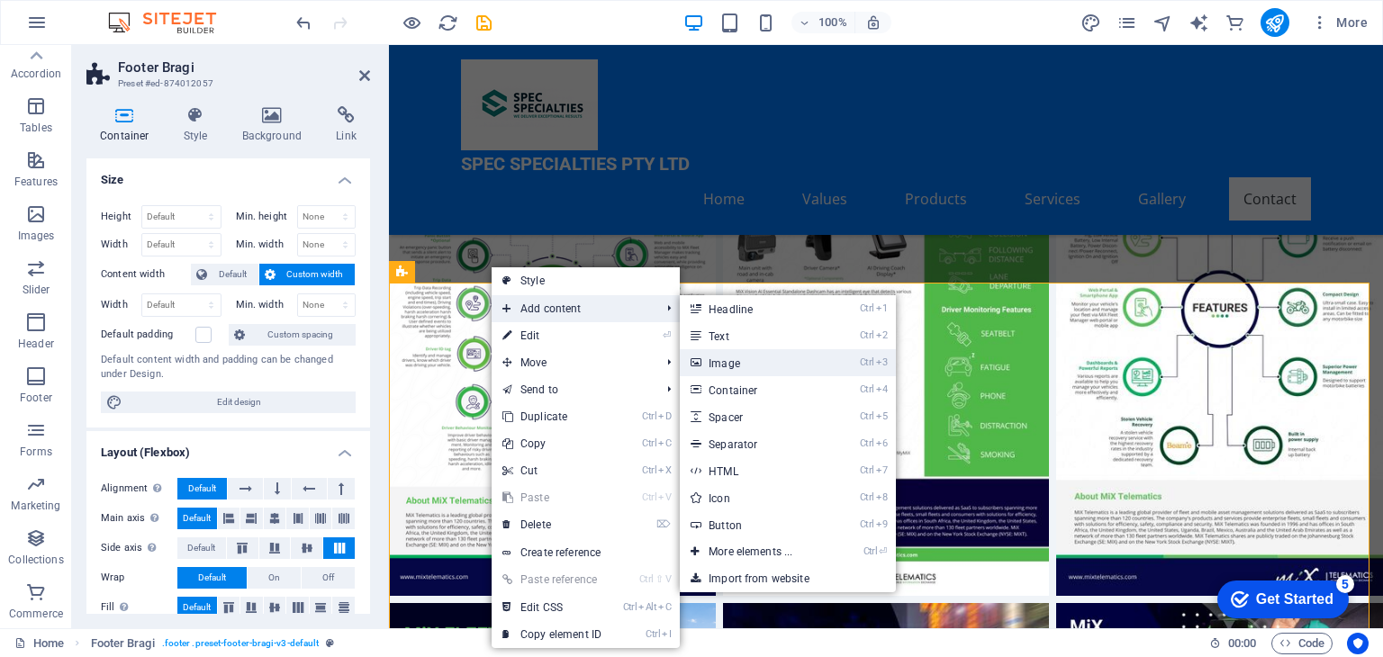
click at [756, 358] on link "Ctrl 3 Image" at bounding box center [754, 362] width 149 height 27
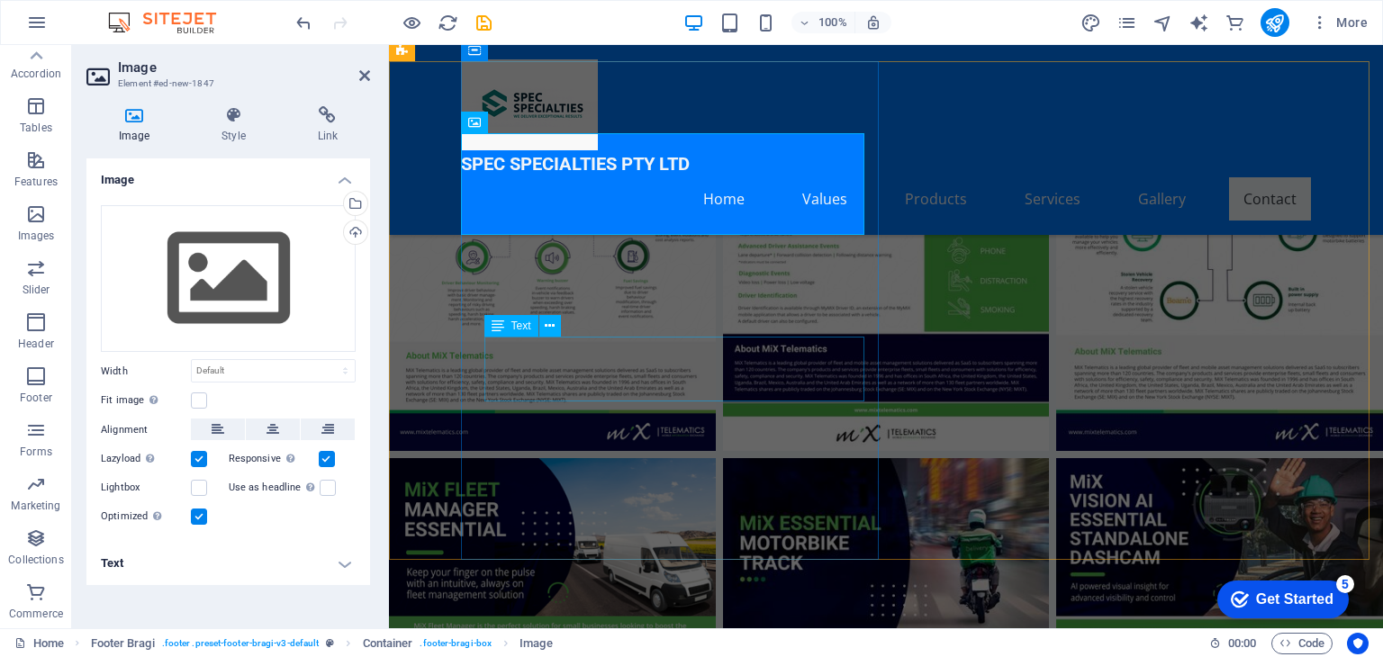
scroll to position [7100, 0]
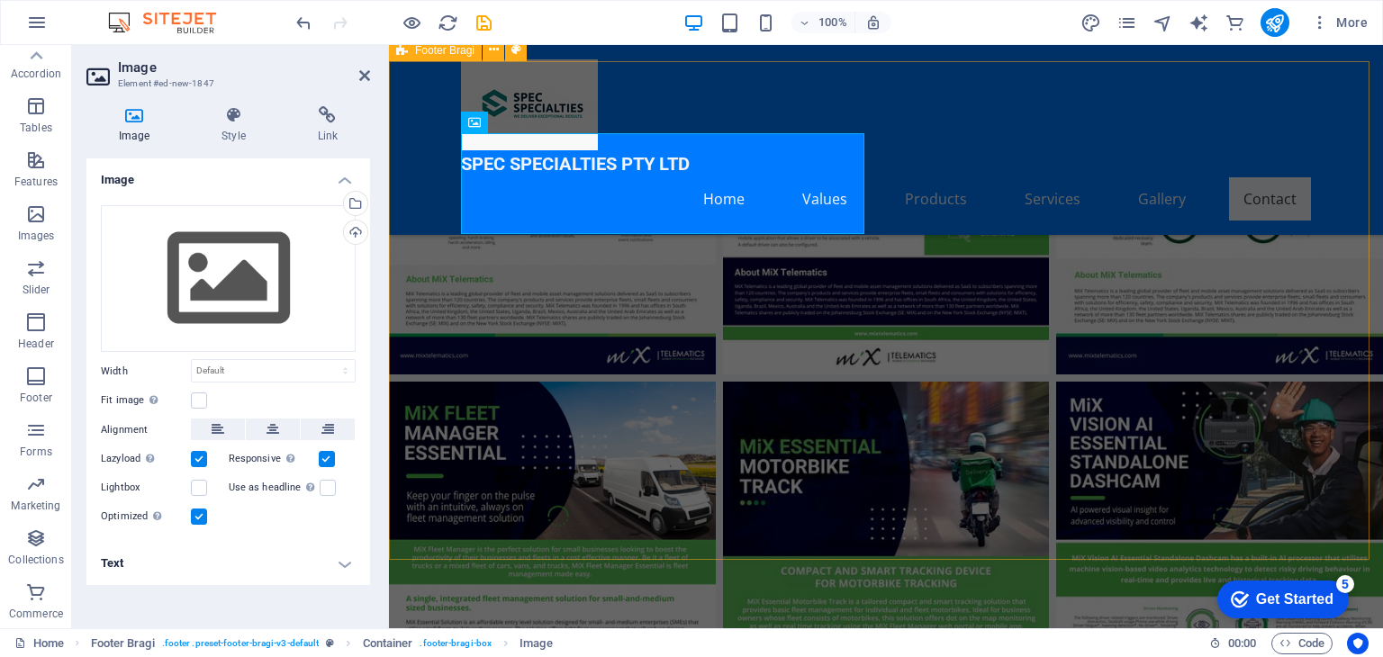
drag, startPoint x: 699, startPoint y: 231, endPoint x: 944, endPoint y: 343, distance: 269.1
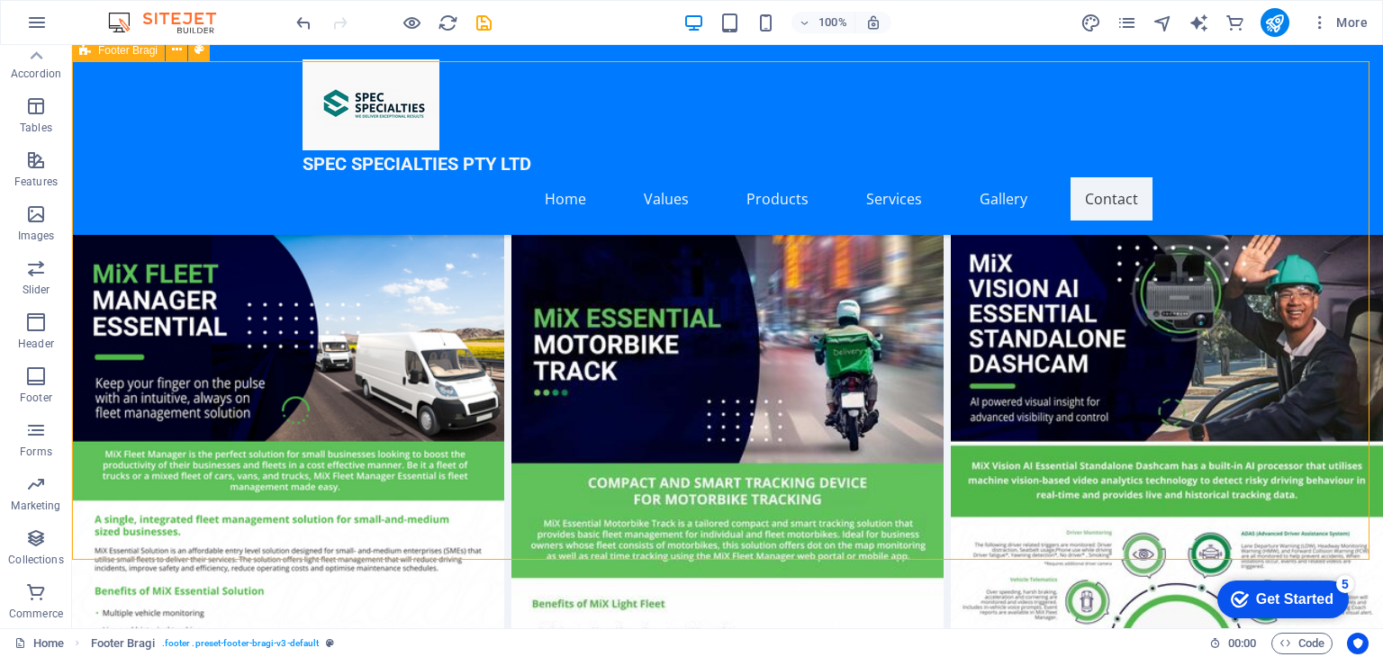
scroll to position [7341, 0]
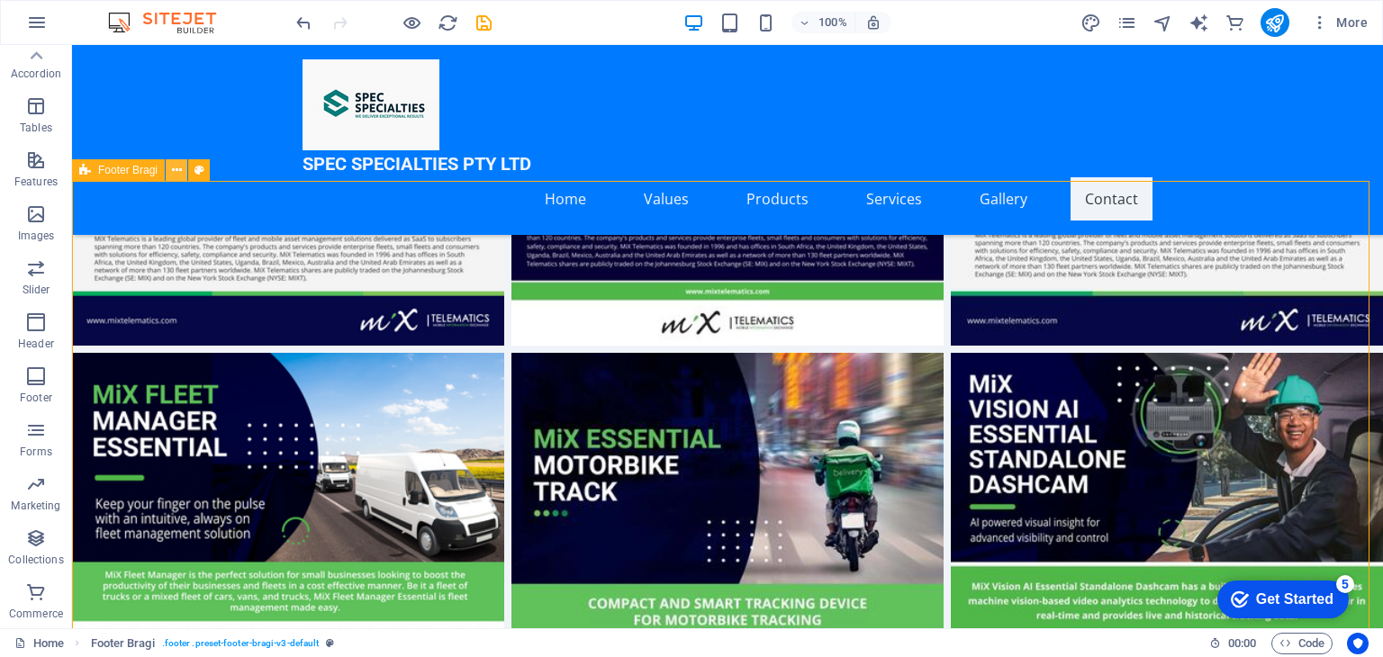
click at [177, 171] on icon at bounding box center [177, 170] width 10 height 19
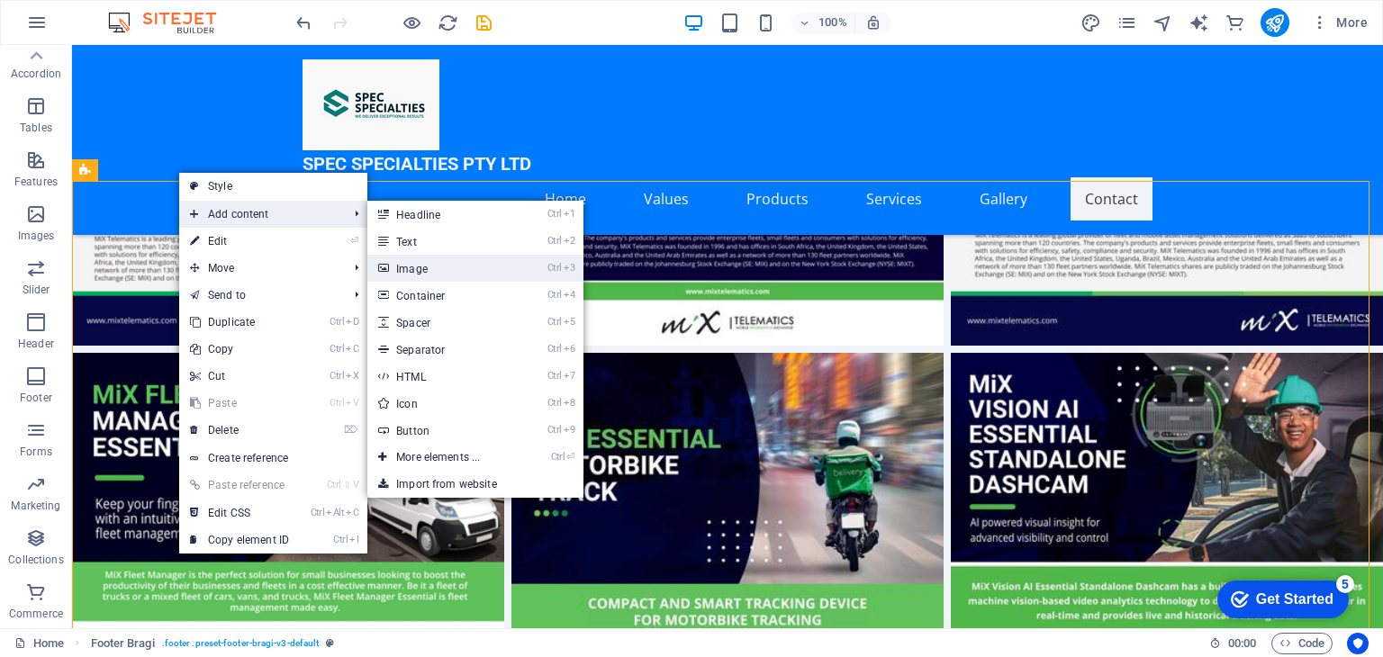
click at [433, 274] on link "Ctrl 3 Image" at bounding box center [441, 268] width 149 height 27
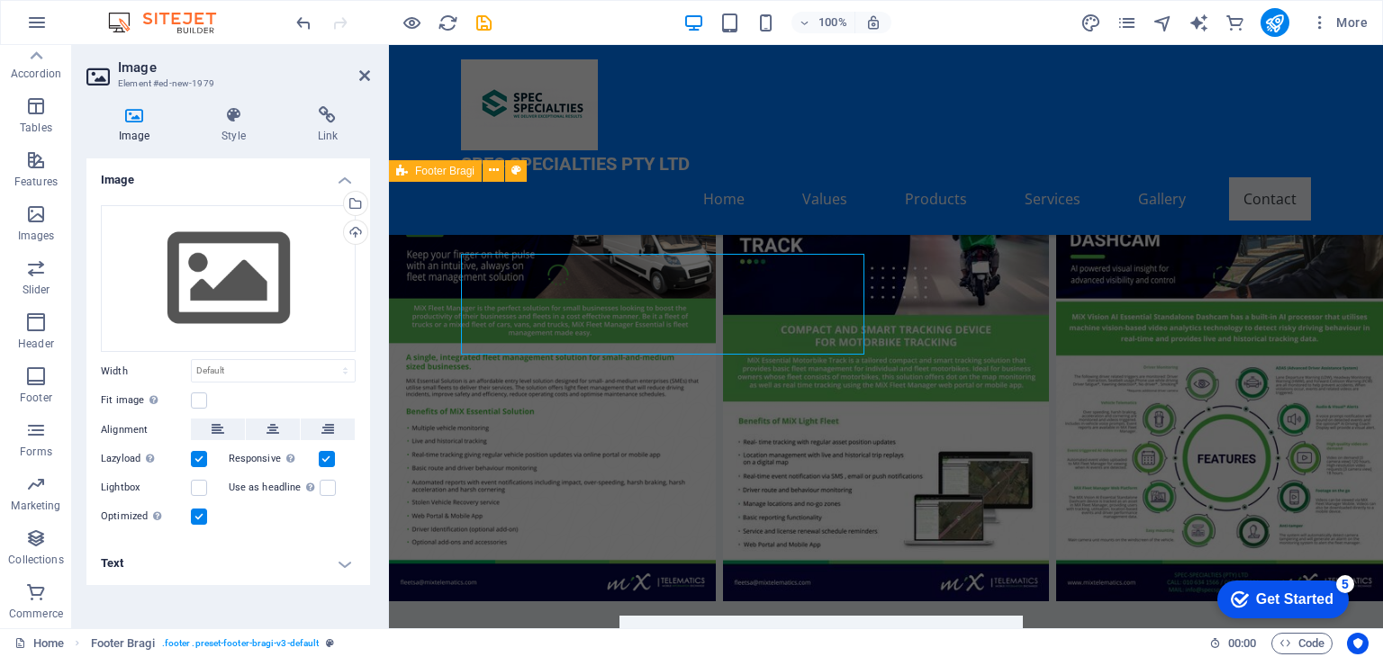
scroll to position [6979, 0]
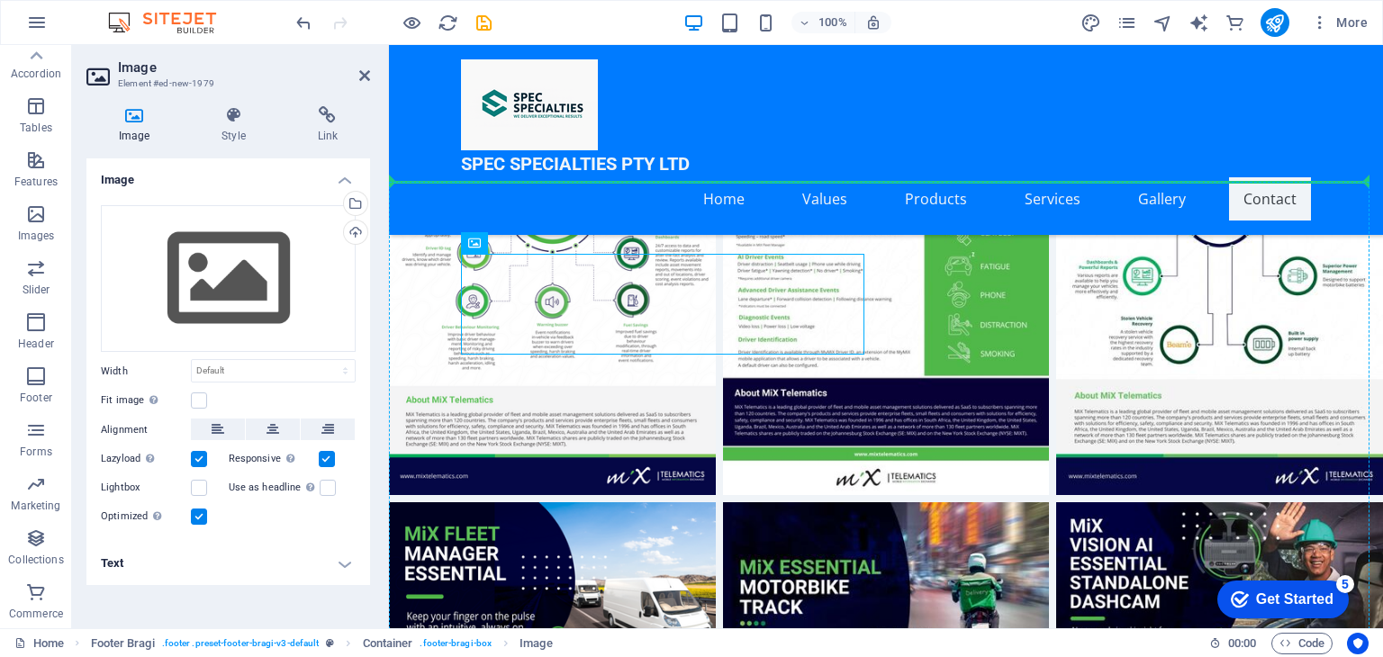
drag, startPoint x: 680, startPoint y: 307, endPoint x: 878, endPoint y: 342, distance: 201.2
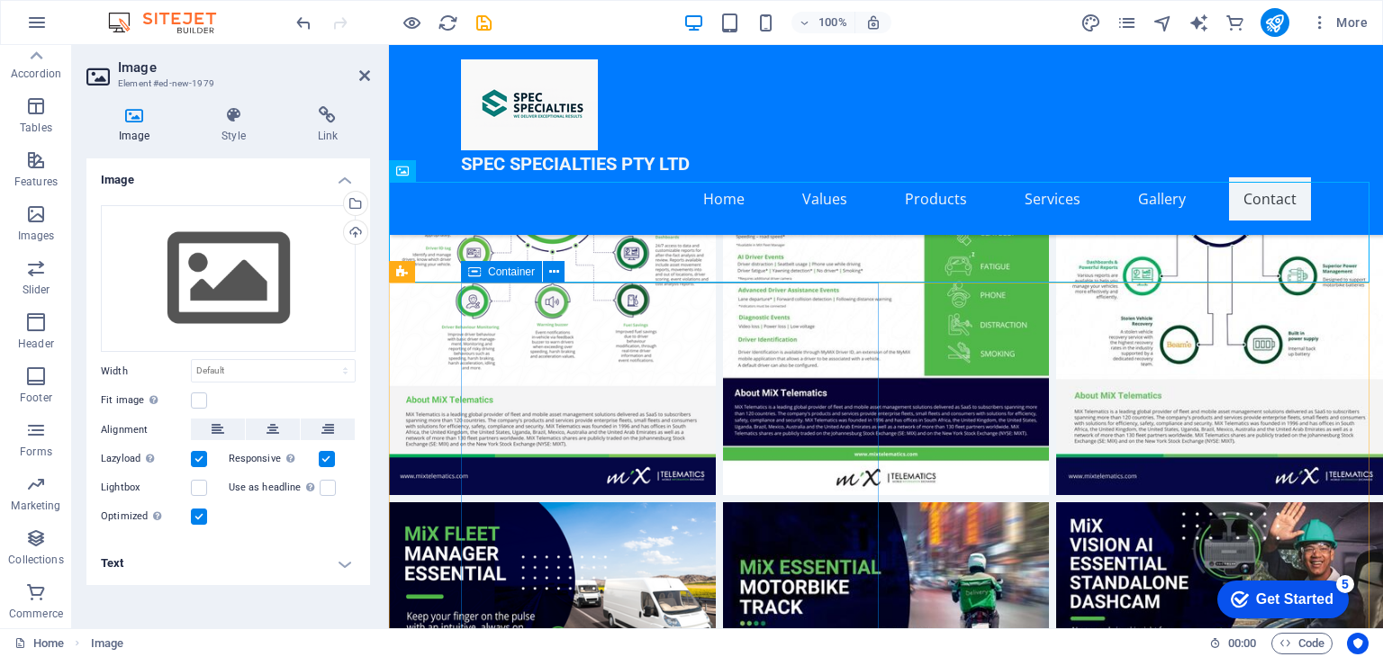
scroll to position [6860, 0]
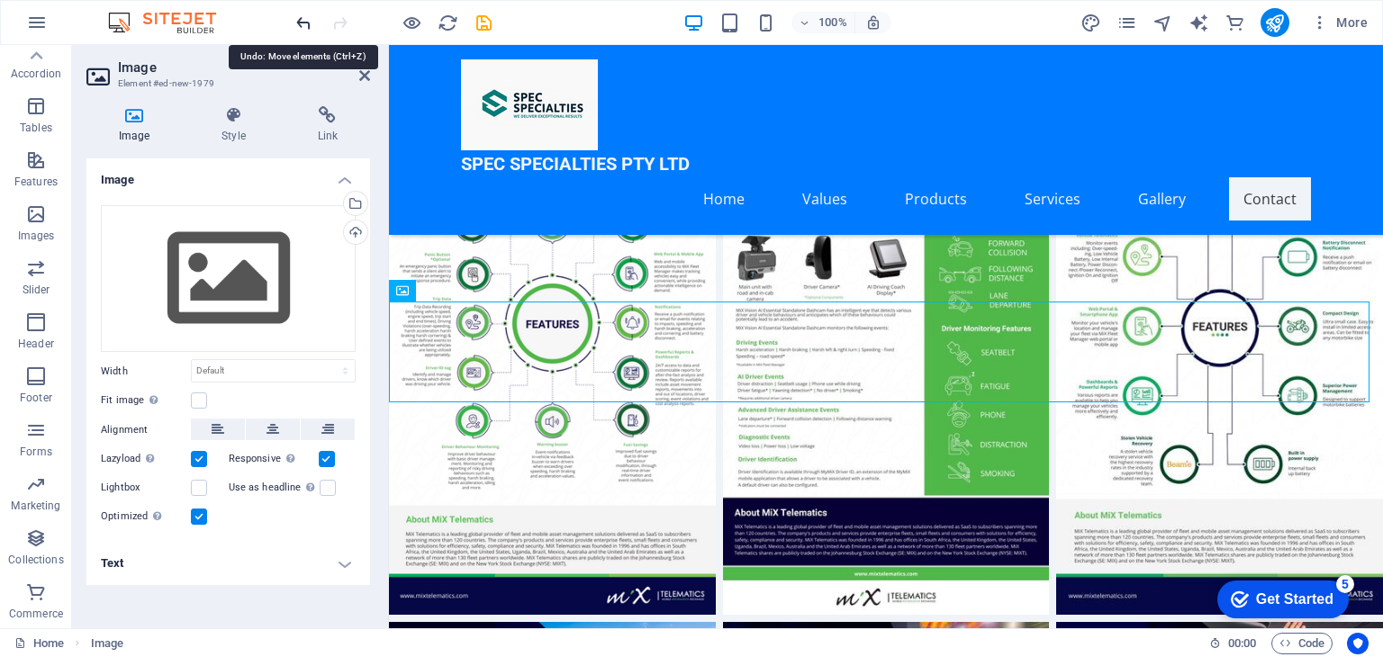
click at [299, 19] on icon "undo" at bounding box center [304, 23] width 21 height 21
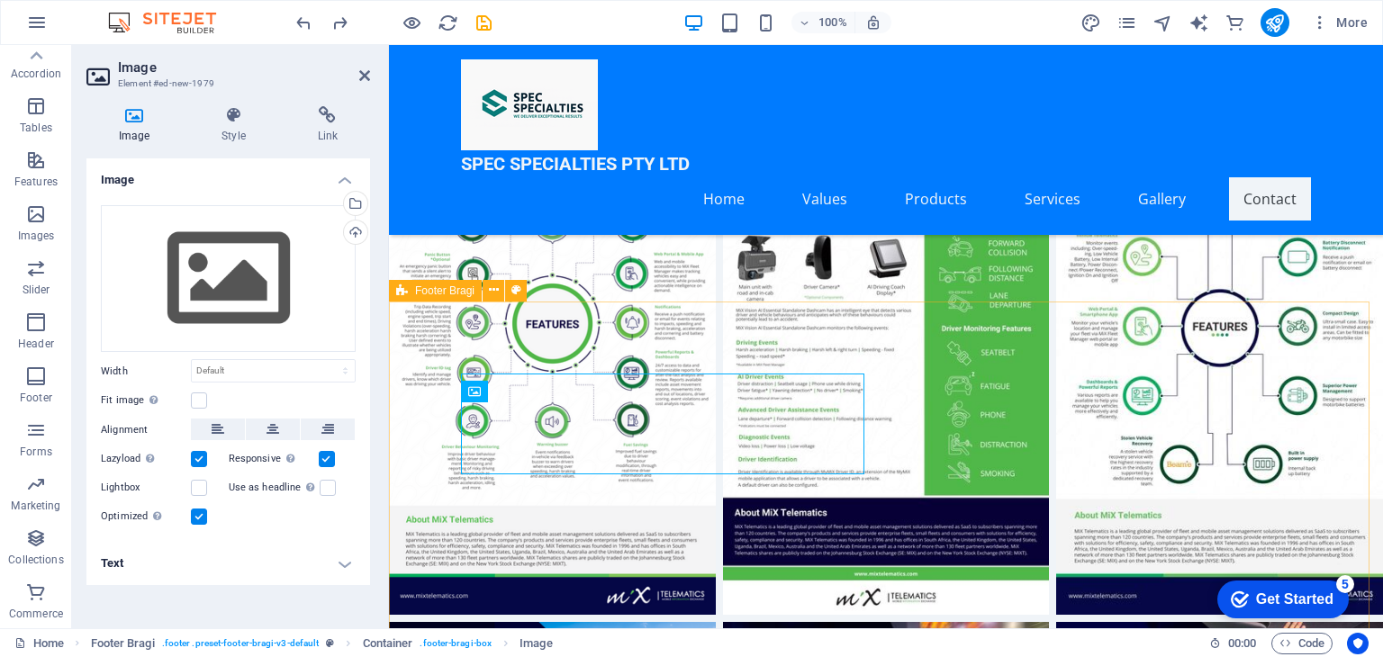
scroll to position [7099, 0]
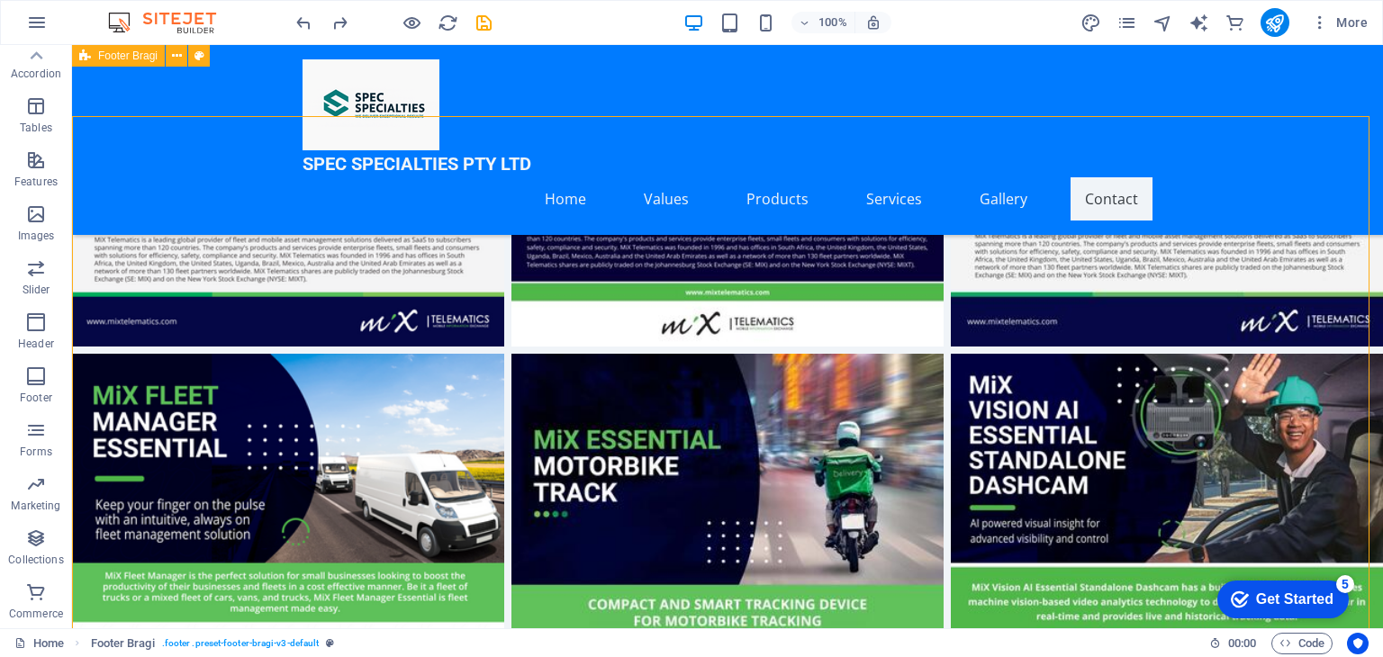
scroll to position [7323, 0]
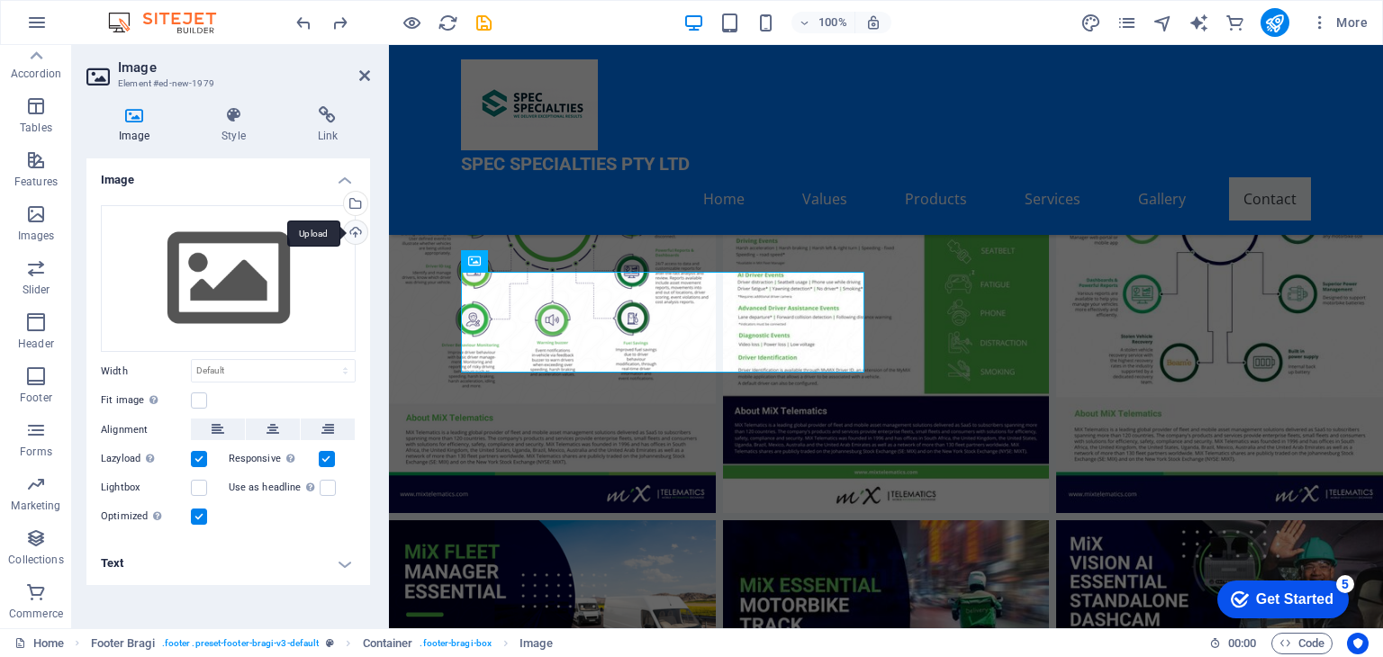
click at [353, 236] on div "Upload" at bounding box center [353, 234] width 27 height 27
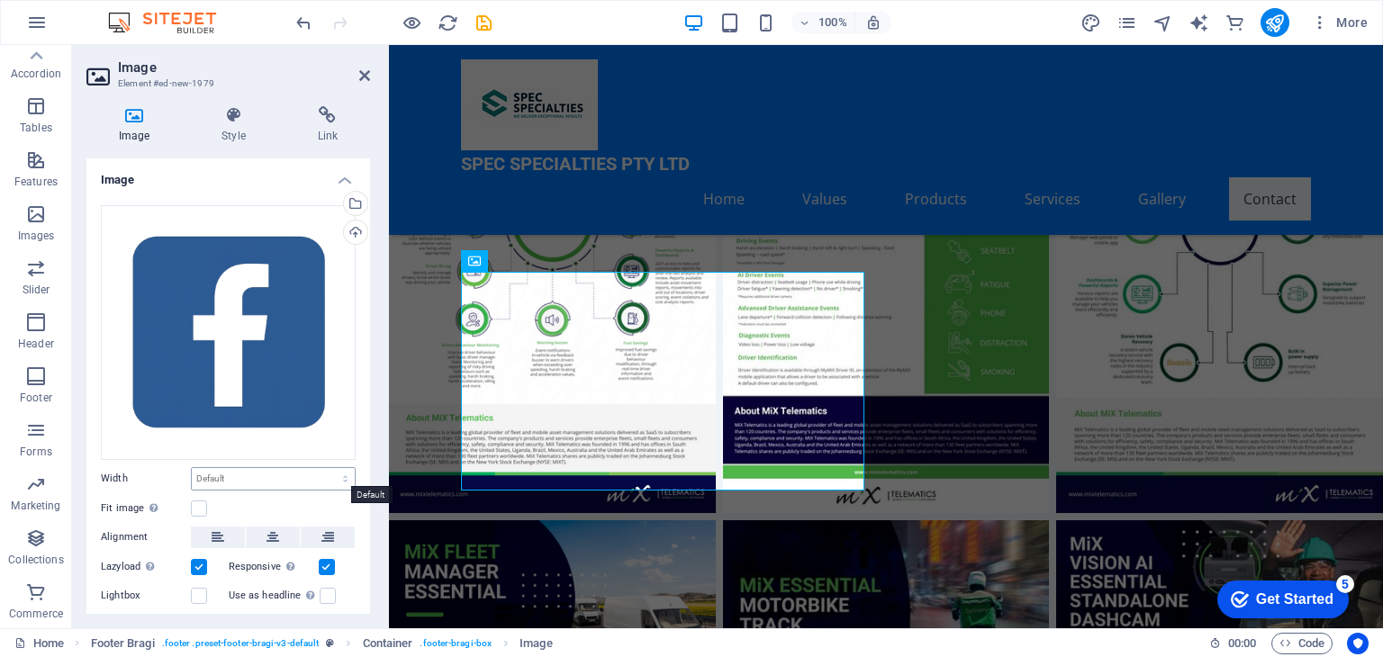
scroll to position [75, 0]
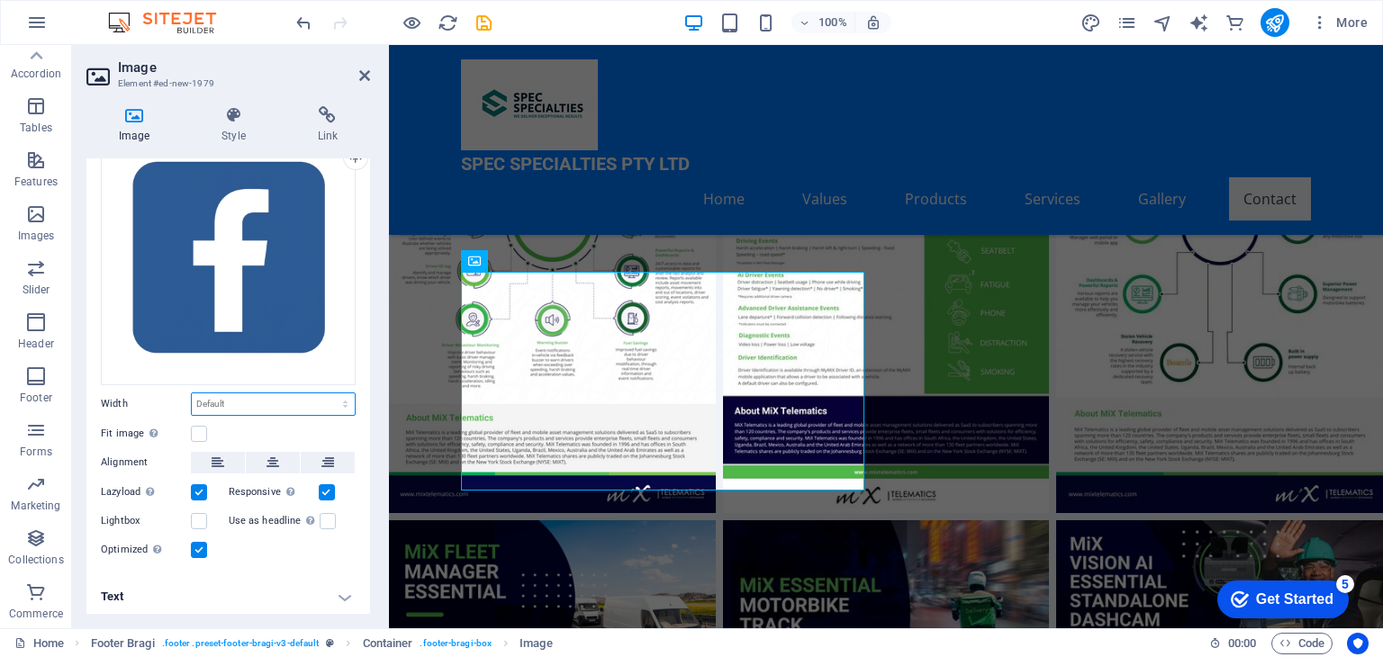
click at [250, 397] on select "Default auto px rem % em vh vw" at bounding box center [273, 404] width 163 height 22
select select "px"
click at [326, 393] on select "Default auto px rem % em vh vw" at bounding box center [273, 404] width 163 height 22
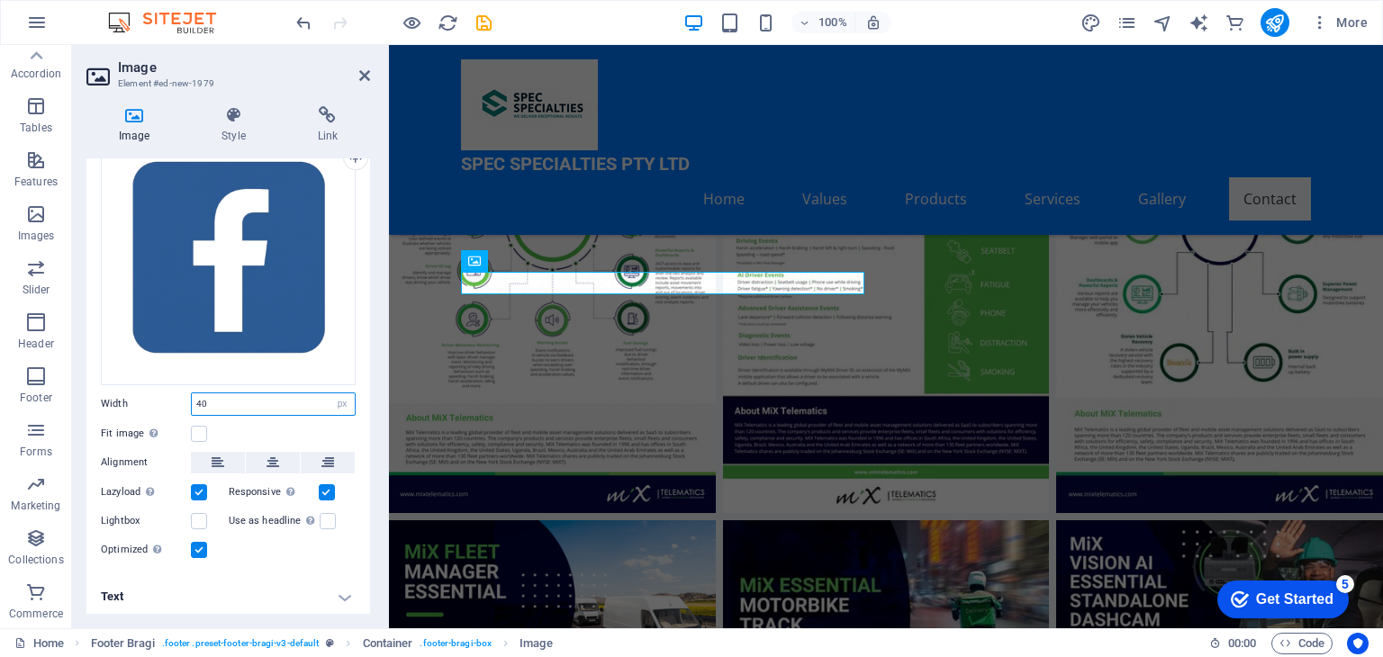
type input "4"
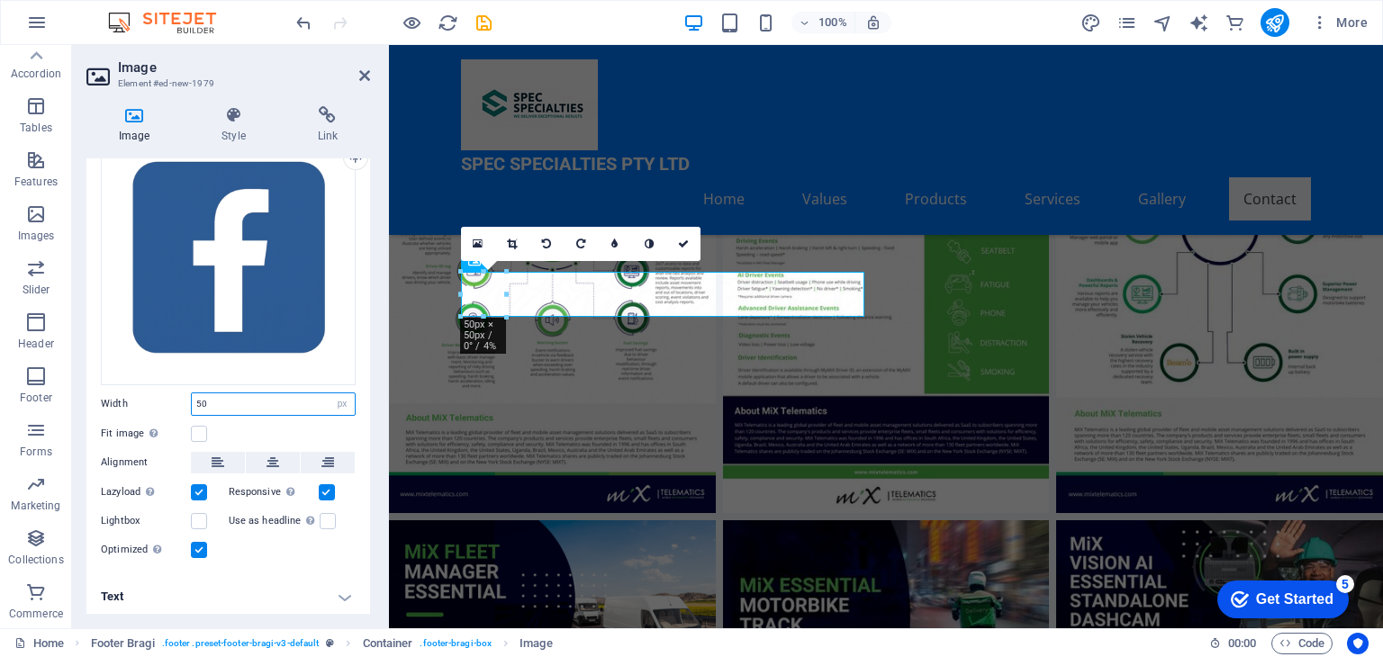
type input "5"
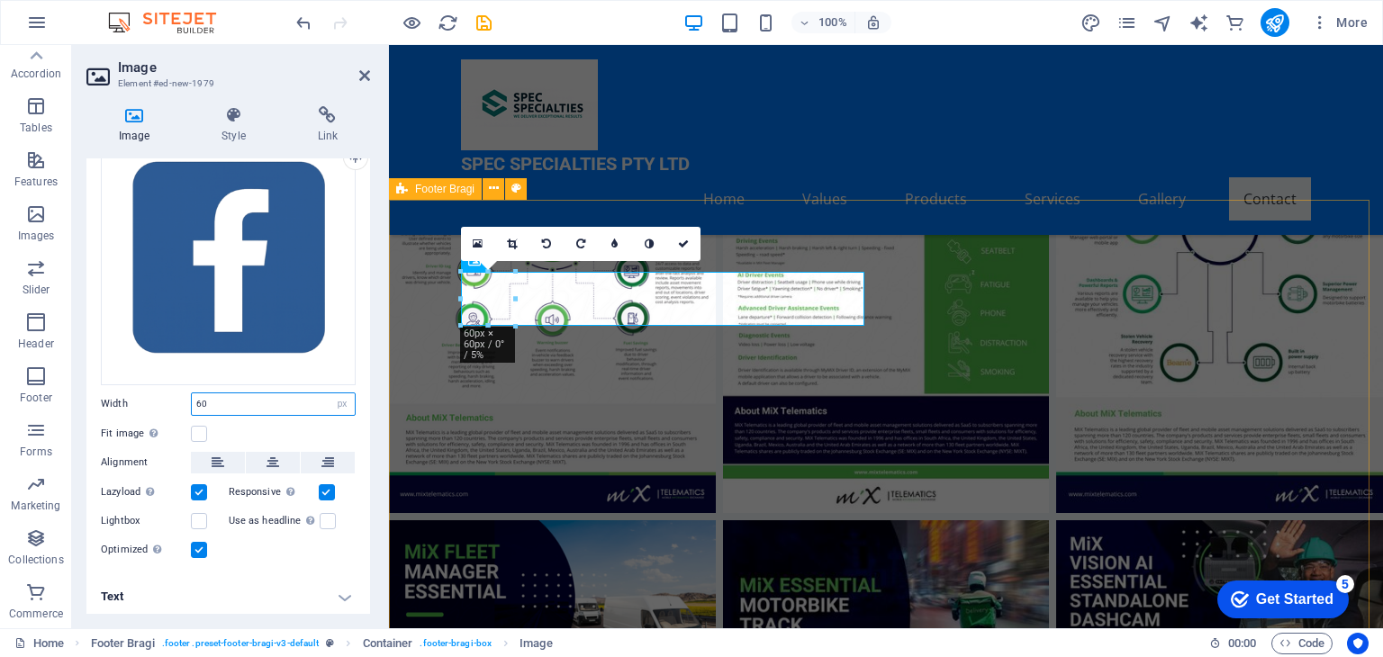
type input "60"
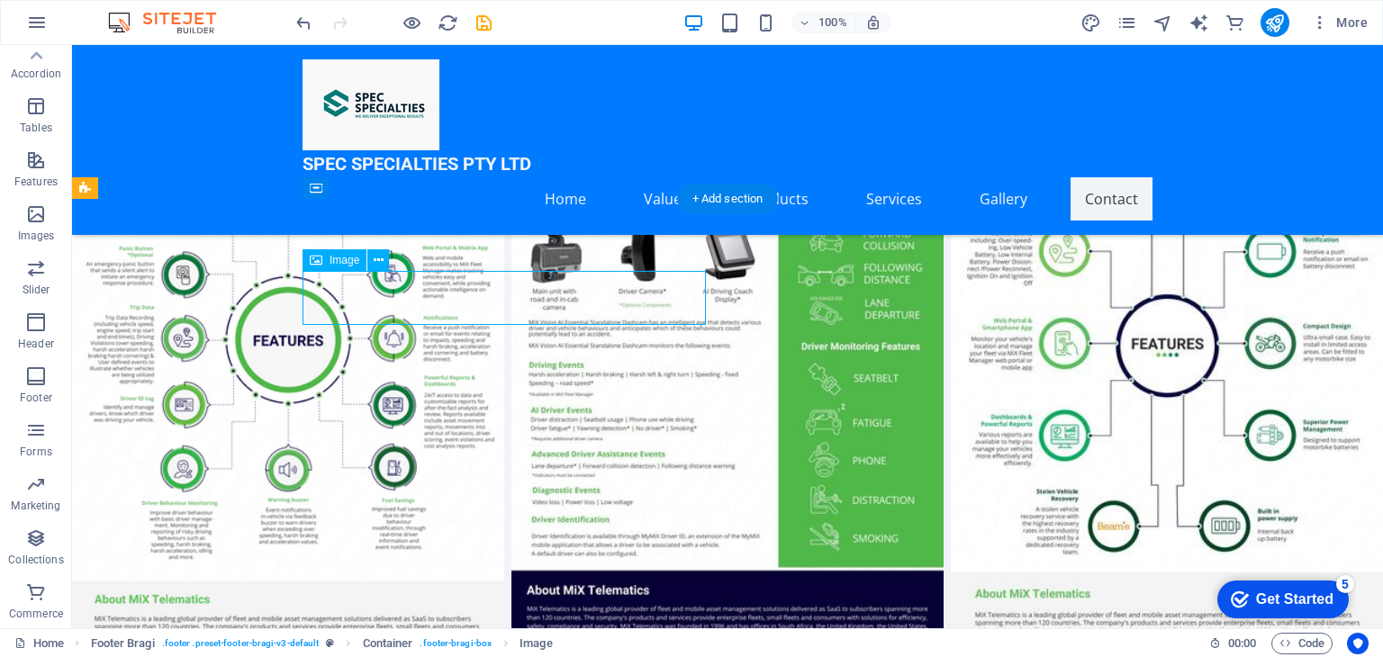
select select "px"
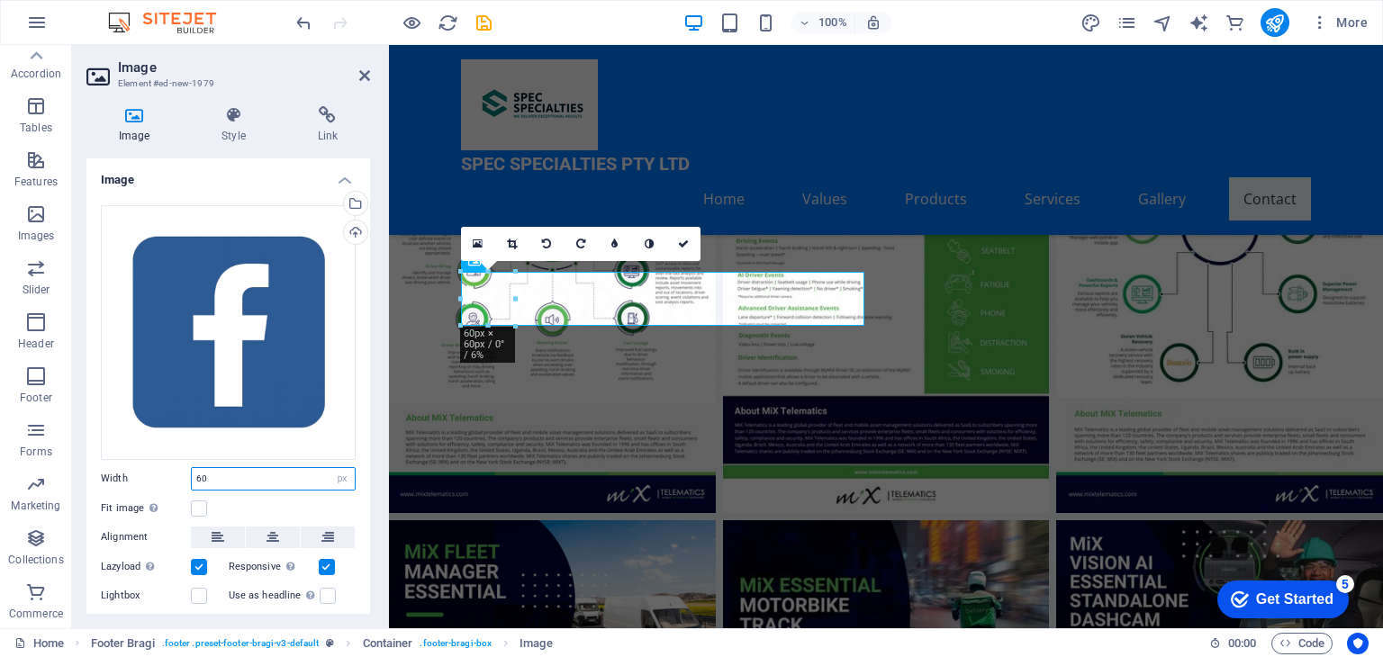
click at [205, 478] on input "60" at bounding box center [273, 479] width 163 height 22
type input "6"
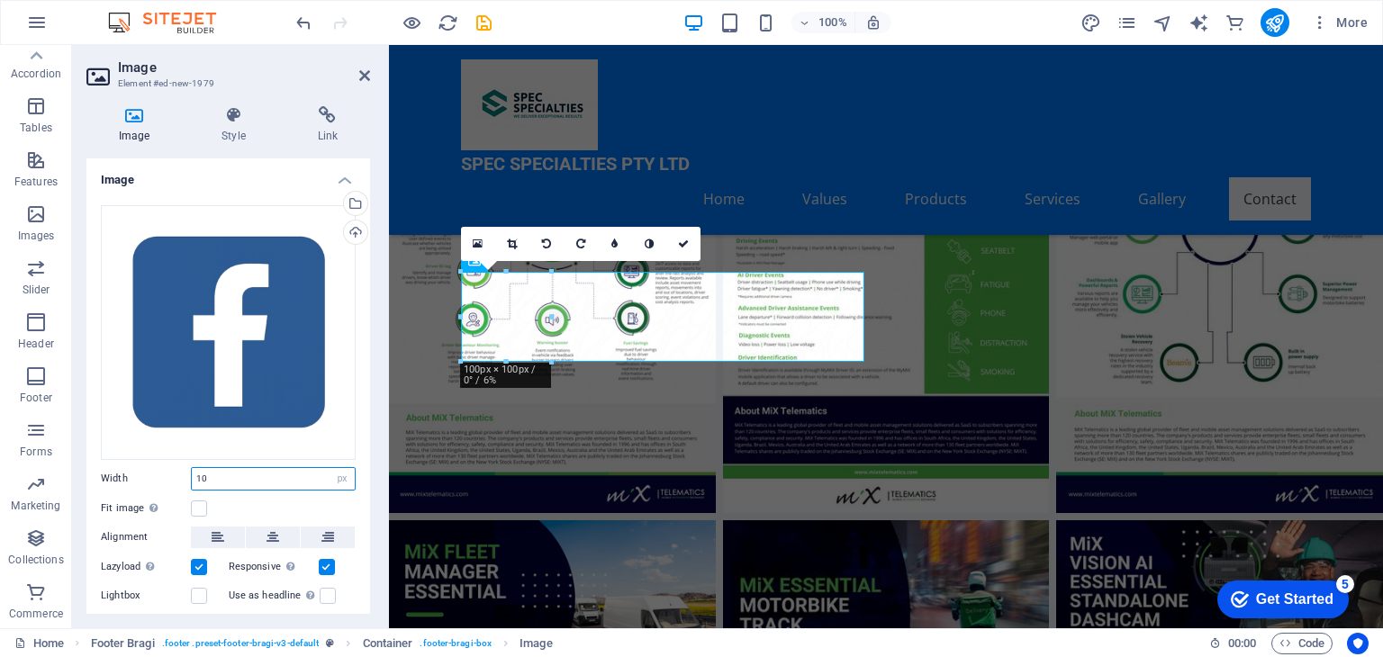
type input "1"
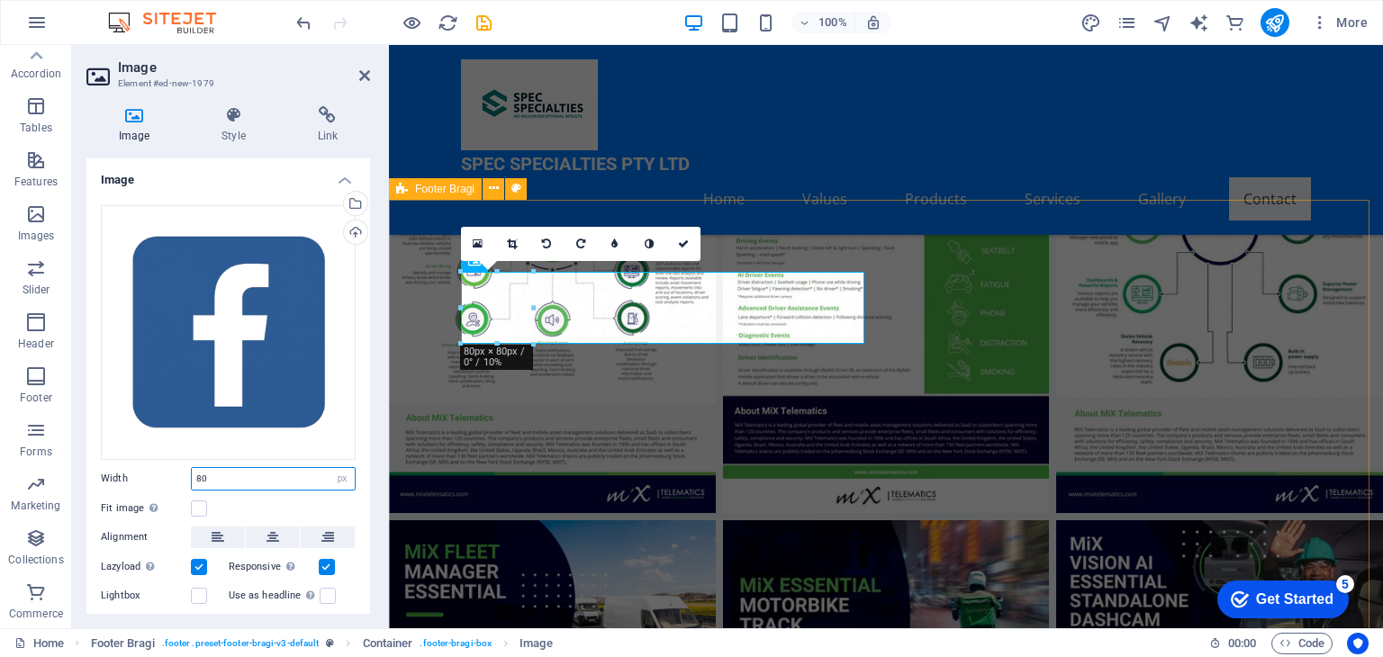
type input "80"
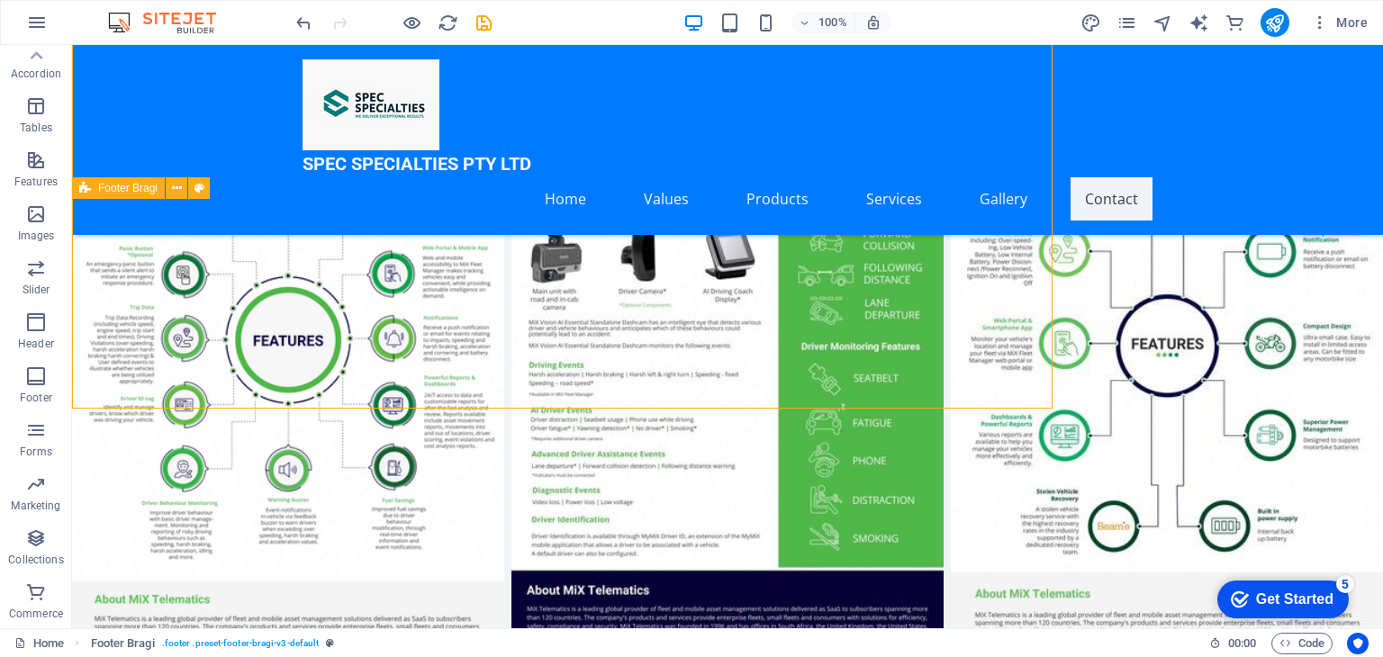
scroll to position [7323, 0]
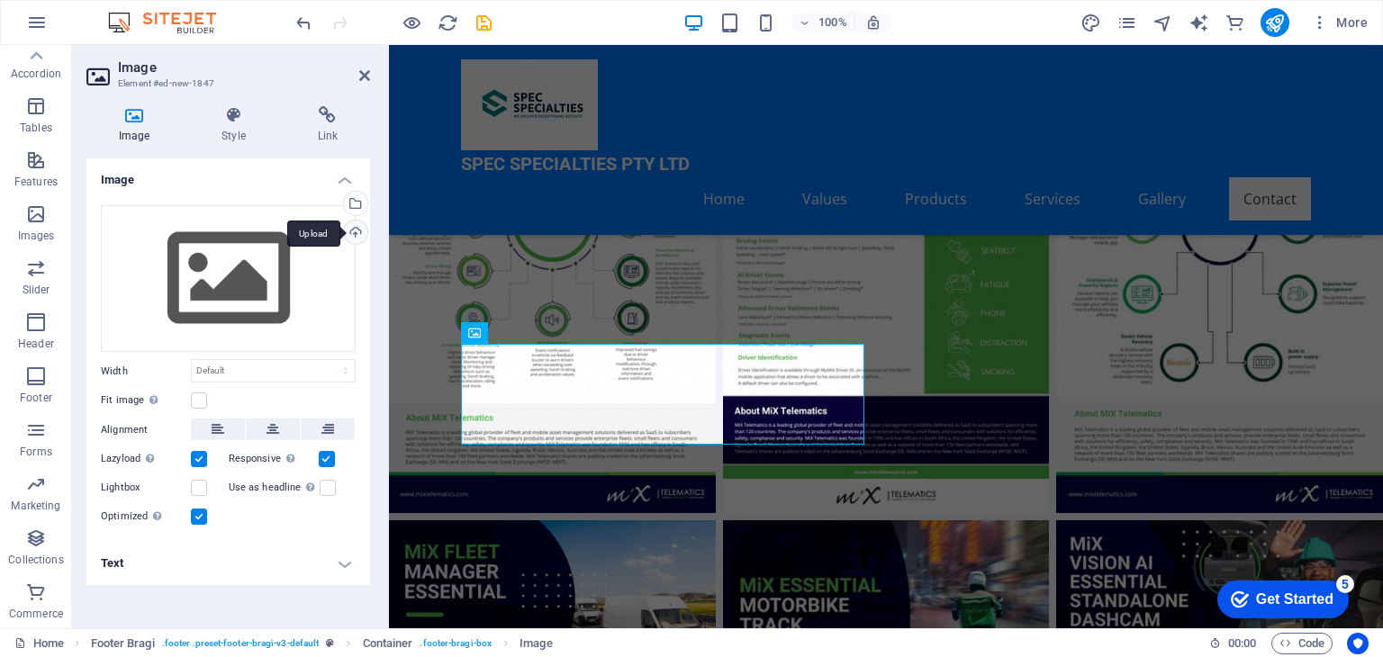
click at [355, 227] on div "Upload" at bounding box center [353, 234] width 27 height 27
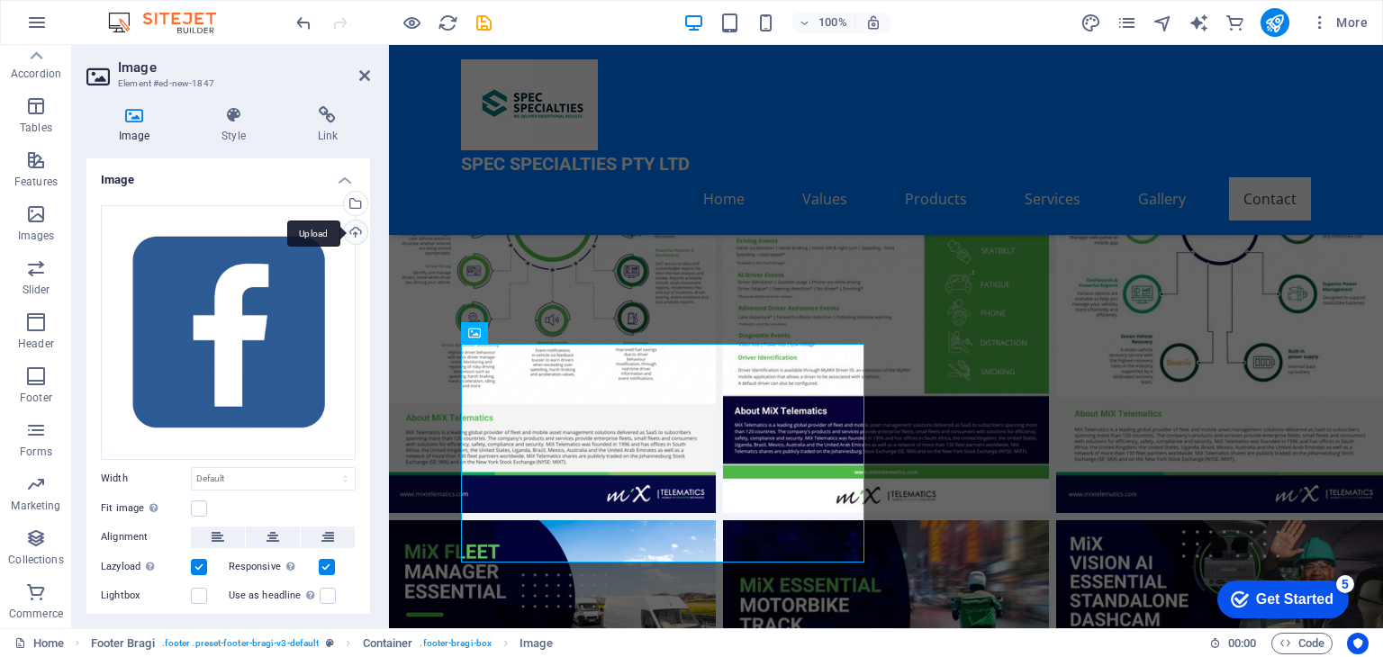
click at [351, 231] on div "Upload" at bounding box center [353, 234] width 27 height 27
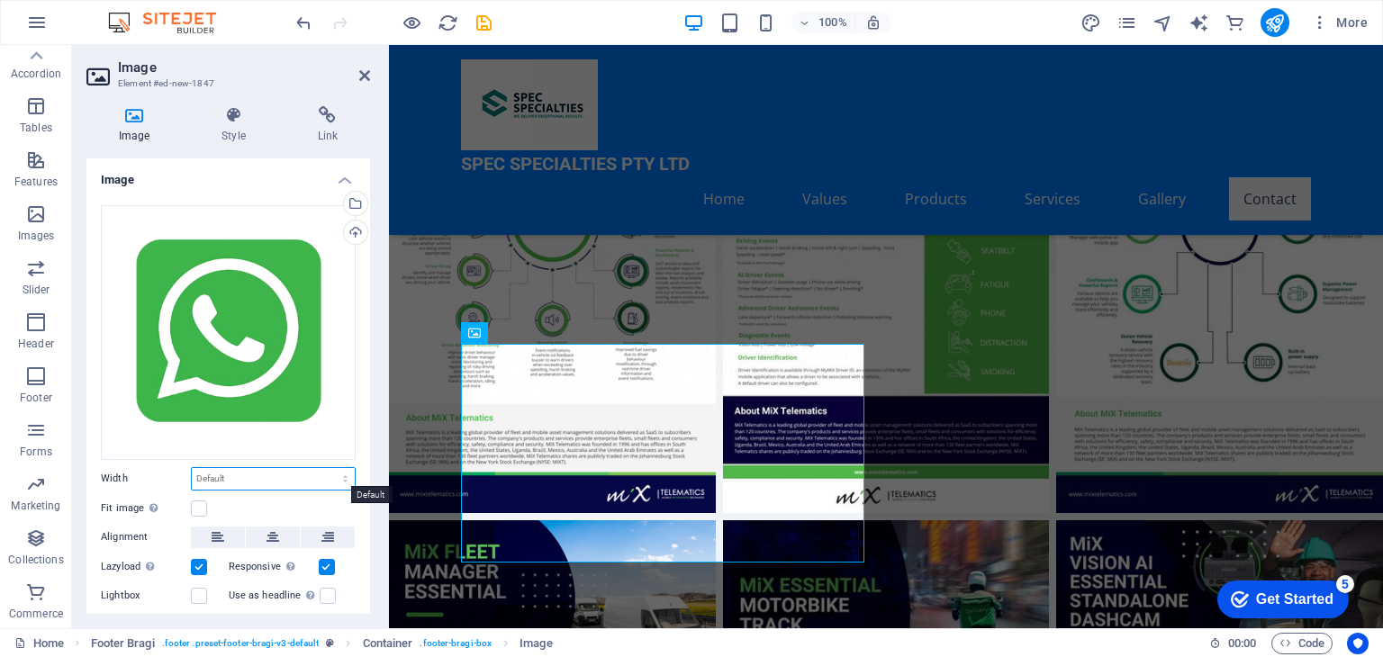
click at [241, 476] on select "Default auto px rem % em vh vw" at bounding box center [273, 479] width 163 height 22
select select "px"
click at [326, 468] on select "Default auto px rem % em vh vw" at bounding box center [273, 479] width 163 height 22
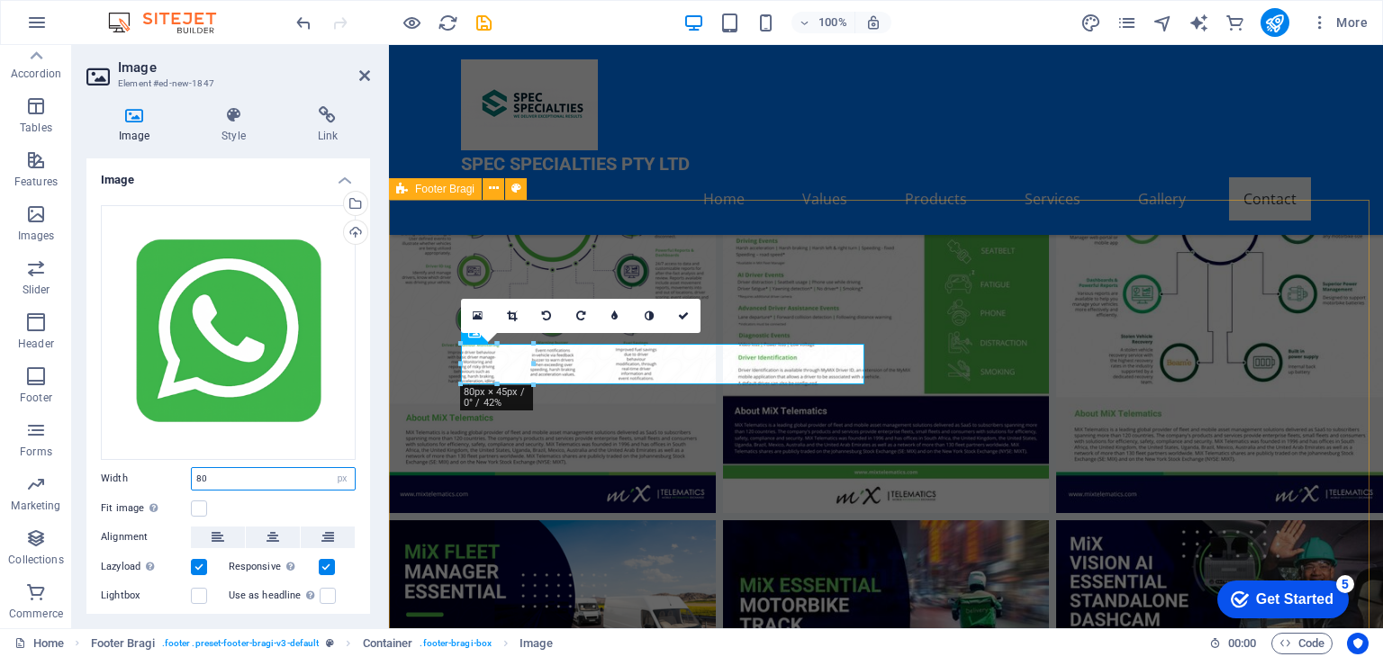
type input "80"
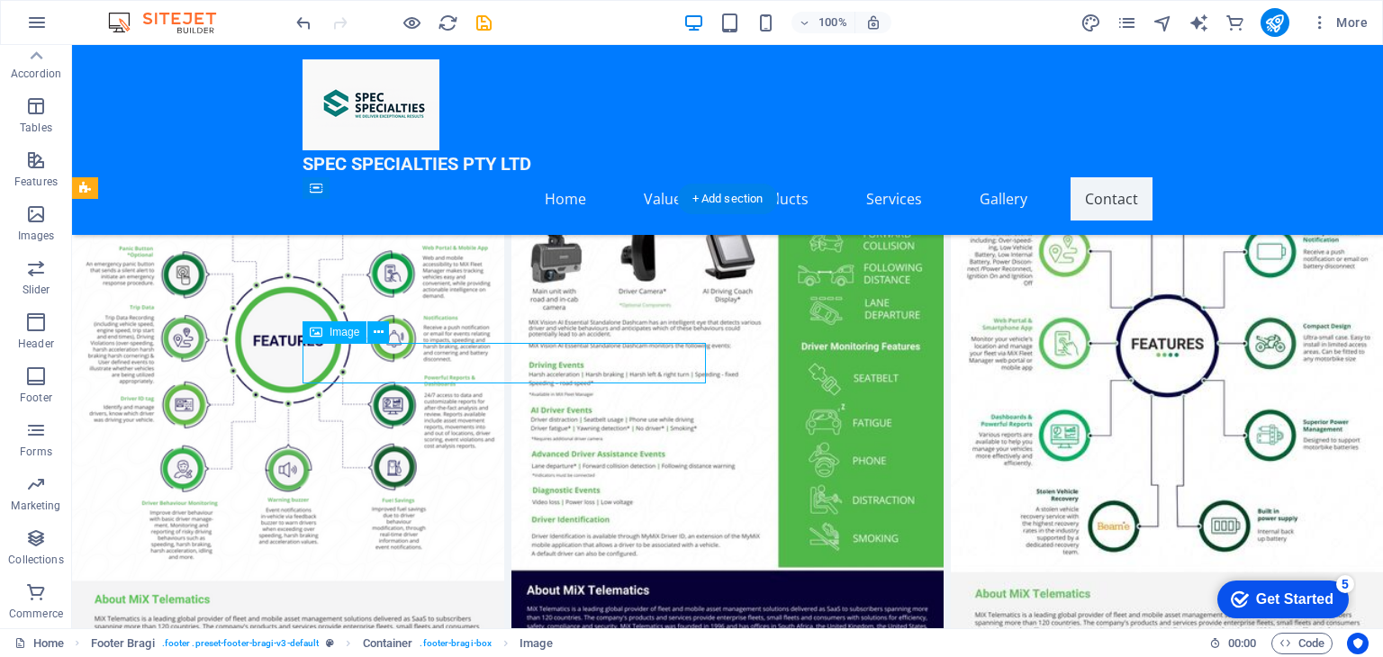
select select "px"
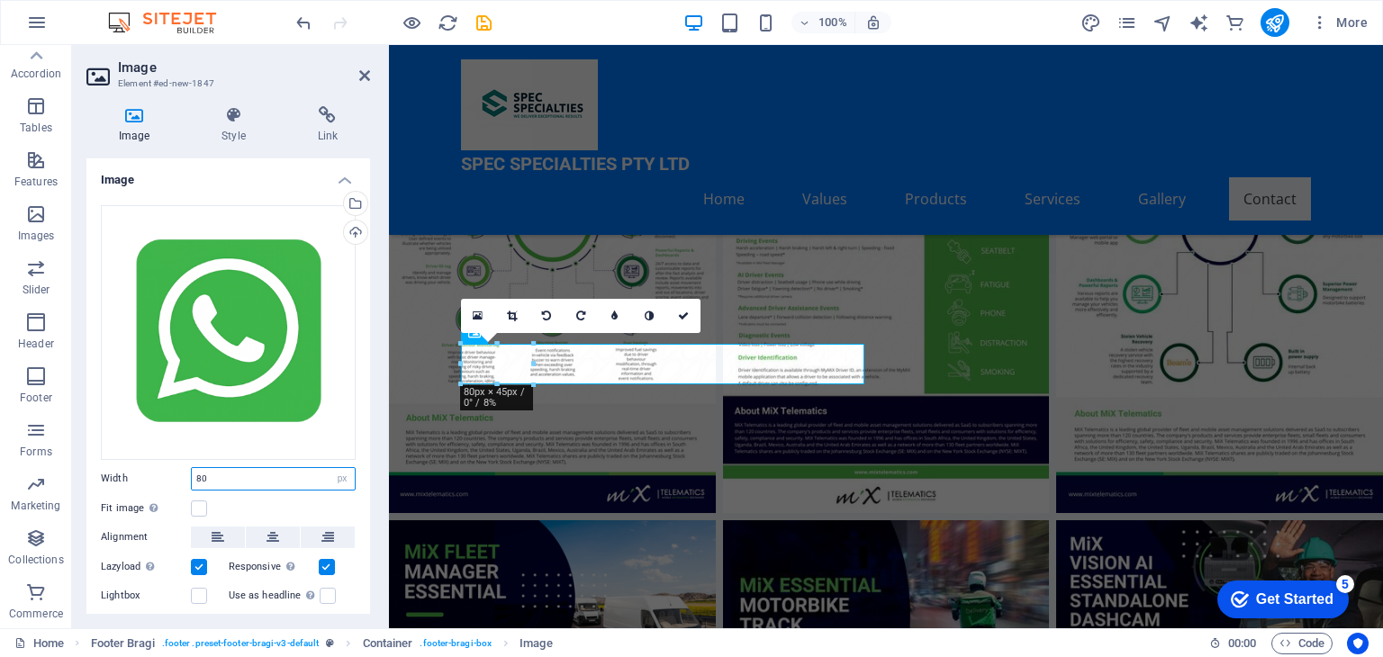
click at [205, 476] on input "80" at bounding box center [273, 479] width 163 height 22
type input "8"
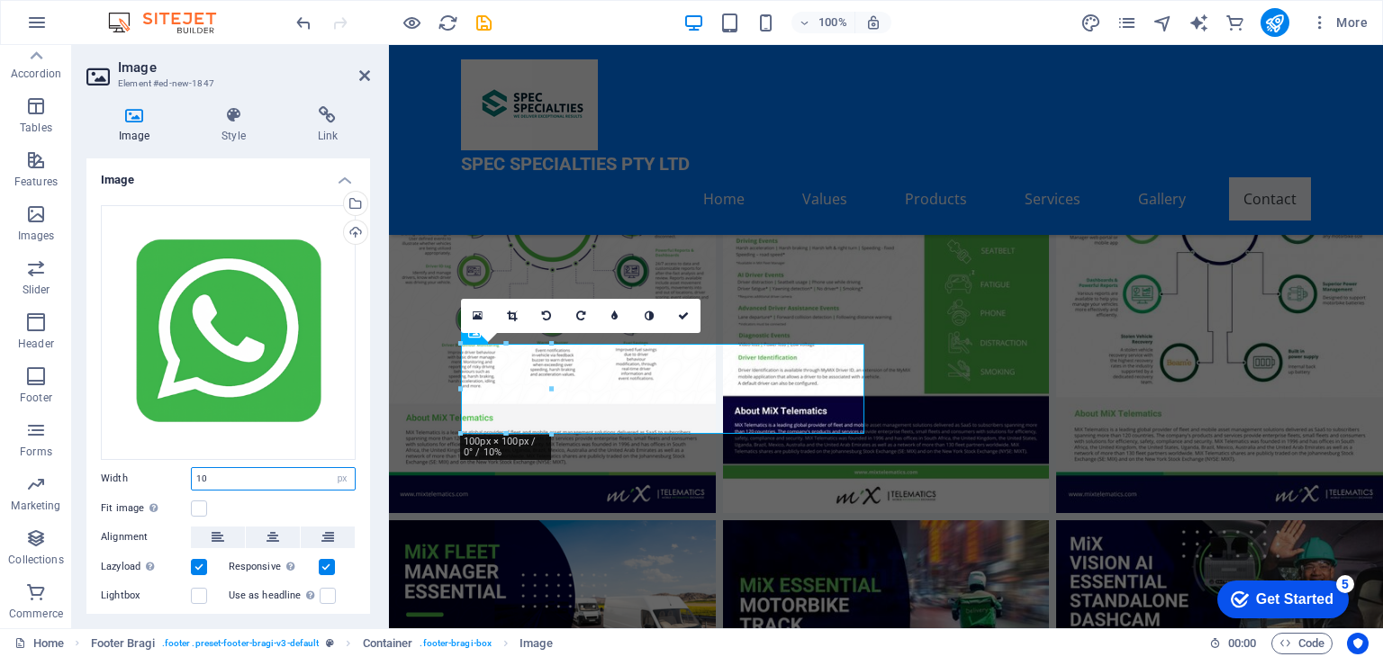
type input "1"
type input "80"
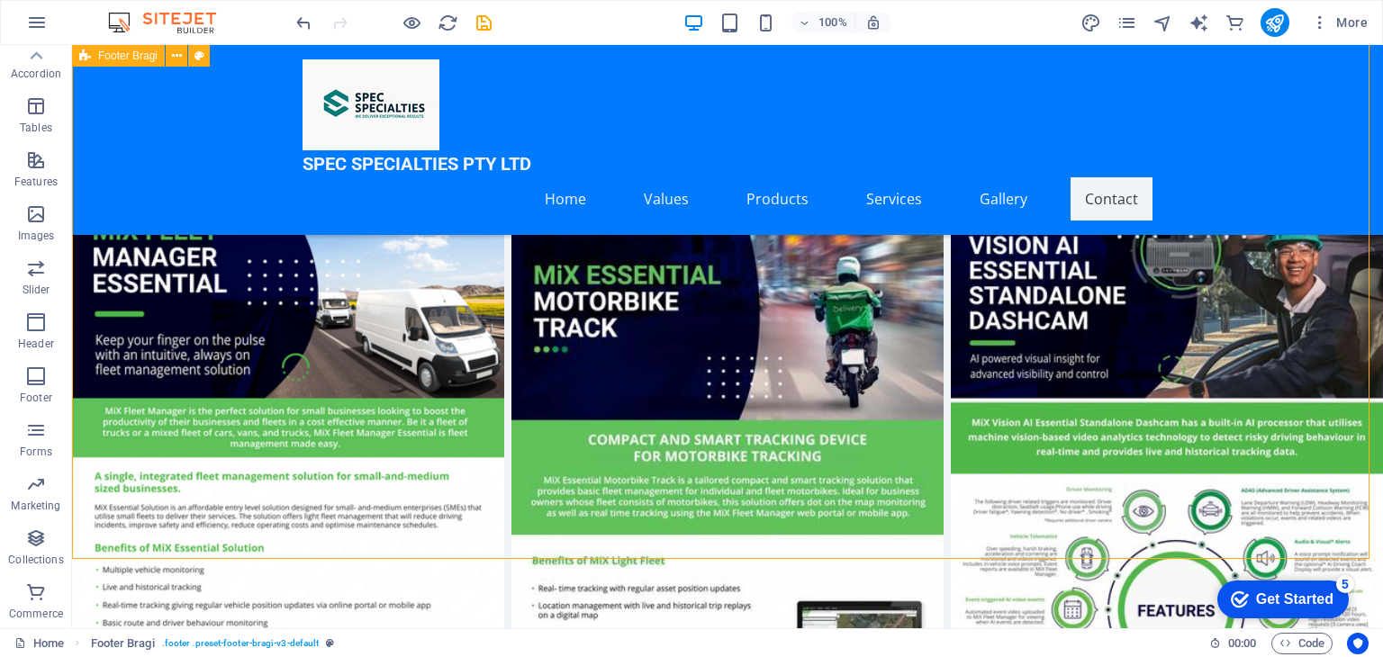
scroll to position [7265, 0]
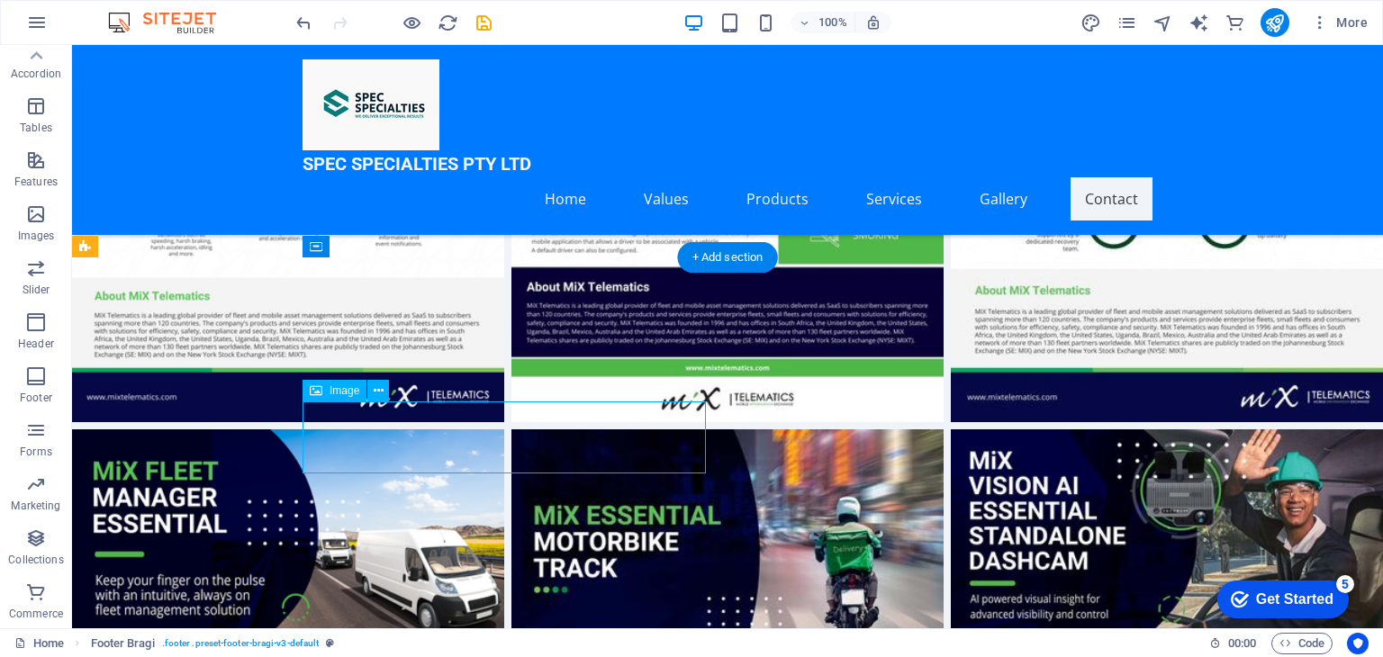
select select "px"
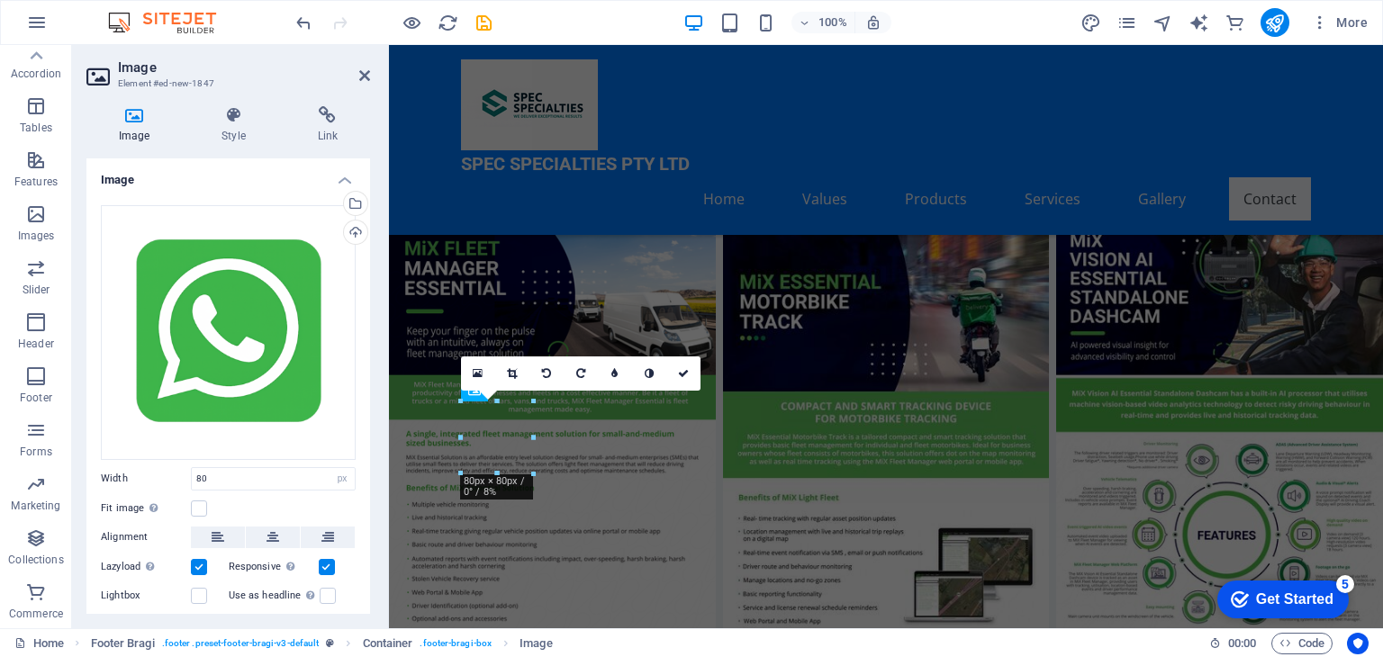
scroll to position [6904, 0]
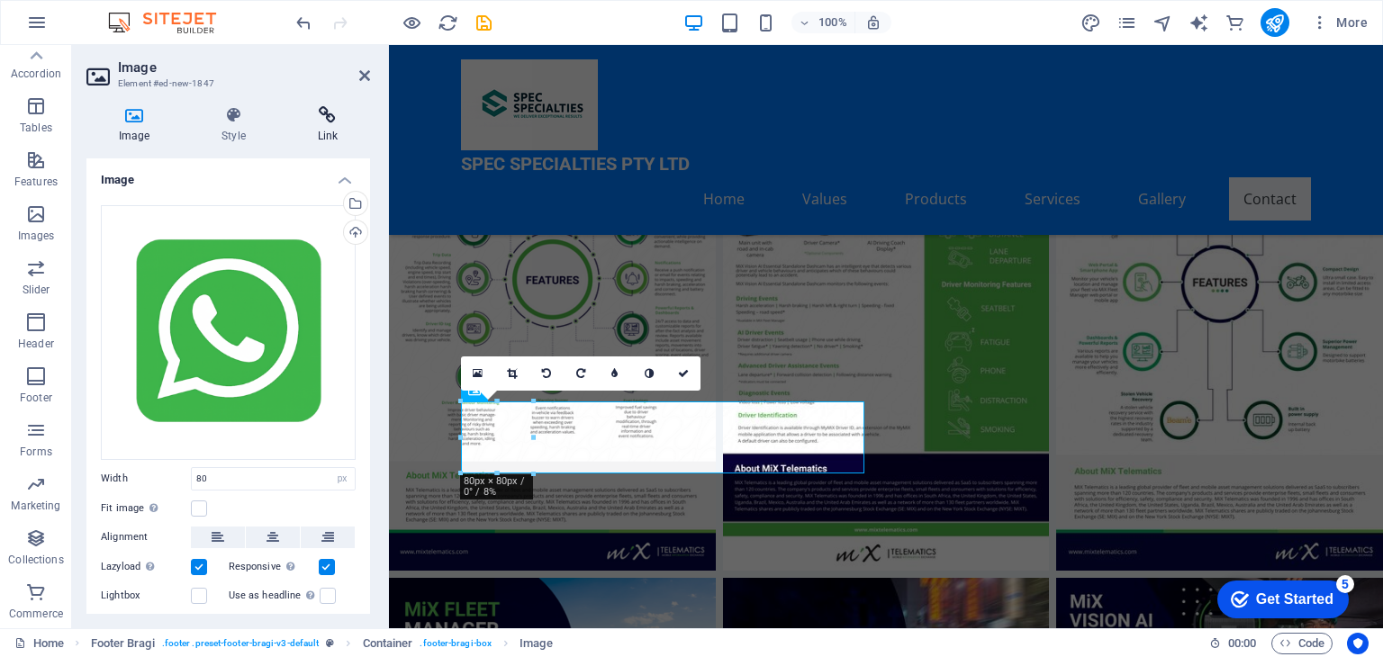
click at [321, 130] on h4 "Link" at bounding box center [327, 125] width 85 height 38
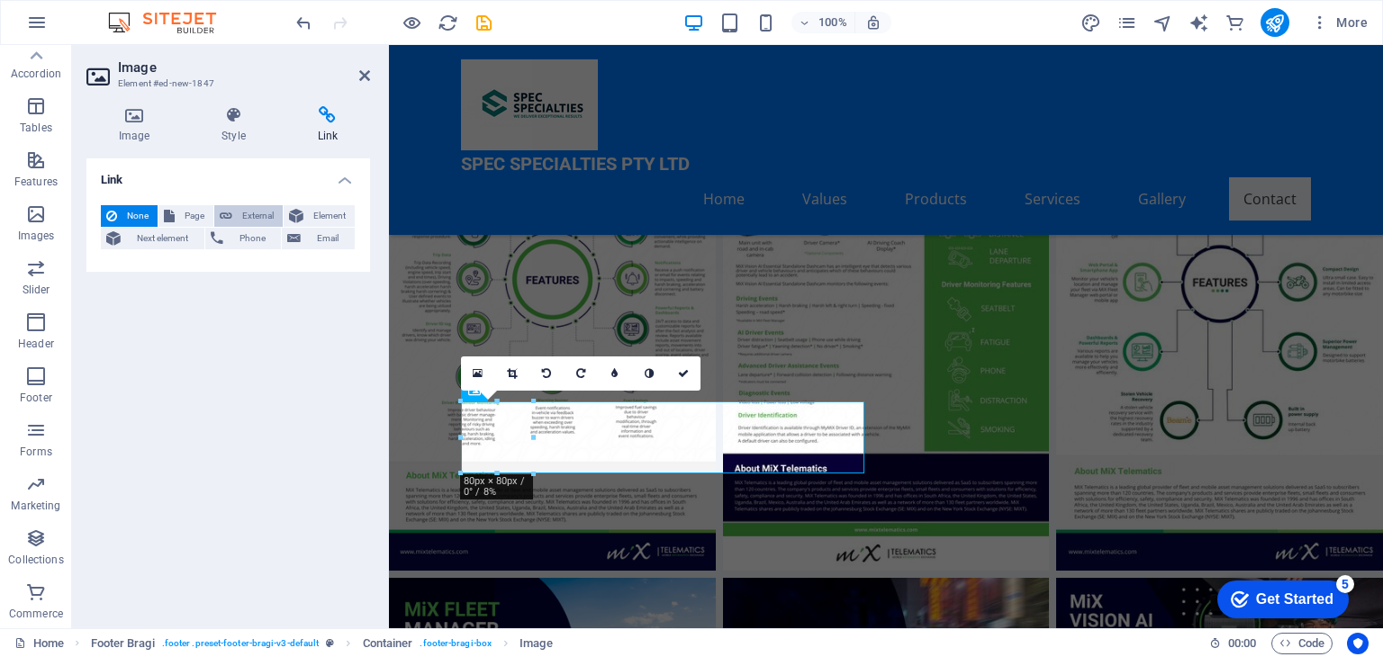
click at [260, 211] on span "External" at bounding box center [258, 216] width 40 height 22
select select "blank"
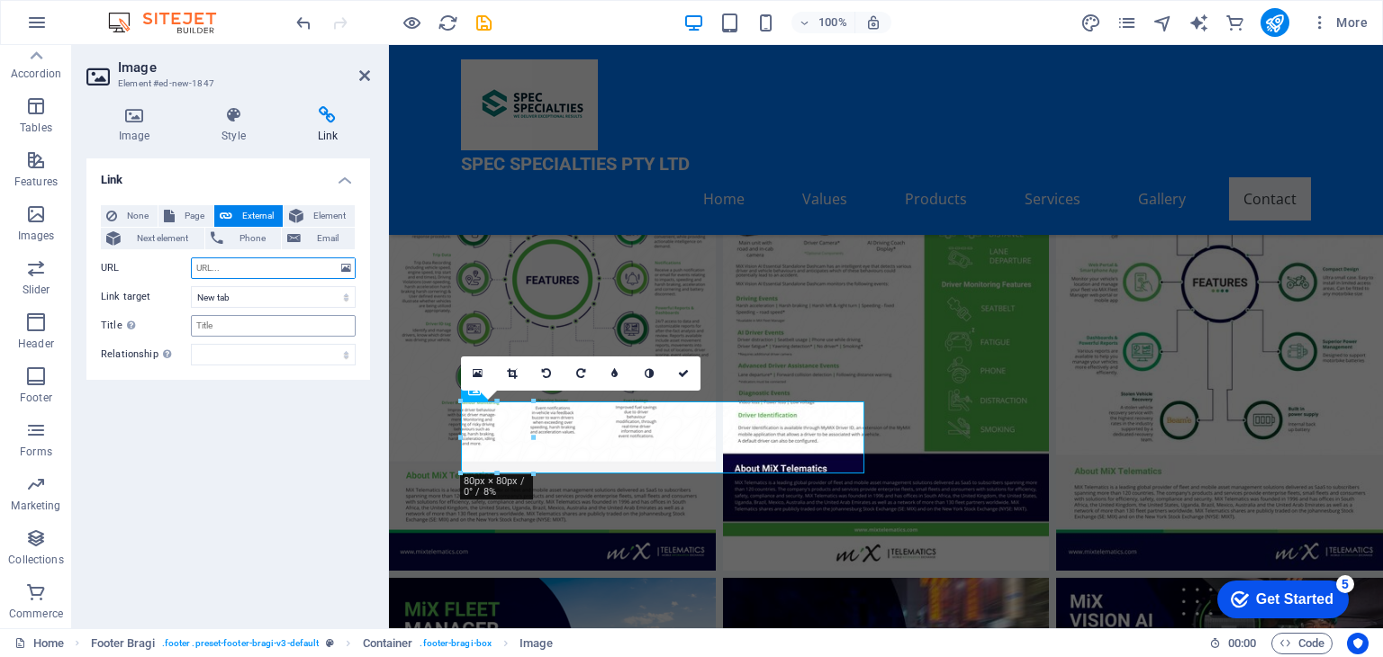
paste input "https://wa.me/27695678304"
type input "https://wa.me/27695678304"
click at [339, 215] on span "Element" at bounding box center [329, 216] width 41 height 22
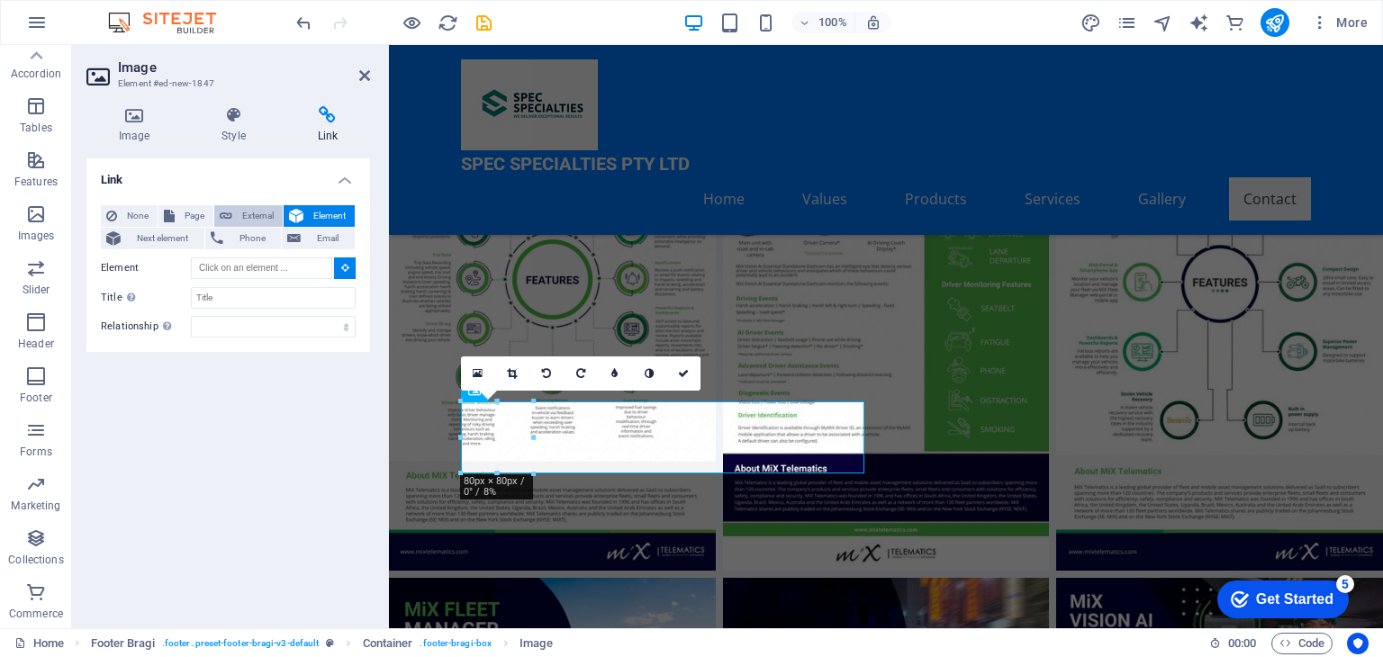
click at [245, 216] on span "External" at bounding box center [258, 216] width 40 height 22
select select "blank"
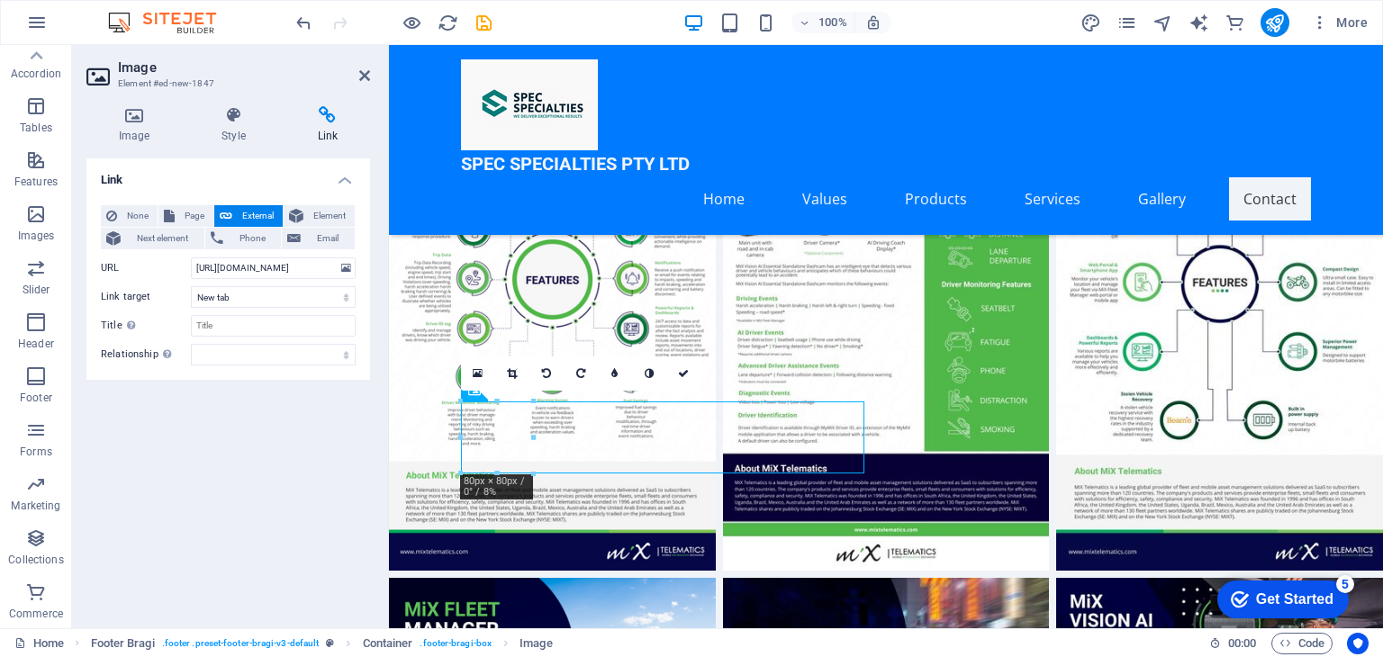
click at [238, 489] on div "Link None Page External Element Next element Phone Email Page Home Subpage Lega…" at bounding box center [228, 386] width 284 height 456
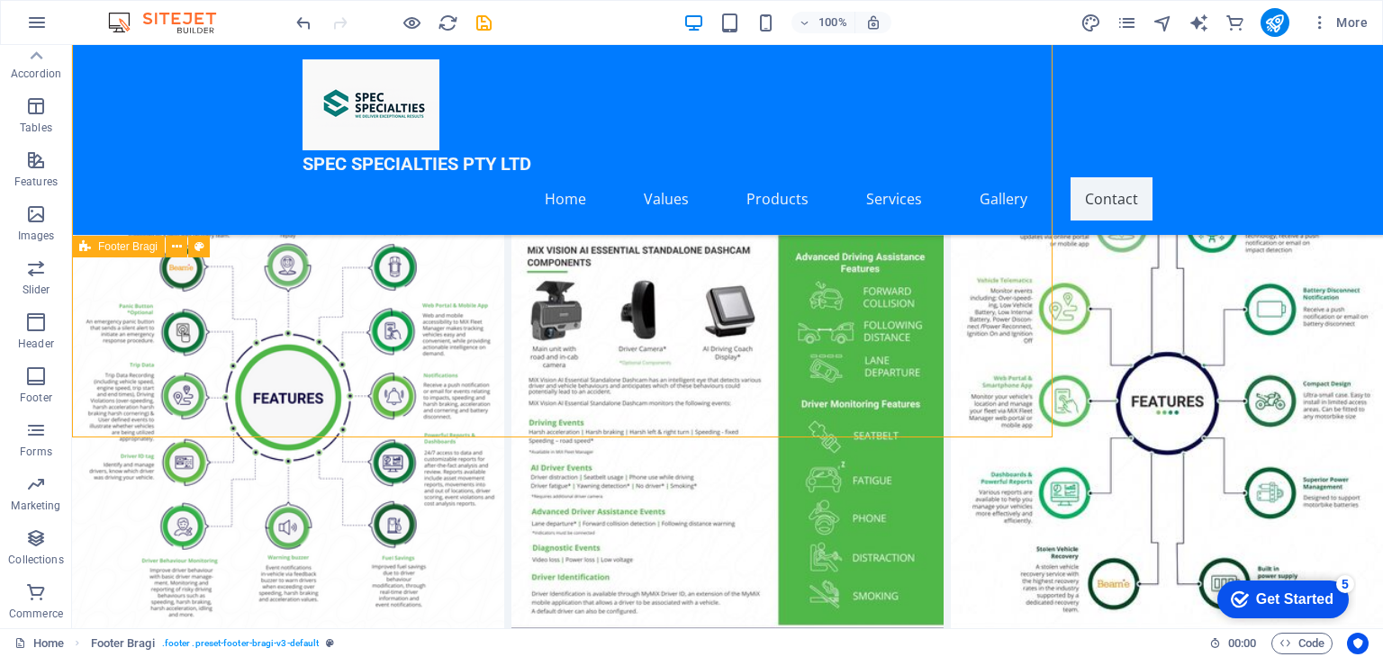
scroll to position [7265, 0]
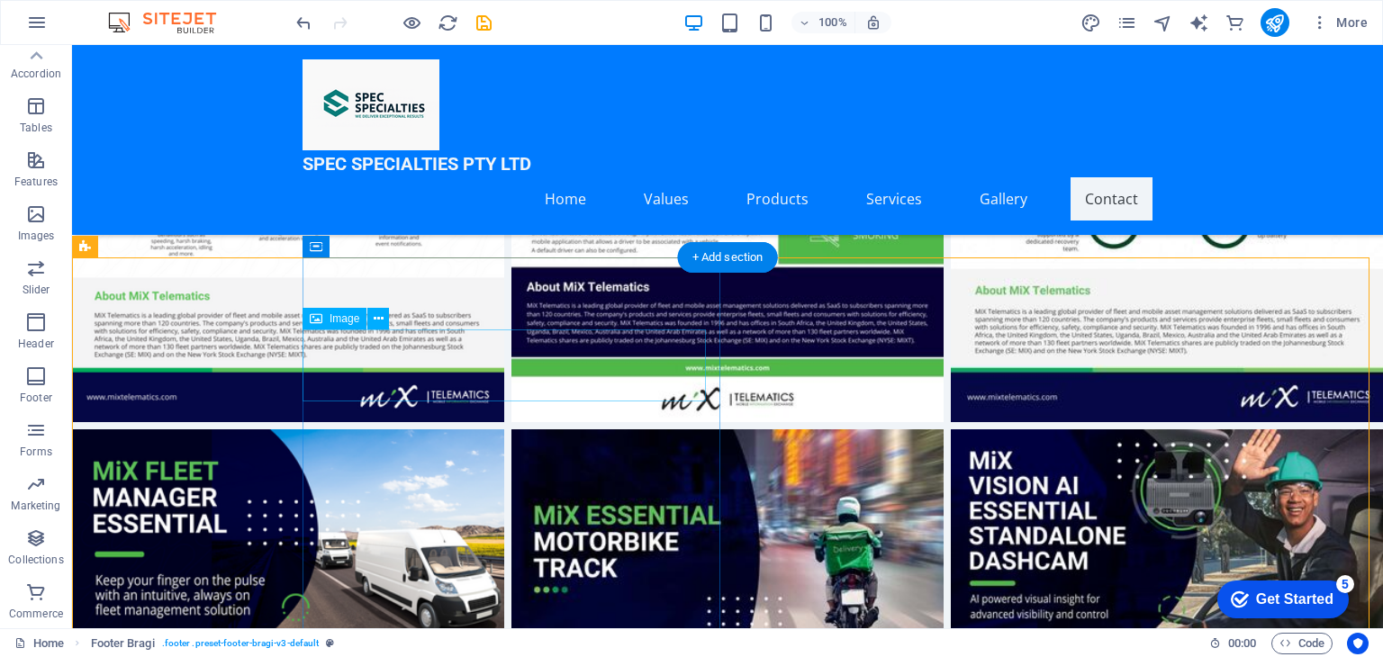
click at [381, 318] on icon at bounding box center [379, 319] width 10 height 19
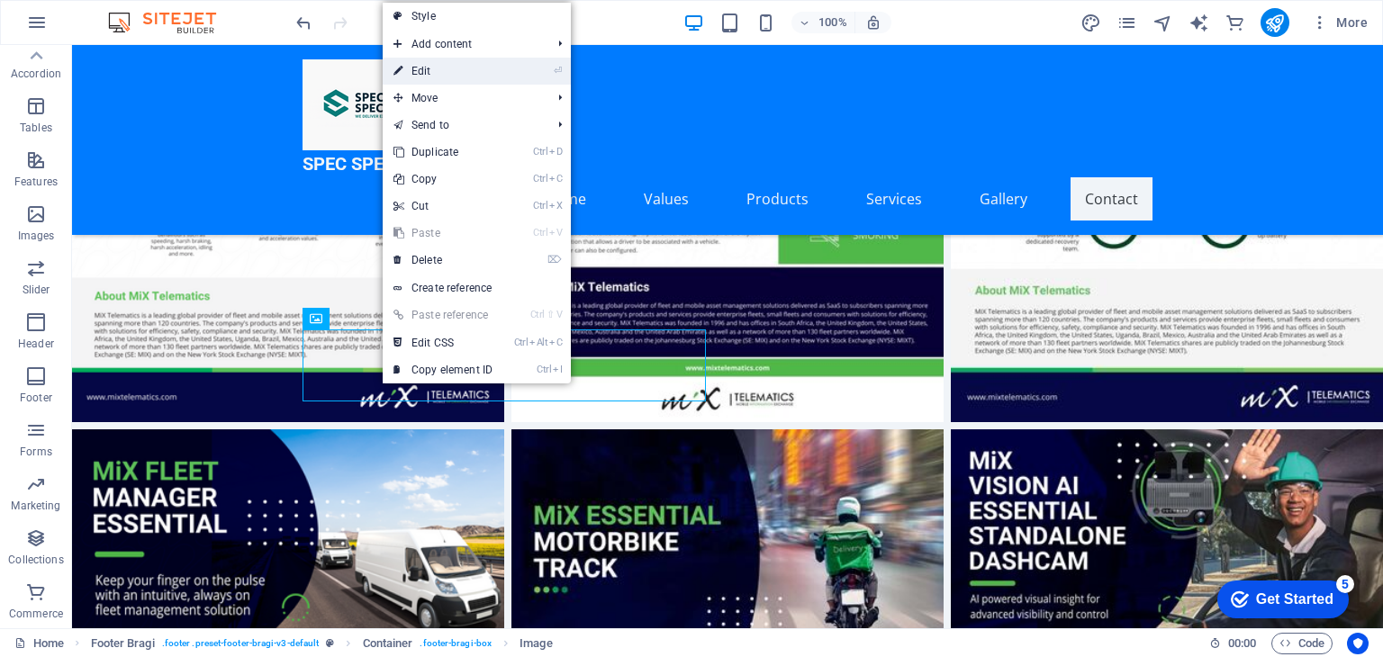
click at [438, 69] on link "⏎ Edit" at bounding box center [443, 71] width 121 height 27
select select "px"
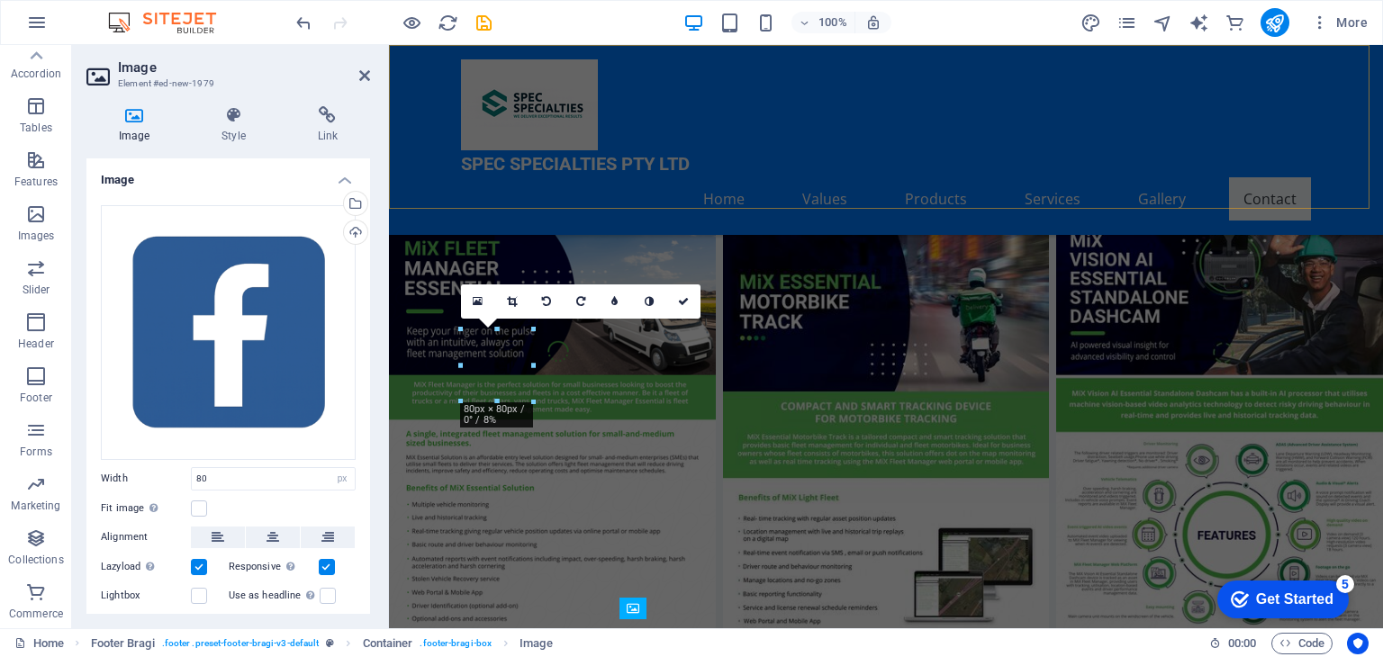
scroll to position [6904, 0]
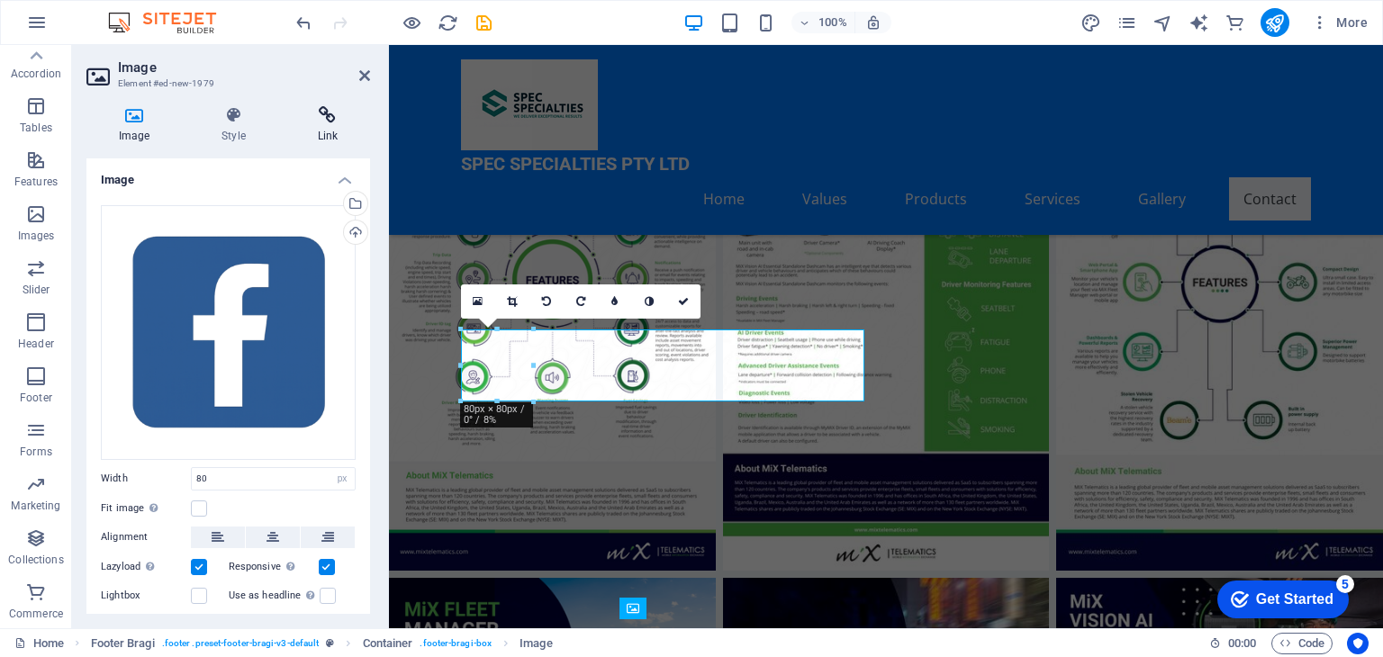
click at [327, 130] on h4 "Link" at bounding box center [327, 125] width 85 height 38
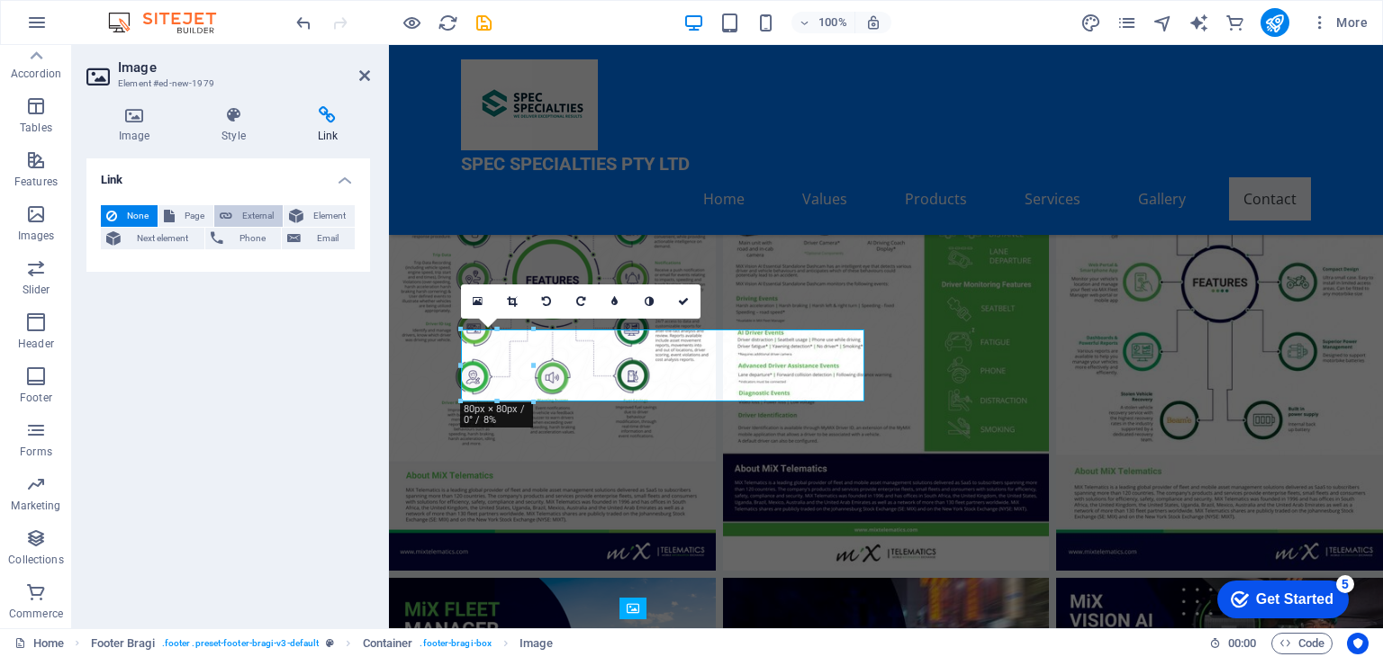
click at [276, 212] on span "External" at bounding box center [258, 216] width 40 height 22
select select "blank"
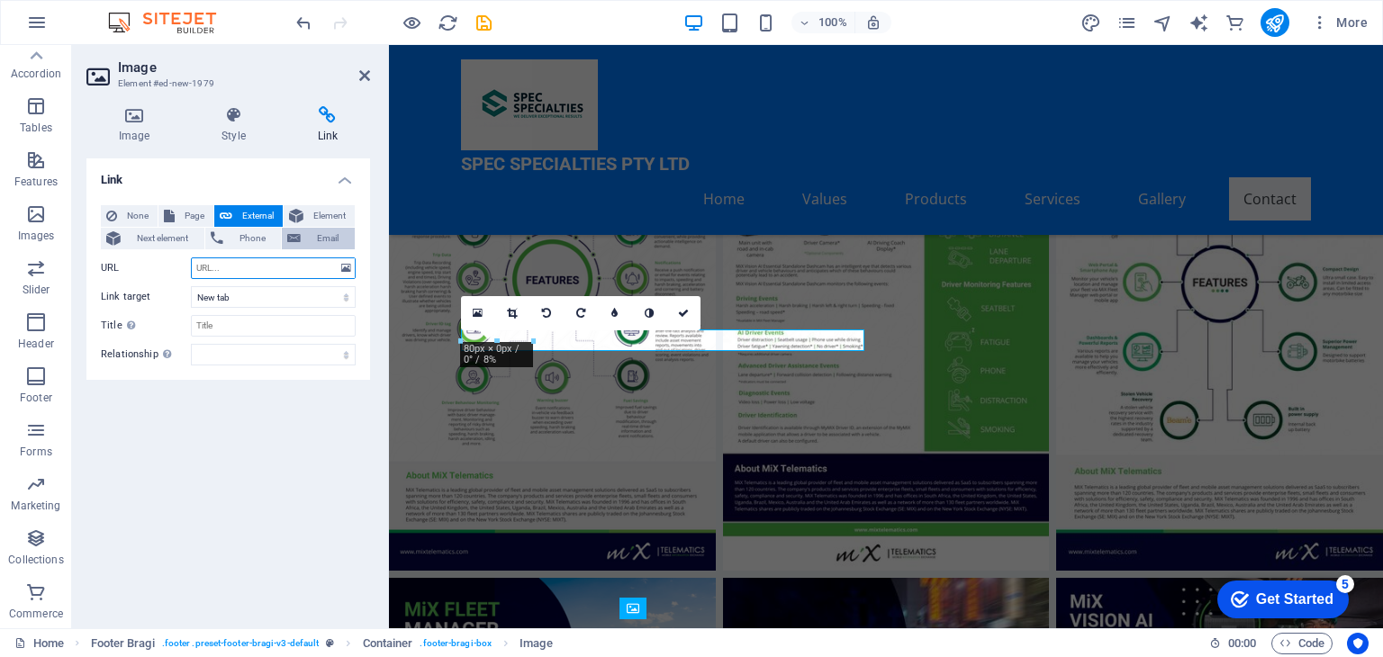
paste input "https://www.facebook.com/?_rdc=1&_rdr#"
type input "https://www.facebook.com/?_rdc=1&_rdr#"
click at [310, 221] on span "Element" at bounding box center [329, 216] width 41 height 22
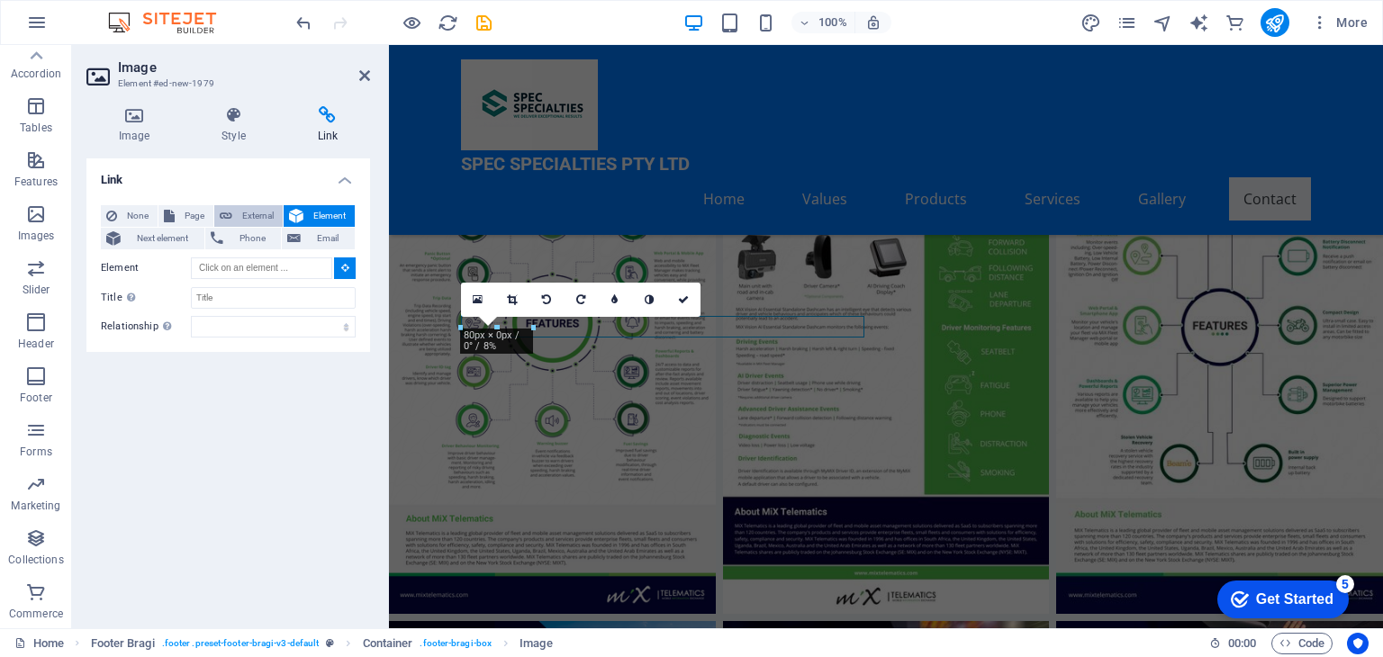
scroll to position [6816, 0]
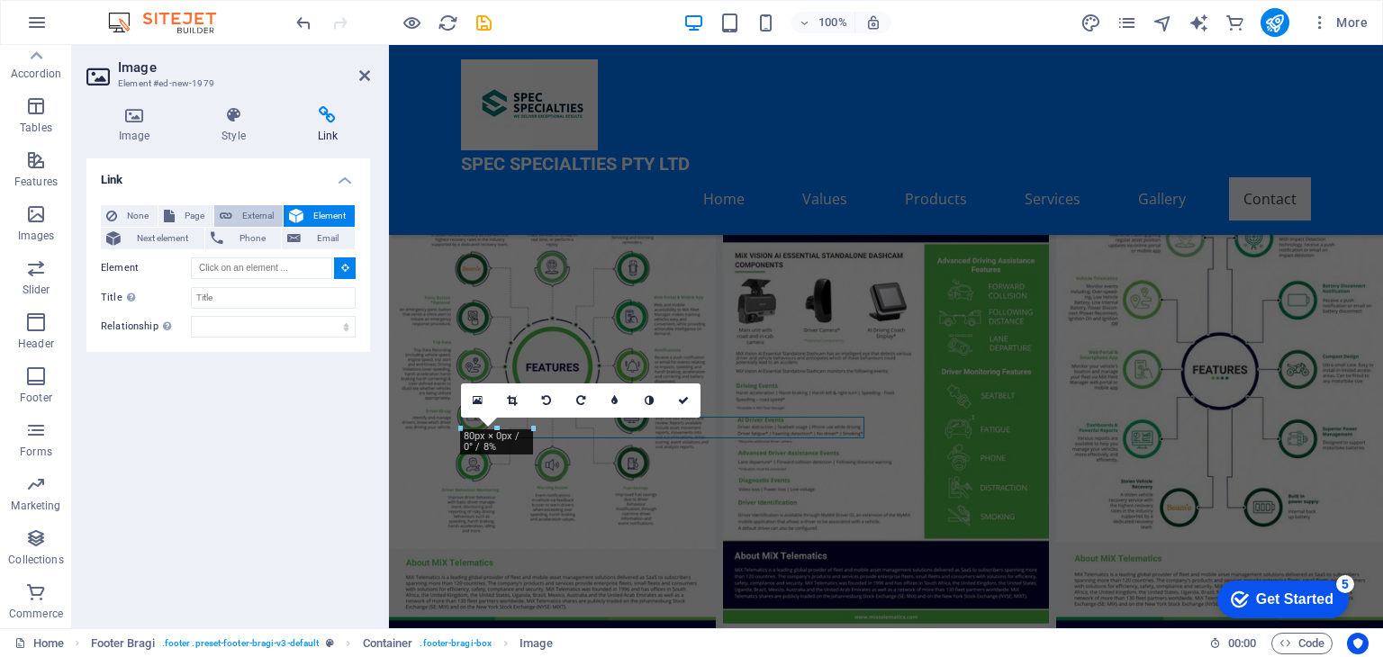
click at [238, 212] on span "External" at bounding box center [258, 216] width 40 height 22
select select "blank"
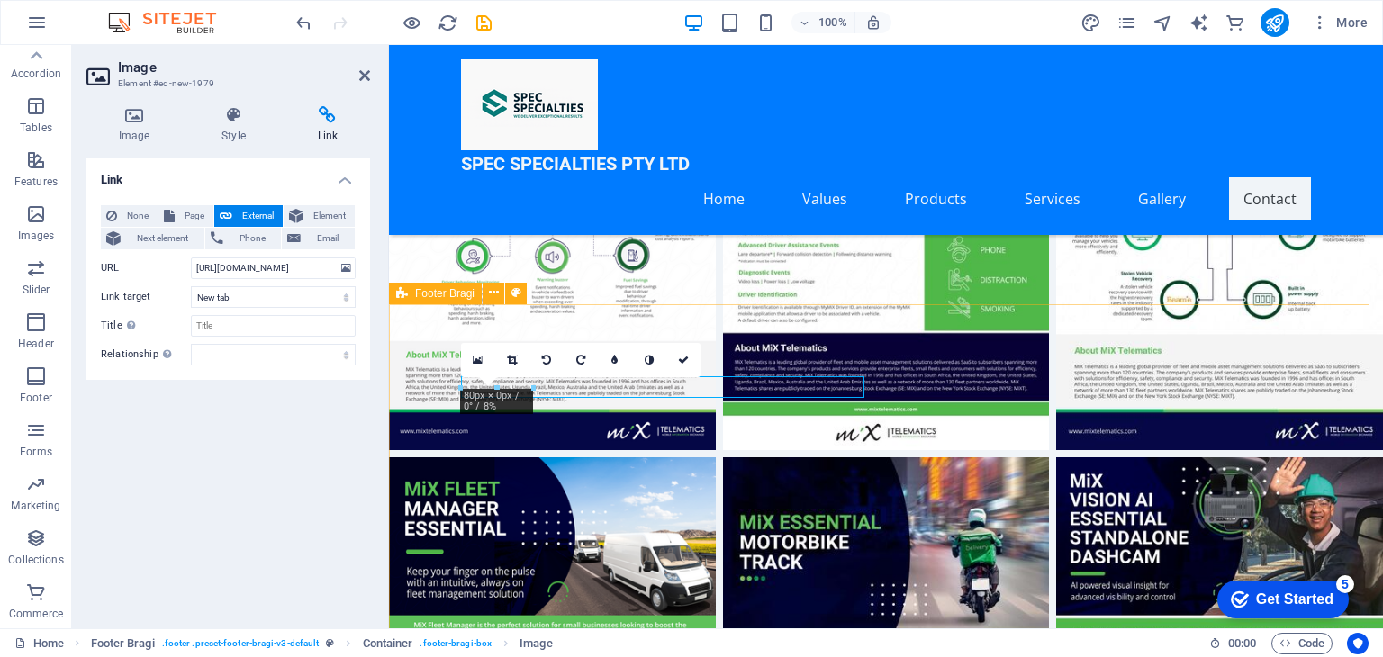
scroll to position [7056, 0]
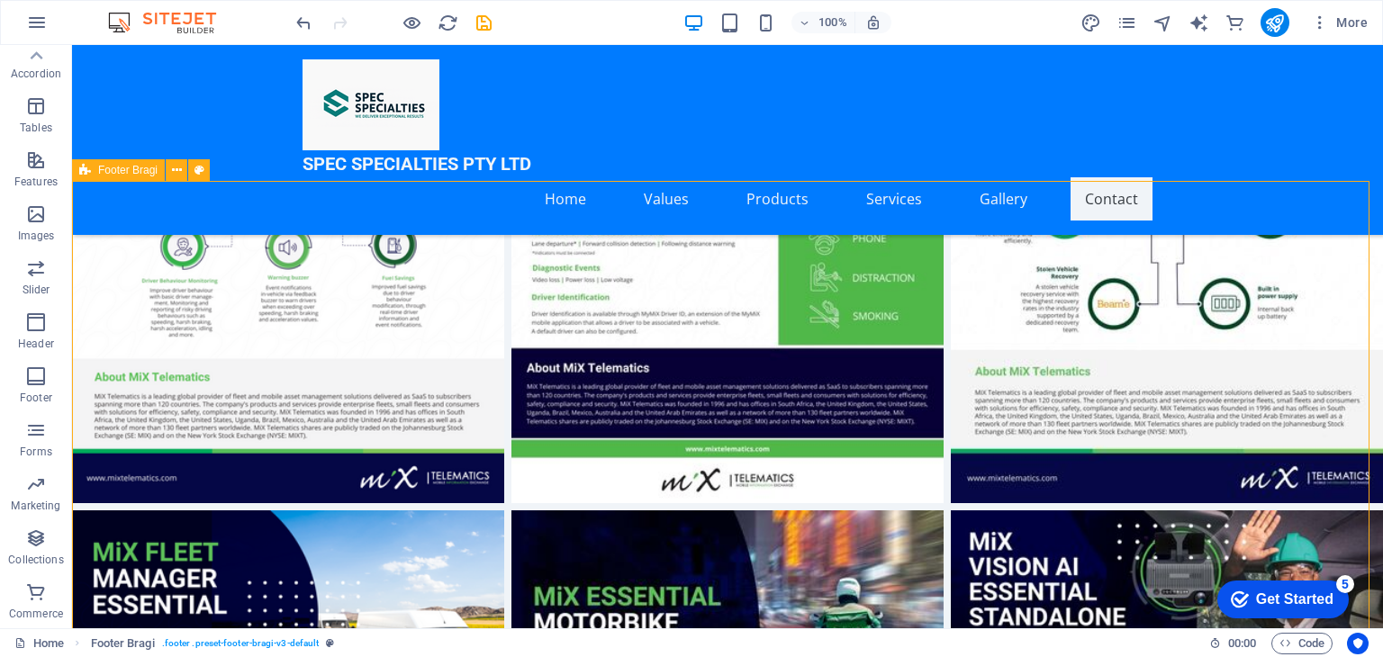
scroll to position [7178, 0]
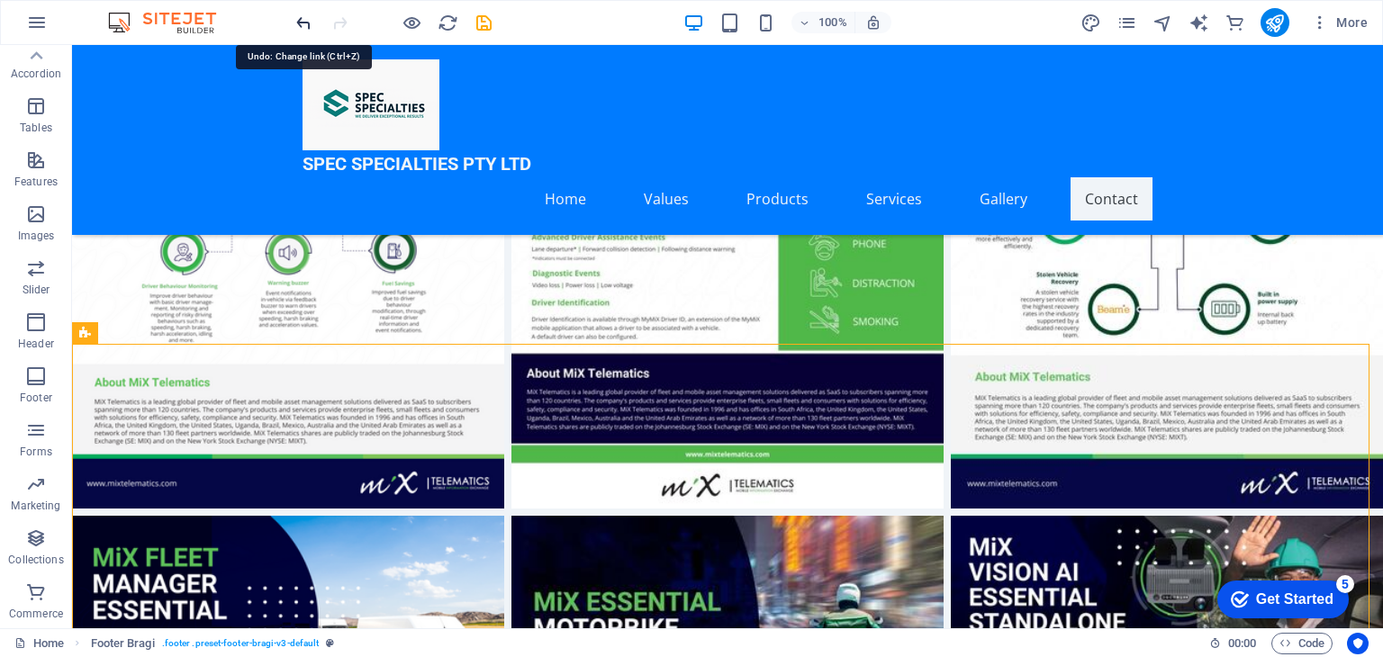
click at [305, 20] on icon "undo" at bounding box center [304, 23] width 21 height 21
click at [302, 22] on icon "undo" at bounding box center [304, 23] width 21 height 21
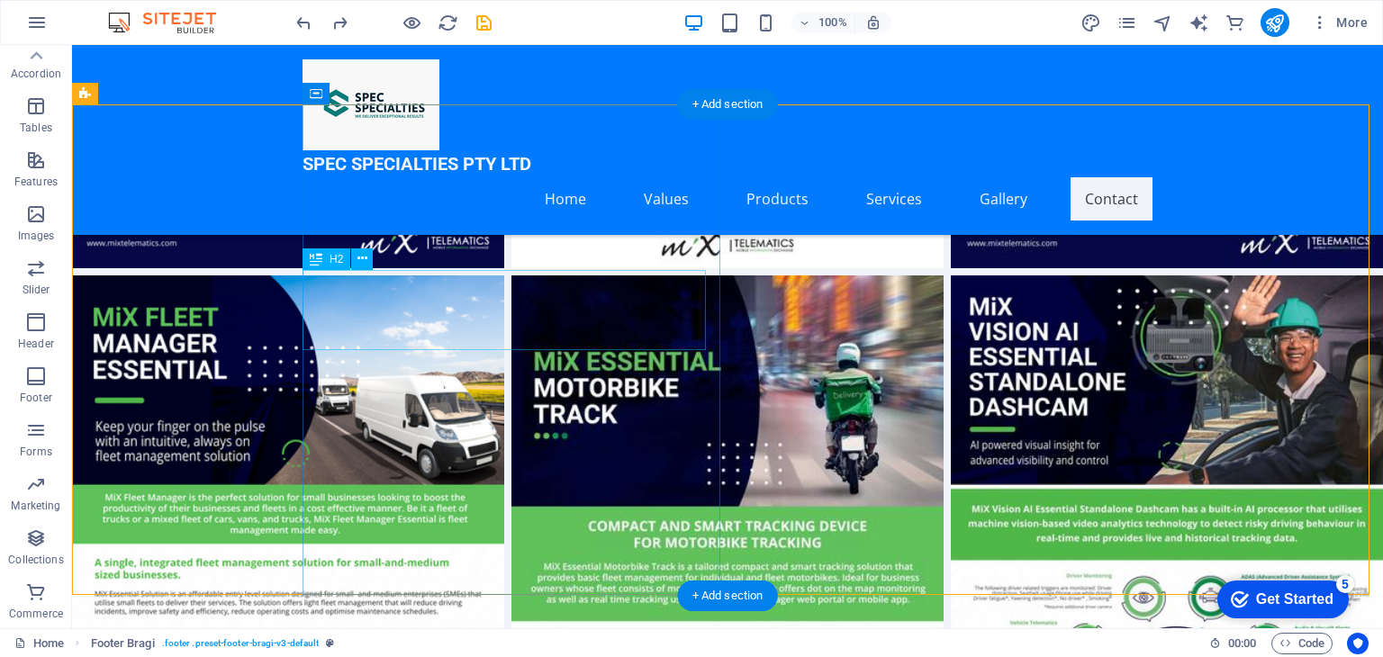
scroll to position [7299, 0]
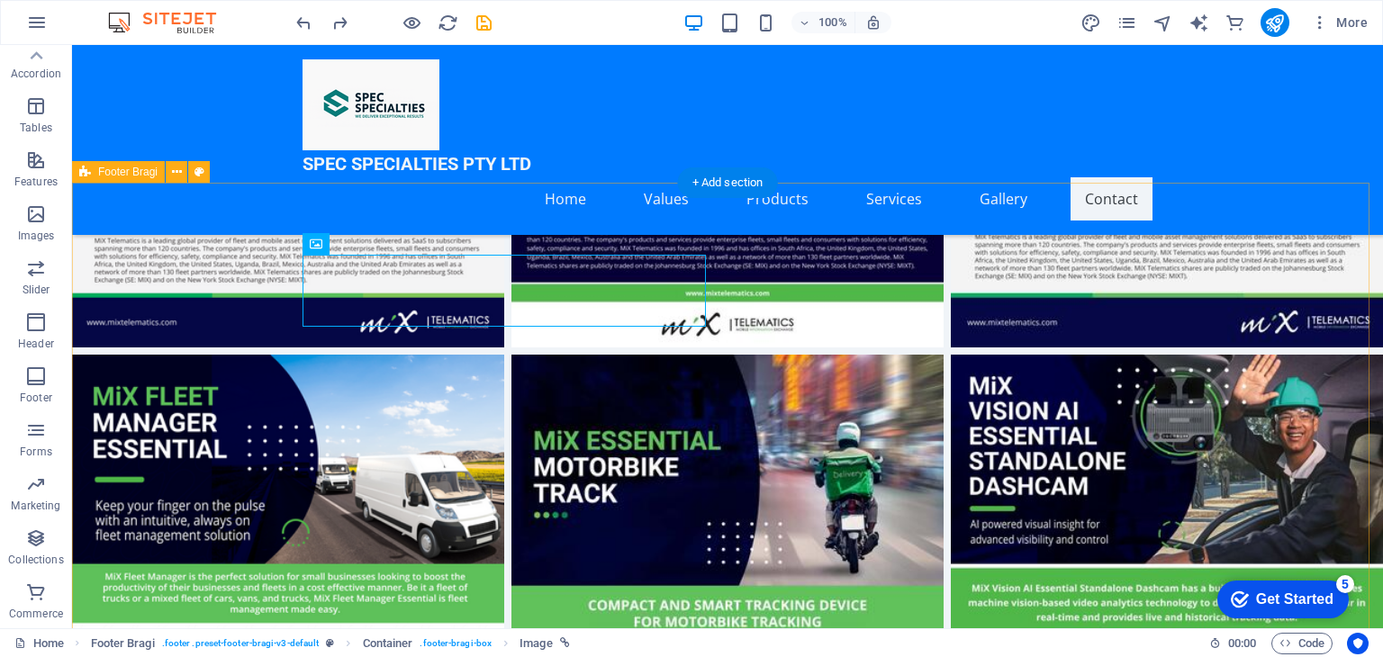
scroll to position [7095, 0]
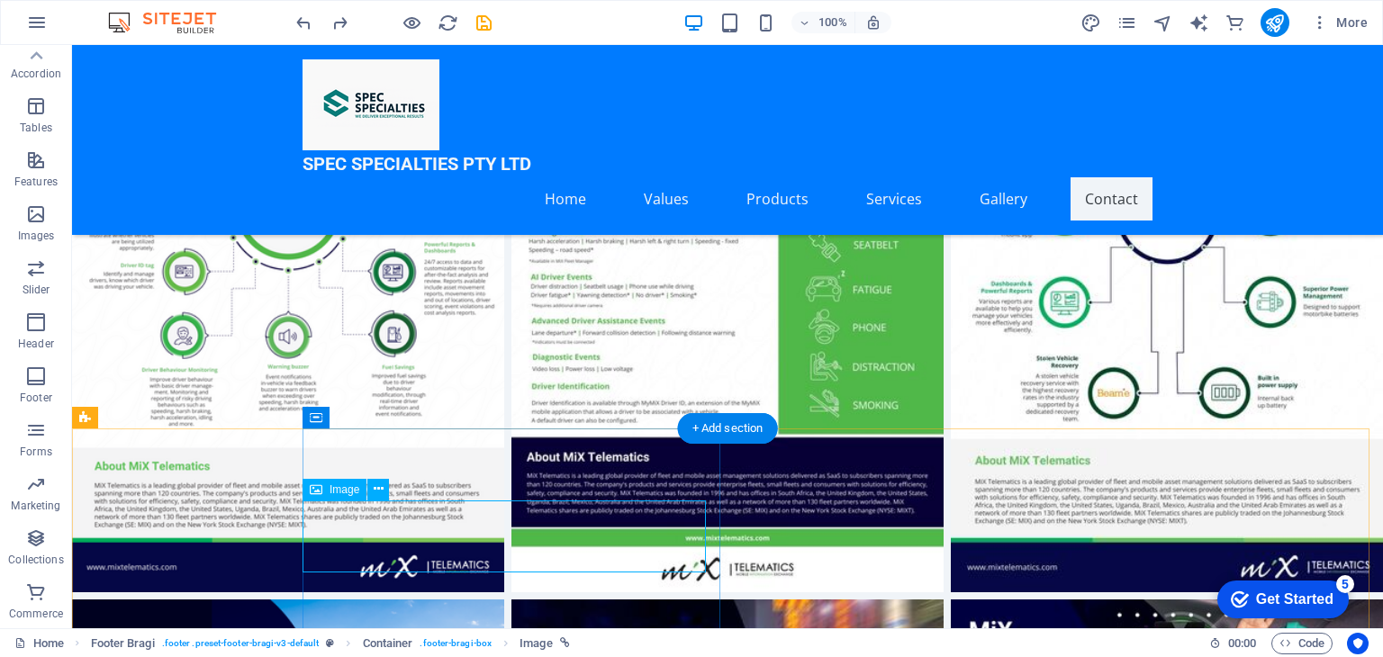
select select
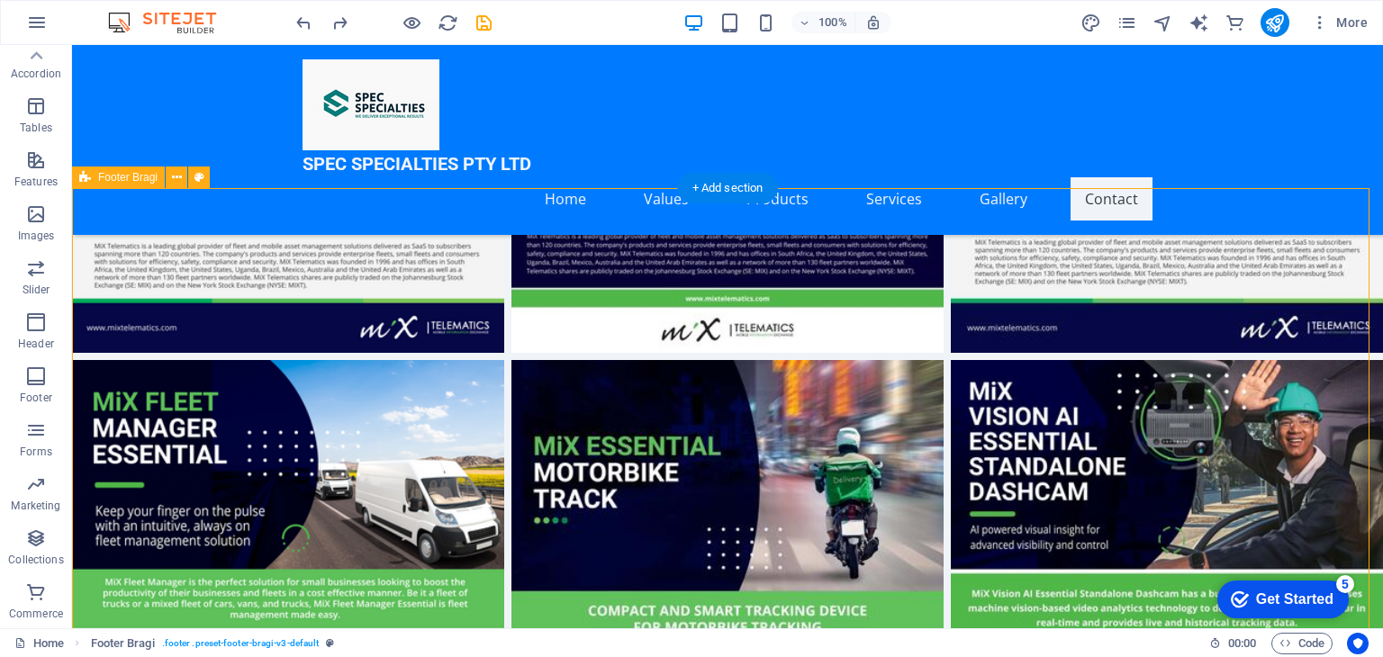
scroll to position [7505, 0]
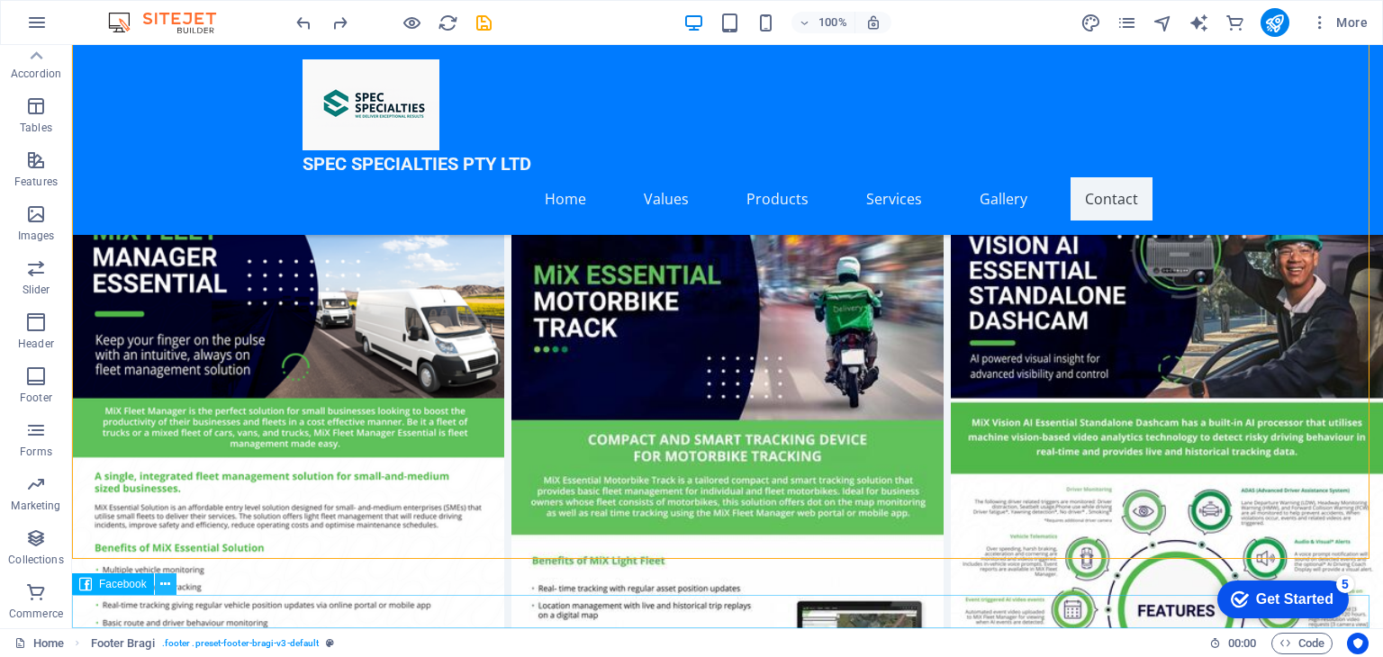
click at [163, 583] on icon at bounding box center [165, 584] width 10 height 19
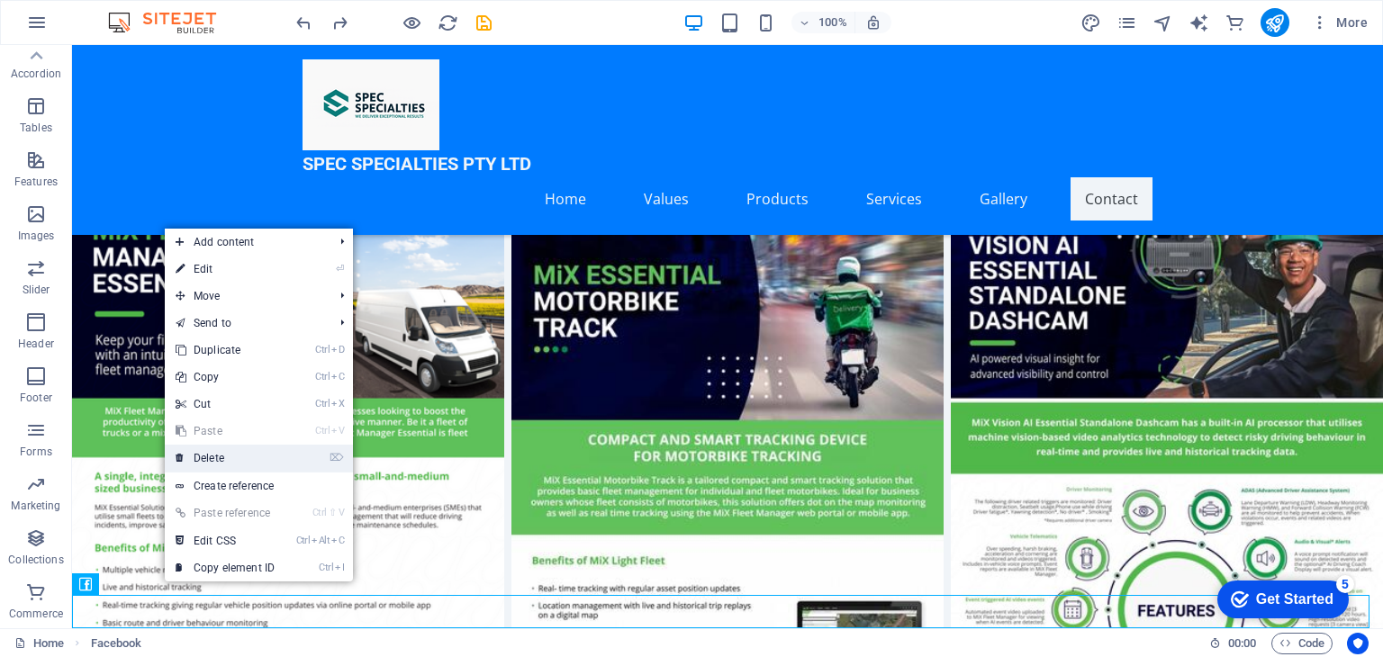
click at [221, 458] on link "⌦ Delete" at bounding box center [225, 458] width 121 height 27
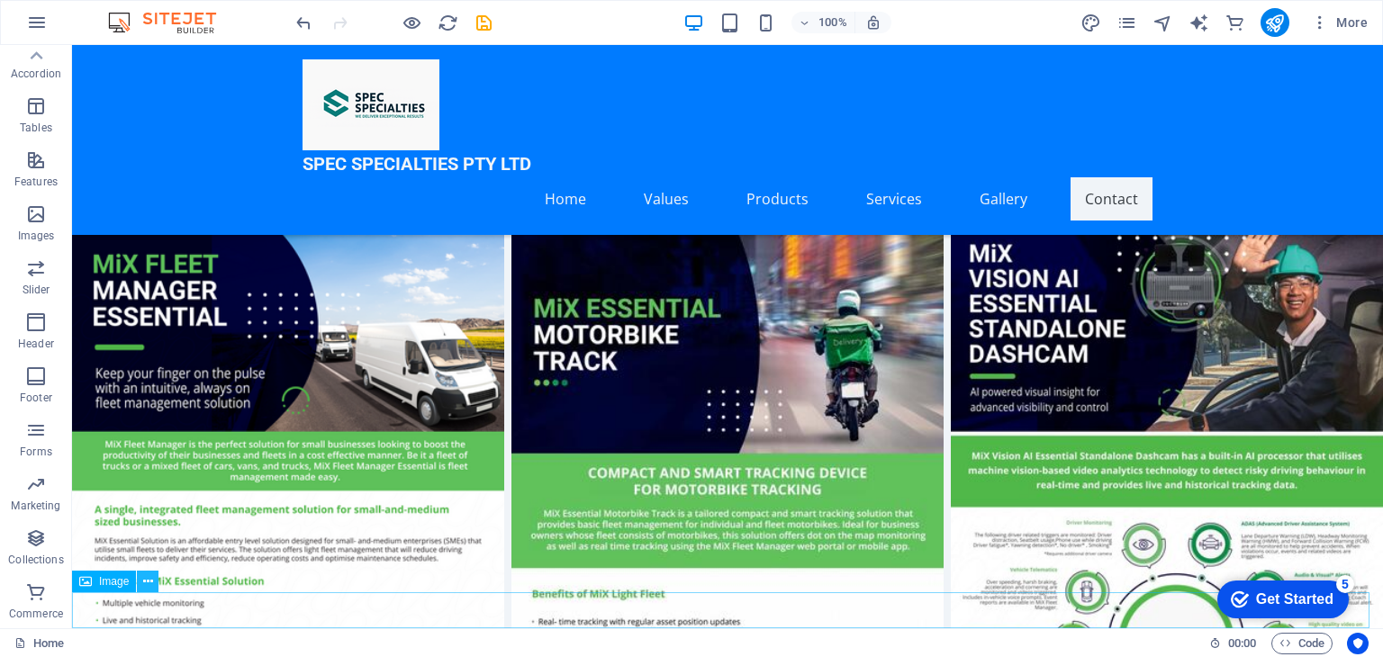
click at [145, 577] on icon at bounding box center [148, 582] width 10 height 19
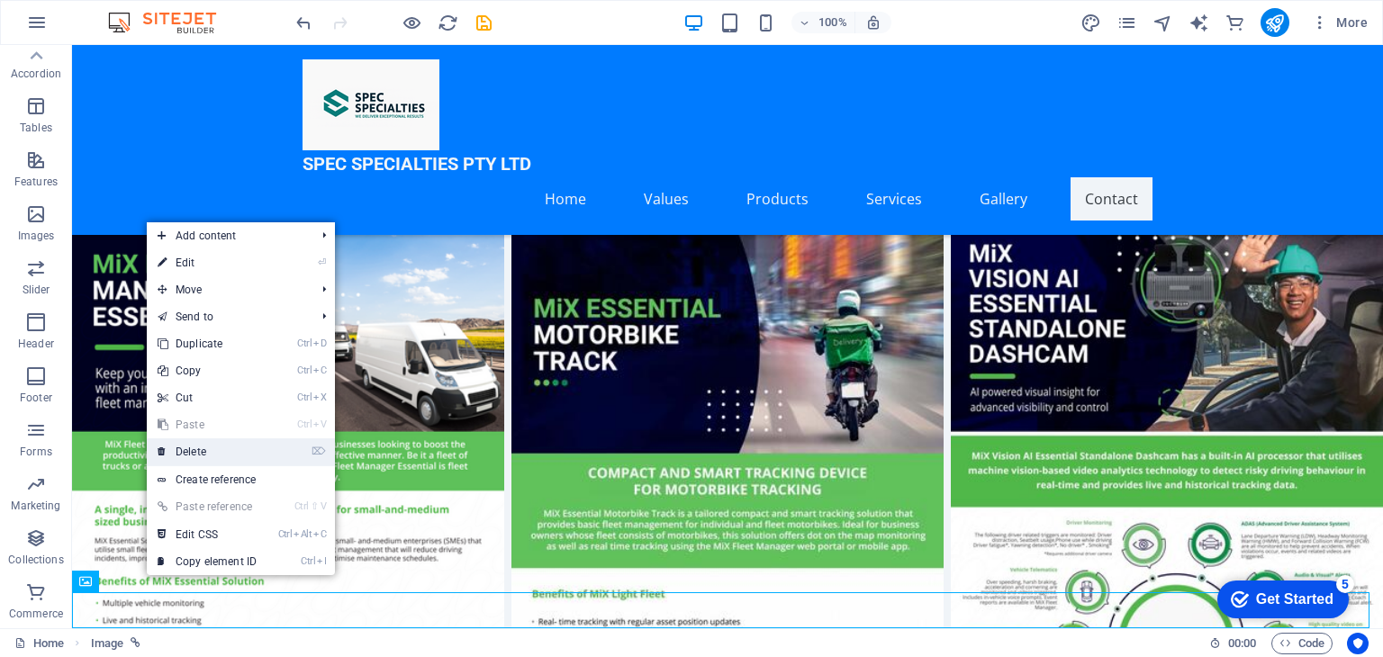
click at [217, 449] on link "⌦ Delete" at bounding box center [207, 451] width 121 height 27
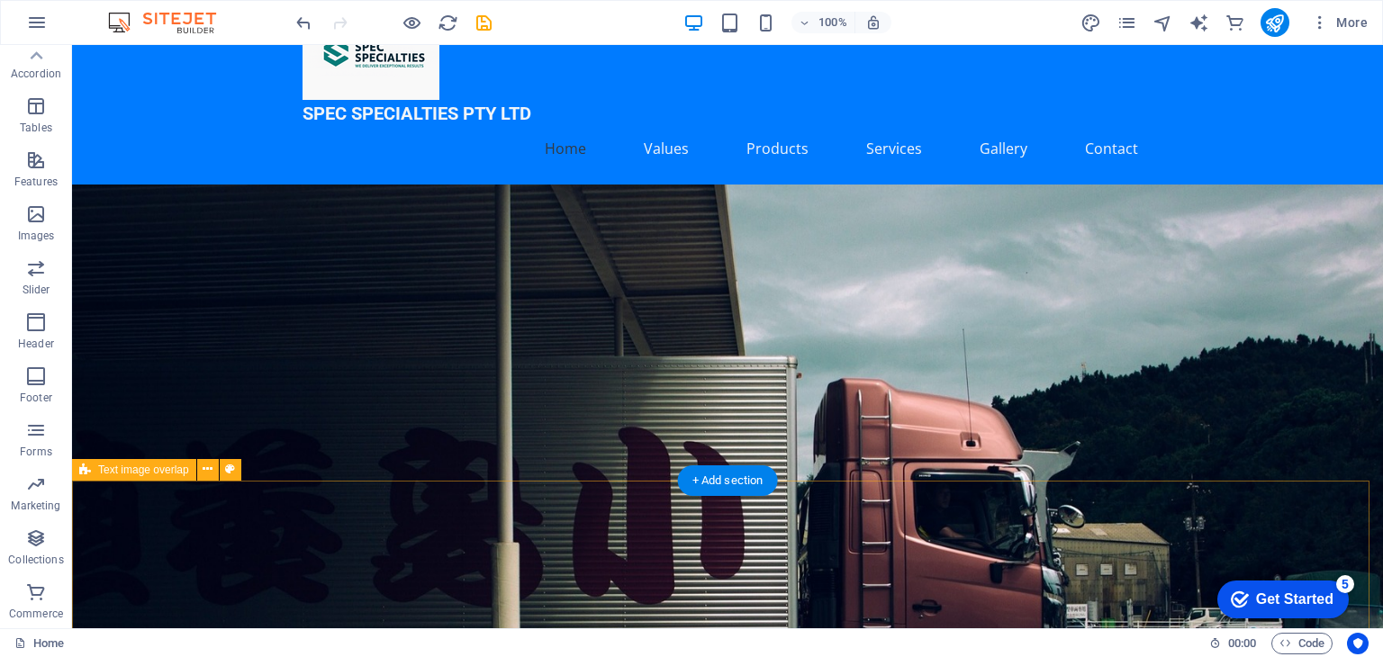
scroll to position [0, 0]
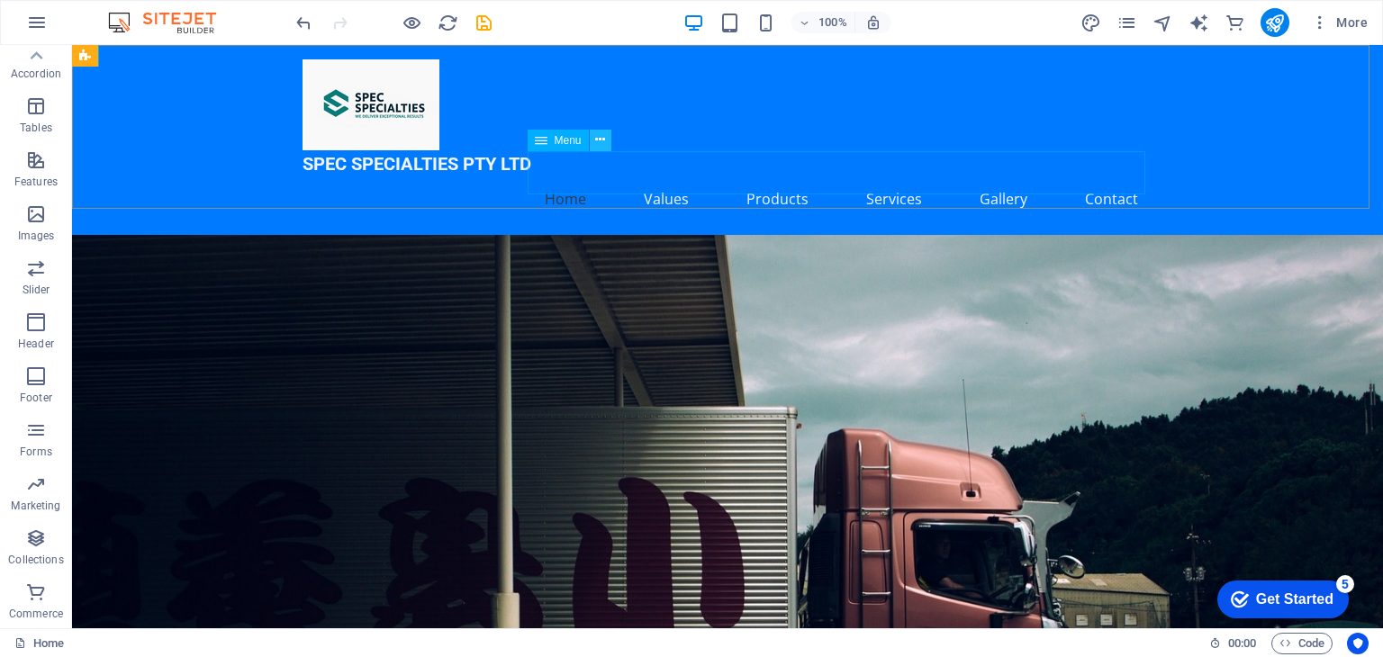
click at [605, 139] on button at bounding box center [601, 141] width 22 height 22
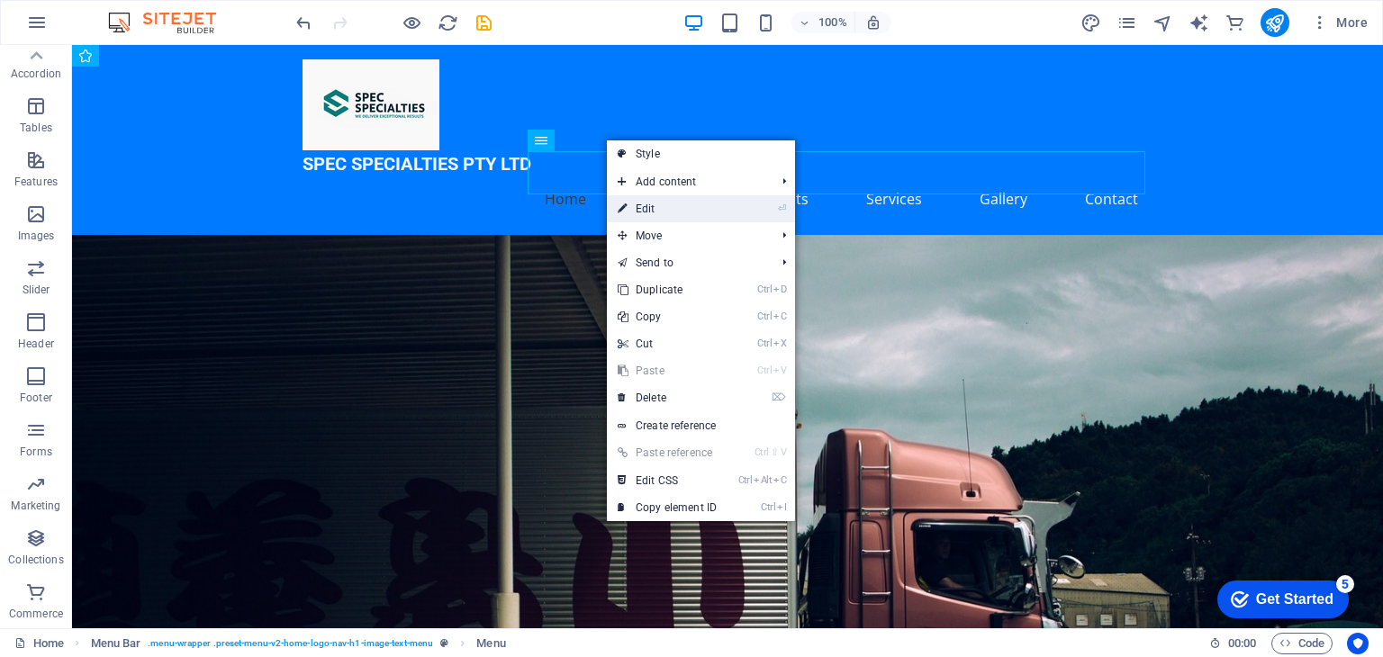
click at [705, 213] on link "⏎ Edit" at bounding box center [667, 208] width 121 height 27
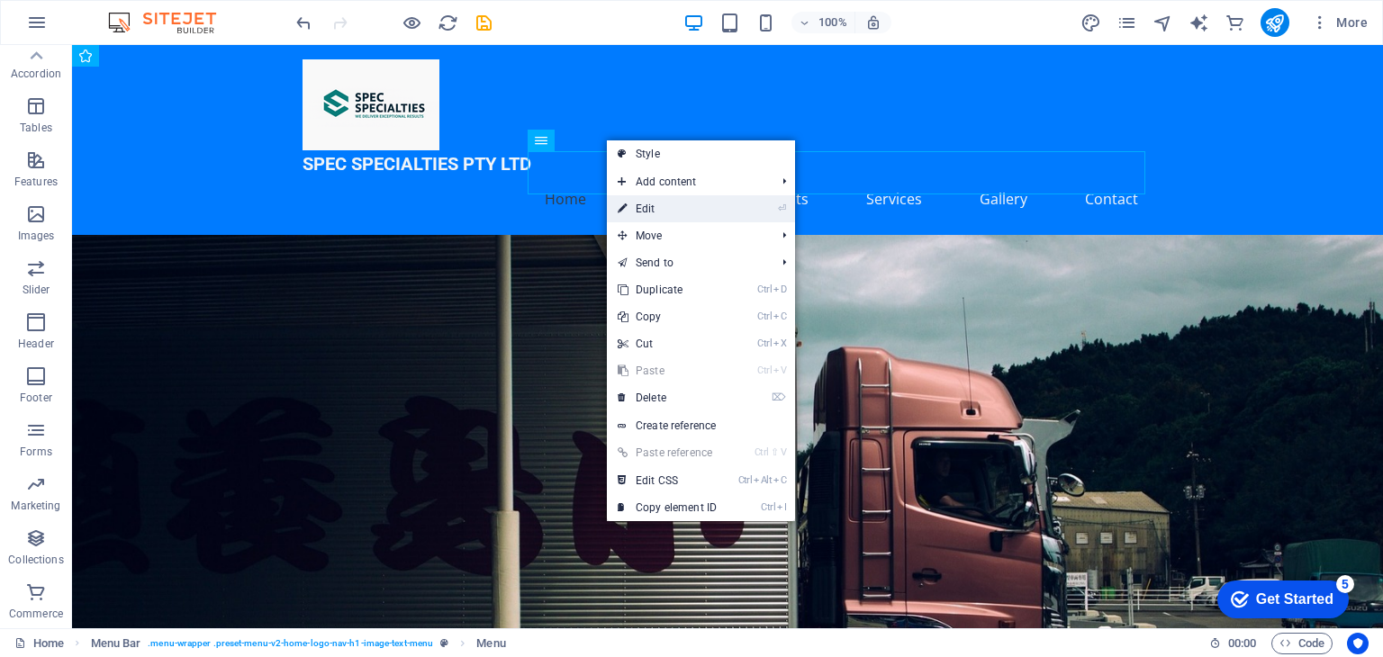
select select
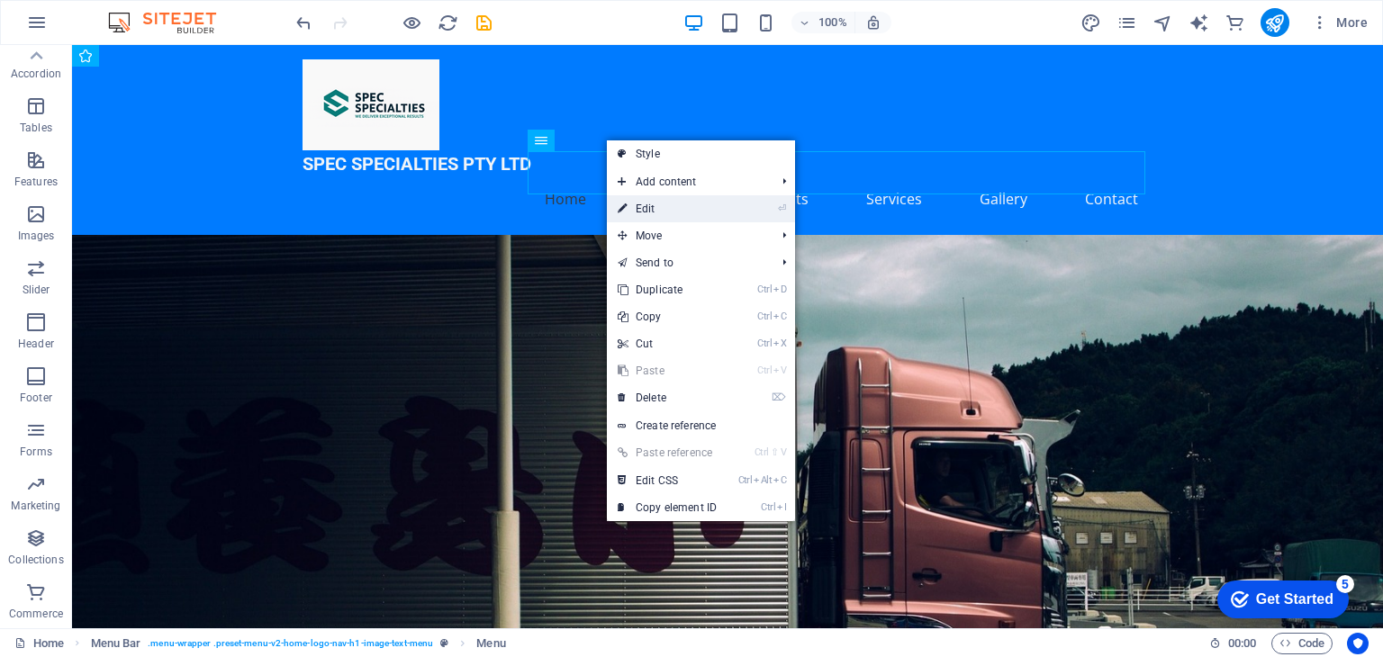
select select
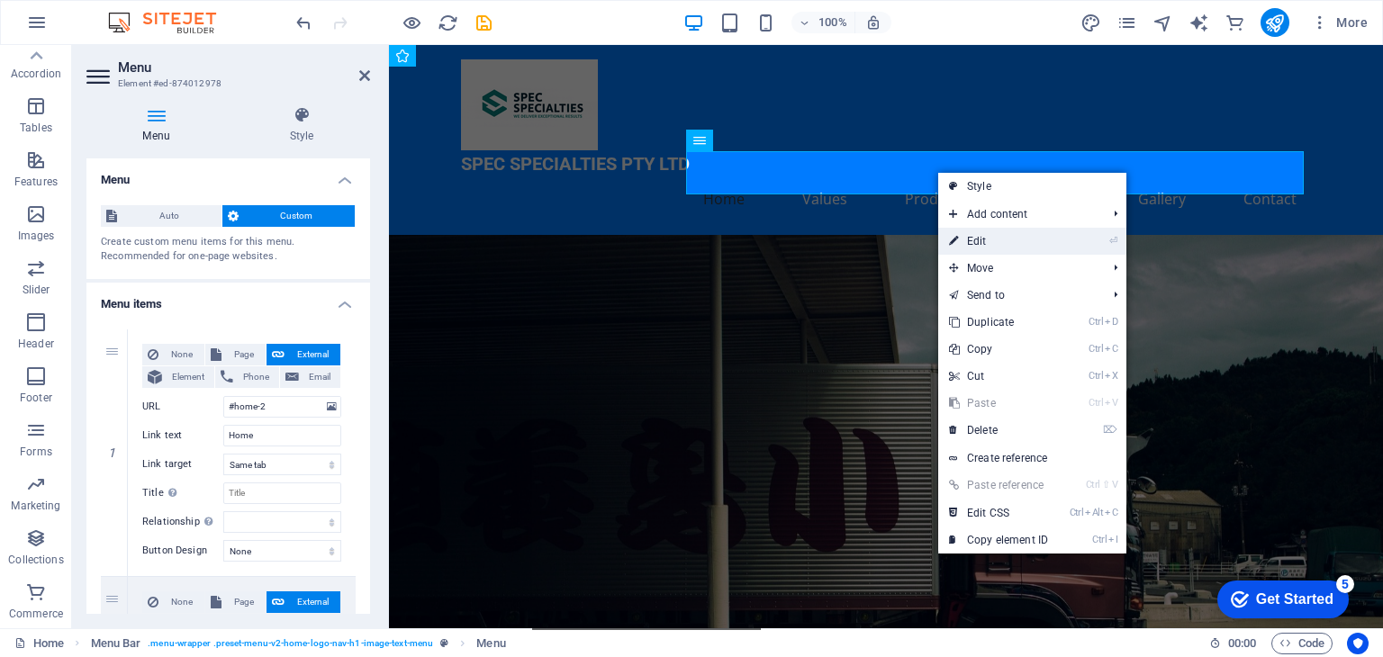
click at [981, 235] on link "⏎ Edit" at bounding box center [998, 241] width 121 height 27
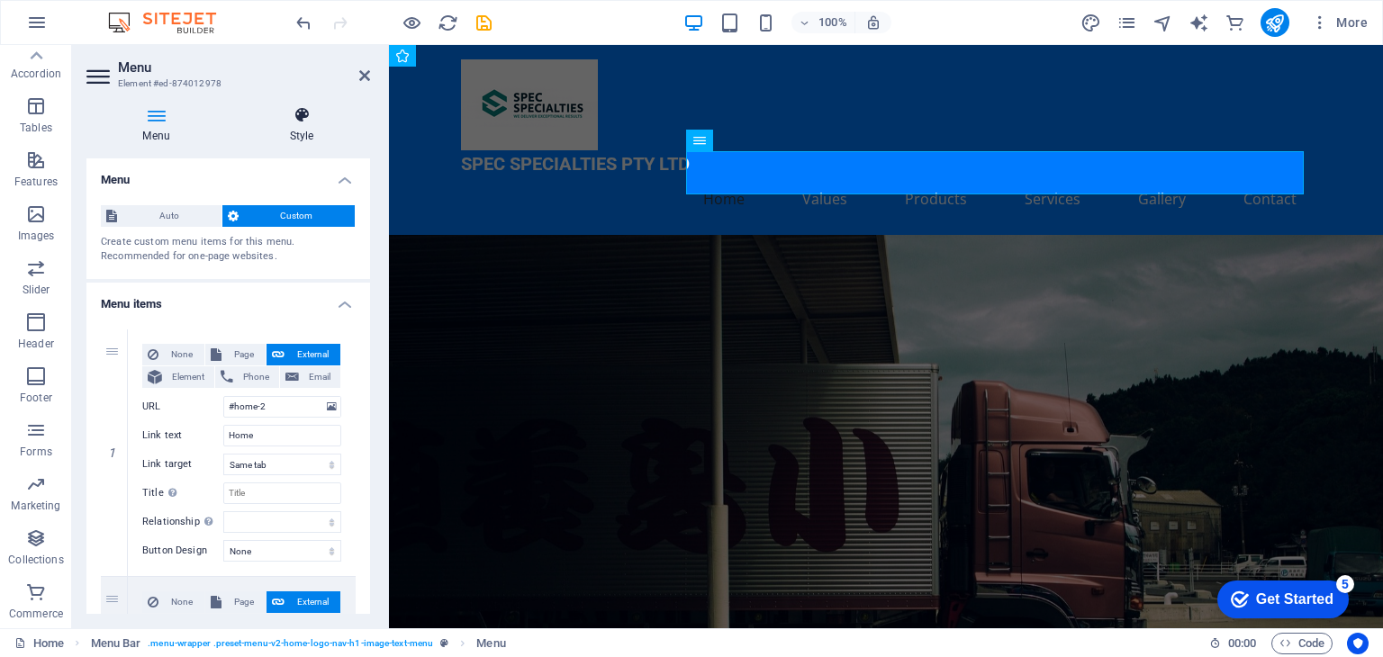
click at [302, 131] on h4 "Style" at bounding box center [301, 125] width 137 height 38
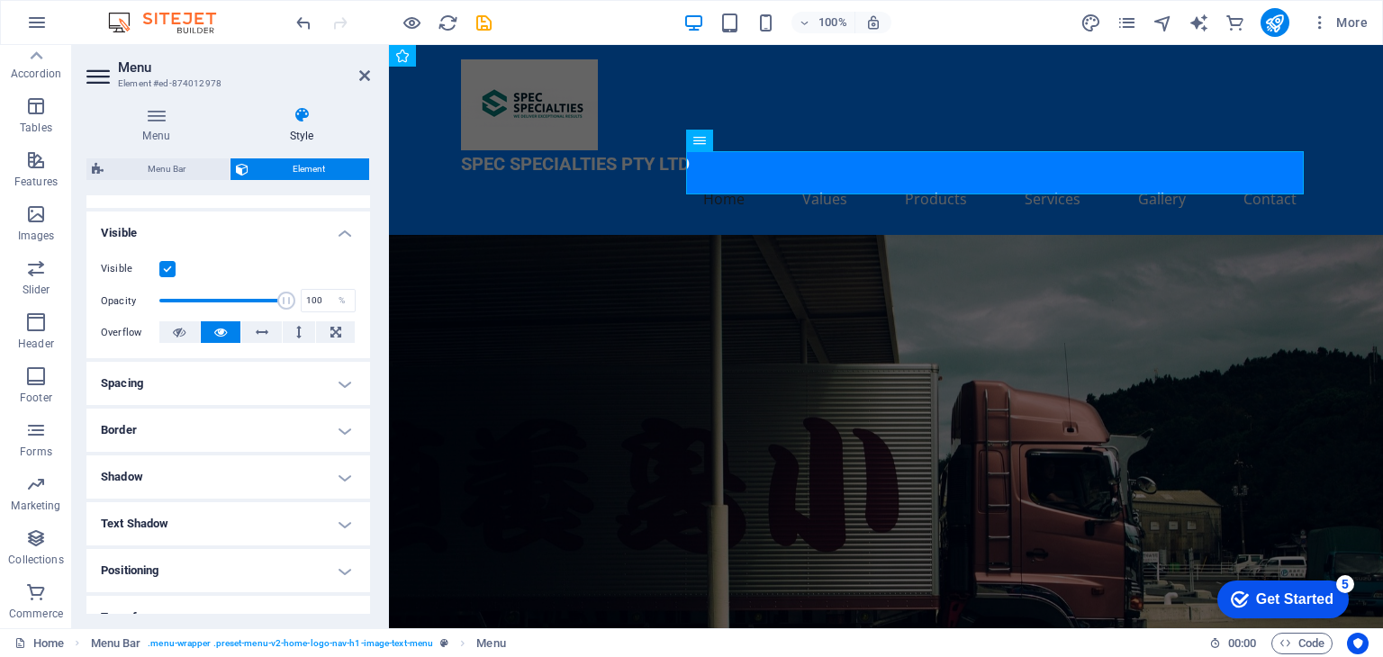
scroll to position [102, 0]
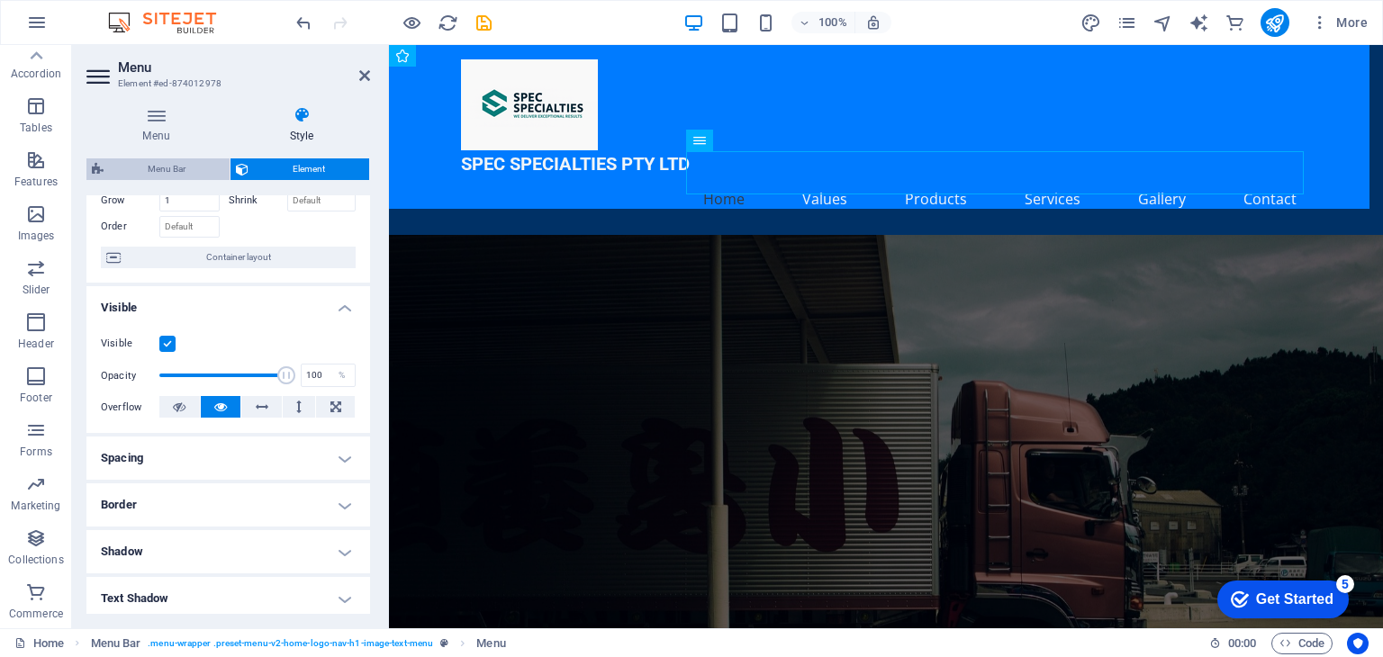
click at [160, 169] on span "Menu Bar" at bounding box center [166, 169] width 115 height 22
select select "rem"
select select "preset-menu-v2-home-logo-nav-h1-image-text-menu"
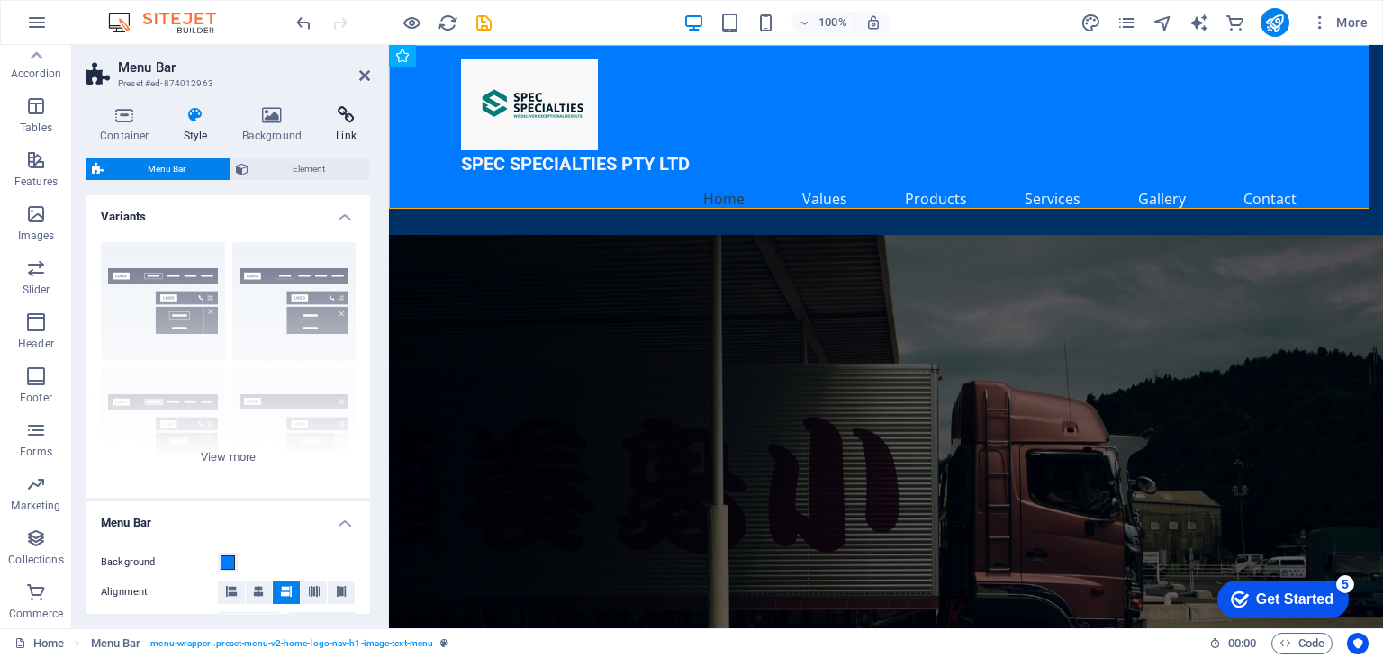
click at [349, 120] on icon at bounding box center [346, 115] width 48 height 18
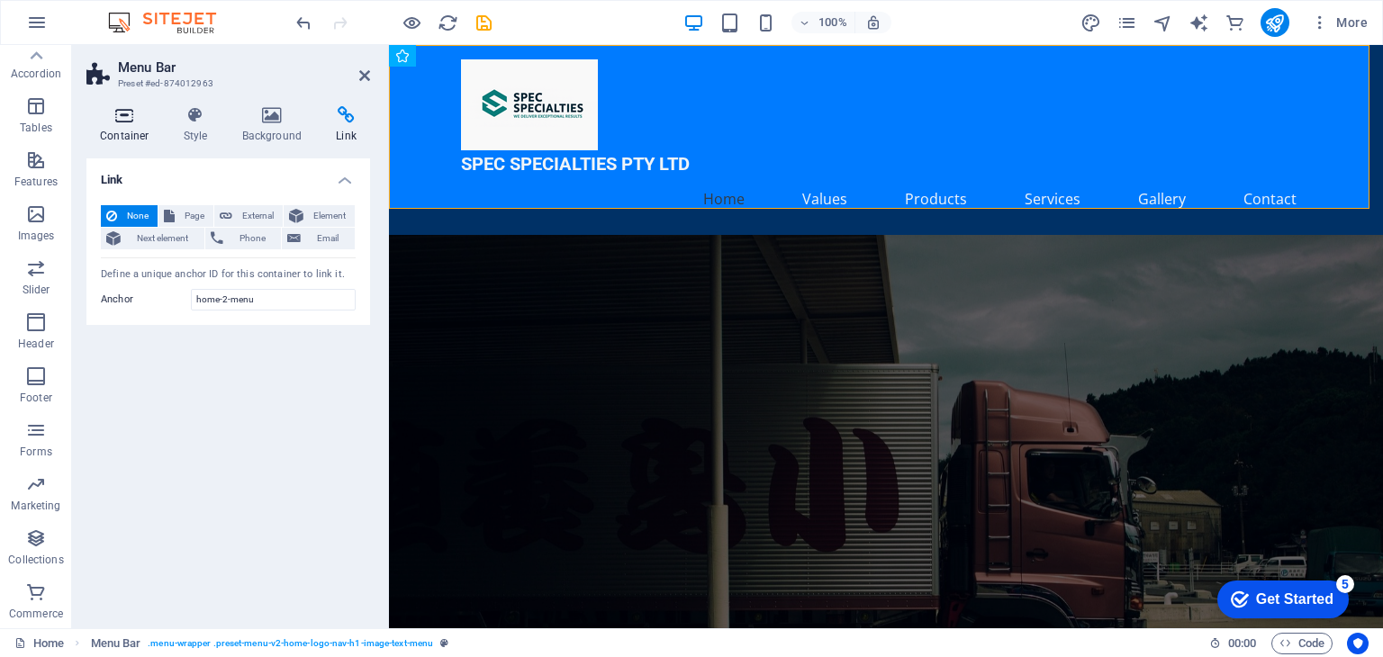
click at [125, 113] on icon at bounding box center [124, 115] width 77 height 18
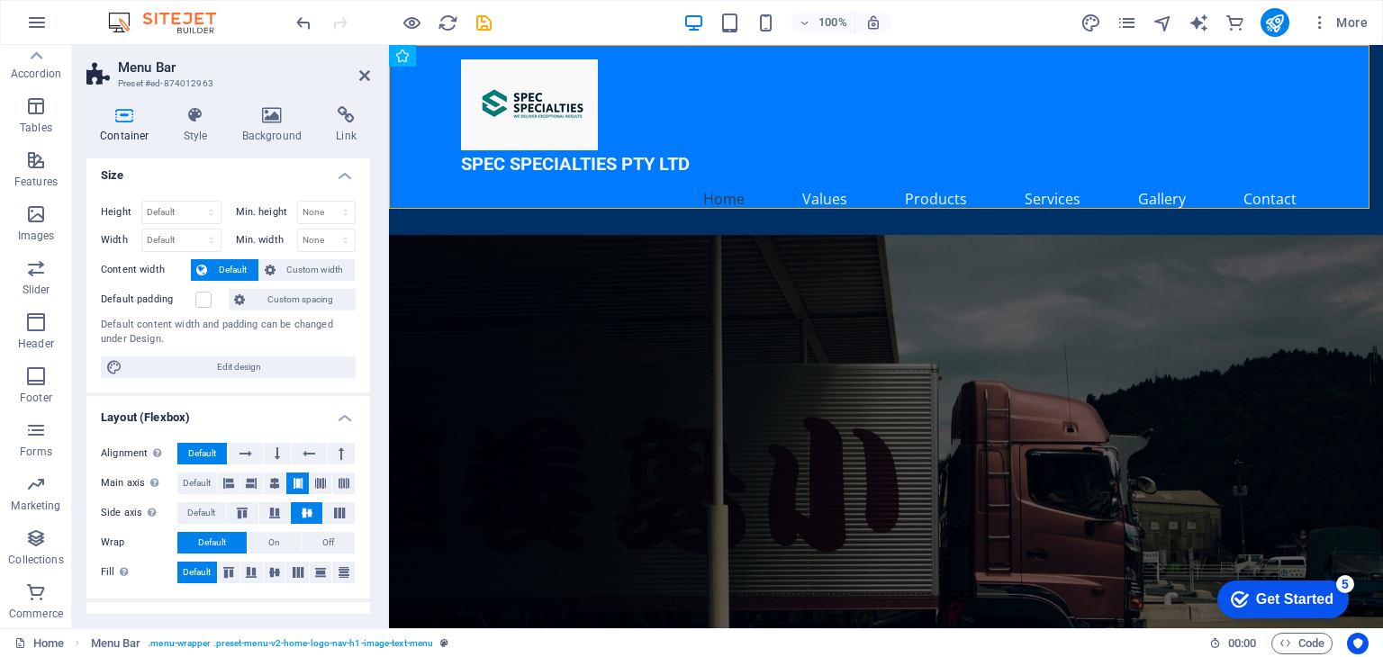
scroll to position [2, 0]
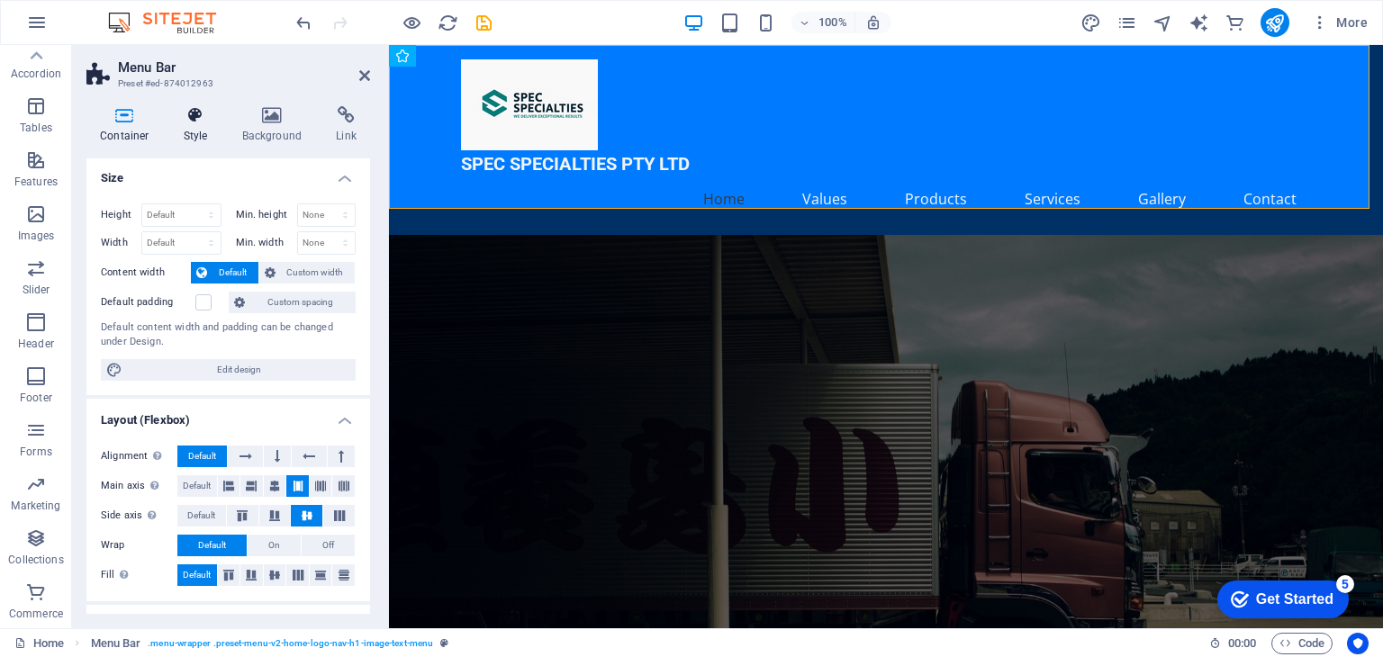
click at [205, 127] on h4 "Style" at bounding box center [199, 125] width 59 height 38
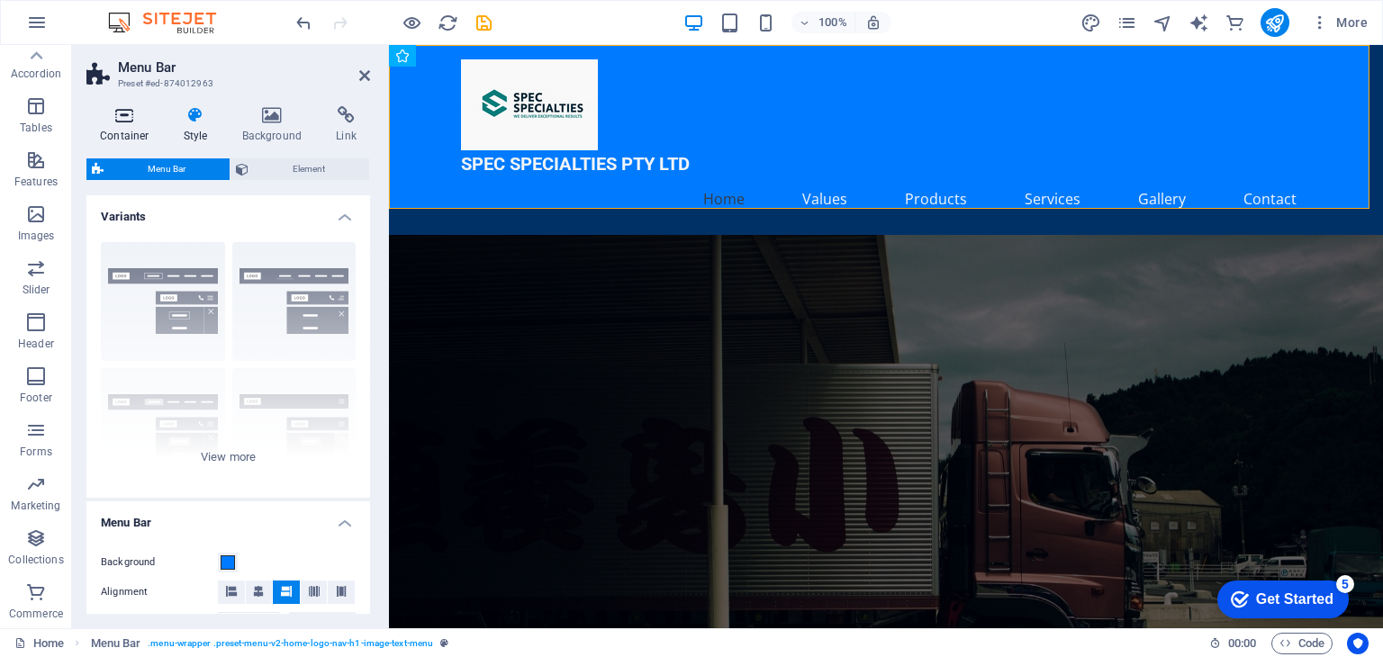
click at [107, 122] on icon at bounding box center [124, 115] width 77 height 18
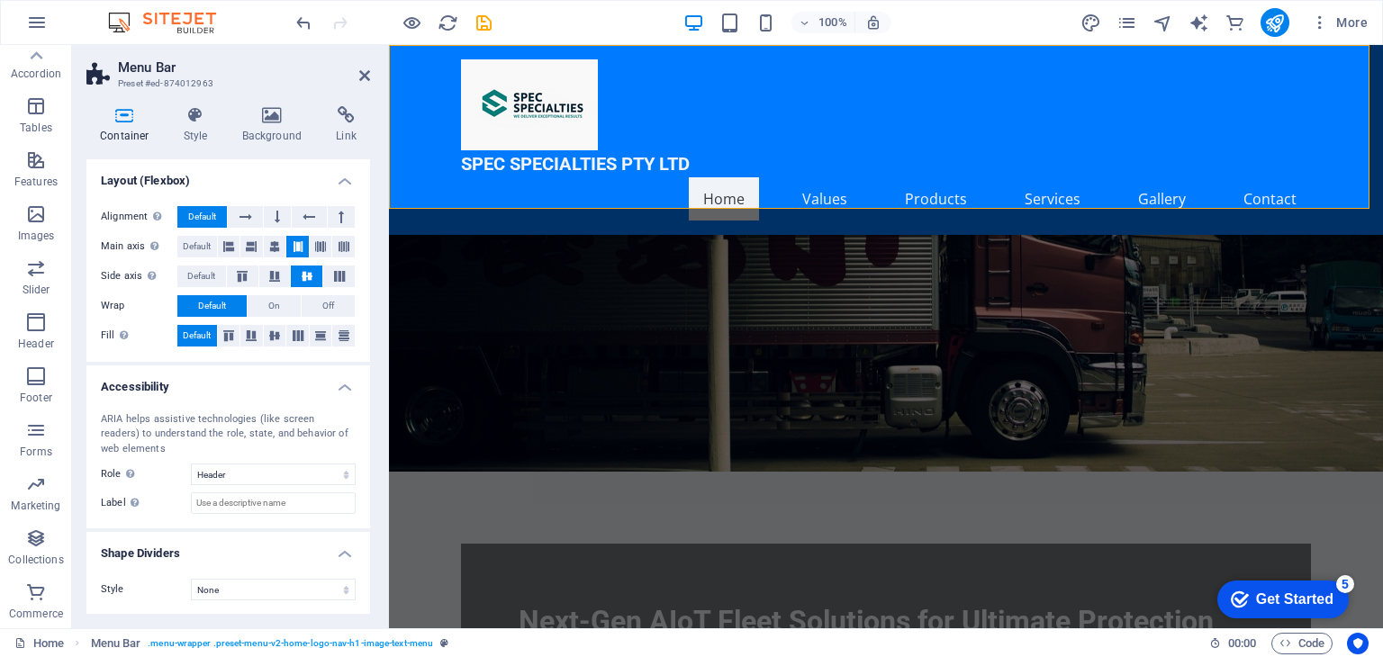
scroll to position [0, 0]
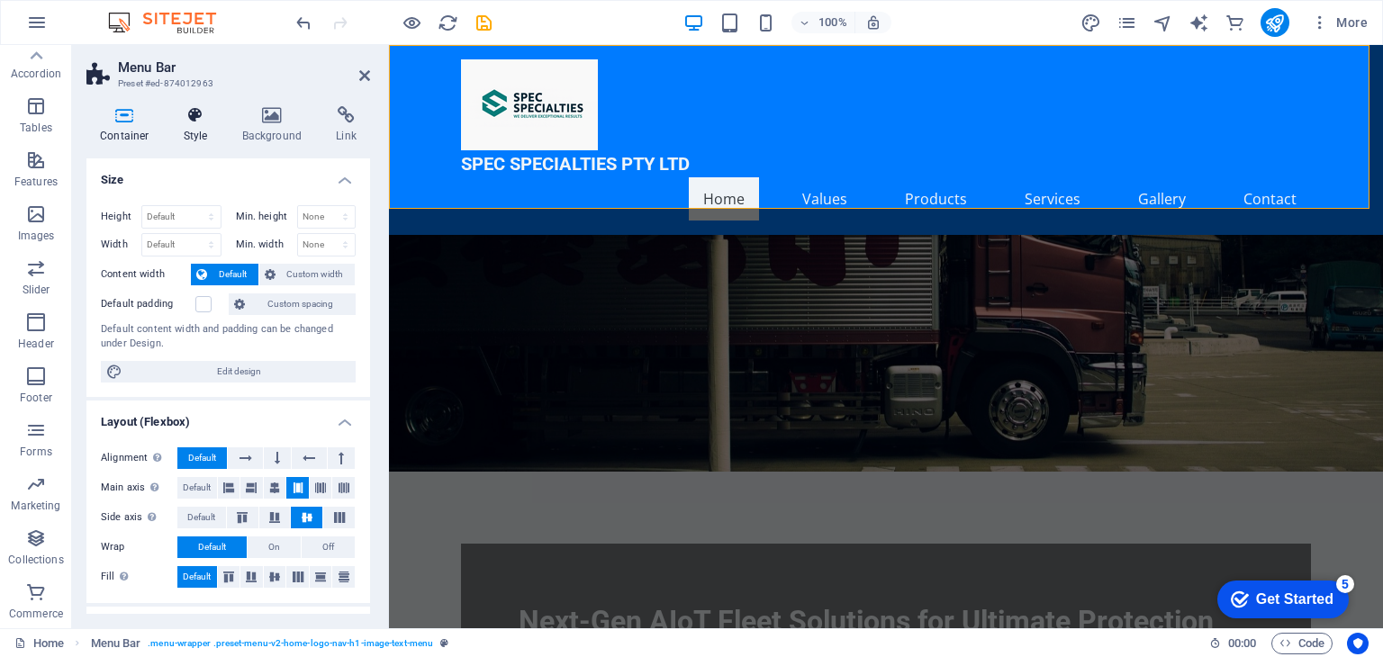
click at [204, 128] on h4 "Style" at bounding box center [199, 125] width 59 height 38
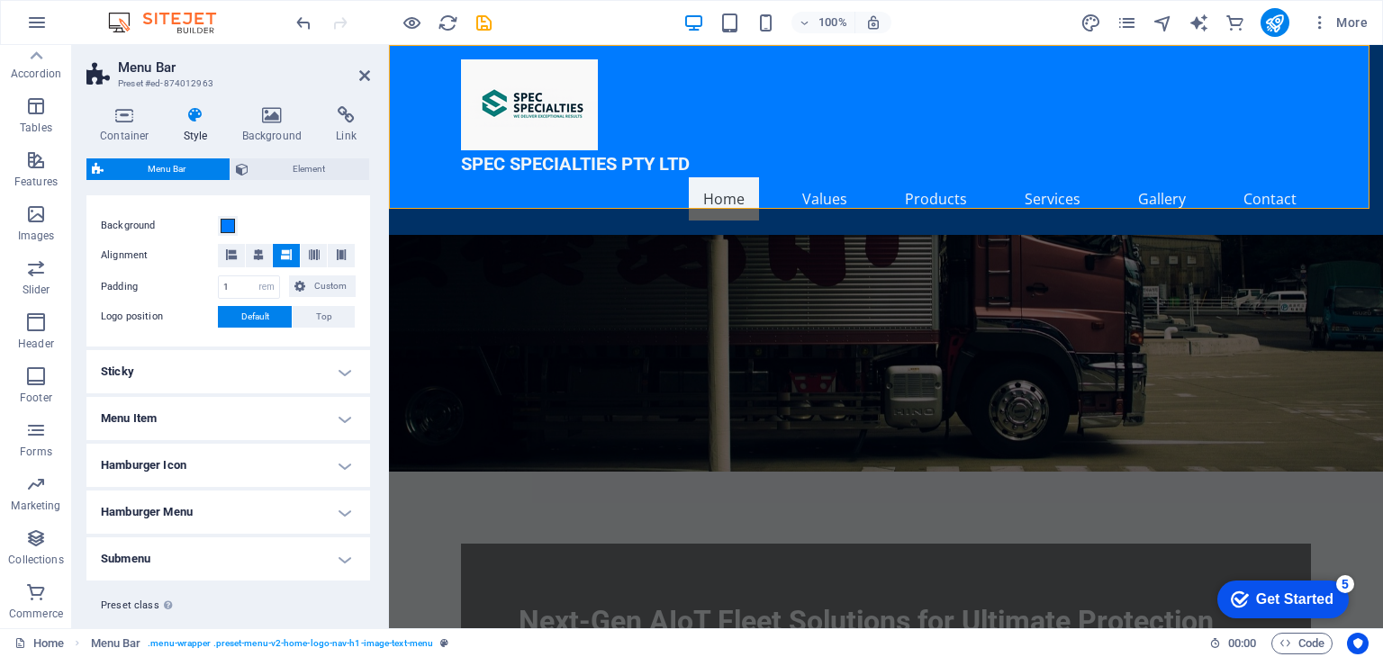
scroll to position [375, 0]
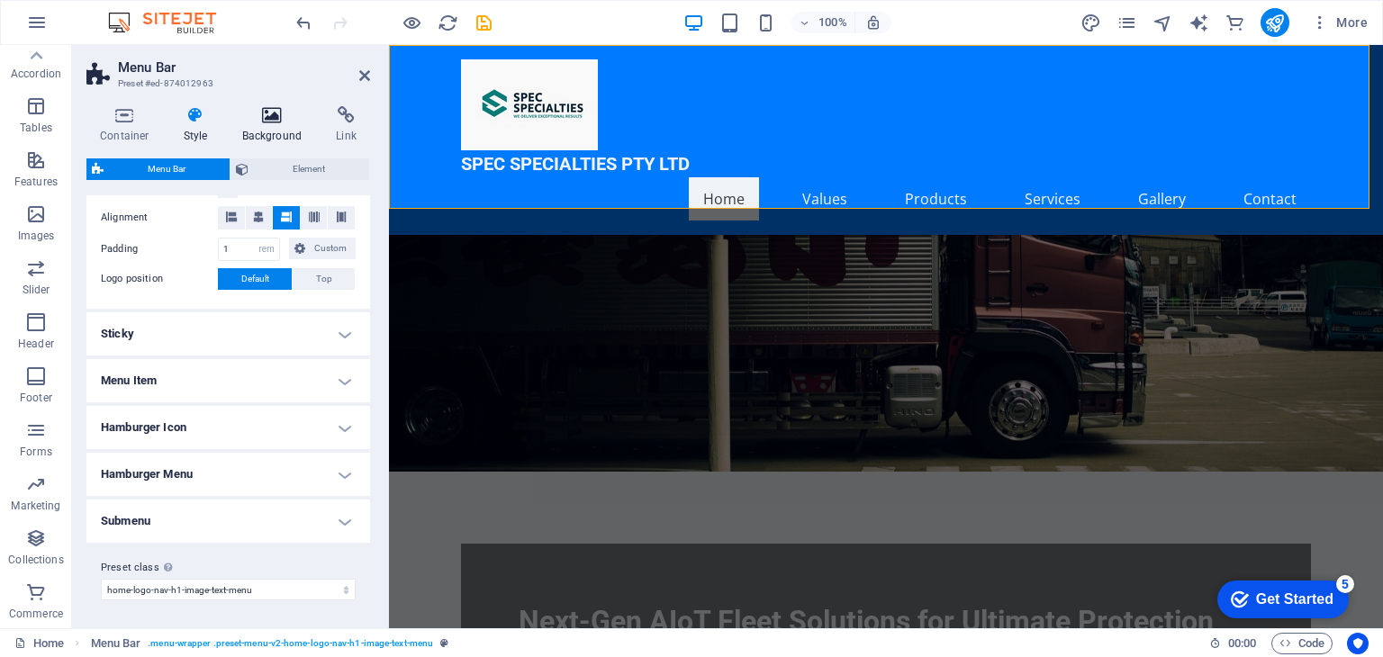
click at [278, 118] on icon at bounding box center [272, 115] width 87 height 18
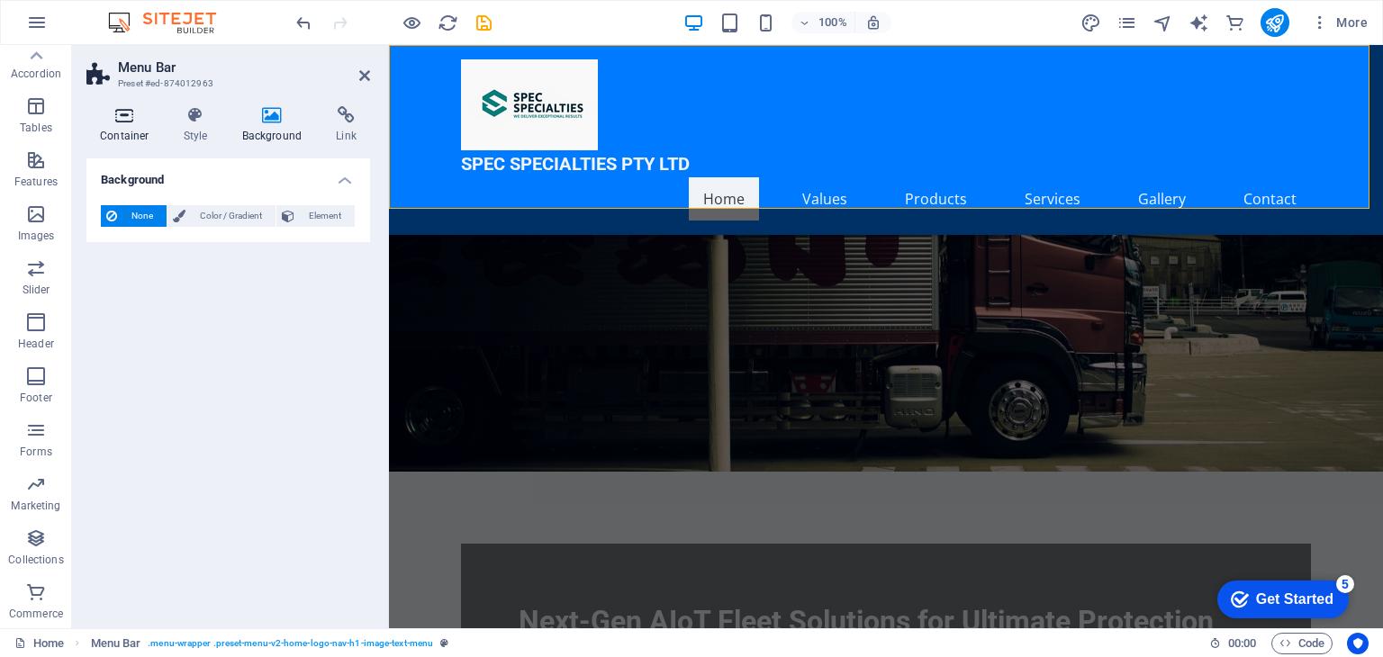
click at [134, 123] on icon at bounding box center [124, 115] width 77 height 18
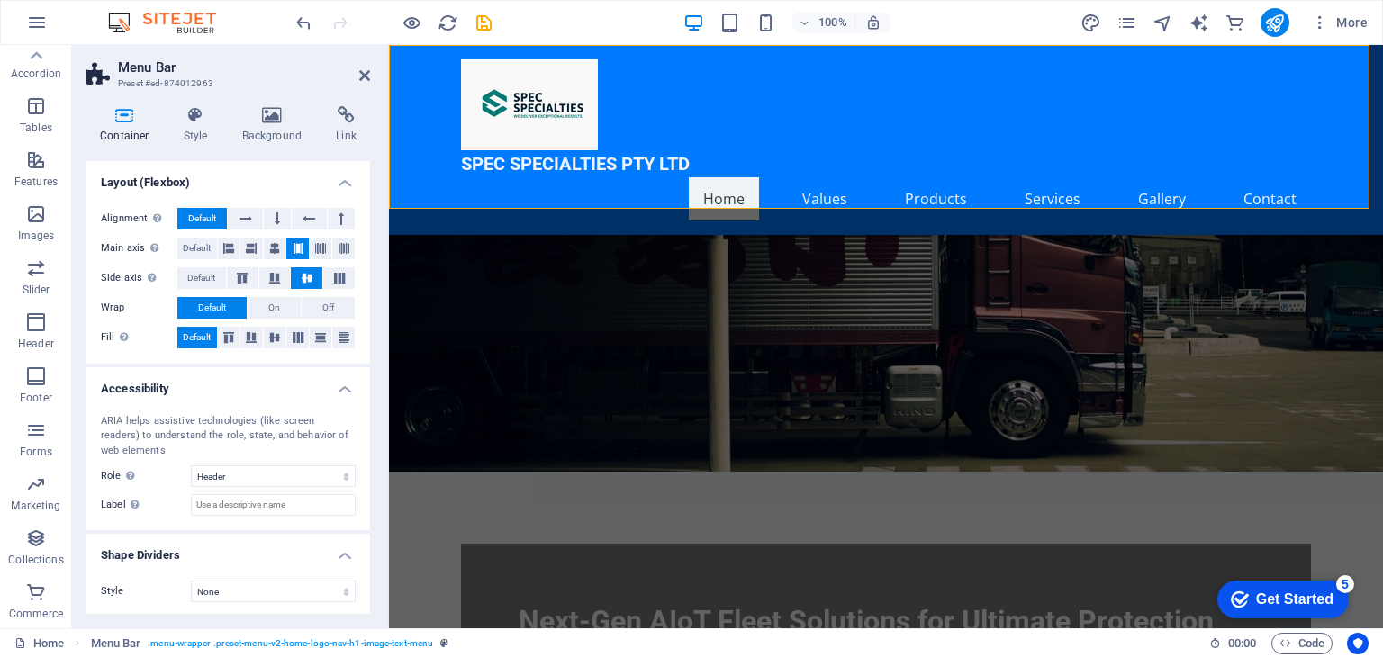
scroll to position [241, 0]
click at [363, 71] on icon at bounding box center [364, 75] width 11 height 14
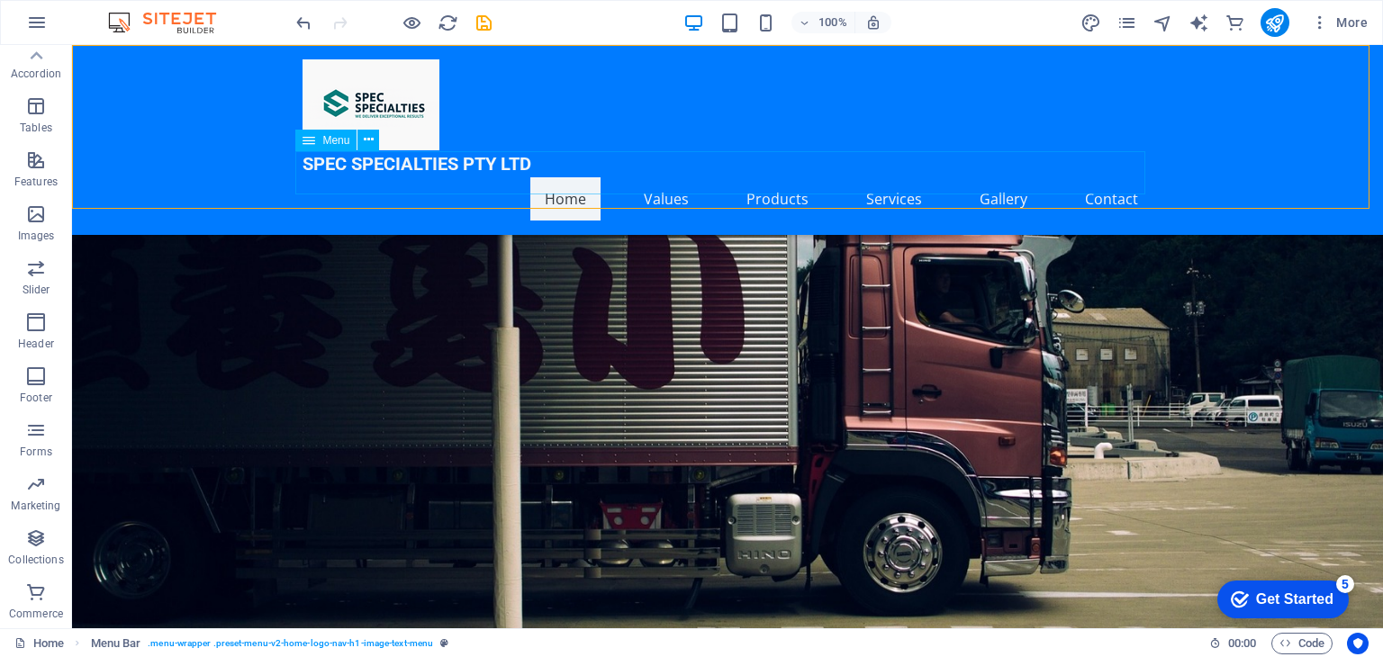
click at [330, 139] on span "Menu" at bounding box center [335, 140] width 27 height 11
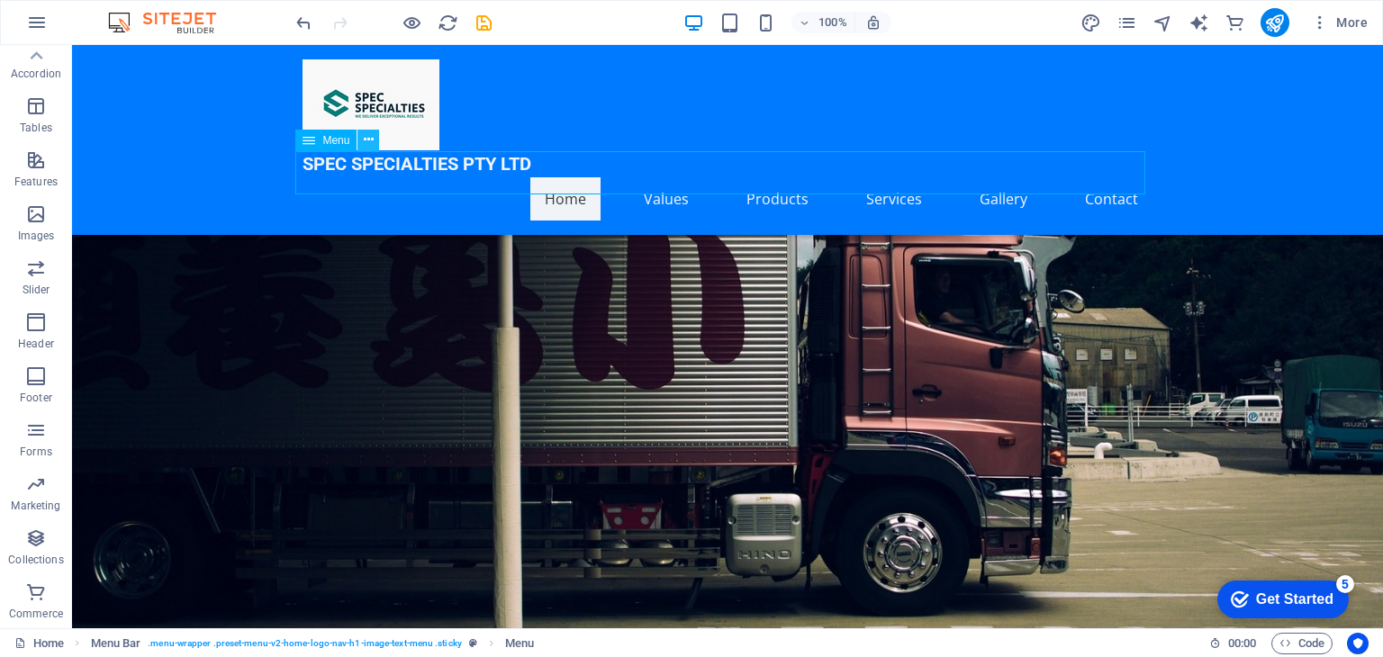
click at [368, 143] on icon at bounding box center [369, 140] width 10 height 19
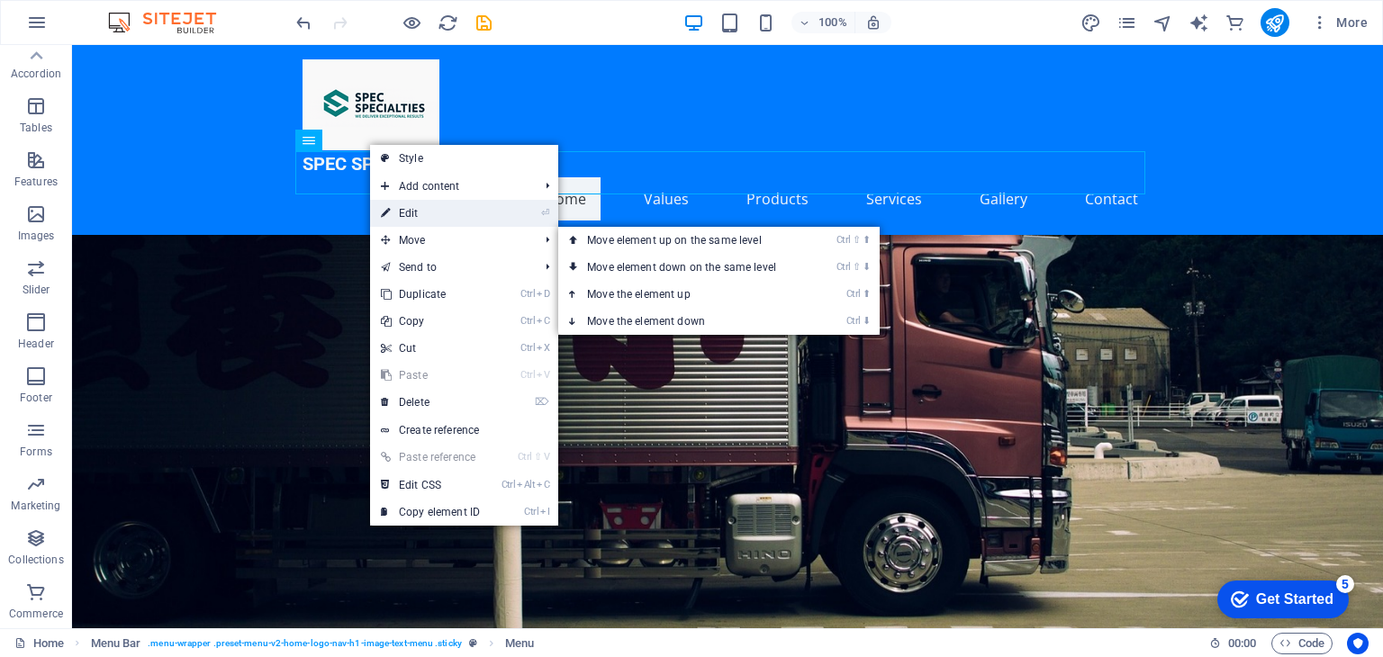
click at [433, 214] on link "⏎ Edit" at bounding box center [430, 213] width 121 height 27
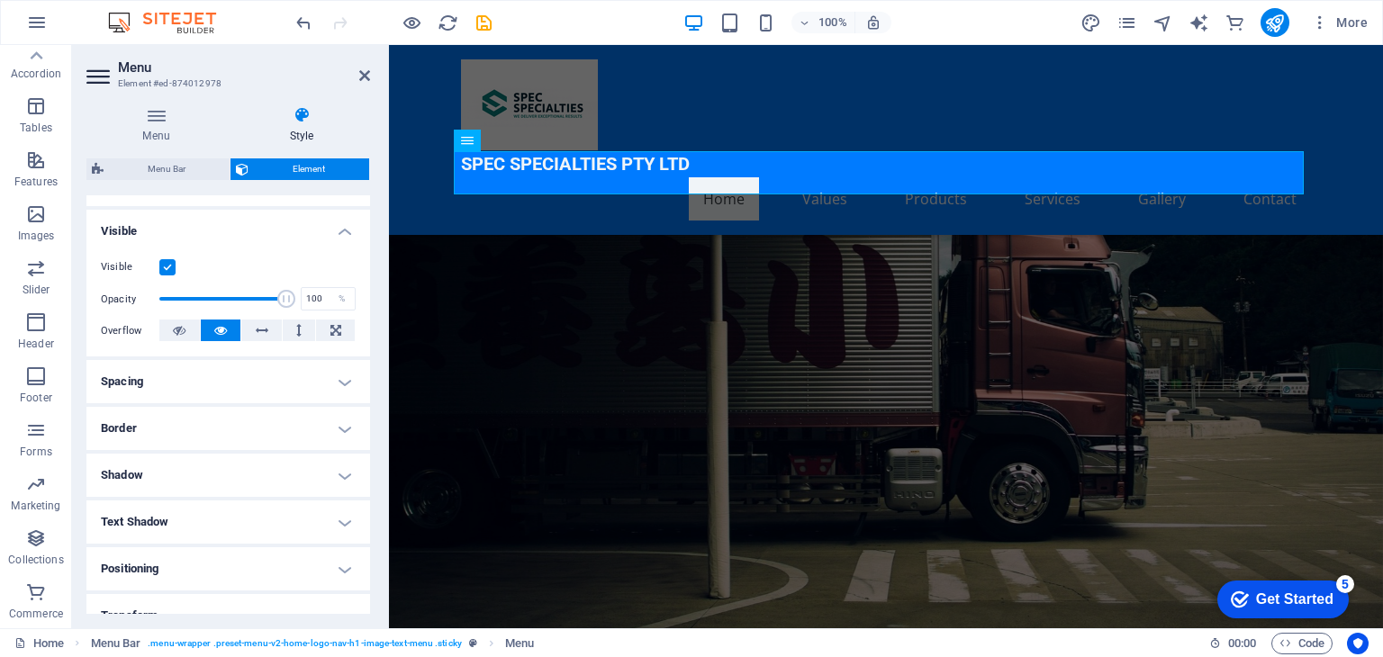
scroll to position [0, 0]
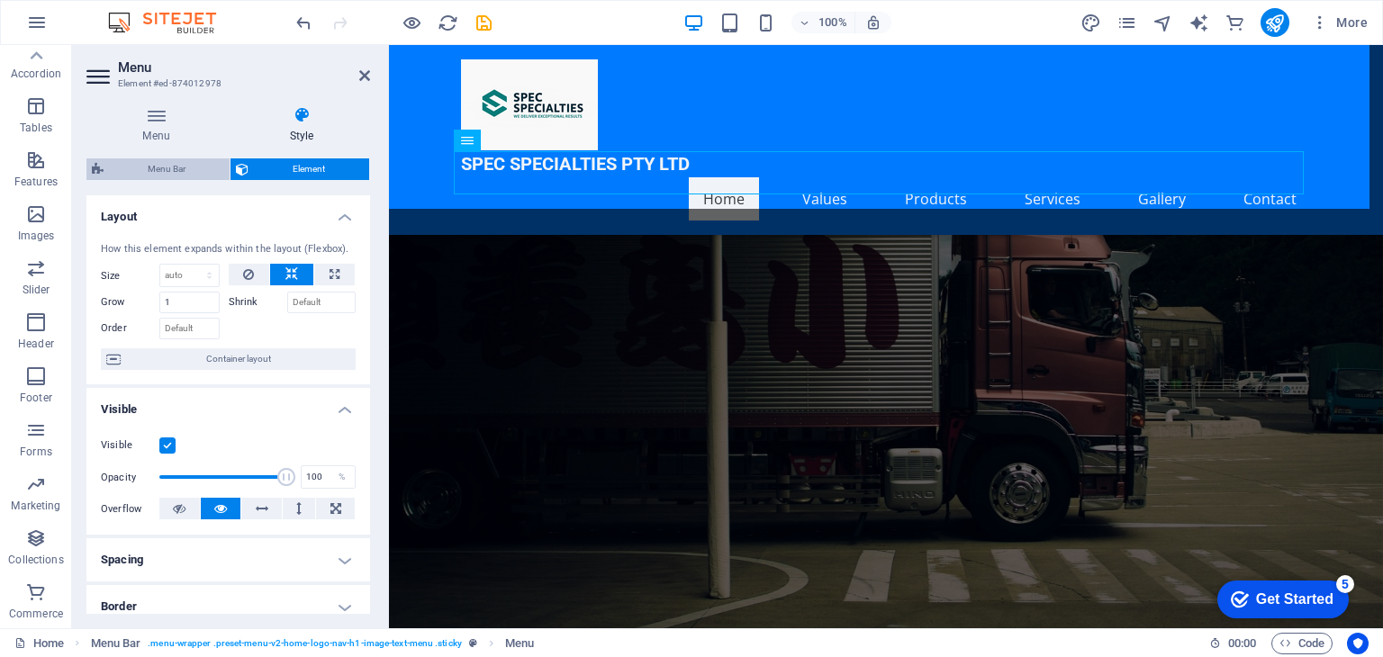
click at [203, 163] on span "Menu Bar" at bounding box center [166, 169] width 115 height 22
select select "rem"
select select "preset-menu-v2-home-logo-nav-h1-image-text-menu"
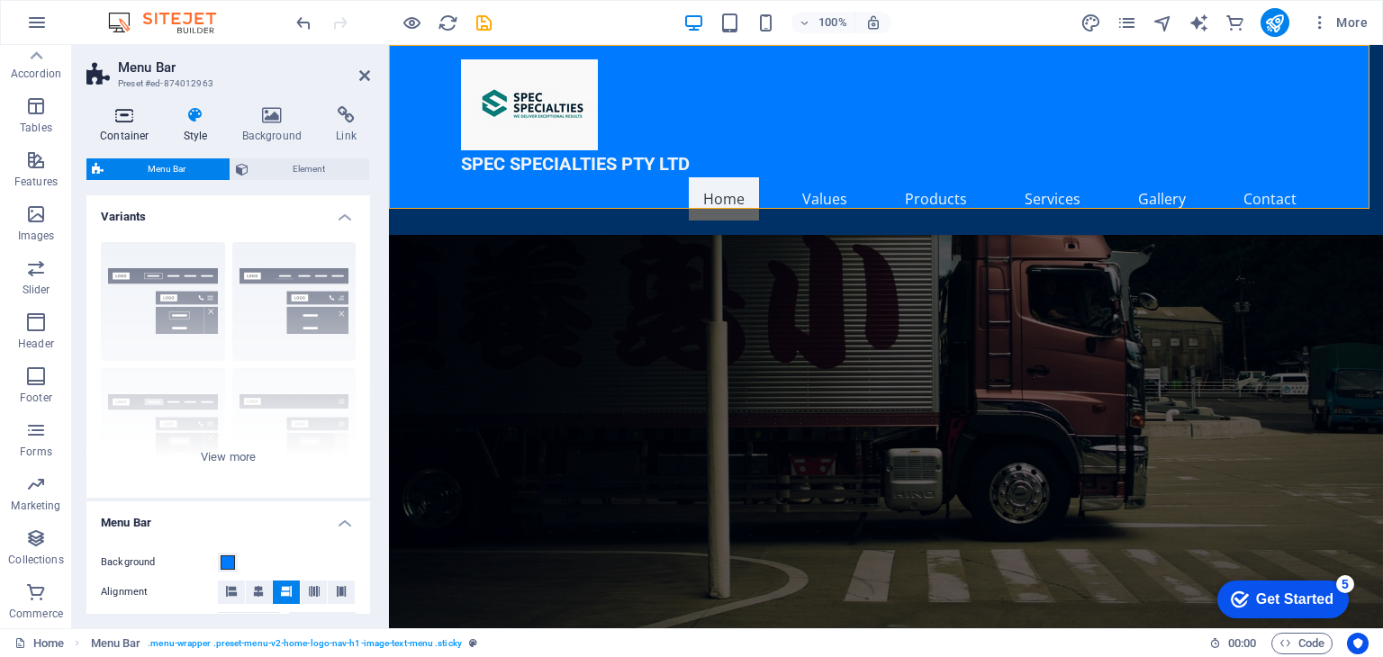
click at [134, 128] on h4 "Container" at bounding box center [128, 125] width 84 height 38
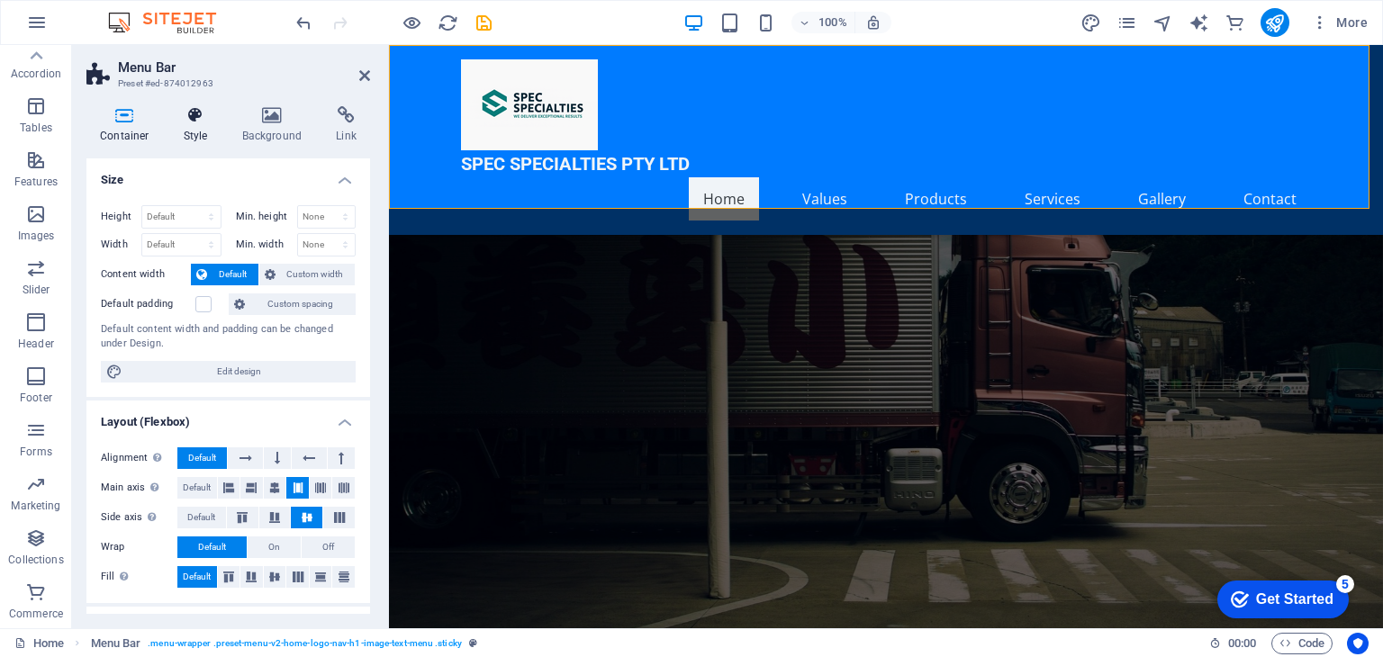
click at [191, 124] on h4 "Style" at bounding box center [199, 125] width 59 height 38
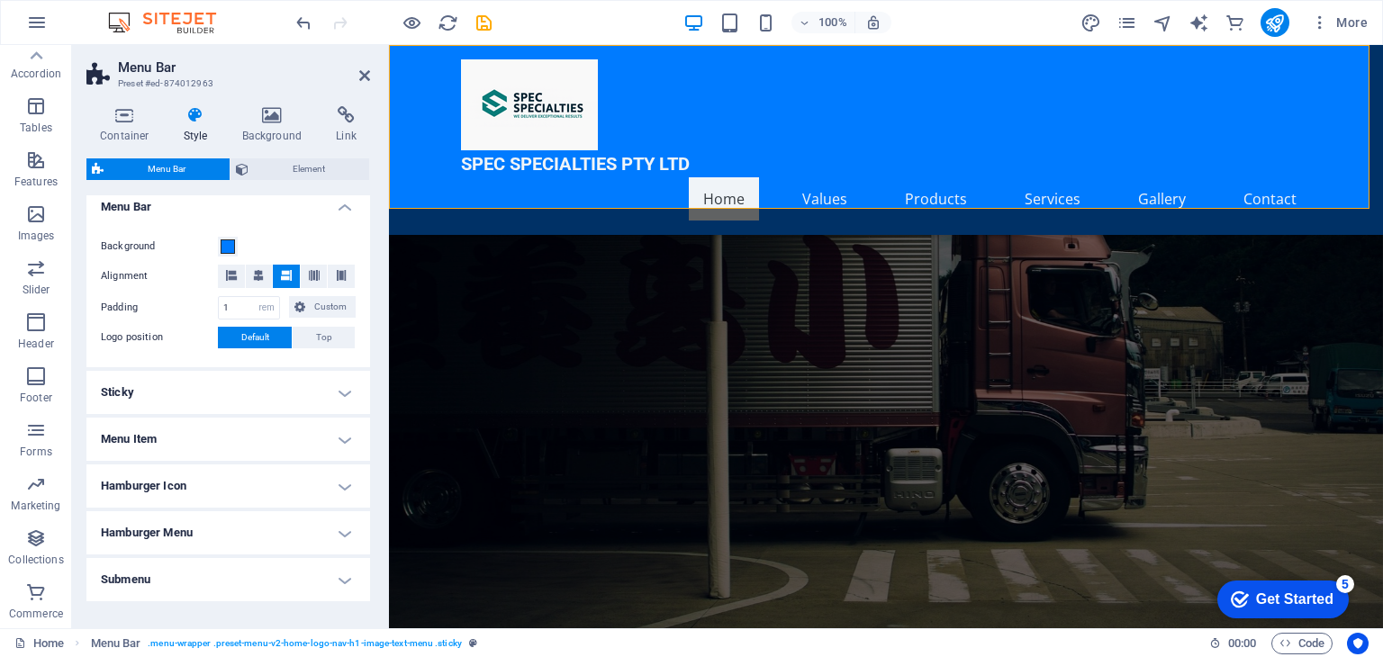
scroll to position [375, 0]
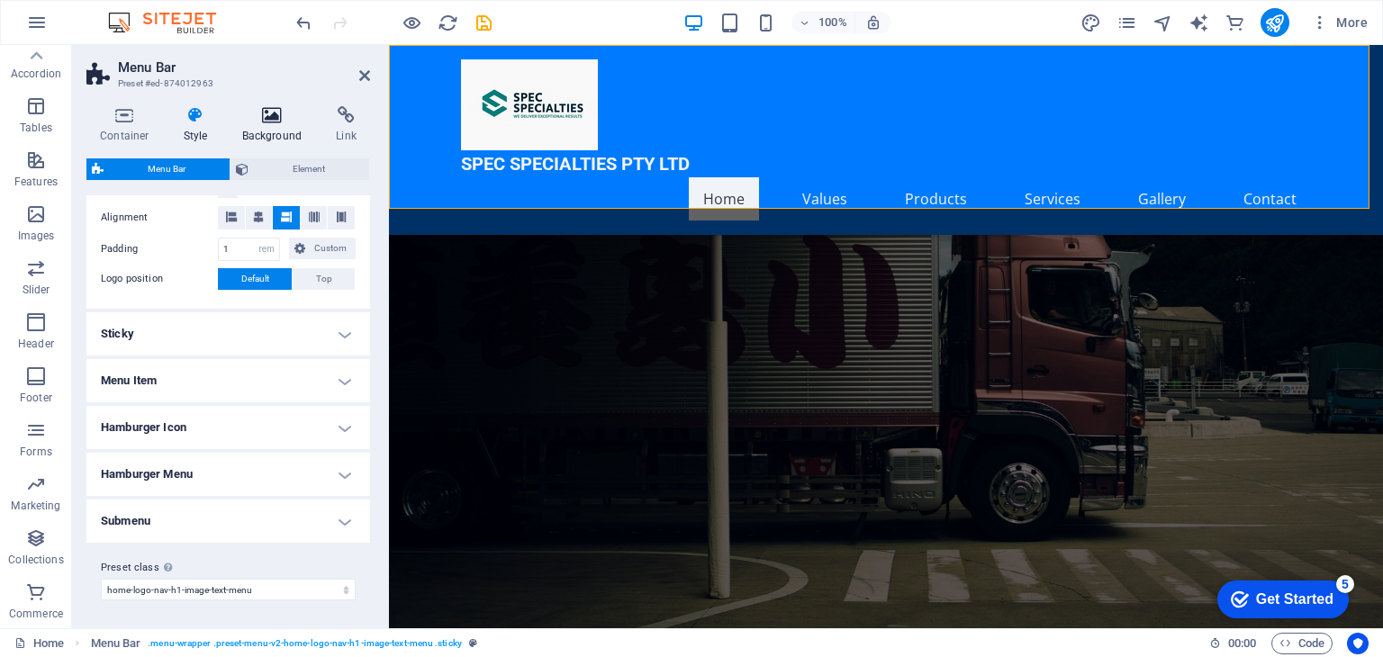
click at [282, 112] on icon at bounding box center [272, 115] width 87 height 18
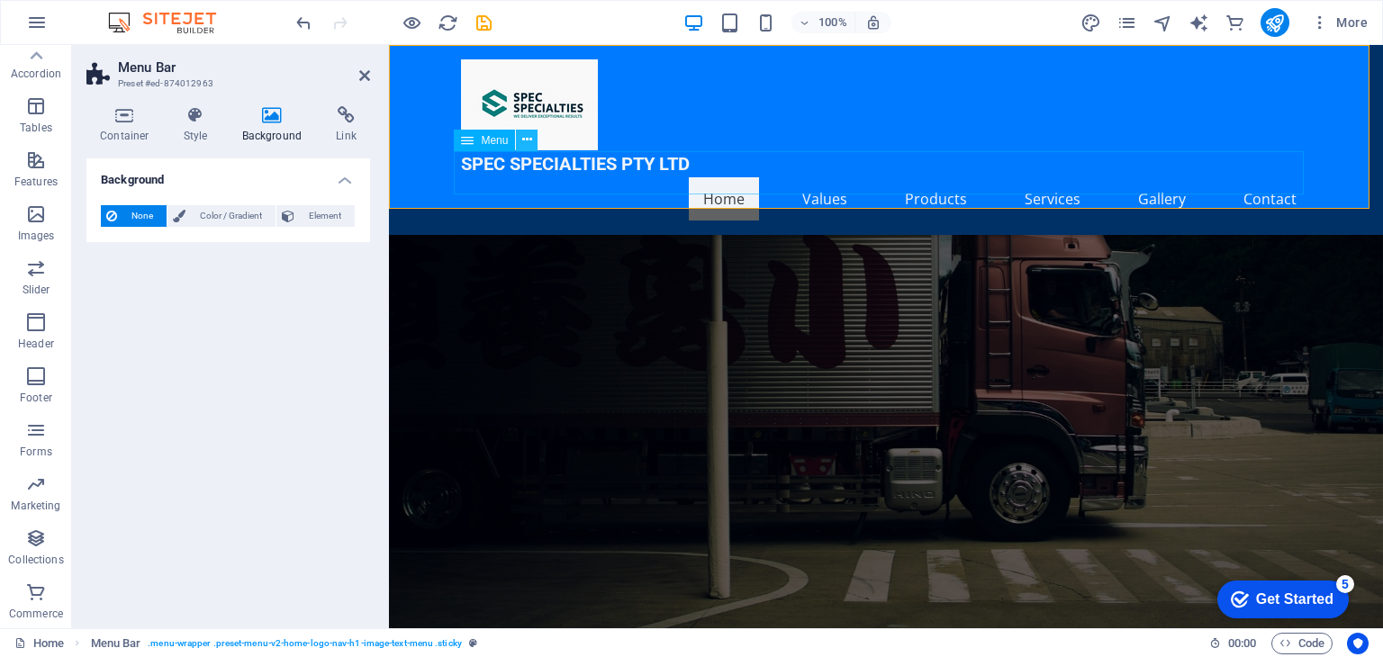
click at [524, 143] on icon at bounding box center [527, 140] width 10 height 19
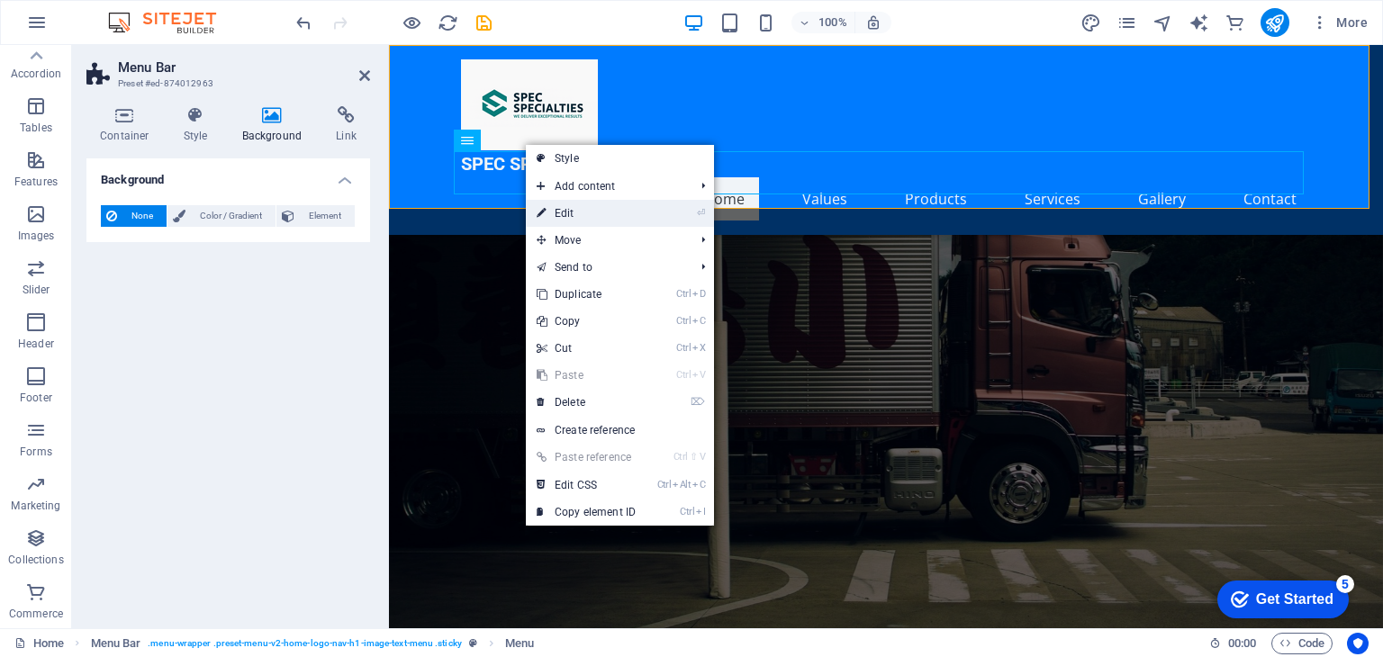
click at [582, 212] on link "⏎ Edit" at bounding box center [586, 213] width 121 height 27
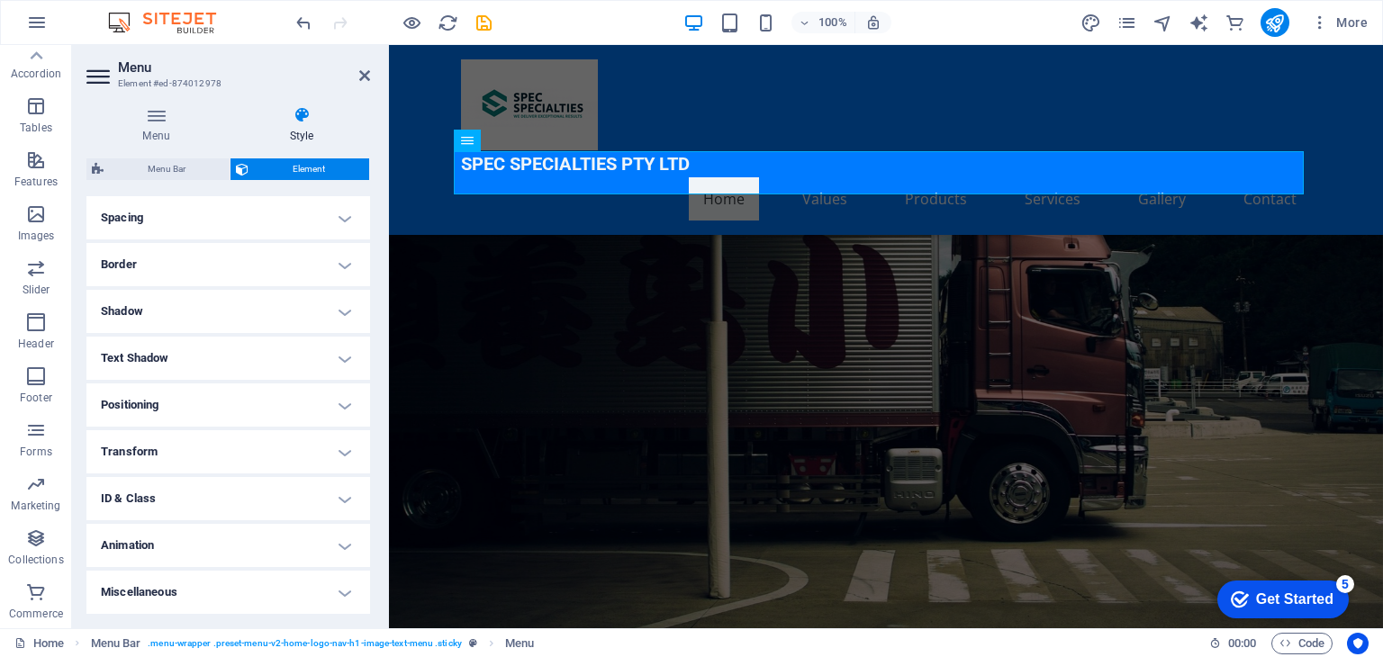
scroll to position [0, 0]
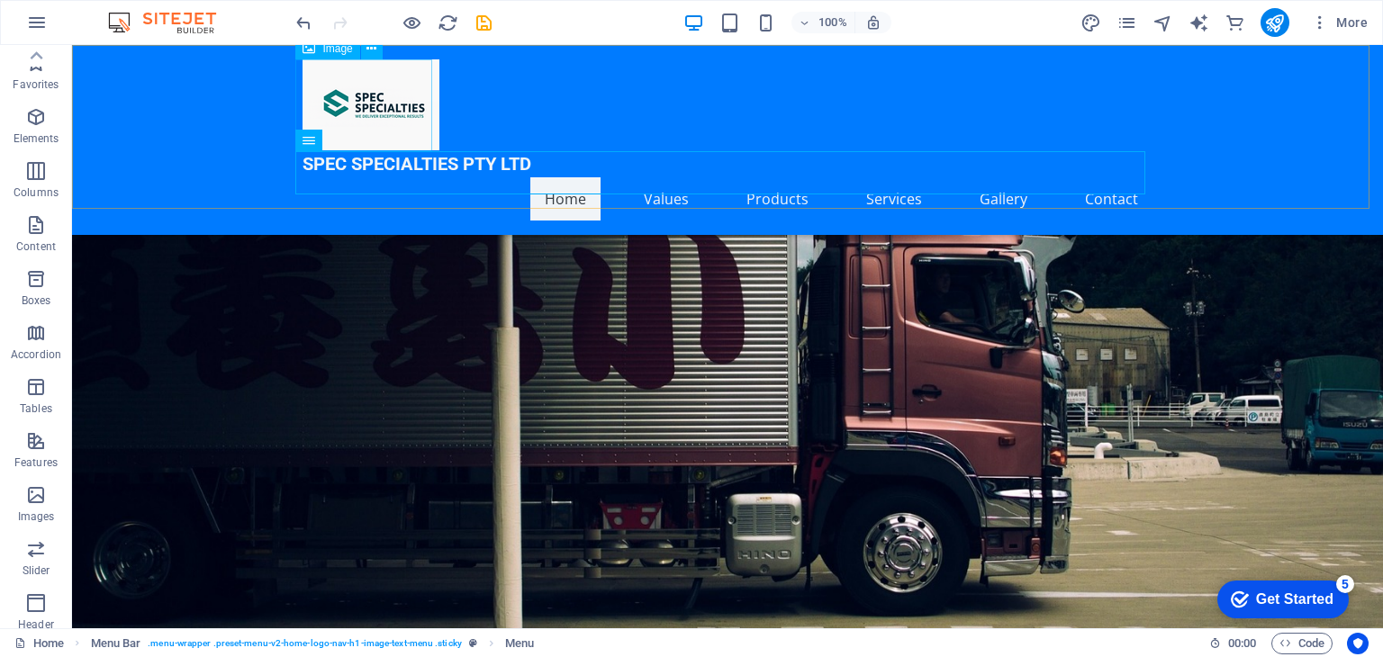
scroll to position [281, 0]
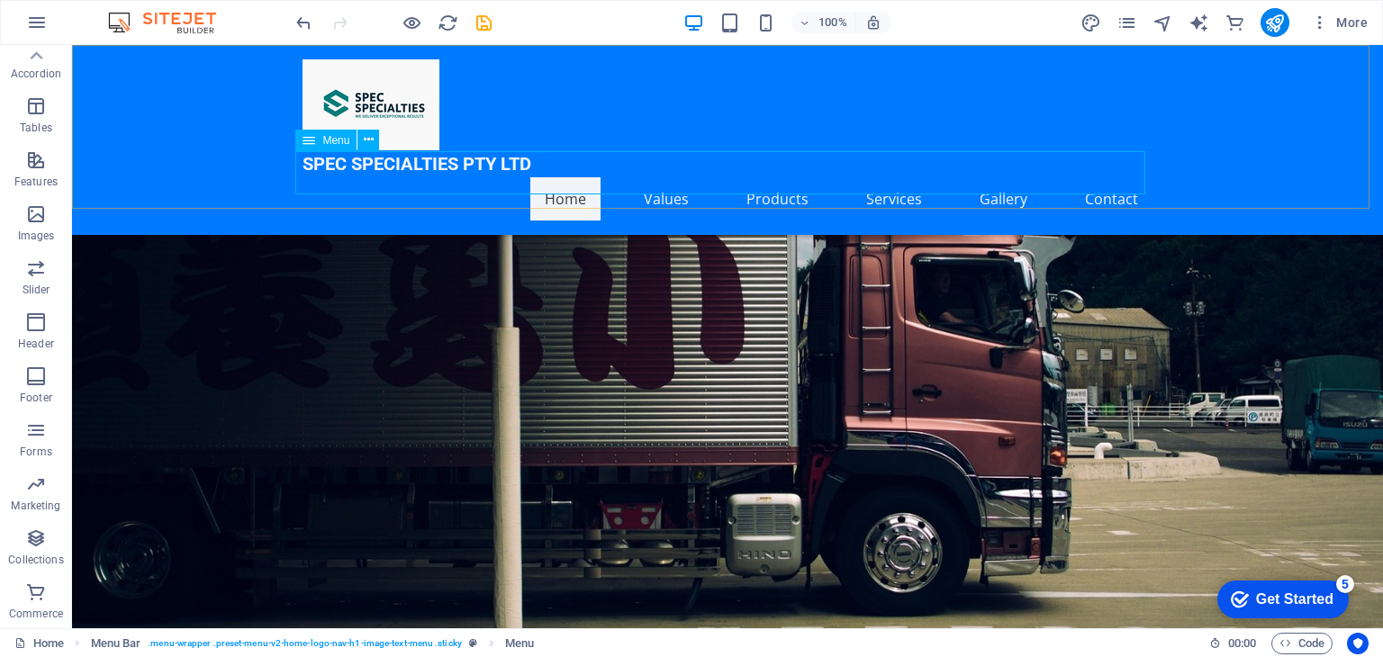
click at [772, 177] on nav "Home Values Products Services Gallery Contact" at bounding box center [728, 198] width 850 height 43
click at [673, 177] on nav "Home Values Products Services Gallery Contact" at bounding box center [728, 198] width 850 height 43
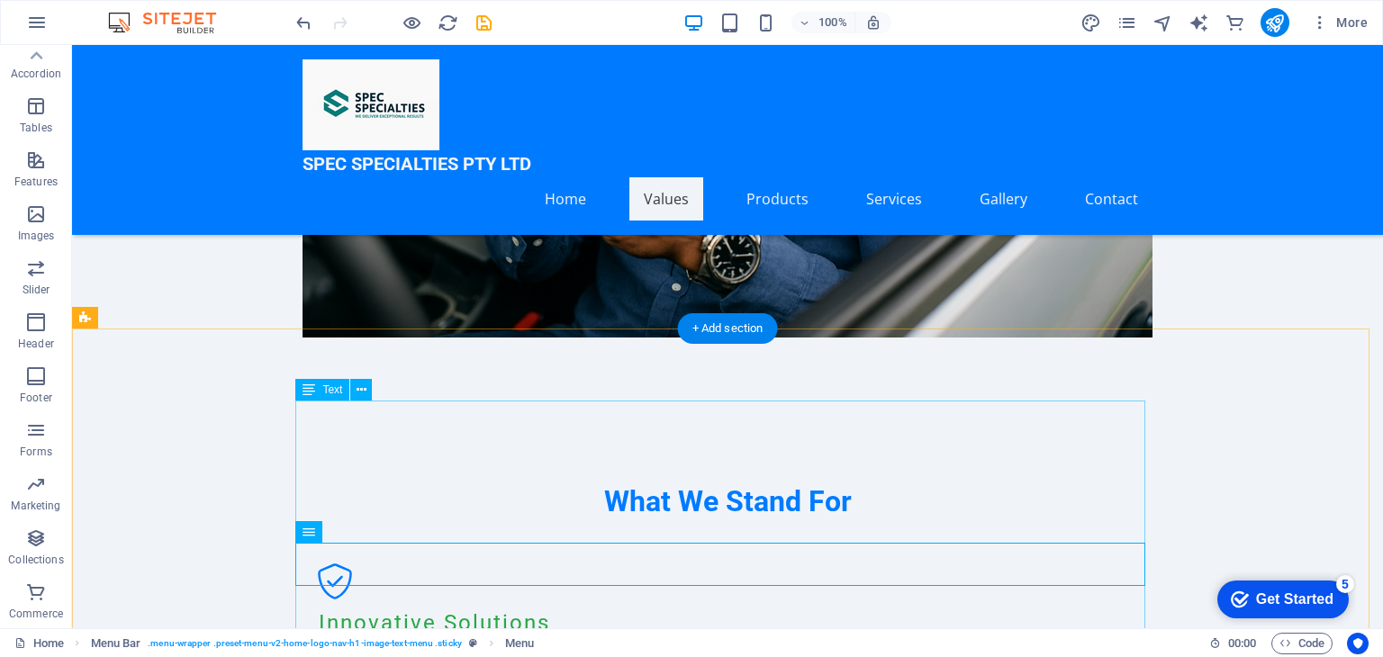
scroll to position [1801, 0]
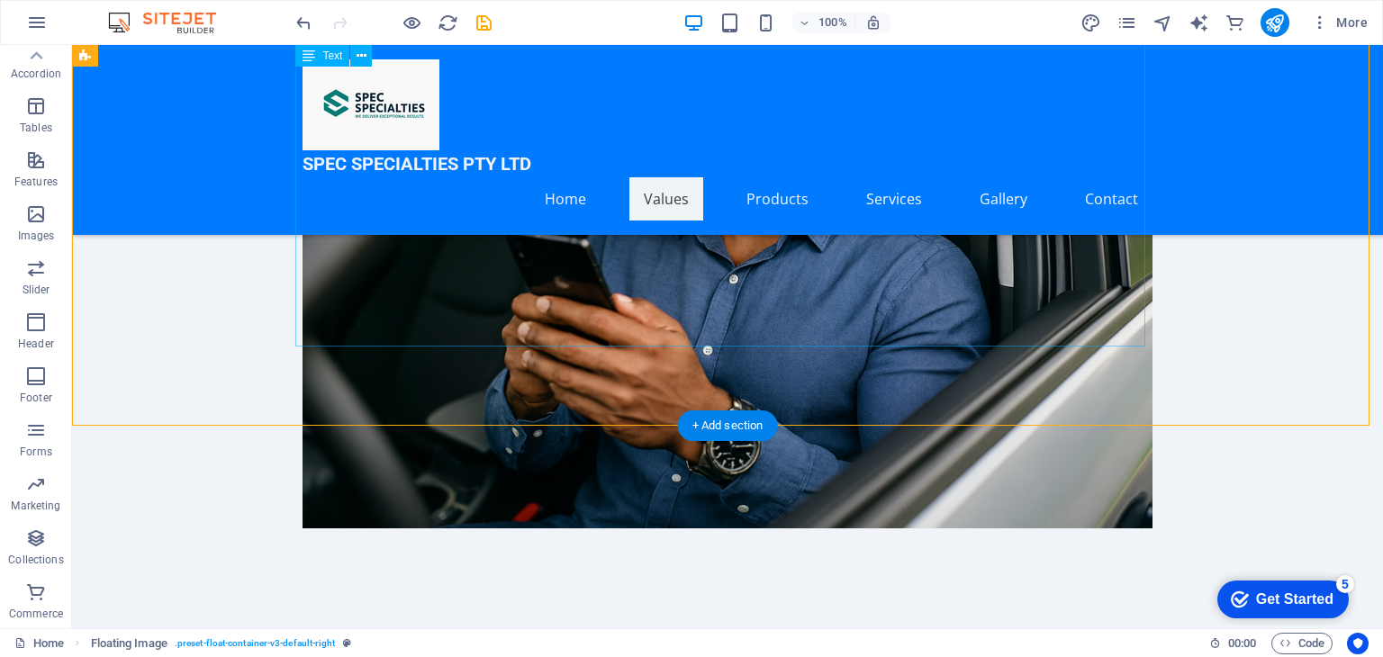
scroll to position [1560, 0]
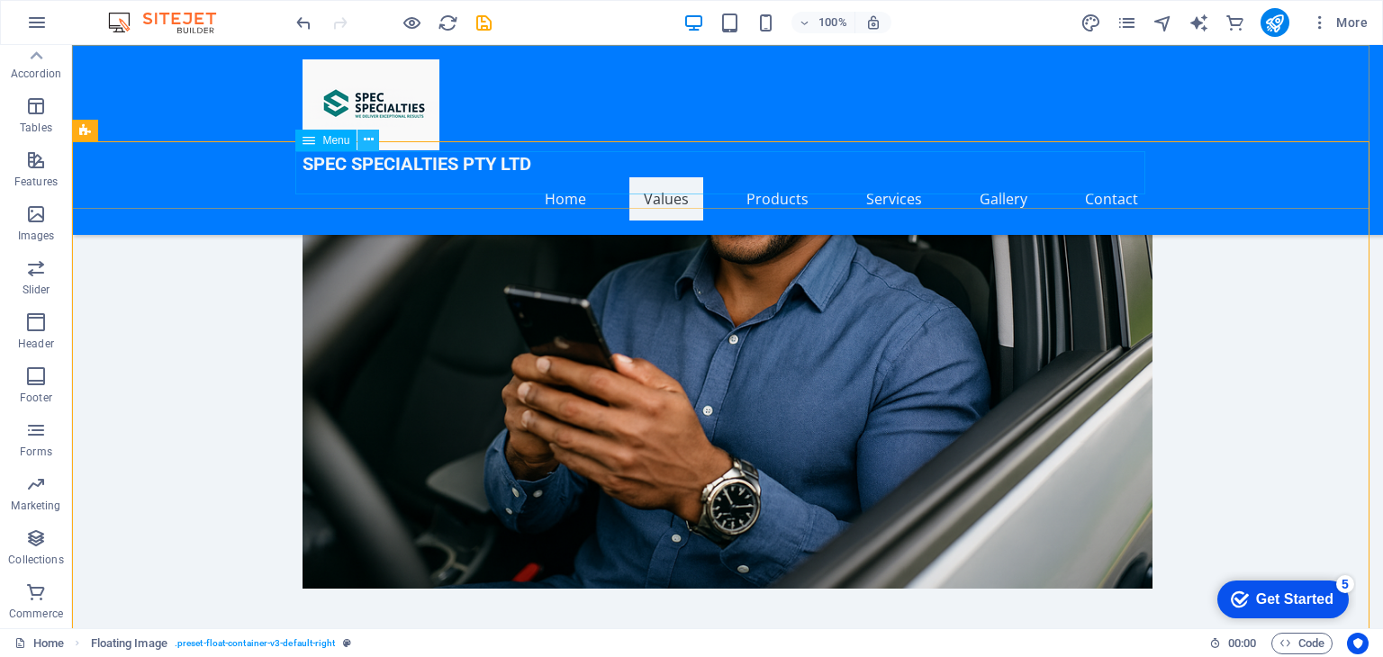
click at [371, 136] on icon at bounding box center [369, 140] width 10 height 19
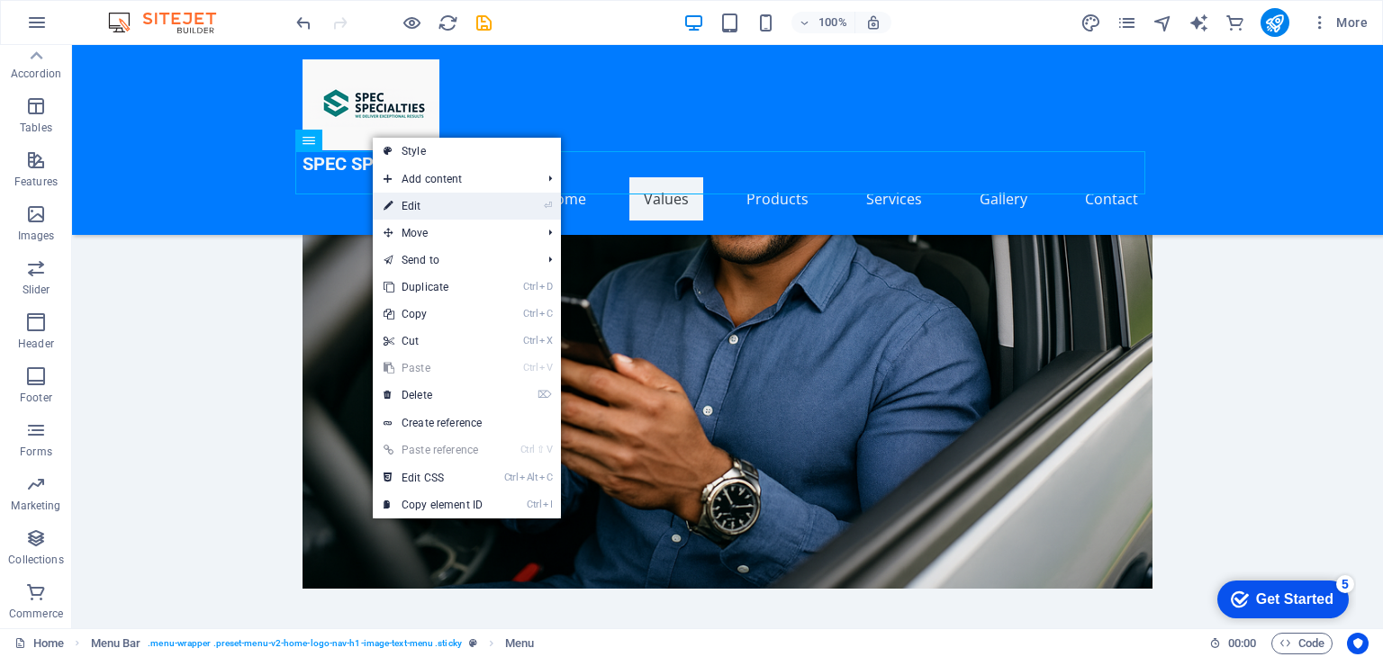
click at [400, 205] on link "⏎ Edit" at bounding box center [433, 206] width 121 height 27
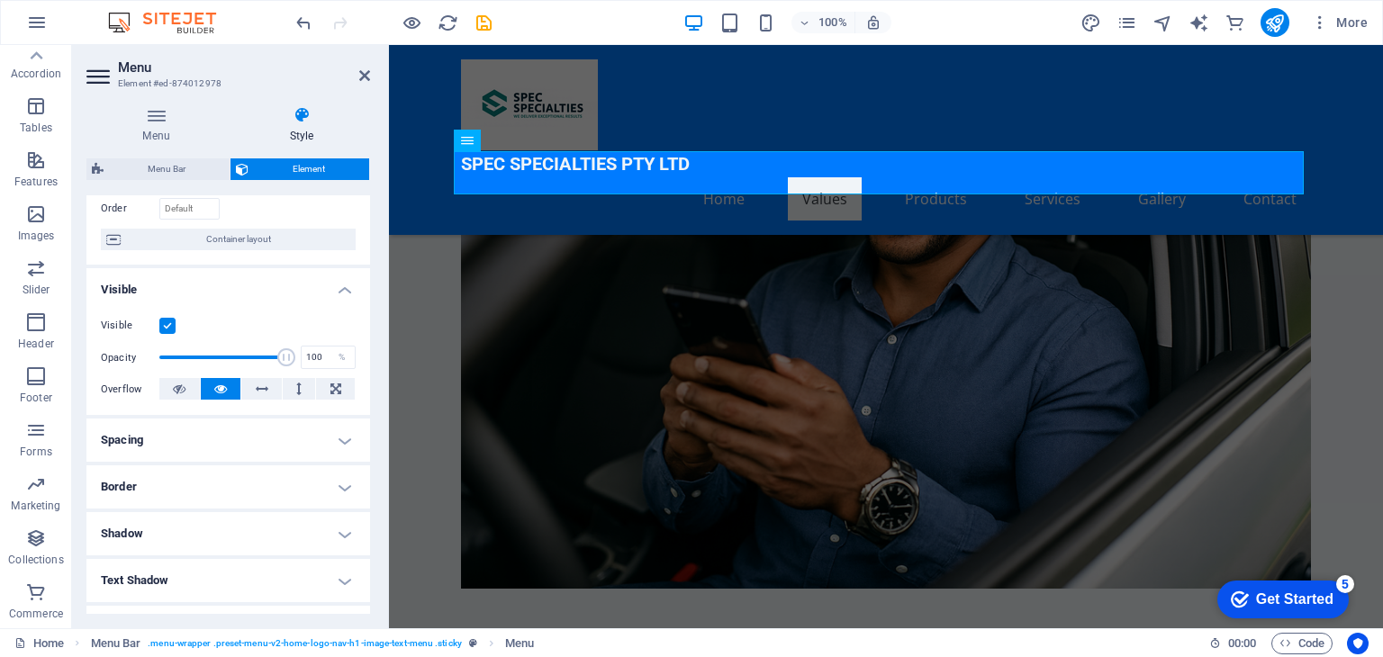
scroll to position [239, 0]
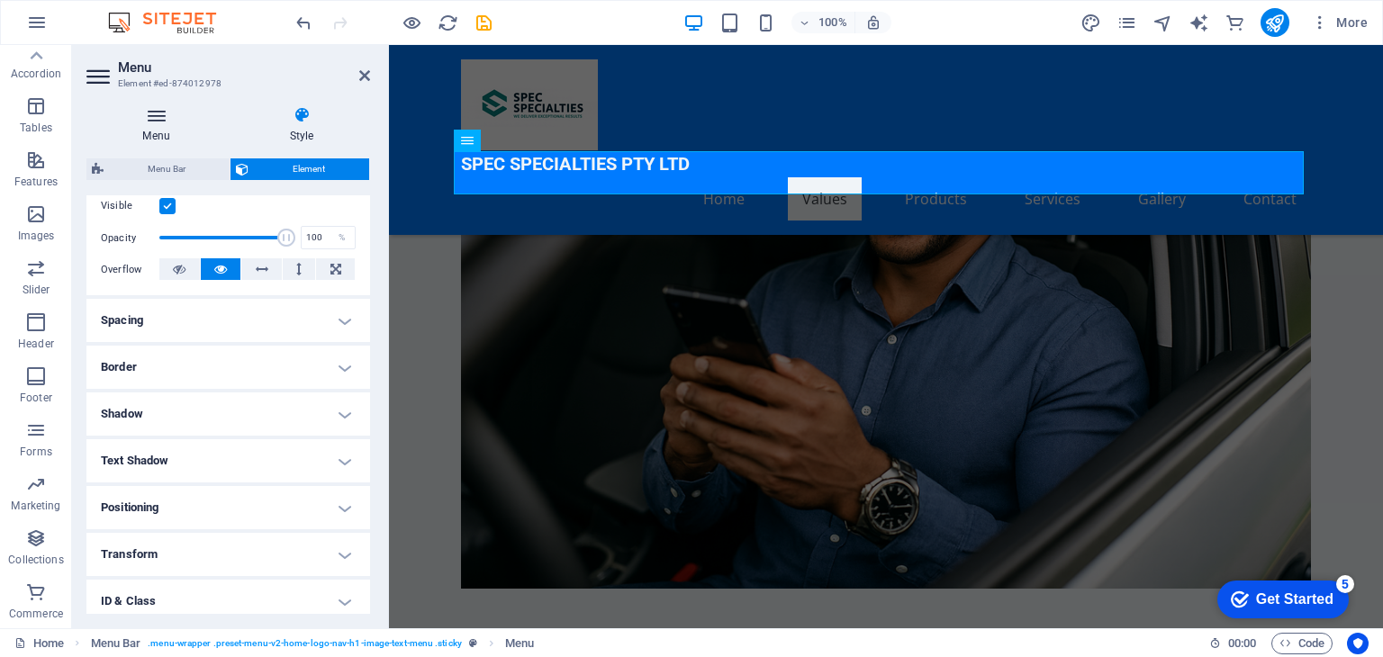
click at [159, 130] on h4 "Menu" at bounding box center [159, 125] width 147 height 38
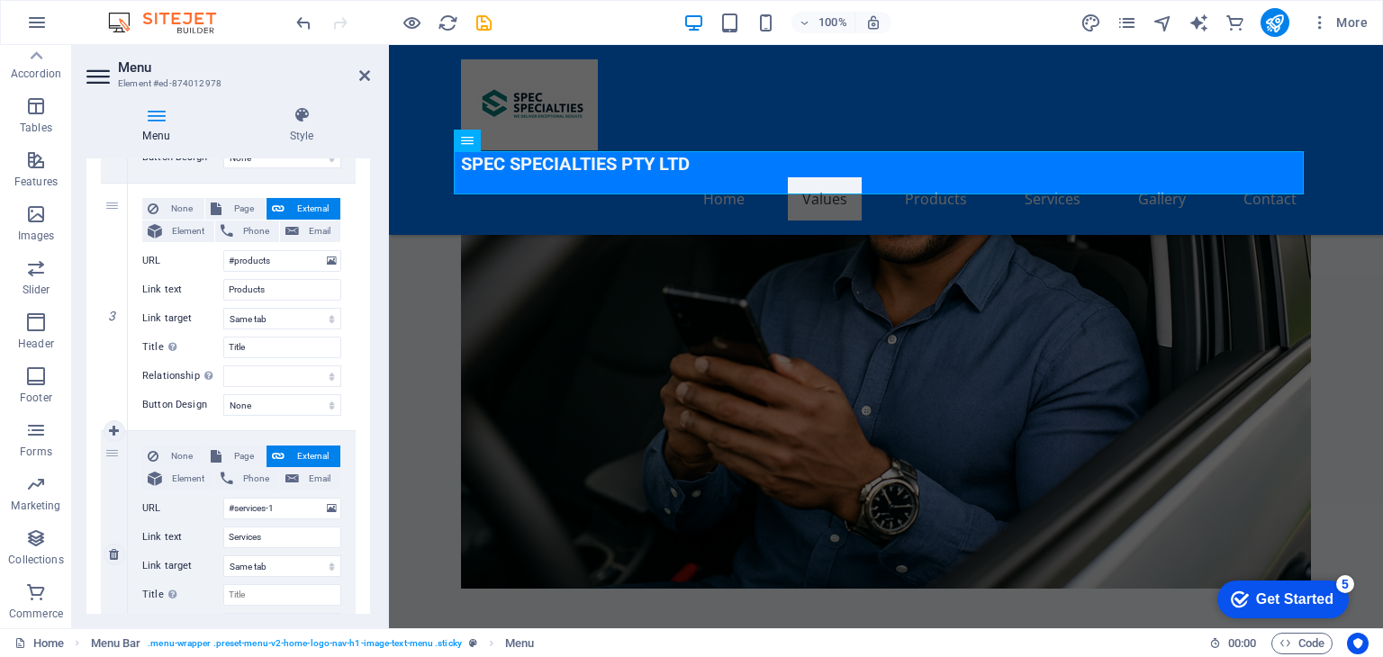
scroll to position [600, 0]
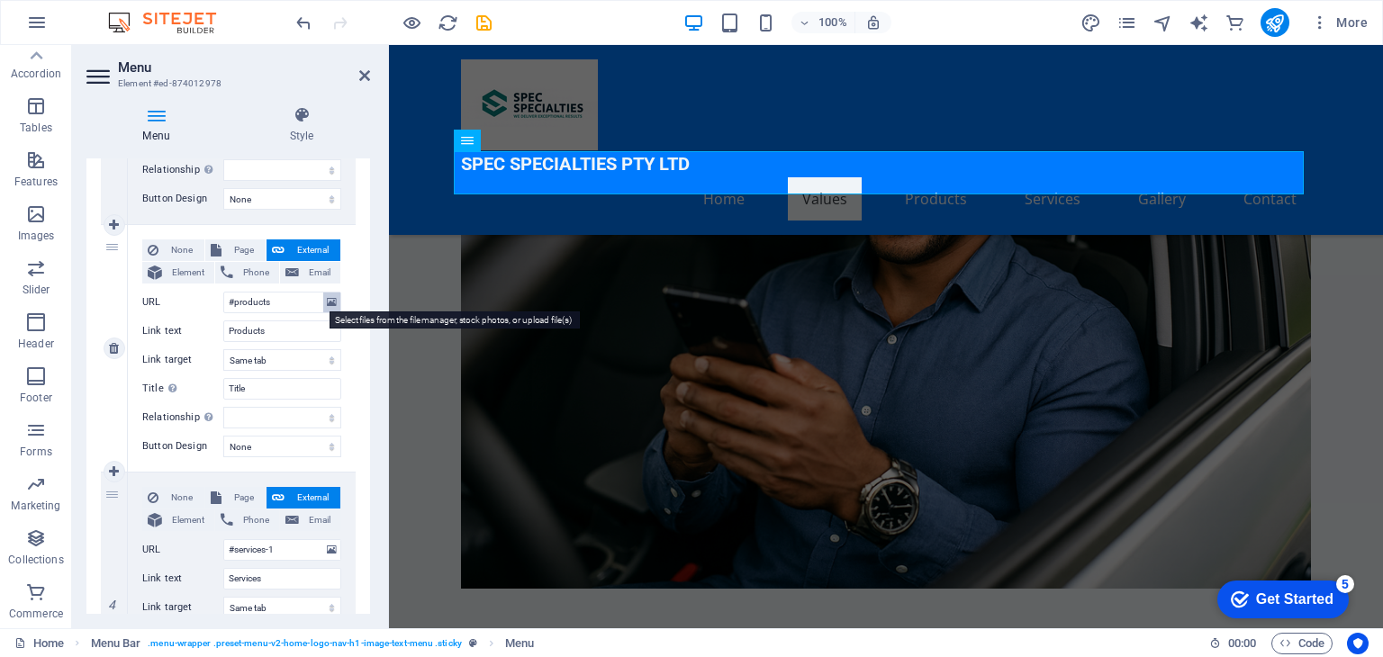
click at [332, 302] on icon at bounding box center [332, 303] width 10 height 20
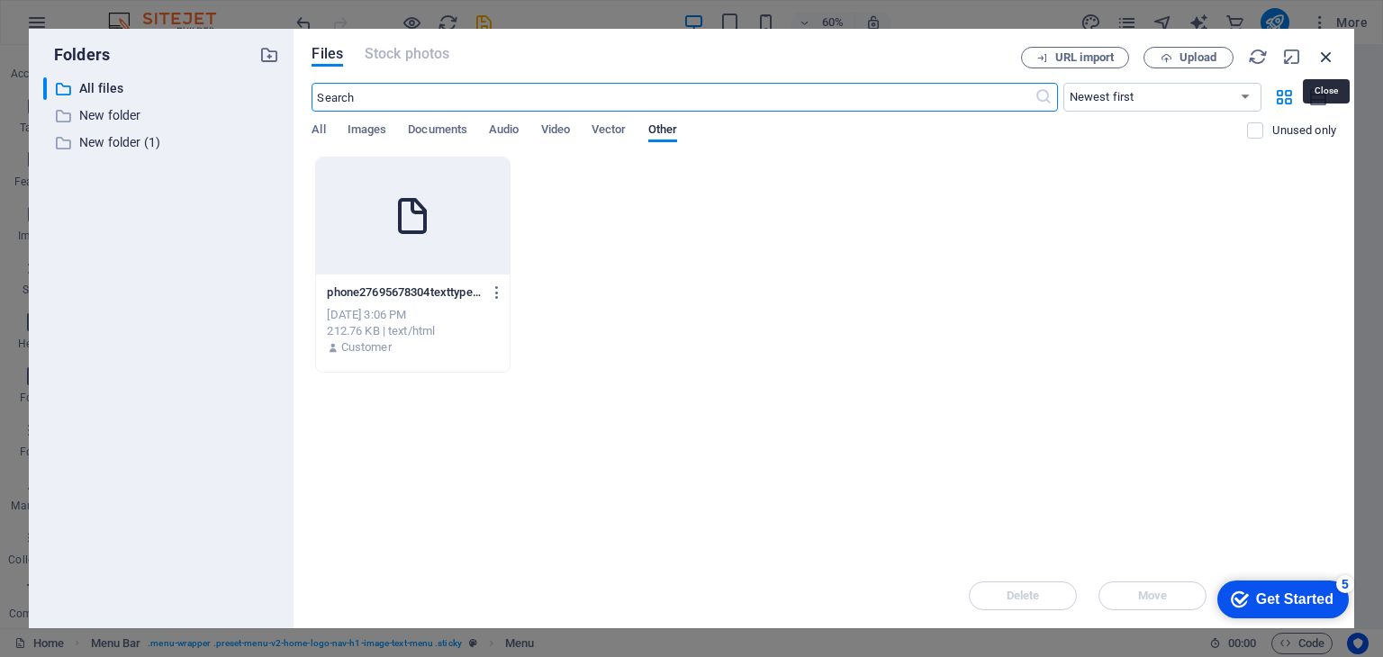
click at [1322, 54] on icon "button" at bounding box center [1326, 57] width 20 height 20
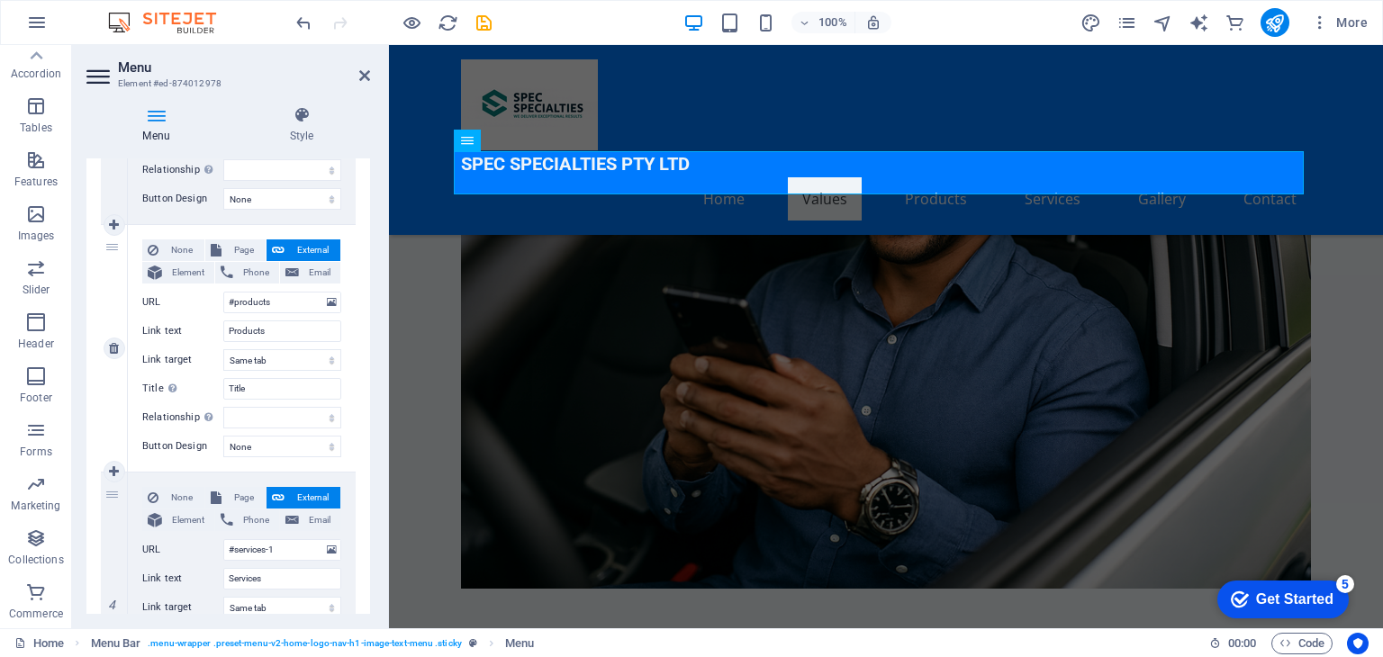
click at [111, 241] on div "3" at bounding box center [114, 348] width 27 height 247
click at [926, 177] on nav "Home Values Products Services Gallery Contact" at bounding box center [886, 198] width 850 height 43
click at [158, 120] on icon at bounding box center [156, 115] width 140 height 18
click at [102, 77] on icon at bounding box center [99, 76] width 27 height 29
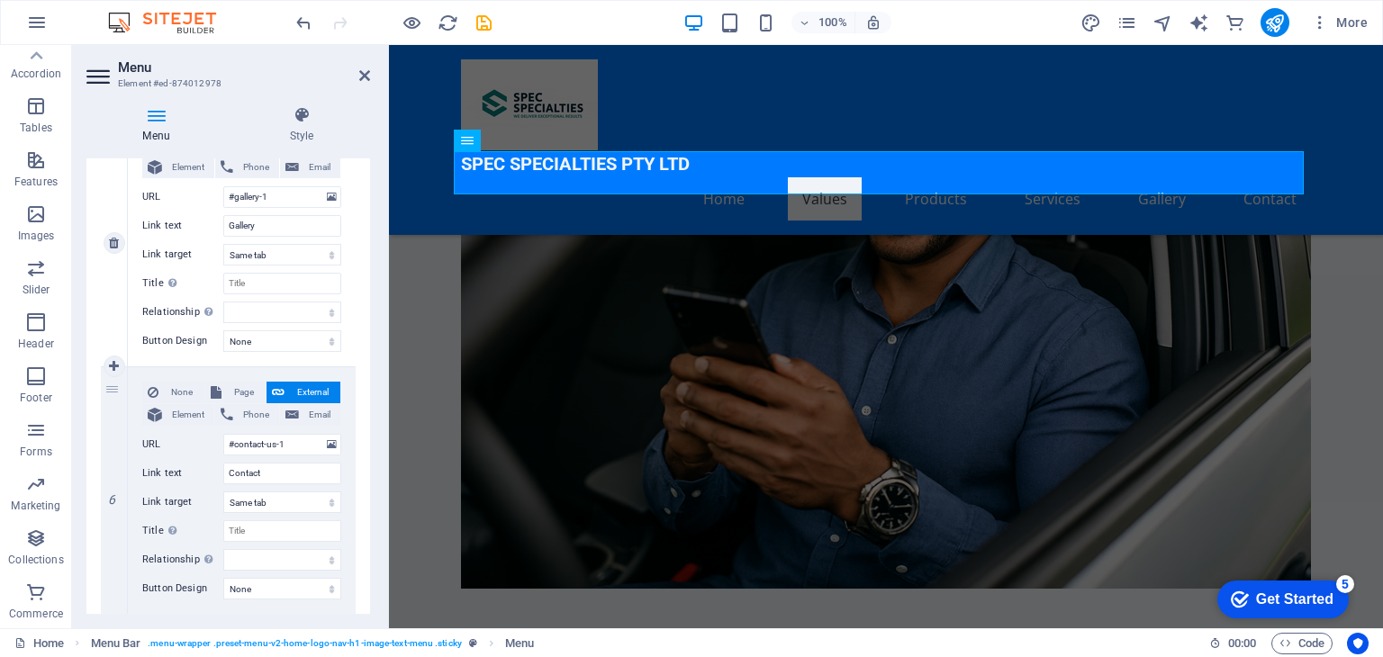
scroll to position [1250, 0]
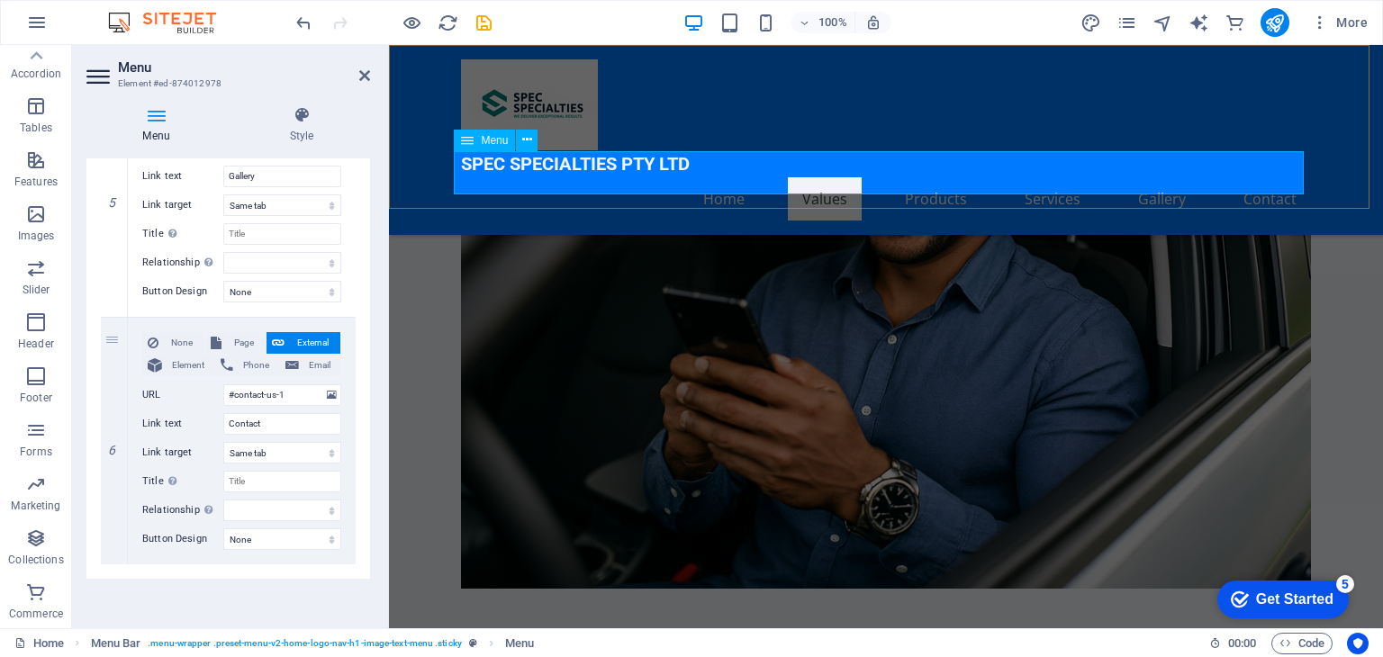
click at [476, 145] on div "Menu" at bounding box center [484, 141] width 61 height 22
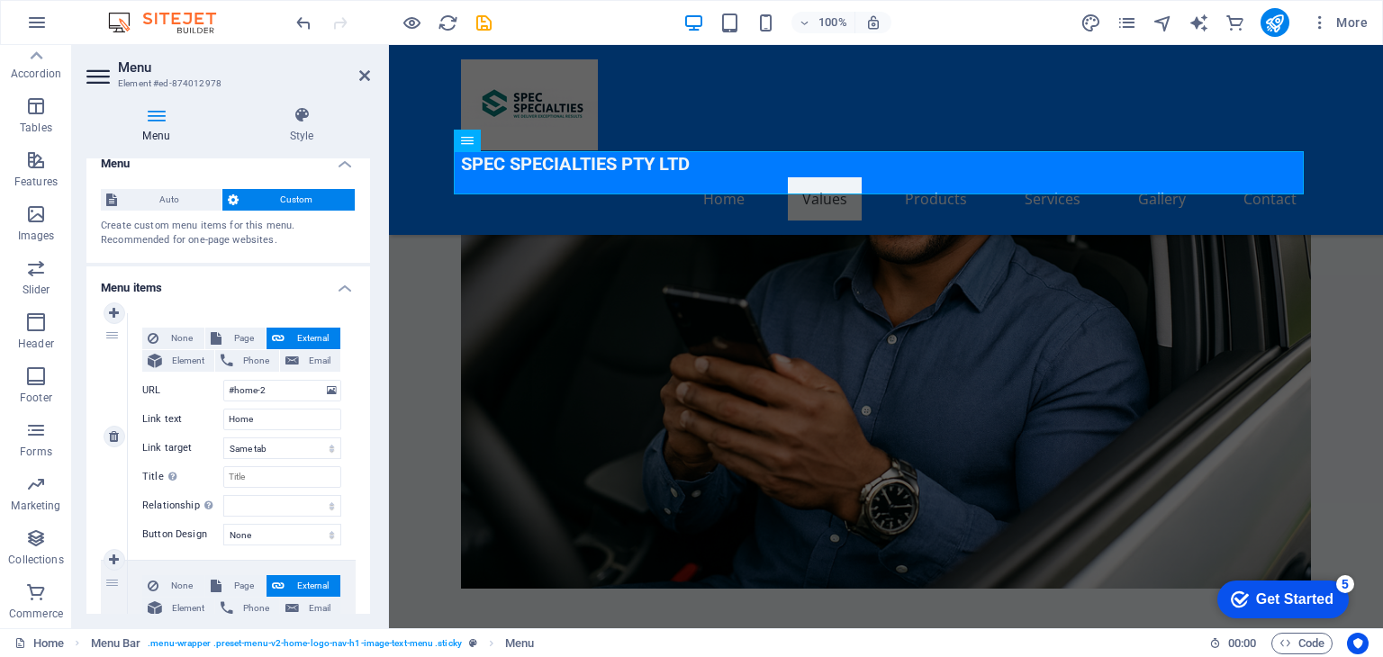
scroll to position [0, 0]
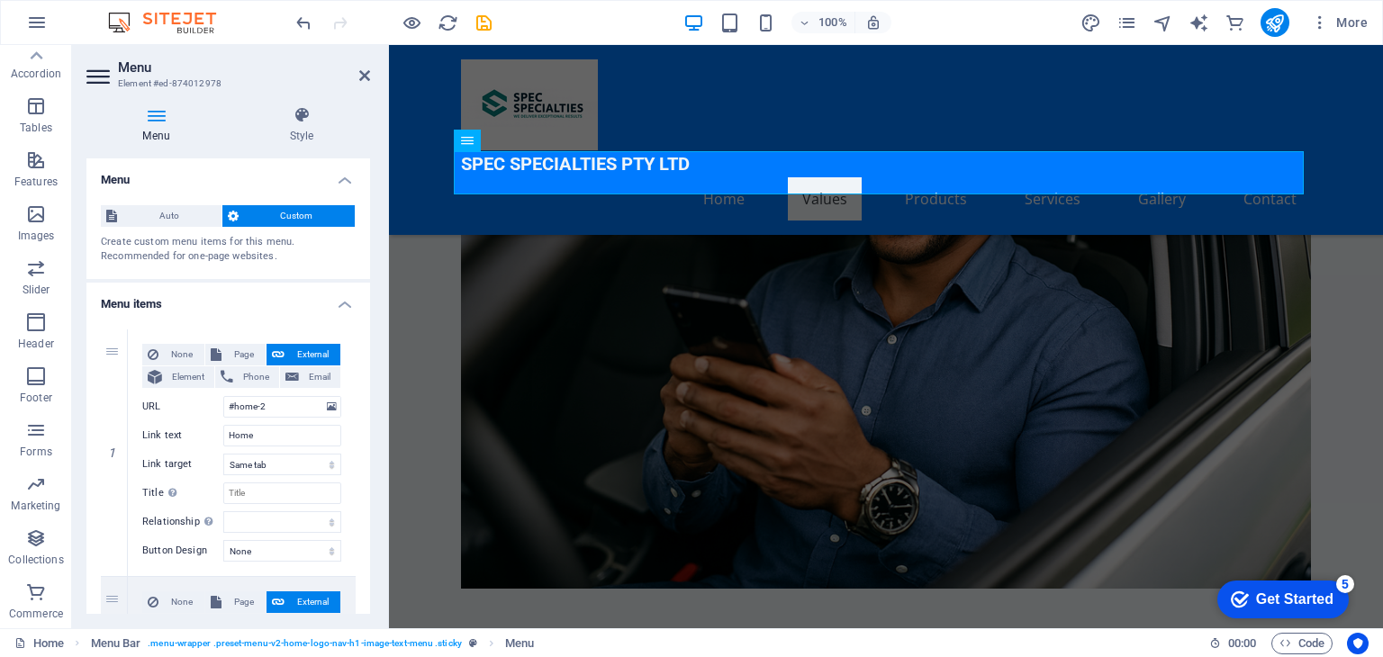
click at [292, 221] on span "Custom" at bounding box center [297, 216] width 106 height 22
click at [341, 303] on h4 "Menu items" at bounding box center [228, 299] width 284 height 32
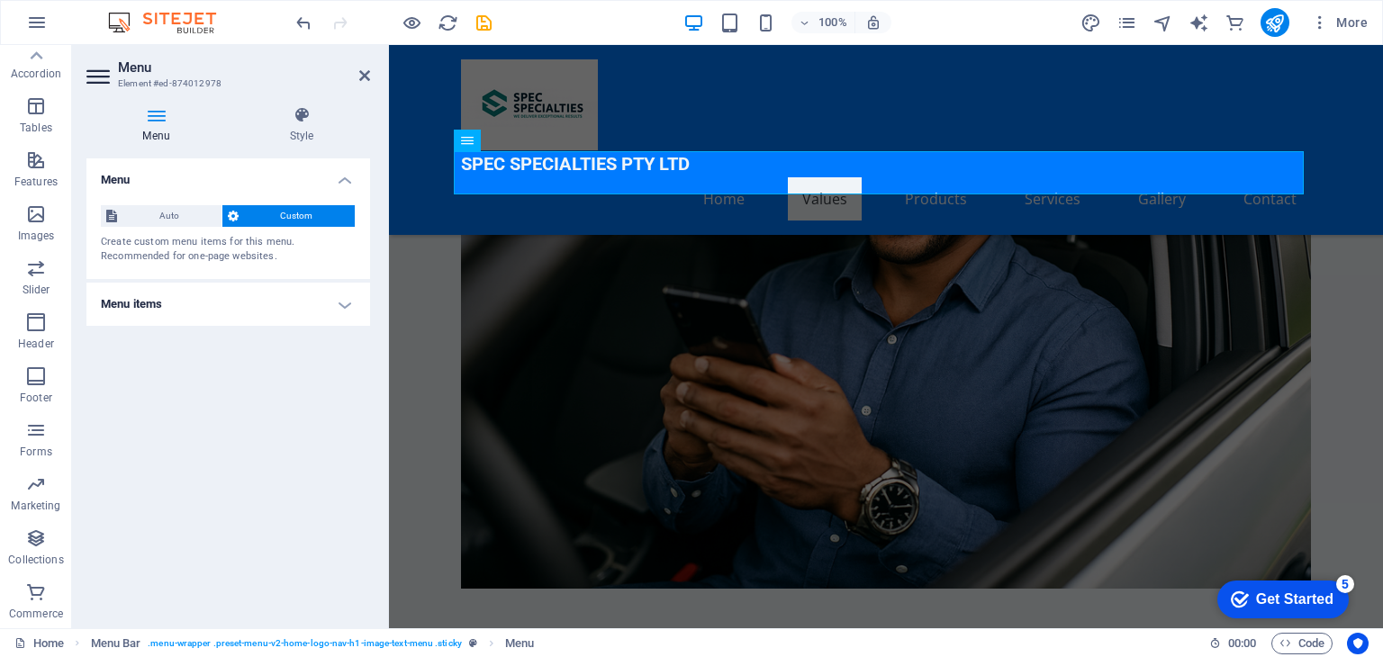
click at [342, 299] on h4 "Menu items" at bounding box center [228, 304] width 284 height 43
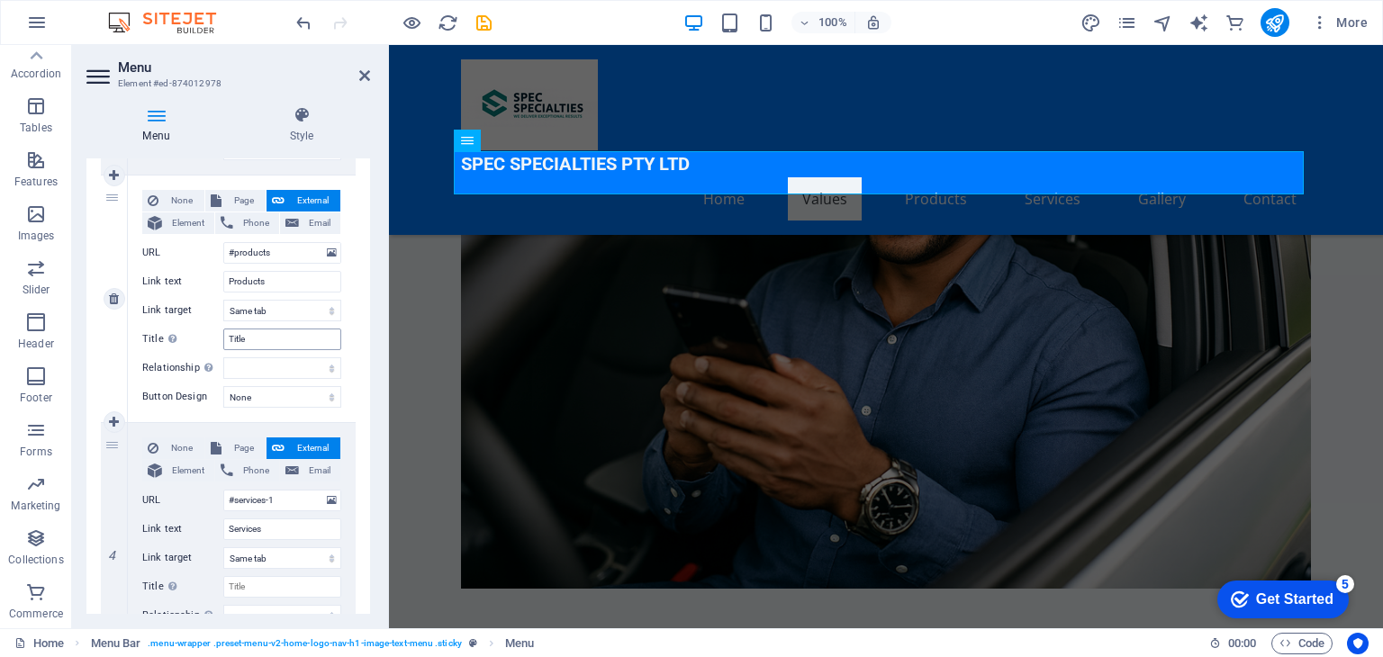
scroll to position [289, 0]
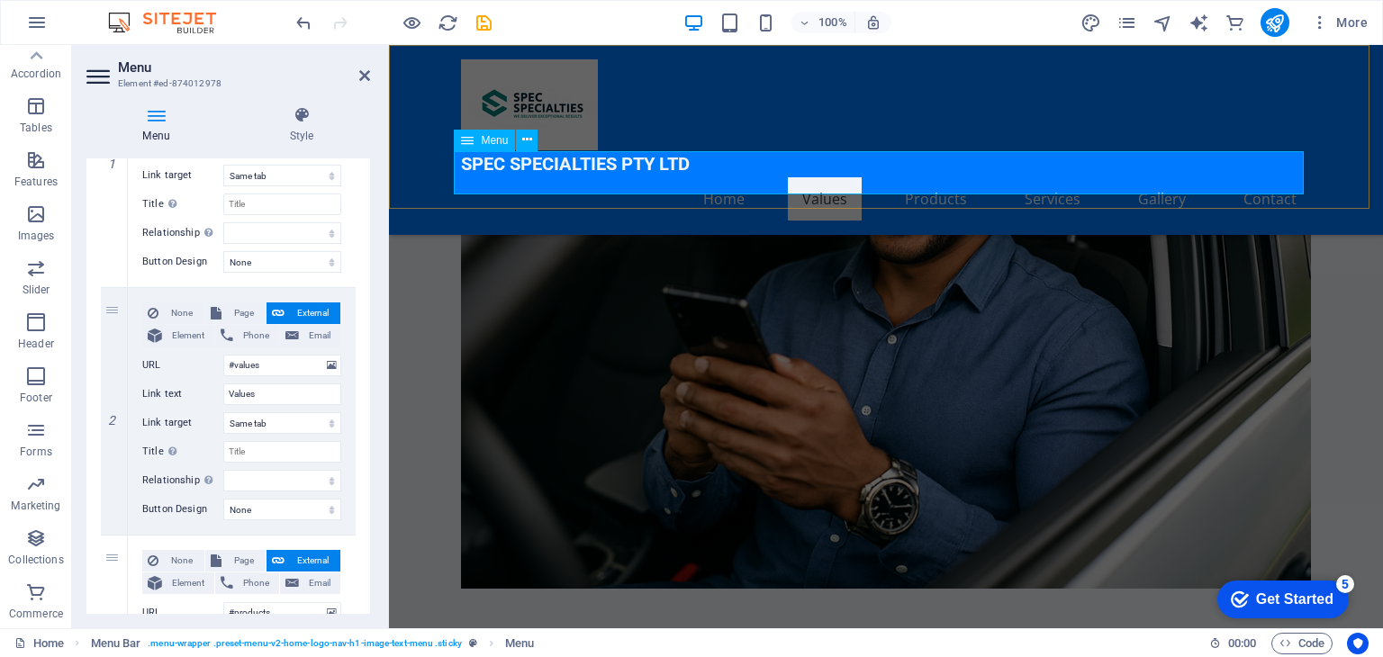
click at [1167, 179] on nav "Home Values Products Services Gallery Contact" at bounding box center [886, 198] width 850 height 43
click at [1163, 177] on nav "Home Values Products Services Gallery Contact" at bounding box center [886, 198] width 850 height 43
click at [942, 177] on nav "Home Values Products Services Gallery Contact" at bounding box center [886, 198] width 850 height 43
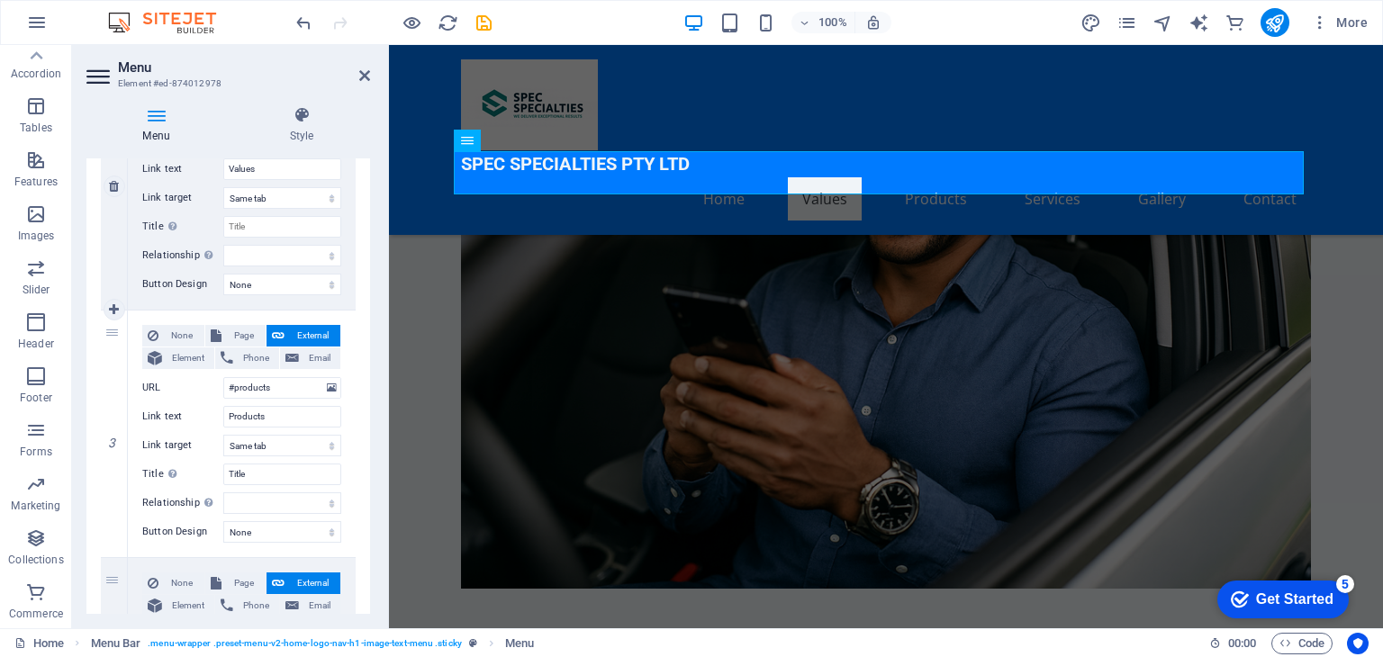
scroll to position [529, 0]
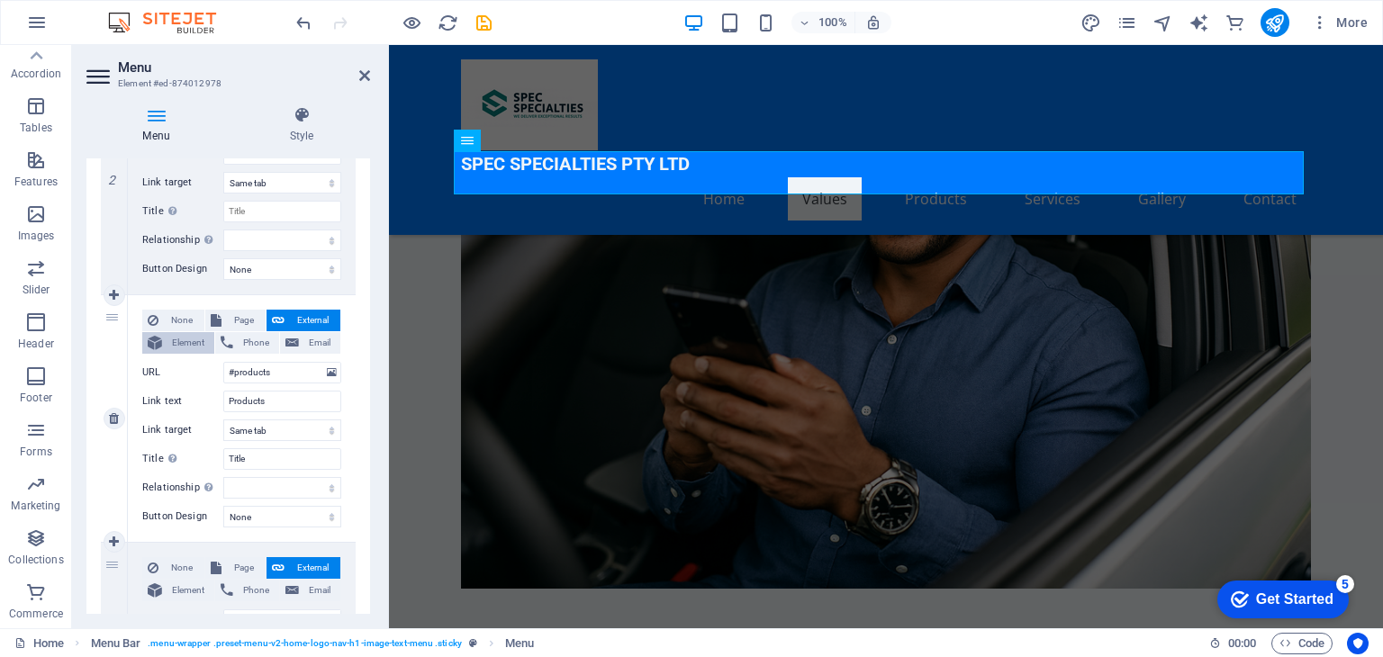
click at [185, 334] on span "Element" at bounding box center [187, 343] width 41 height 22
select select
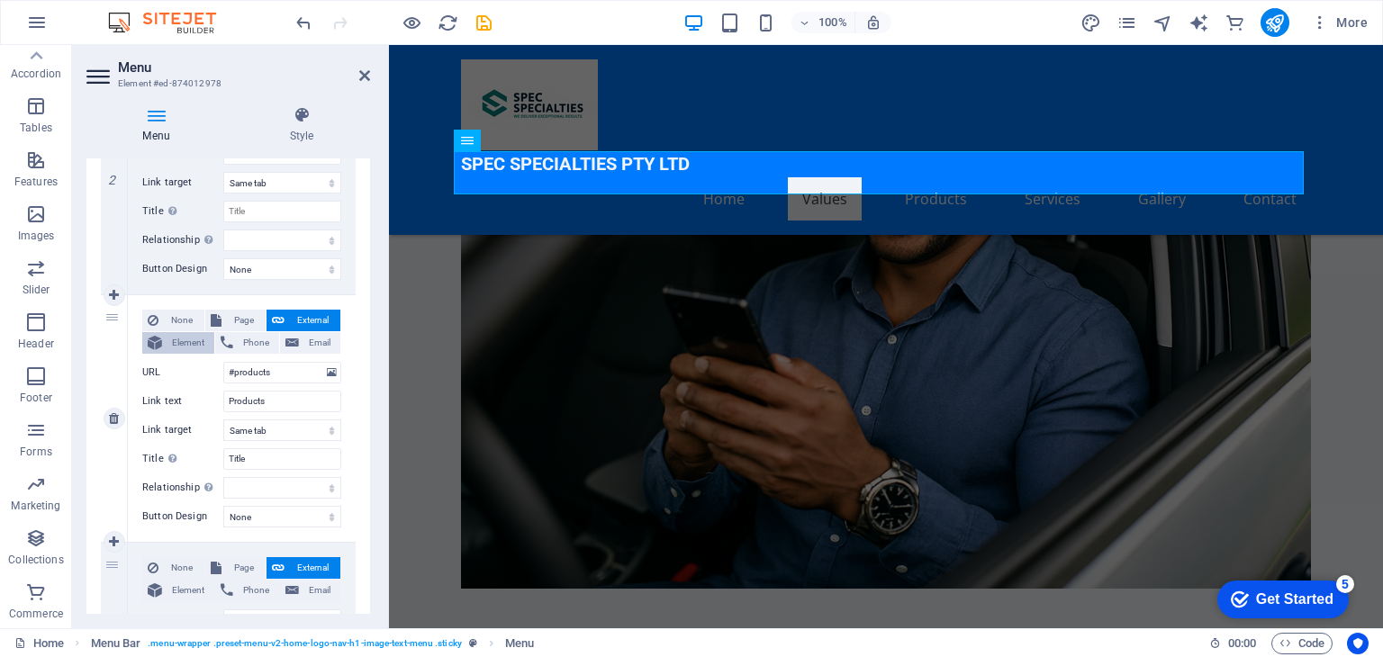
select select
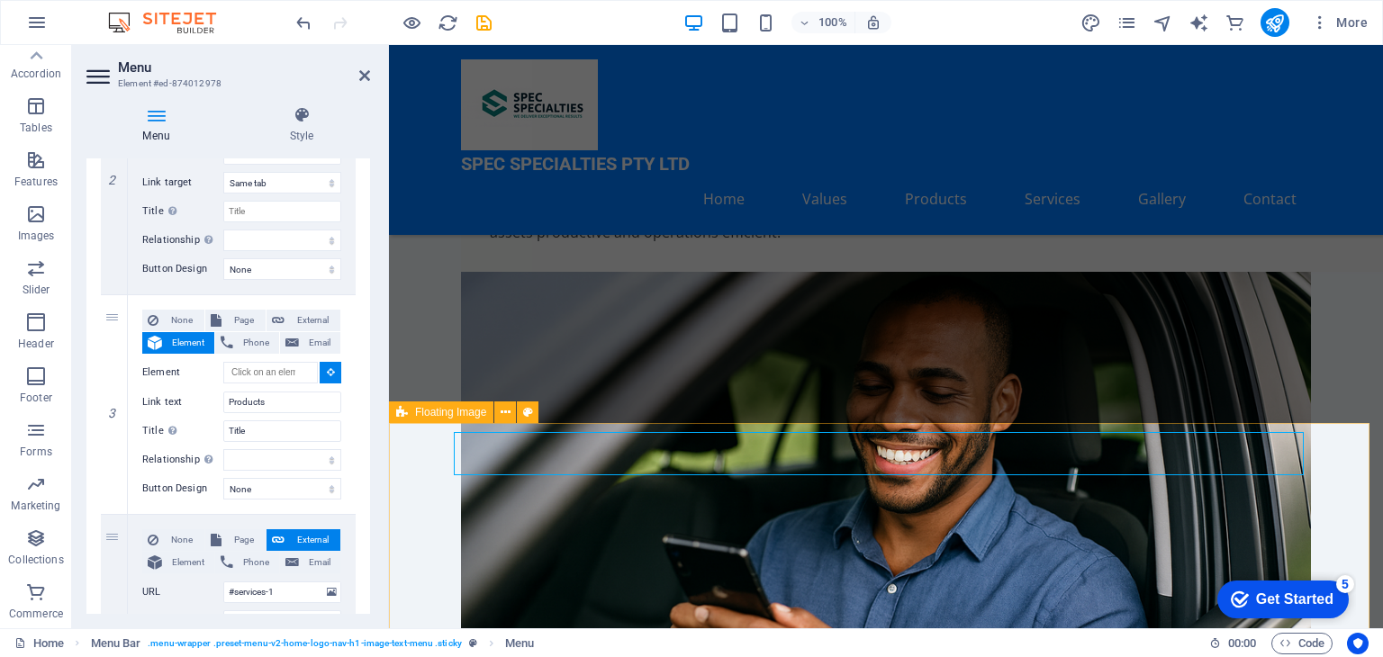
scroll to position [1397, 0]
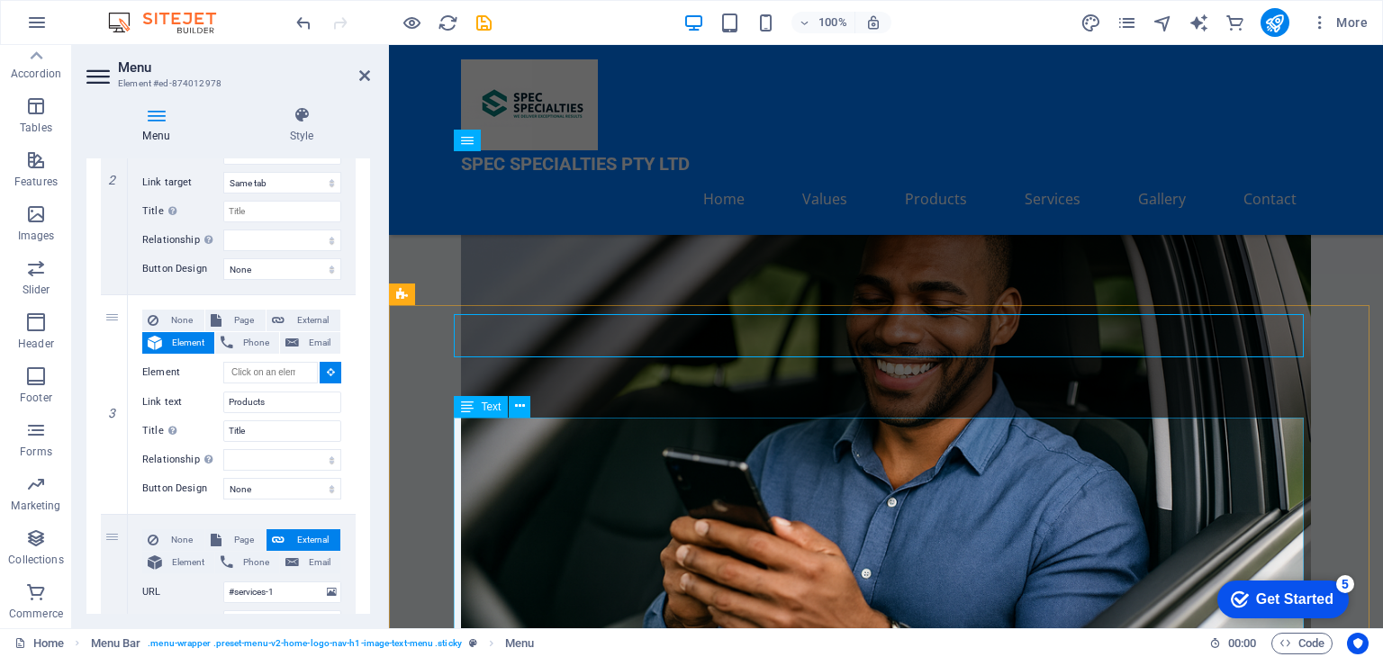
select select
type input "#ed-902642779"
select select
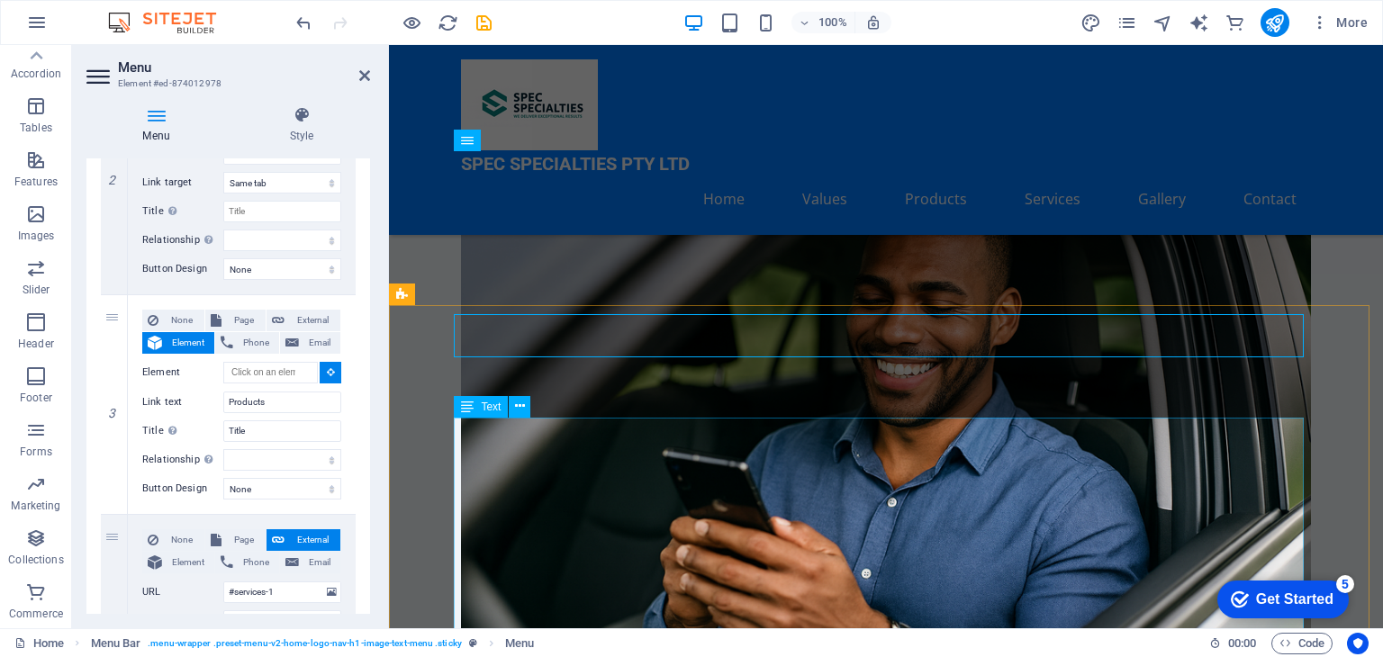
select select
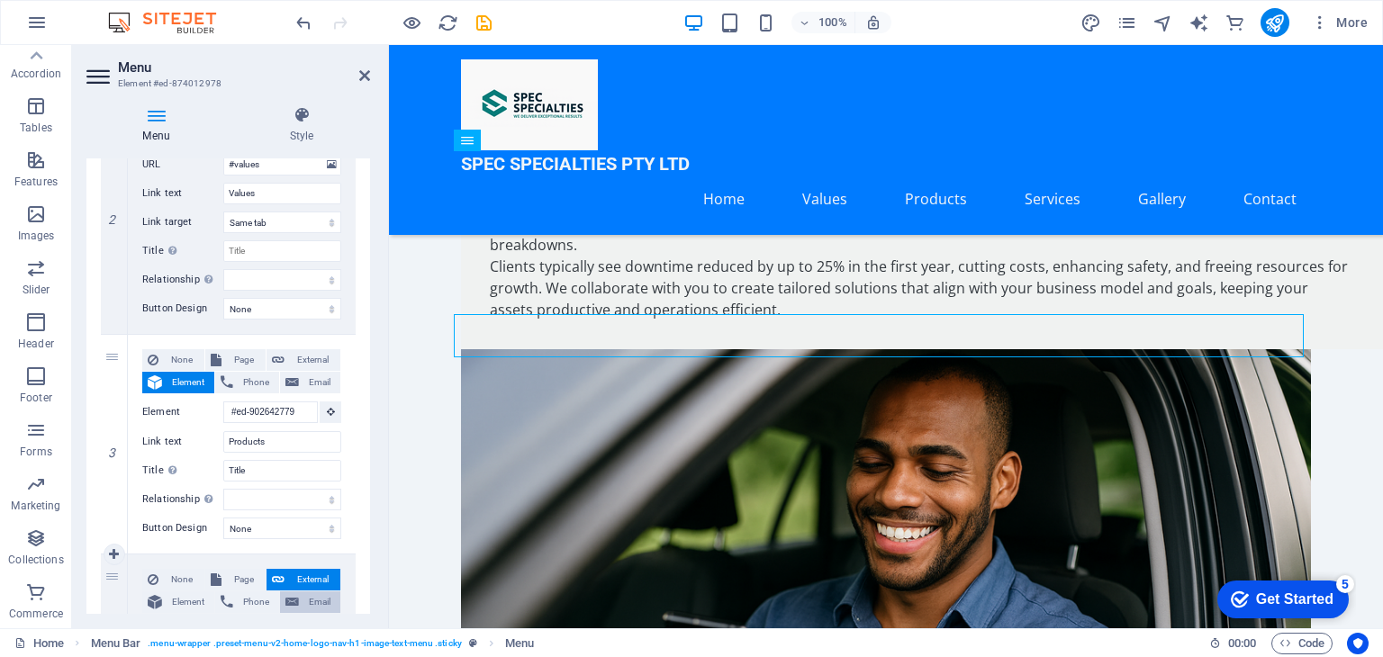
scroll to position [409, 0]
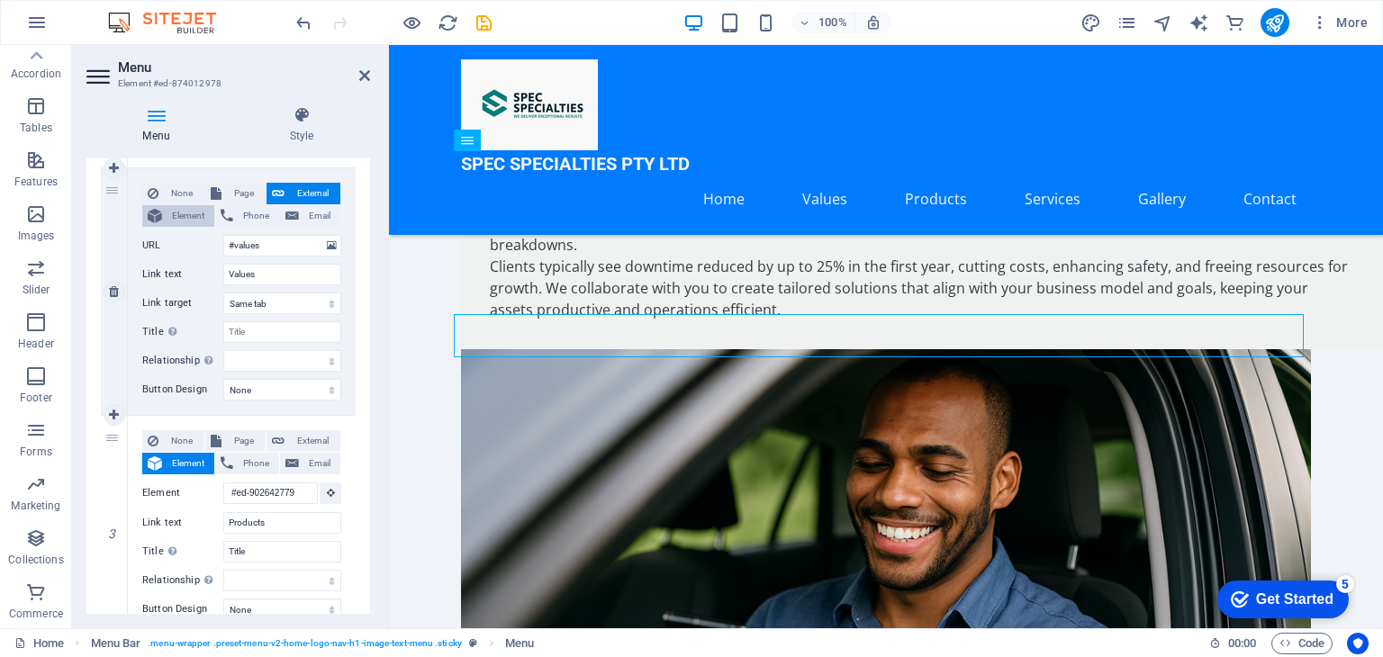
click at [188, 213] on span "Element" at bounding box center [187, 216] width 41 height 22
select select
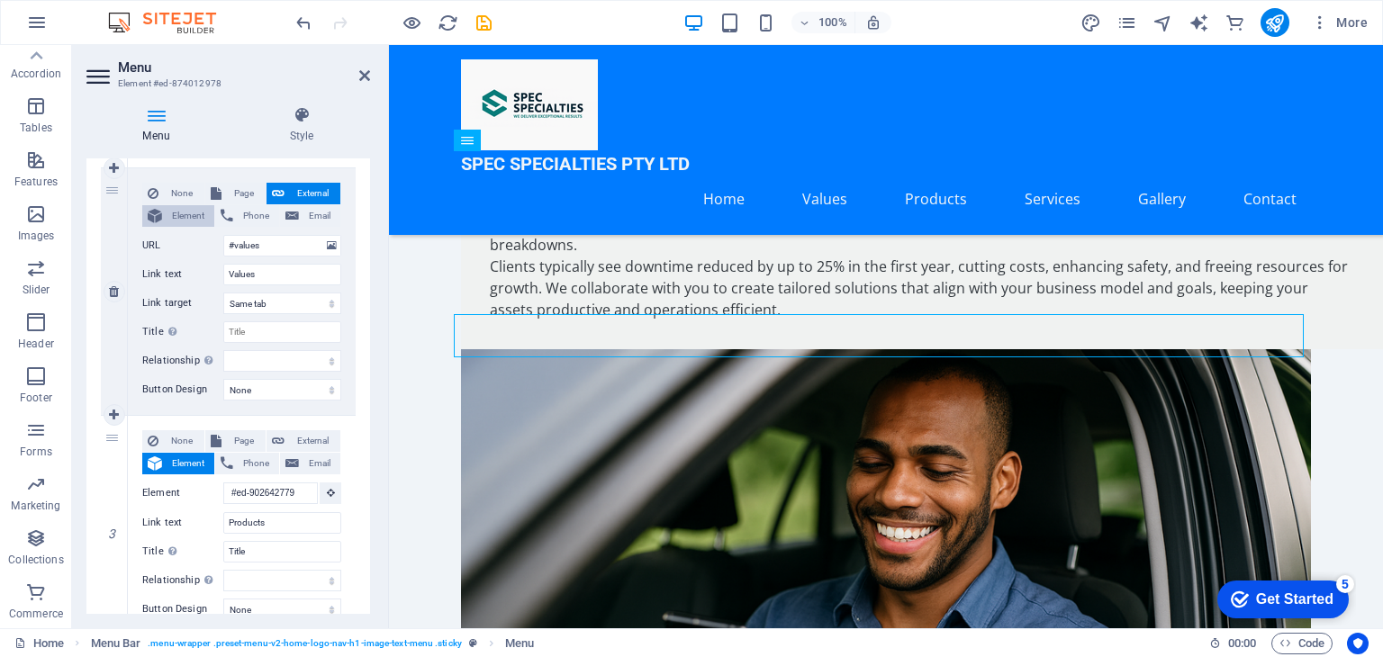
select select
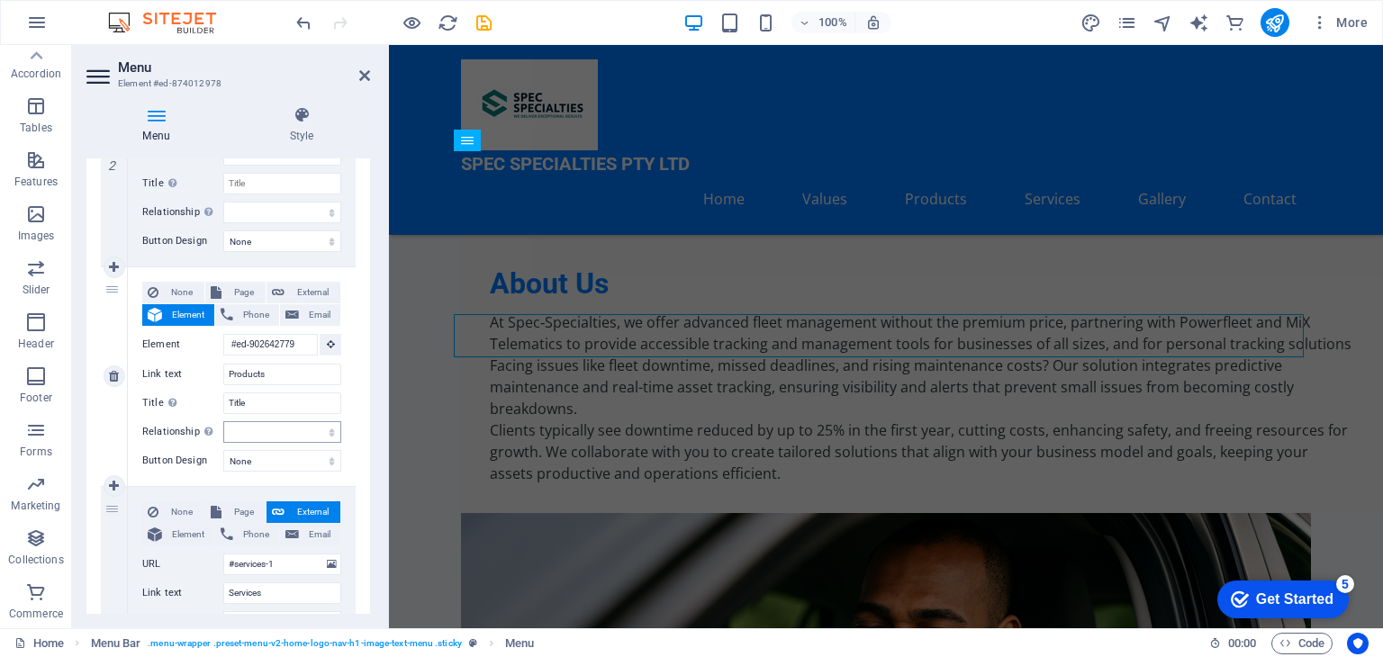
scroll to position [649, 0]
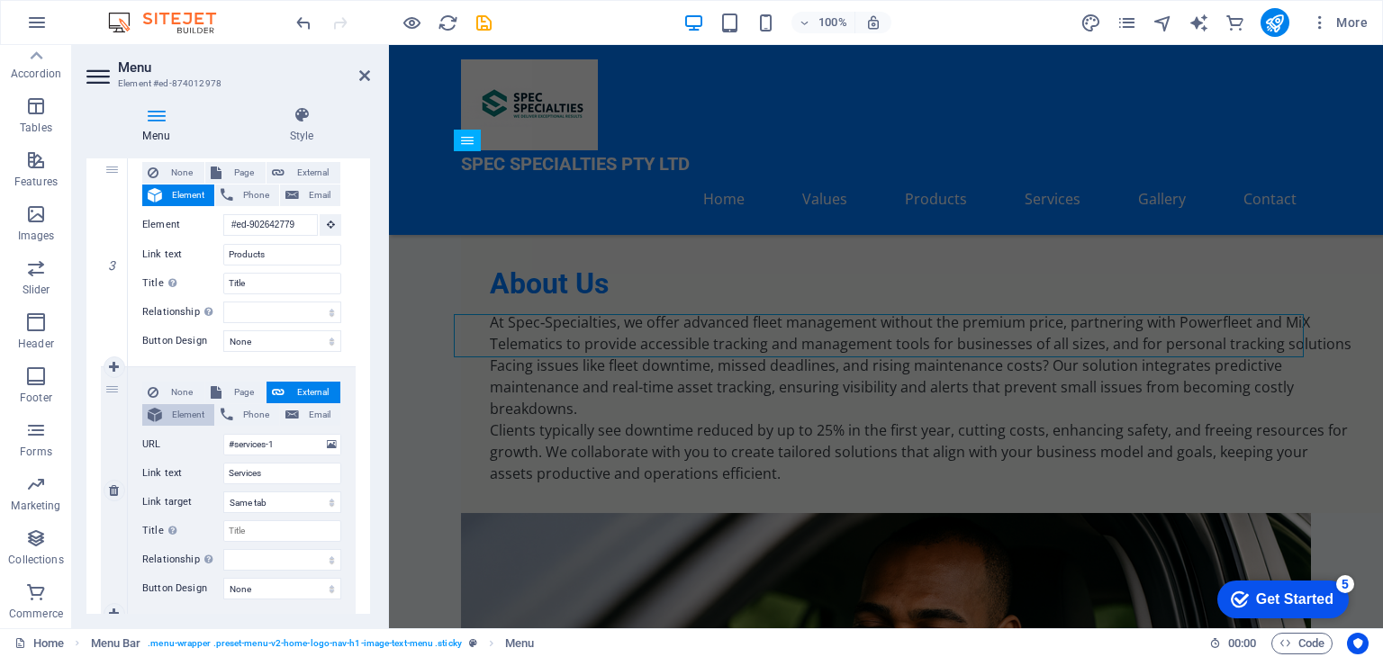
click at [191, 415] on span "Element" at bounding box center [187, 415] width 41 height 22
select select
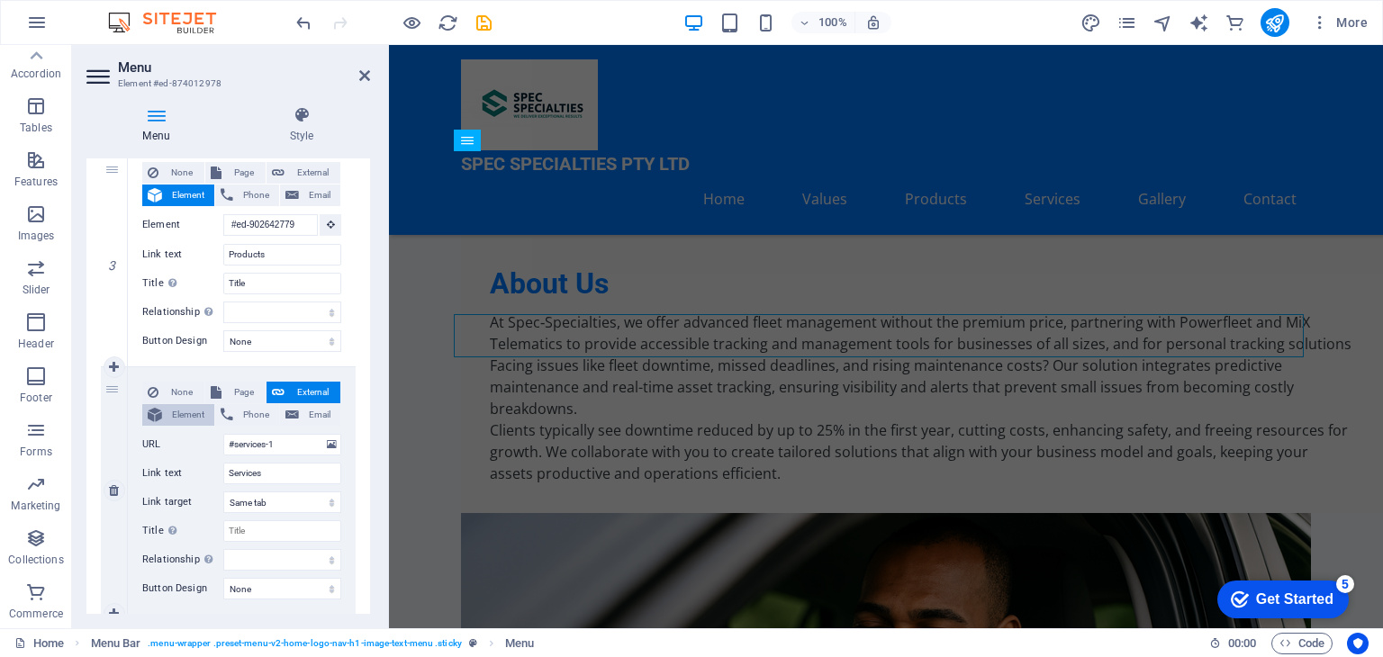
select select
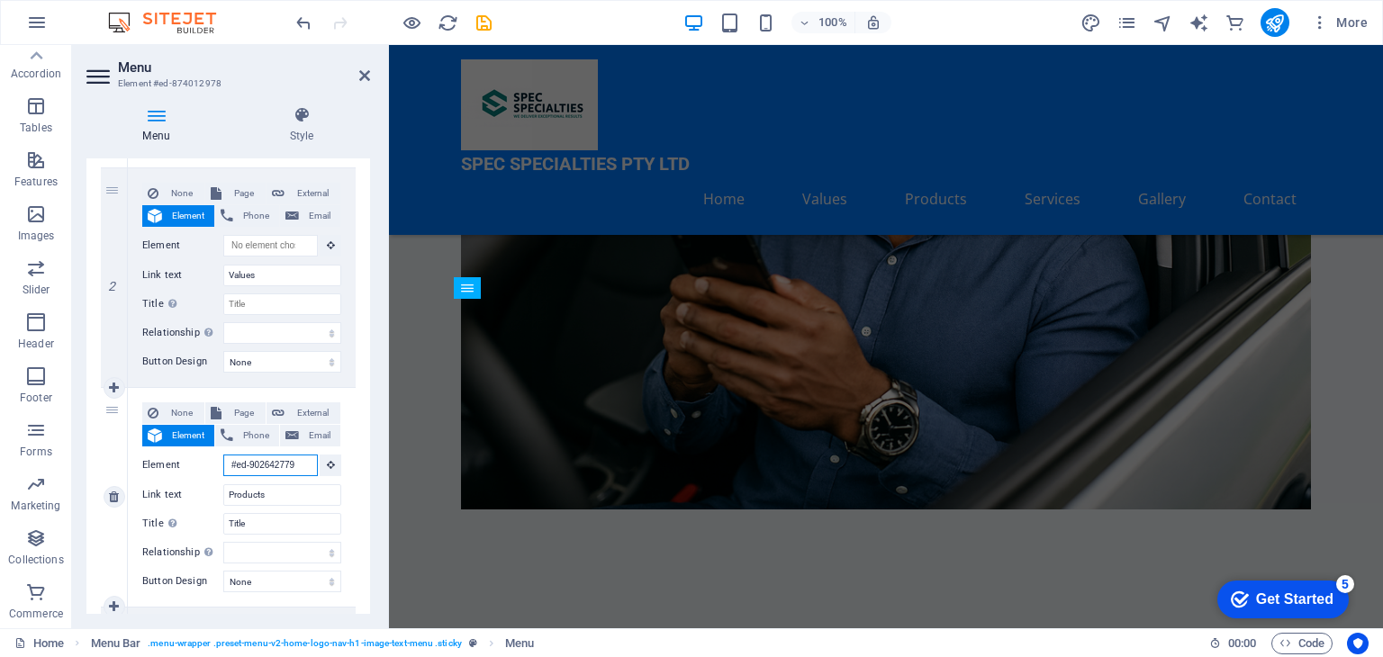
scroll to position [0, 0]
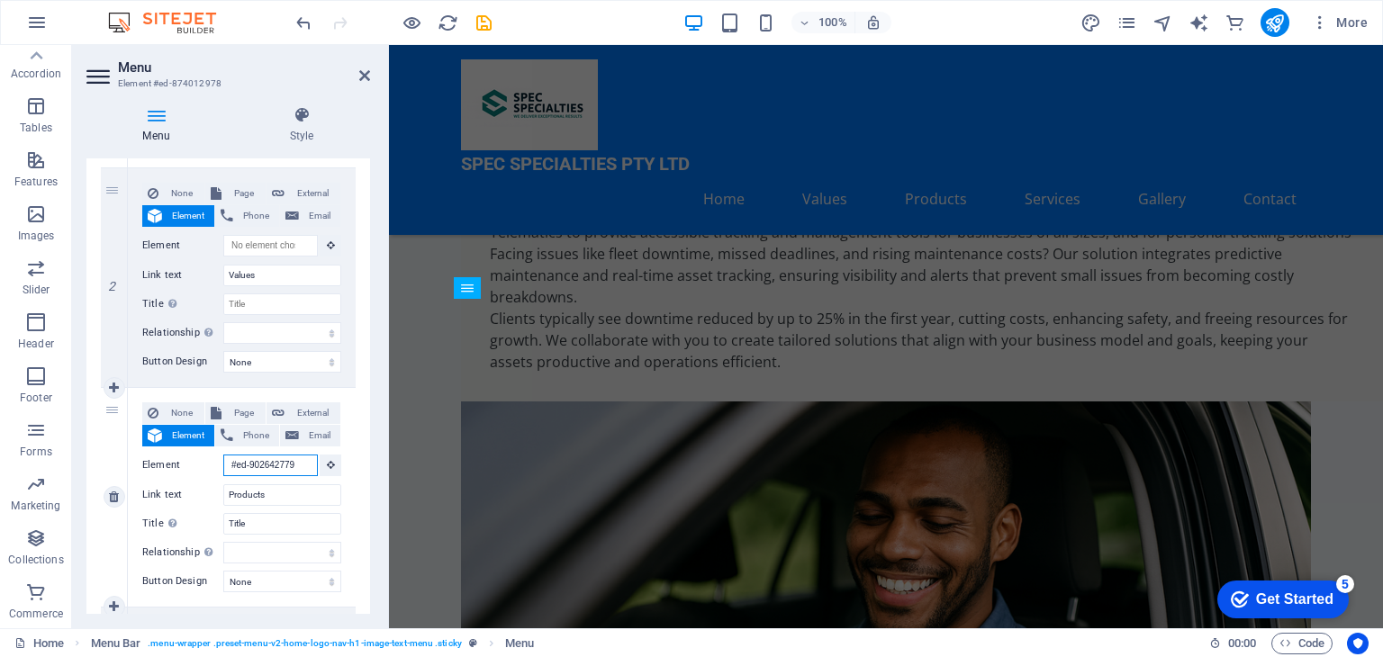
drag, startPoint x: 299, startPoint y: 461, endPoint x: 155, endPoint y: 473, distance: 144.5
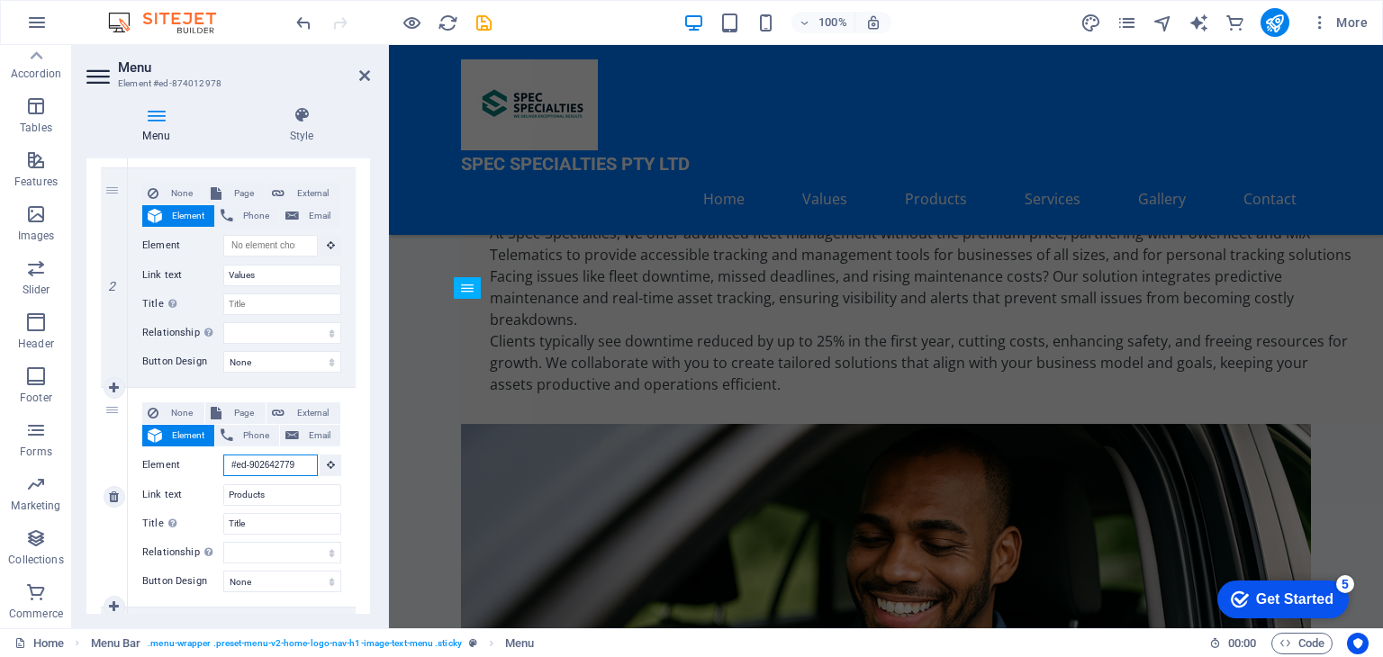
click at [155, 473] on div "Element #ed-902642779" at bounding box center [241, 466] width 199 height 23
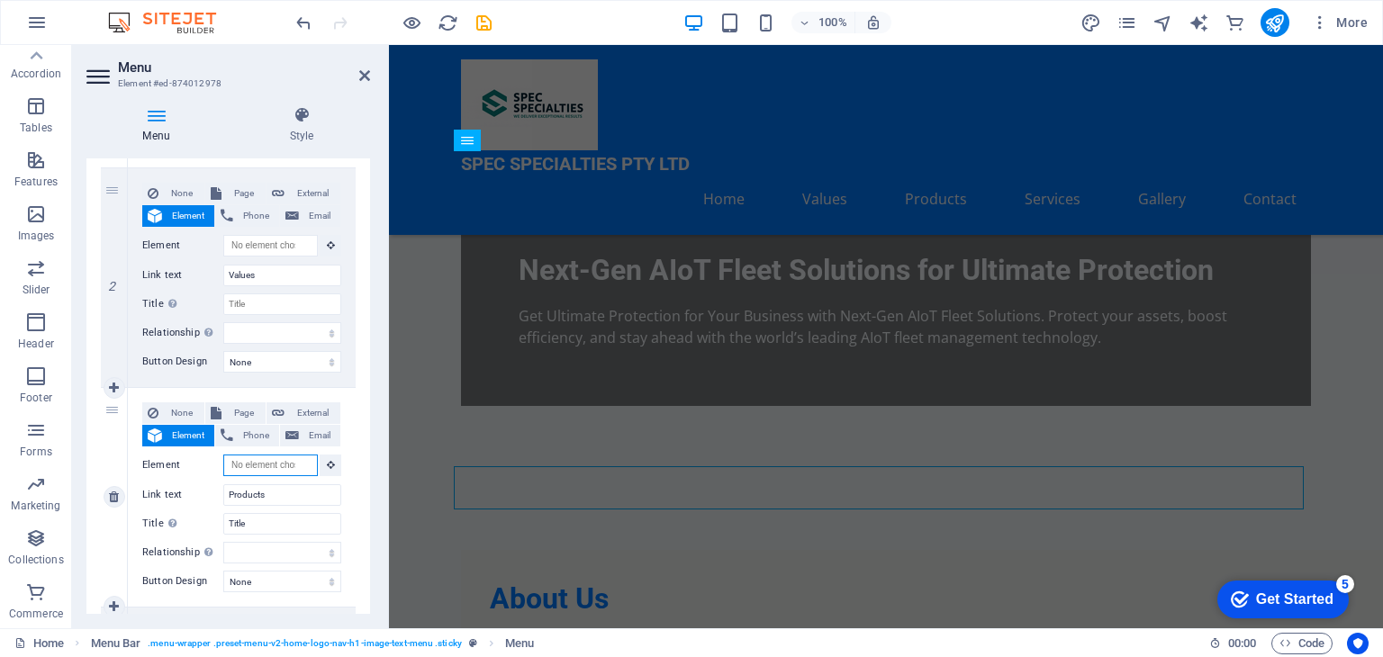
select select
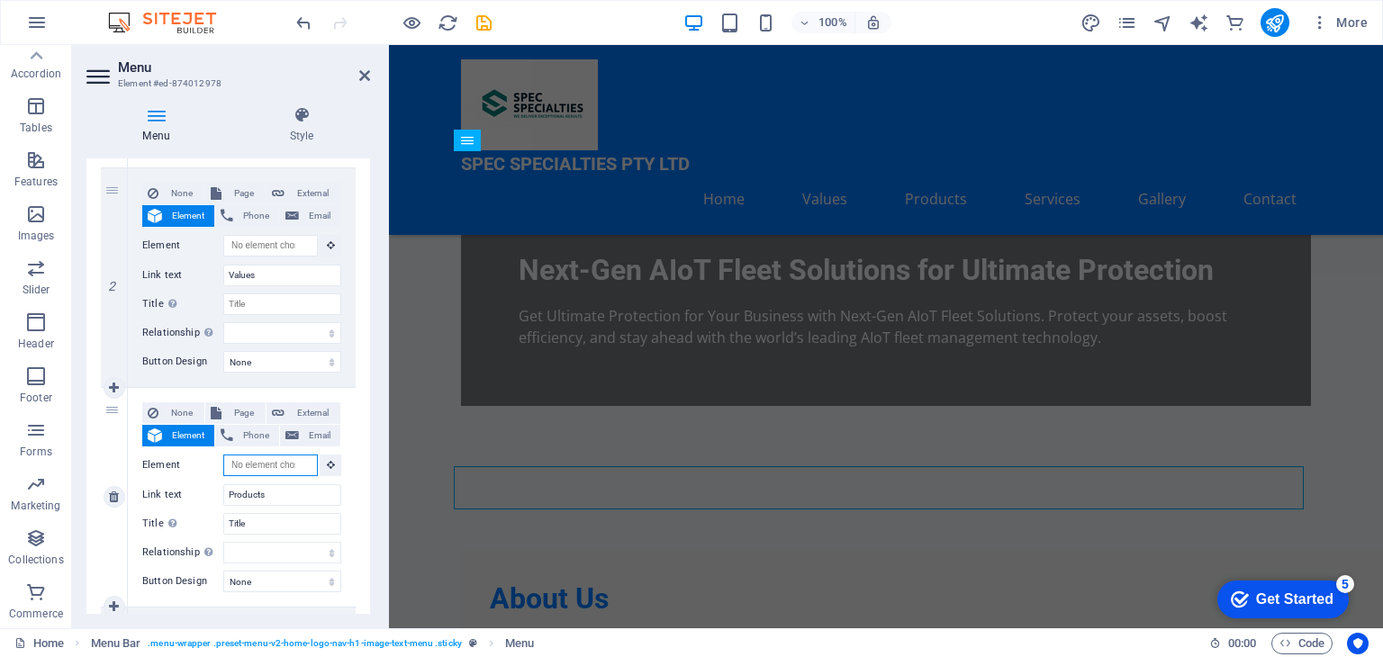
select select
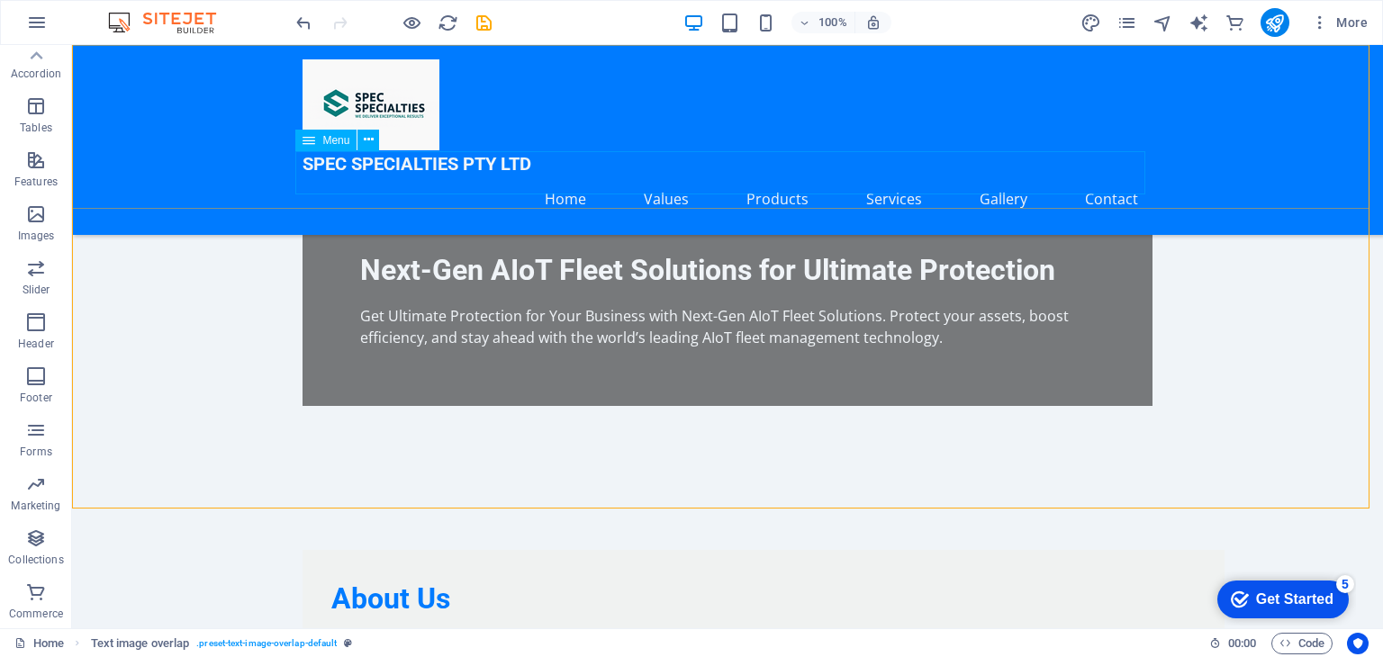
click at [808, 177] on nav "Home Values Products Services Gallery Contact" at bounding box center [728, 198] width 850 height 43
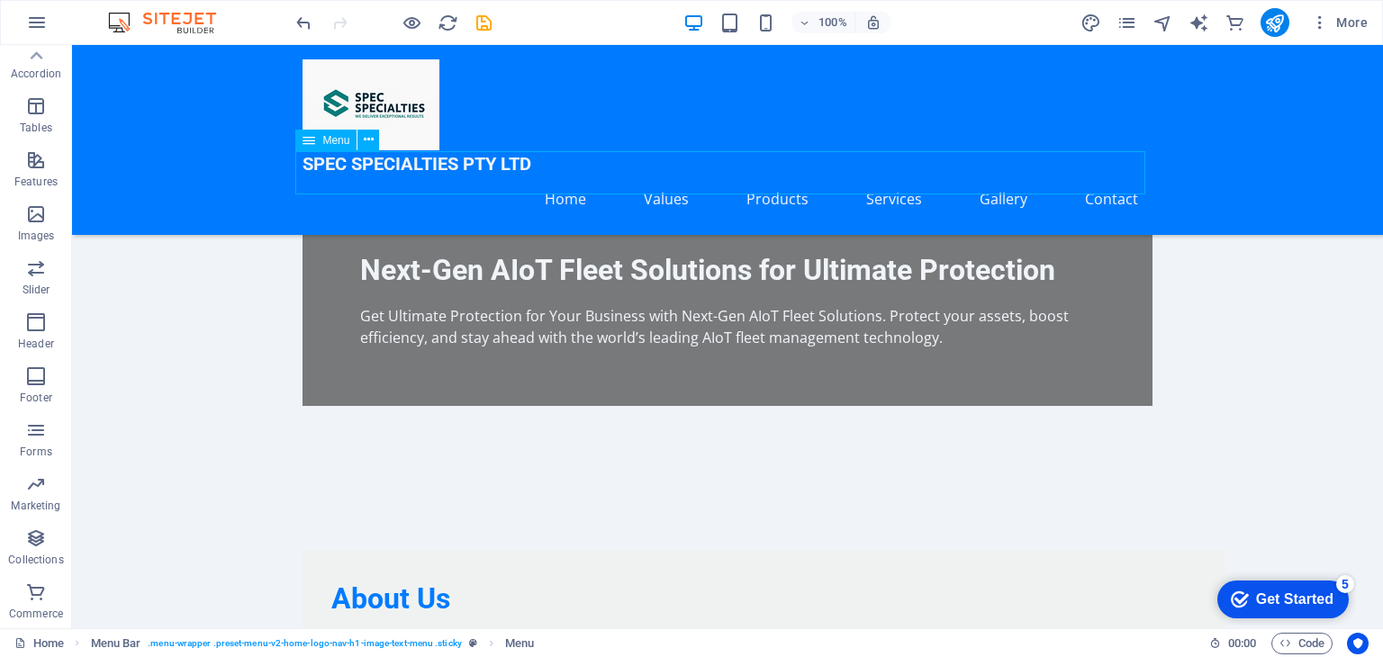
click at [775, 177] on nav "Home Values Products Services Gallery Contact" at bounding box center [728, 198] width 850 height 43
click at [676, 177] on nav "Home Values Products Services Gallery Contact" at bounding box center [728, 198] width 850 height 43
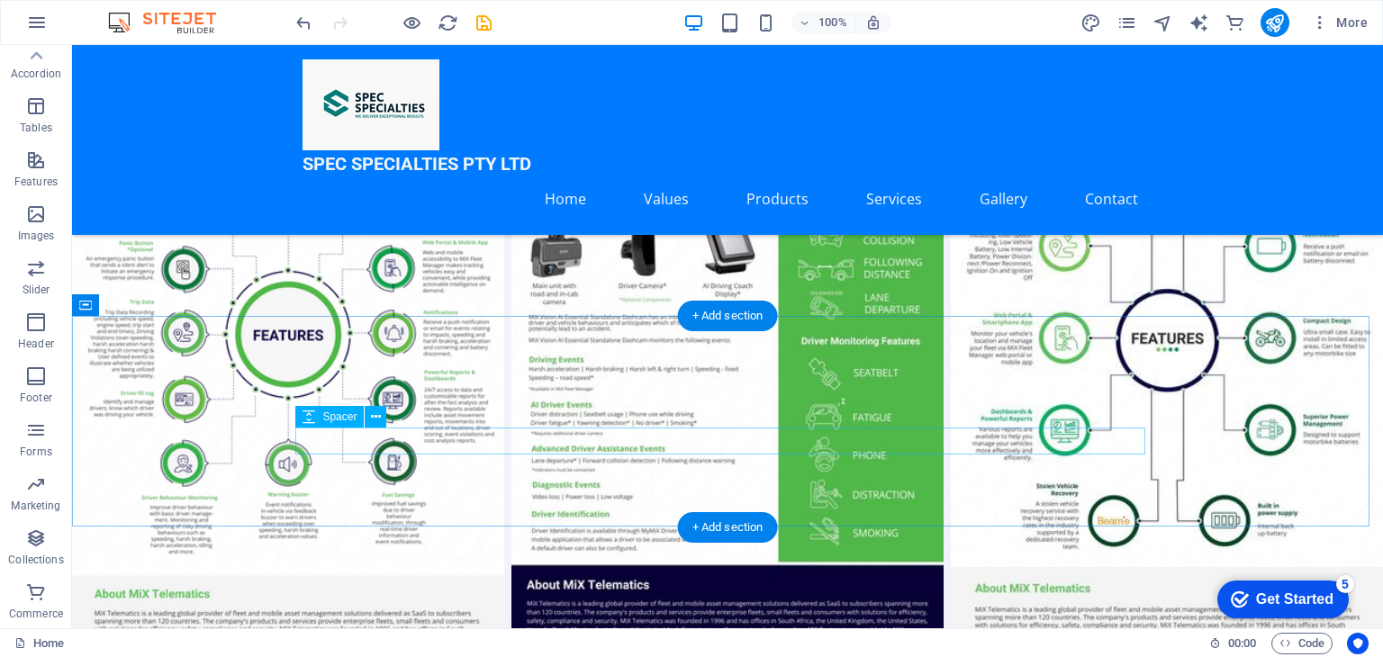
scroll to position [6996, 0]
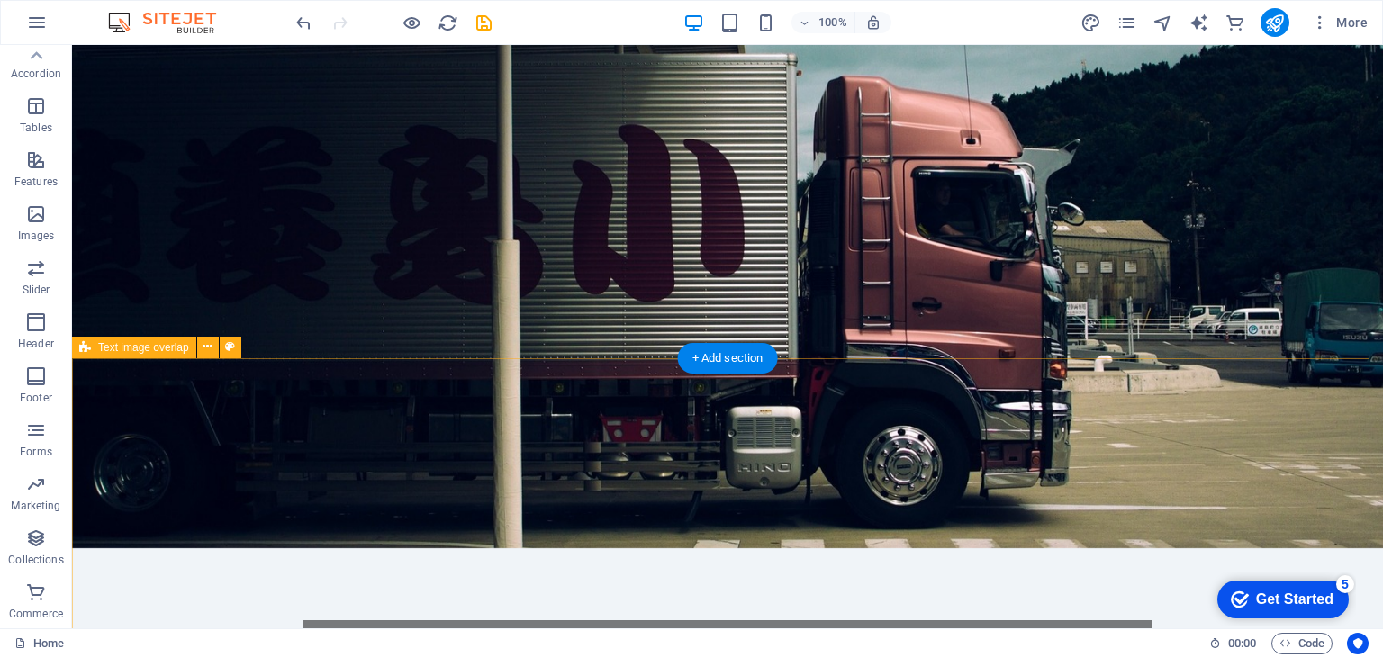
scroll to position [0, 0]
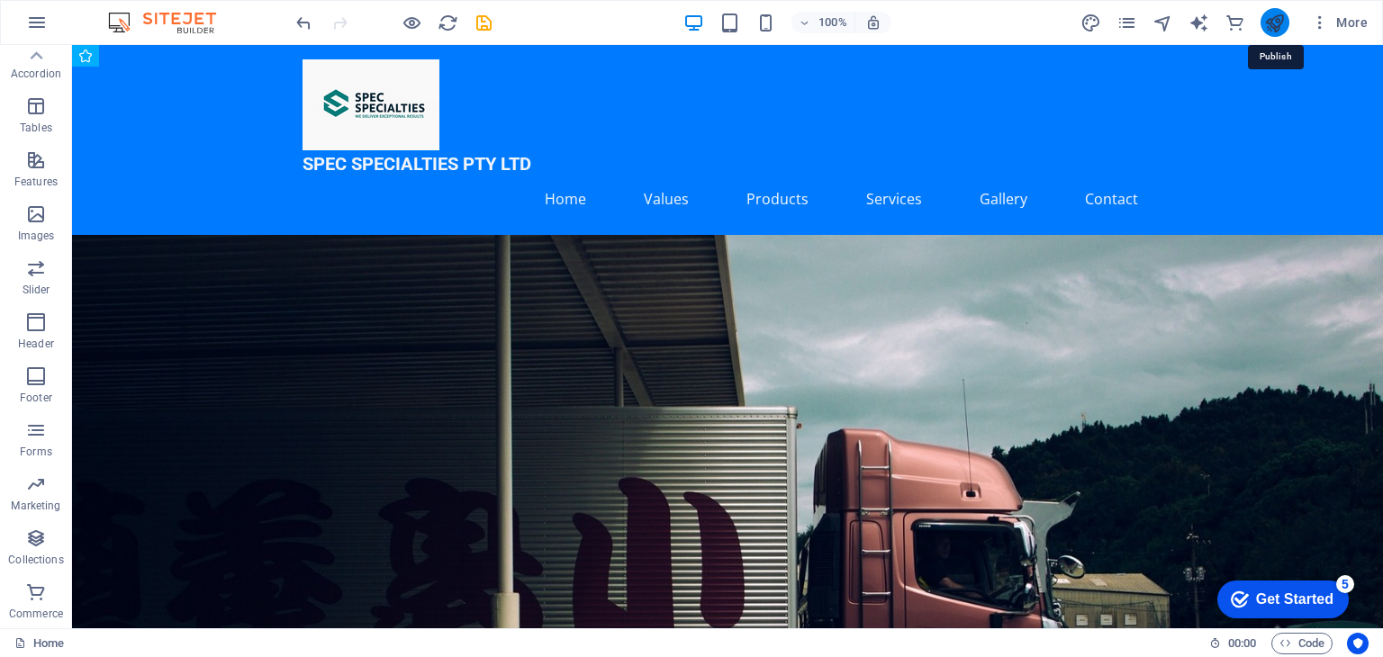
click at [1275, 21] on icon "publish" at bounding box center [1274, 23] width 21 height 21
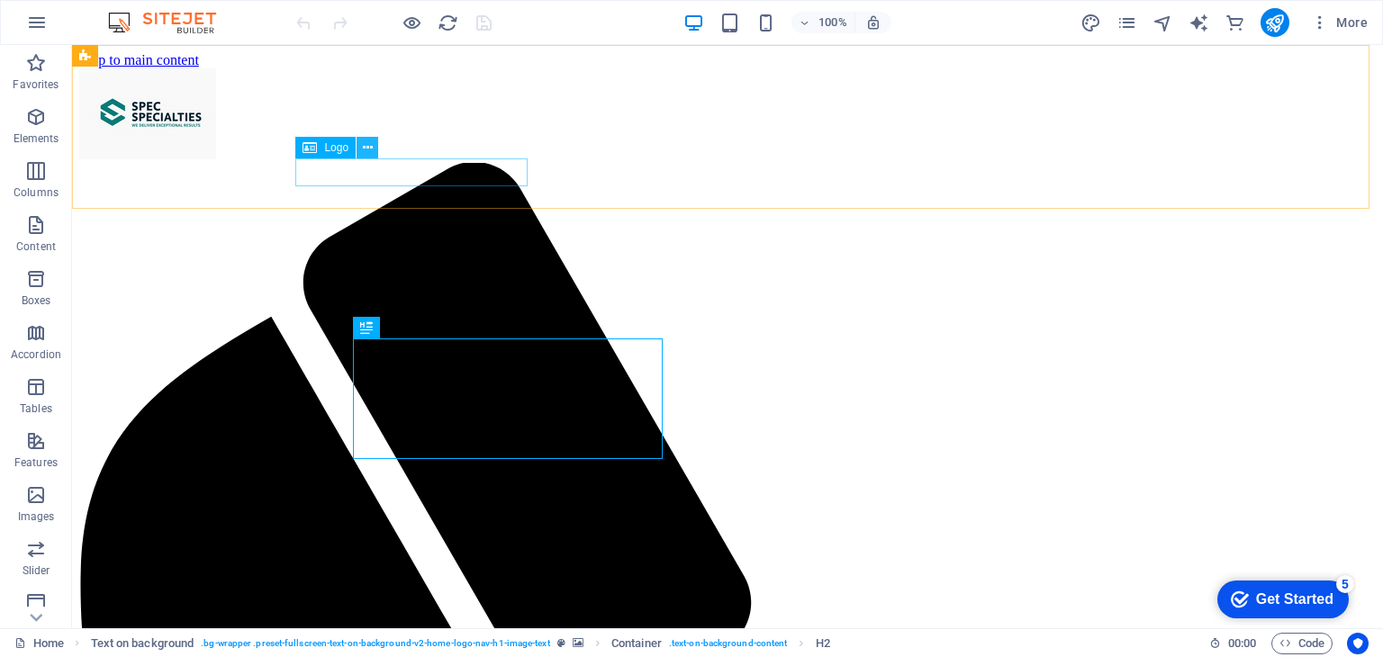
click at [364, 142] on icon at bounding box center [368, 148] width 10 height 19
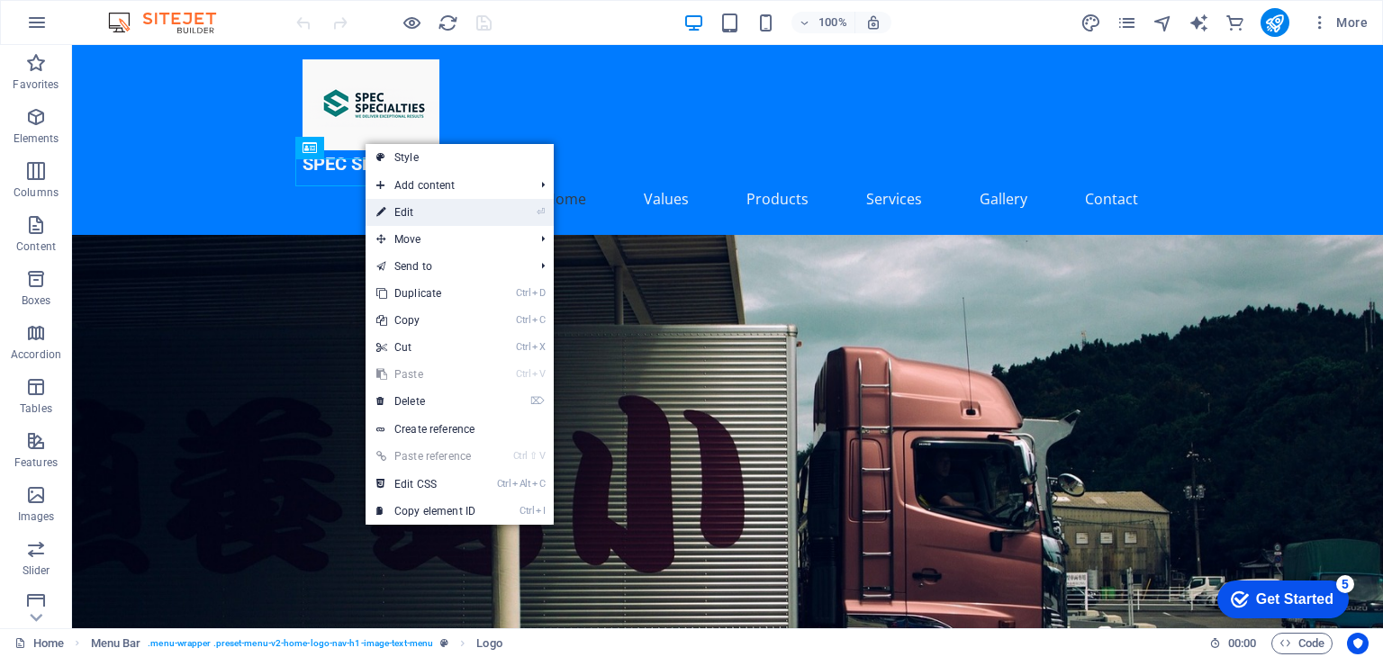
click at [412, 203] on link "⏎ Edit" at bounding box center [426, 212] width 121 height 27
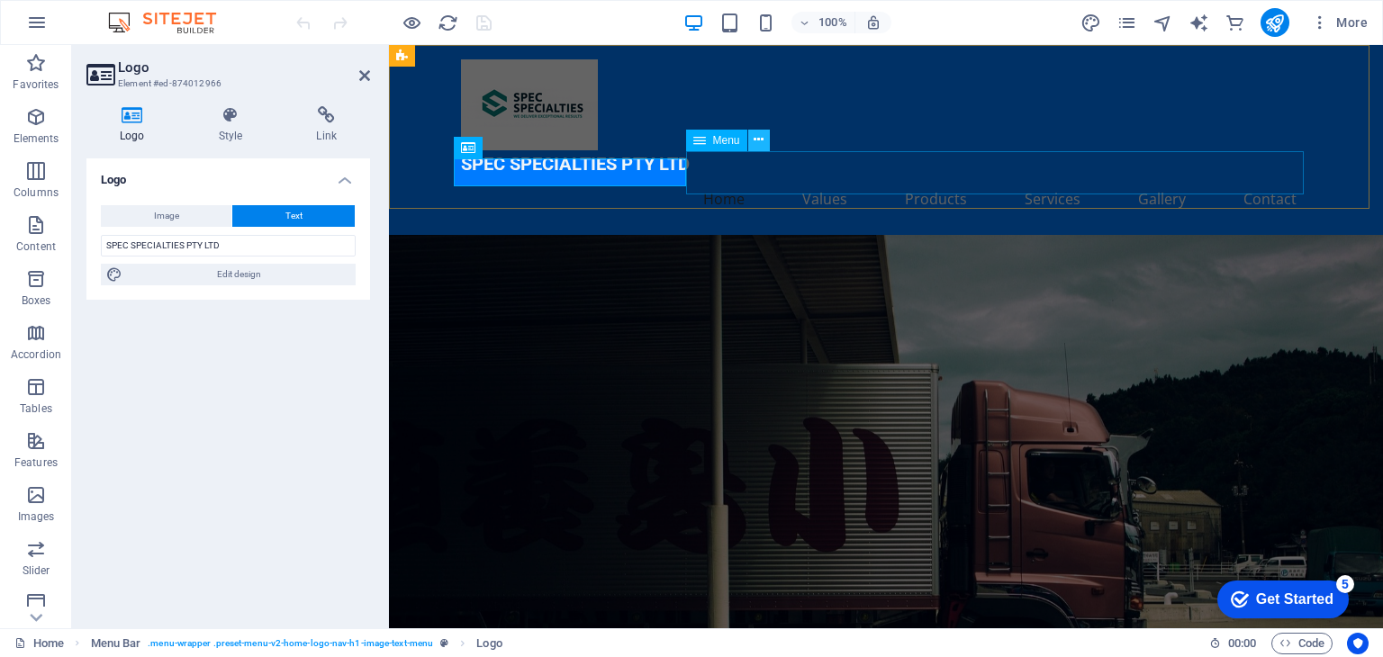
click at [757, 137] on icon at bounding box center [759, 140] width 10 height 19
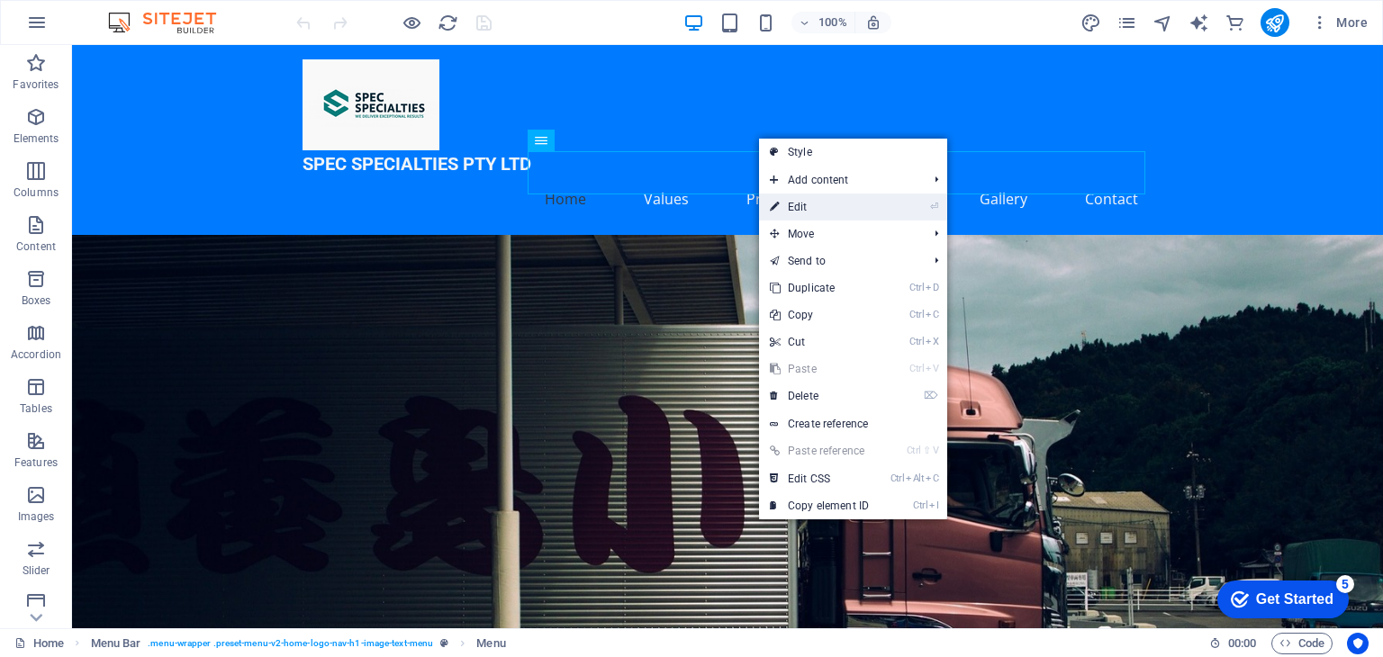
drag, startPoint x: 808, startPoint y: 204, endPoint x: 3, endPoint y: 156, distance: 807.3
click at [808, 204] on link "⏎ Edit" at bounding box center [819, 207] width 121 height 27
select select
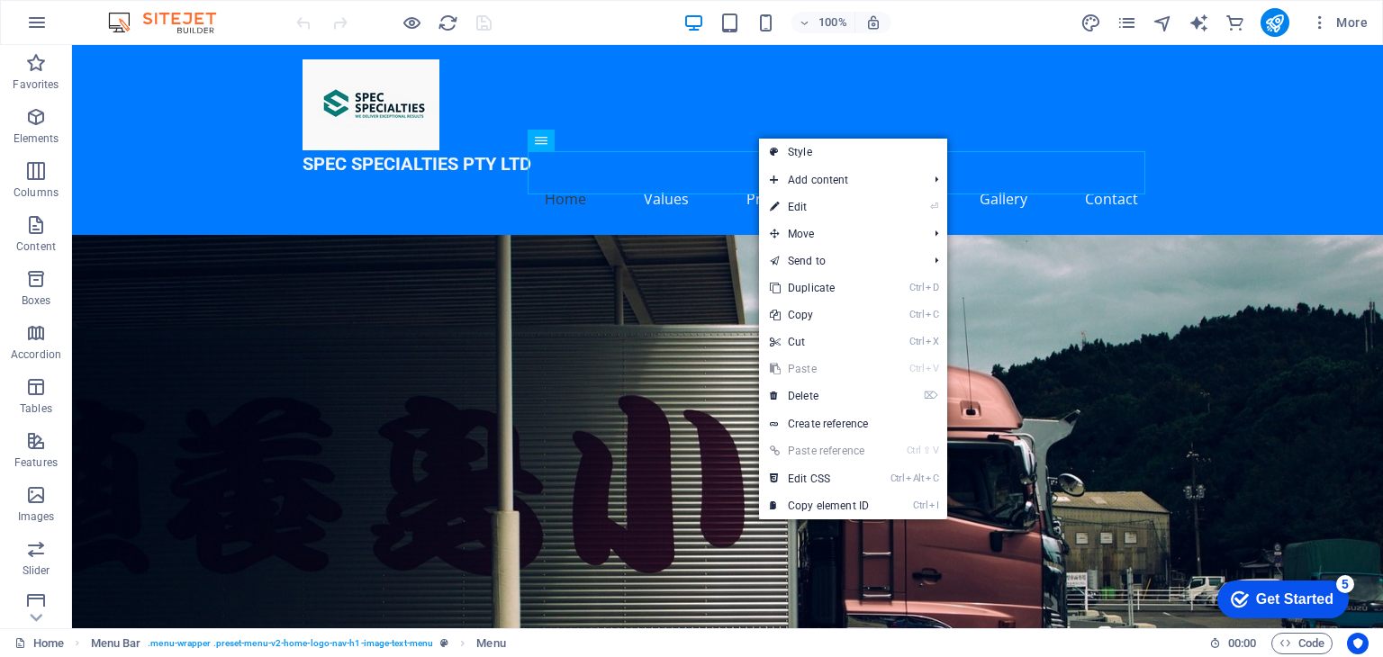
select select
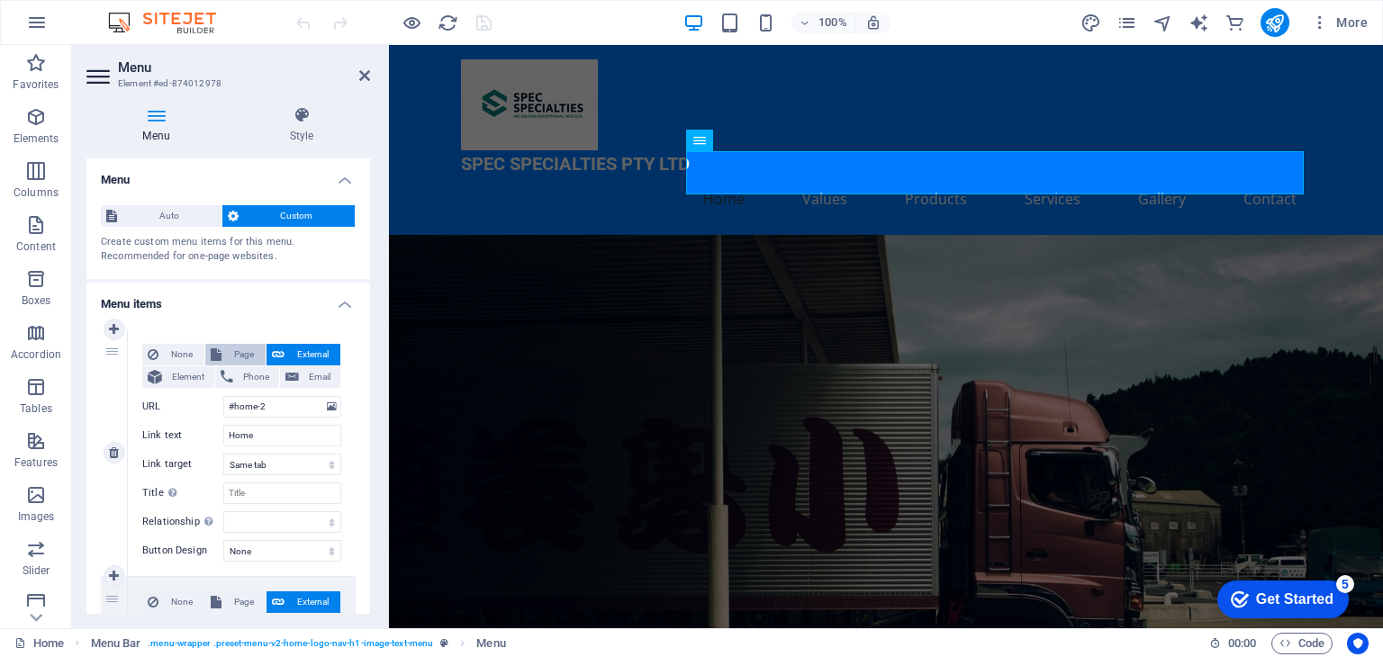
click at [245, 359] on span "Page" at bounding box center [243, 355] width 33 height 22
select select
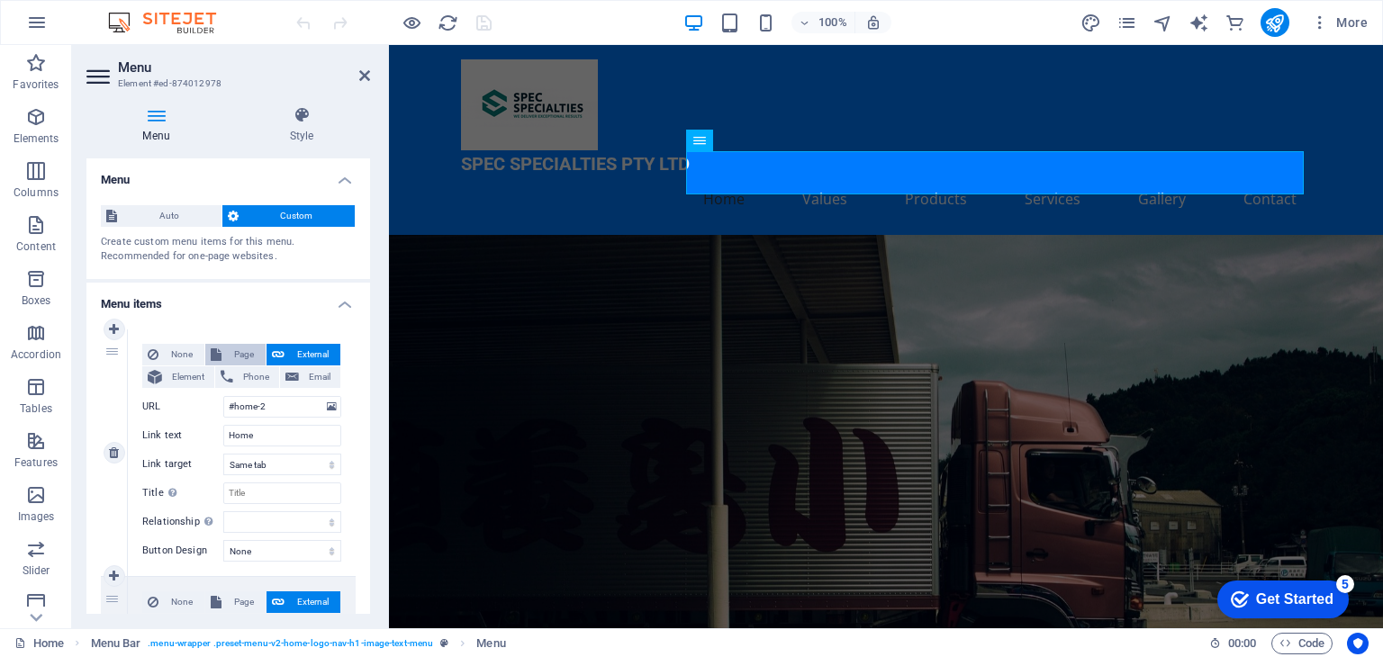
select select
click at [176, 357] on span "None" at bounding box center [181, 355] width 35 height 22
select select
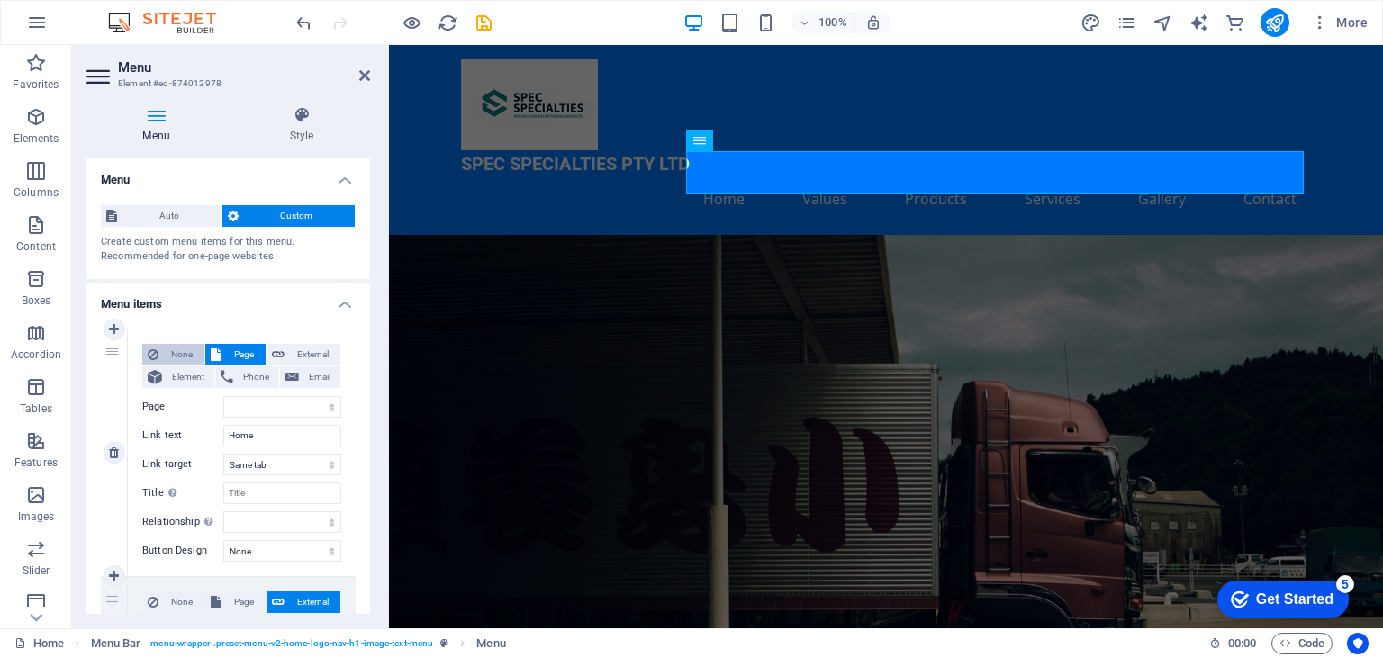
select select
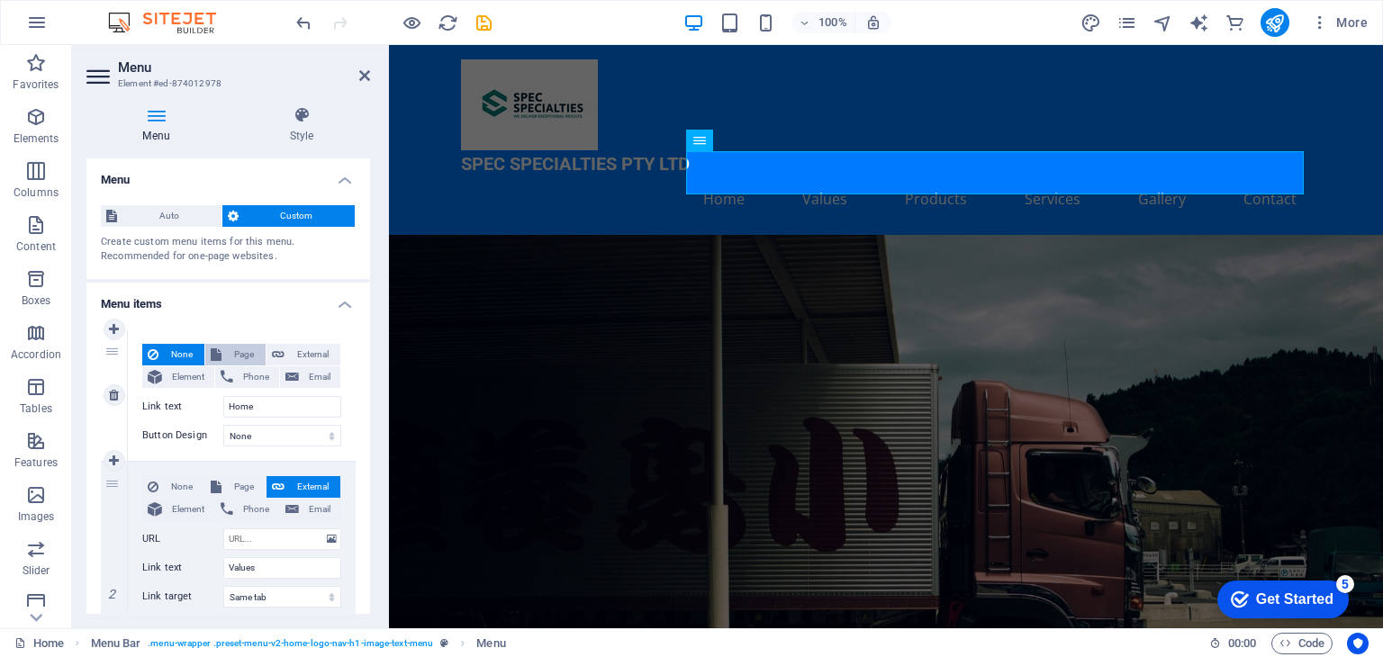
click at [248, 347] on span "Page" at bounding box center [243, 355] width 33 height 22
select select
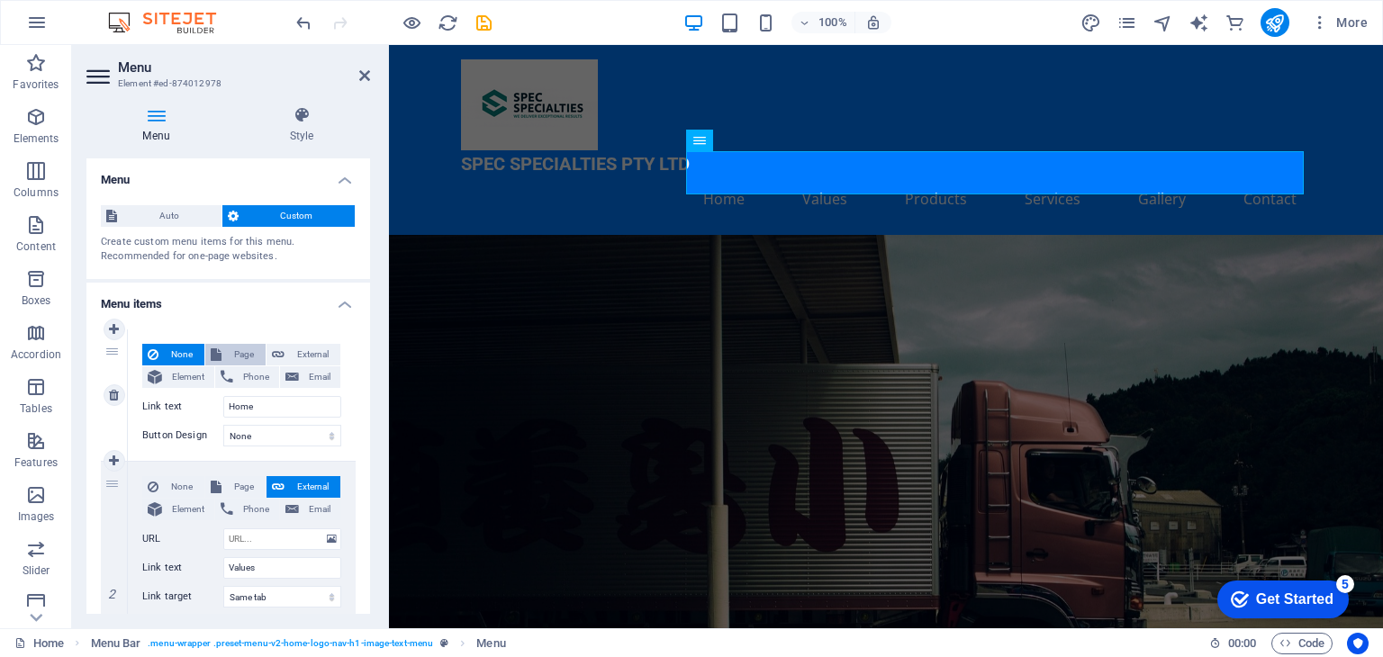
select select
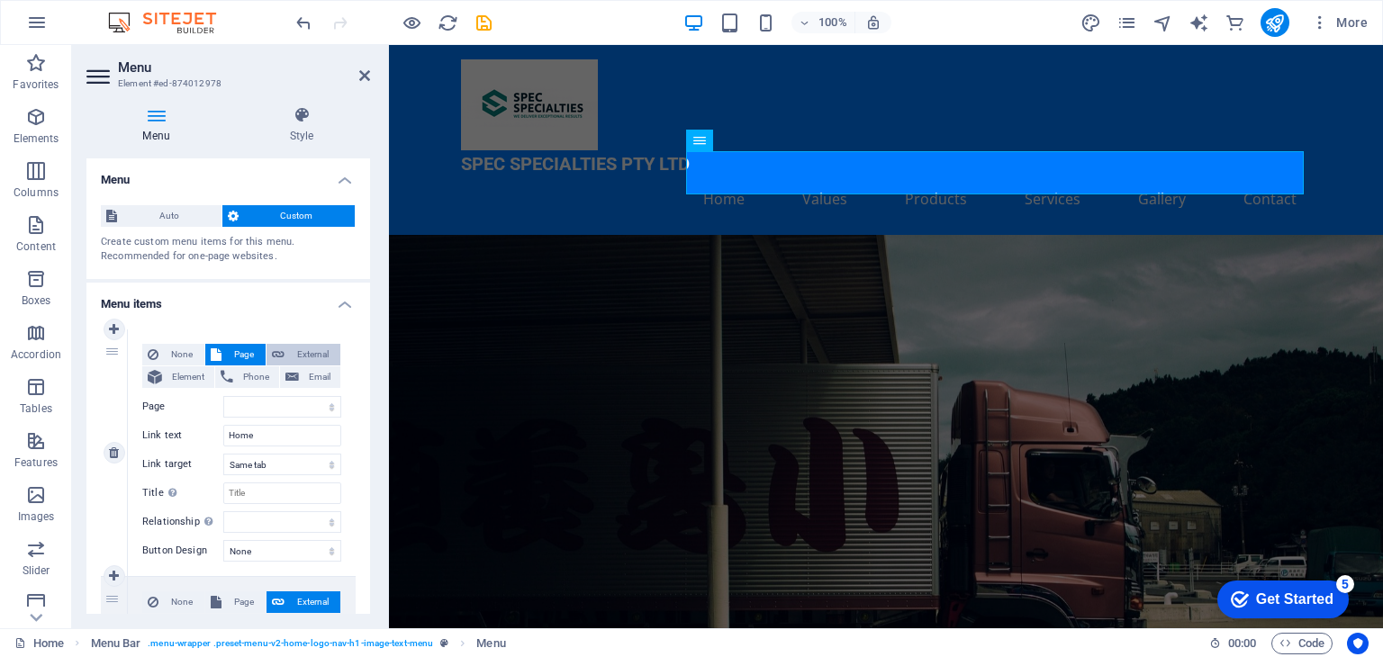
click at [324, 348] on span "External" at bounding box center [312, 355] width 45 height 22
select select "blank"
select select
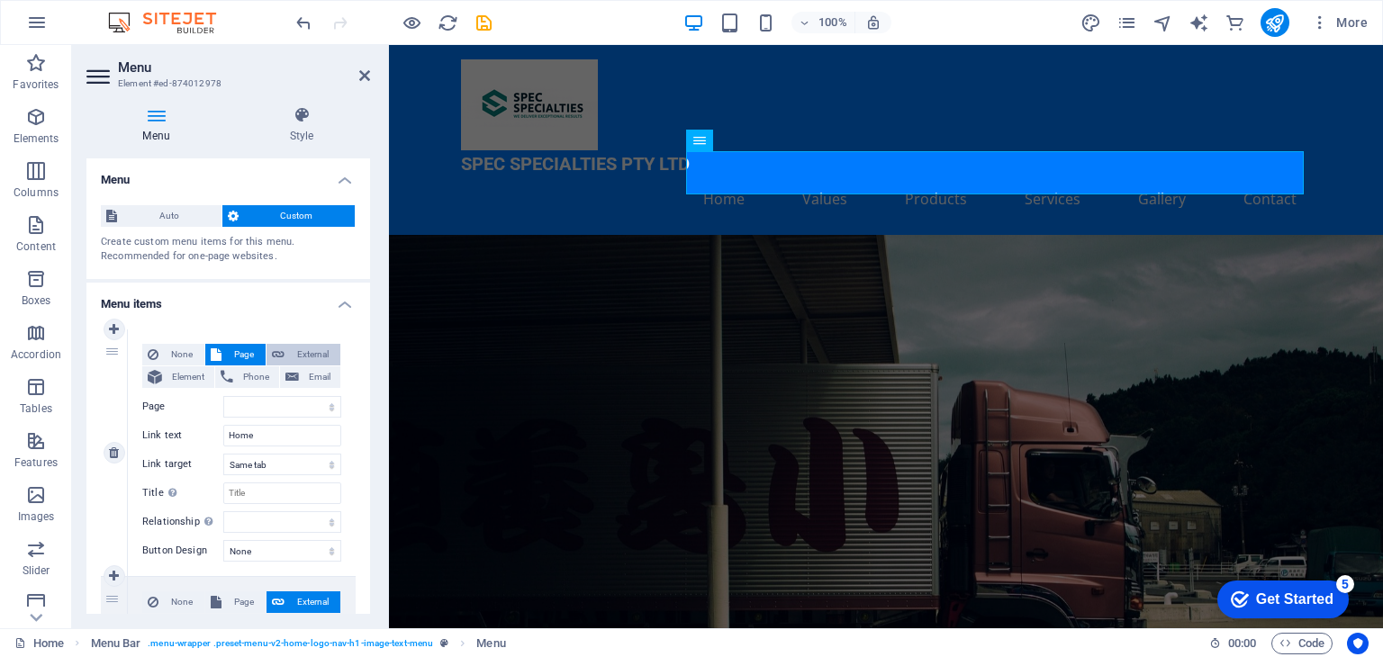
select select
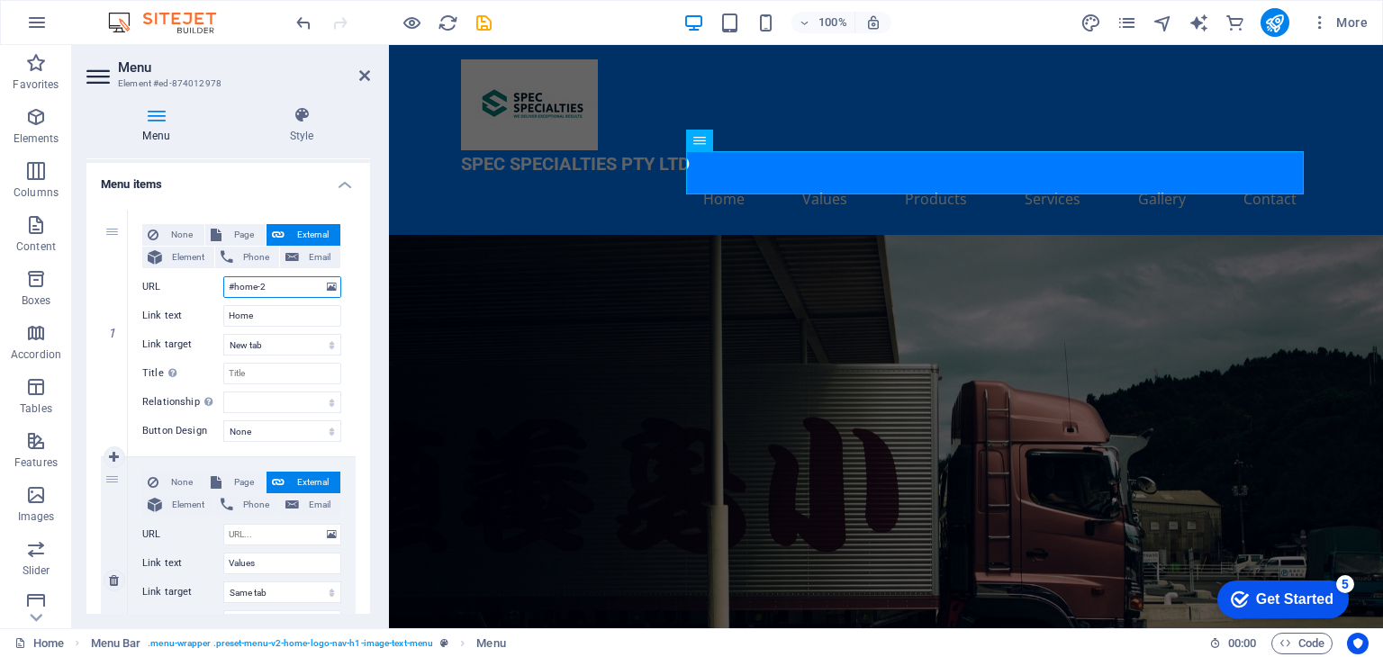
scroll to position [360, 0]
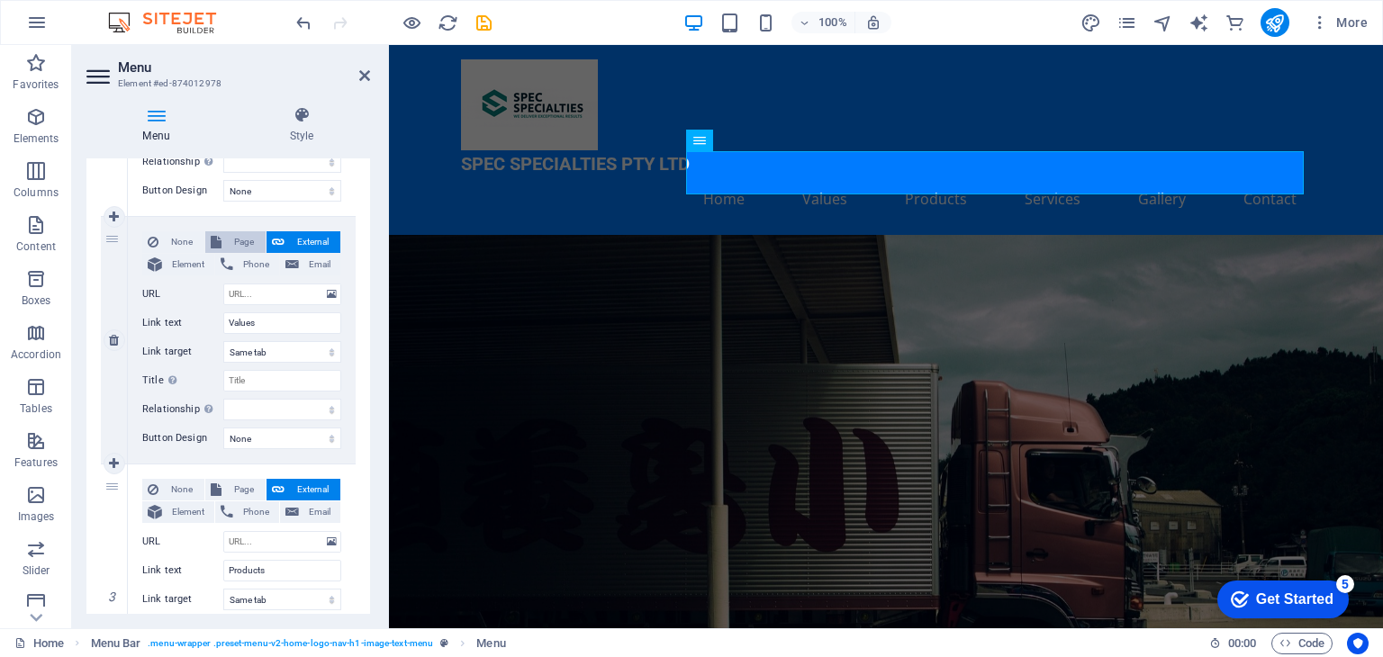
click at [244, 245] on span "Page" at bounding box center [243, 242] width 33 height 22
select select
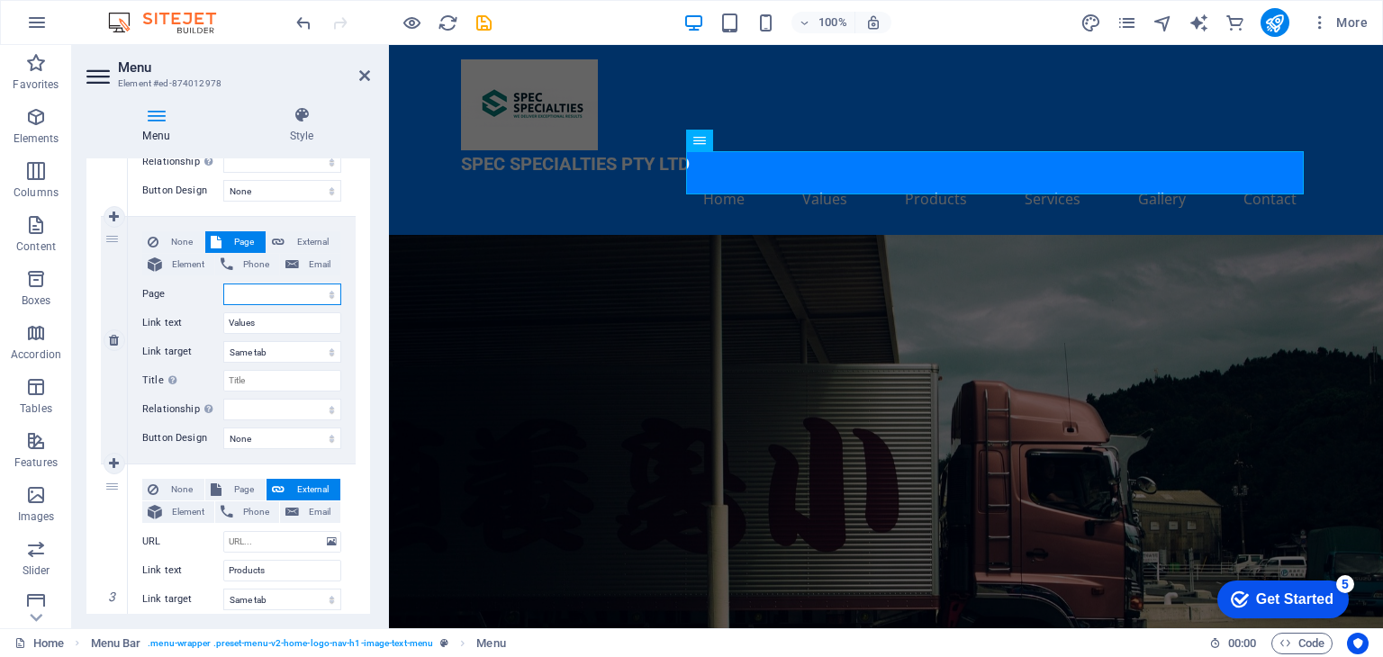
select select
click at [232, 485] on span "Page" at bounding box center [243, 490] width 33 height 22
select select
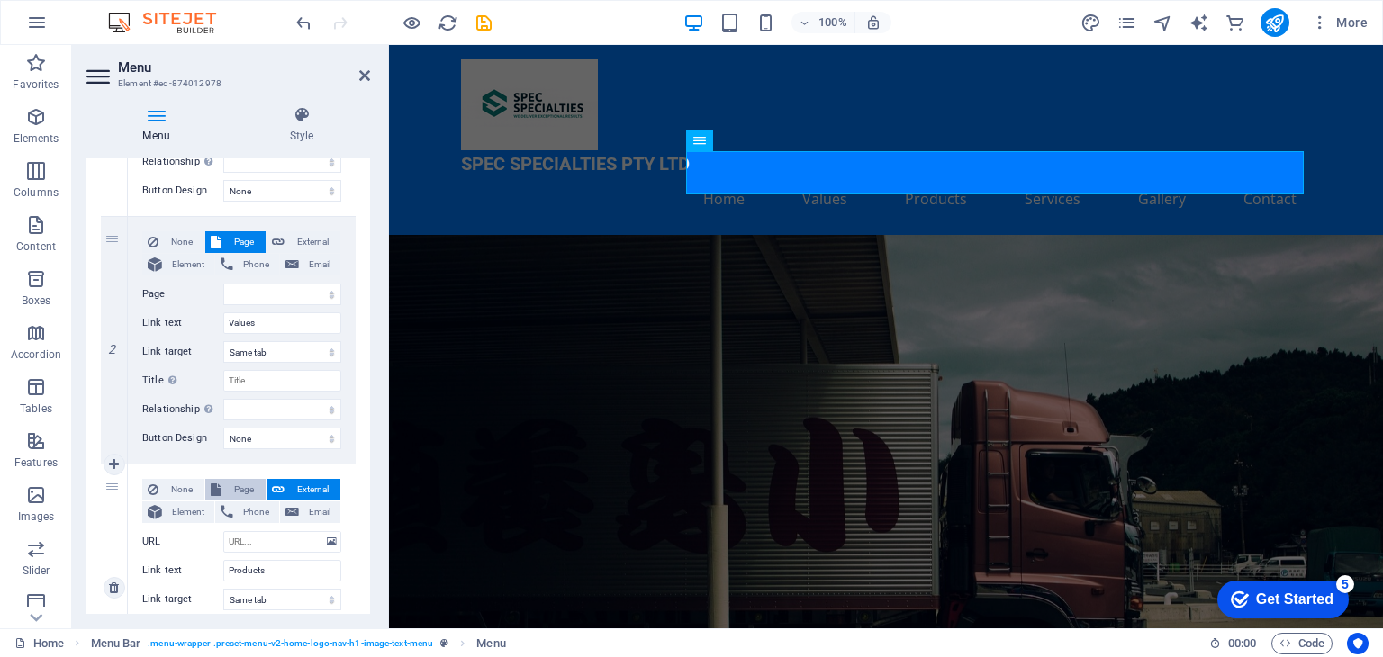
select select
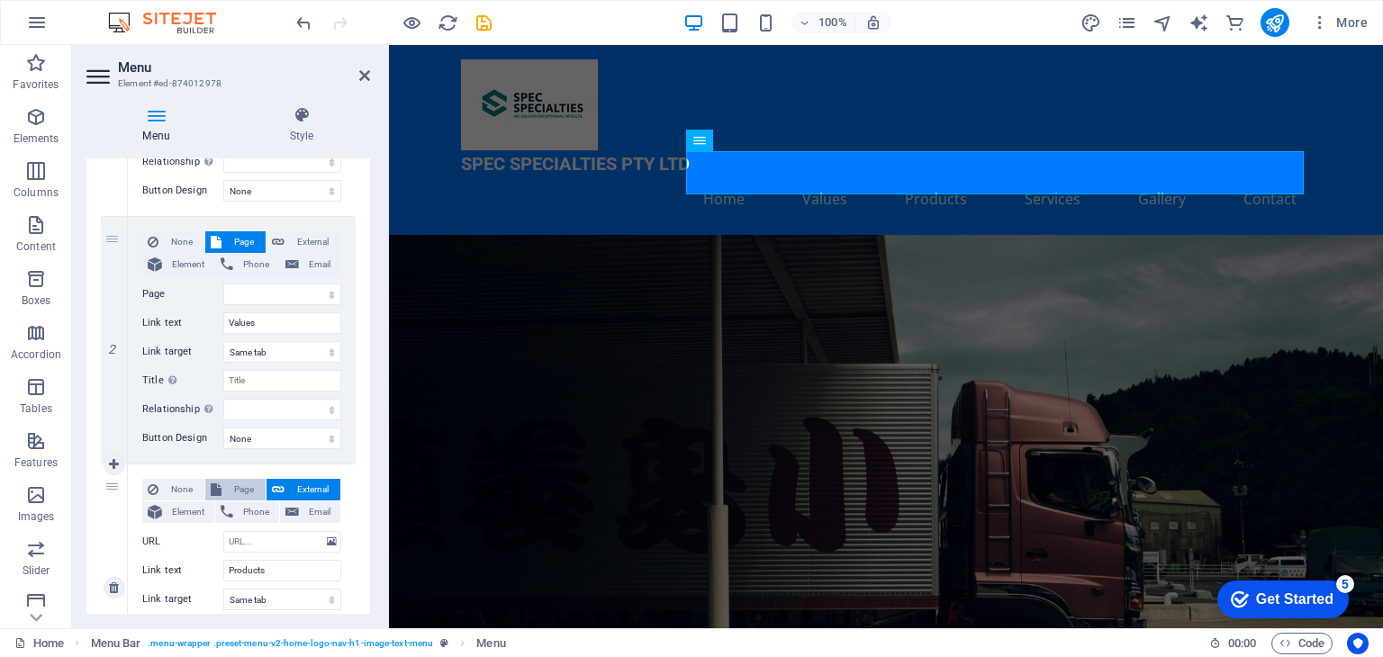
select select
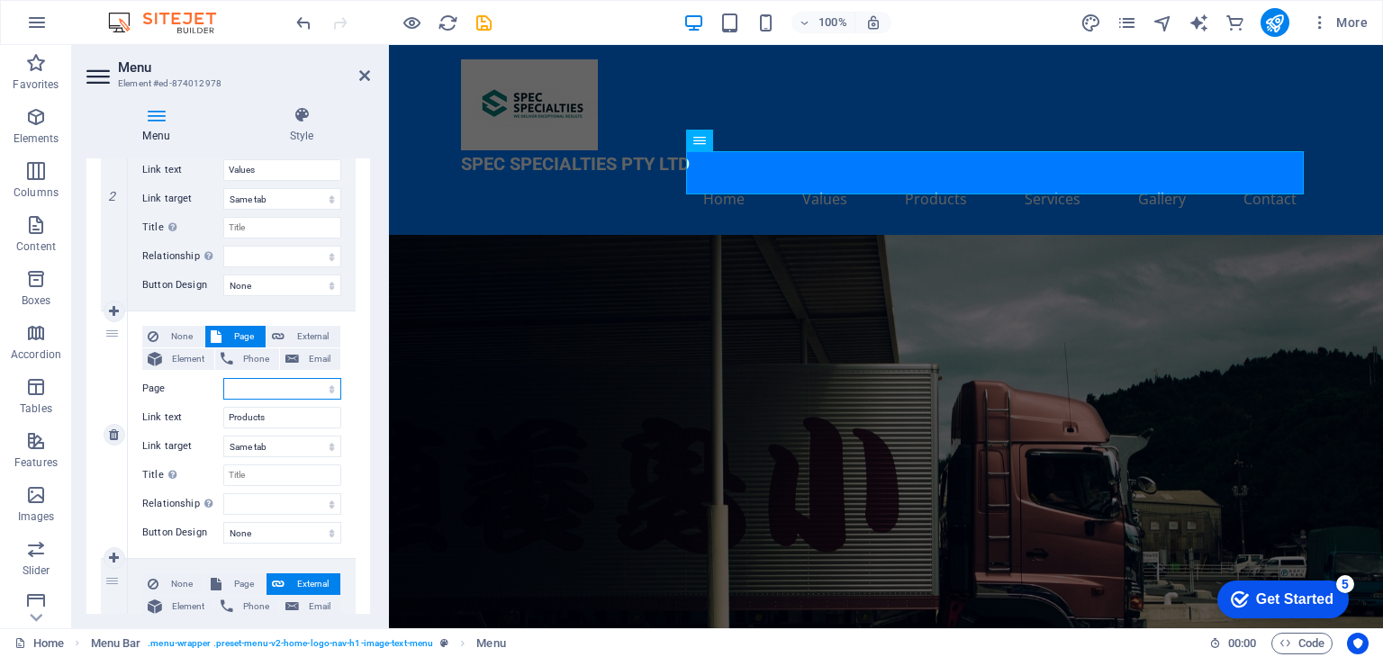
scroll to position [480, 0]
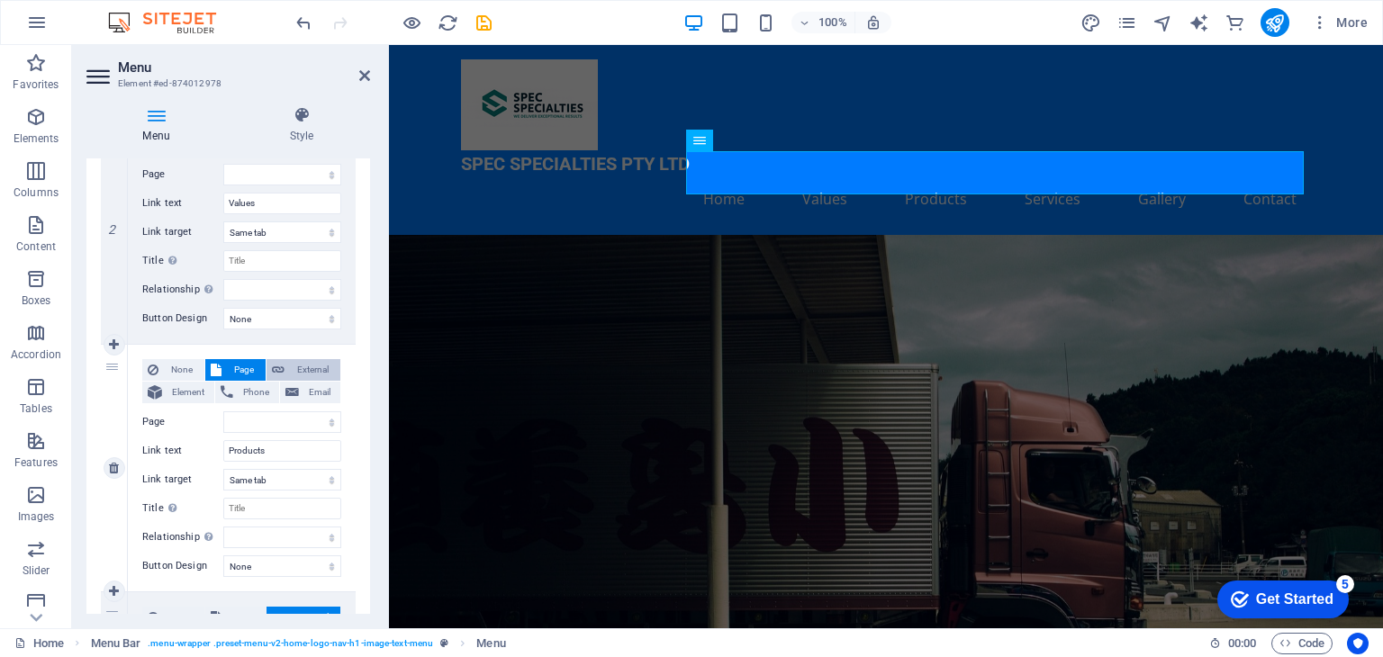
click at [311, 365] on span "External" at bounding box center [312, 370] width 45 height 22
select select
select select "blank"
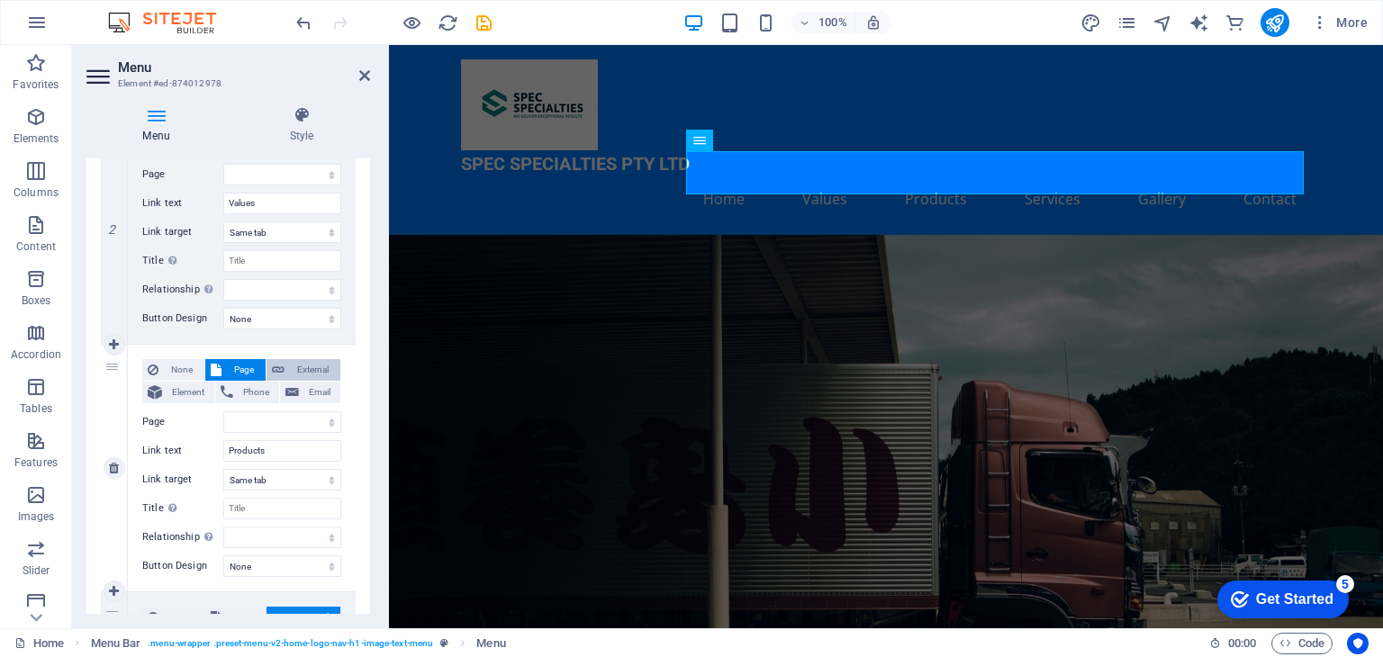
select select
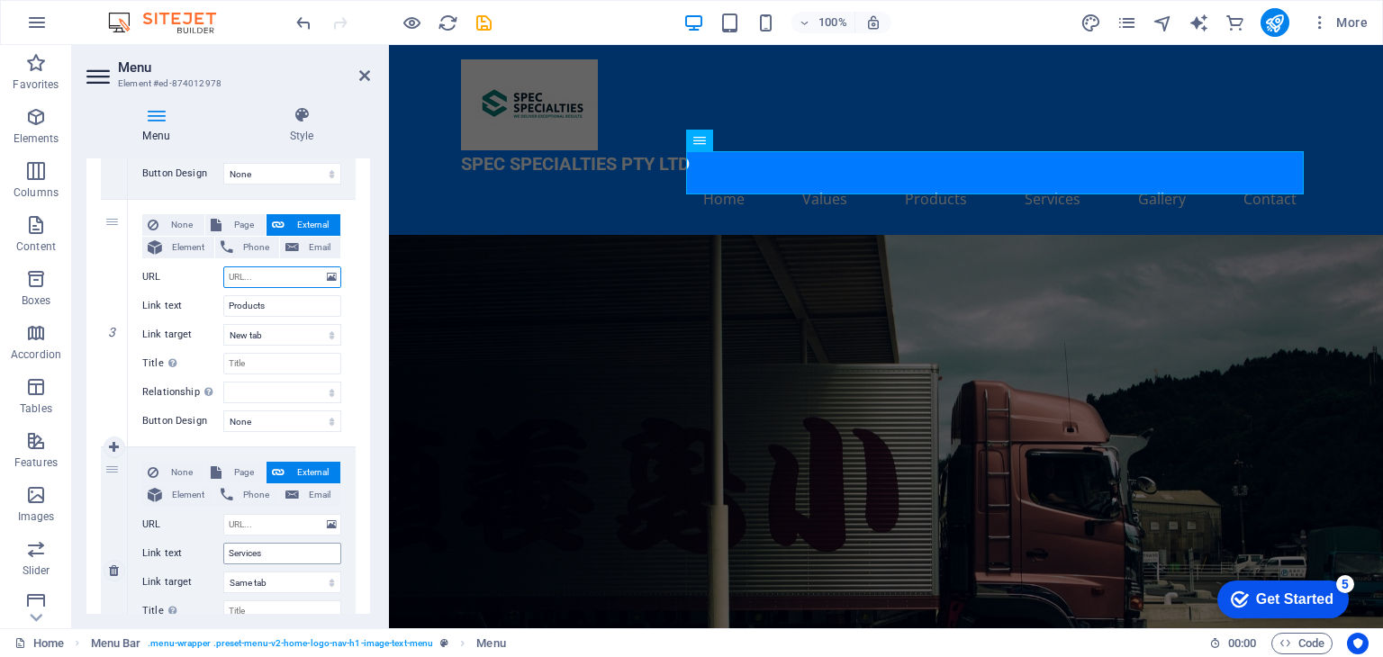
scroll to position [600, 0]
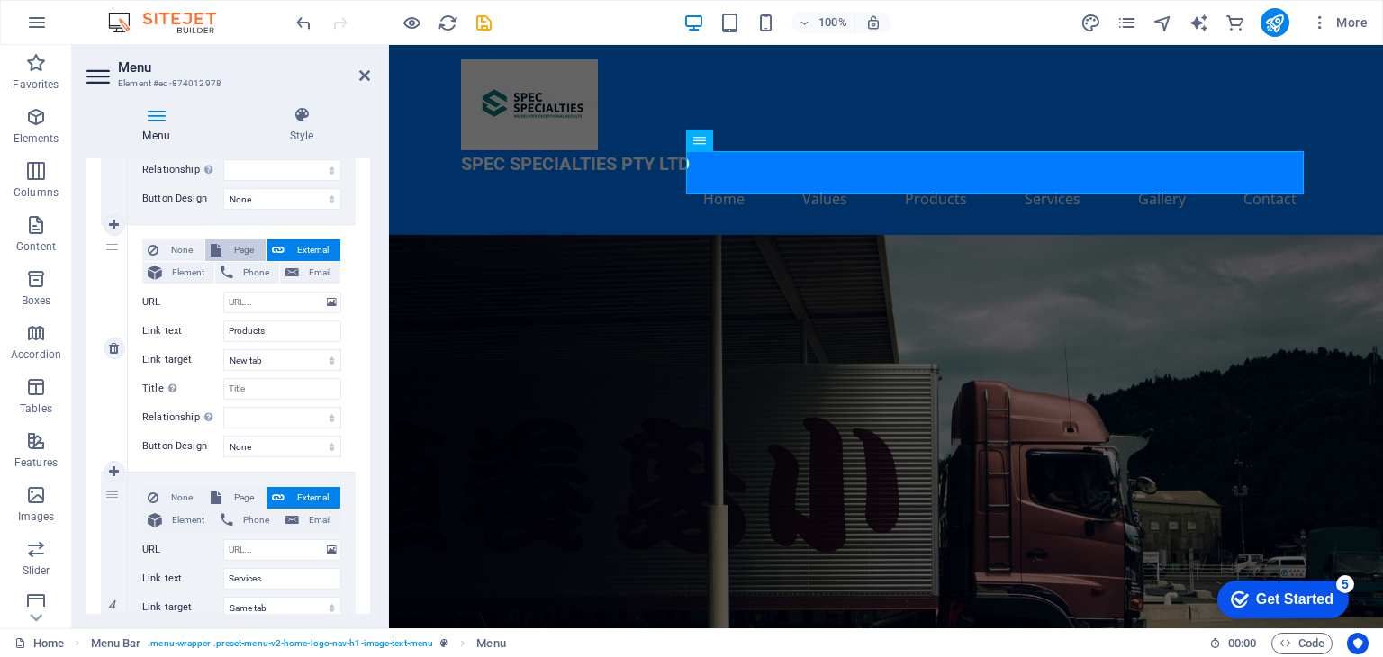
click at [238, 249] on span "Page" at bounding box center [243, 250] width 33 height 22
select select
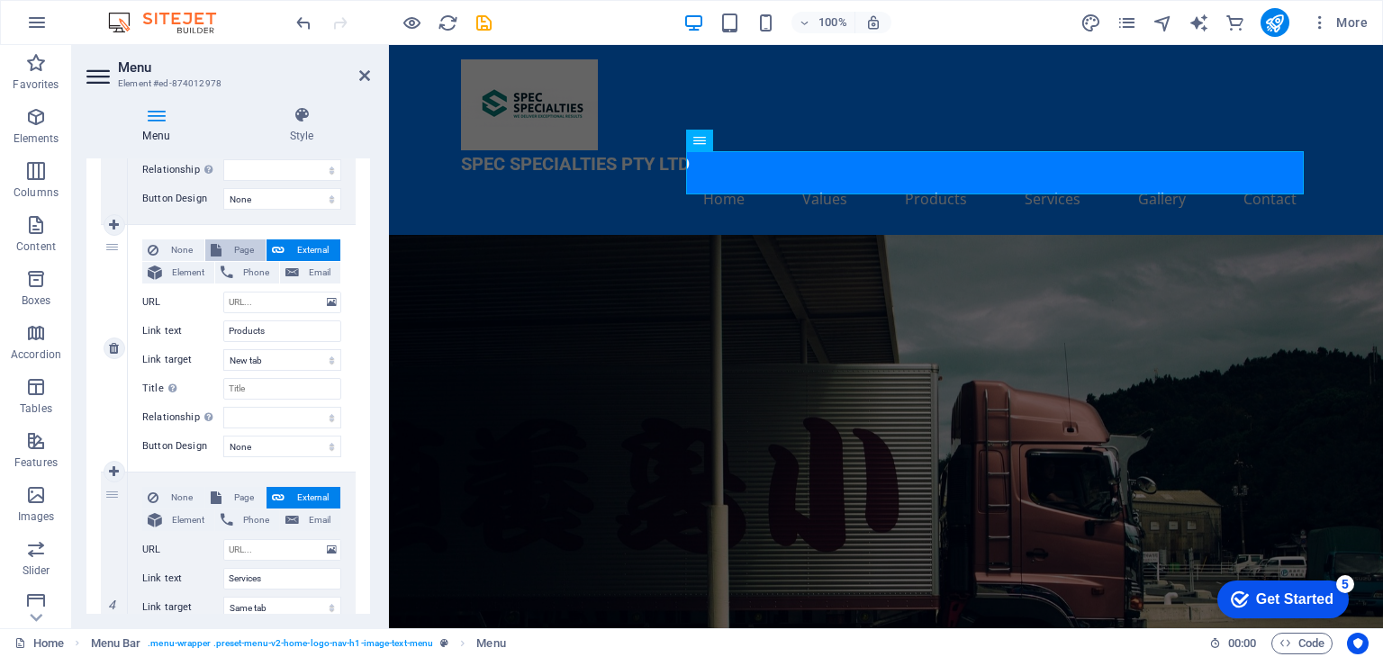
select select
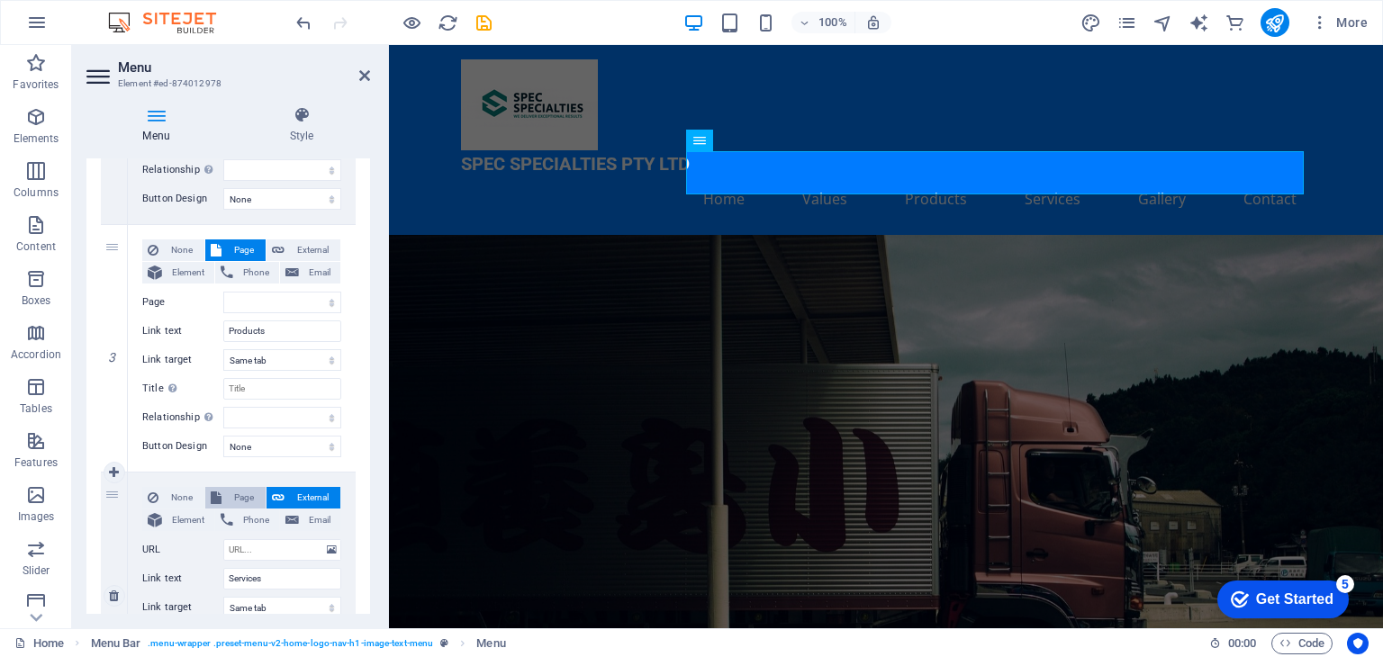
click at [241, 496] on span "Page" at bounding box center [243, 498] width 33 height 22
select select
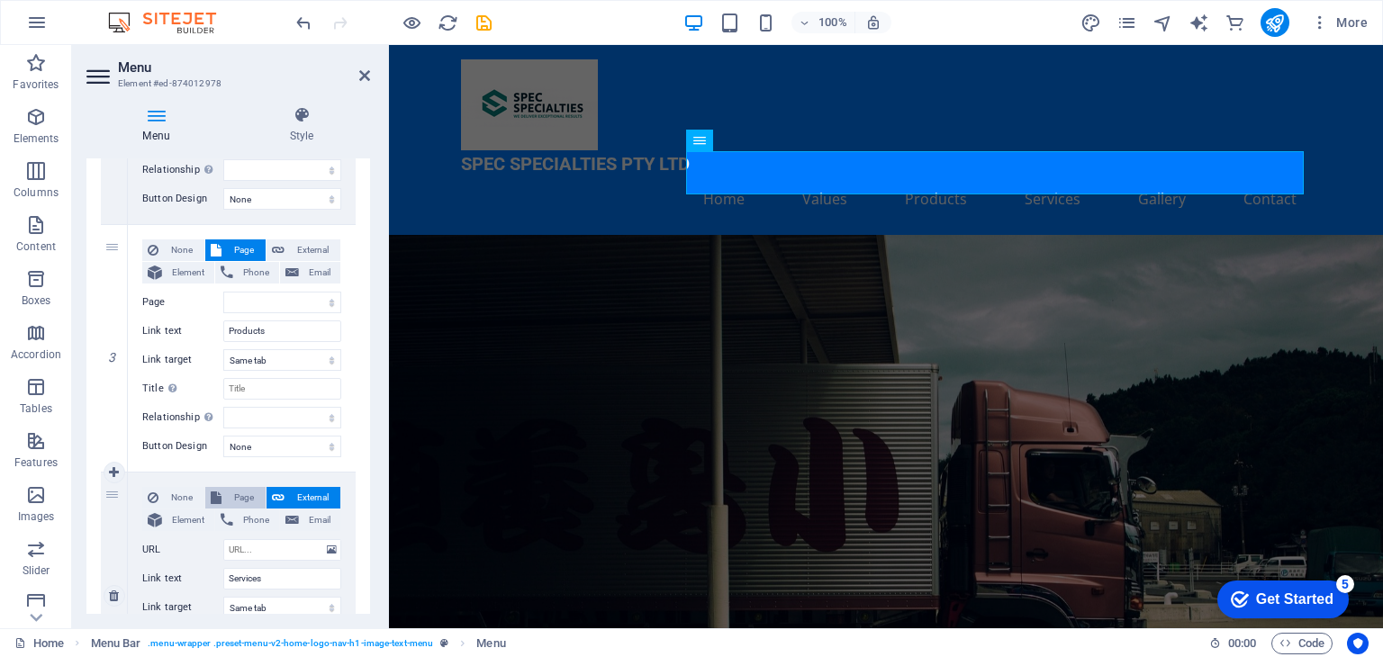
select select
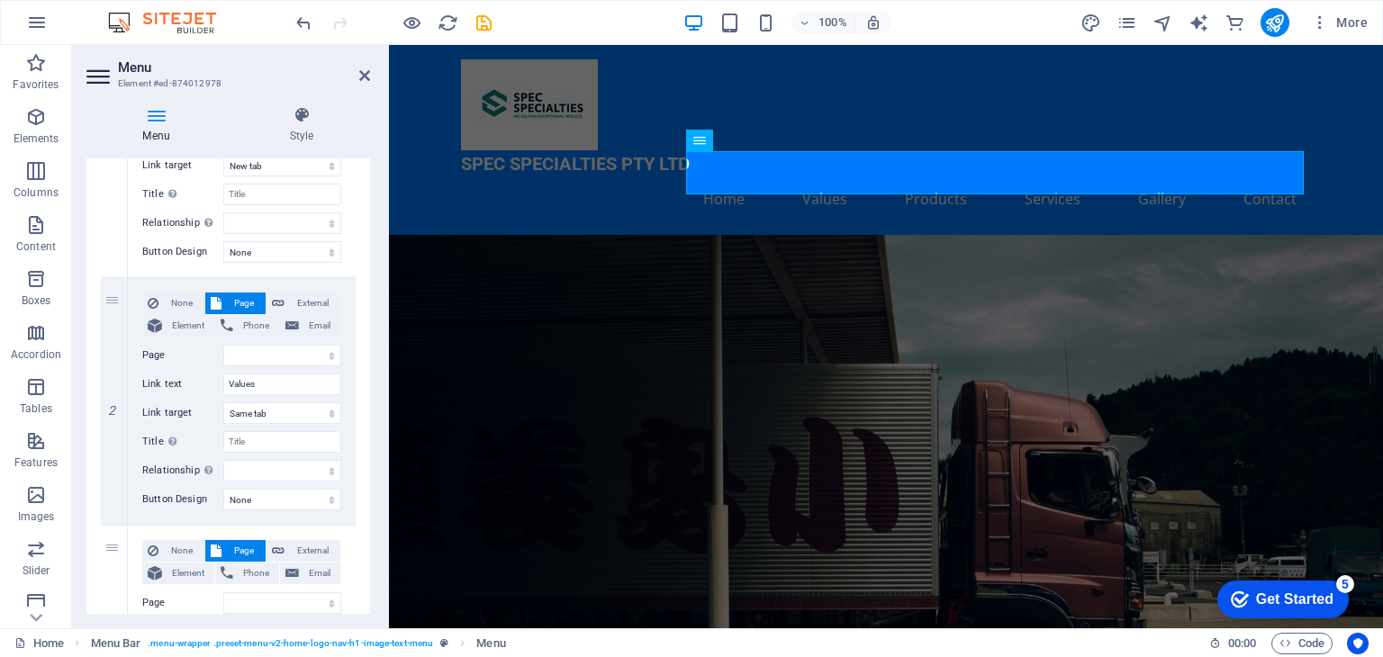
scroll to position [360, 0]
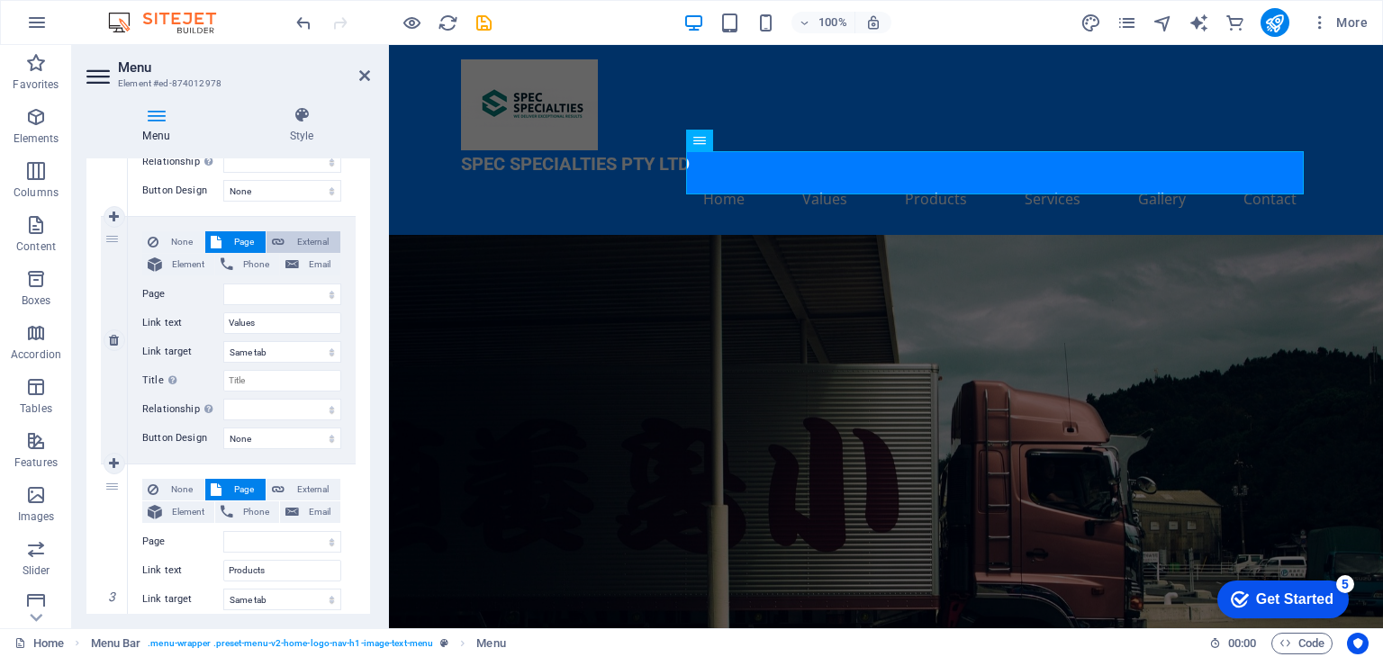
click at [311, 246] on span "External" at bounding box center [312, 242] width 45 height 22
select select
select select "blank"
select select
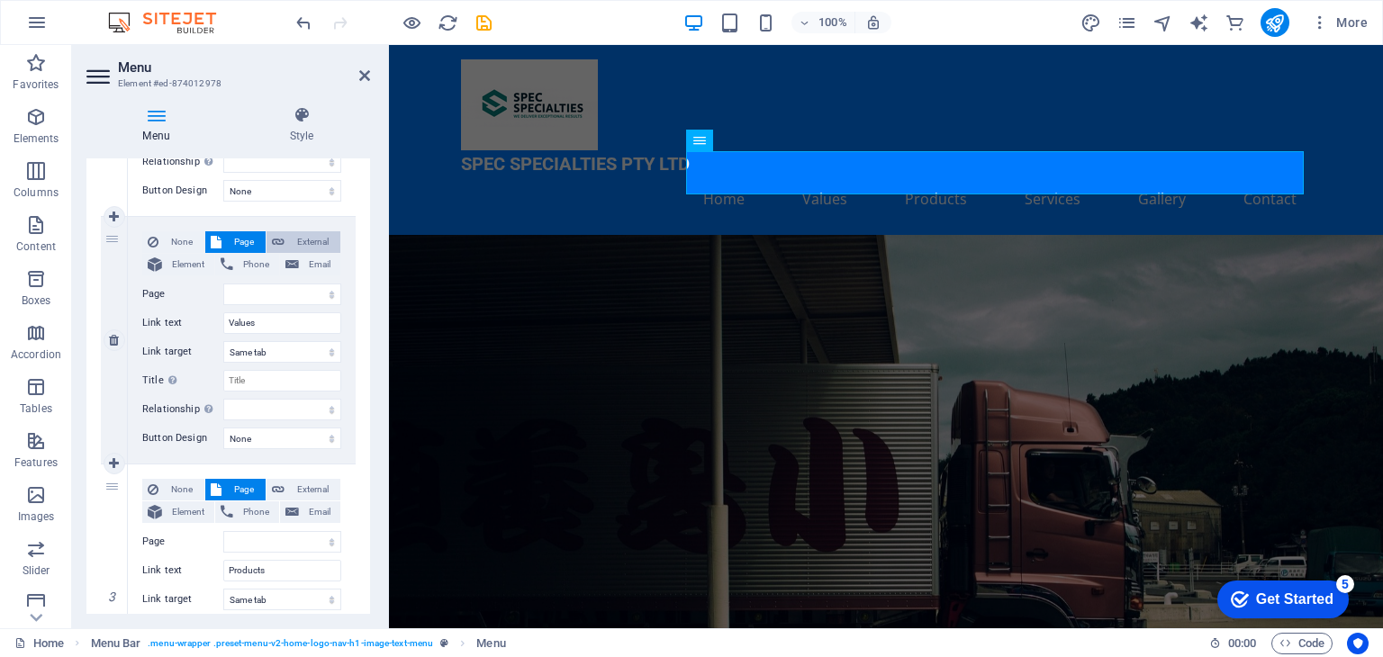
select select
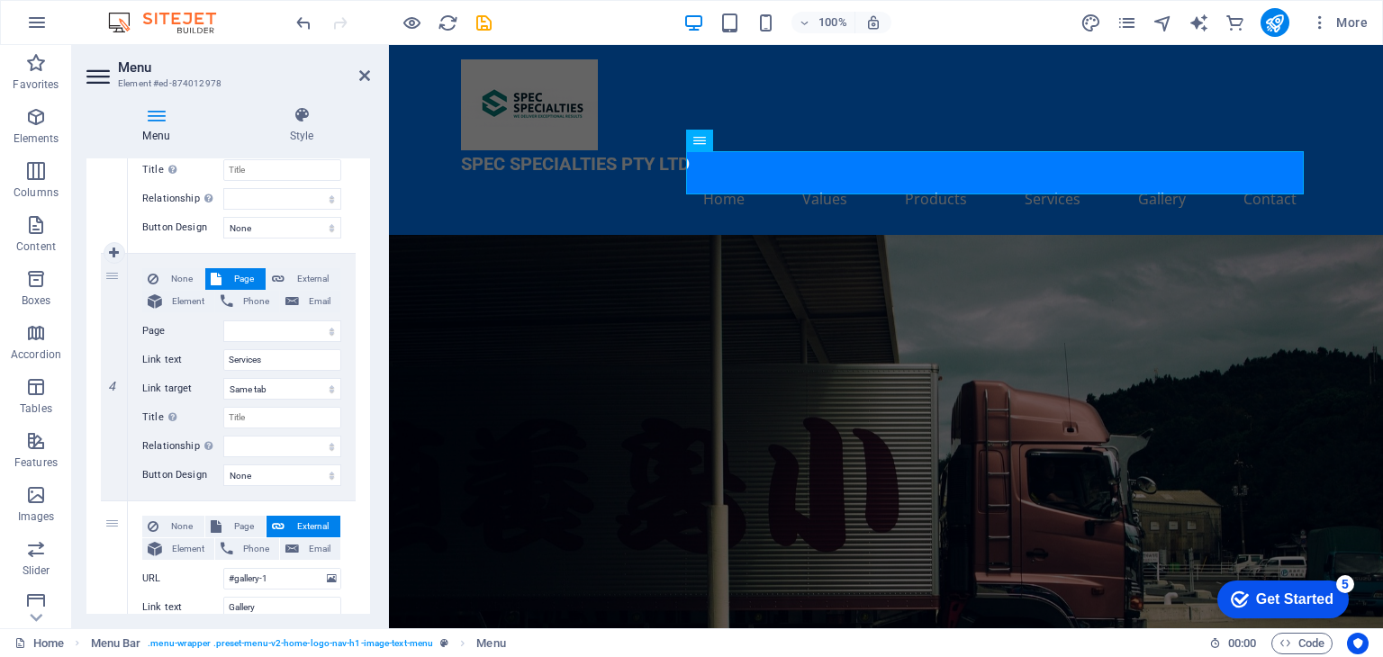
scroll to position [770, 0]
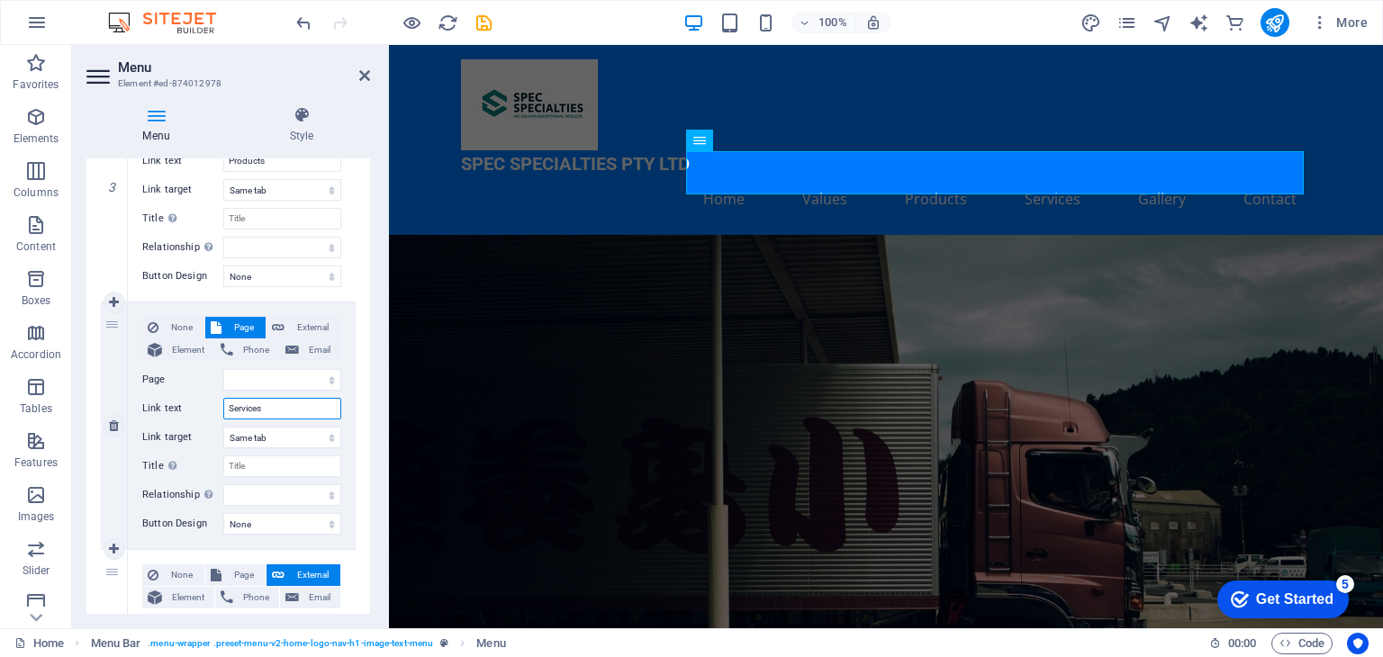
click at [266, 411] on input "Services" at bounding box center [282, 409] width 118 height 22
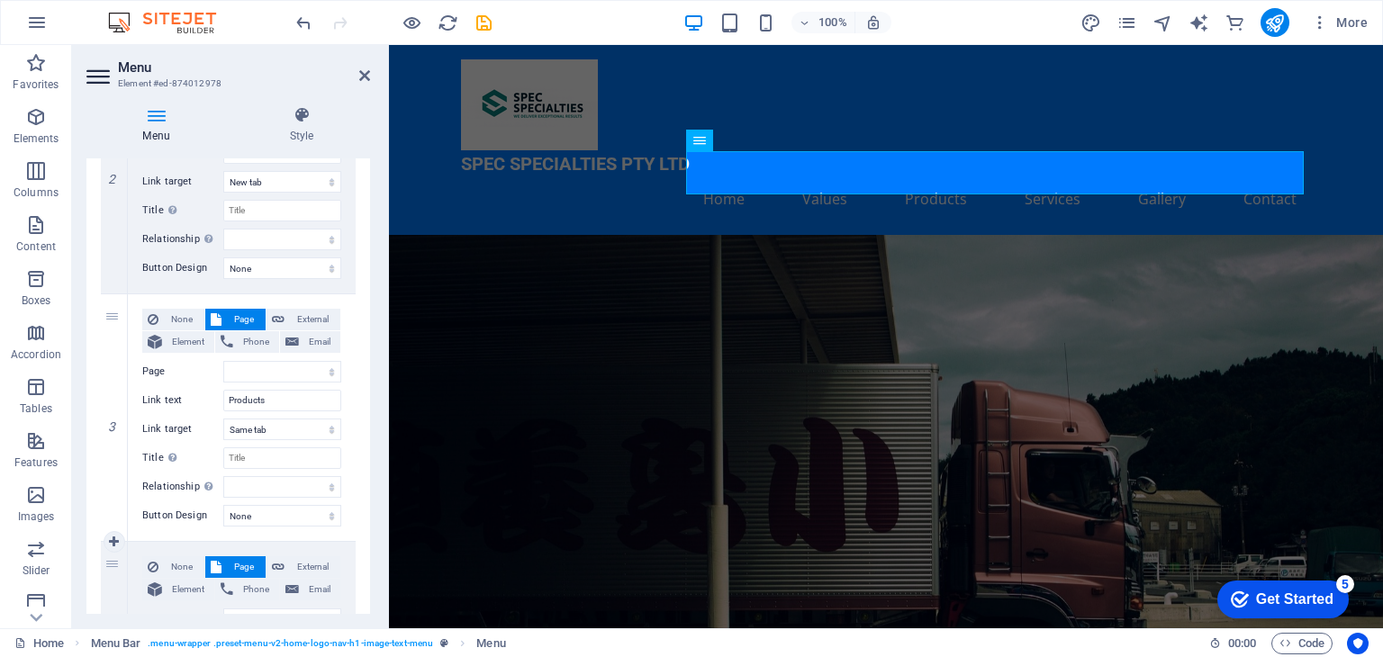
scroll to position [529, 0]
click at [284, 402] on input "Products" at bounding box center [282, 402] width 118 height 22
type input "Products-"
select select
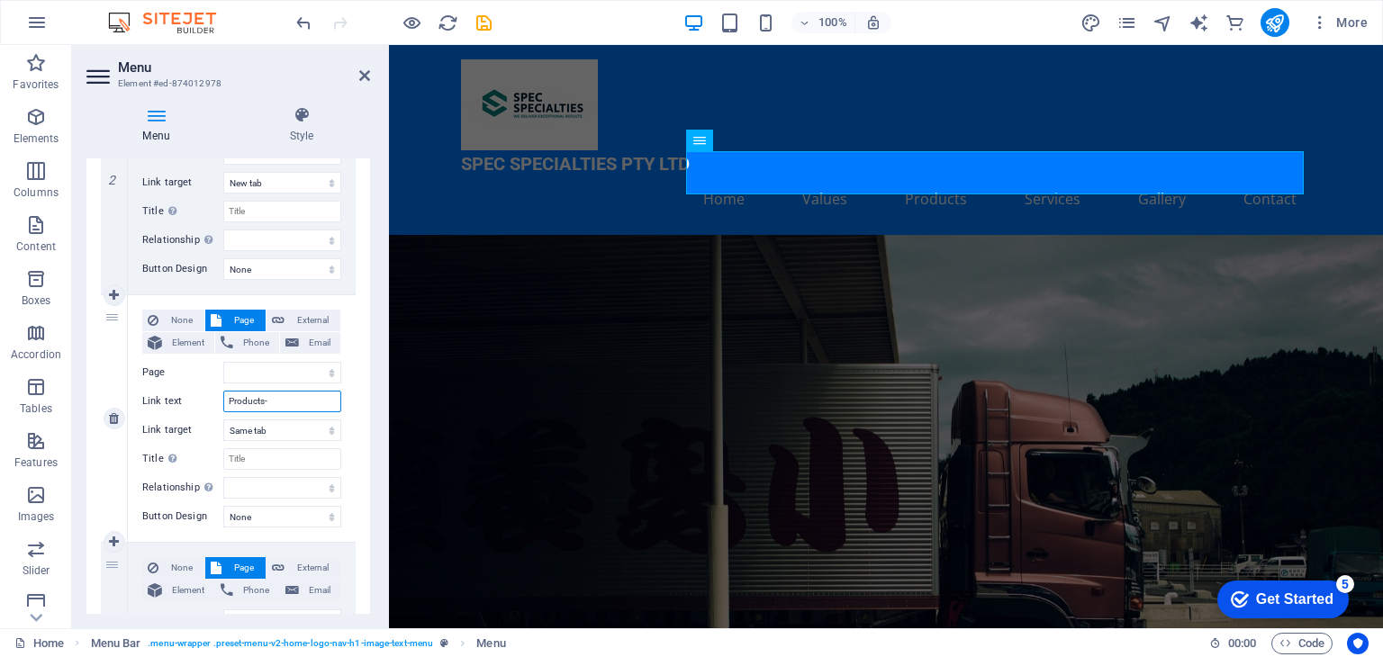
select select
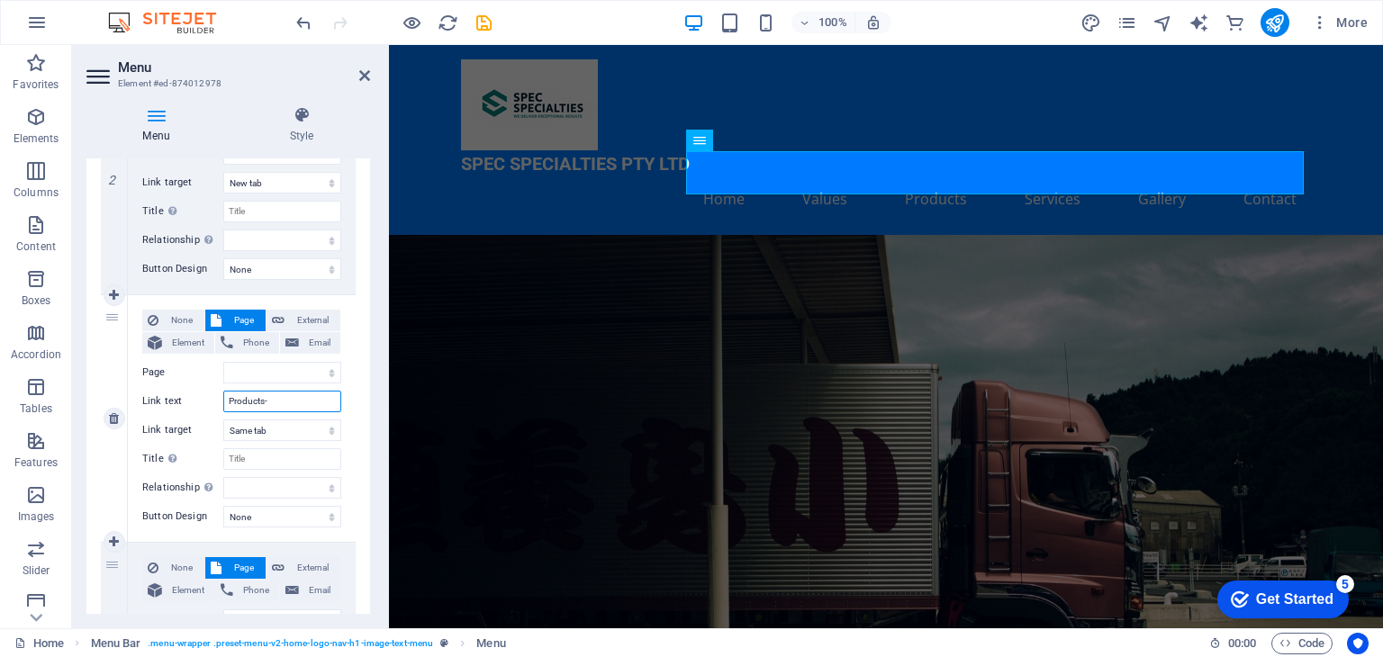
select select
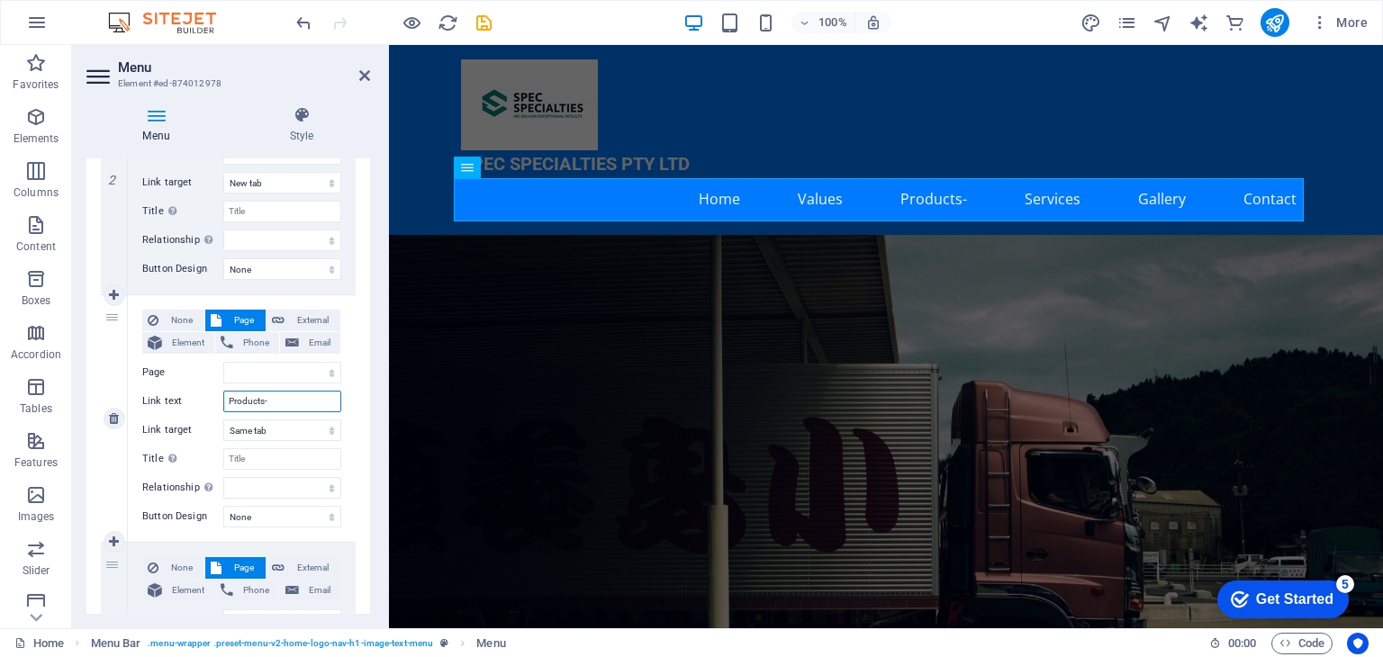
type input "Products-1"
select select
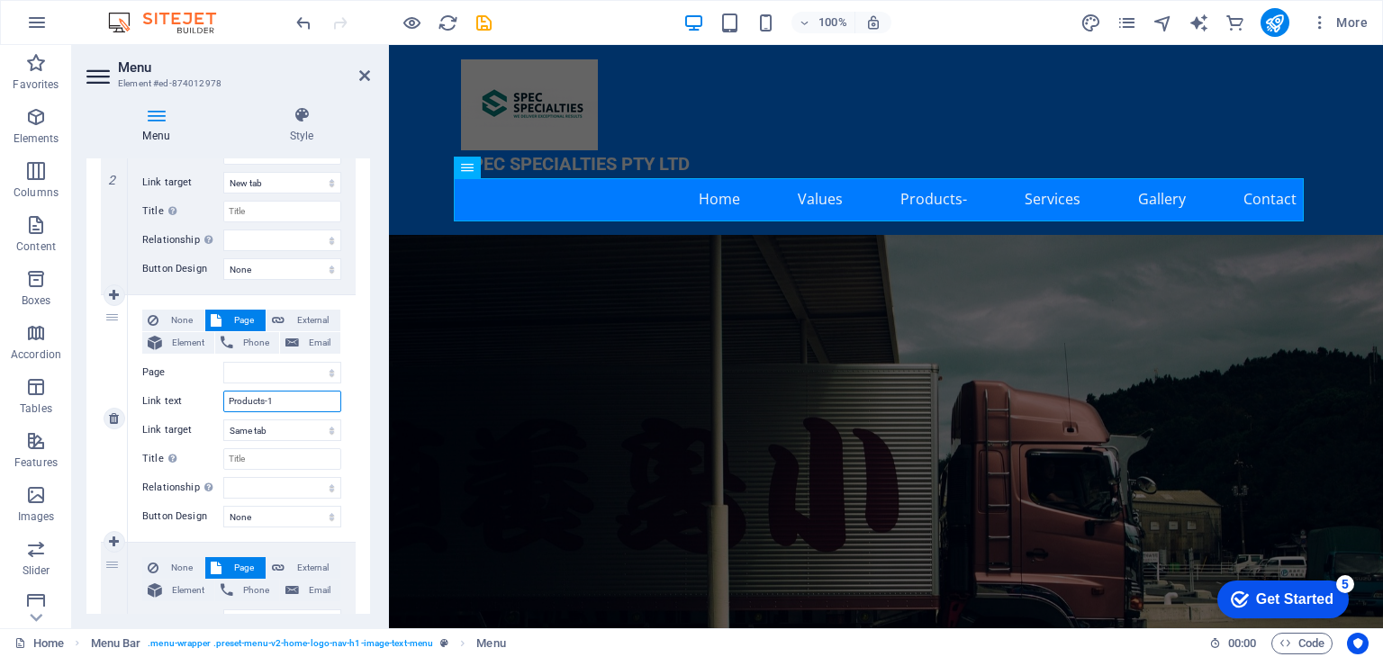
select select
type input "Products-"
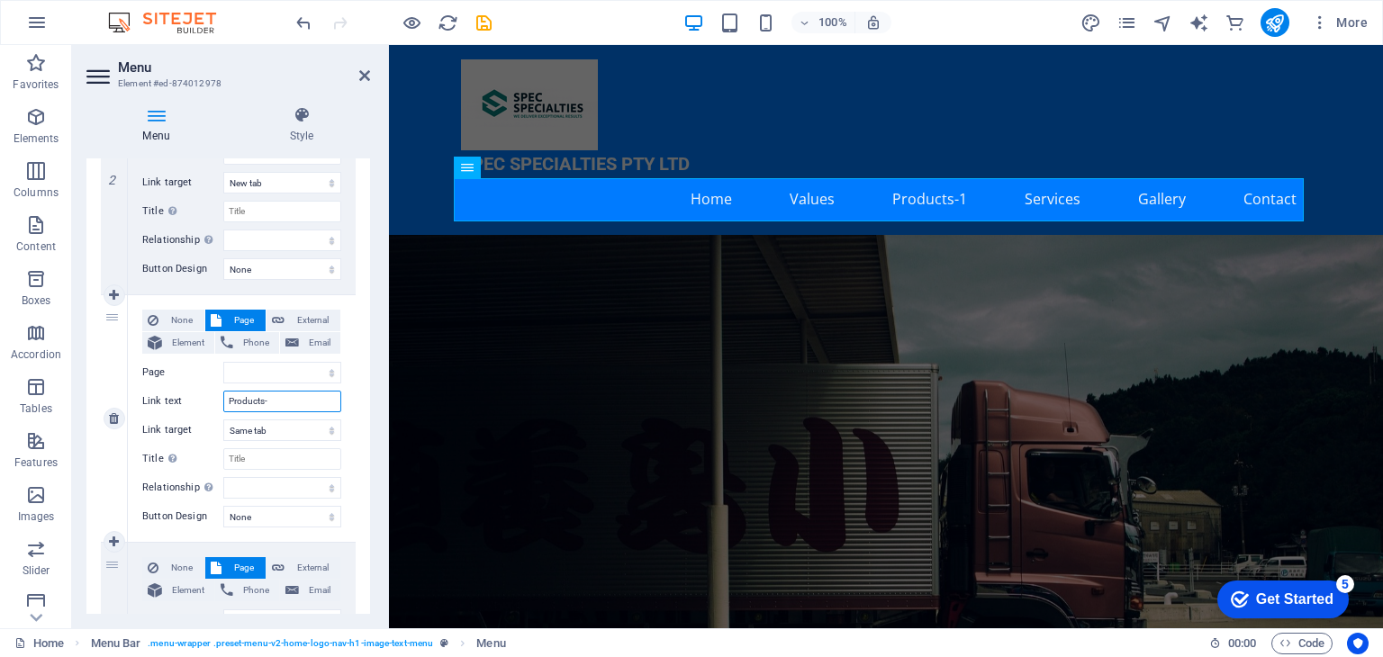
select select
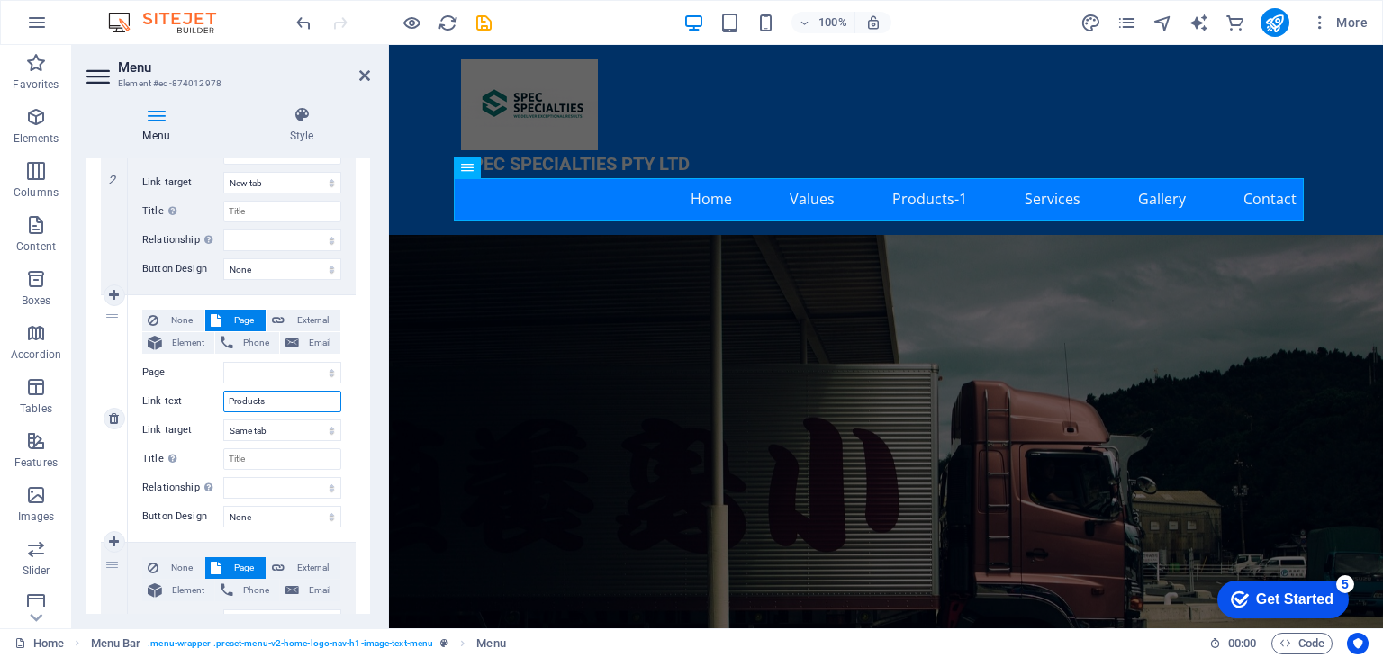
select select
type input "Products"
select select
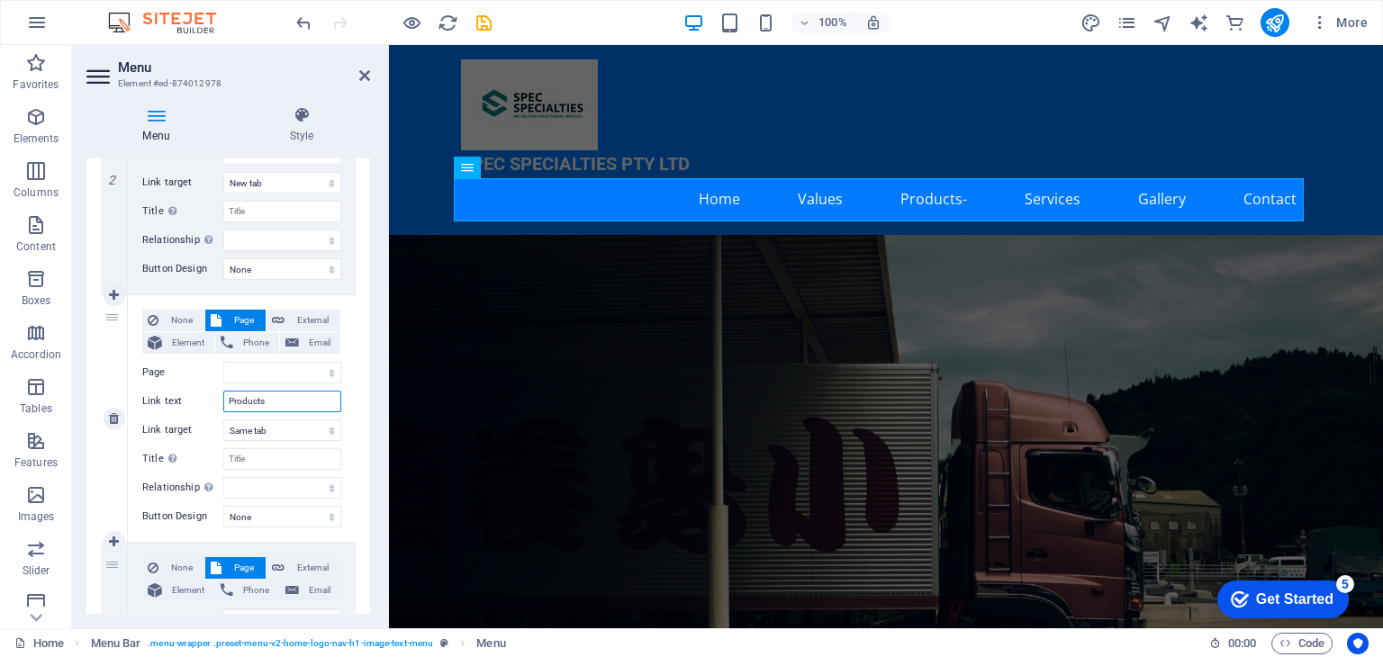
select select
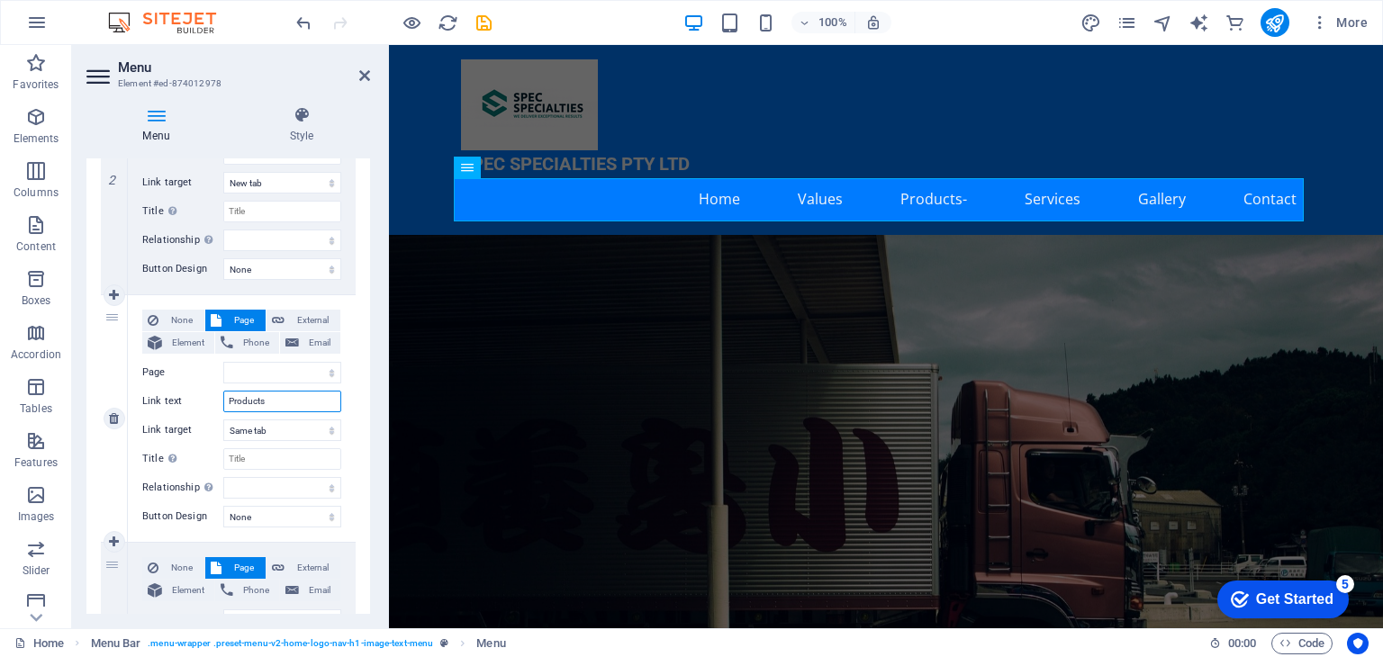
select select
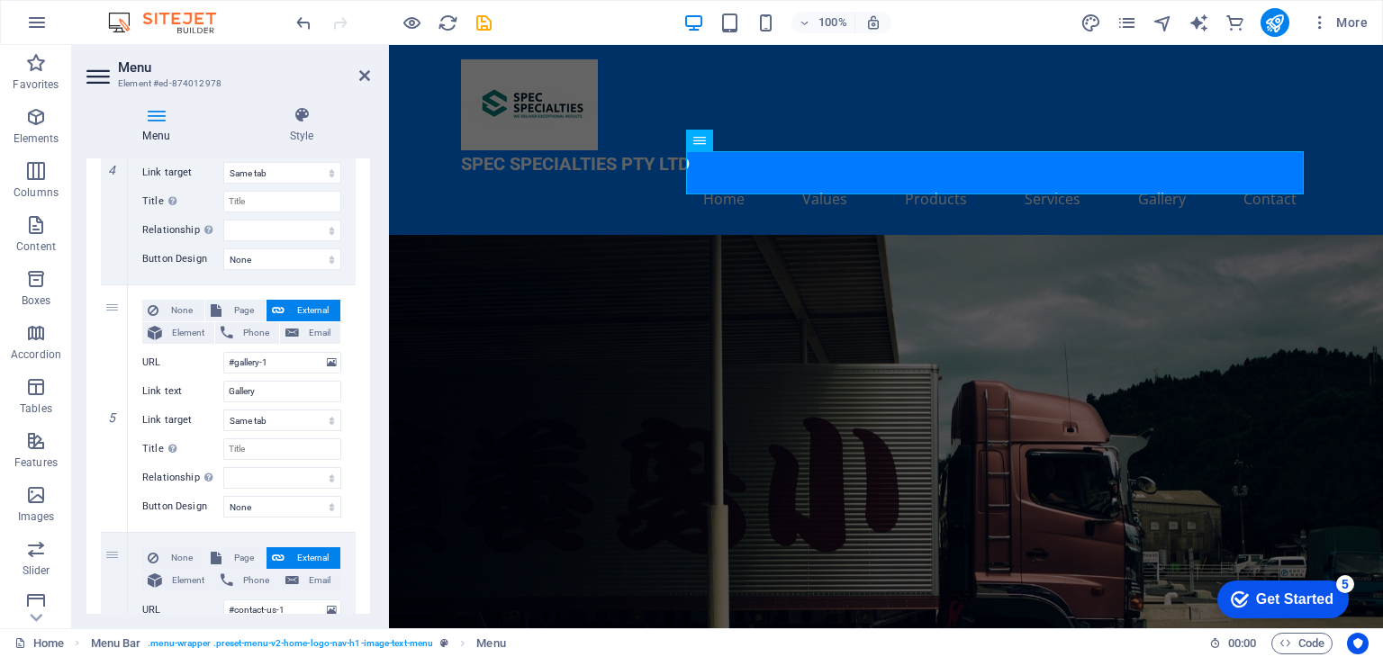
scroll to position [1250, 0]
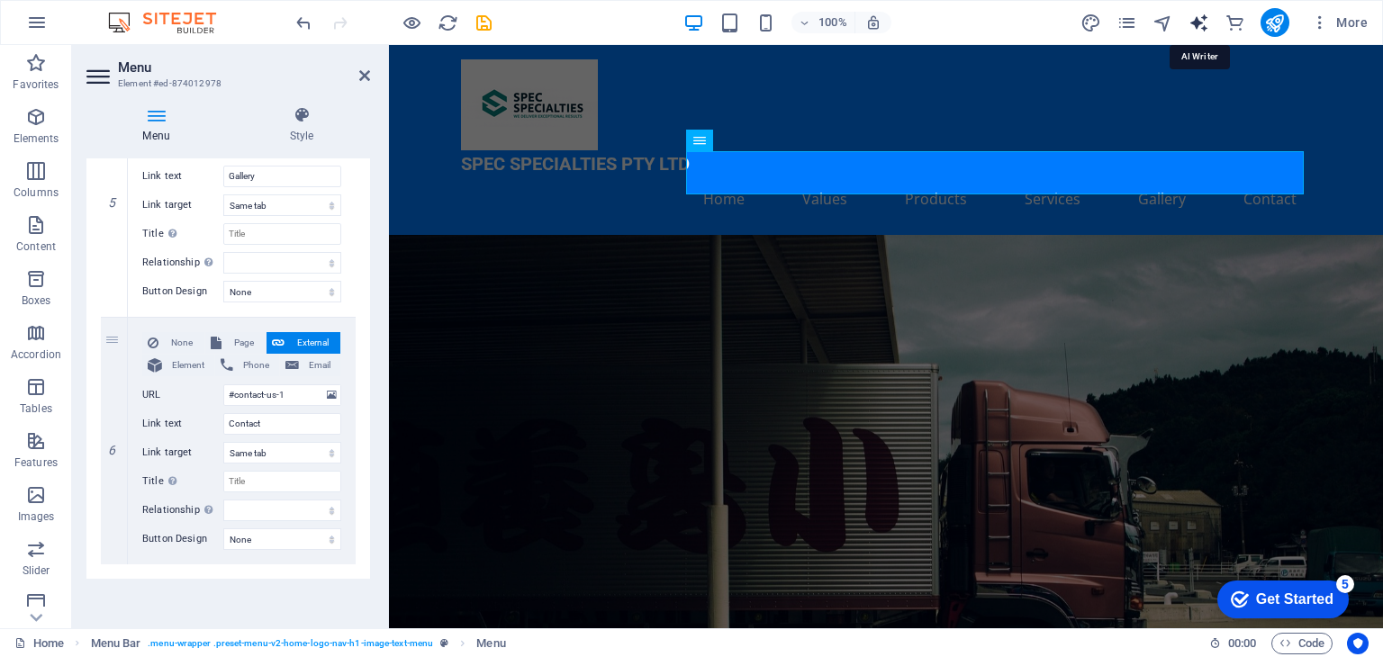
click at [1194, 20] on icon "text_generator" at bounding box center [1198, 23] width 21 height 21
select select "English"
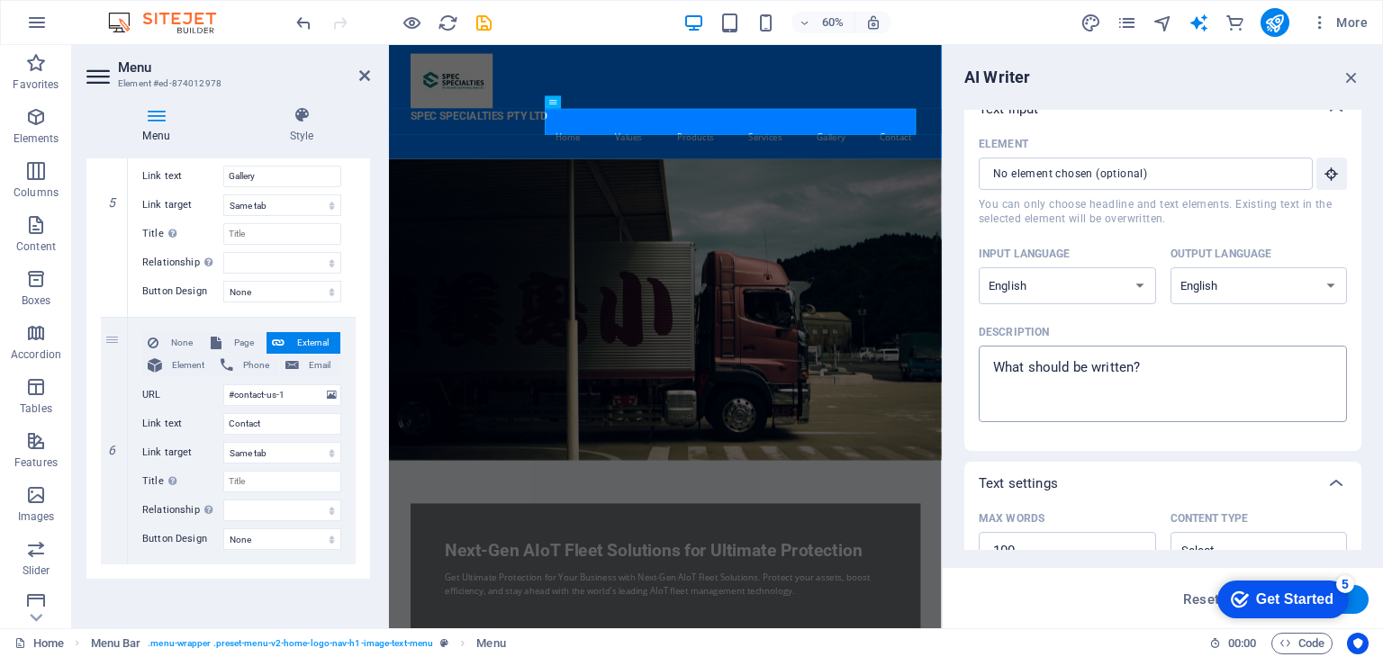
scroll to position [0, 0]
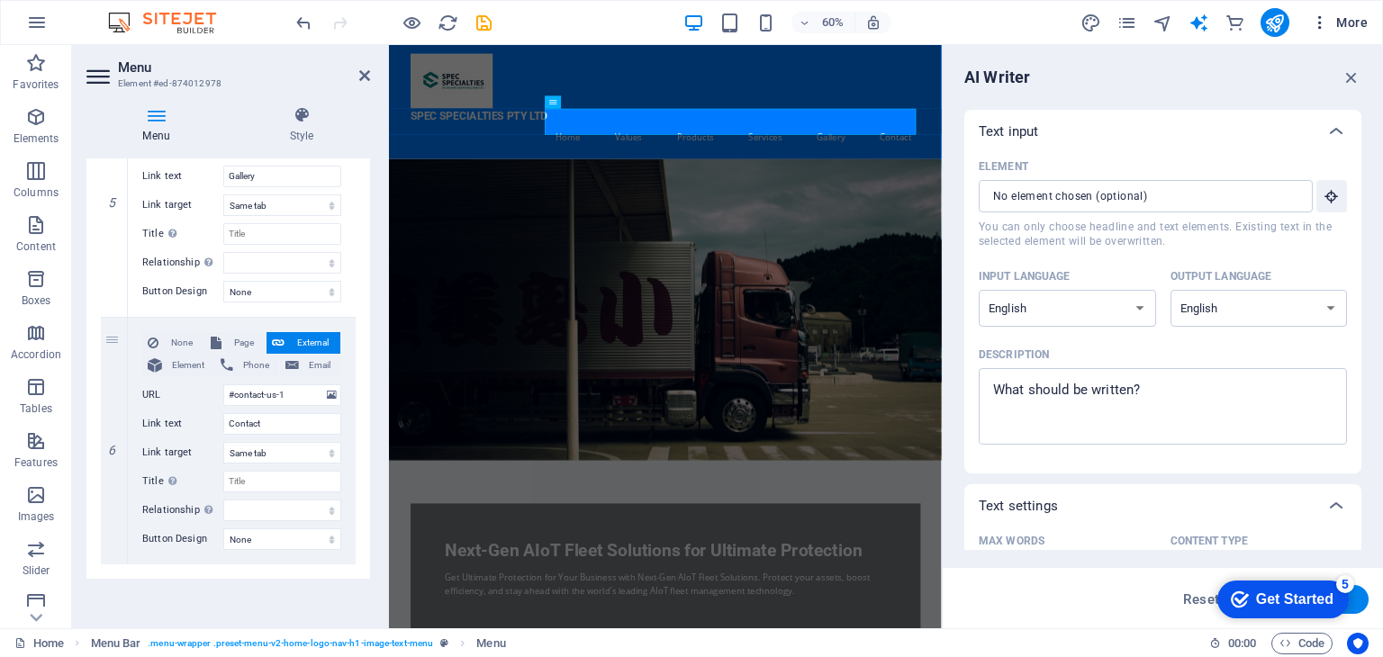
click at [1356, 19] on span "More" at bounding box center [1339, 23] width 57 height 18
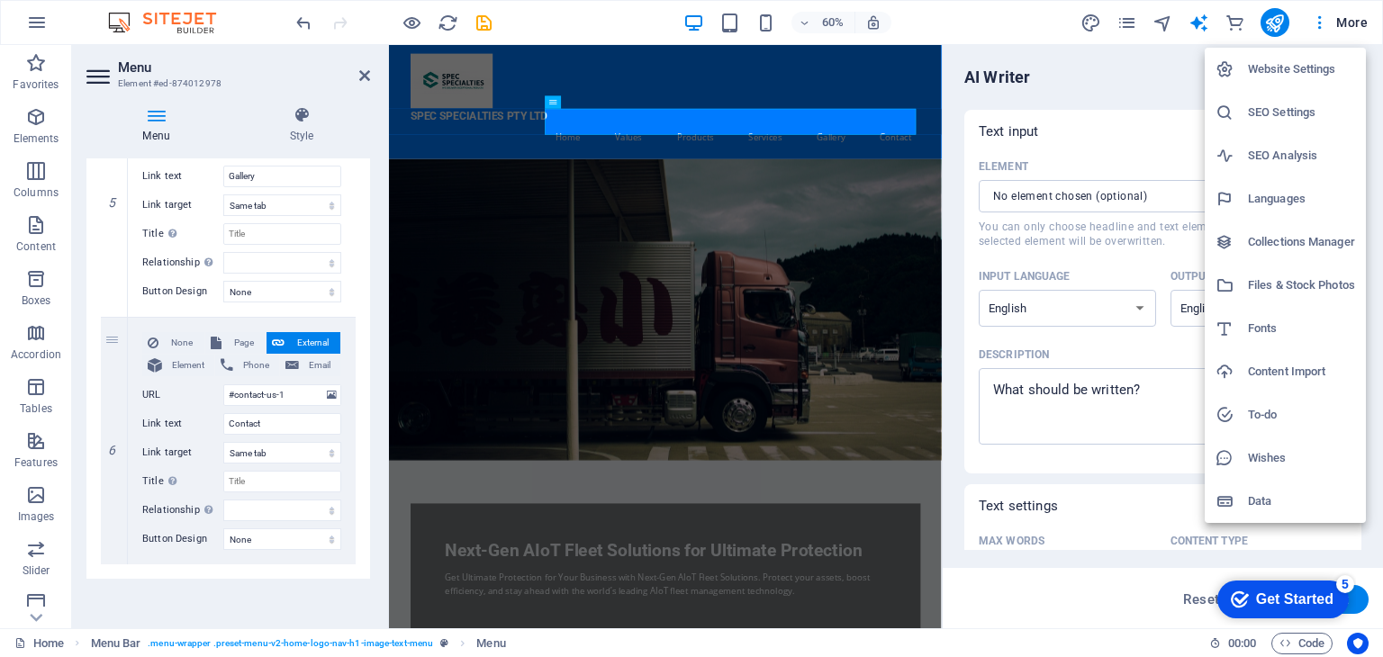
click at [1285, 113] on h6 "SEO Settings" at bounding box center [1301, 113] width 107 height 22
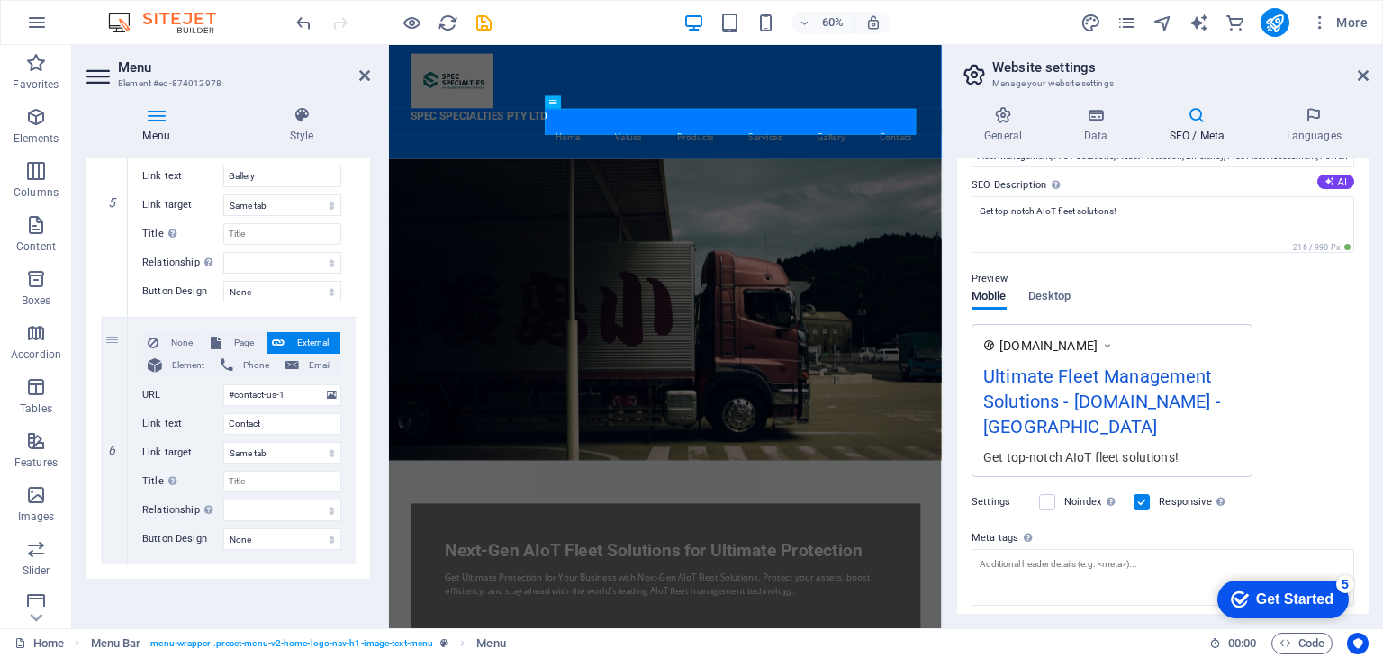
scroll to position [120, 0]
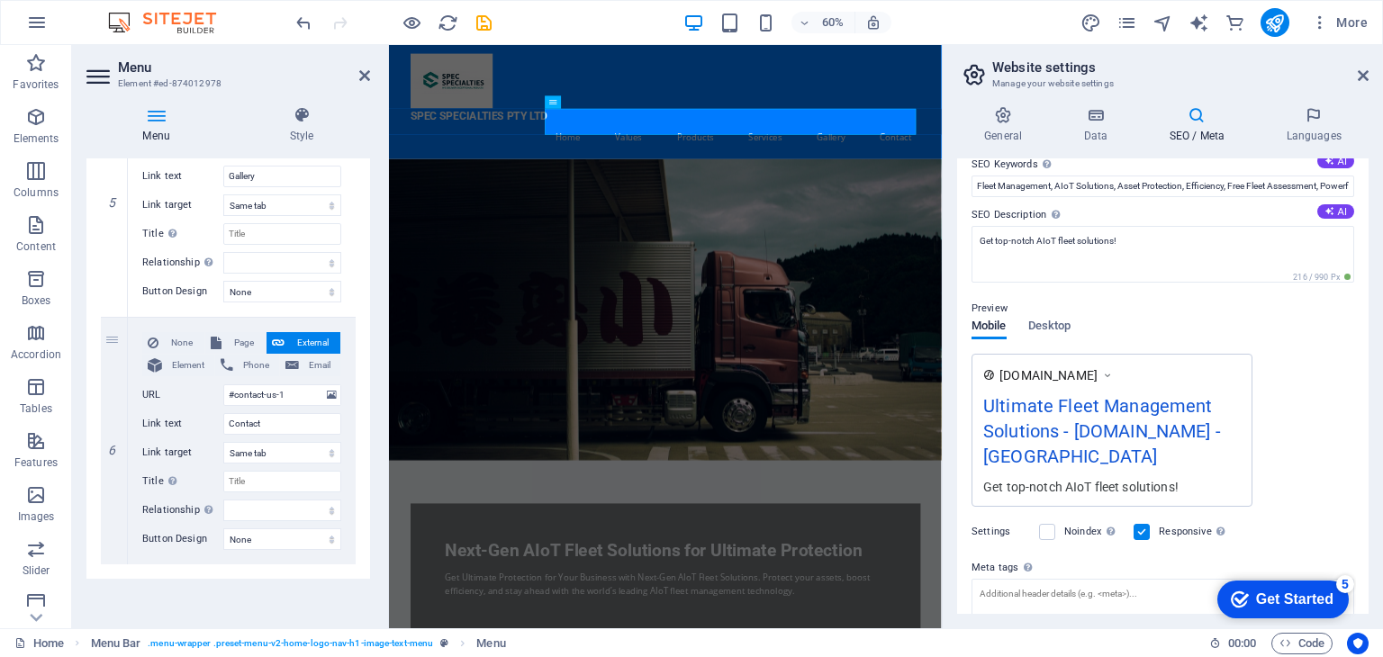
click at [1039, 317] on div "Preview" at bounding box center [1162, 309] width 383 height 22
click at [1048, 329] on span "Desktop" at bounding box center [1049, 327] width 43 height 25
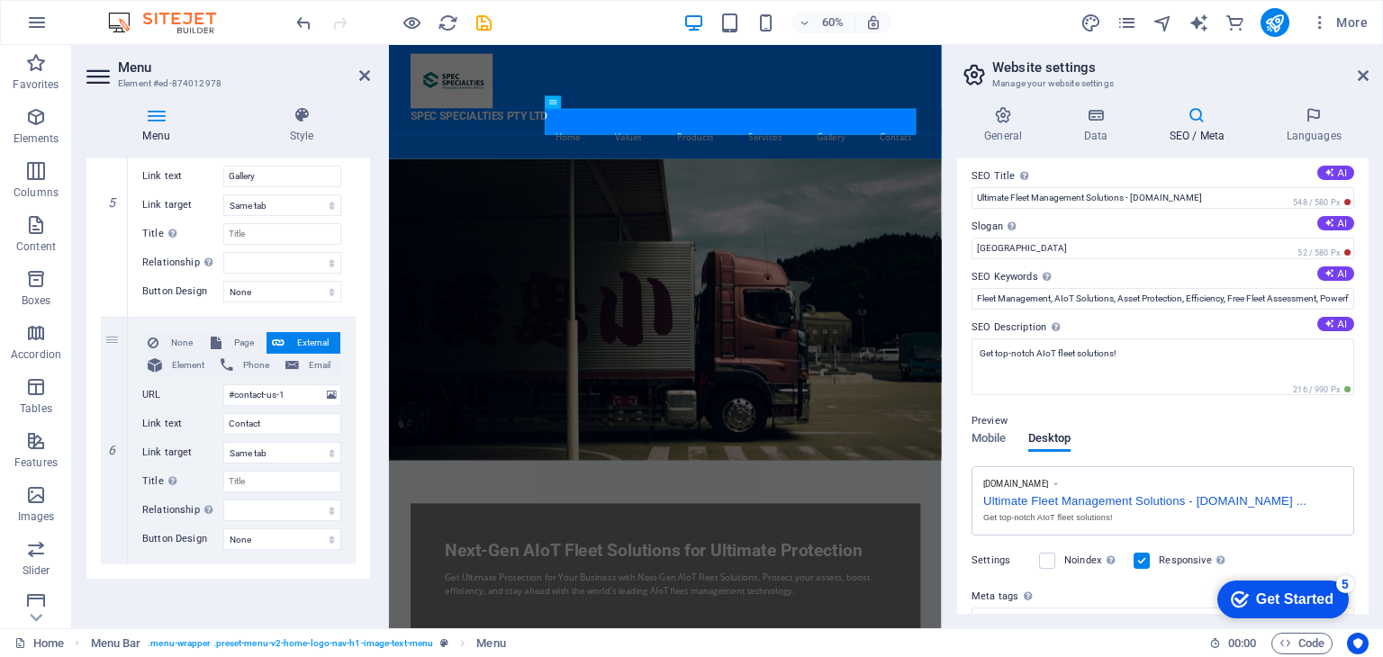
scroll to position [0, 0]
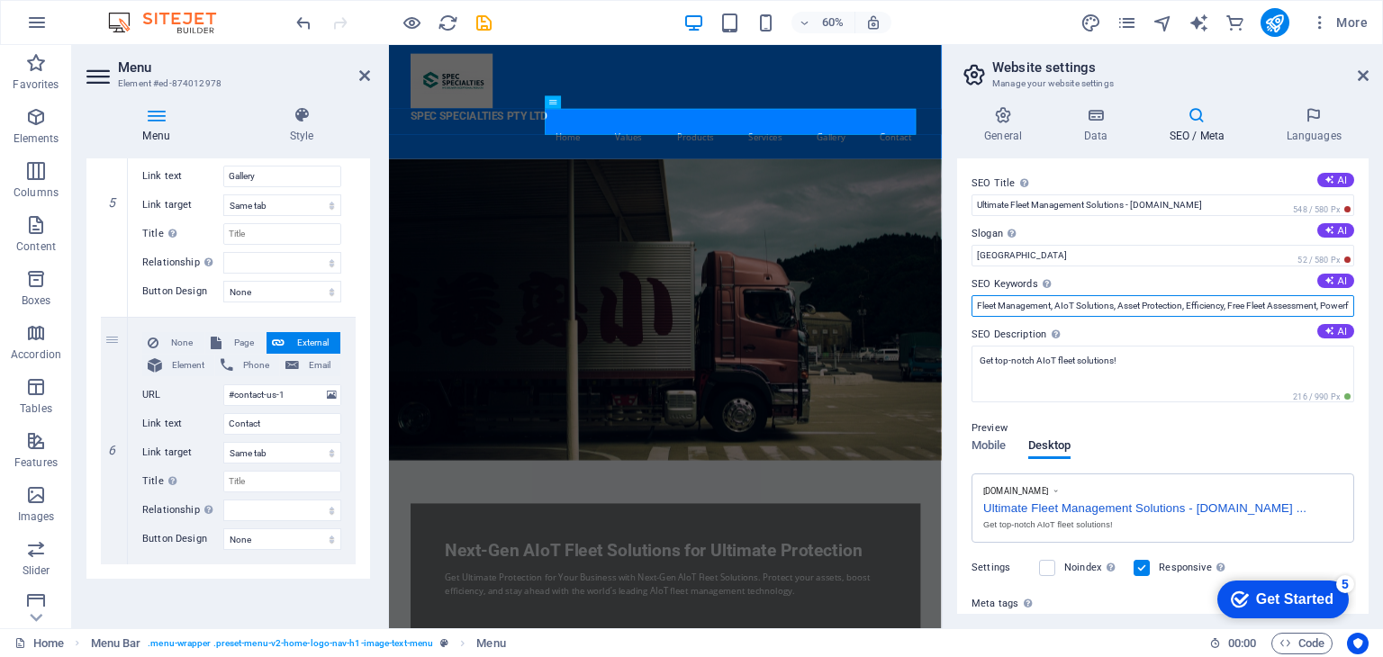
click at [1189, 307] on input "Fleet Management, AIoT Solutions, Asset Protection, Efficiency, Free Fleet Asse…" at bounding box center [1162, 306] width 383 height 22
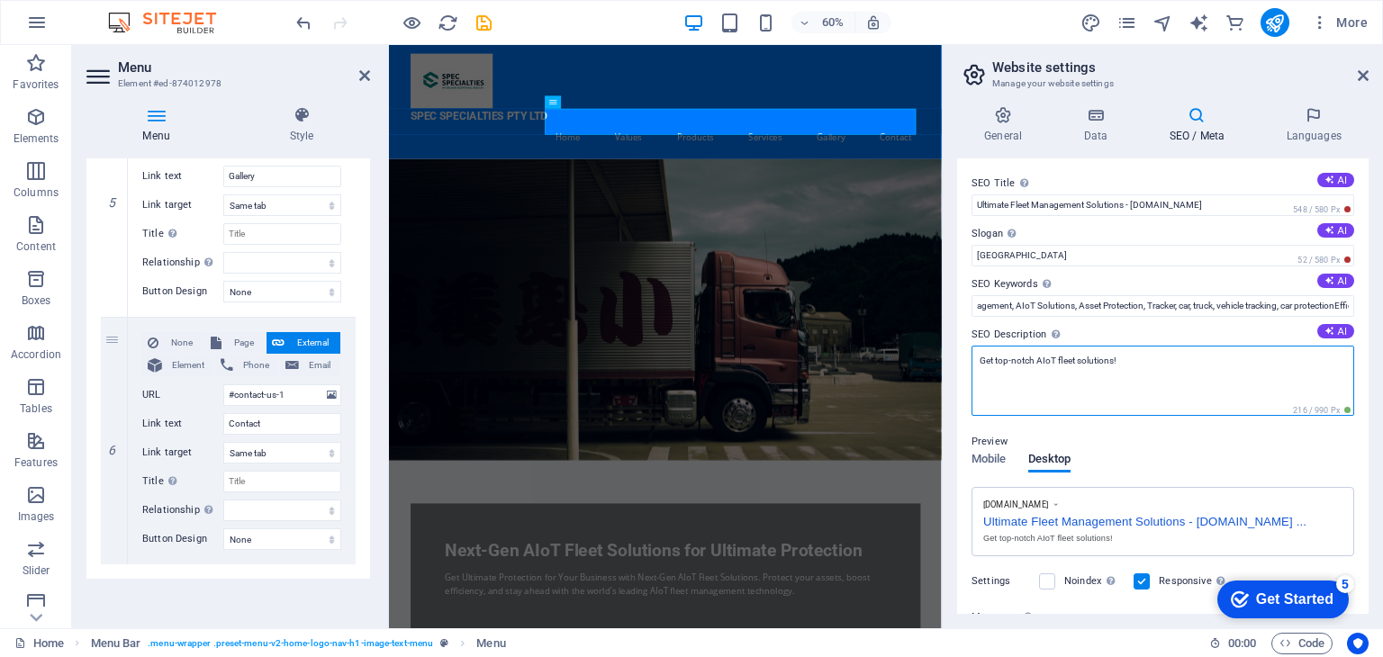
drag, startPoint x: 1320, startPoint y: 311, endPoint x: 1347, endPoint y: 363, distance: 58.8
click at [1347, 363] on textarea "Get top-notch AIoT fleet solutions!" at bounding box center [1162, 381] width 383 height 70
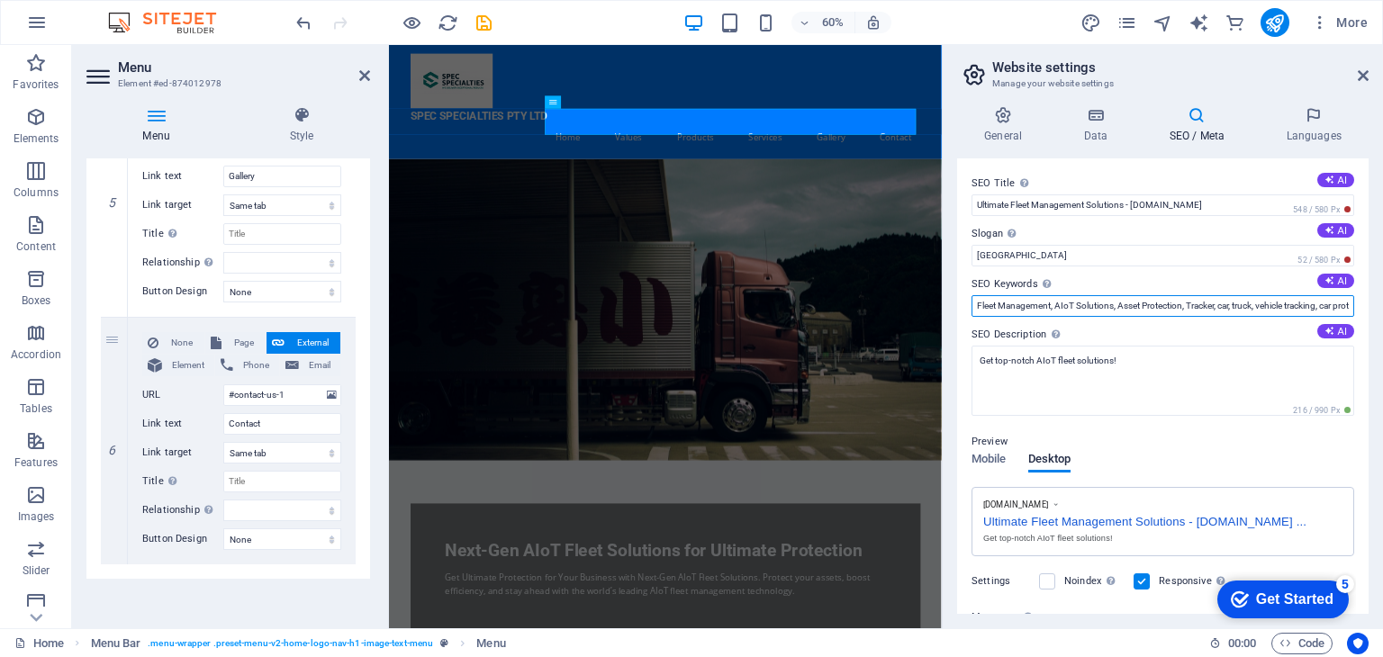
click at [1275, 311] on input "Fleet Management, AIoT Solutions, Asset Protection, Tracker, car, truck, vehicl…" at bounding box center [1162, 306] width 383 height 22
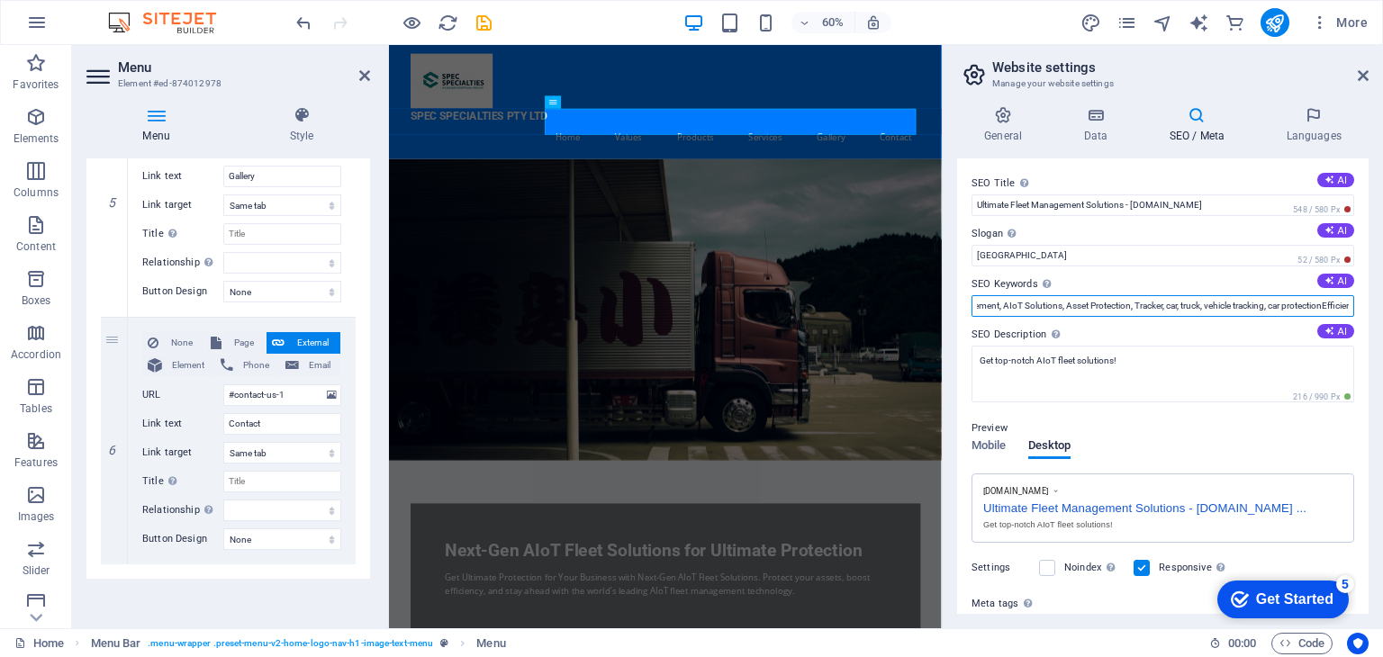
scroll to position [0, 56]
type input "Fleet Management, AIoT Solutions, Asset Protection, Tracker, car, truck, vehicl…"
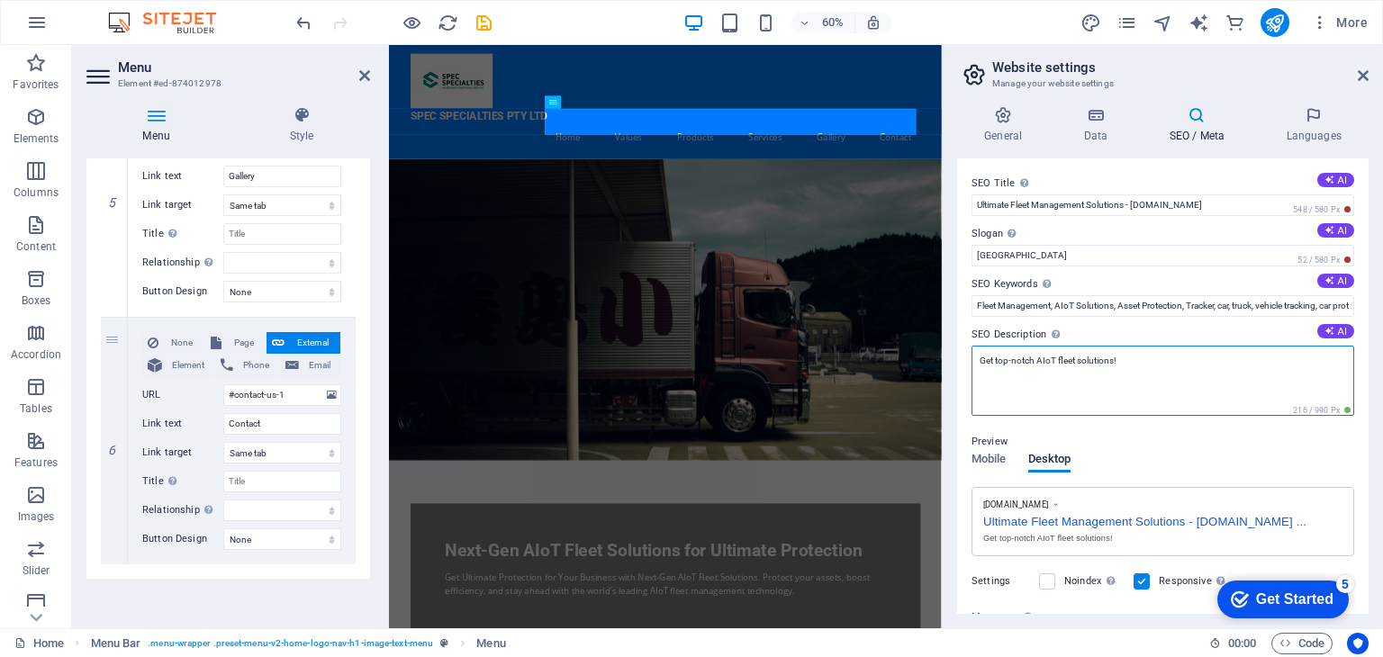
click at [1125, 359] on textarea "Get top-notch AIoT fleet solutions!" at bounding box center [1162, 381] width 383 height 70
click at [1120, 356] on textarea "Get top-notch AIoT fleet solutions! /personal Vehicle tracking /" at bounding box center [1162, 381] width 383 height 70
click at [1238, 362] on textarea "Get top-notch AIoT fleet solutions! and personal Vehicle tracking /" at bounding box center [1162, 381] width 383 height 70
type textarea "Get top-notch AIoT fleet solutions! and personal Vehicle tracking"
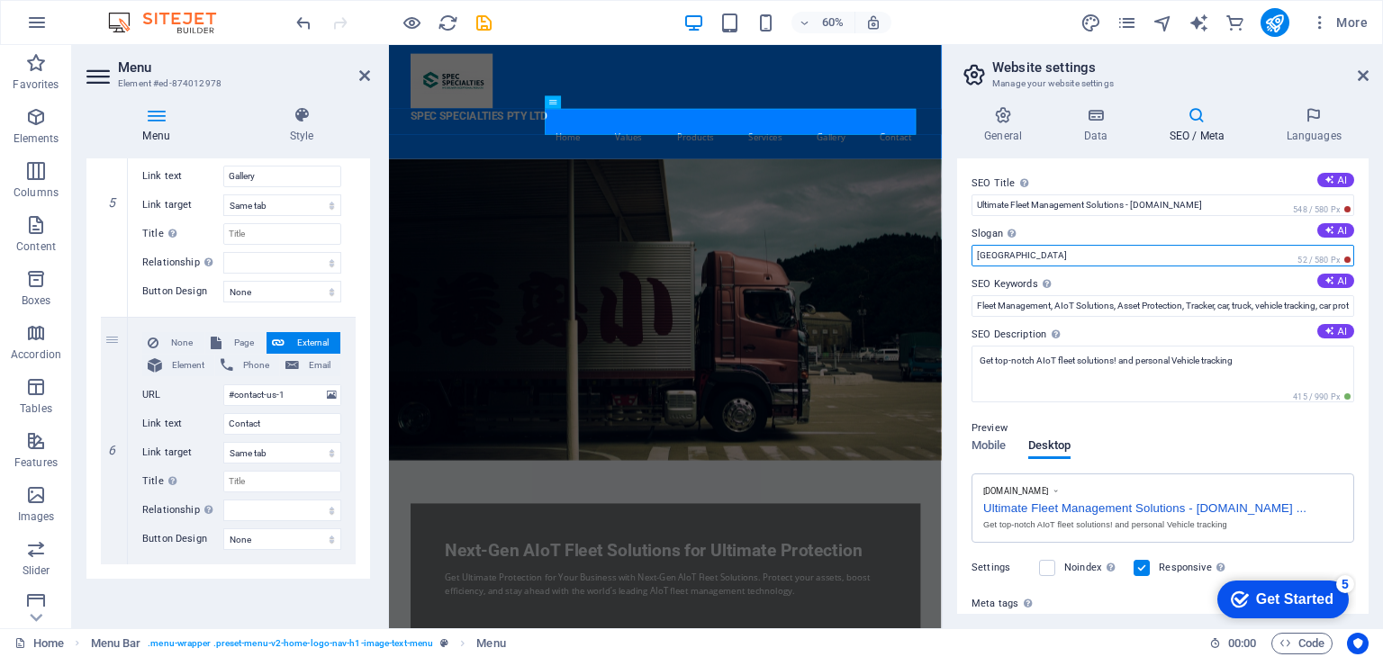
drag, startPoint x: 1394, startPoint y: 302, endPoint x: 1251, endPoint y: 385, distance: 165.8
click at [1017, 257] on input "Berlin" at bounding box center [1162, 256] width 383 height 22
type input "B"
type input "Best Affordable Tracking Solution"
click at [1282, 19] on icon "publish" at bounding box center [1274, 23] width 21 height 21
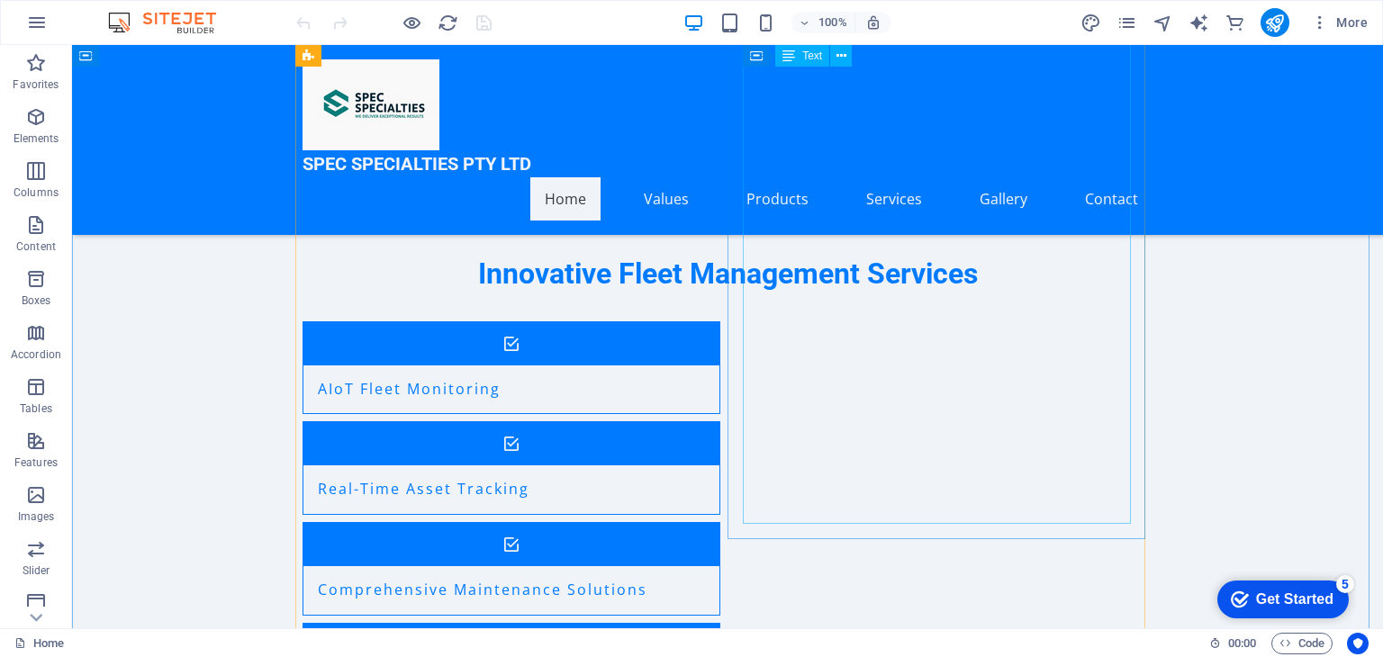
scroll to position [4074, 0]
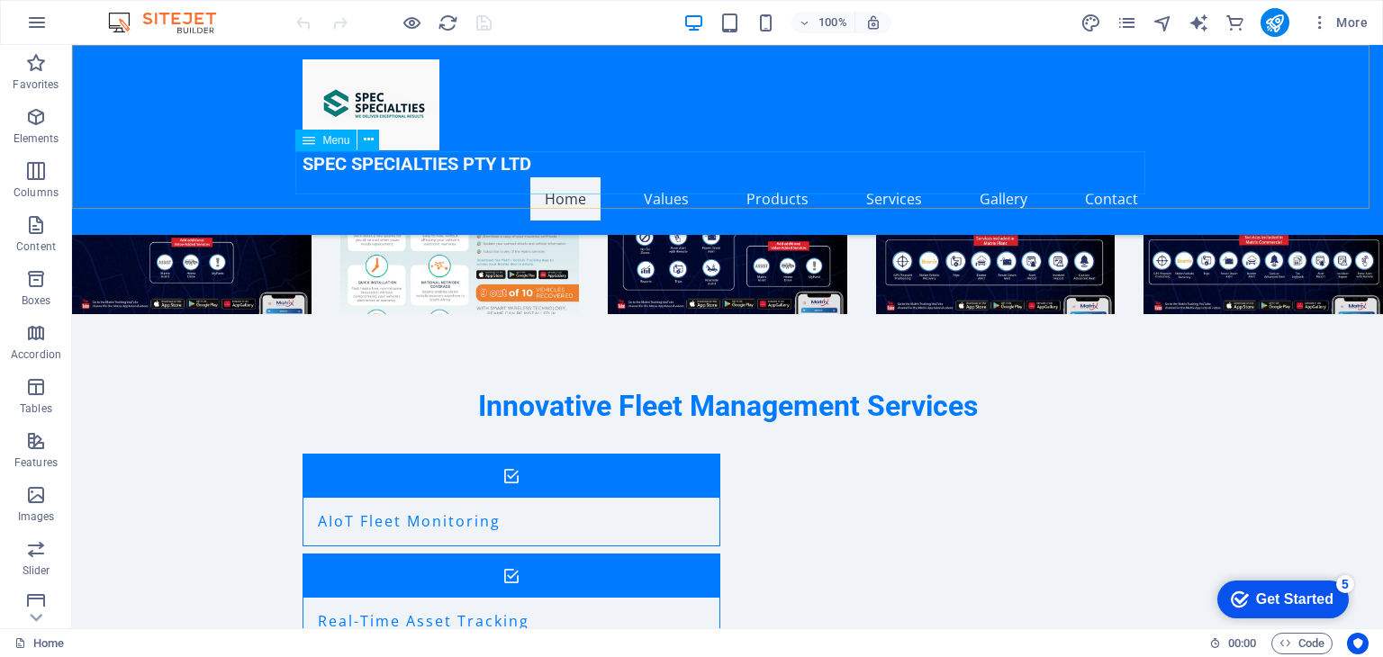
click at [338, 144] on span "Menu" at bounding box center [335, 140] width 27 height 11
click at [344, 136] on span "Menu" at bounding box center [335, 140] width 27 height 11
select select
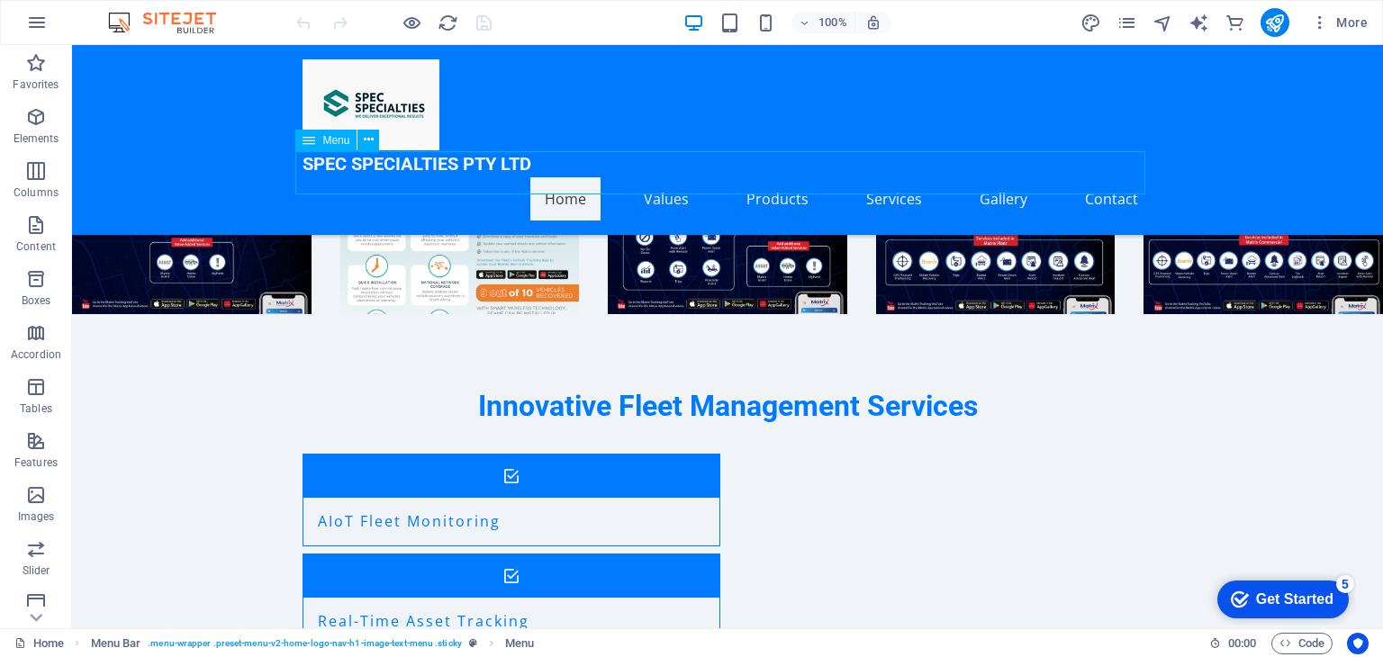
select select
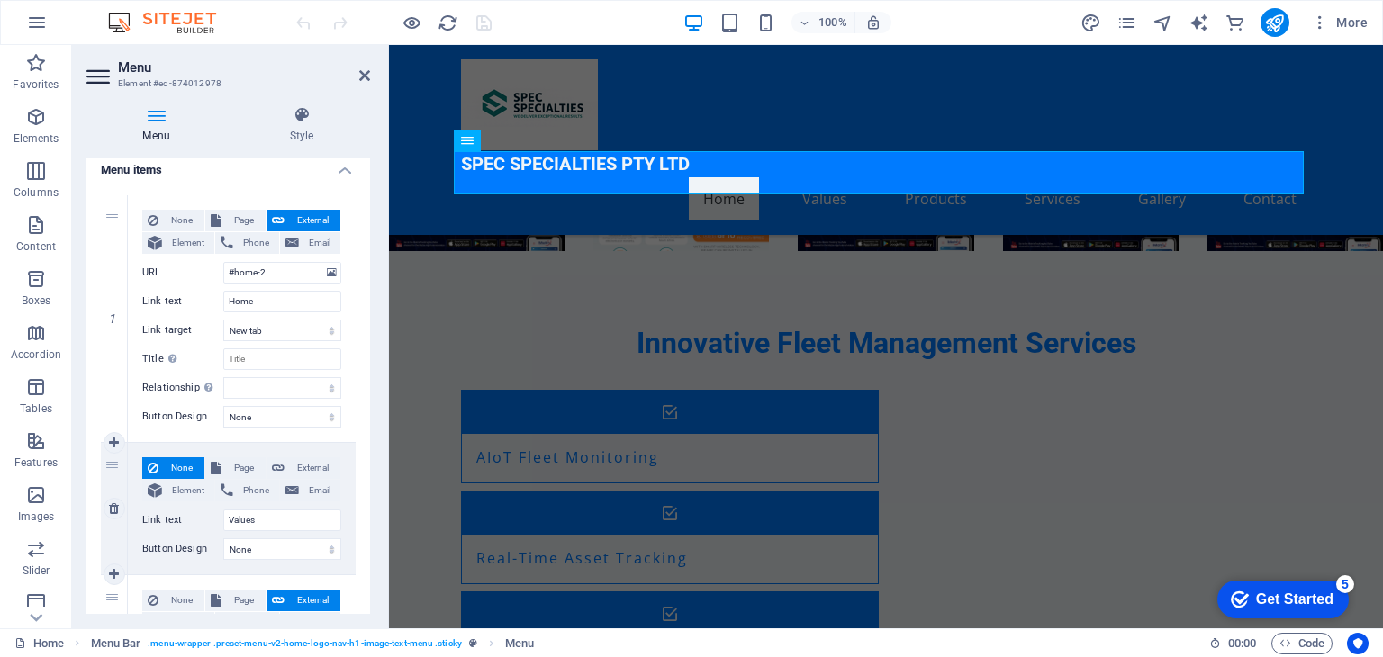
scroll to position [239, 0]
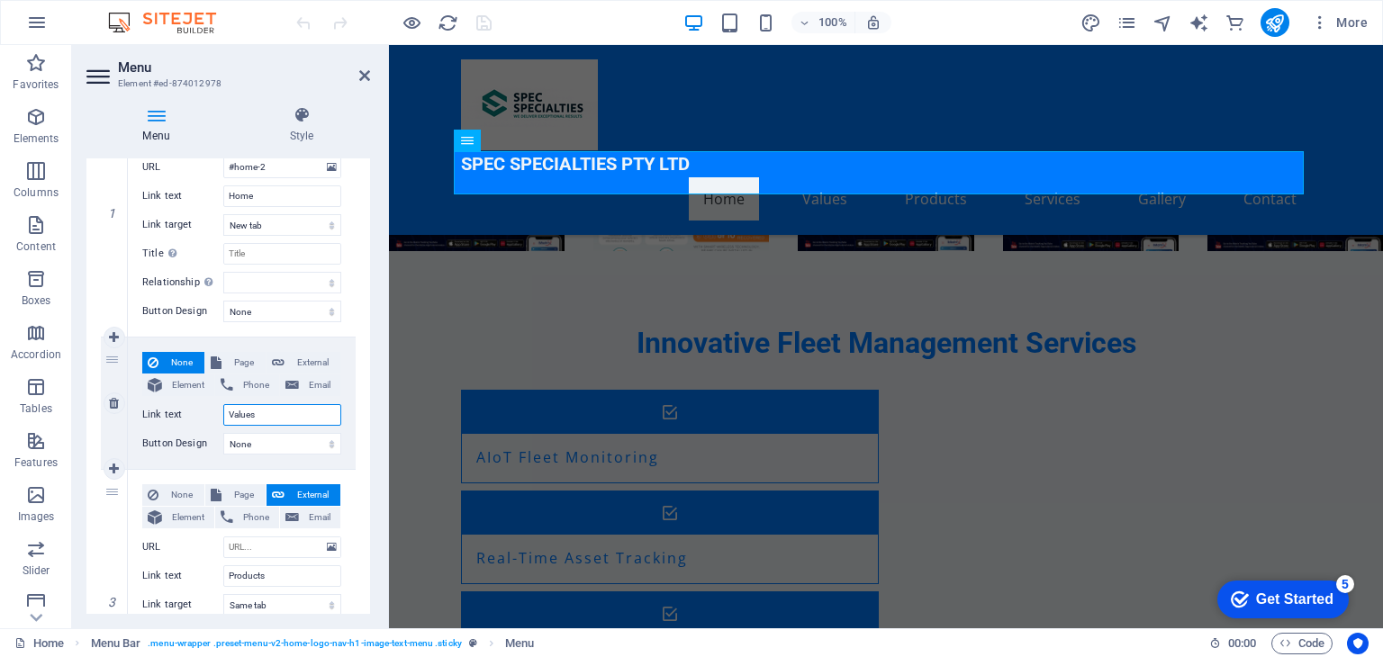
click at [230, 416] on input "Values" at bounding box center [282, 415] width 118 height 22
type input "#Values"
select select
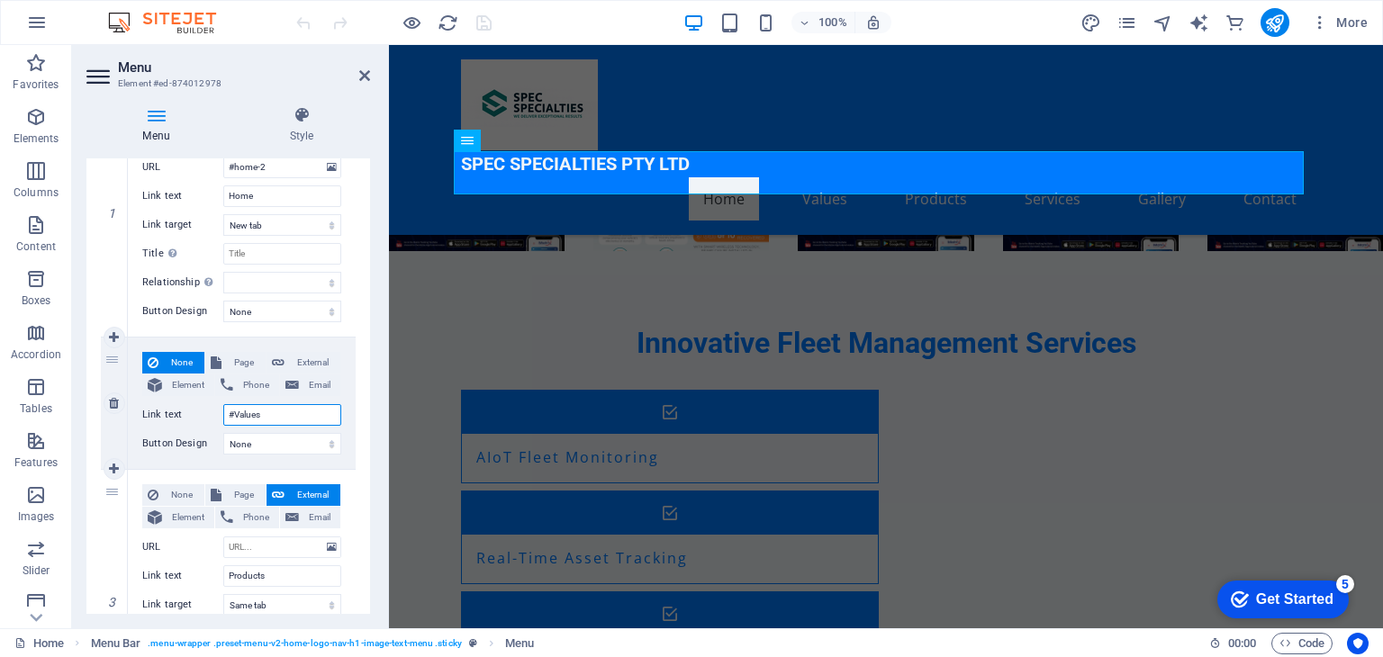
select select
type input "Values"
select select
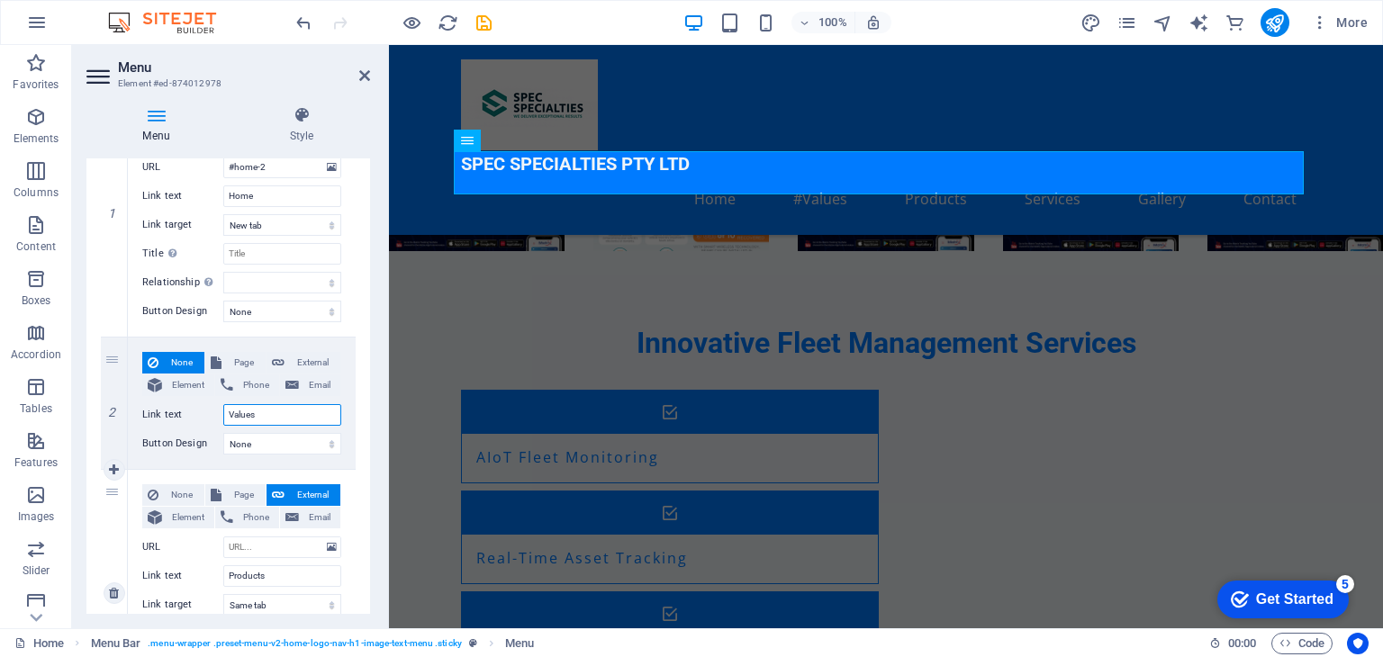
select select
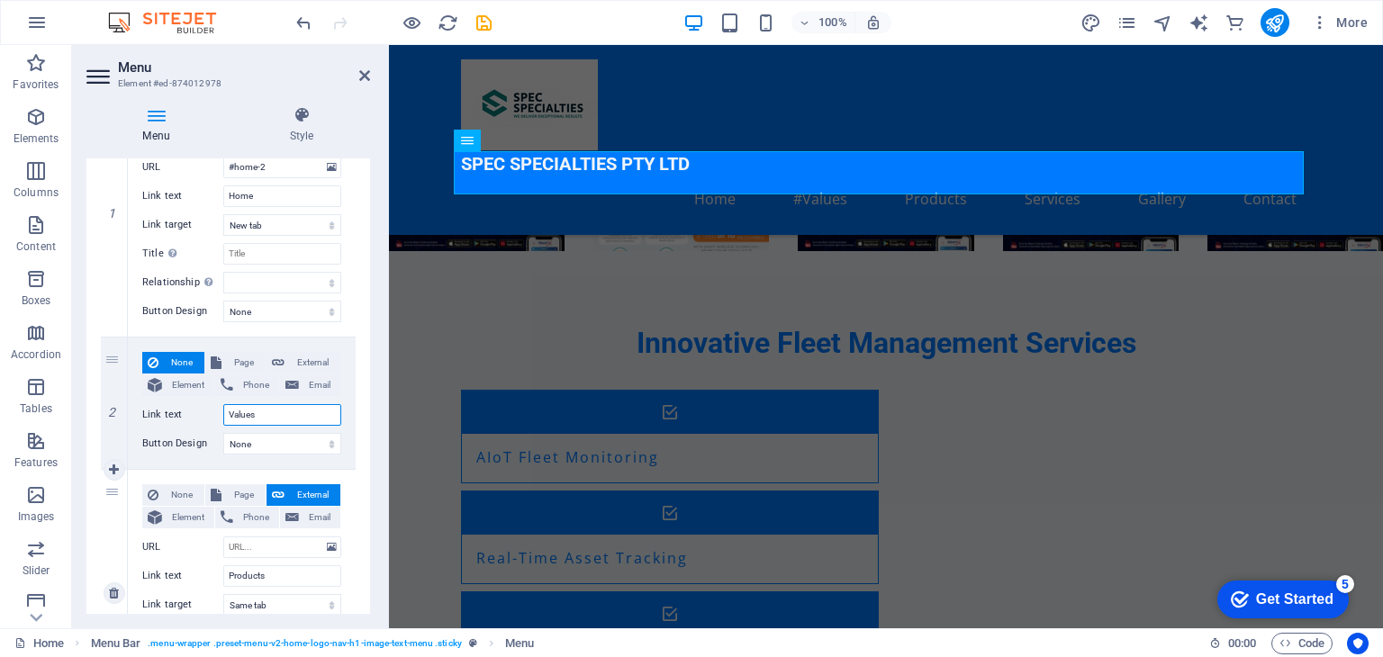
select select
click at [311, 357] on span "External" at bounding box center [312, 363] width 45 height 22
select select
select select "blank"
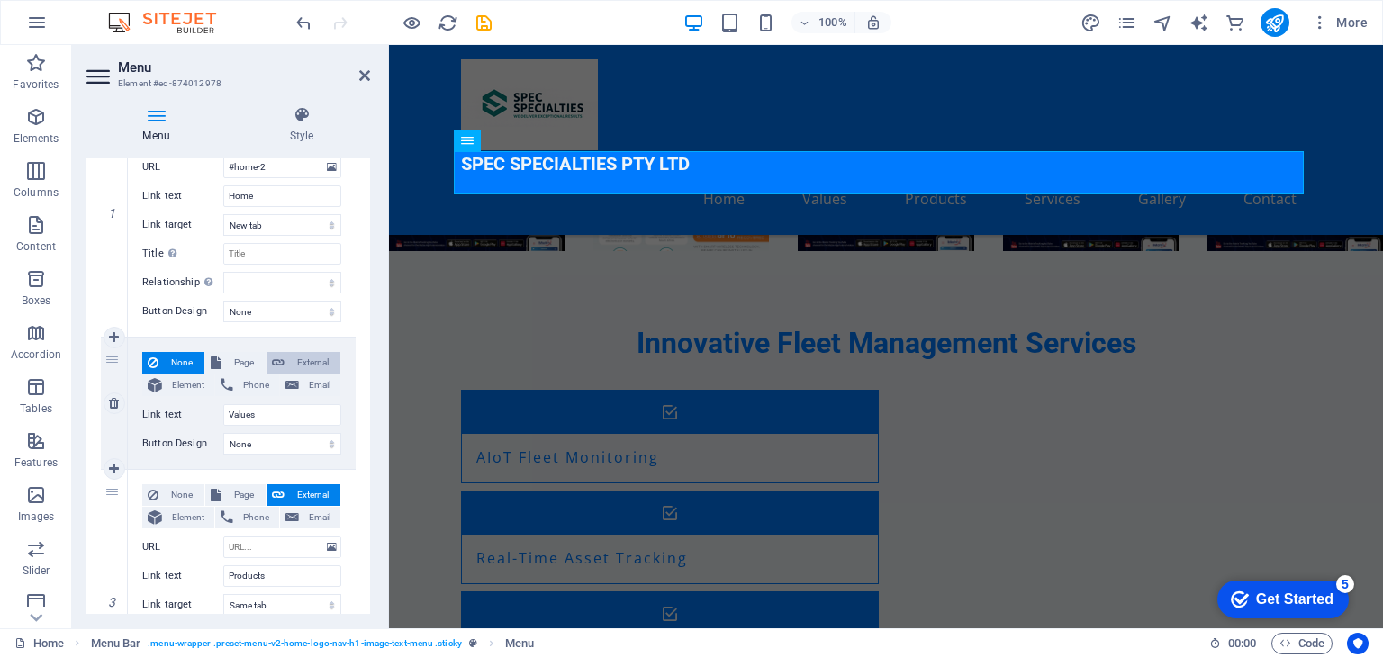
select select
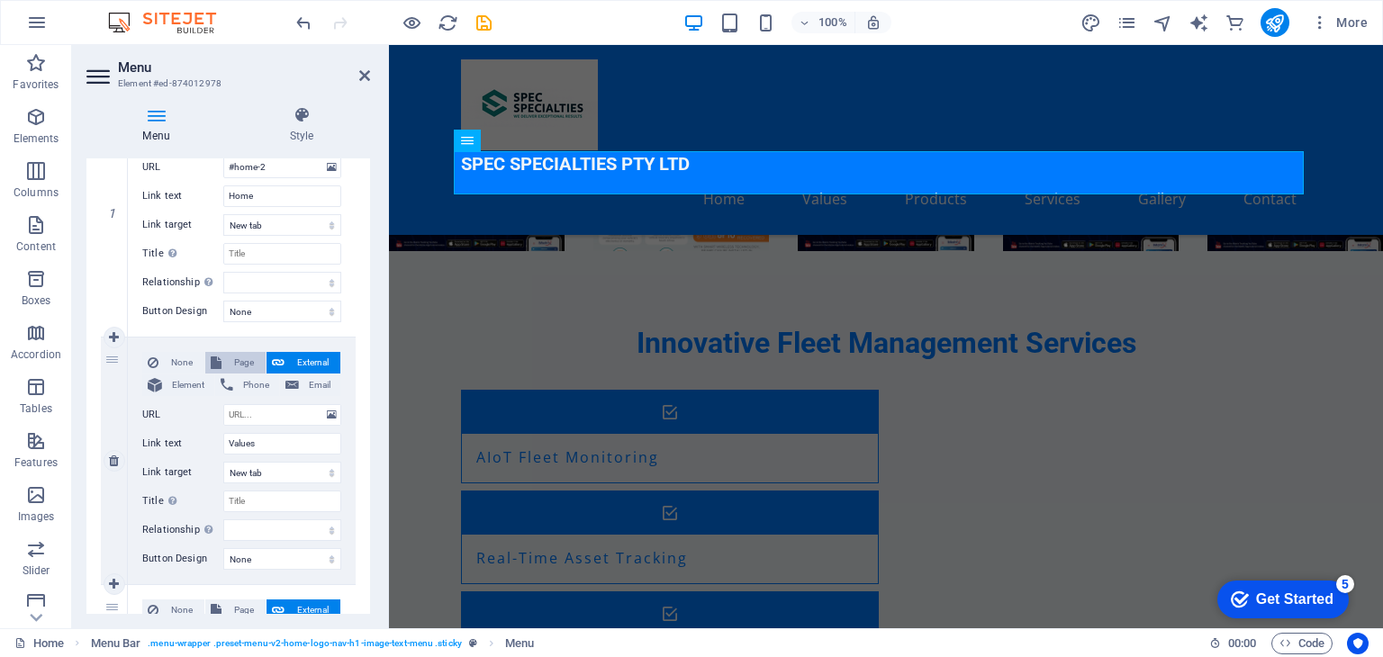
click at [245, 357] on span "Page" at bounding box center [243, 363] width 33 height 22
select select
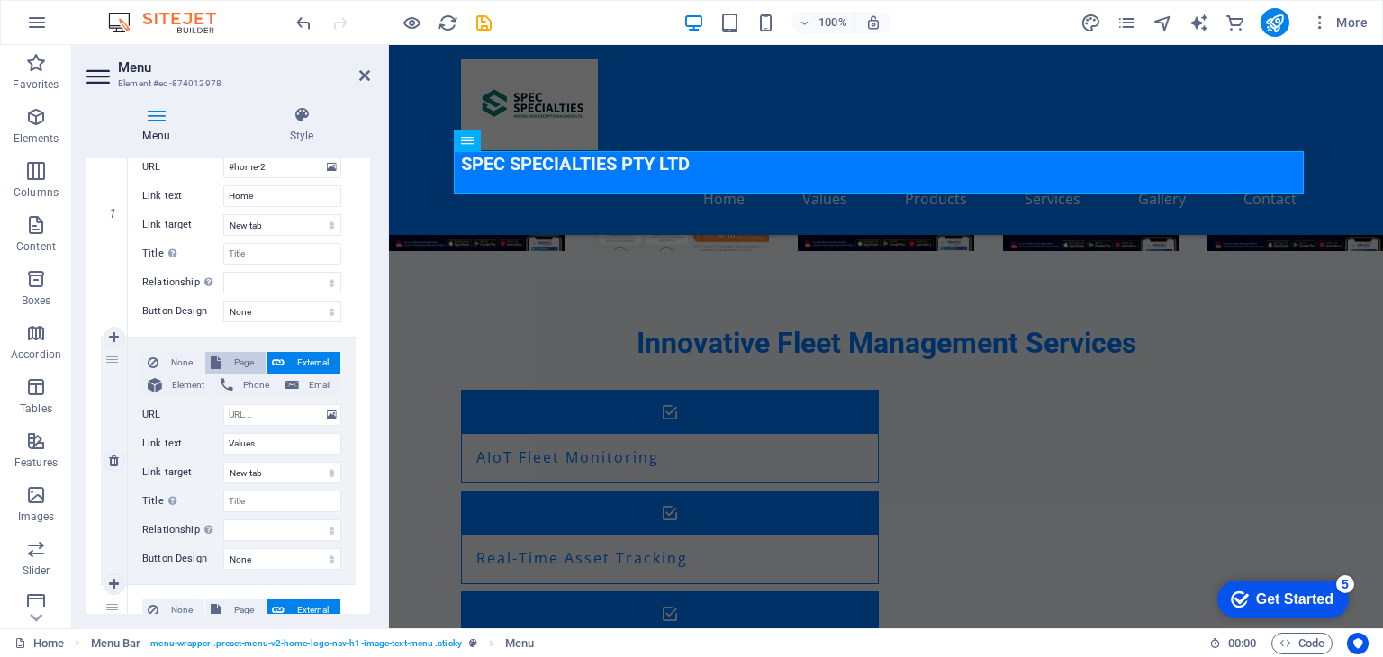
select select
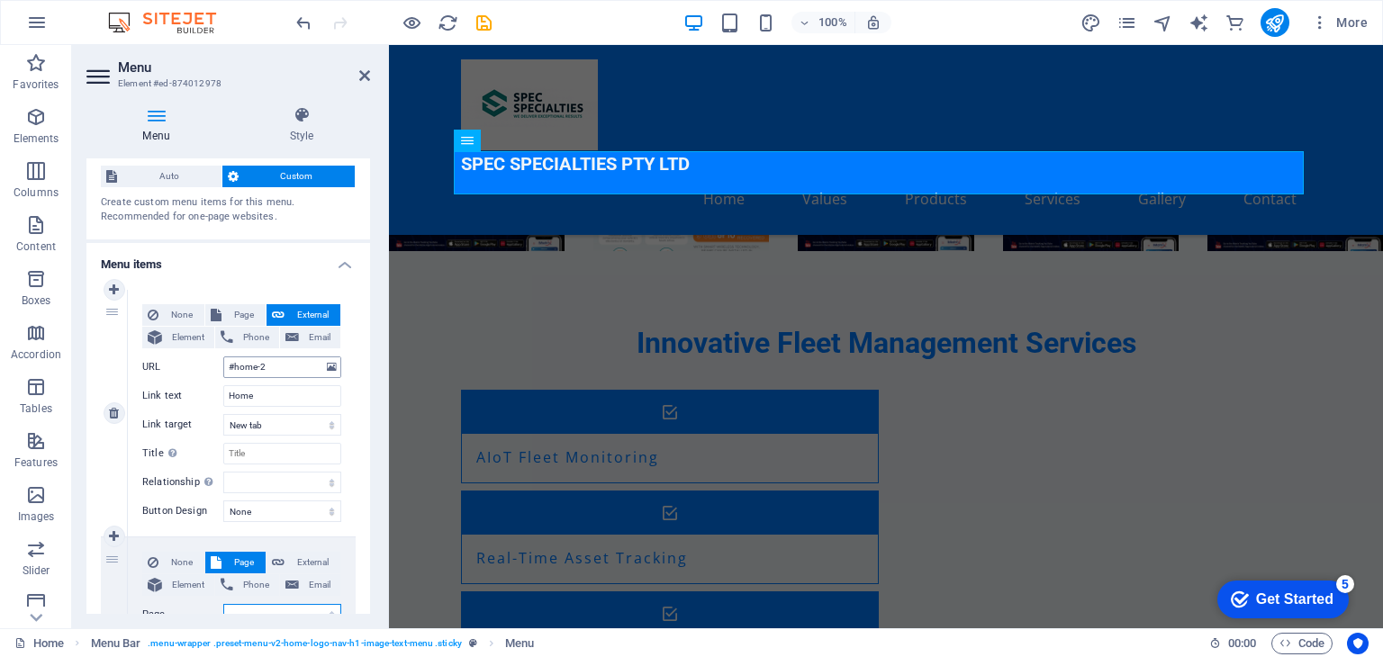
scroll to position [0, 0]
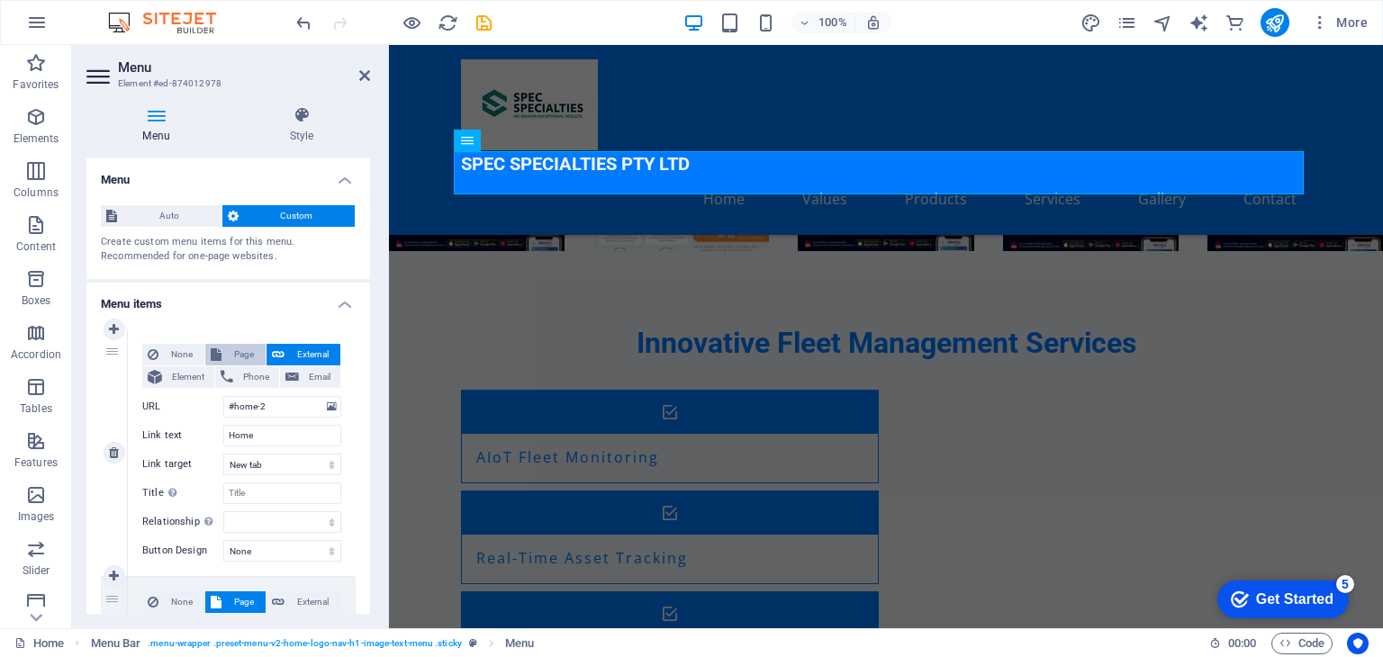
click at [244, 357] on span "Page" at bounding box center [243, 355] width 33 height 22
select select
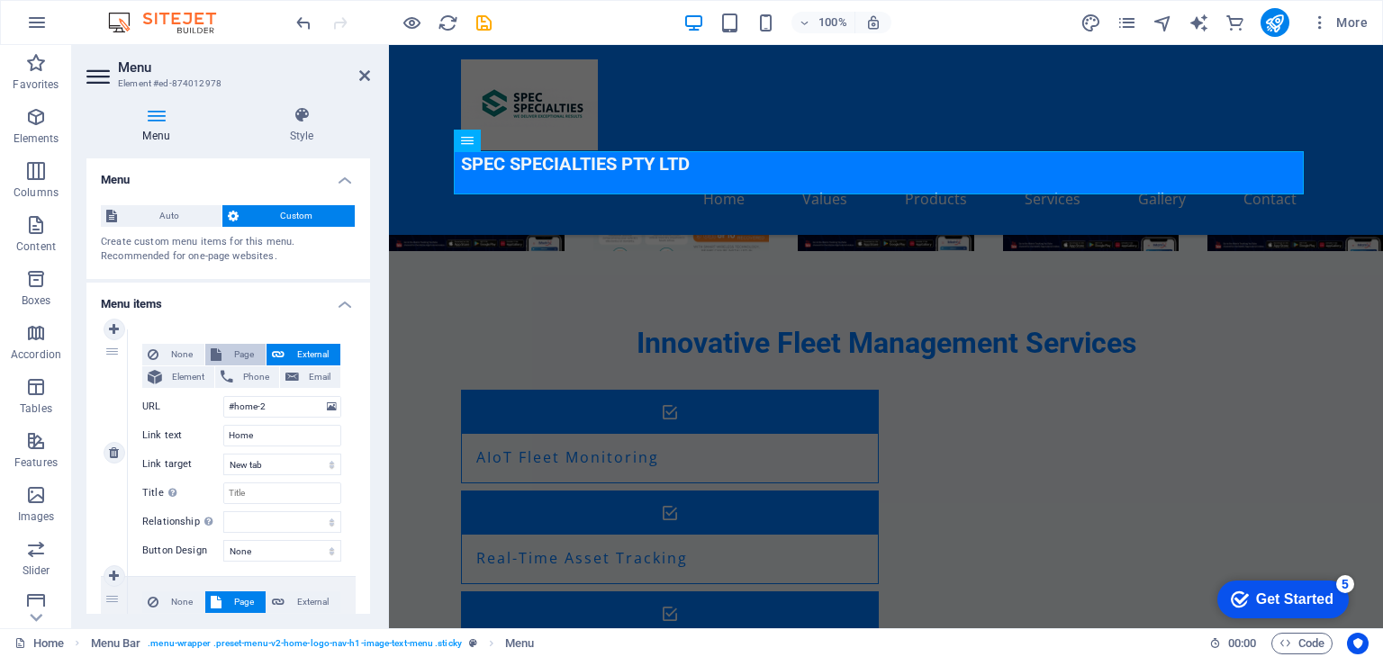
select select
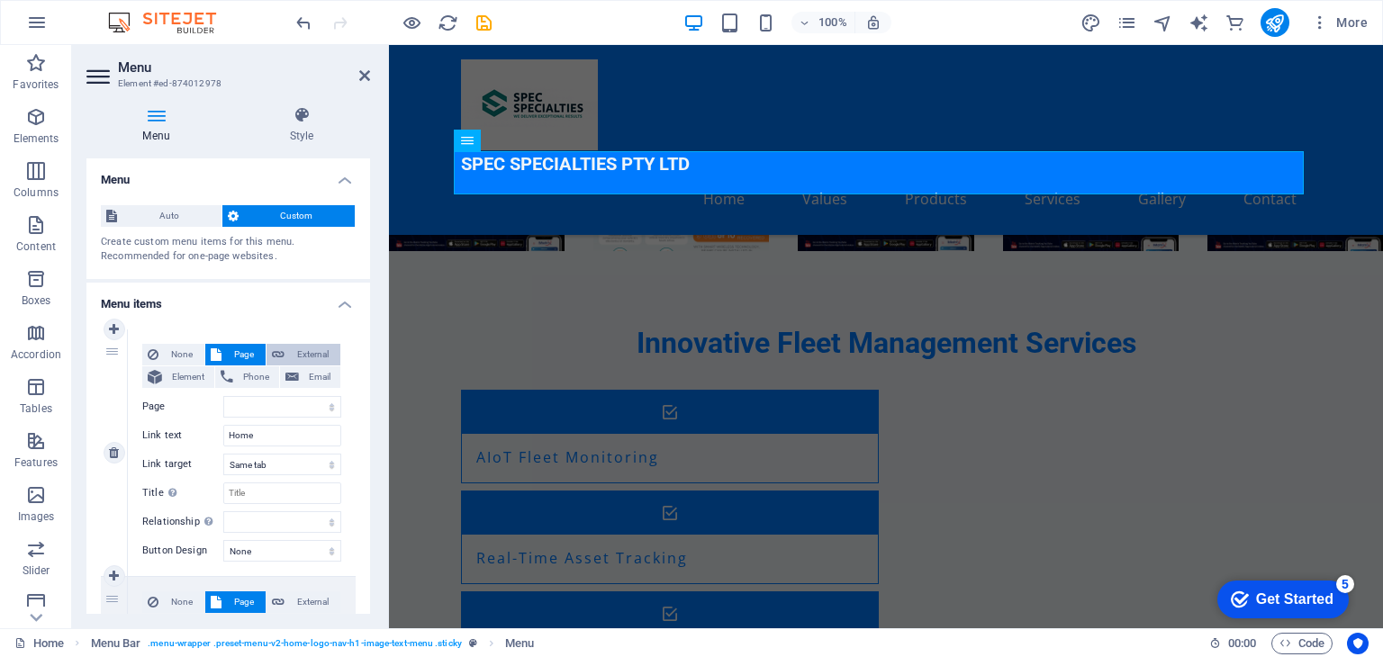
click at [299, 353] on span "External" at bounding box center [312, 355] width 45 height 22
select select "blank"
select select
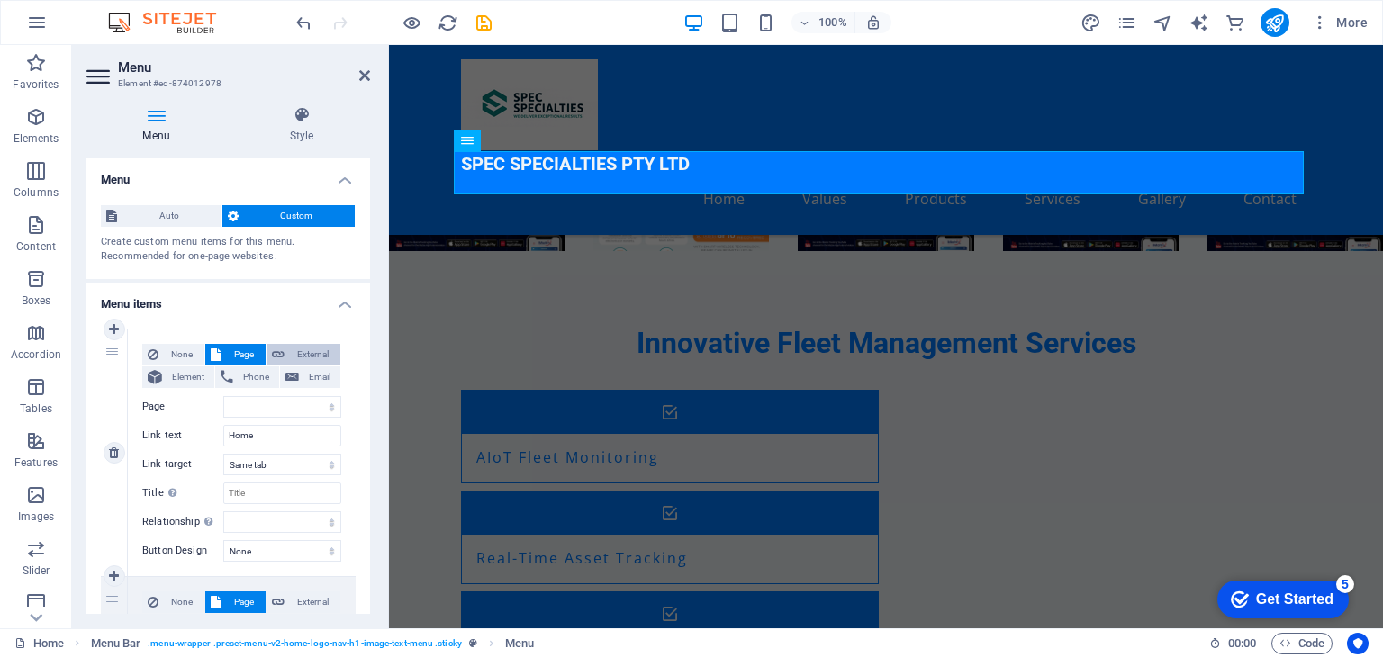
select select
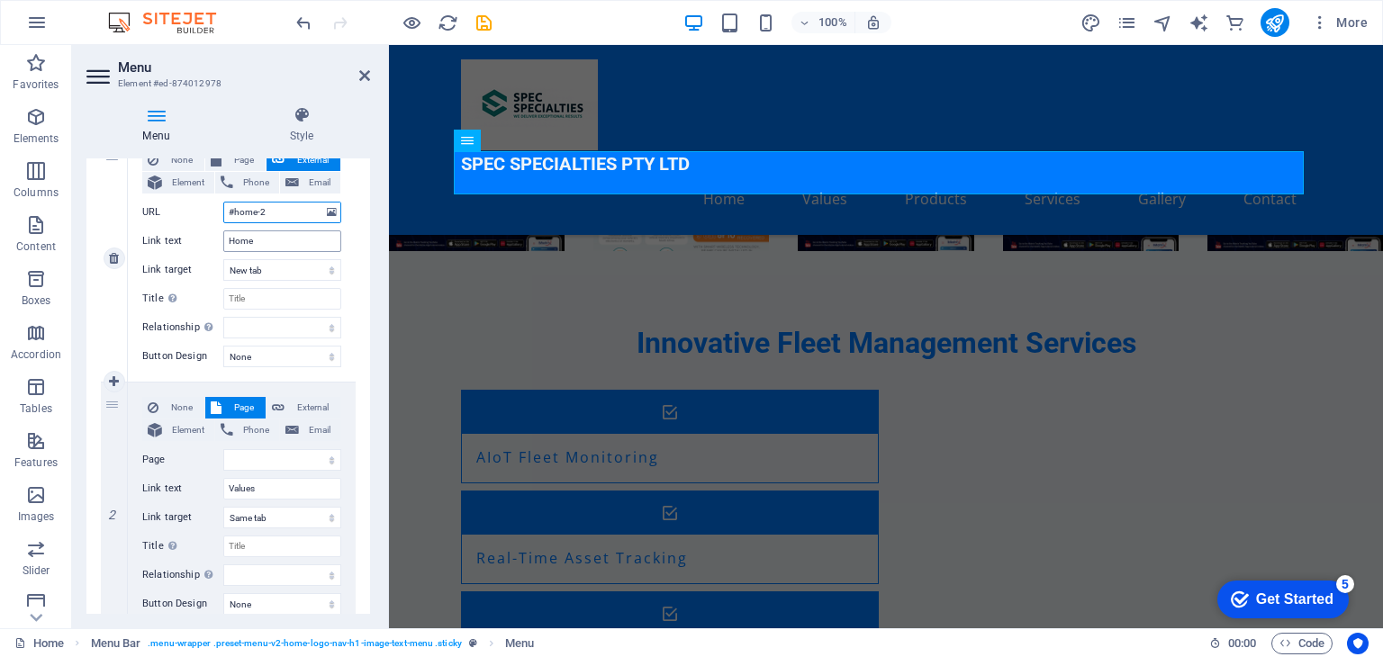
scroll to position [360, 0]
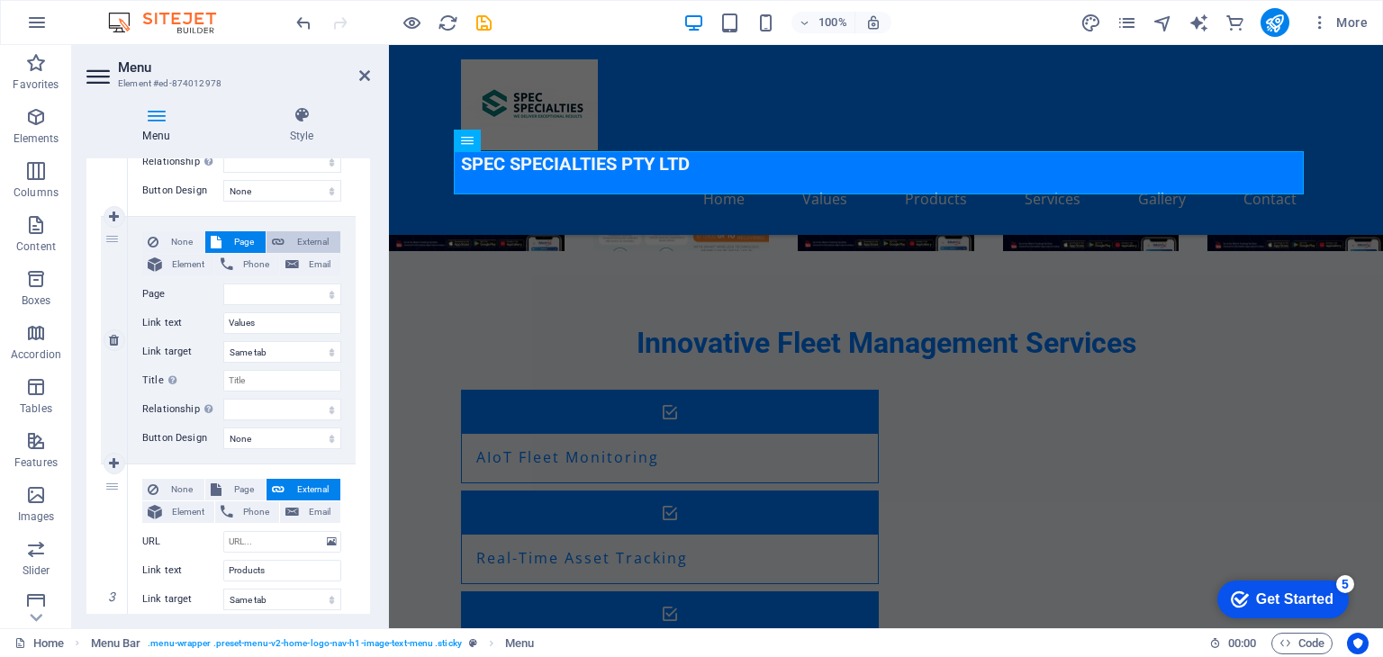
click at [301, 242] on span "External" at bounding box center [312, 242] width 45 height 22
select select
select select "blank"
select select
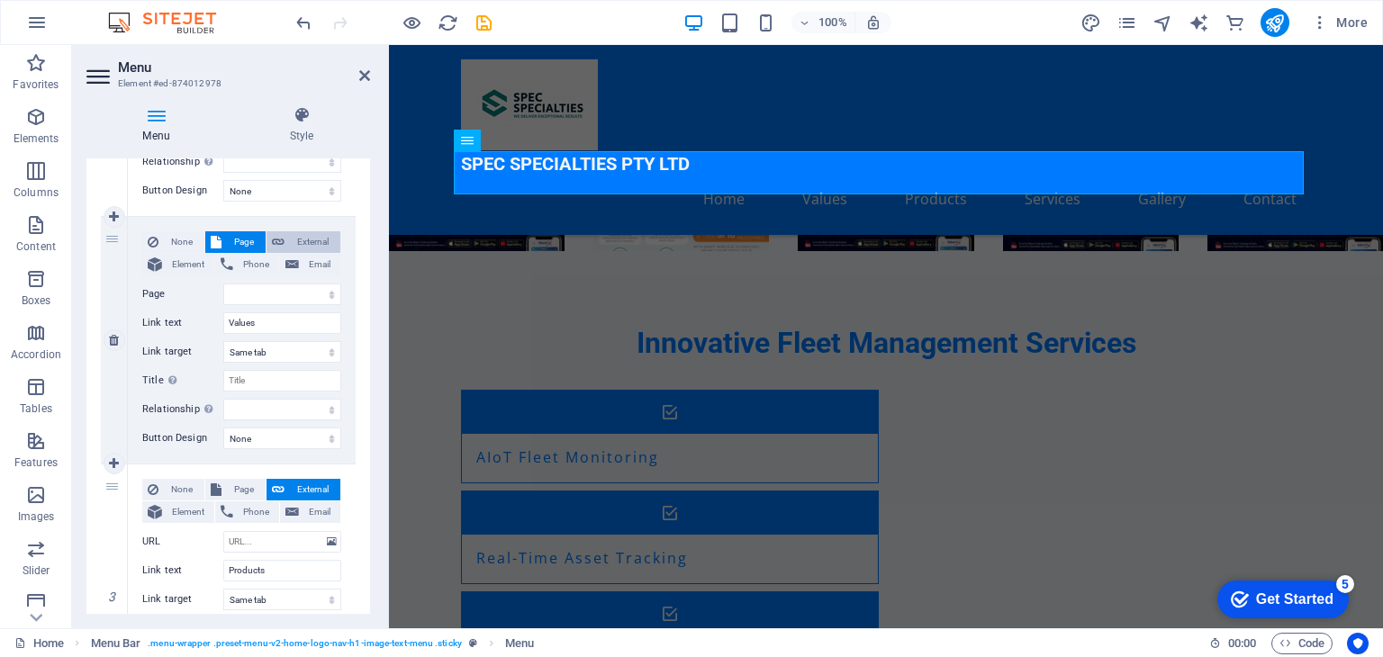
select select
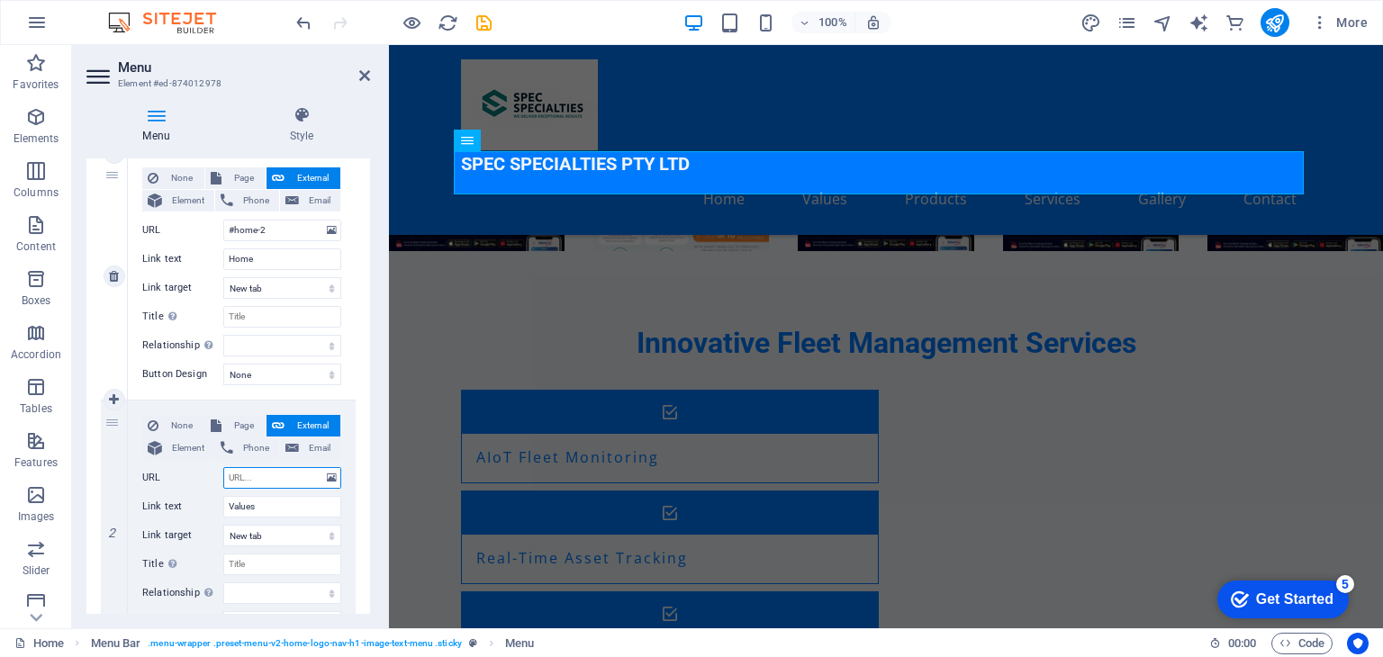
scroll to position [239, 0]
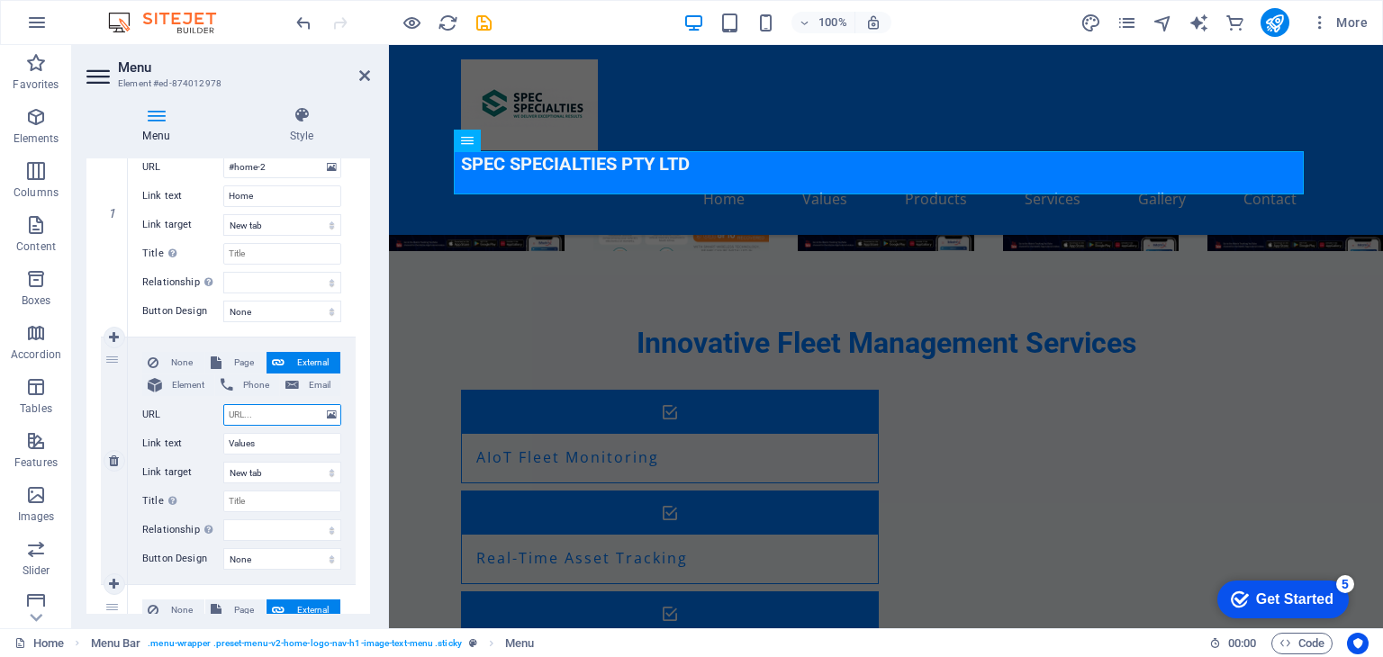
type input "#"
select select
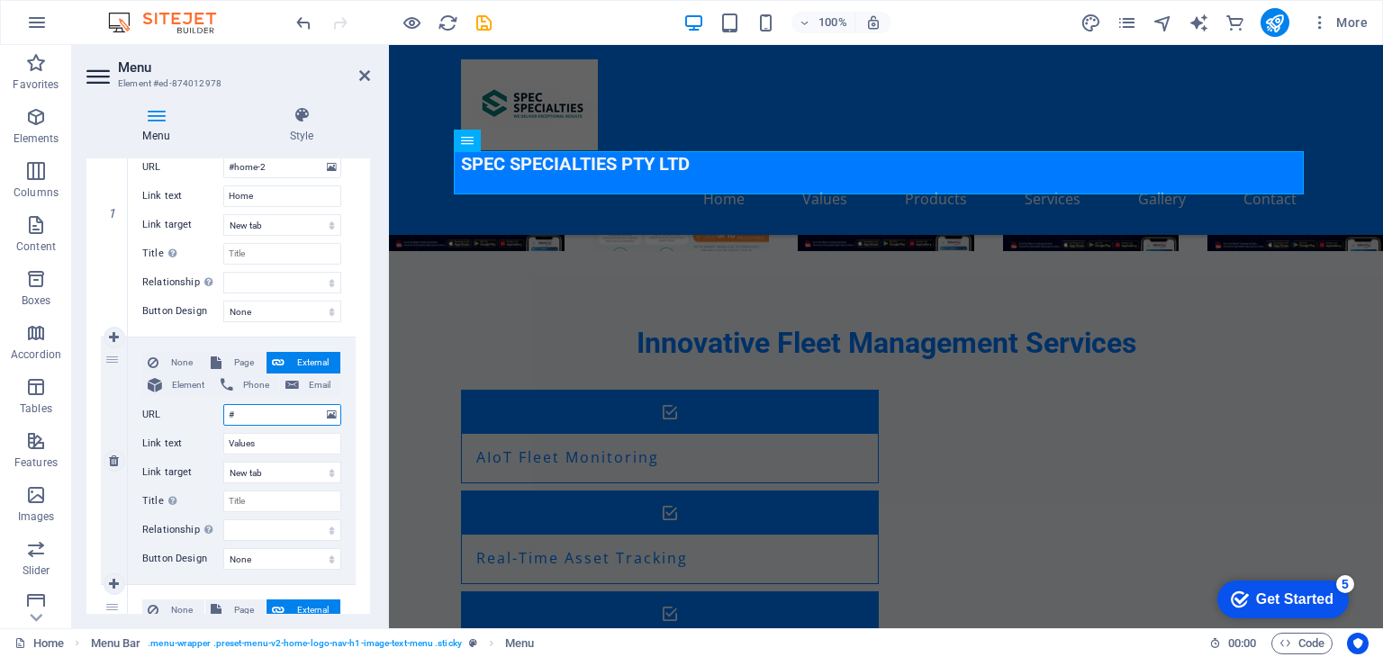
select select
type input "#v"
select select
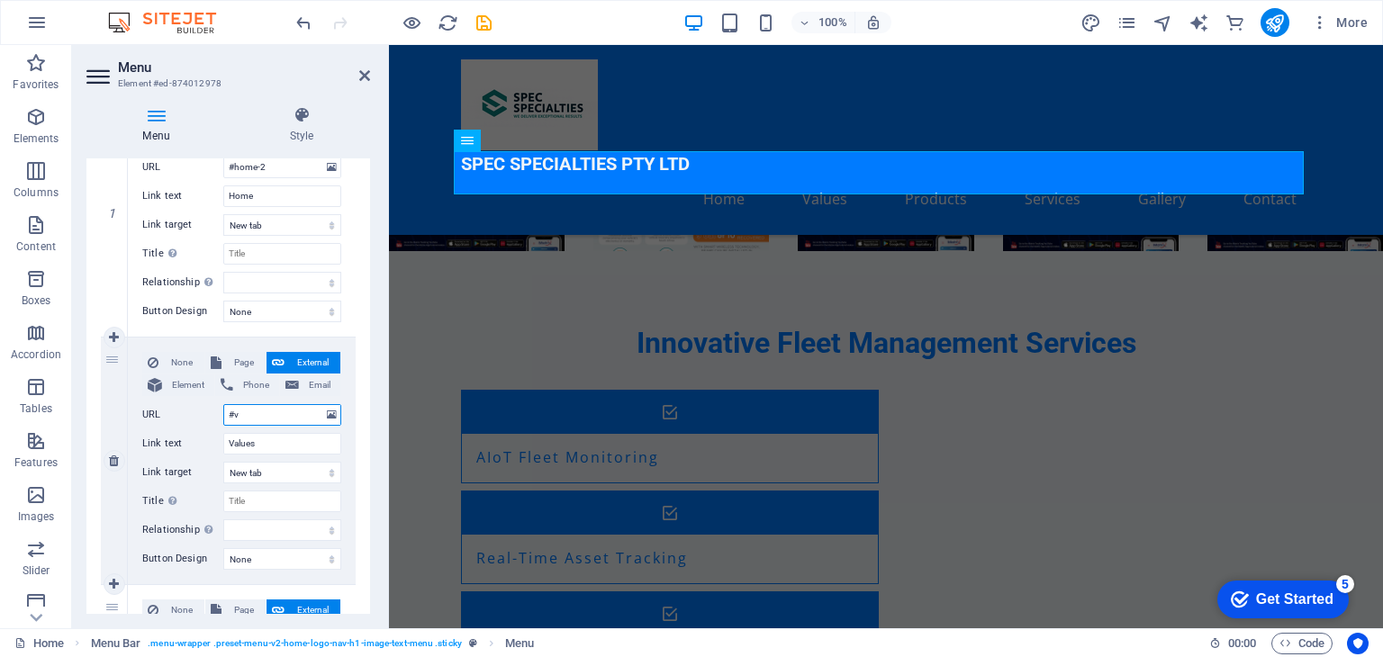
select select
type input "#va"
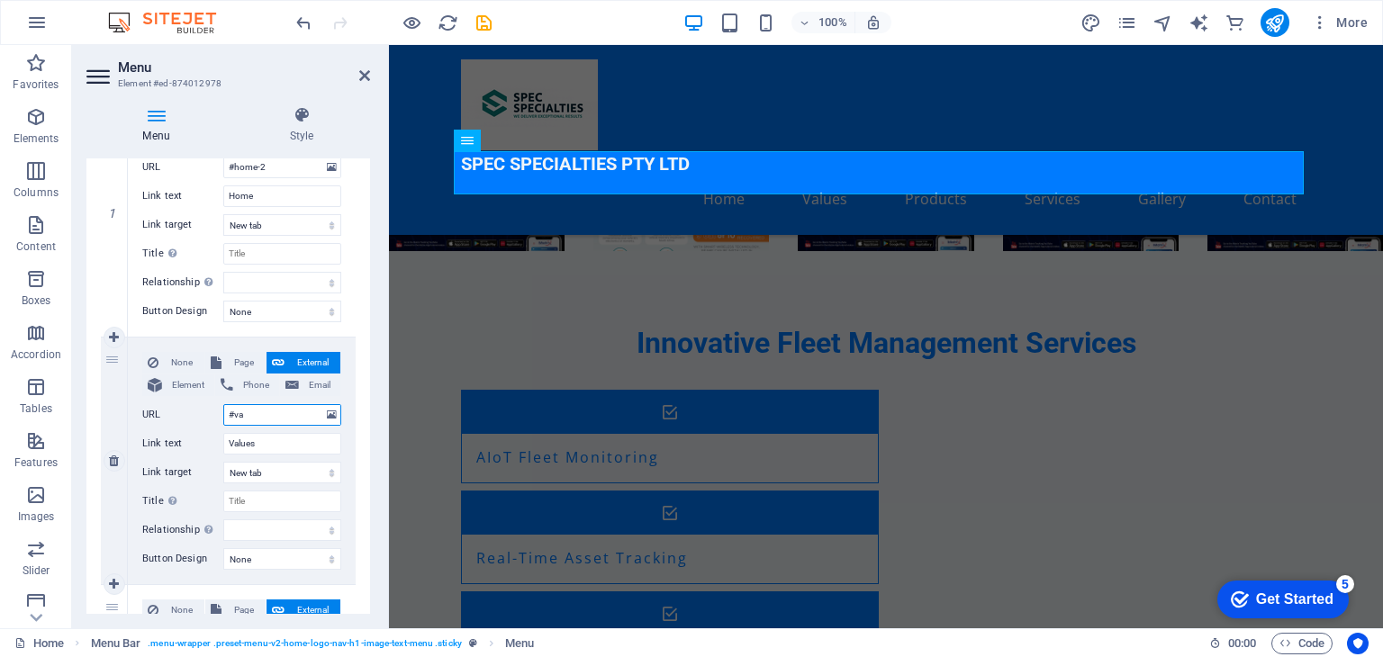
select select
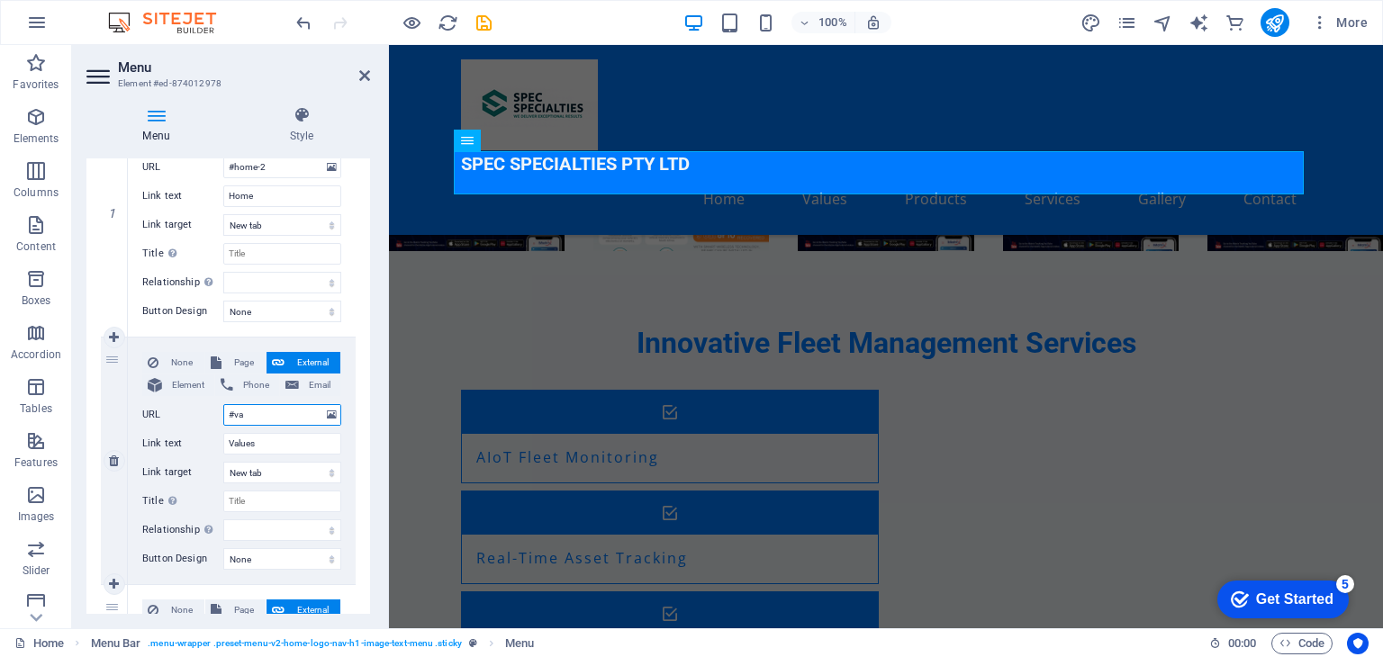
select select
type input "#val"
select select
type input "#valu"
select select
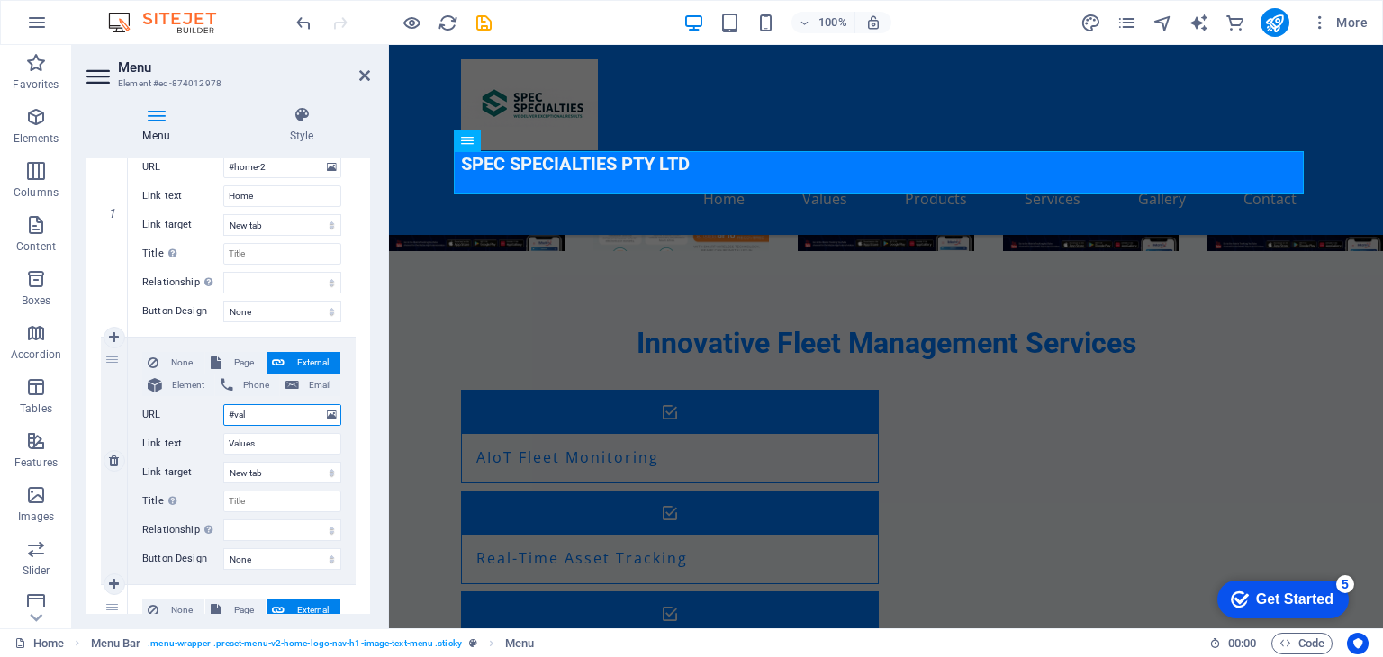
select select
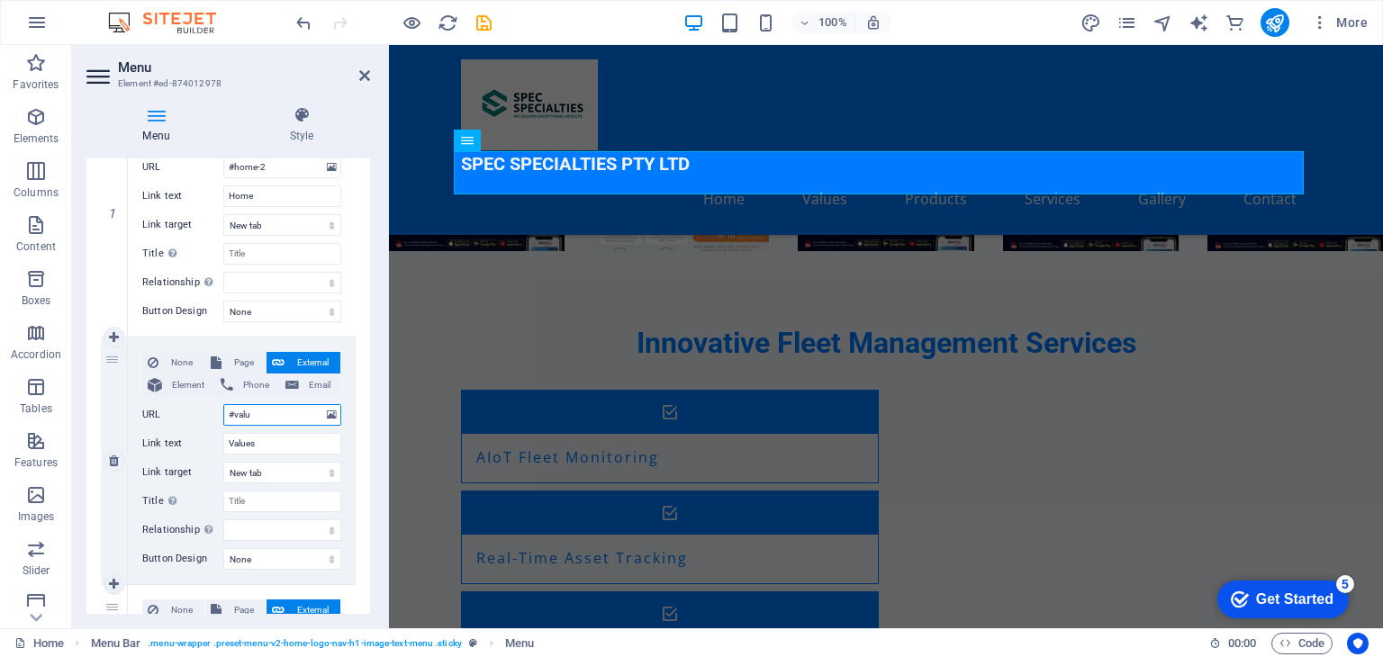
select select
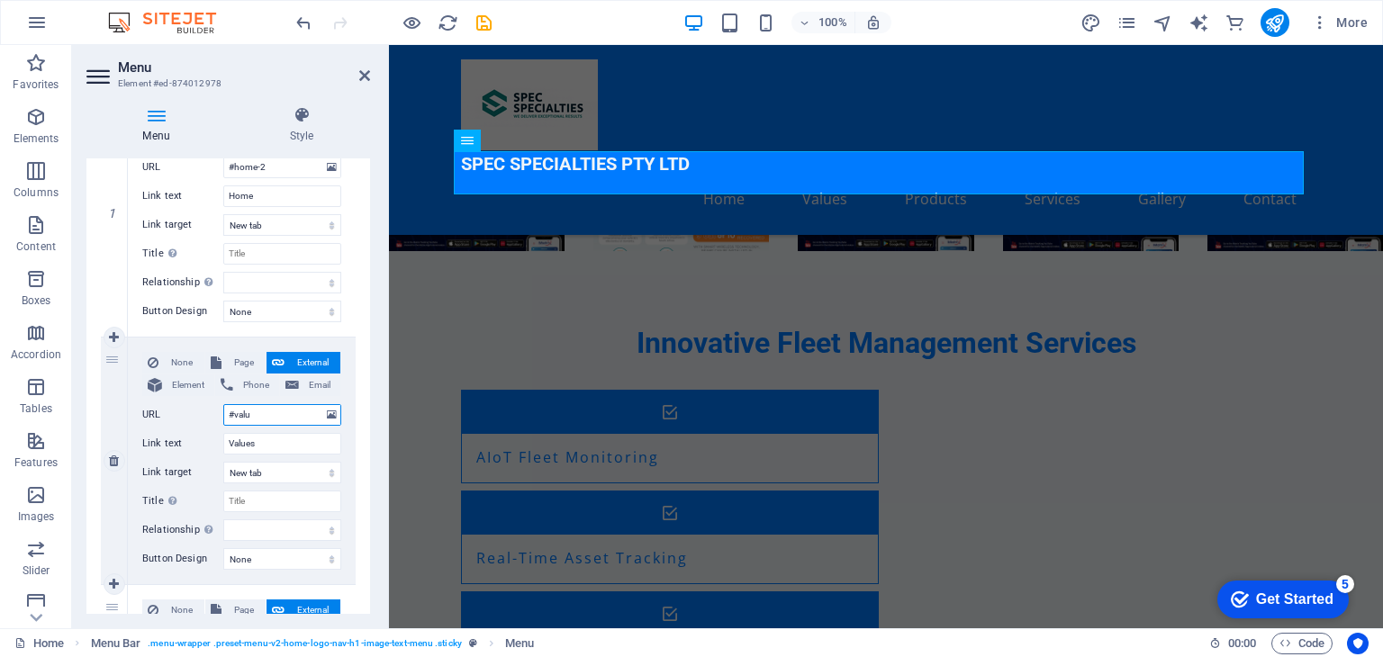
type input "#value"
select select
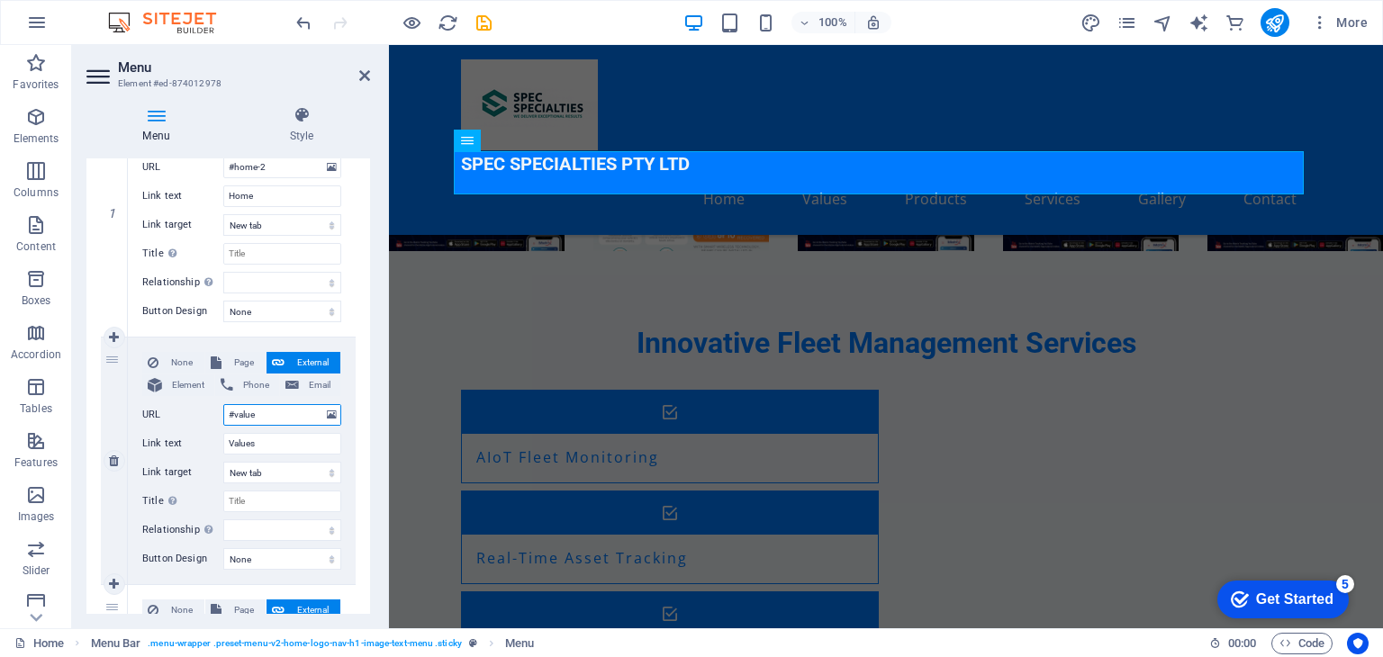
select select
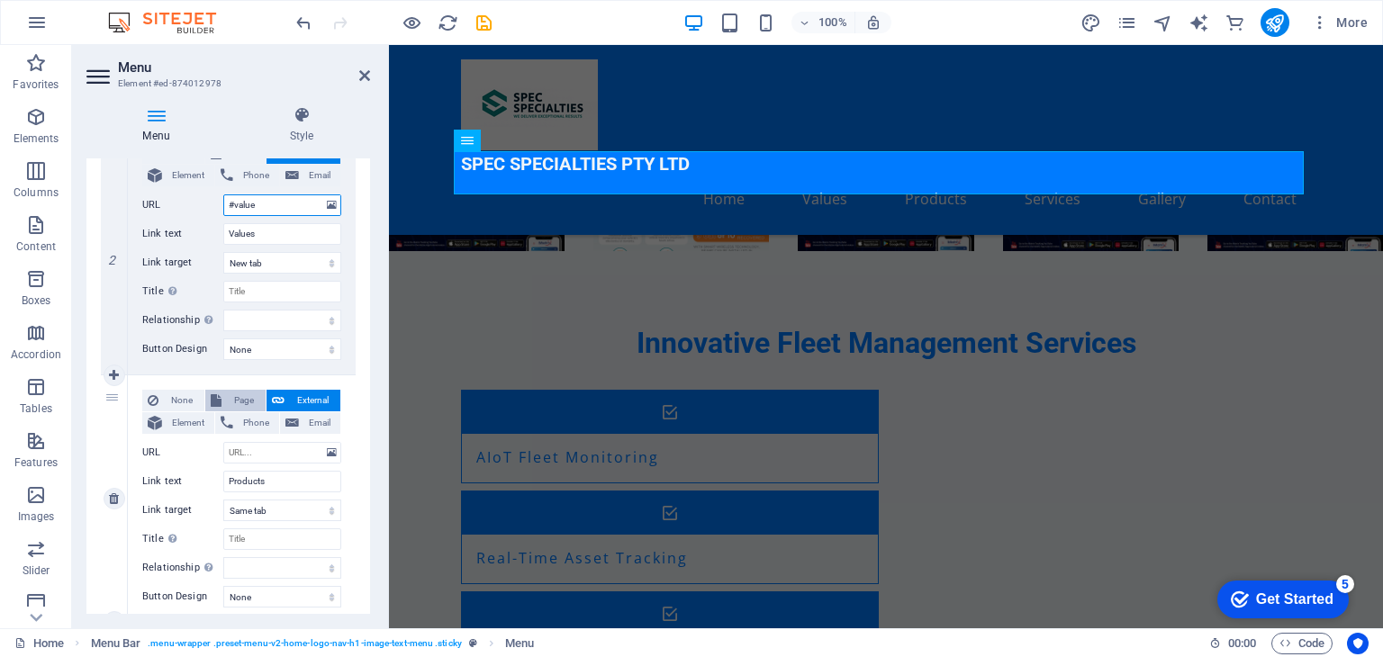
scroll to position [480, 0]
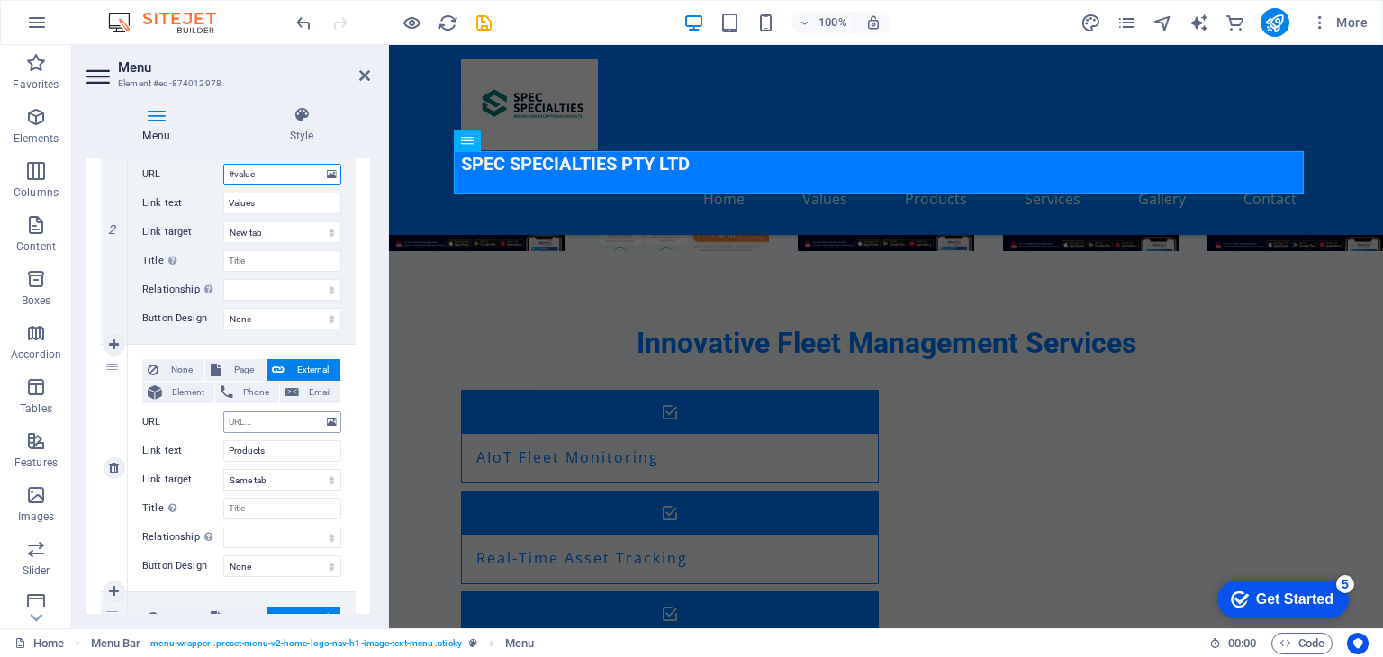
type input "#value"
click at [278, 411] on input "URL" at bounding box center [282, 422] width 118 height 22
type input "#"
select select
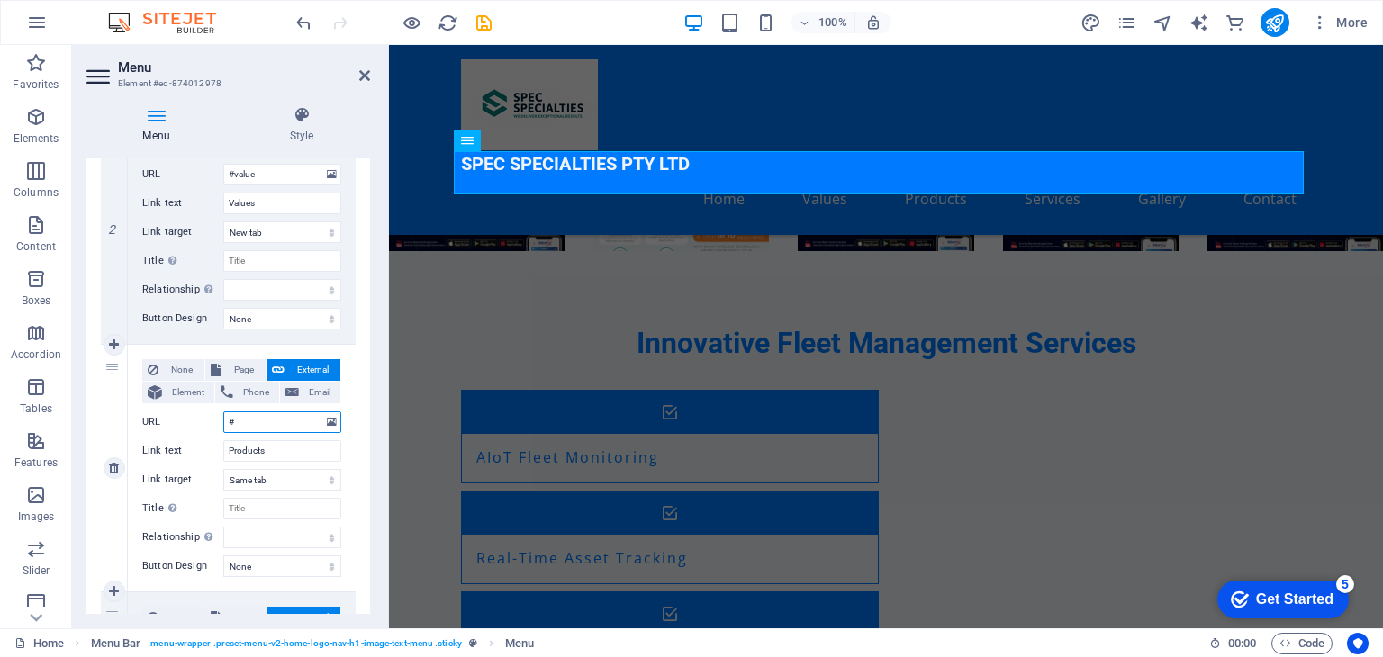
select select
type input "#p"
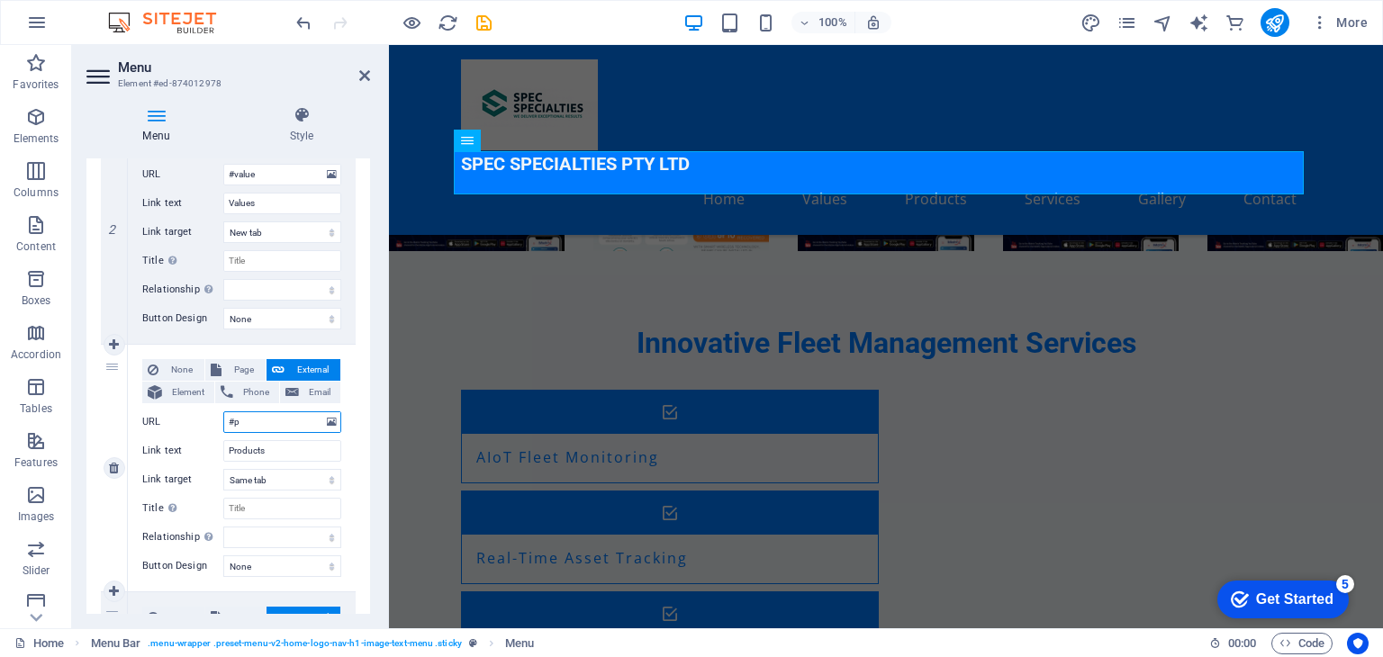
select select
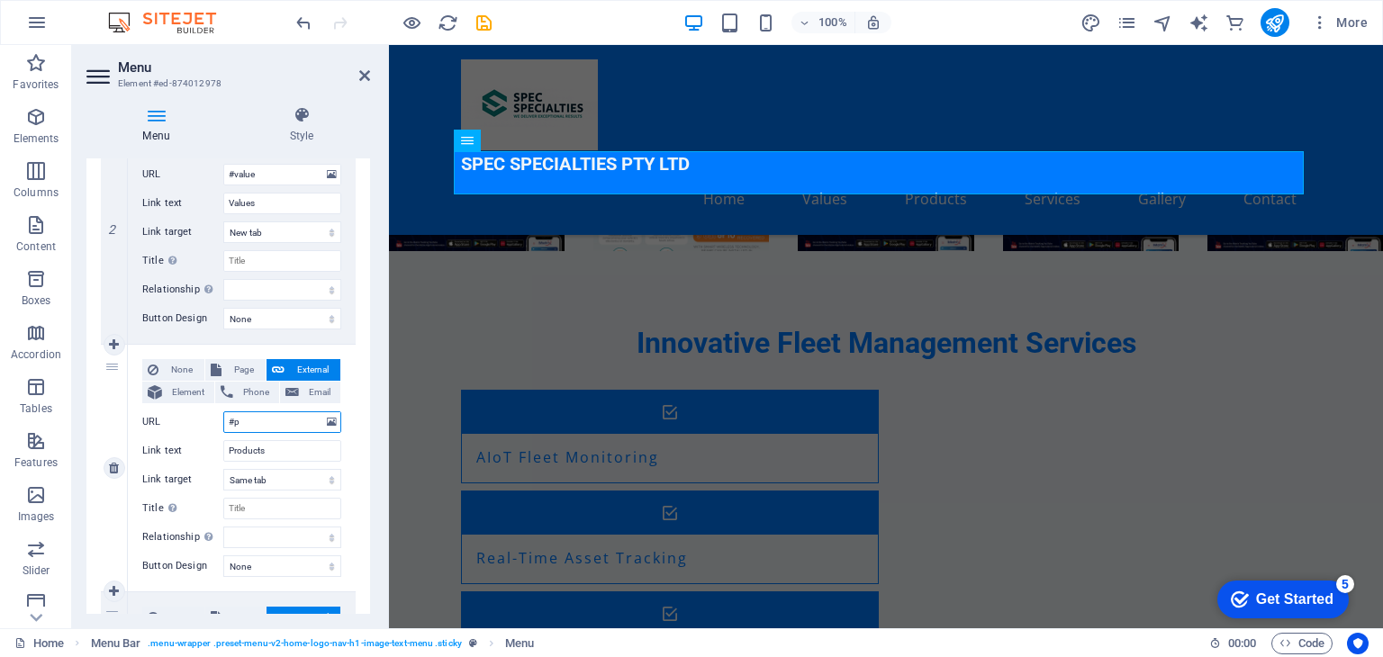
select select
type input "#pric"
select select
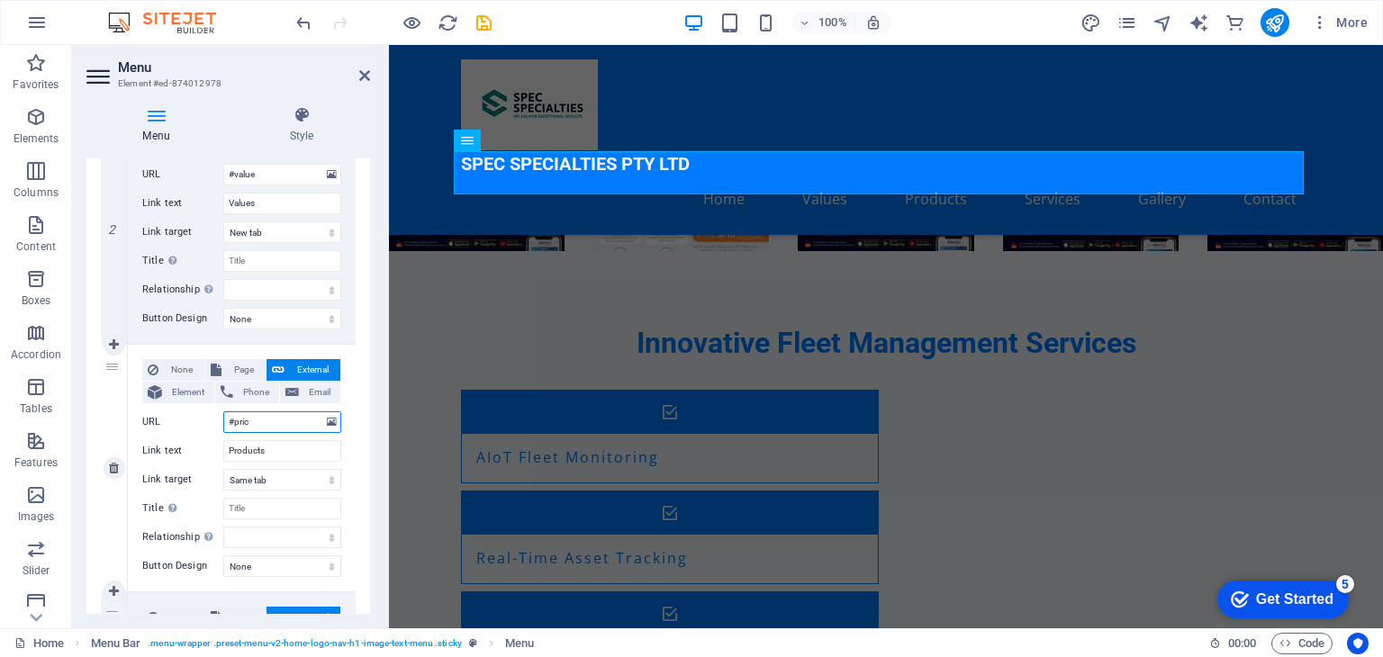
select select
type input "#price"
select select
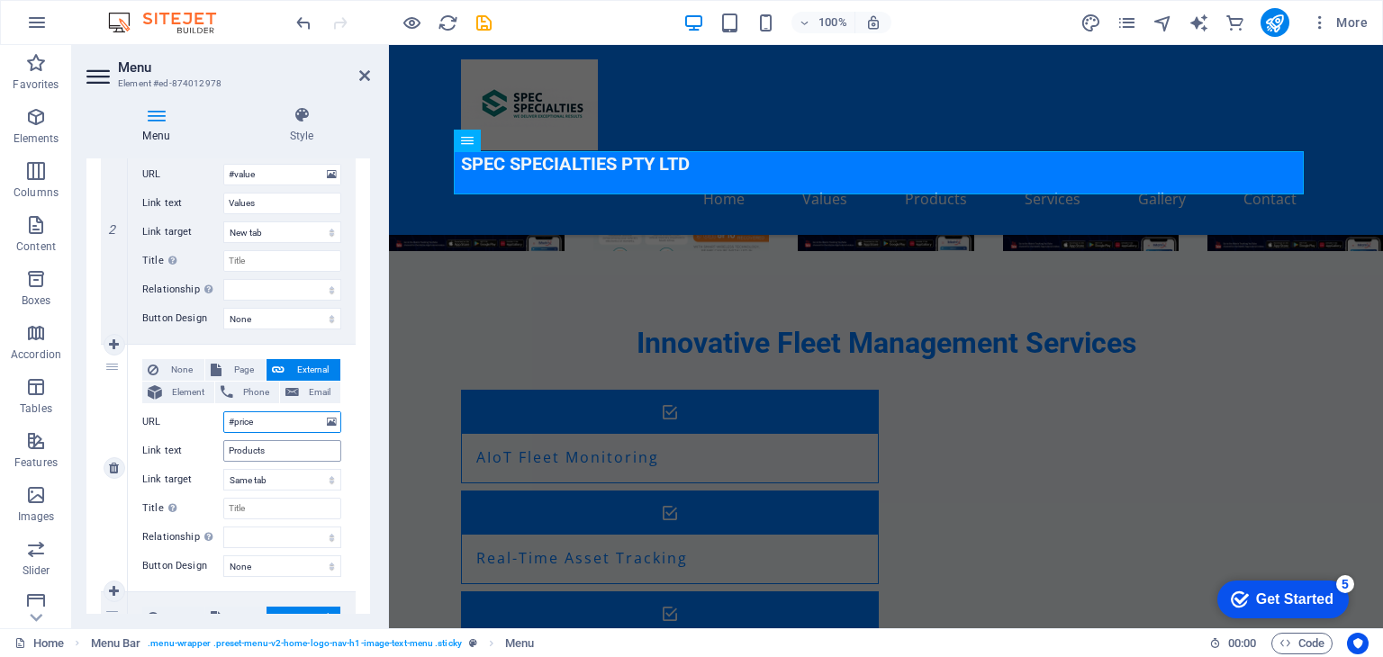
select select
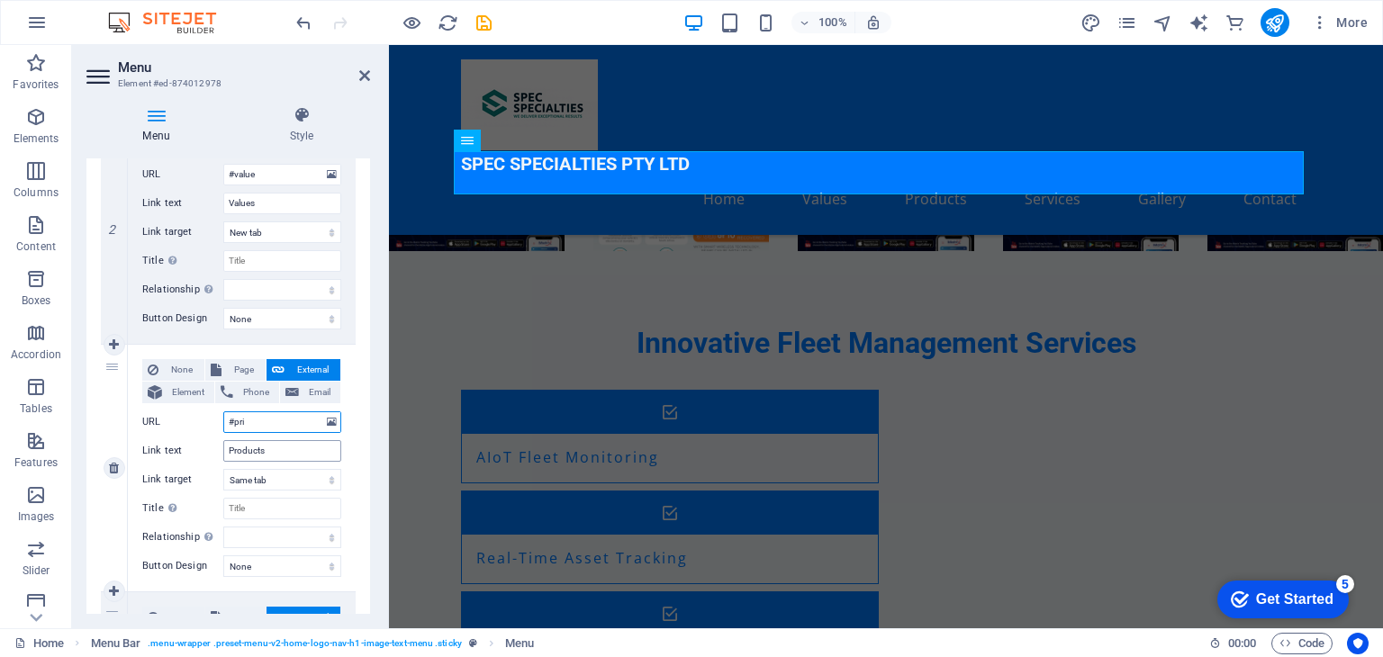
type input "#pr"
select select
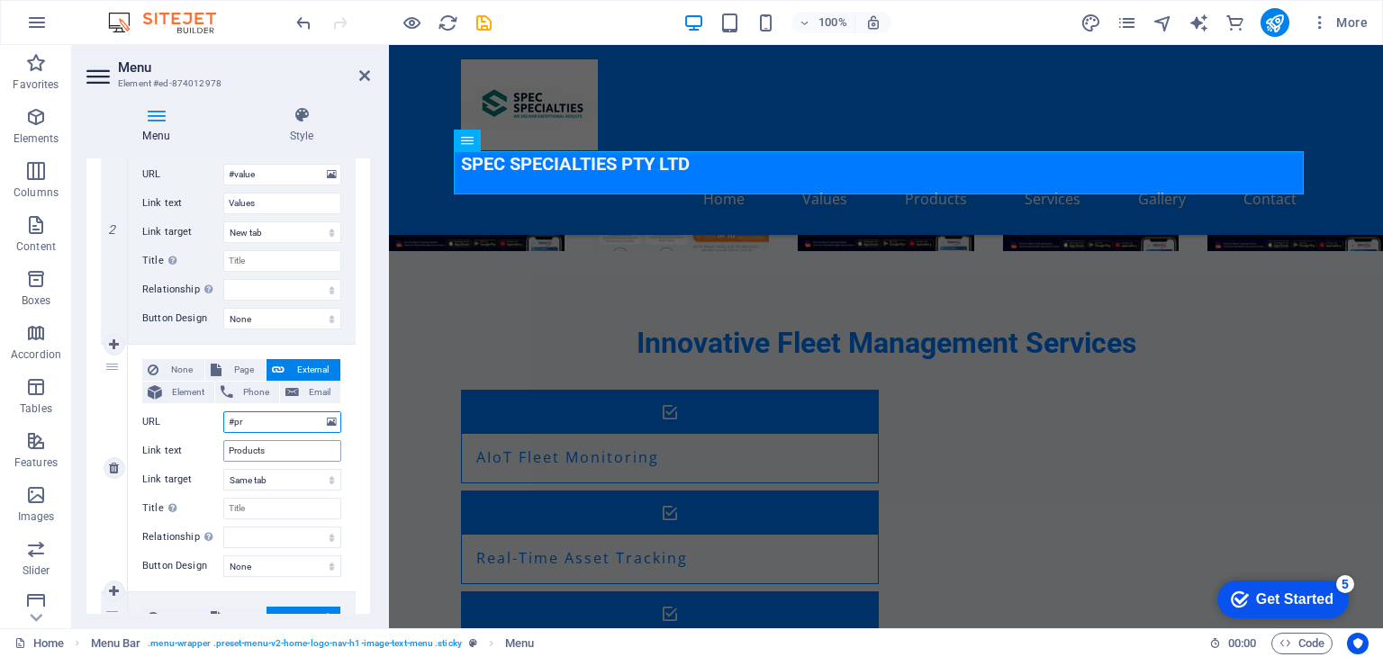
select select
type input "#pro"
select select
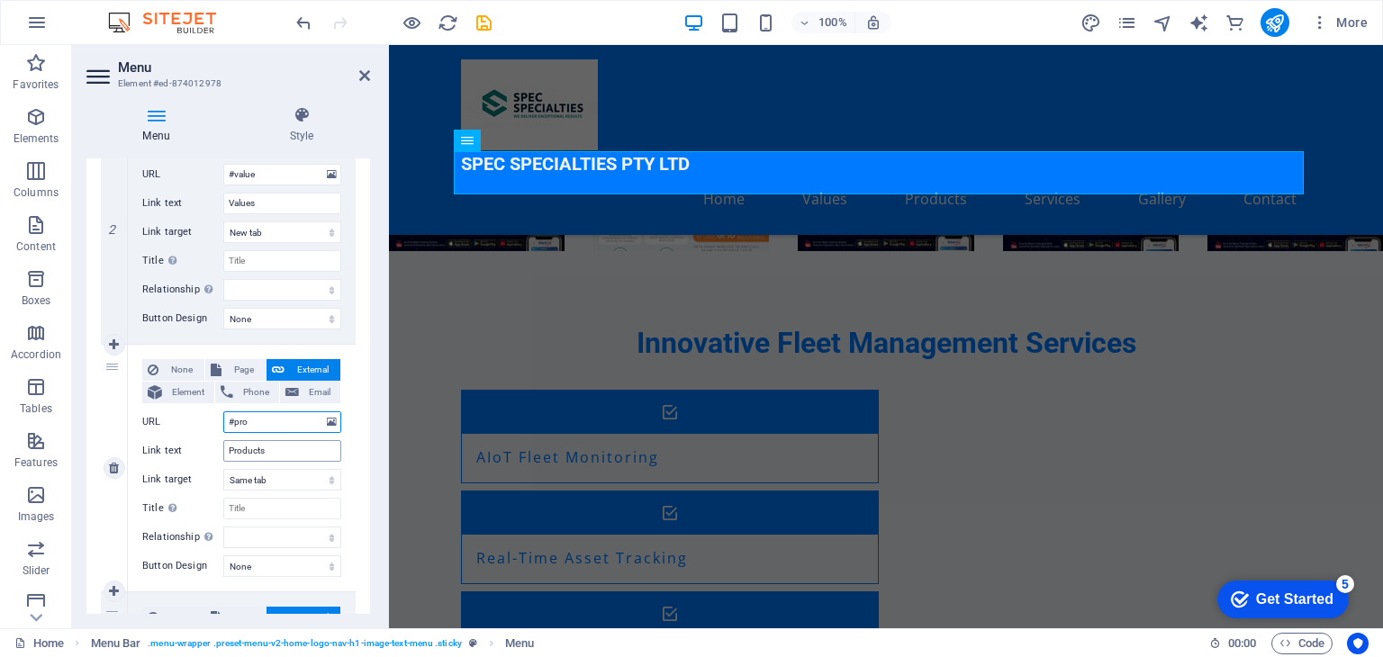
select select
type input "#produ"
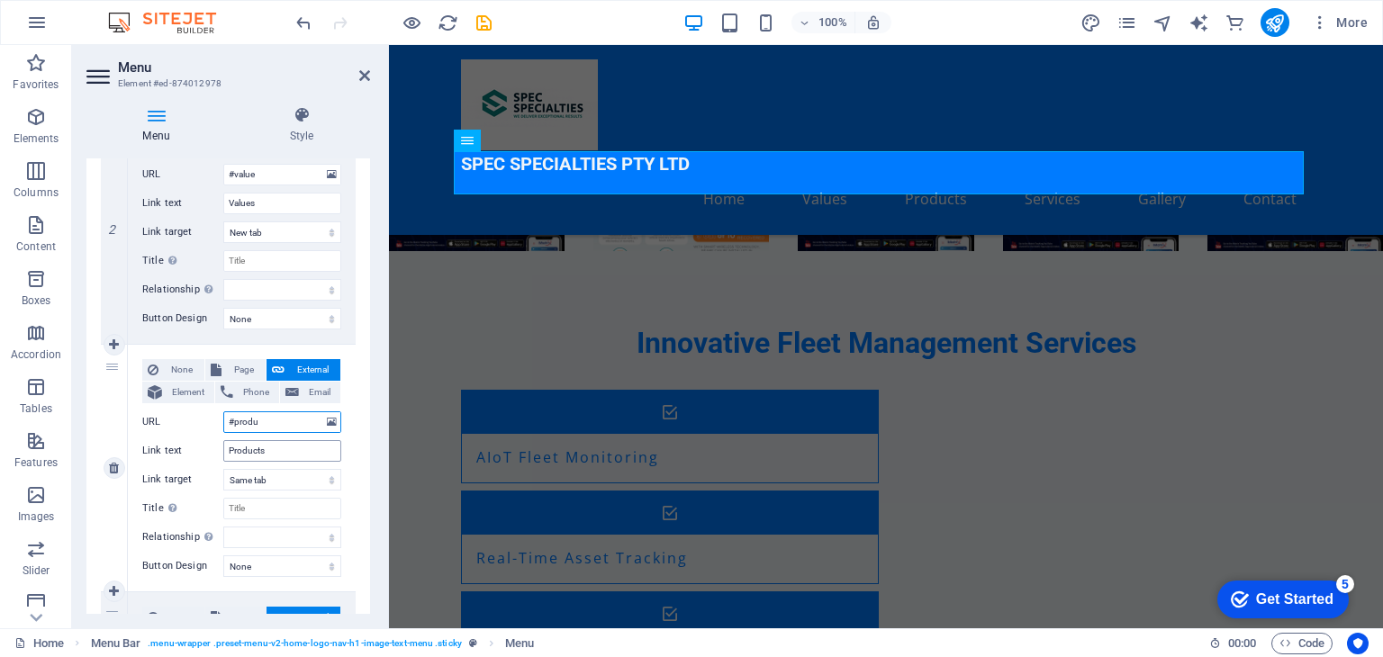
select select
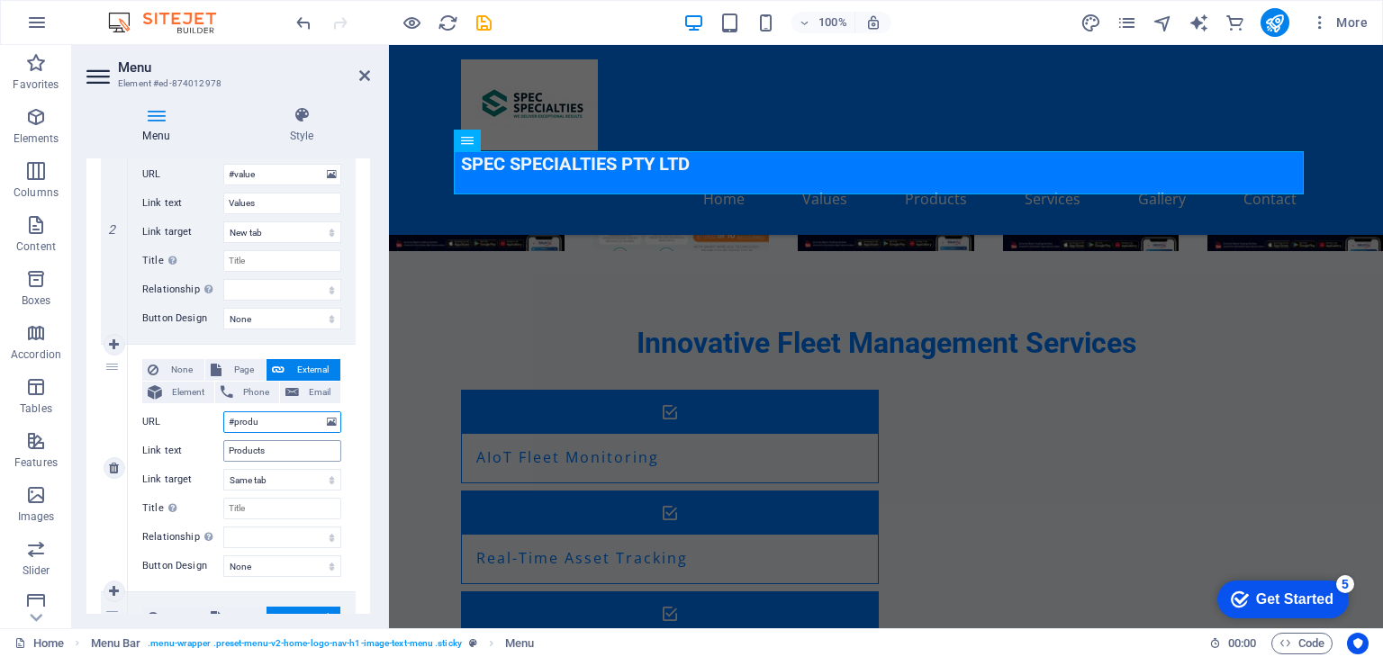
select select
type input "#product"
select select
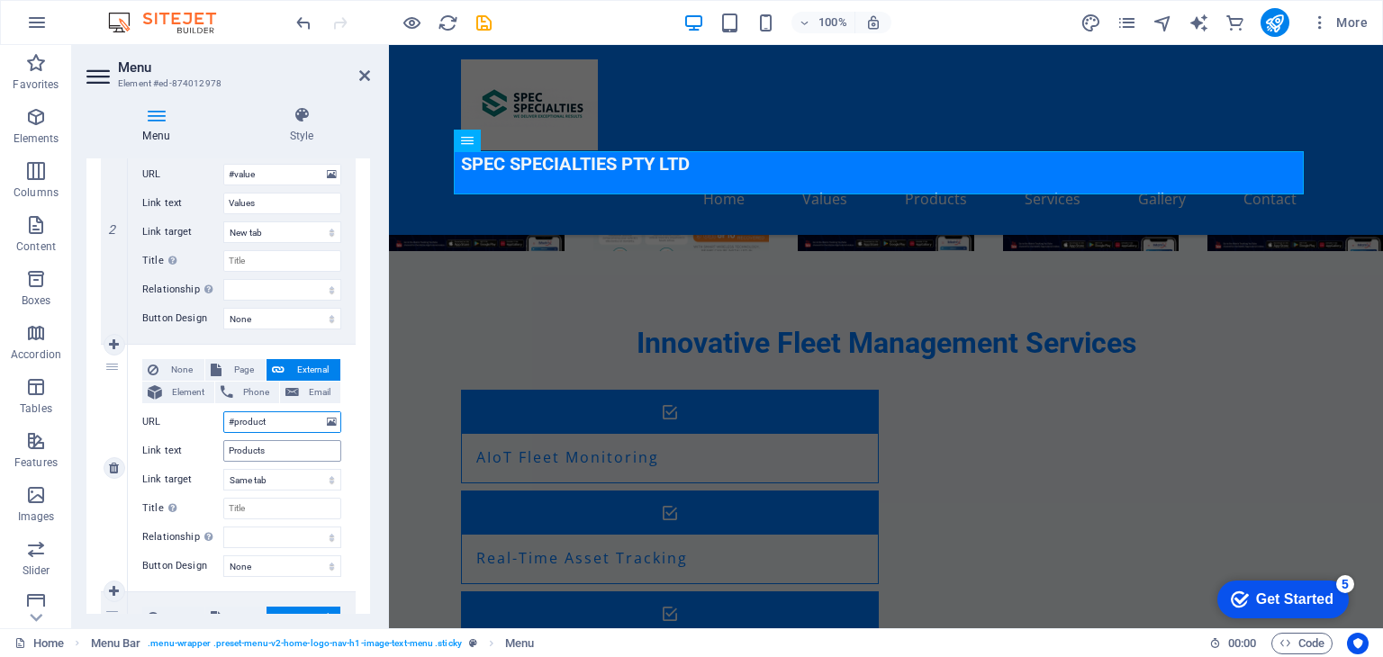
select select
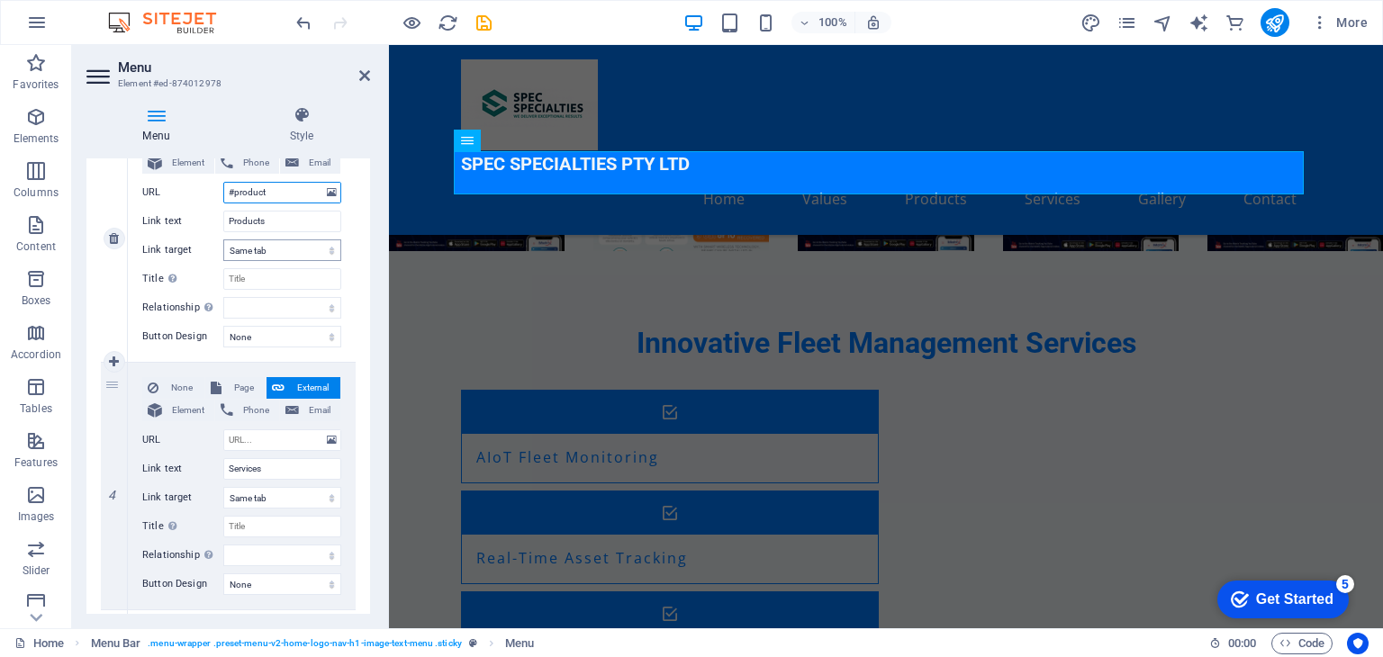
scroll to position [720, 0]
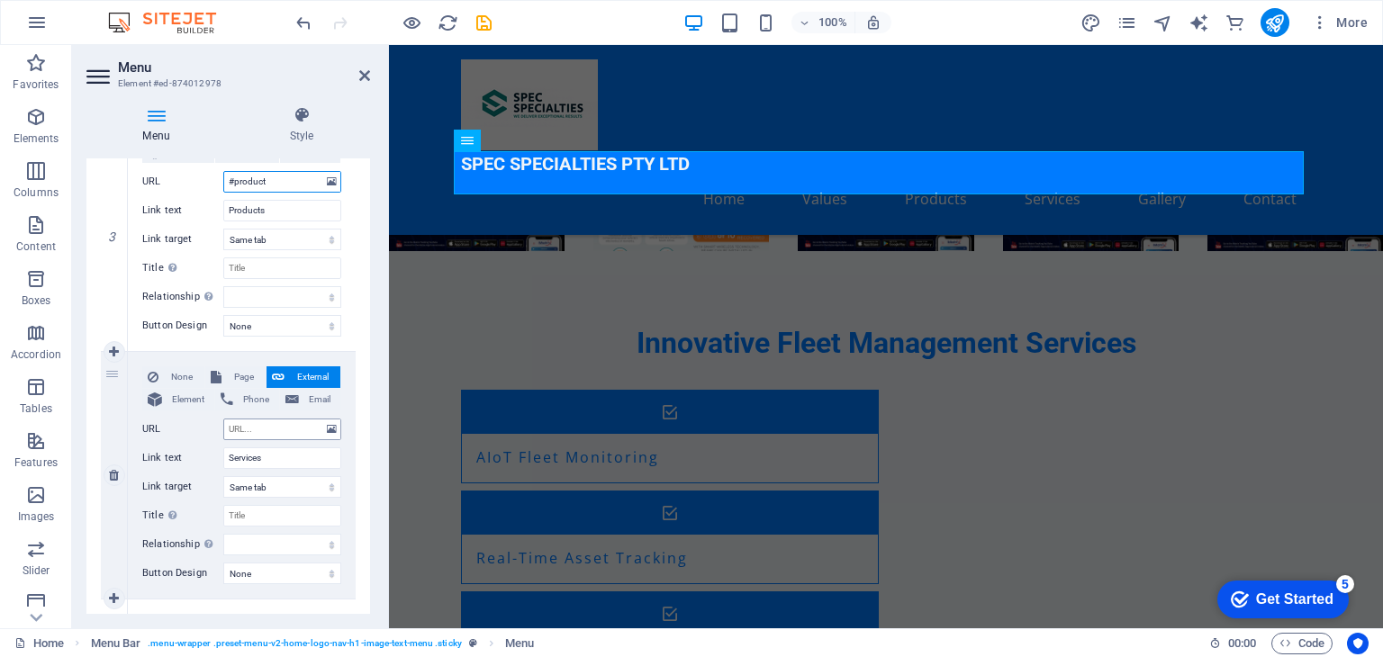
type input "#product"
click at [256, 432] on input "URL" at bounding box center [282, 430] width 118 height 22
type input "#"
select select
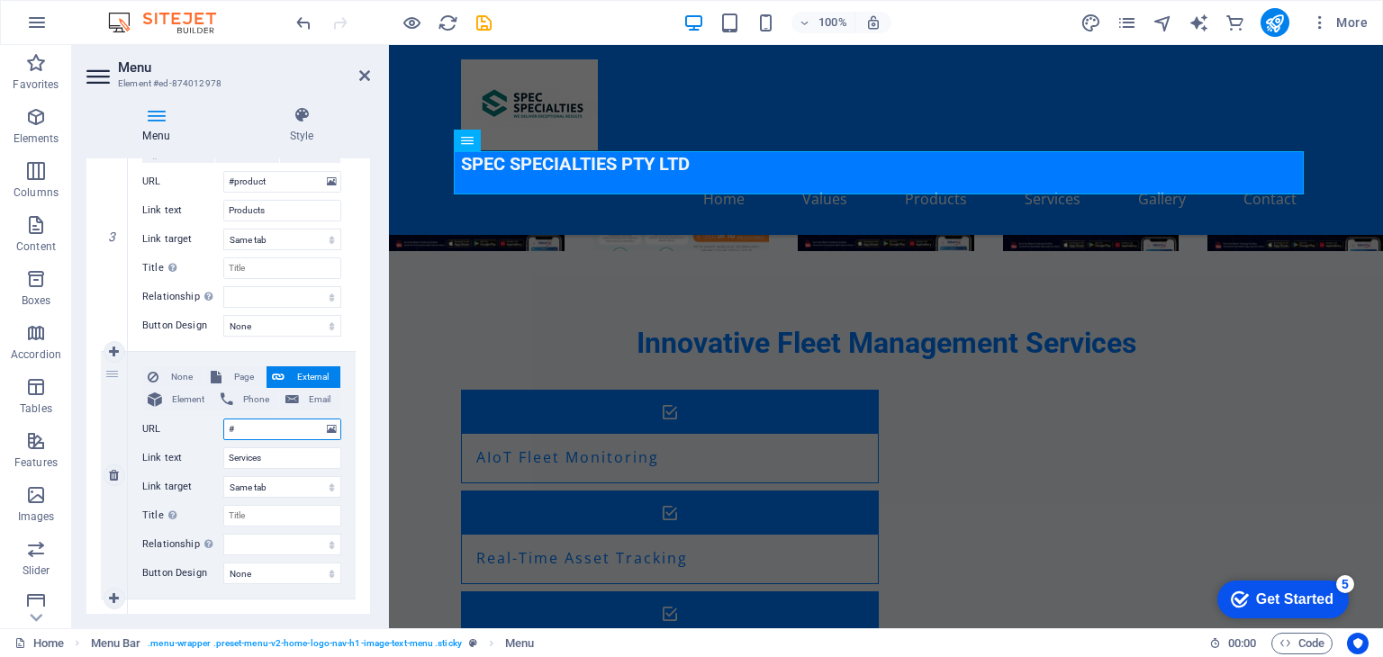
select select
type input "#s"
select select
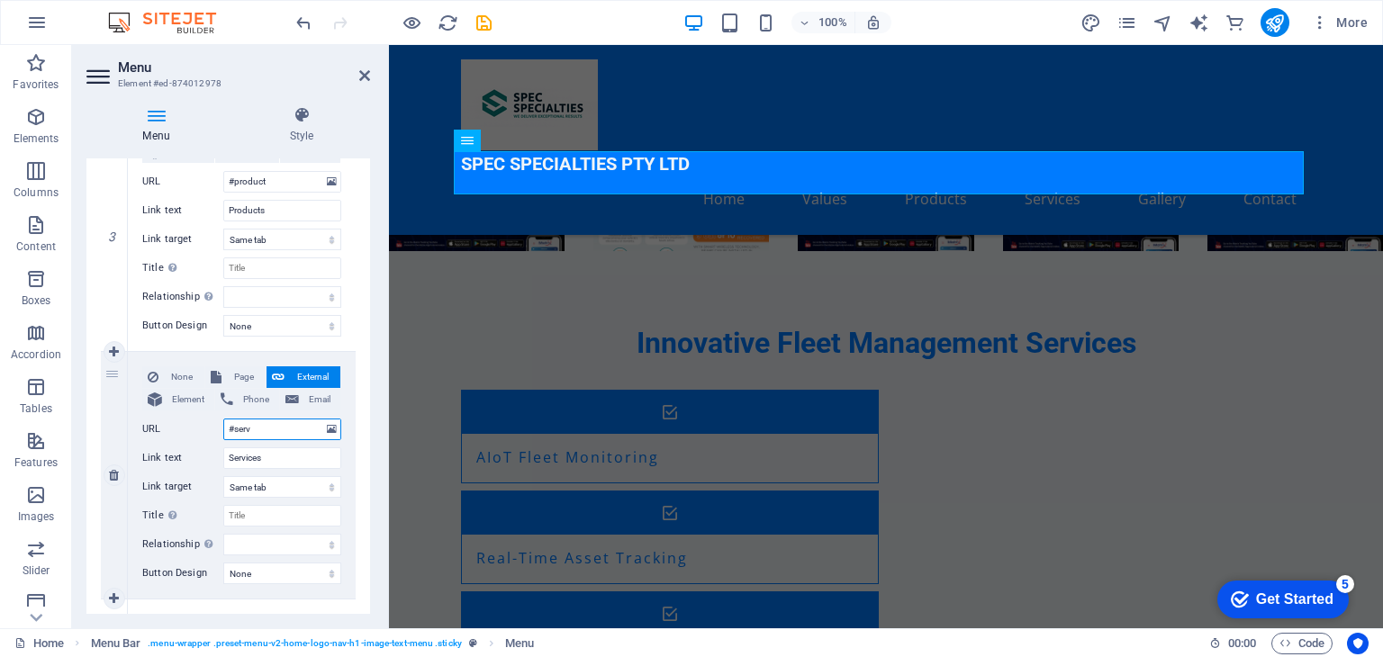
type input "#servi"
select select
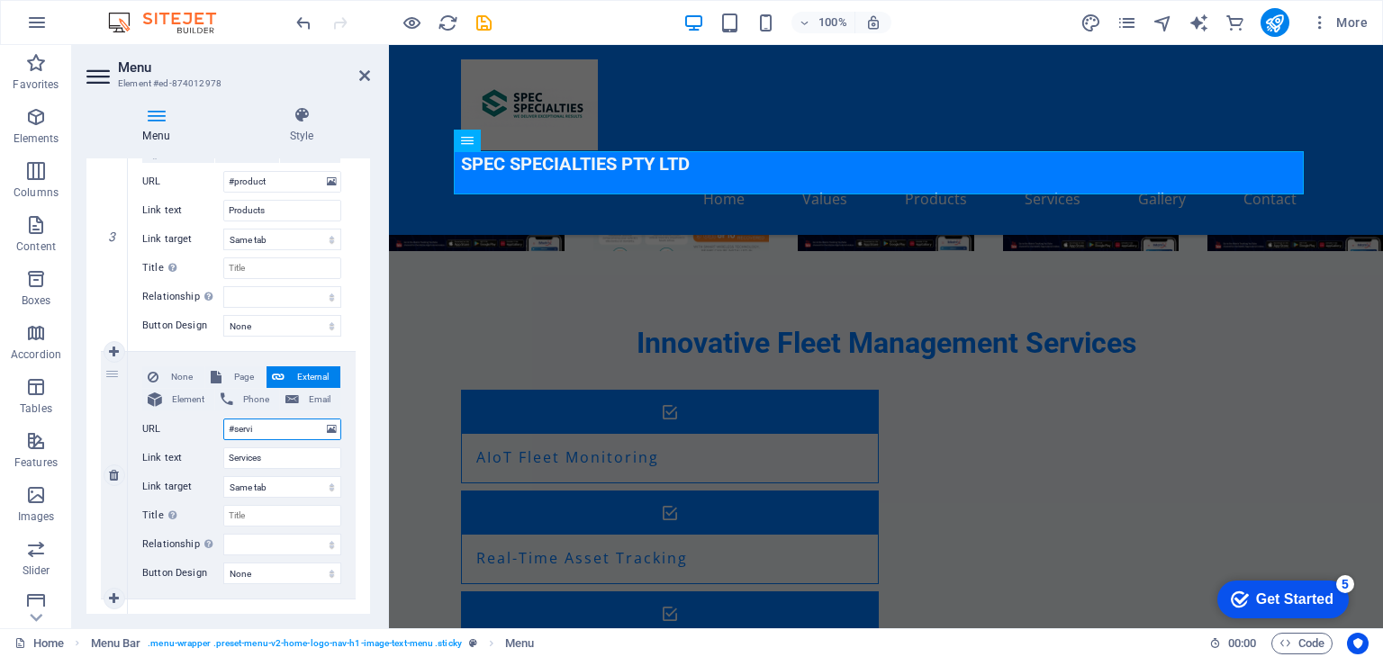
select select
type input "#service"
select select
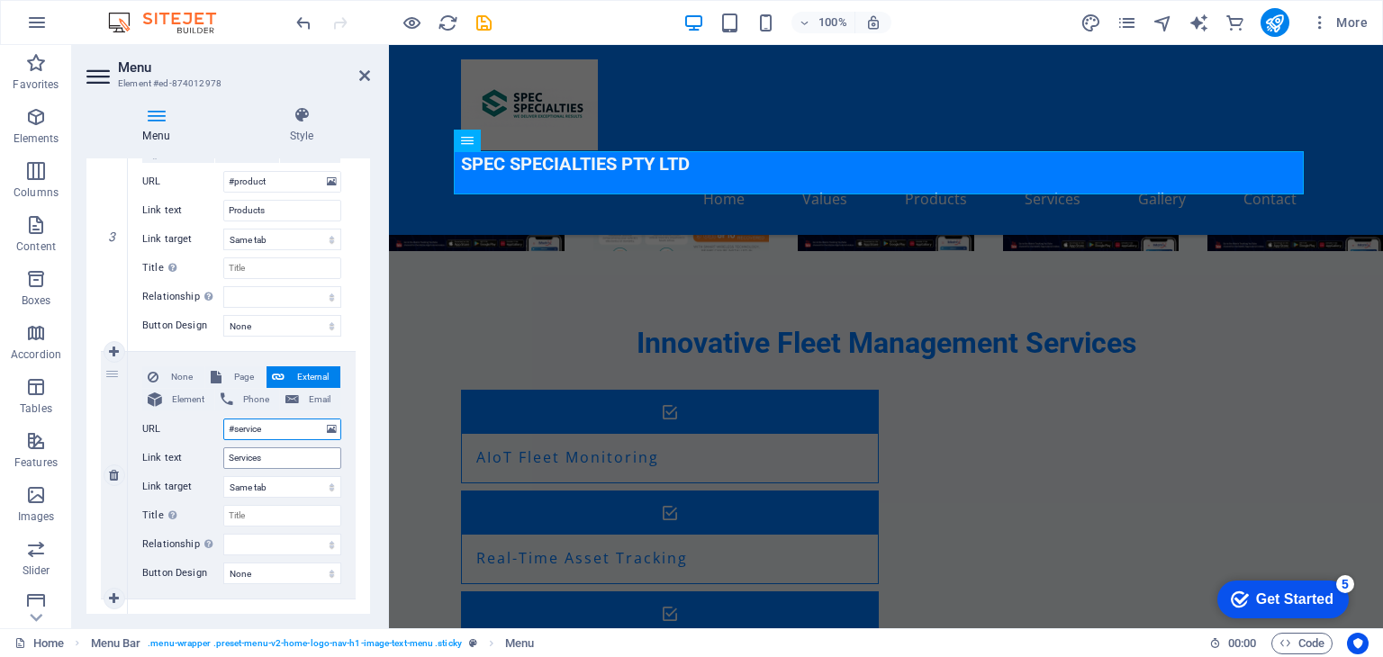
select select
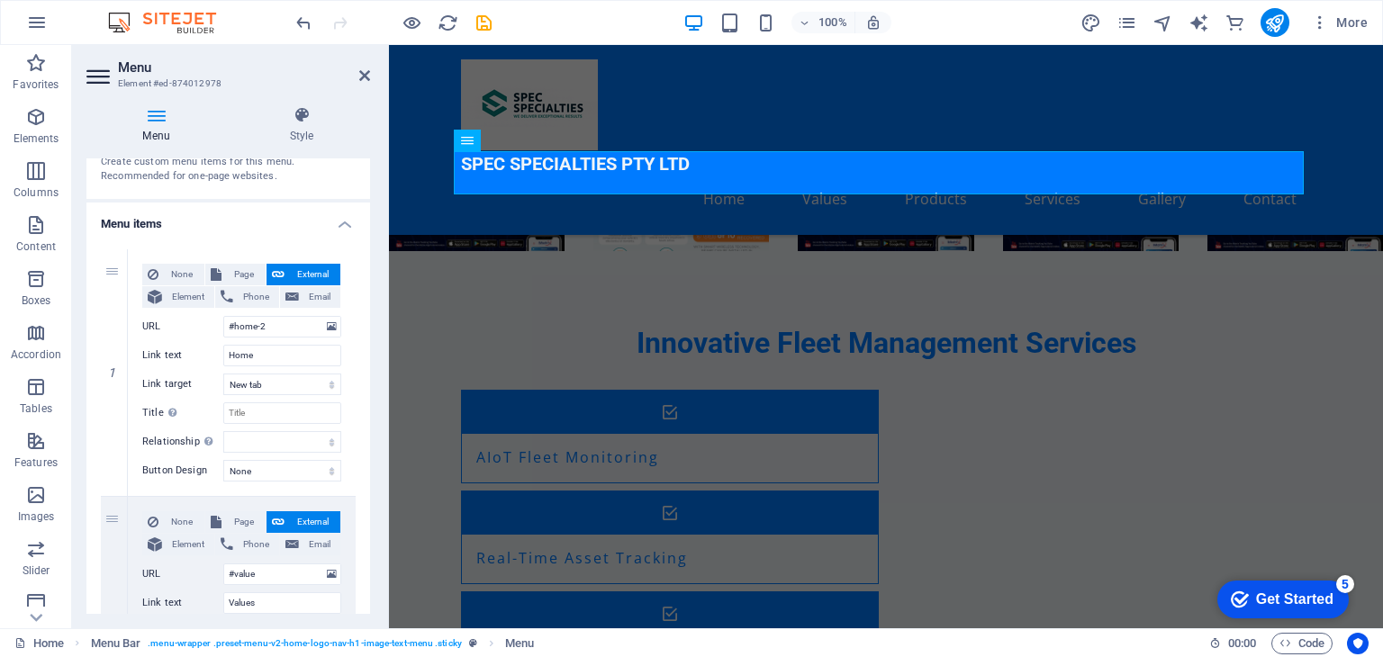
scroll to position [0, 0]
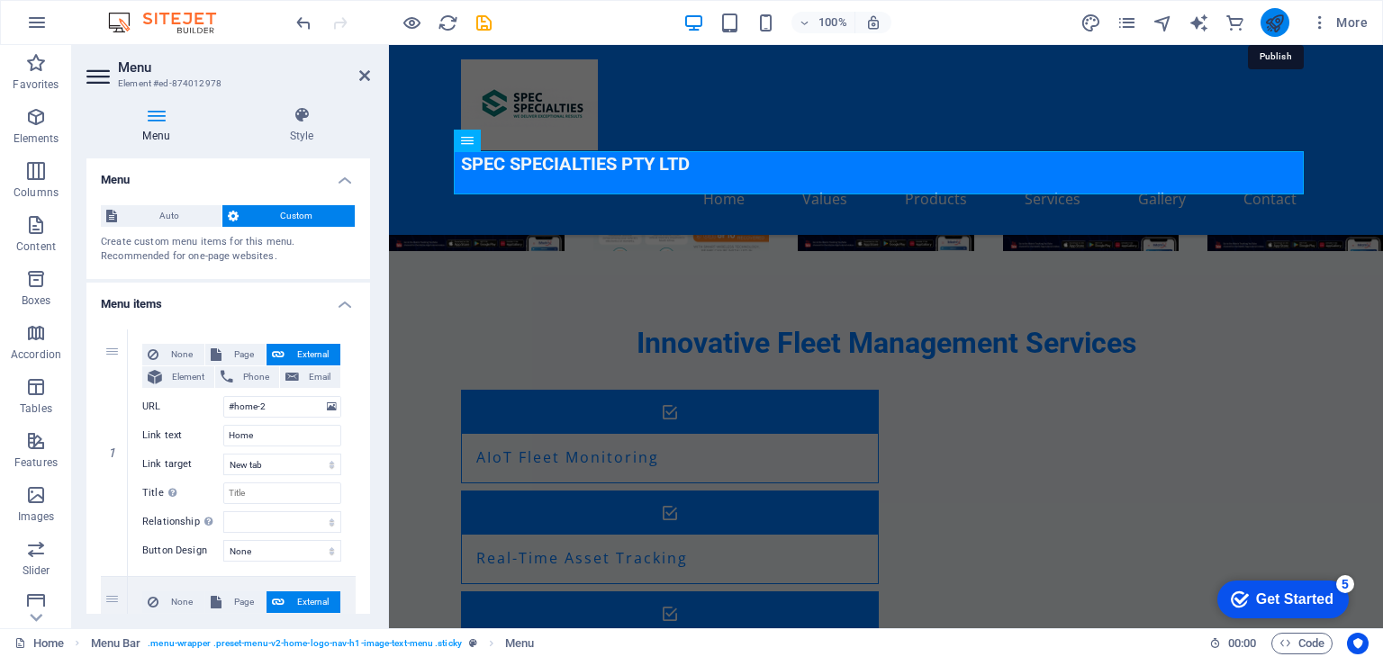
type input "#service"
click at [1278, 23] on icon "publish" at bounding box center [1274, 23] width 21 height 21
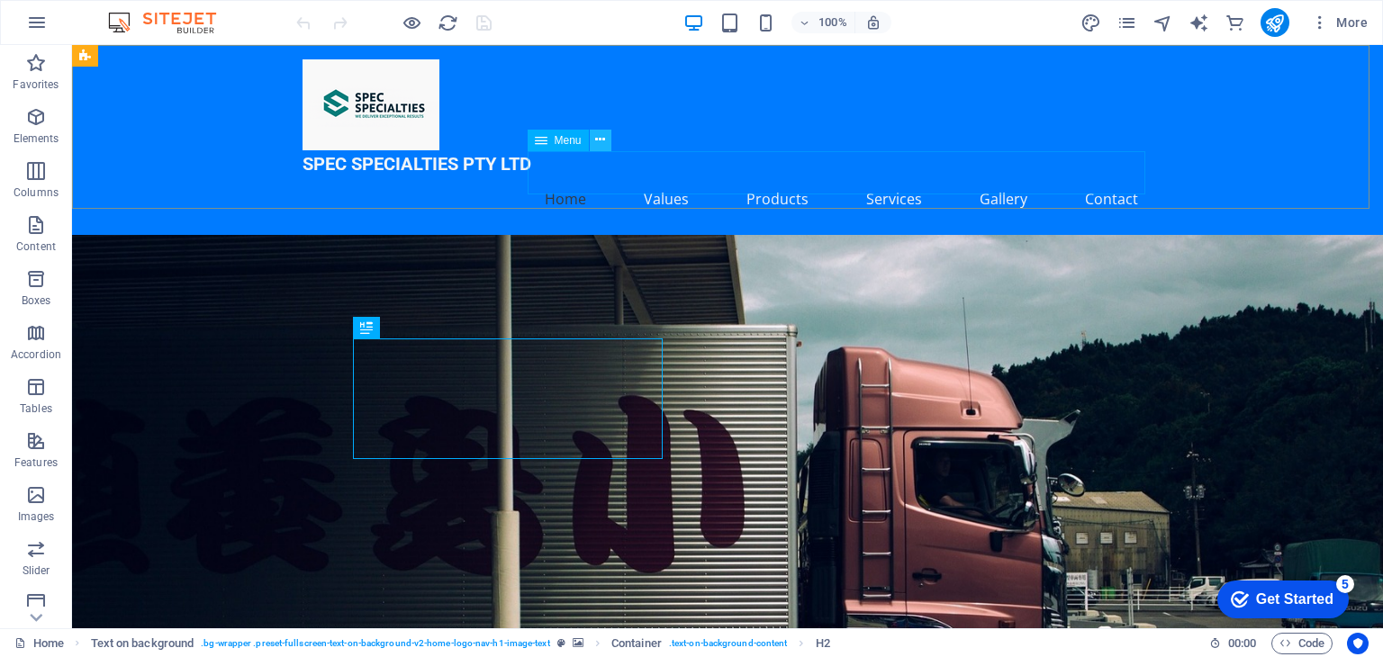
click at [600, 138] on icon at bounding box center [600, 140] width 10 height 19
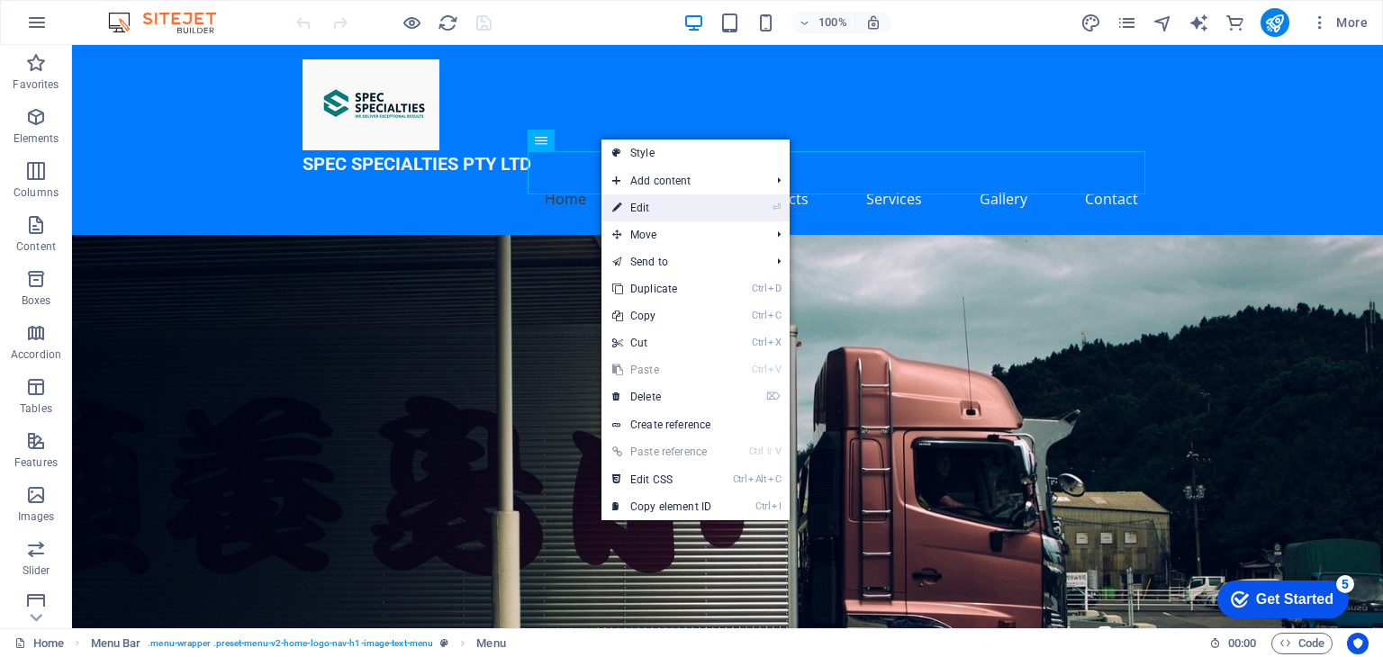
drag, startPoint x: 264, startPoint y: 157, endPoint x: 653, endPoint y: 203, distance: 391.6
click at [653, 203] on link "⏎ Edit" at bounding box center [661, 207] width 121 height 27
select select
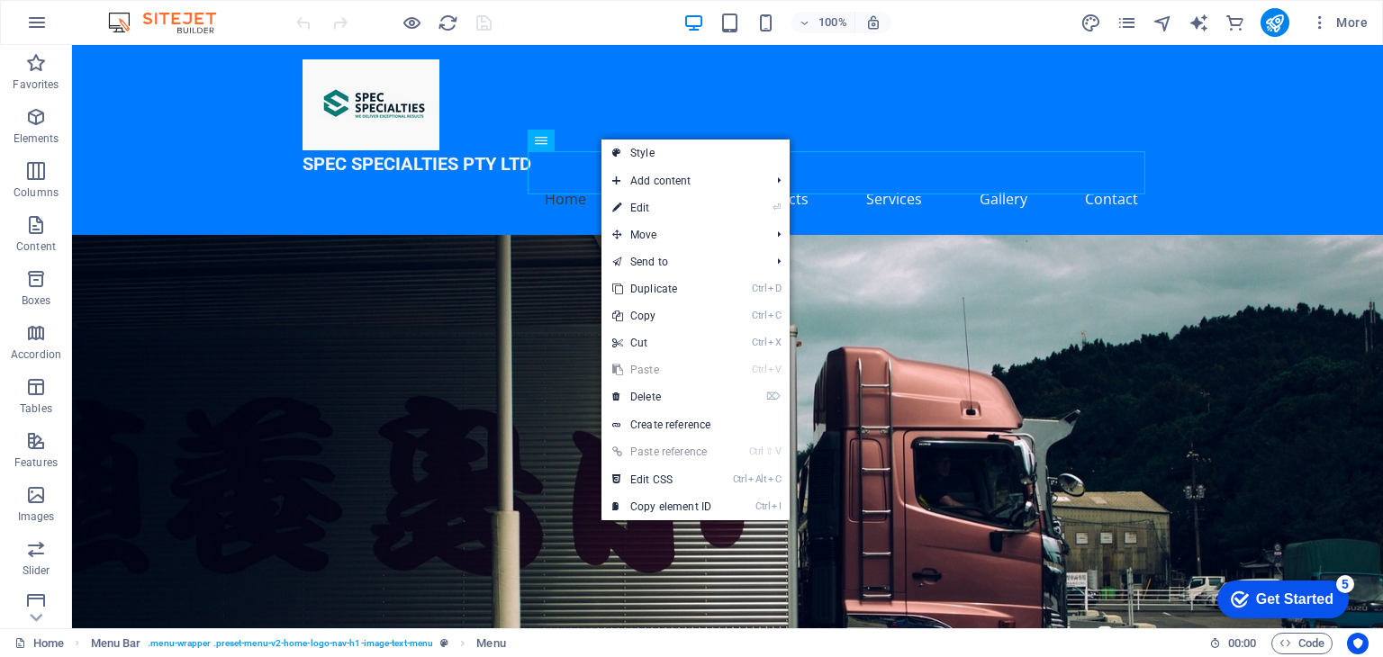
select select
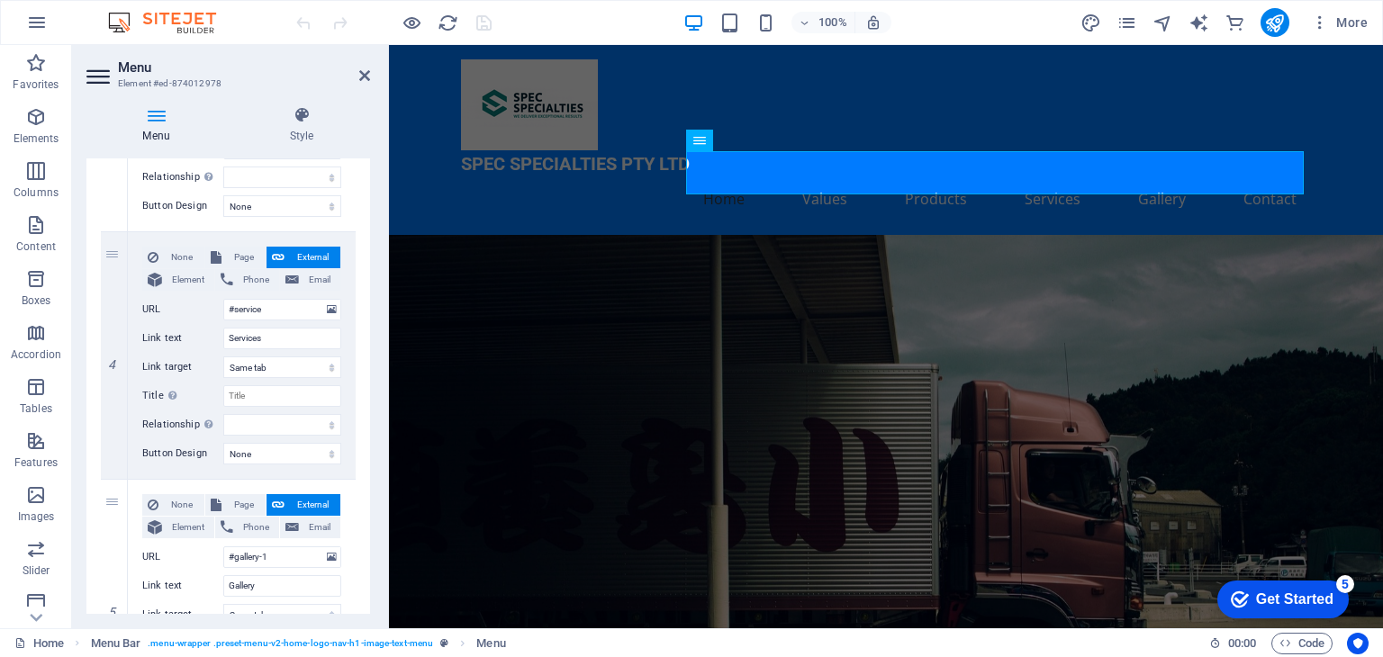
scroll to position [720, 0]
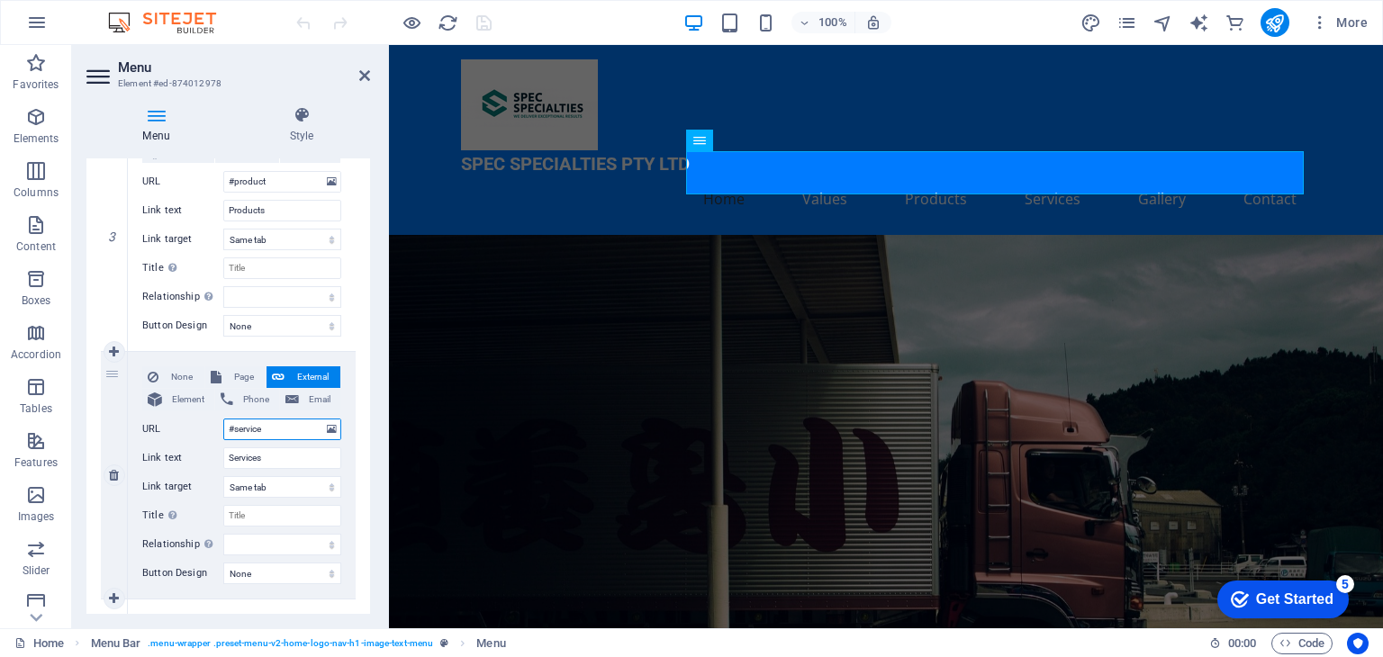
click at [277, 428] on input "#service" at bounding box center [282, 430] width 118 height 22
type input "#service-"
select select
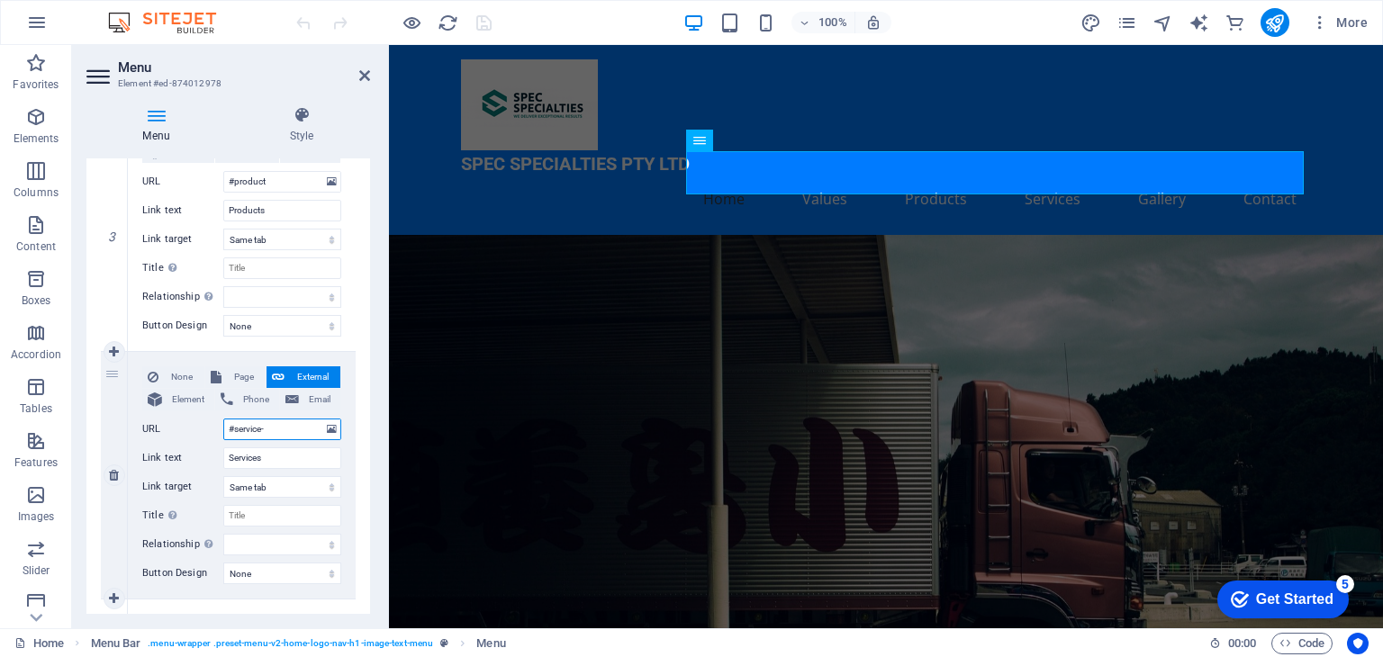
select select
type input "#service-1"
select select
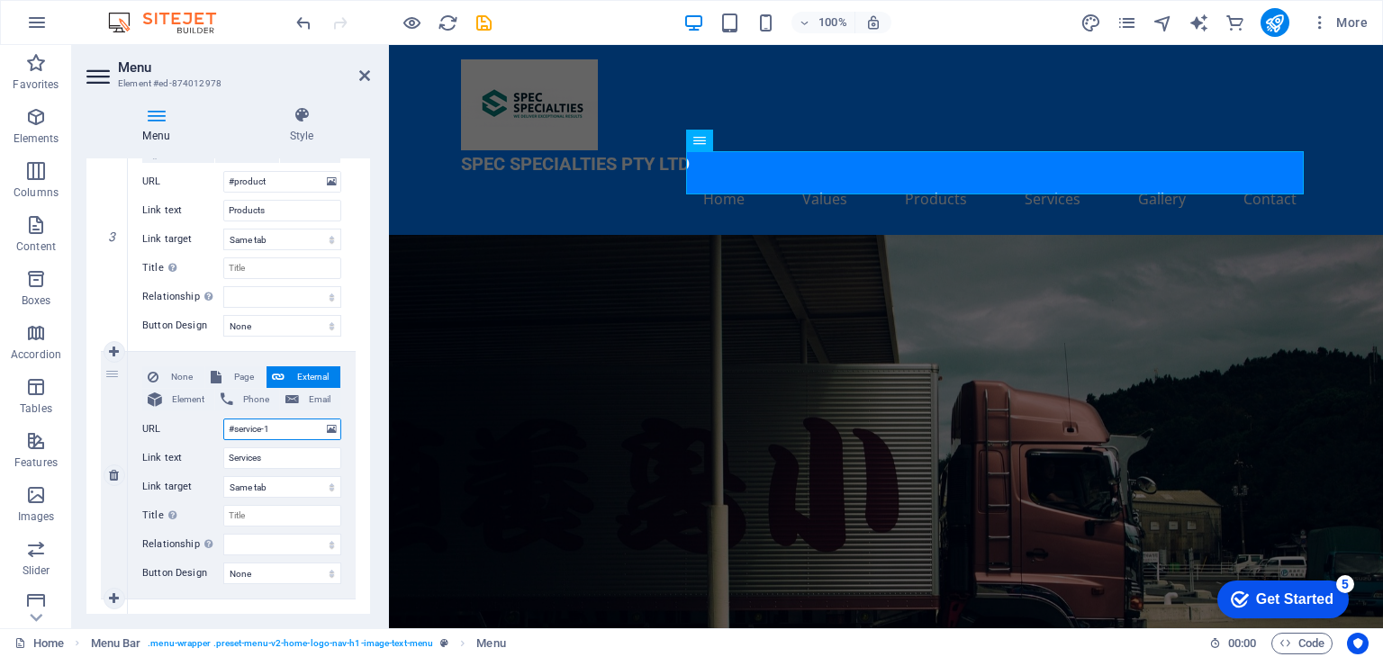
select select
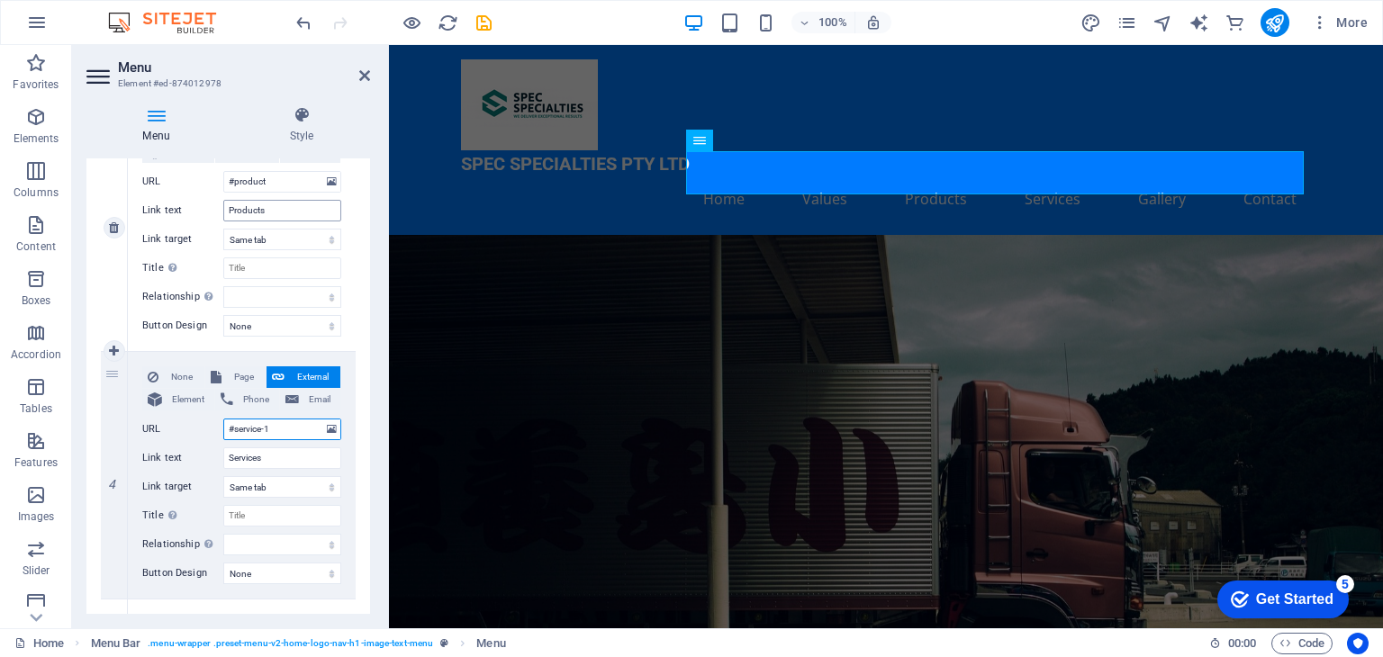
type input "#service-1"
click at [281, 210] on input "Products" at bounding box center [282, 211] width 118 height 22
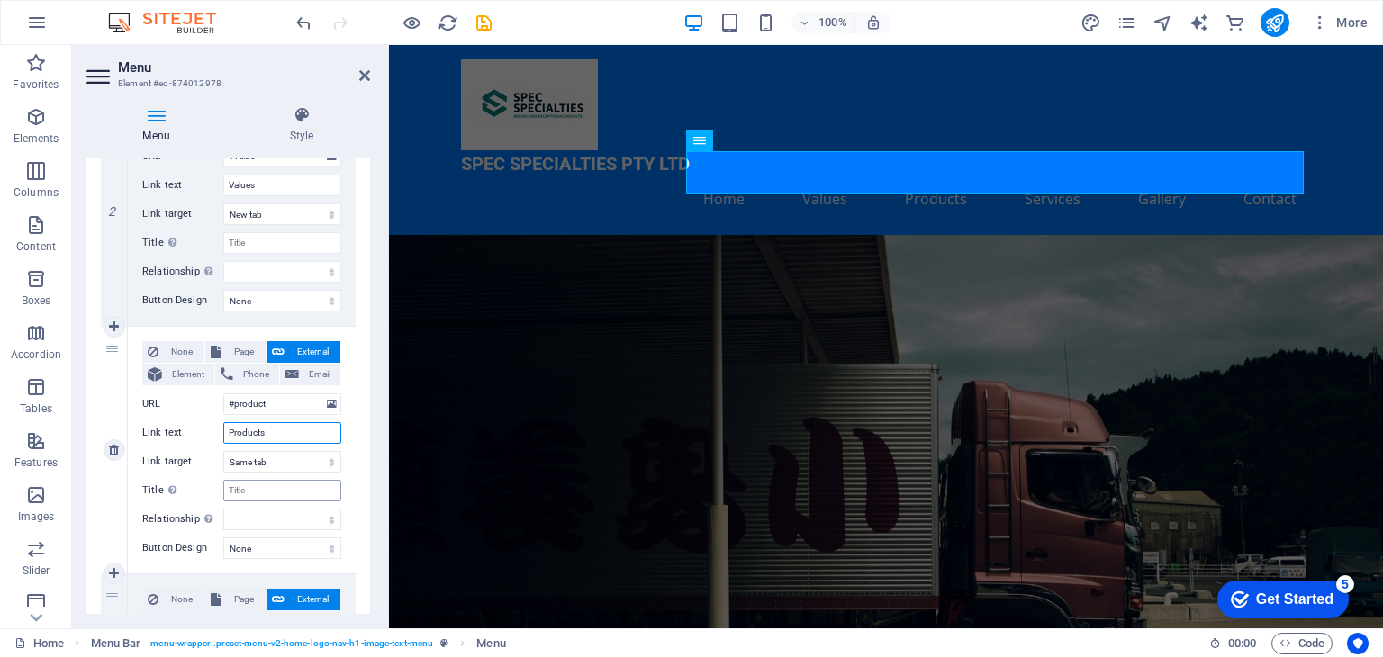
scroll to position [480, 0]
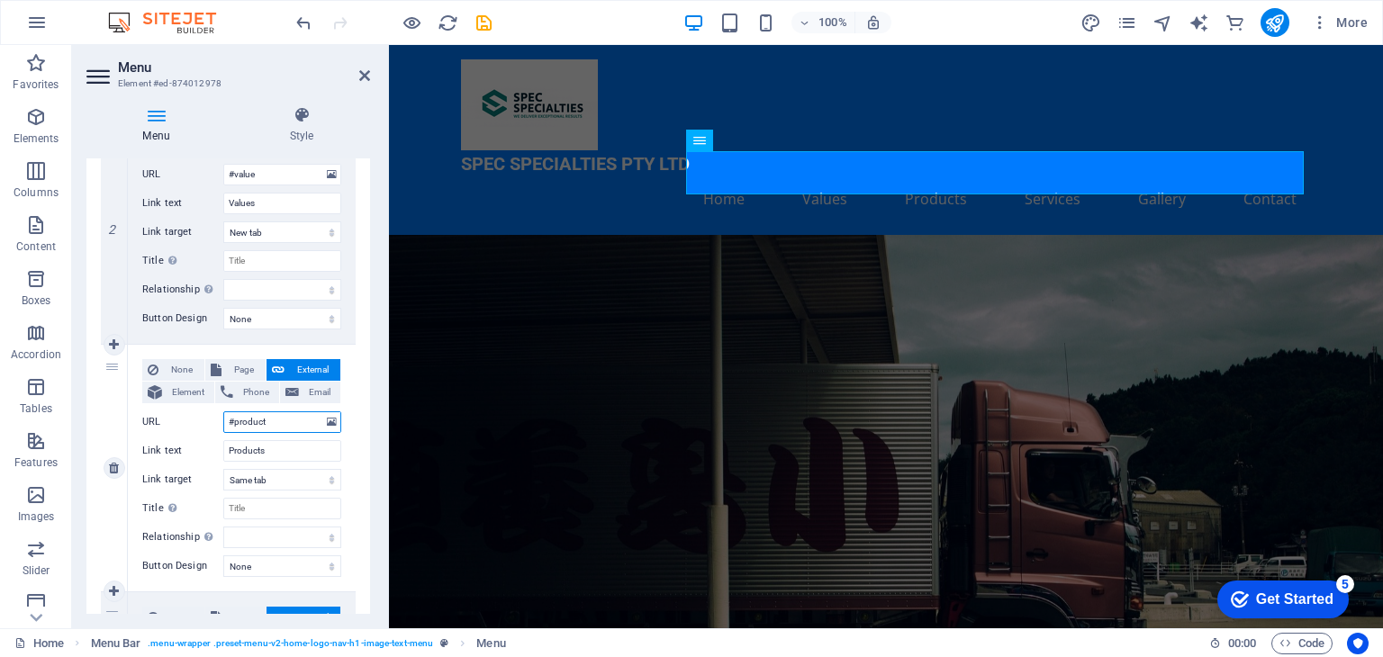
click at [278, 419] on input "#product" at bounding box center [282, 422] width 118 height 22
type input "#product-"
select select
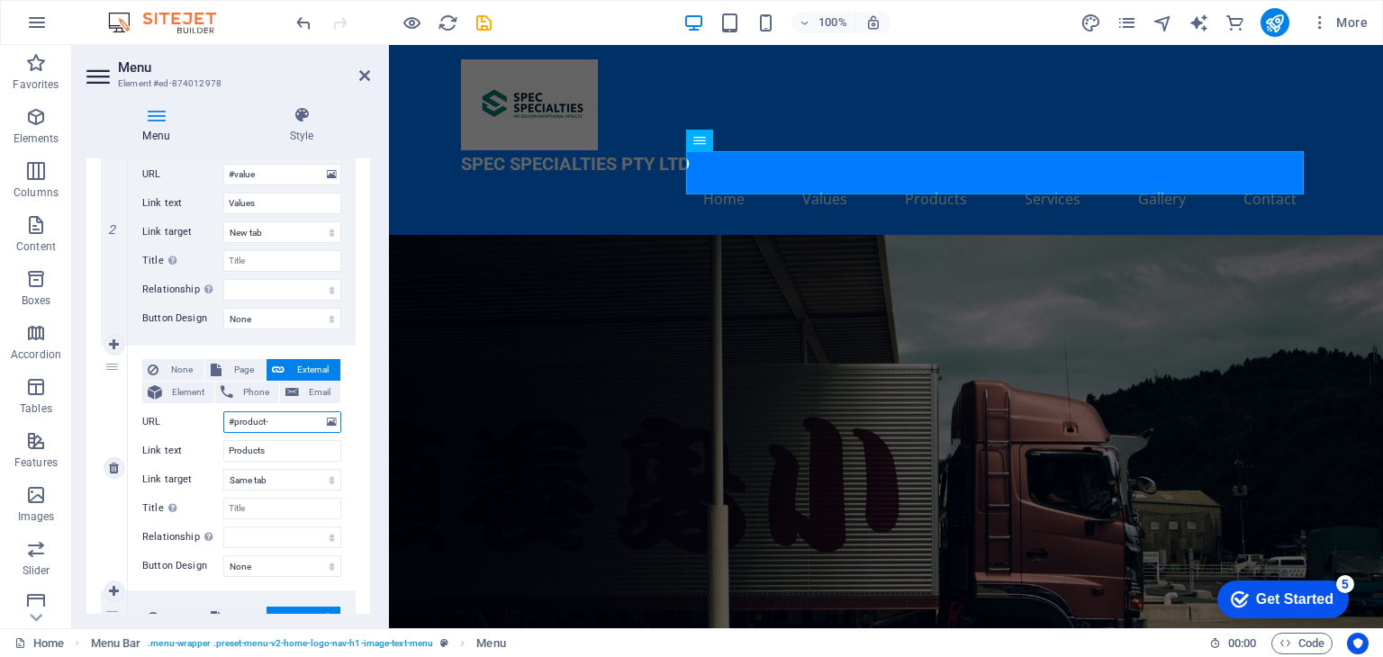
select select
type input "#product-1"
select select
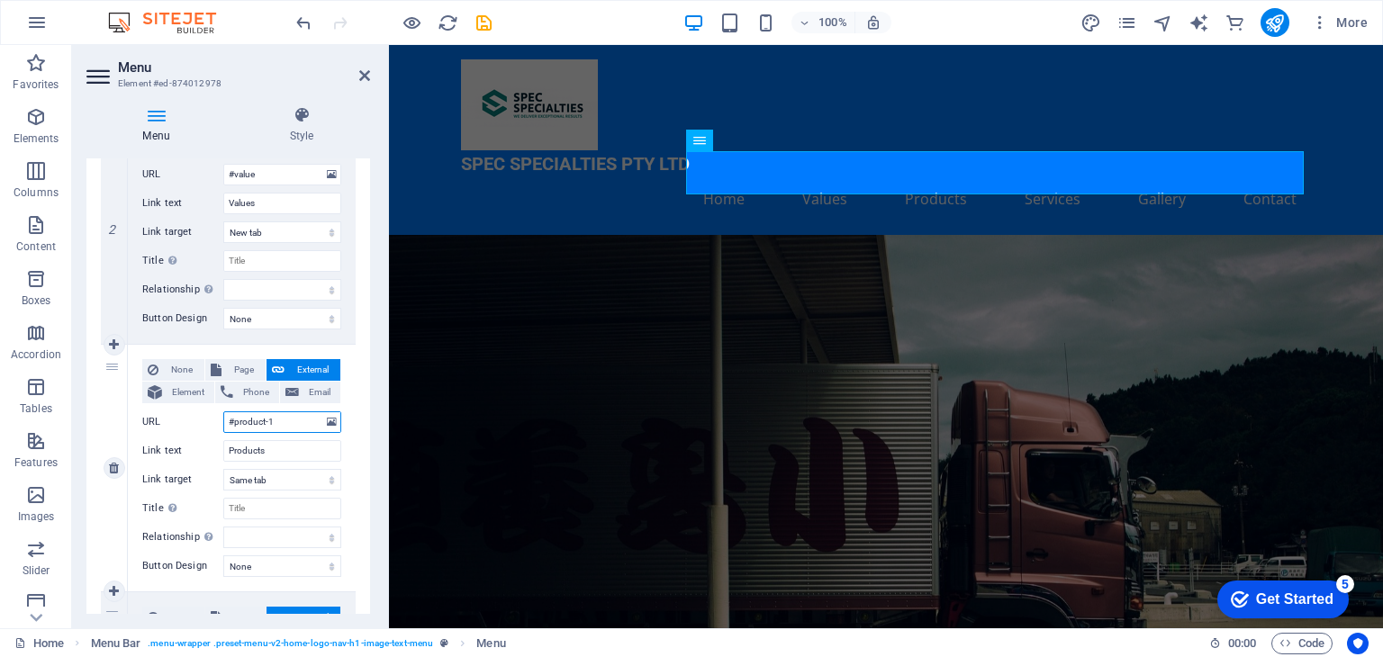
select select
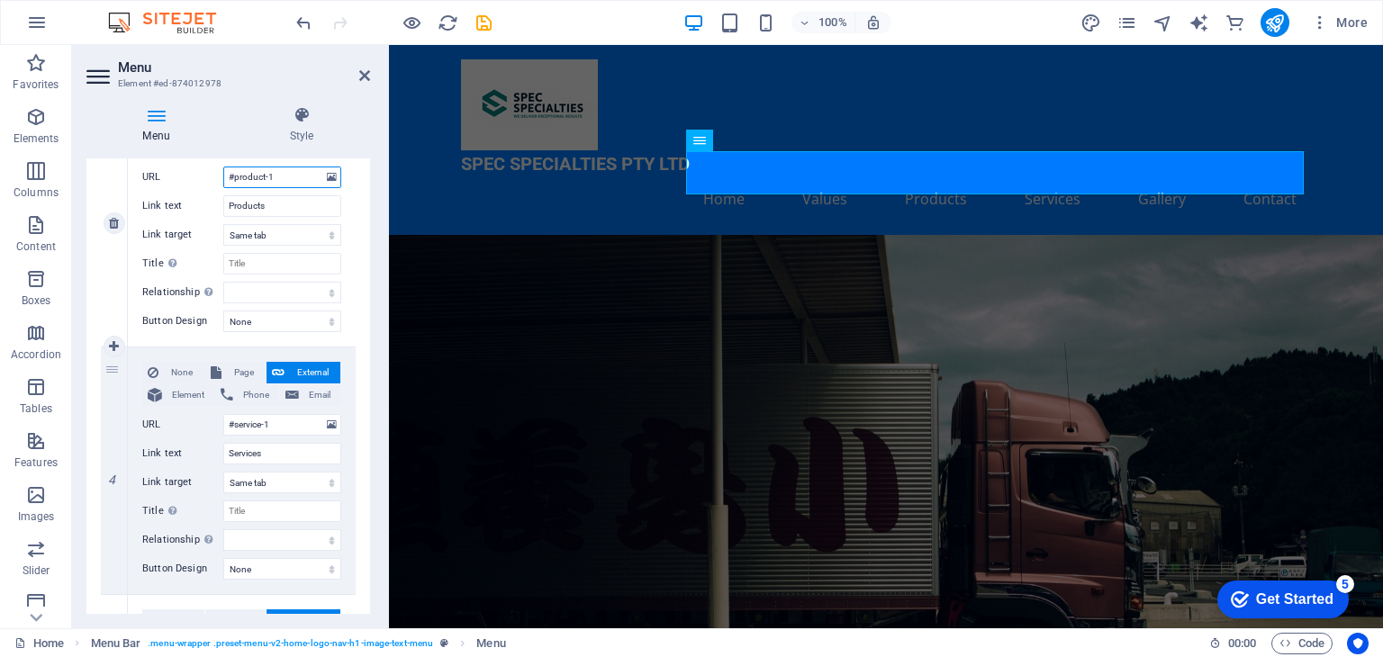
scroll to position [720, 0]
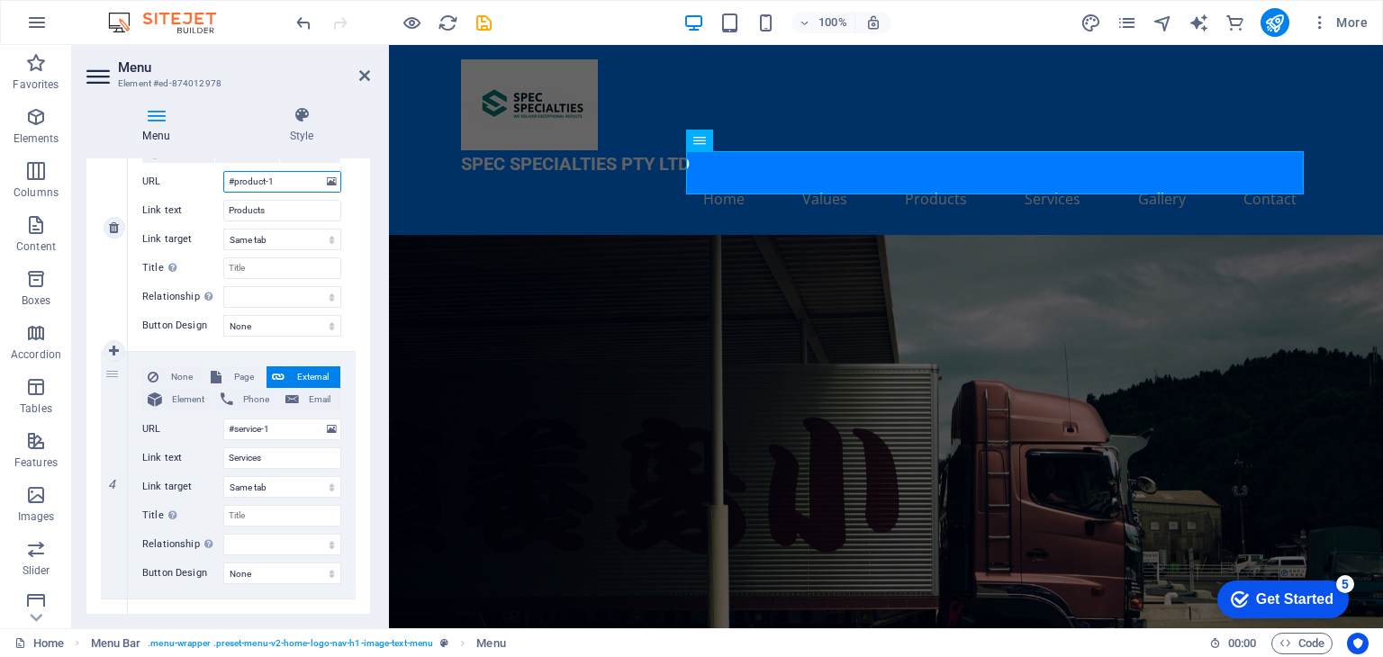
click at [266, 182] on input "#product-1" at bounding box center [282, 182] width 118 height 22
type input "#product- 1"
select select
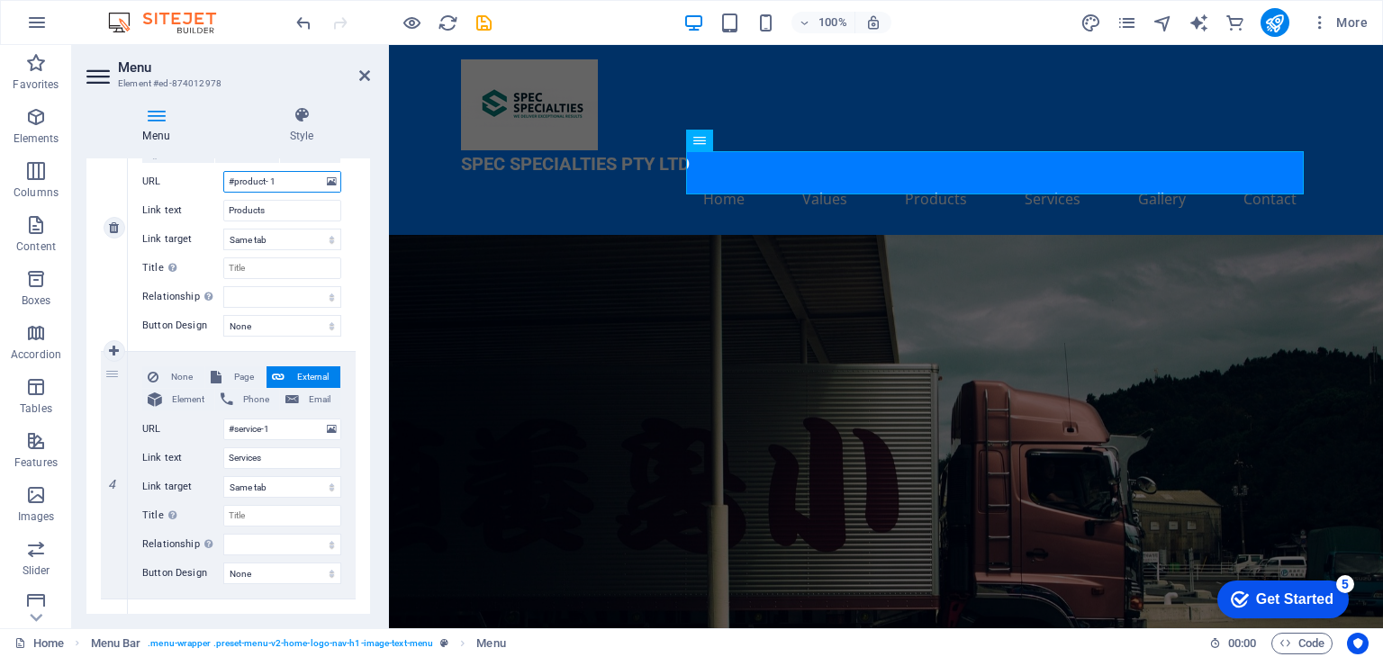
select select
type input "#product-1"
select select
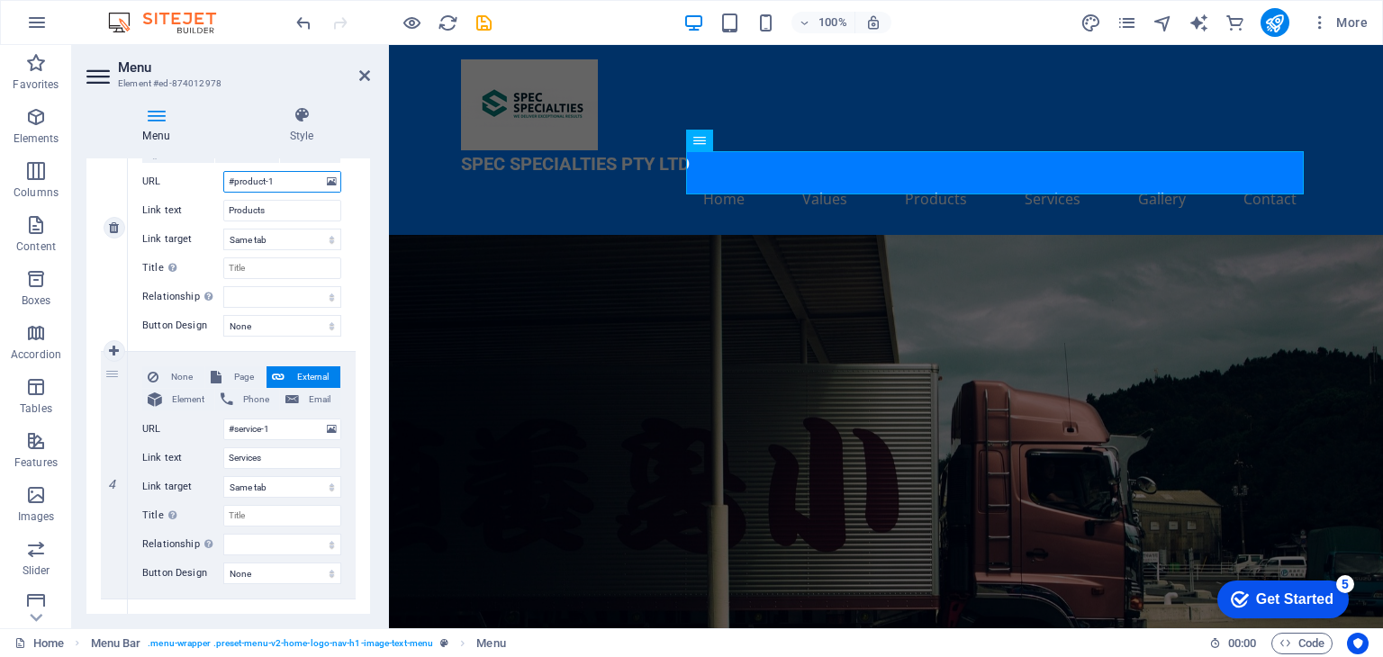
select select
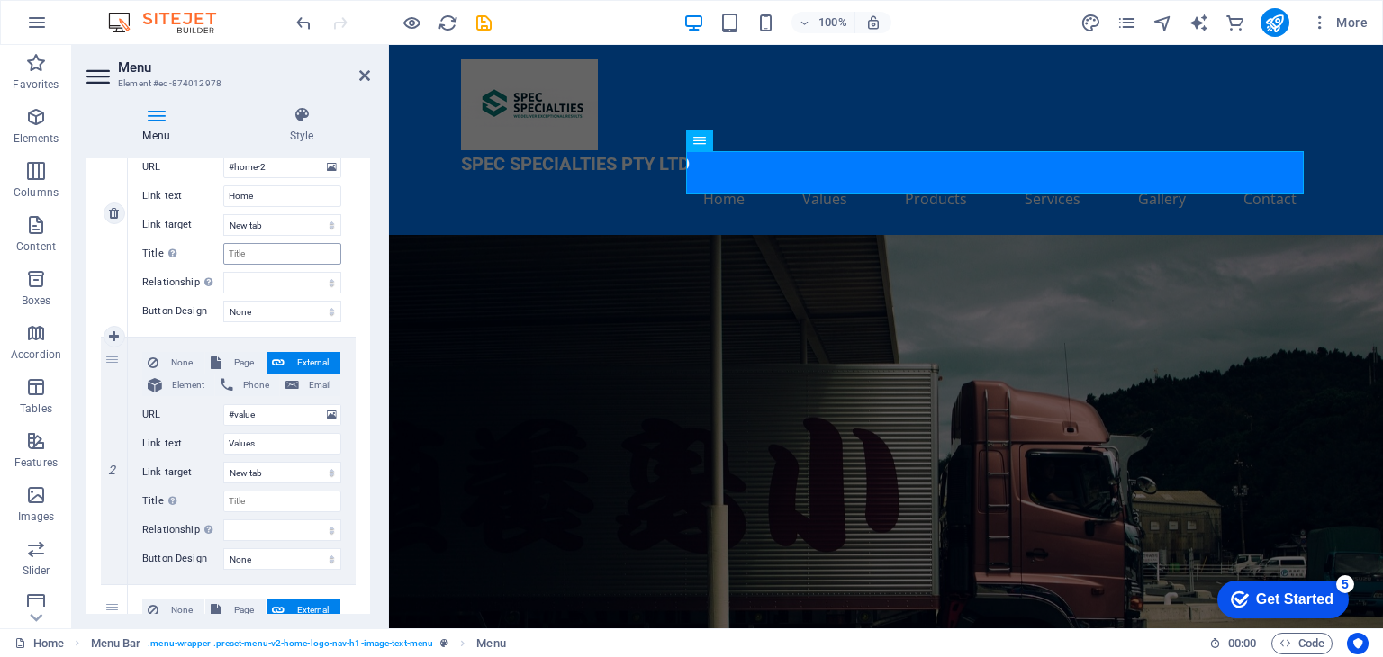
scroll to position [0, 0]
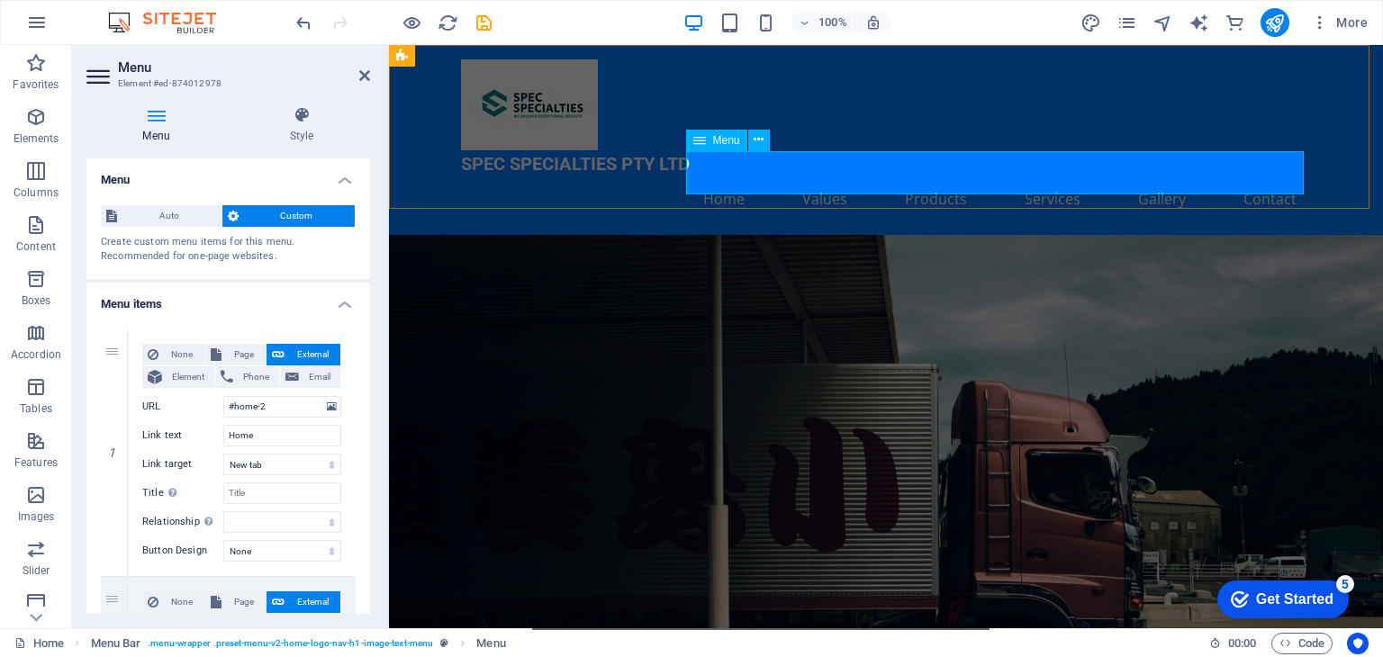
type input "#product-1"
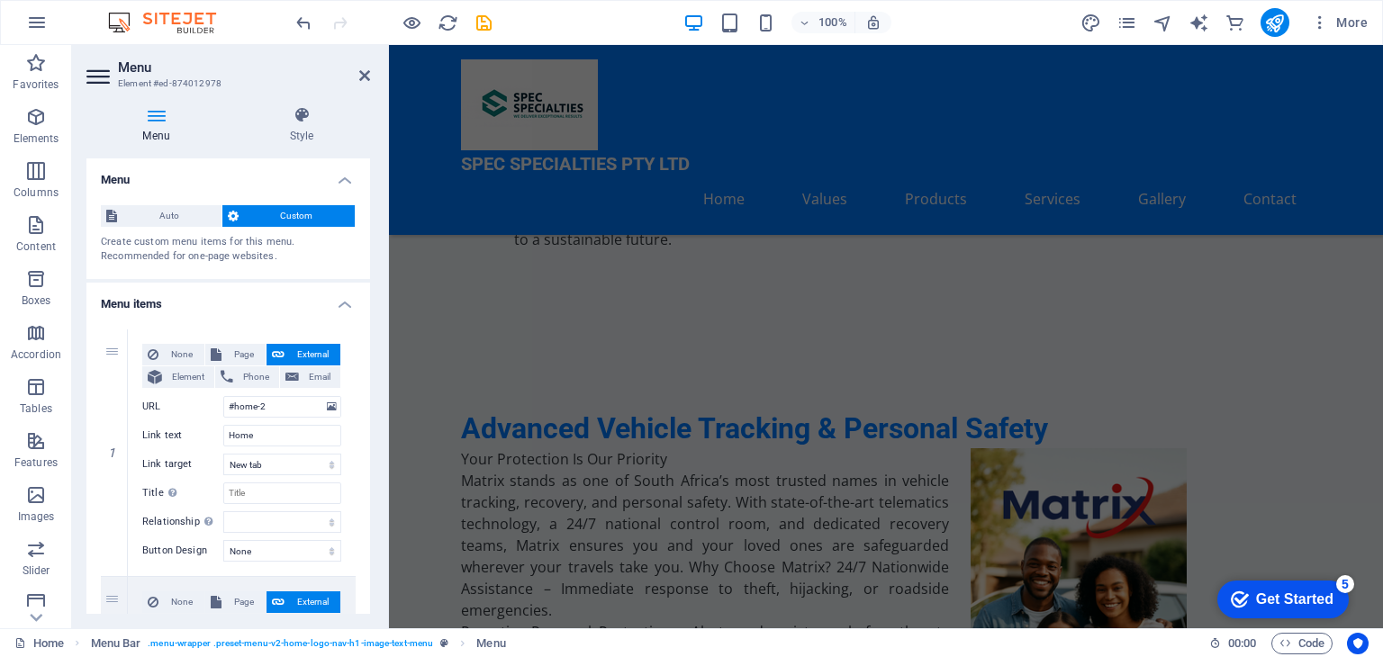
scroll to position [2641, 0]
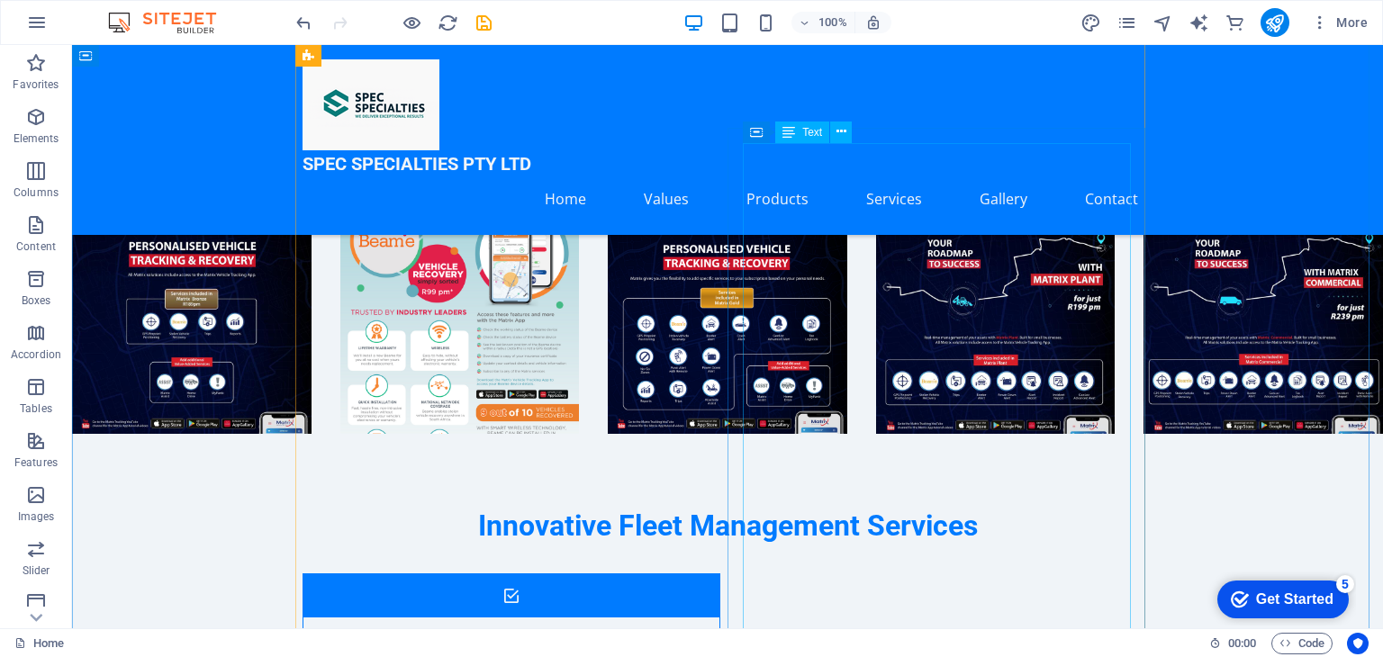
scroll to position [3354, 0]
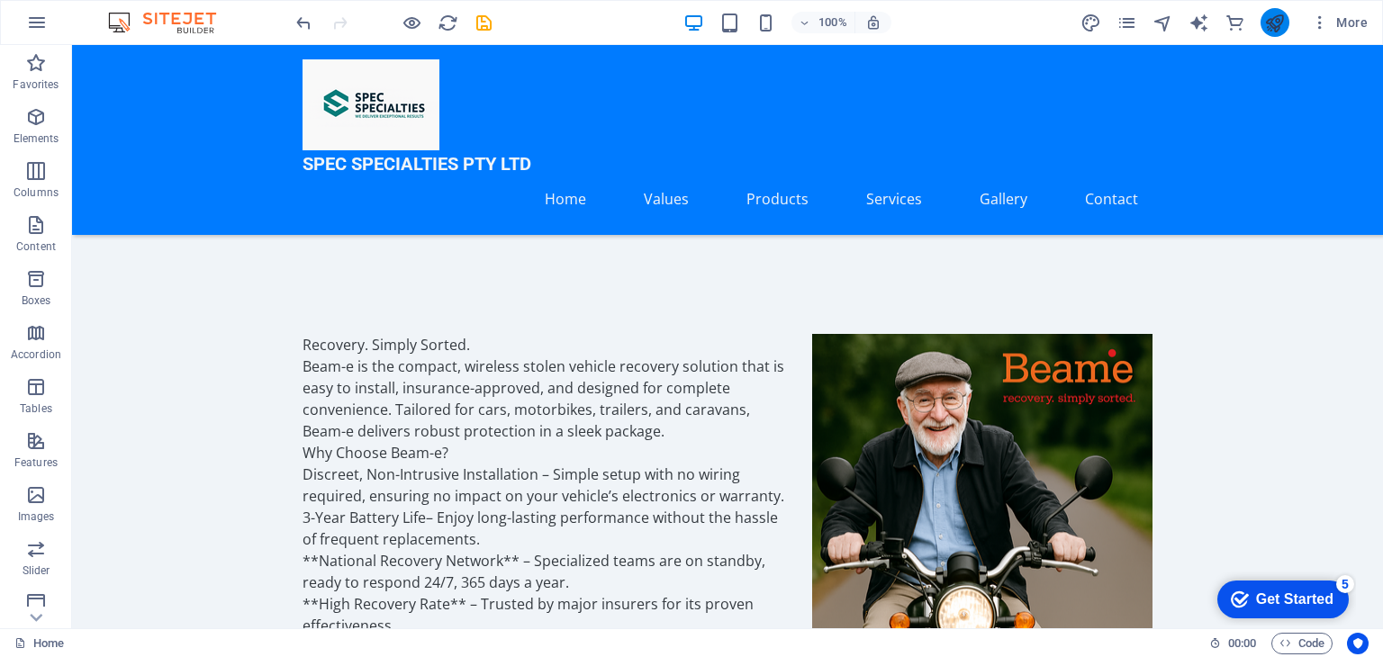
click at [1267, 25] on icon "publish" at bounding box center [1274, 23] width 21 height 21
